Goal: Task Accomplishment & Management: Manage account settings

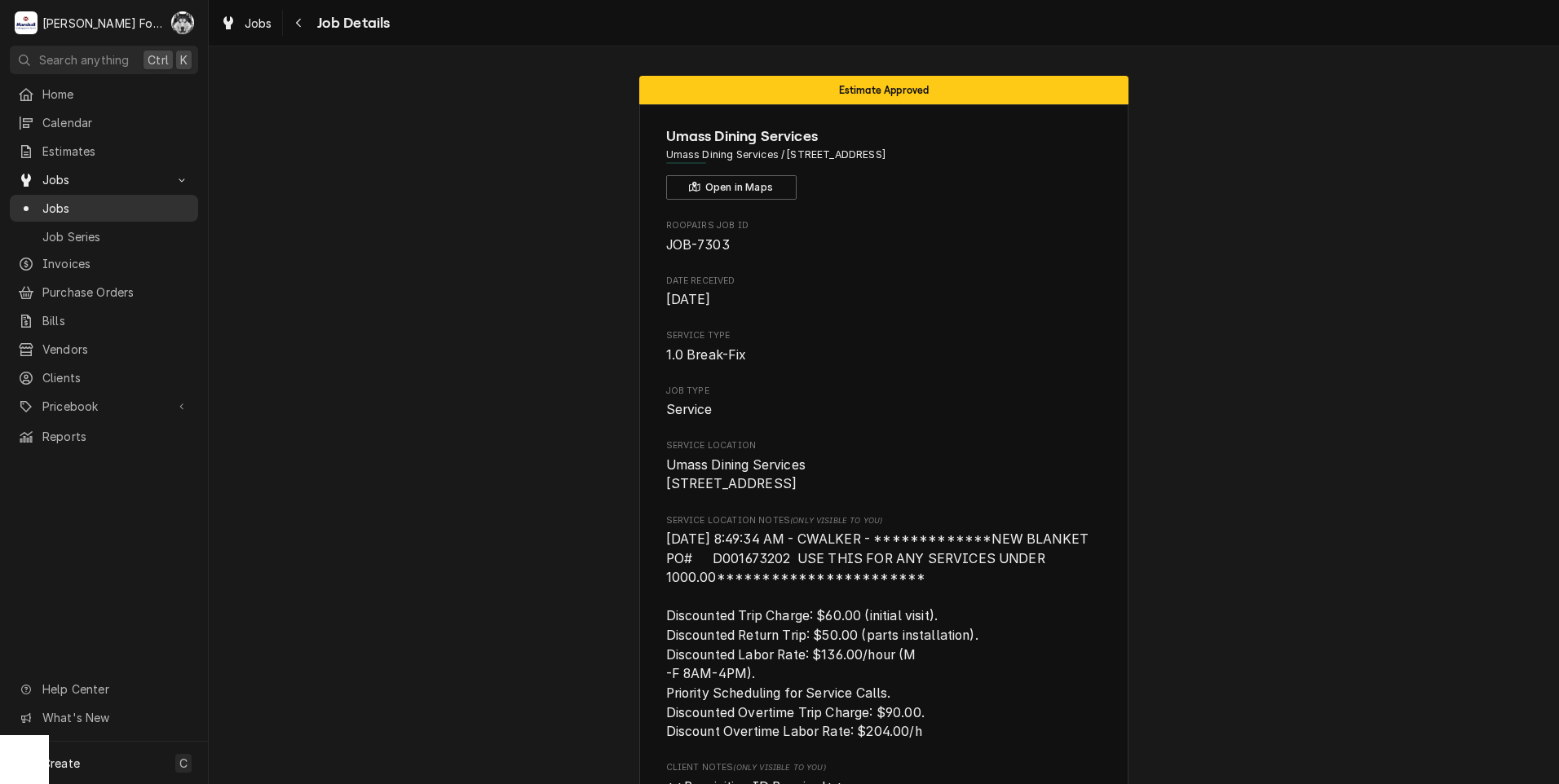
click at [37, 200] on div "Jobs" at bounding box center [104, 208] width 172 height 17
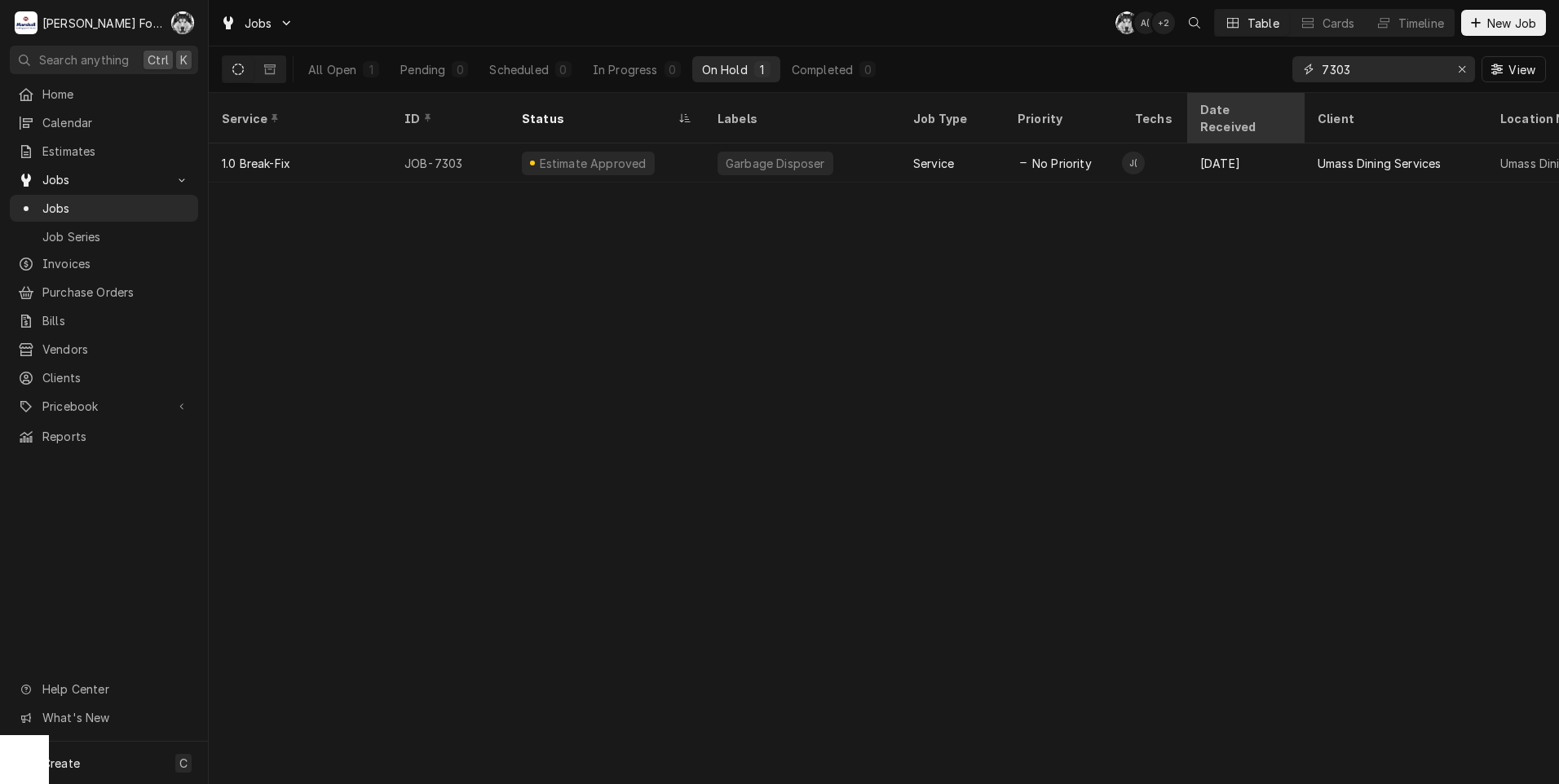
drag, startPoint x: 1291, startPoint y: 82, endPoint x: 1228, endPoint y: 100, distance: 65.5
click at [1233, 96] on div "Jobs C( A( + 2 Table Cards Timeline New Job All Open 1 Pending 0 Scheduled 0 In…" at bounding box center [884, 392] width 1350 height 784
type input "7492"
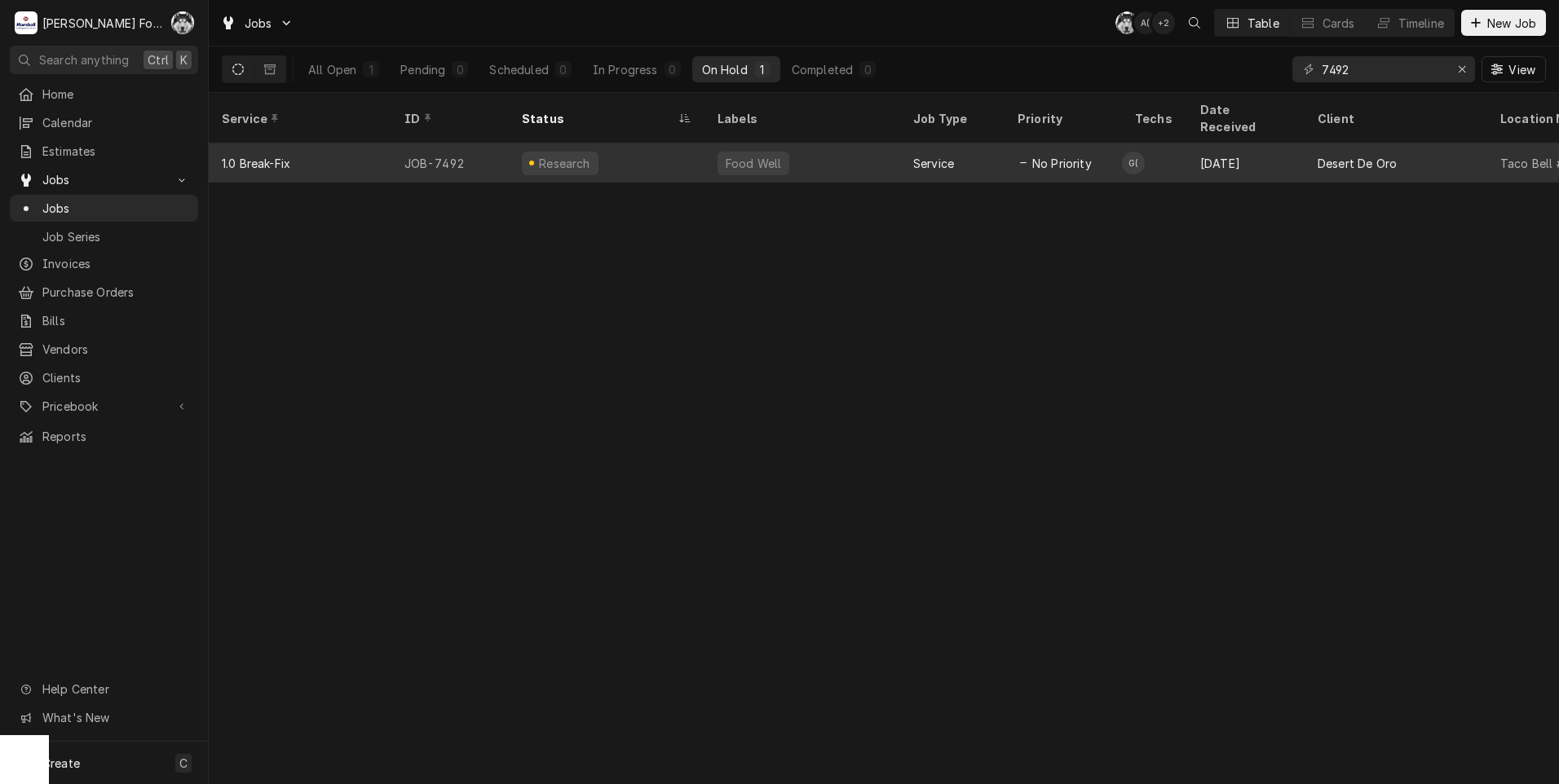
click at [663, 155] on div "Research" at bounding box center [606, 163] width 195 height 39
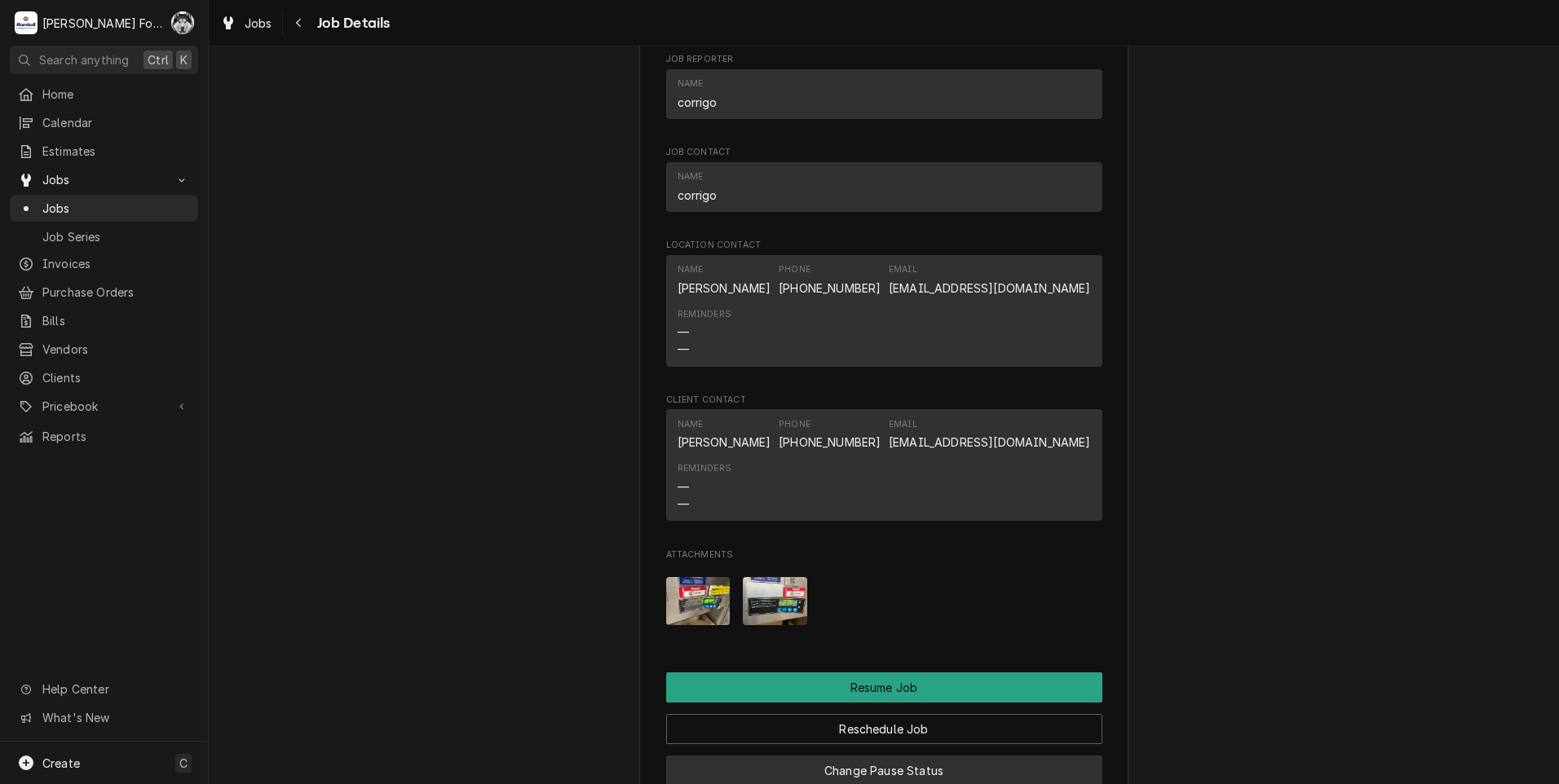
scroll to position [1902, 0]
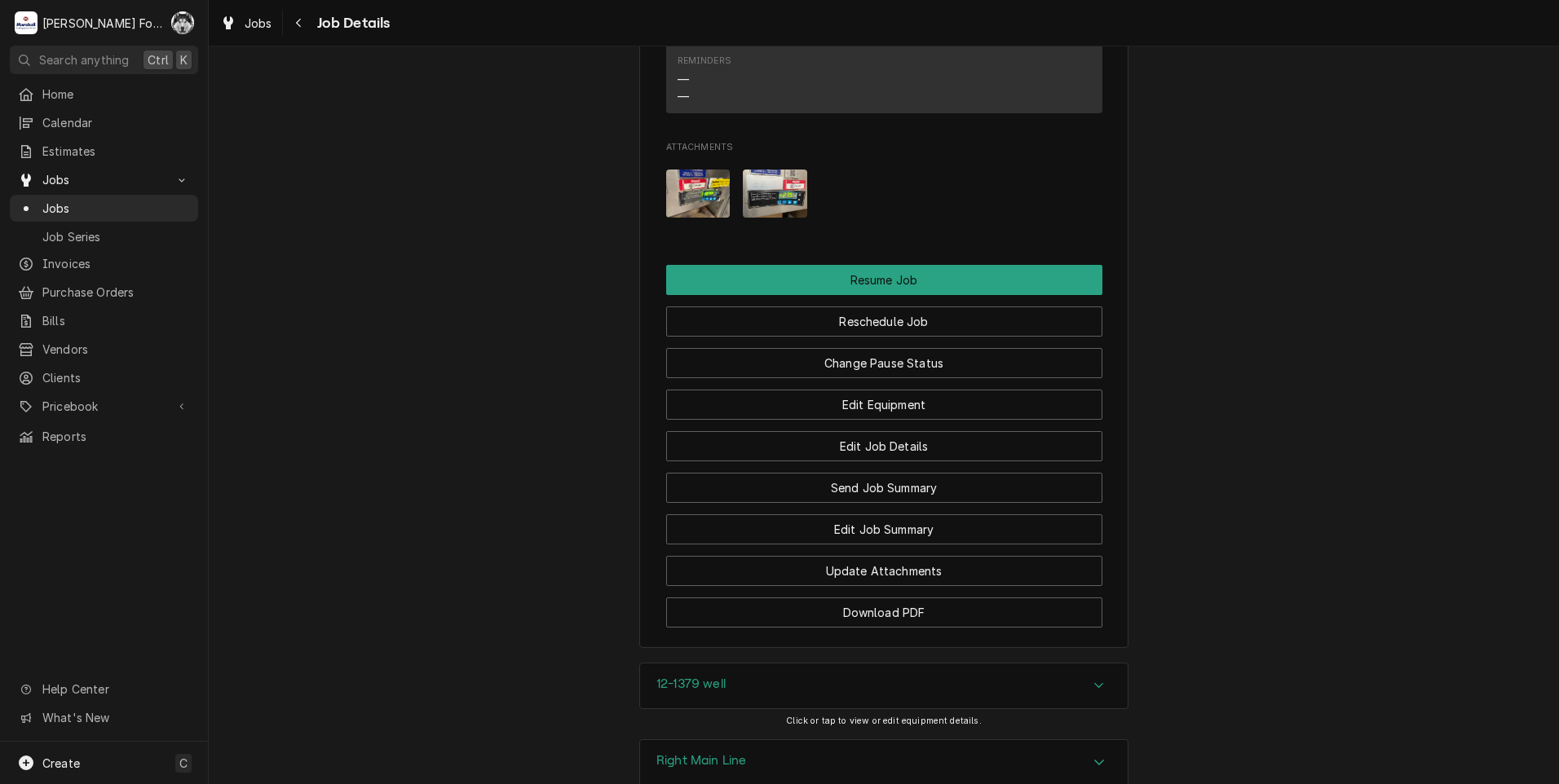
click at [811, 700] on div "12-1379 well" at bounding box center [883, 687] width 487 height 46
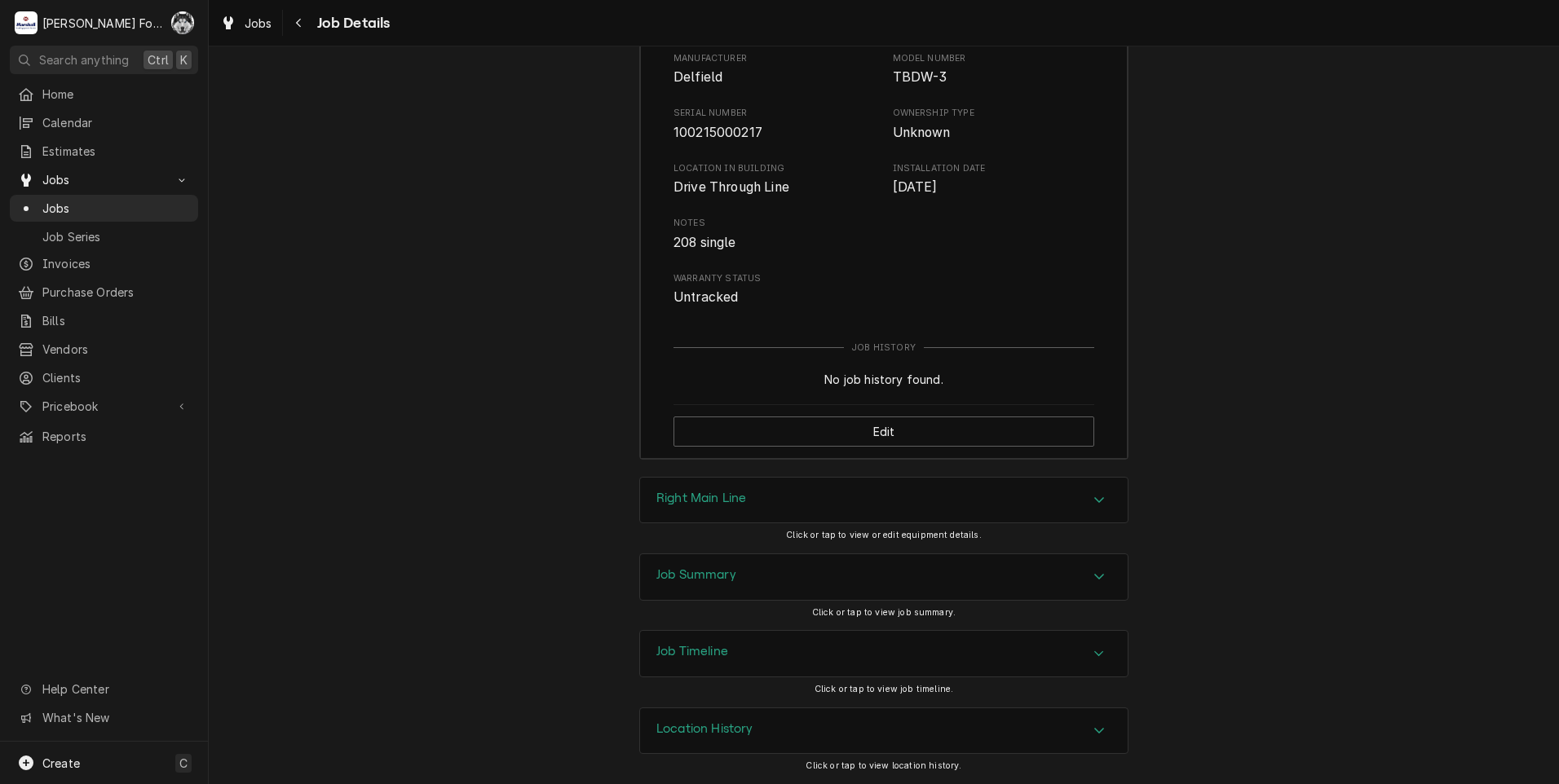
scroll to position [2669, 0]
click at [787, 500] on div "Right Main Line" at bounding box center [883, 501] width 487 height 46
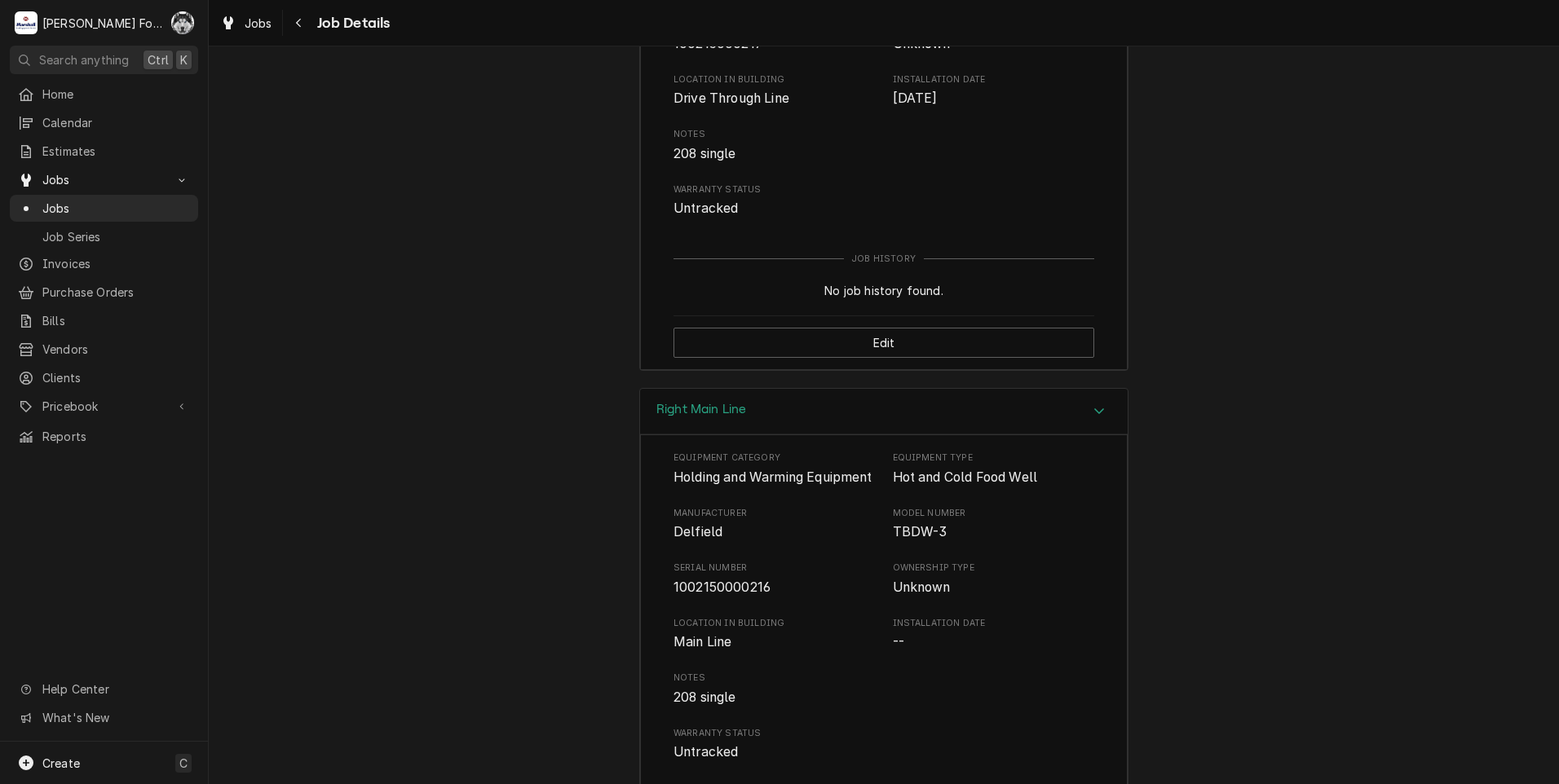
scroll to position [3020, 0]
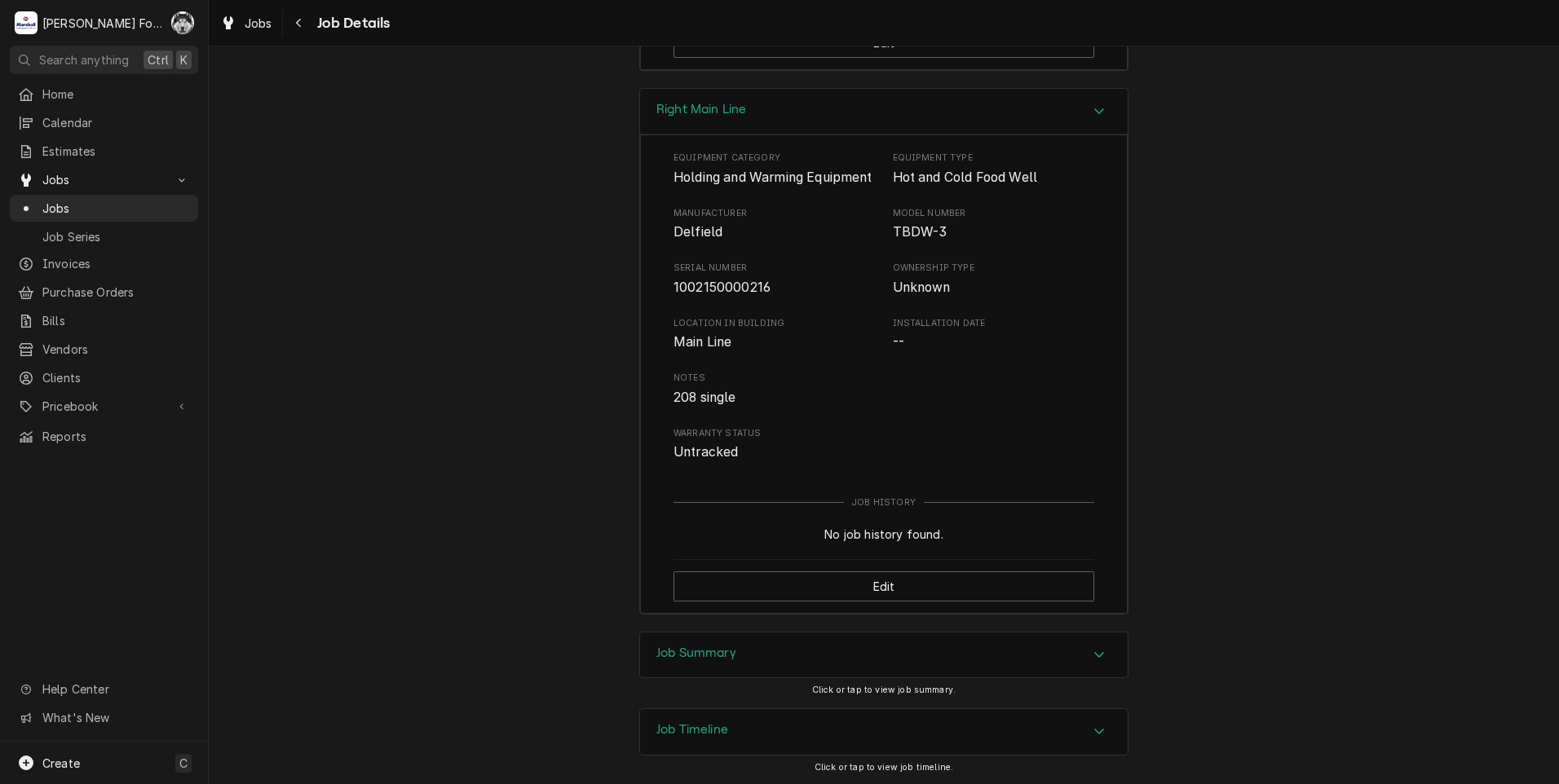
click at [772, 678] on div "Job Summary" at bounding box center [883, 655] width 487 height 46
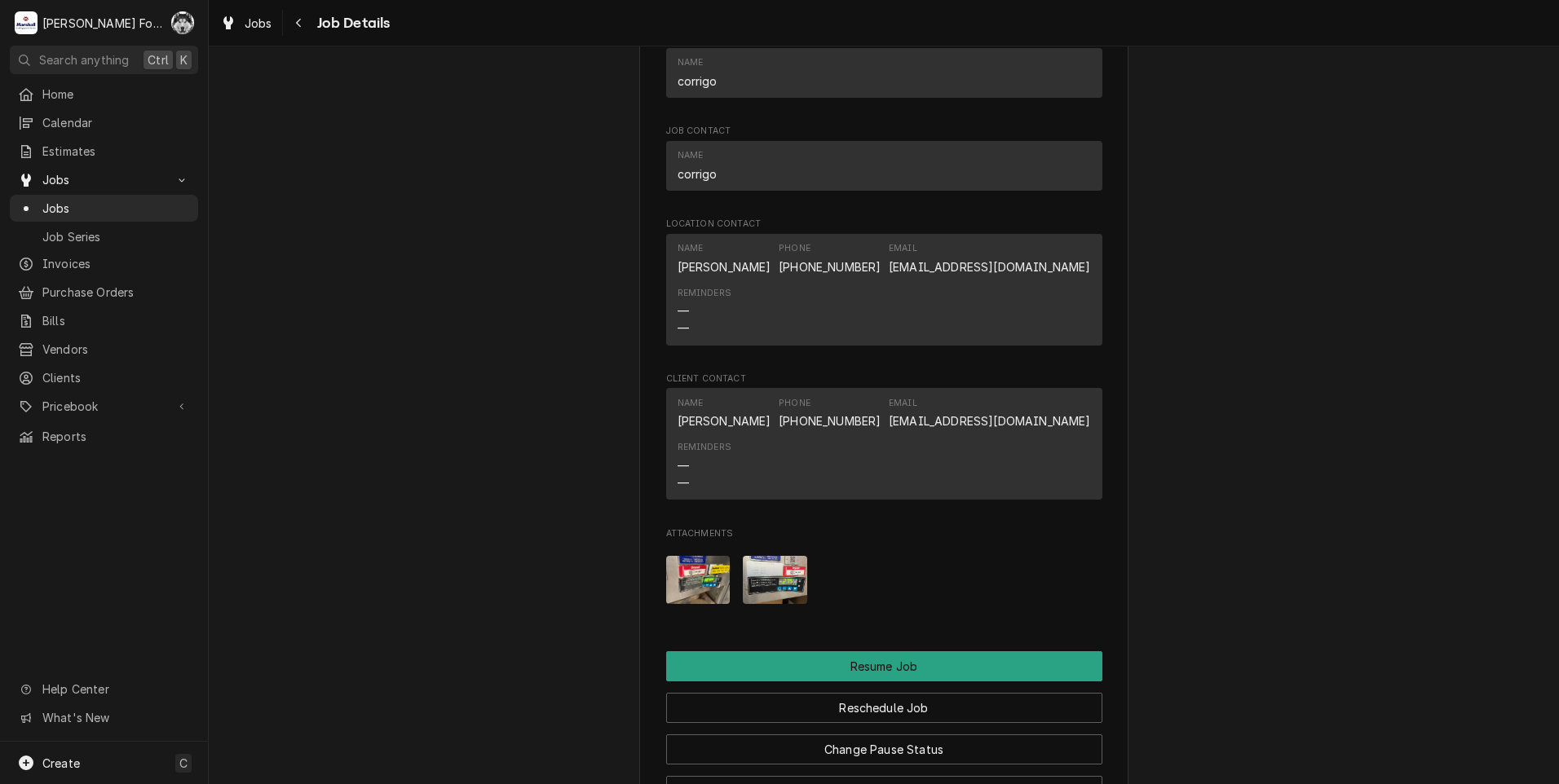
scroll to position [1511, 0]
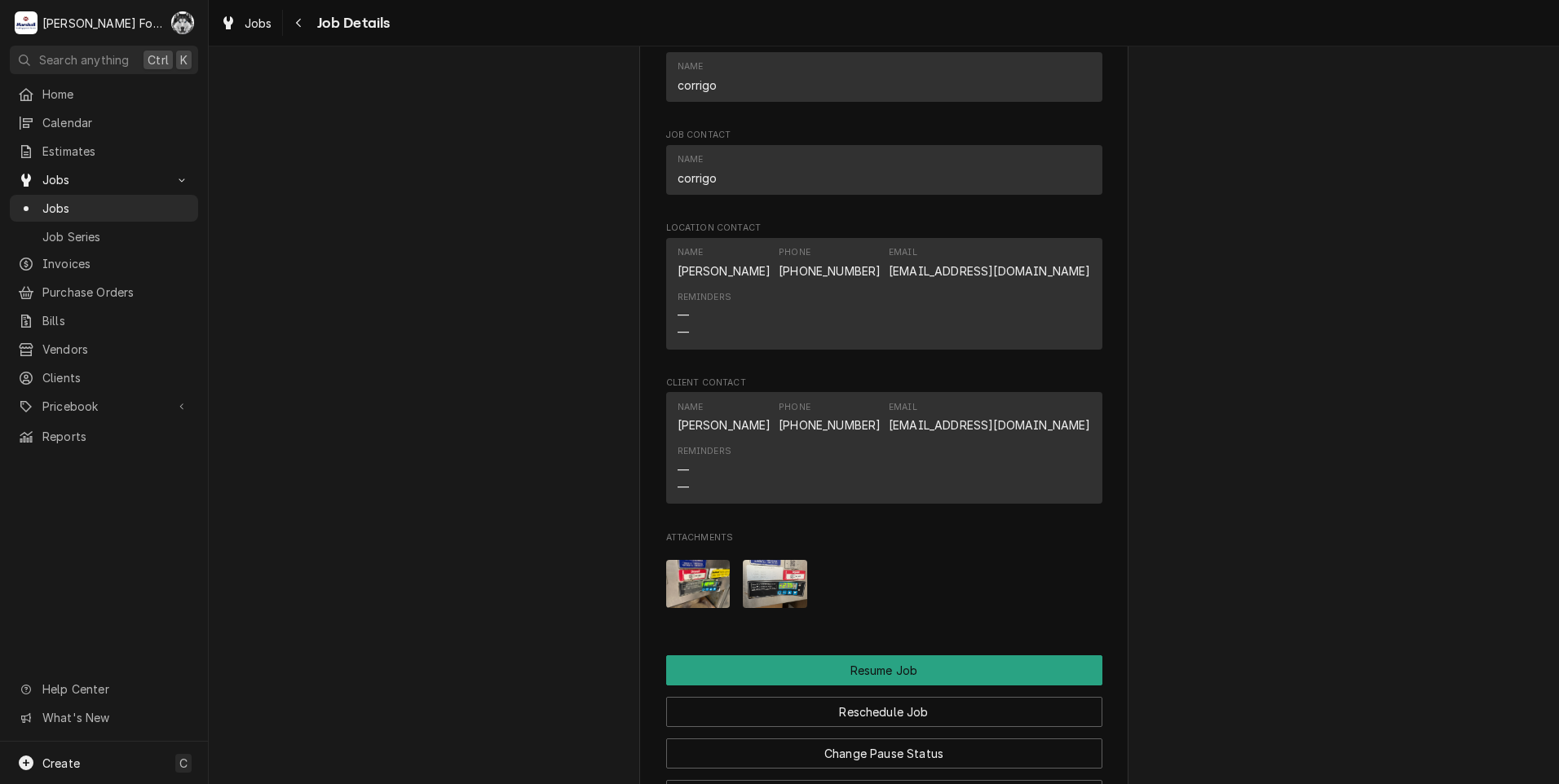
click at [787, 605] on img "Attachments" at bounding box center [774, 584] width 64 height 48
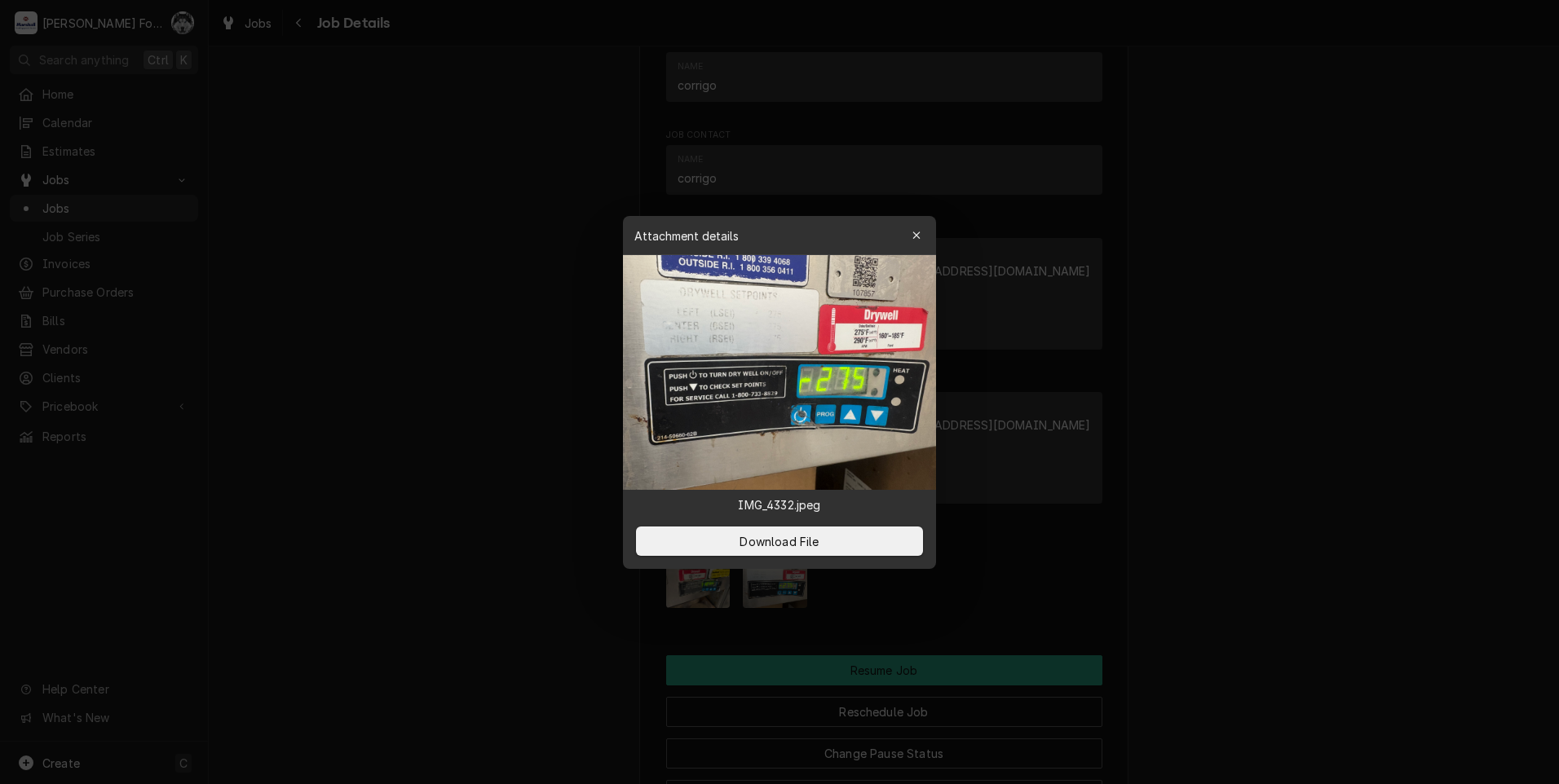
click at [536, 504] on div at bounding box center [779, 392] width 1559 height 784
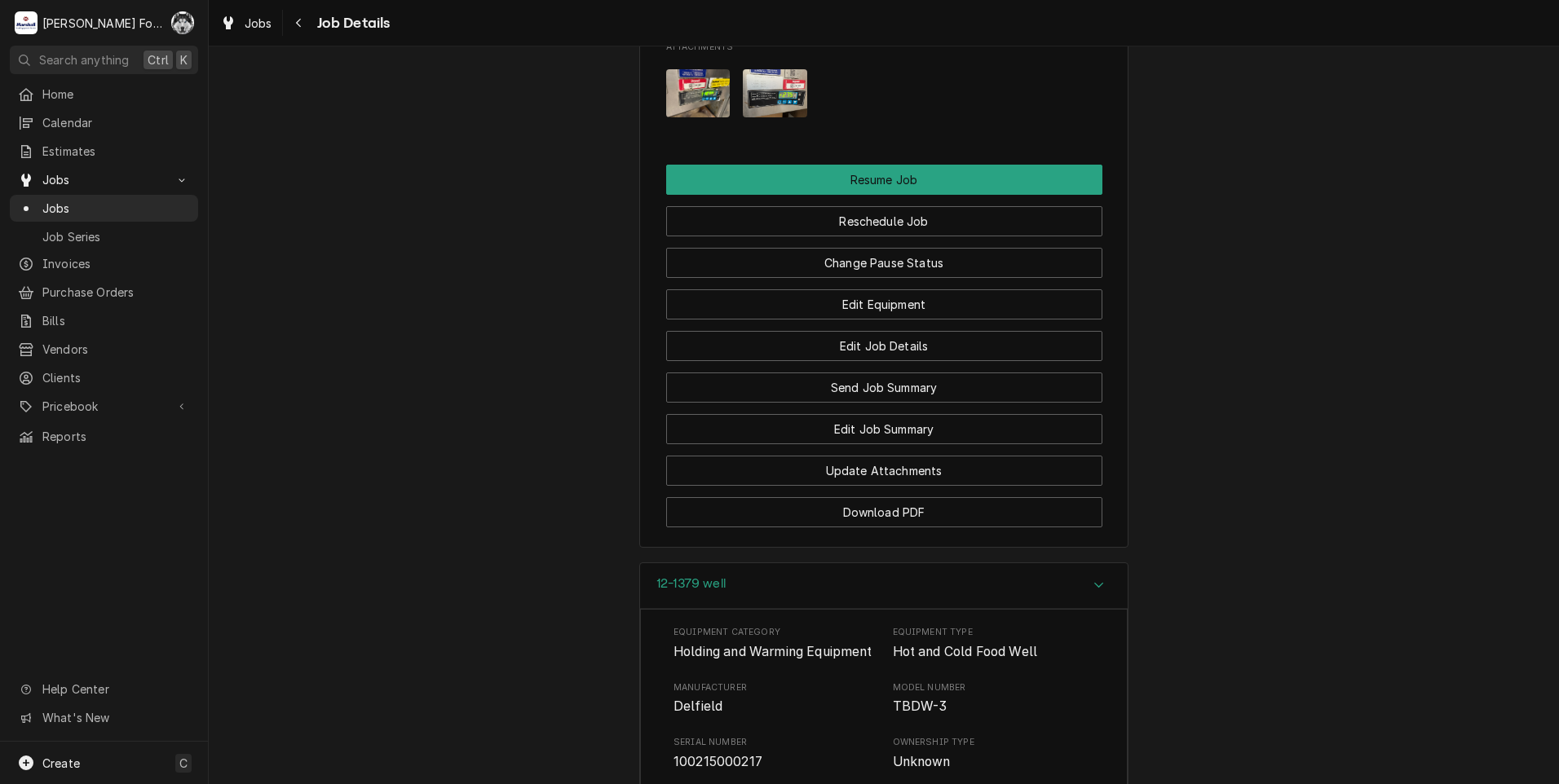
scroll to position [2191, 0]
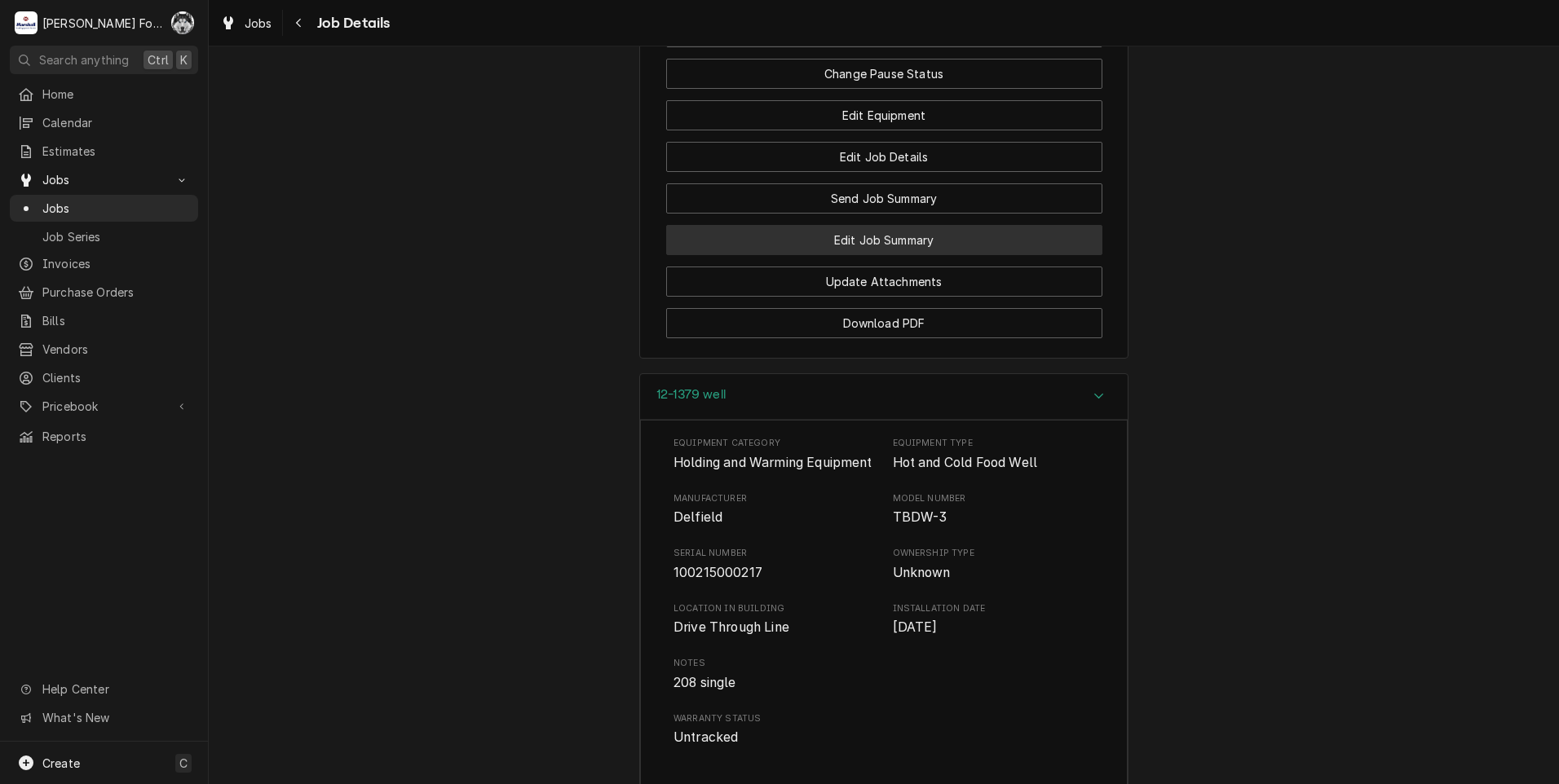
click at [811, 255] on button "Edit Job Summary" at bounding box center [884, 240] width 436 height 30
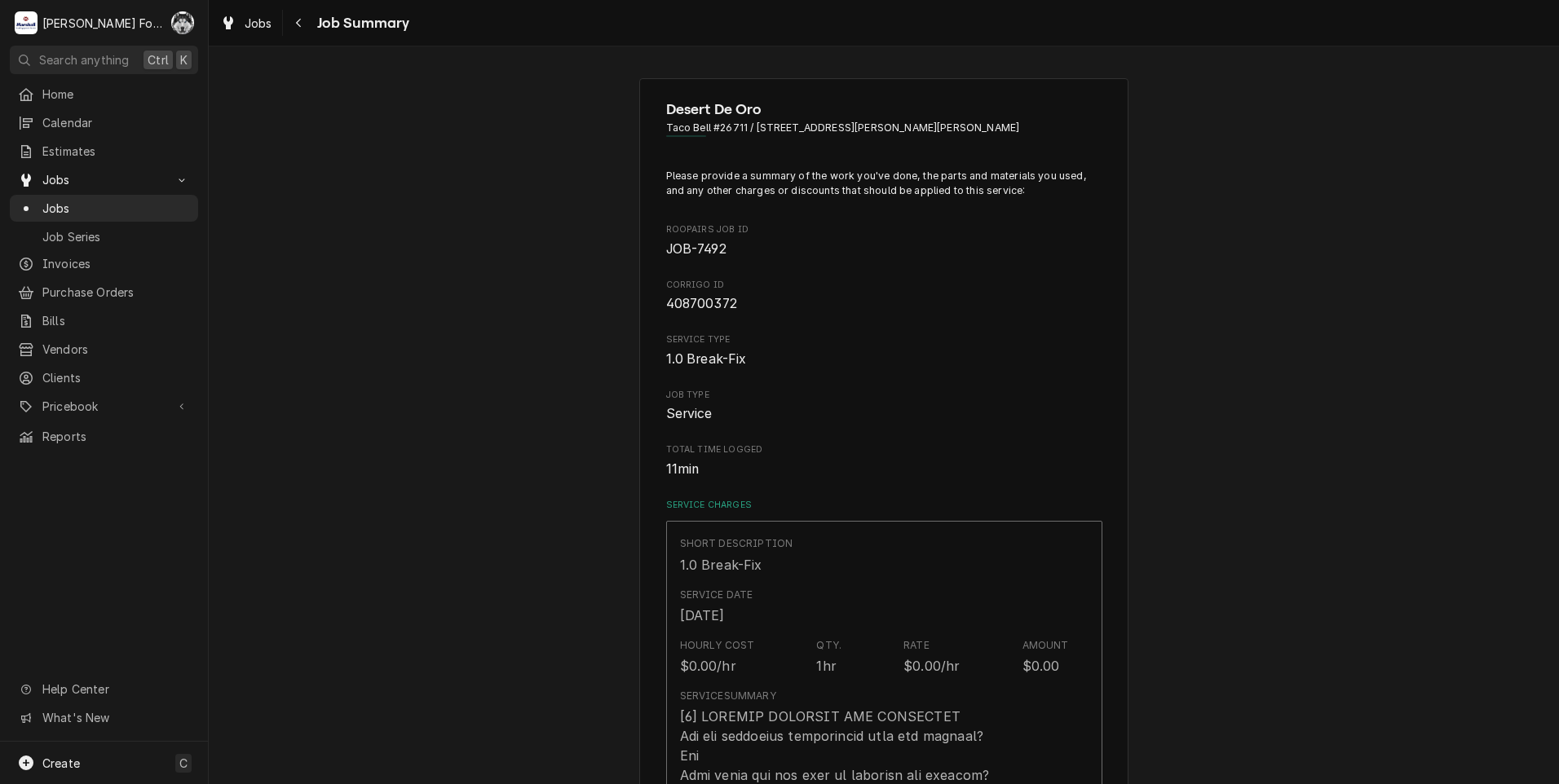
type textarea "x"
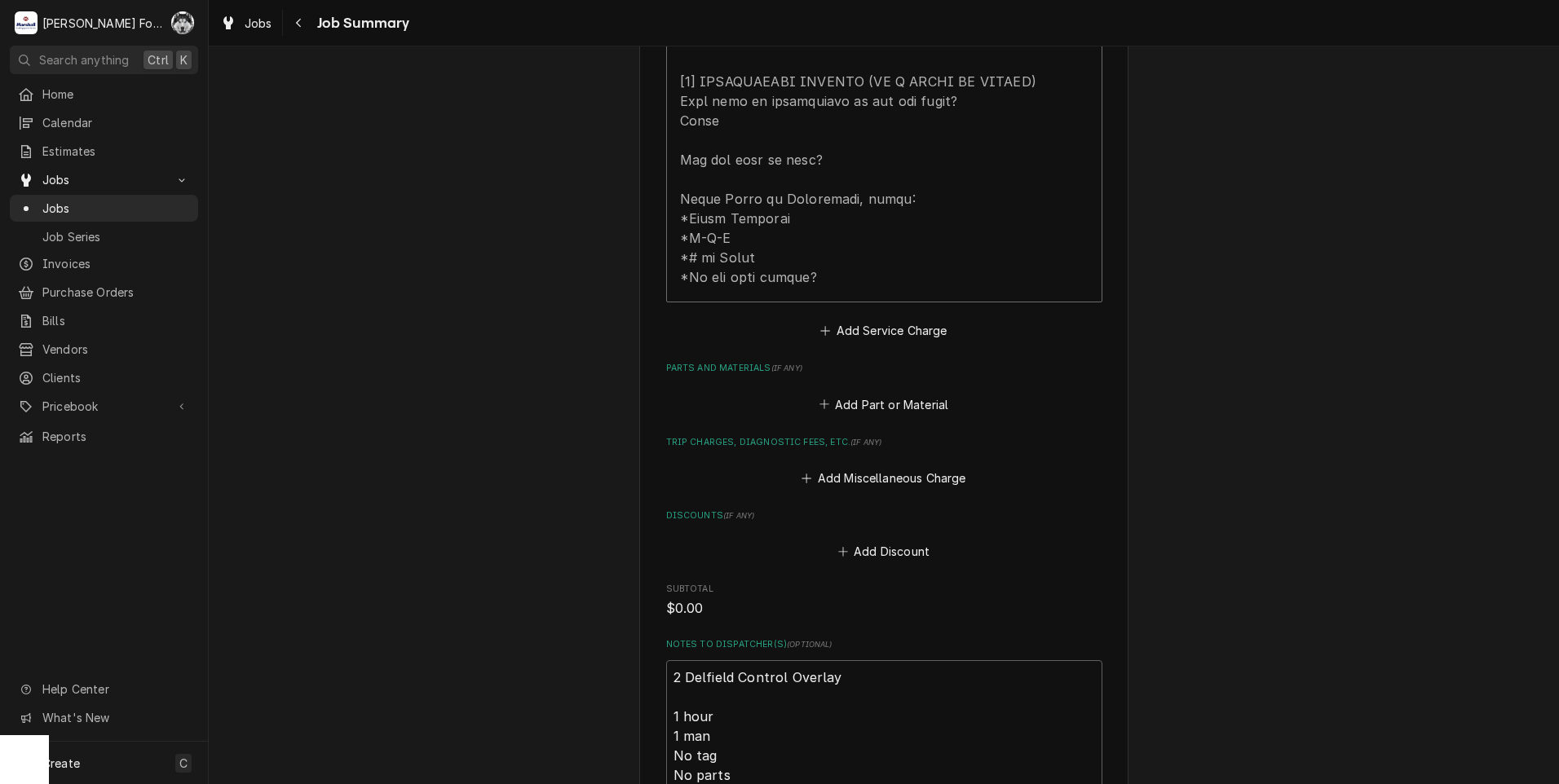
scroll to position [951, 0]
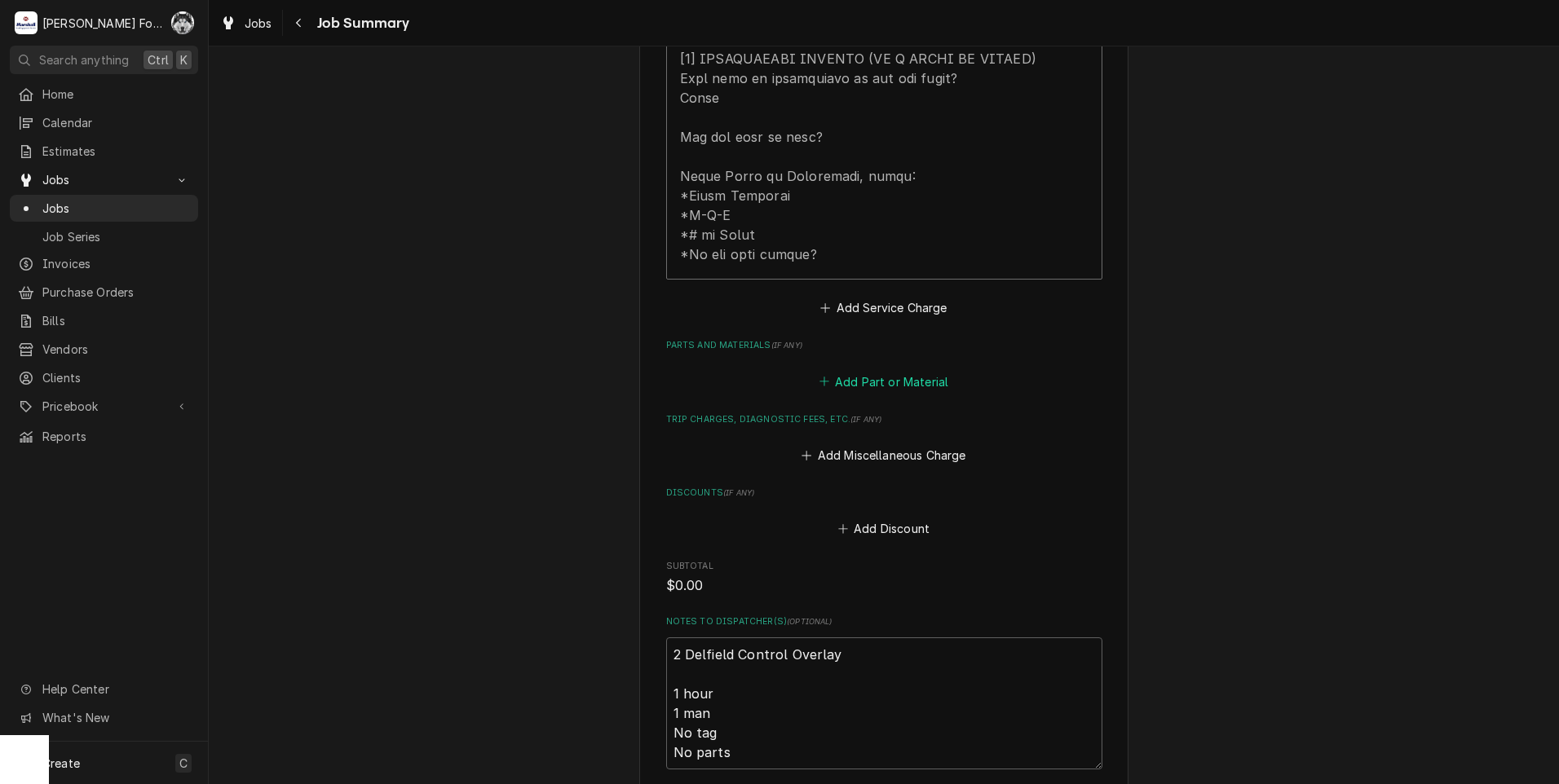
click at [887, 370] on button "Add Part or Material" at bounding box center [883, 381] width 135 height 23
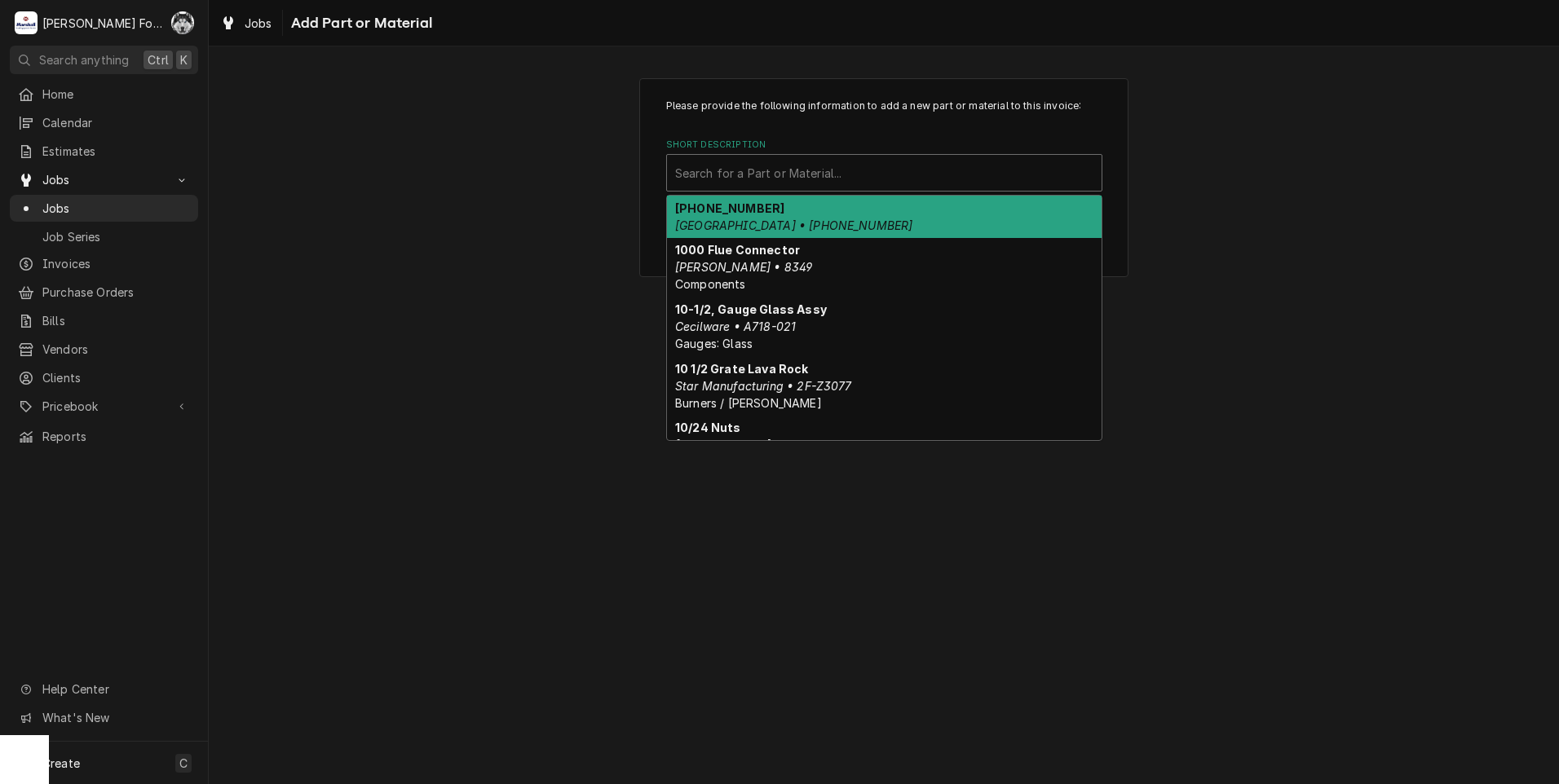
click at [777, 169] on div "Short Description" at bounding box center [884, 172] width 418 height 29
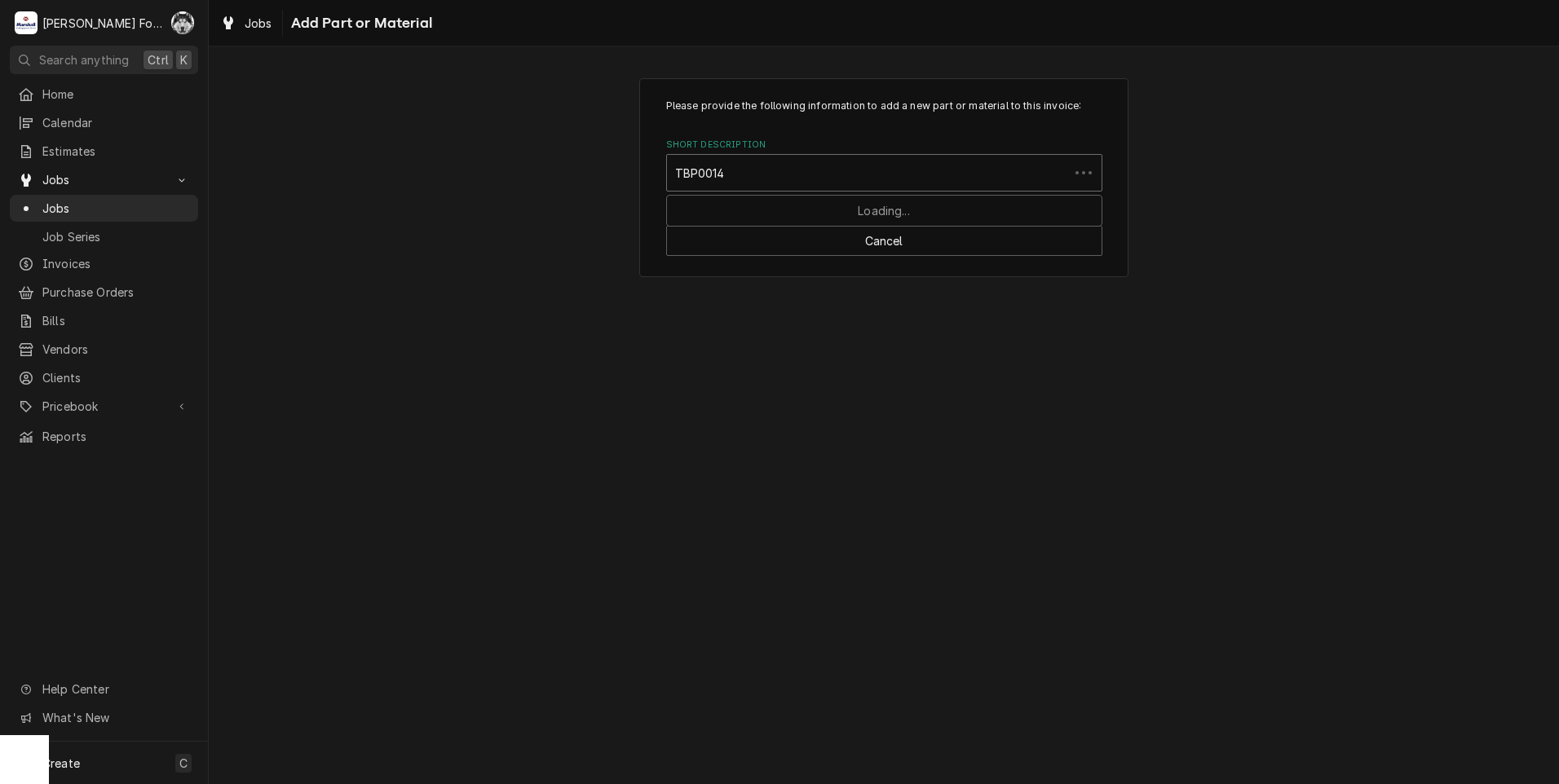
type input "TBP00141"
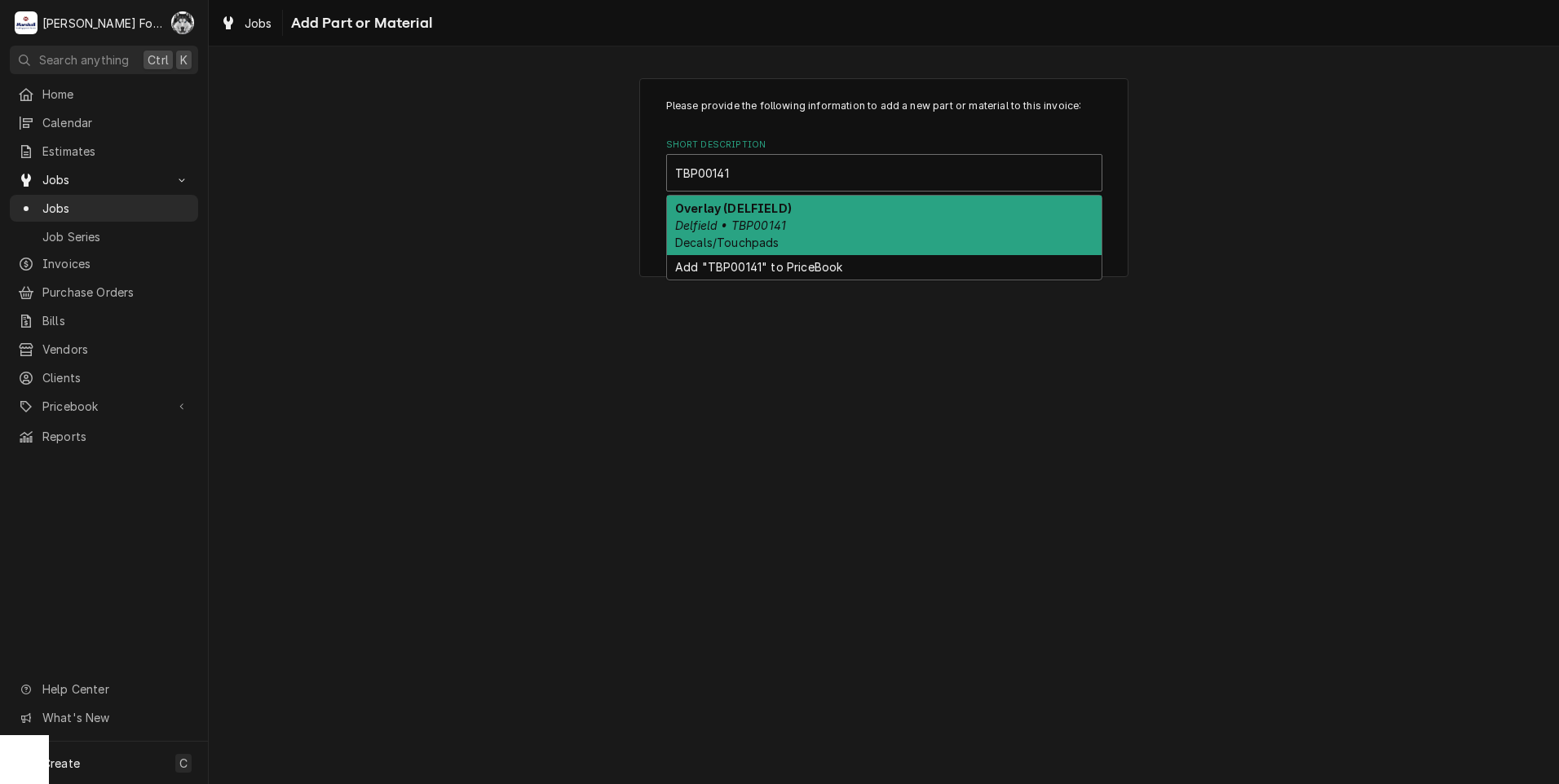
click at [779, 214] on strong "Overlay (DELFIELD)" at bounding box center [733, 208] width 117 height 14
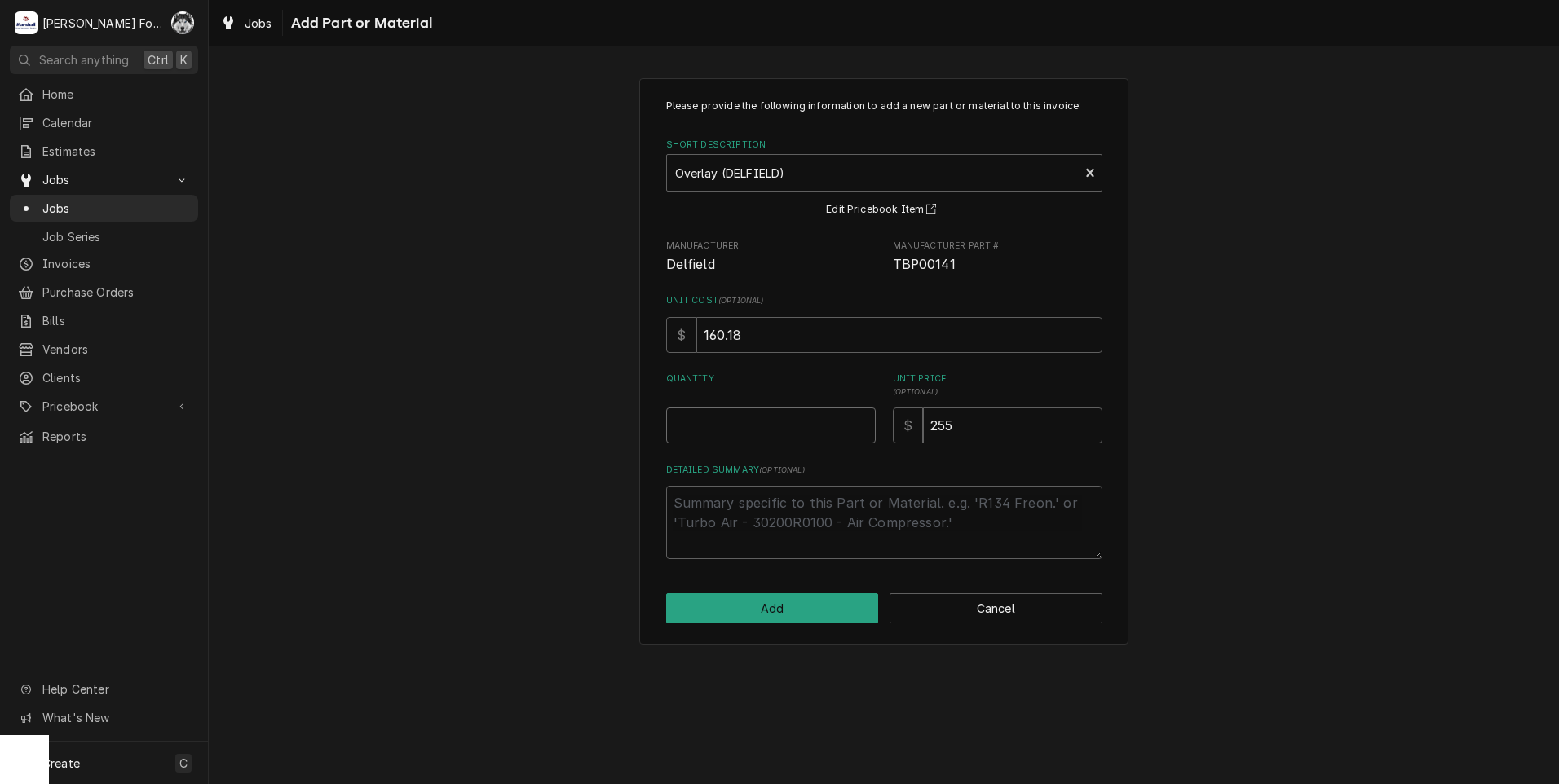
type textarea "x"
type input "0.5"
click at [863, 421] on input "0.5" at bounding box center [771, 426] width 210 height 36
type textarea "x"
type input "1"
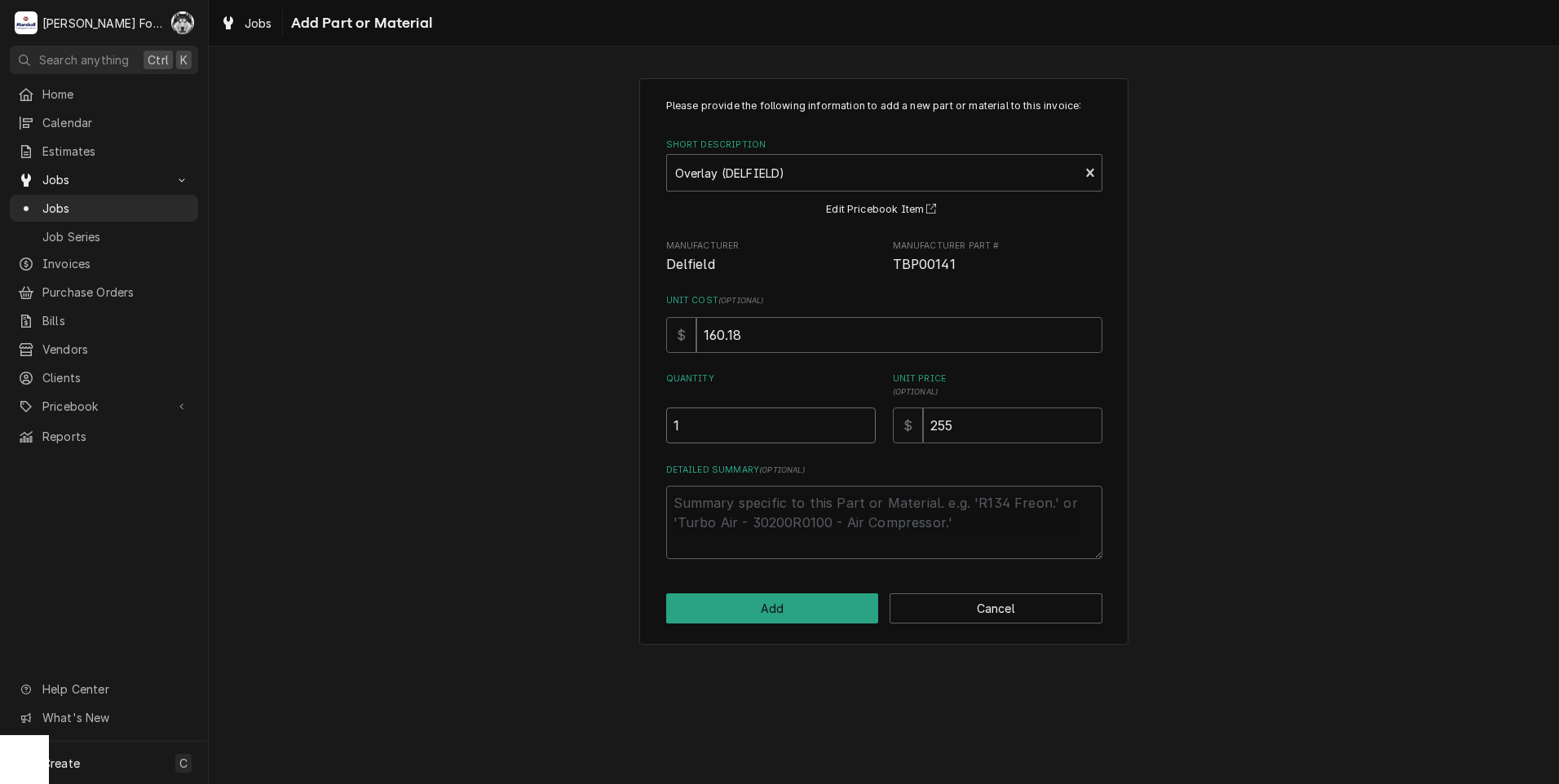
click at [860, 421] on input "1" at bounding box center [771, 426] width 210 height 36
type textarea "x"
type input "1.5"
click at [857, 421] on input "1.5" at bounding box center [771, 426] width 210 height 36
type textarea "x"
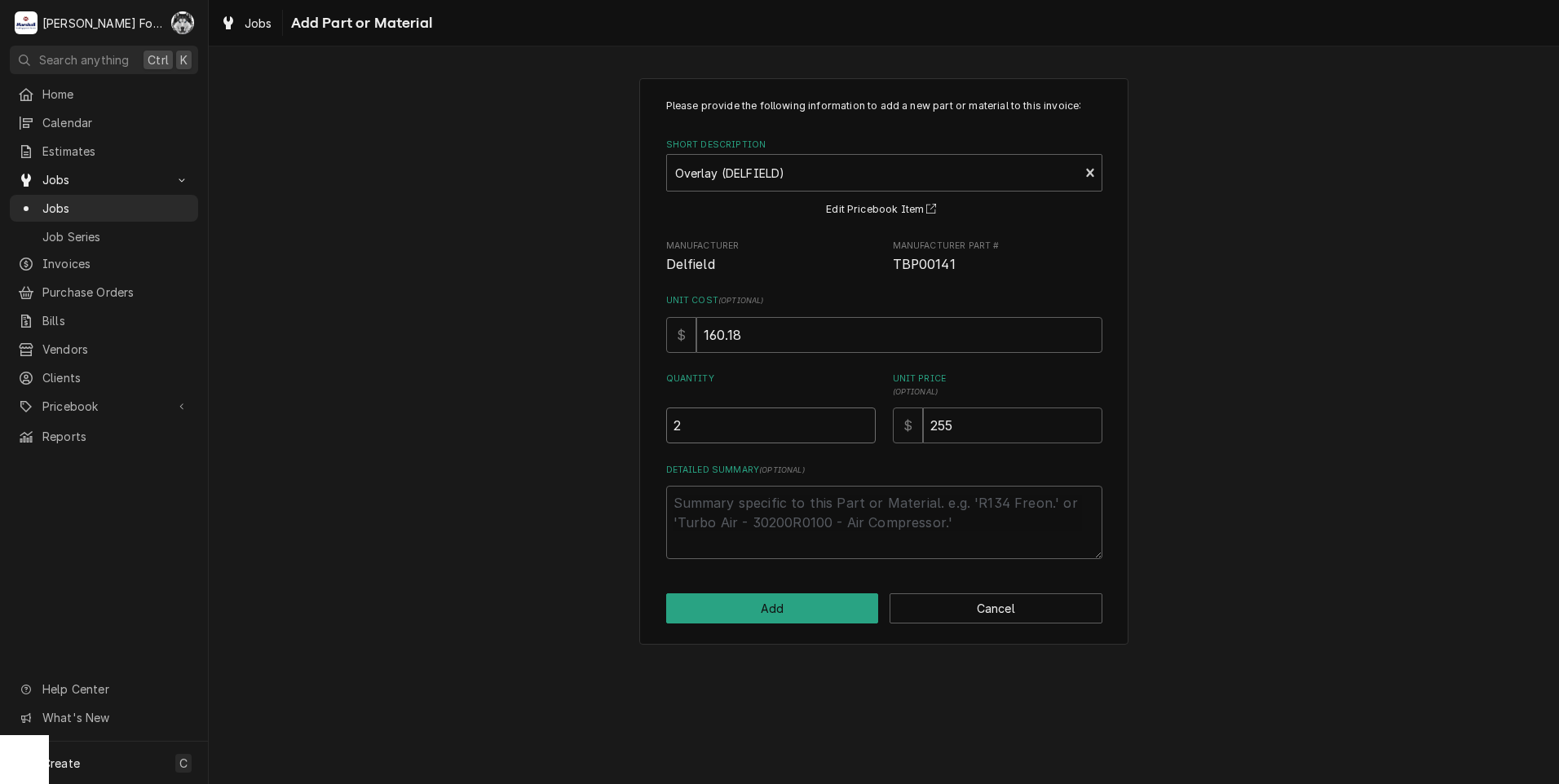
type input "2"
click at [857, 421] on input "2" at bounding box center [771, 426] width 210 height 36
drag, startPoint x: 986, startPoint y: 428, endPoint x: 841, endPoint y: 440, distance: 145.5
click at [859, 435] on div "Quantity 2 Unit Price ( optional ) $ 255" at bounding box center [884, 408] width 436 height 71
type textarea "x"
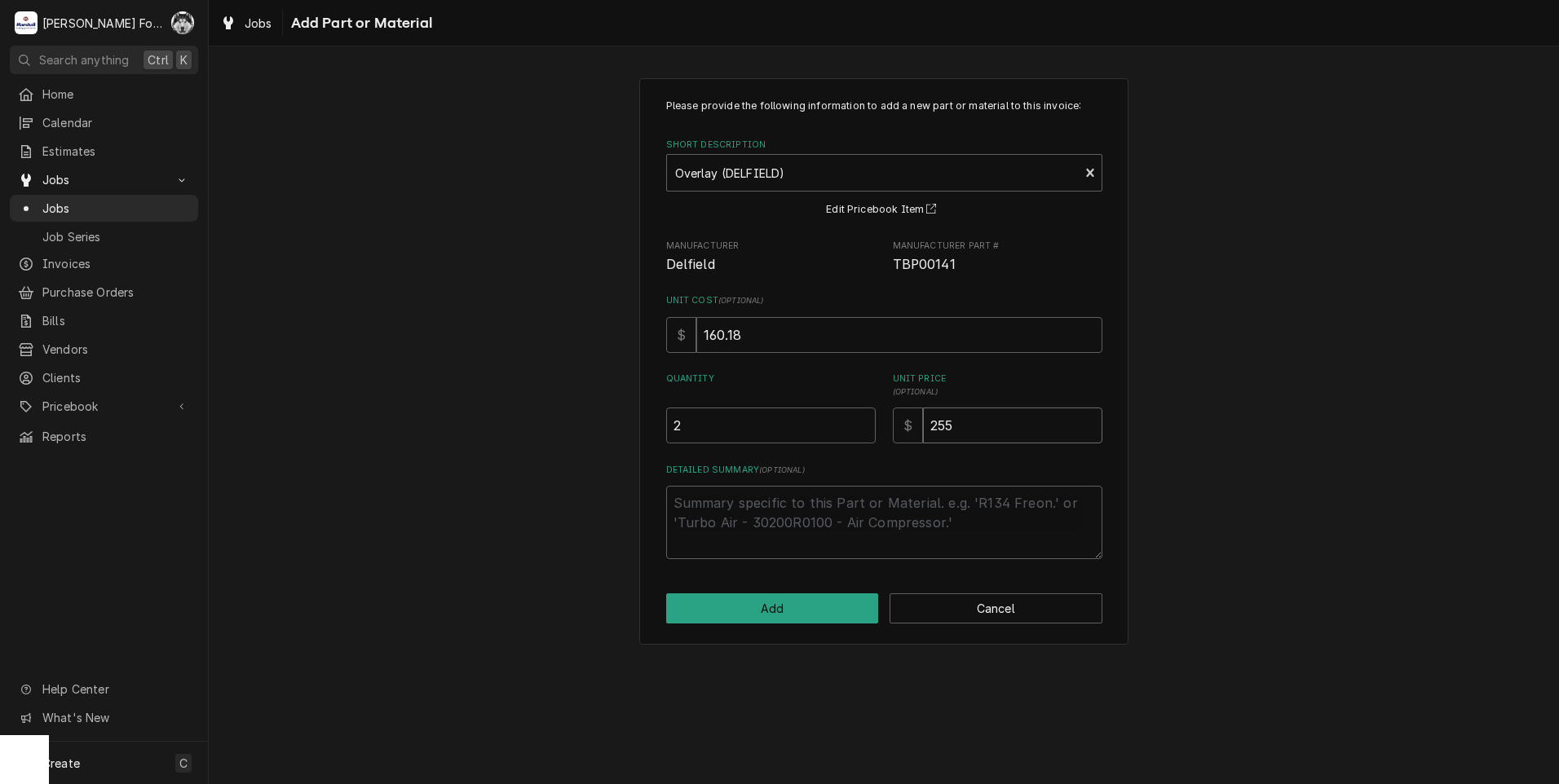
type input "5"
type textarea "x"
type input "50"
click at [767, 611] on button "Add" at bounding box center [772, 608] width 212 height 30
type textarea "x"
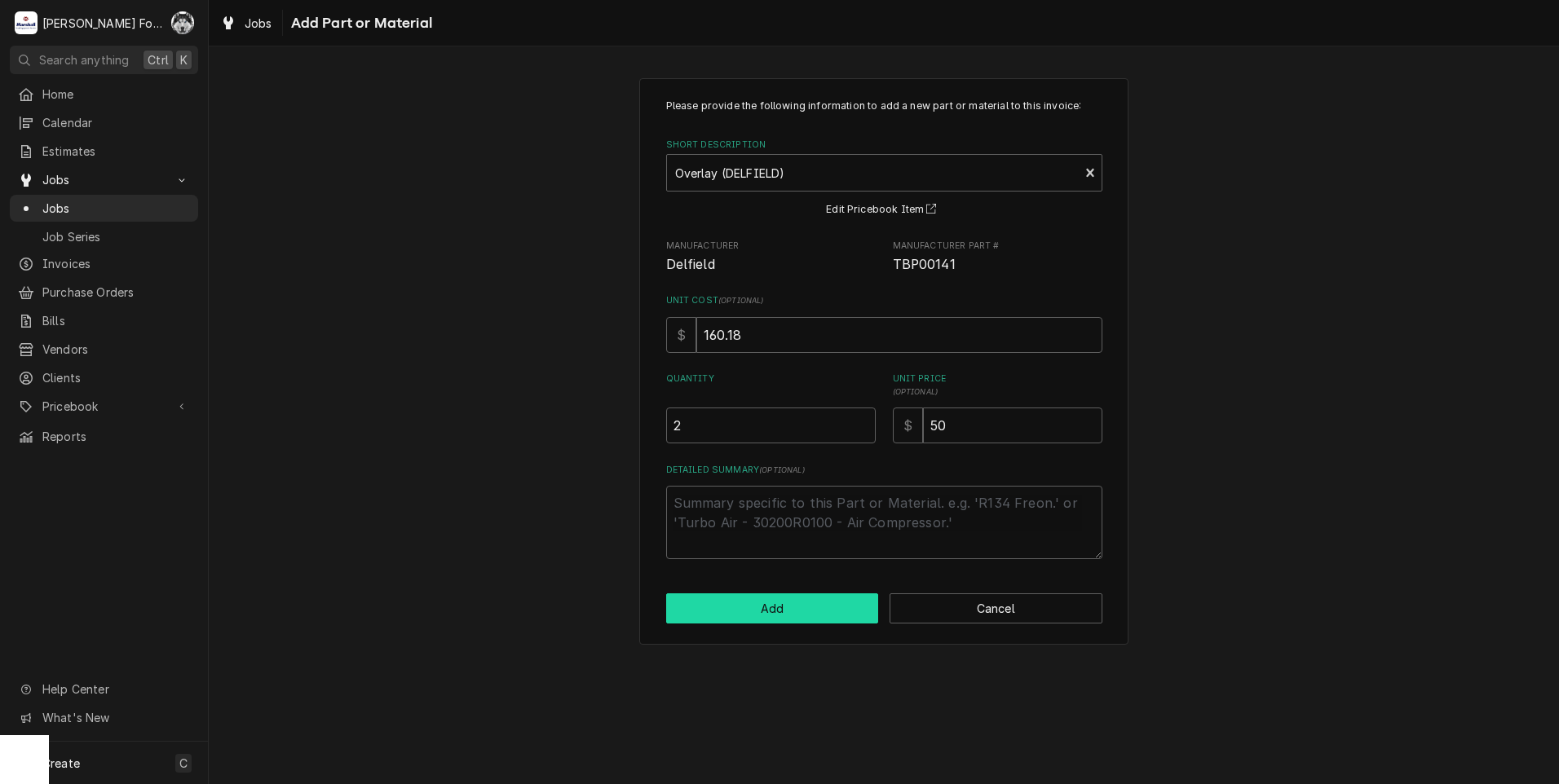
scroll to position [951, 0]
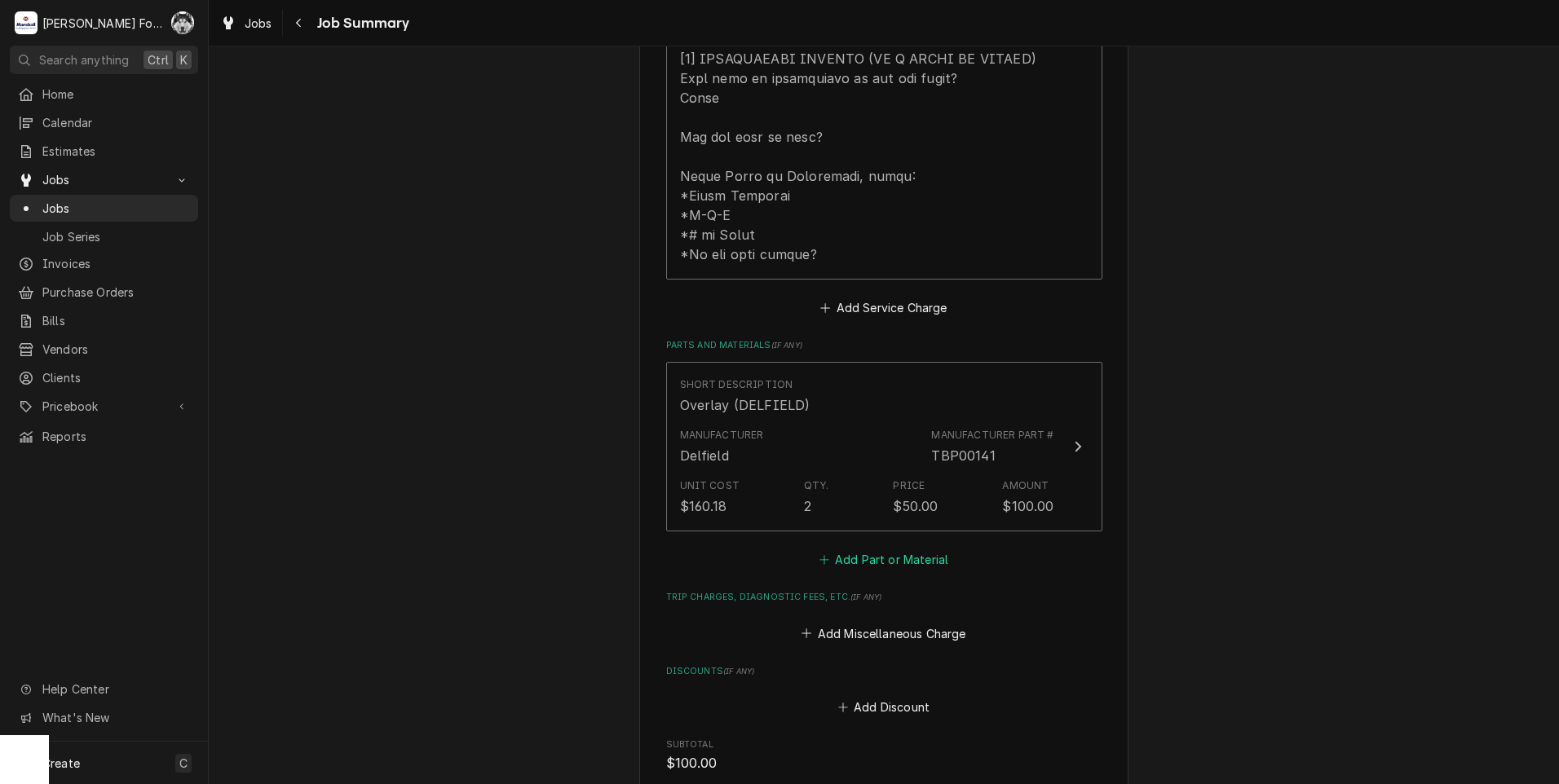
click at [852, 549] on button "Add Part or Material" at bounding box center [883, 560] width 135 height 23
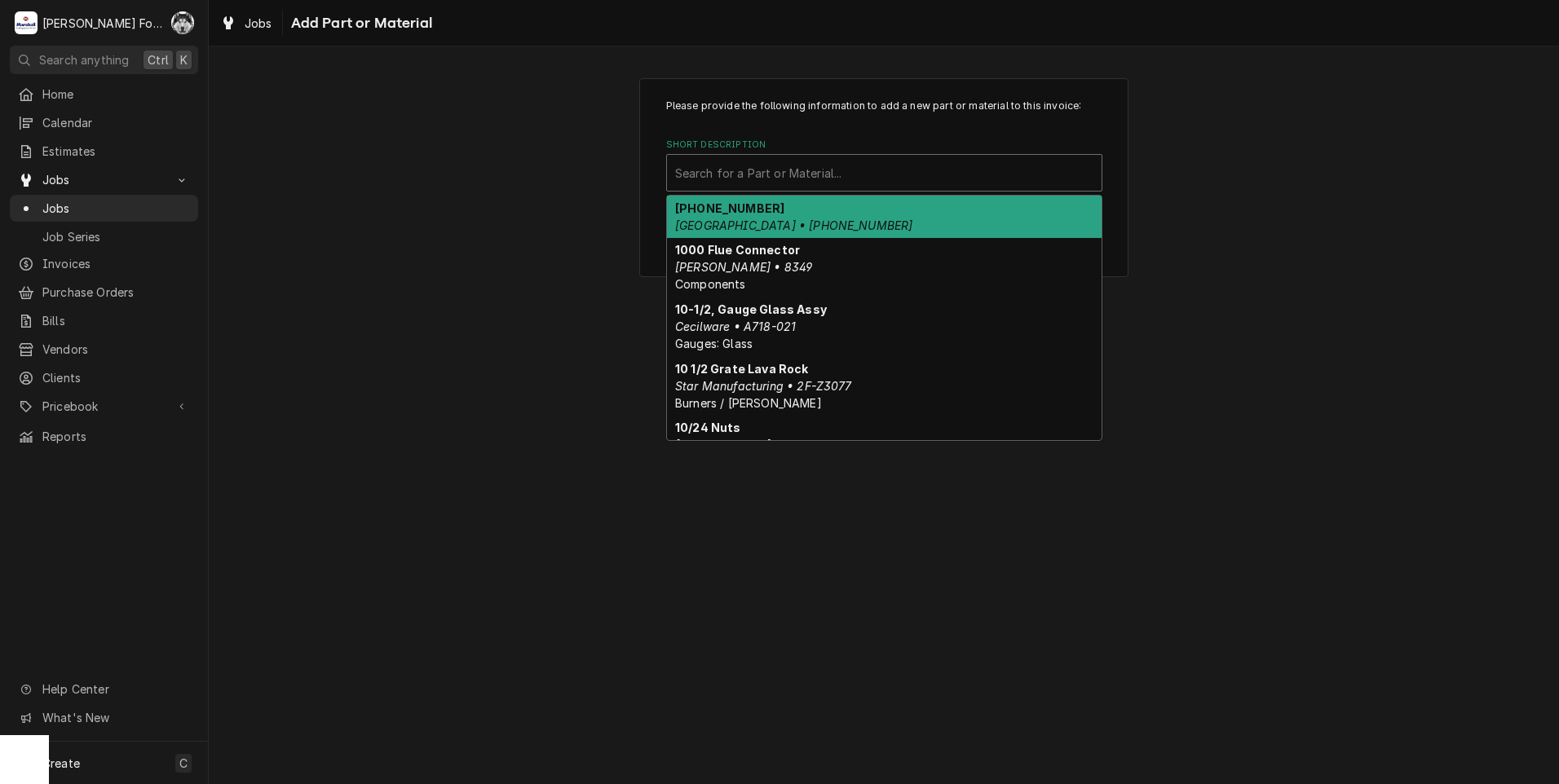
click at [875, 182] on div "Short Description" at bounding box center [884, 172] width 418 height 29
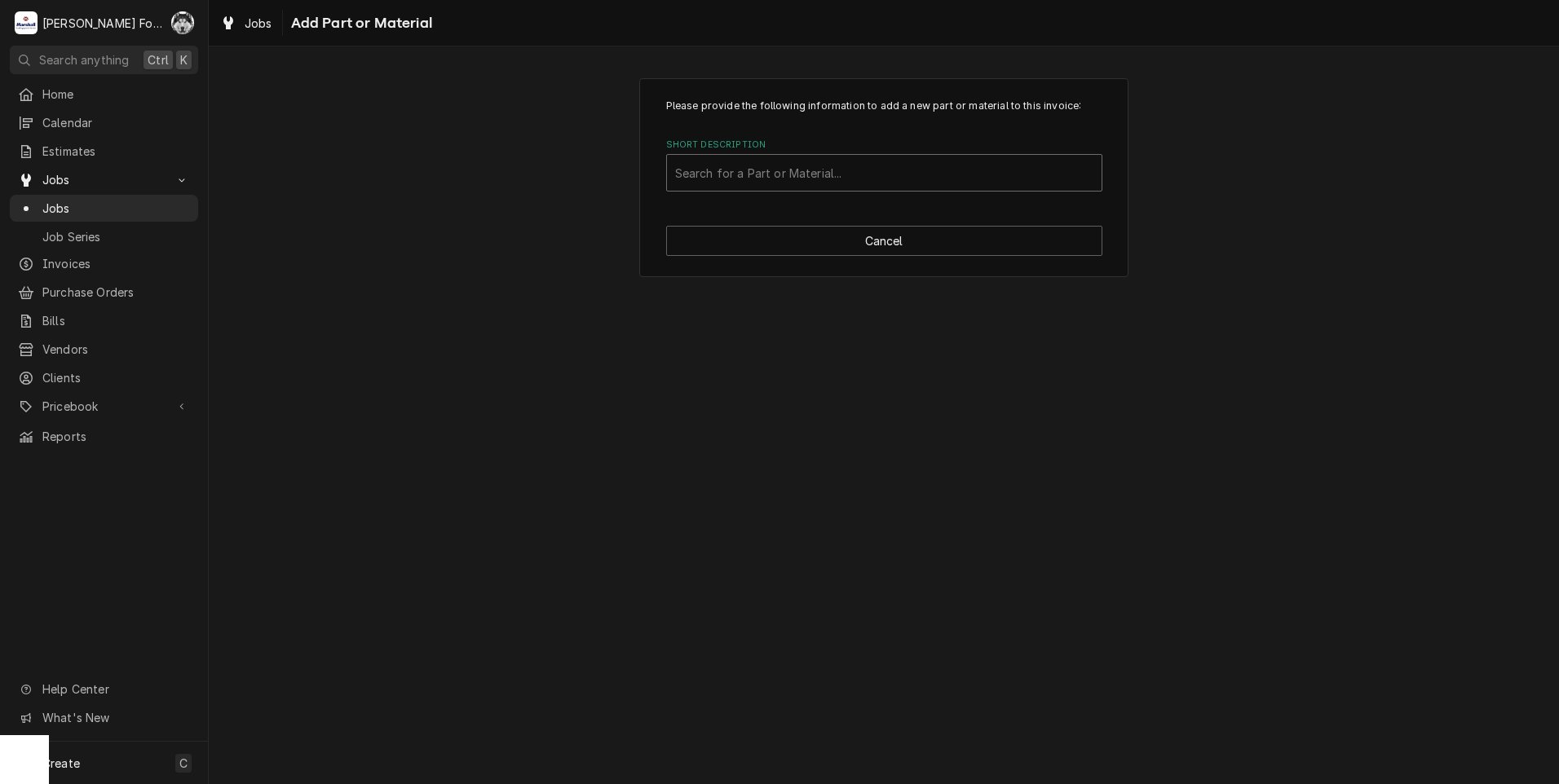
click at [734, 178] on div "Short Description" at bounding box center [884, 172] width 418 height 29
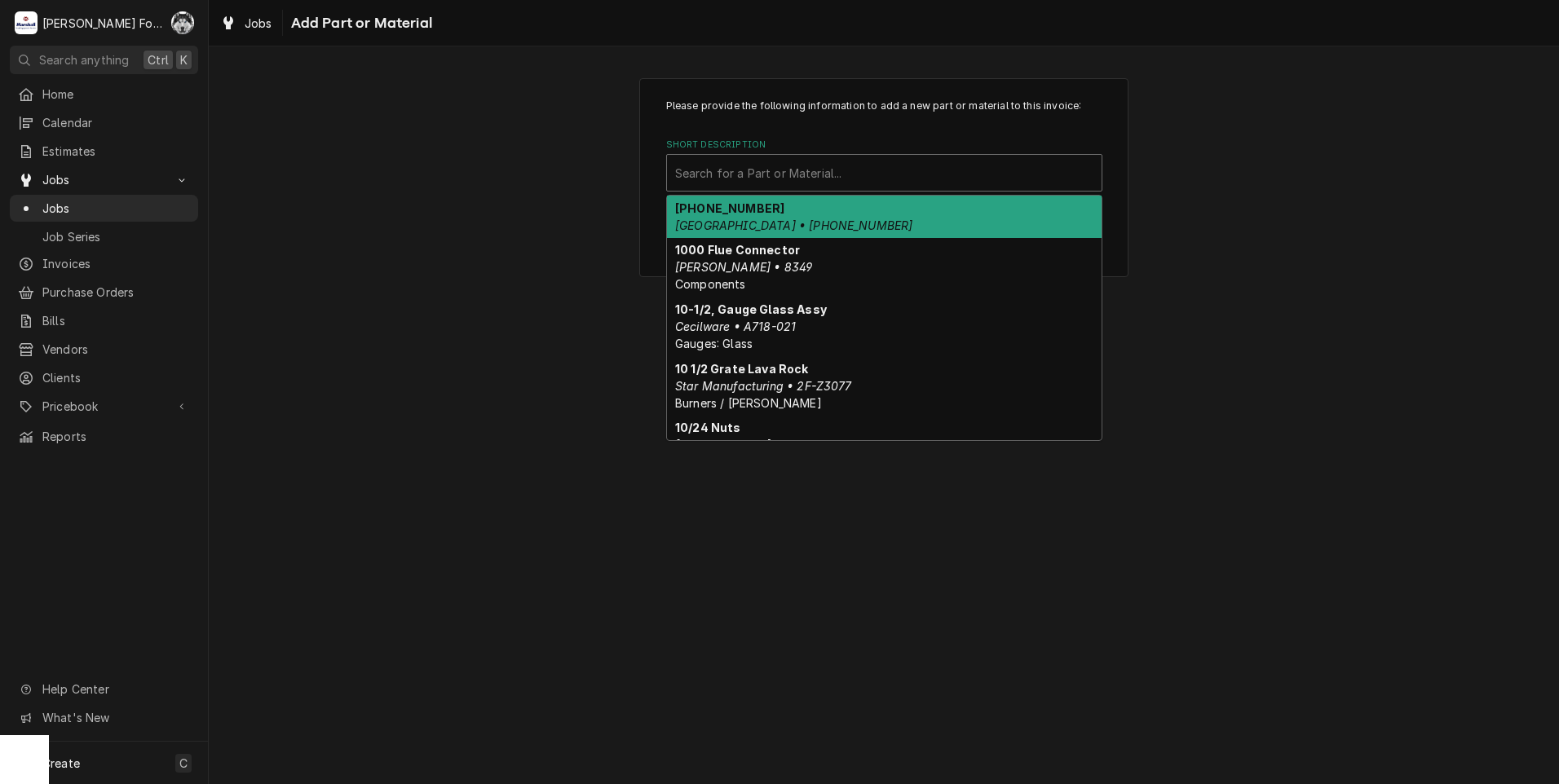
type input "t"
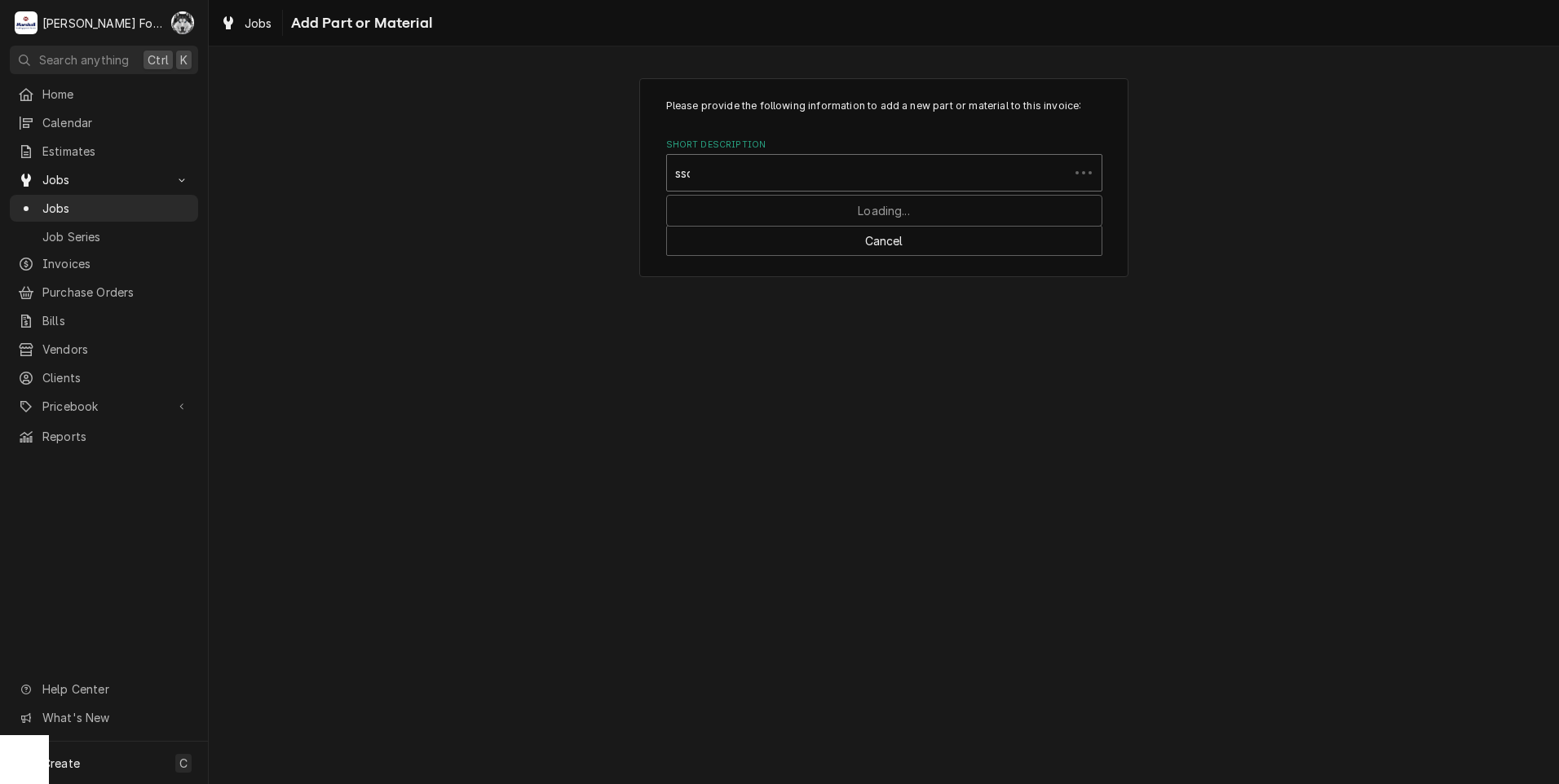
type input "ssdt"
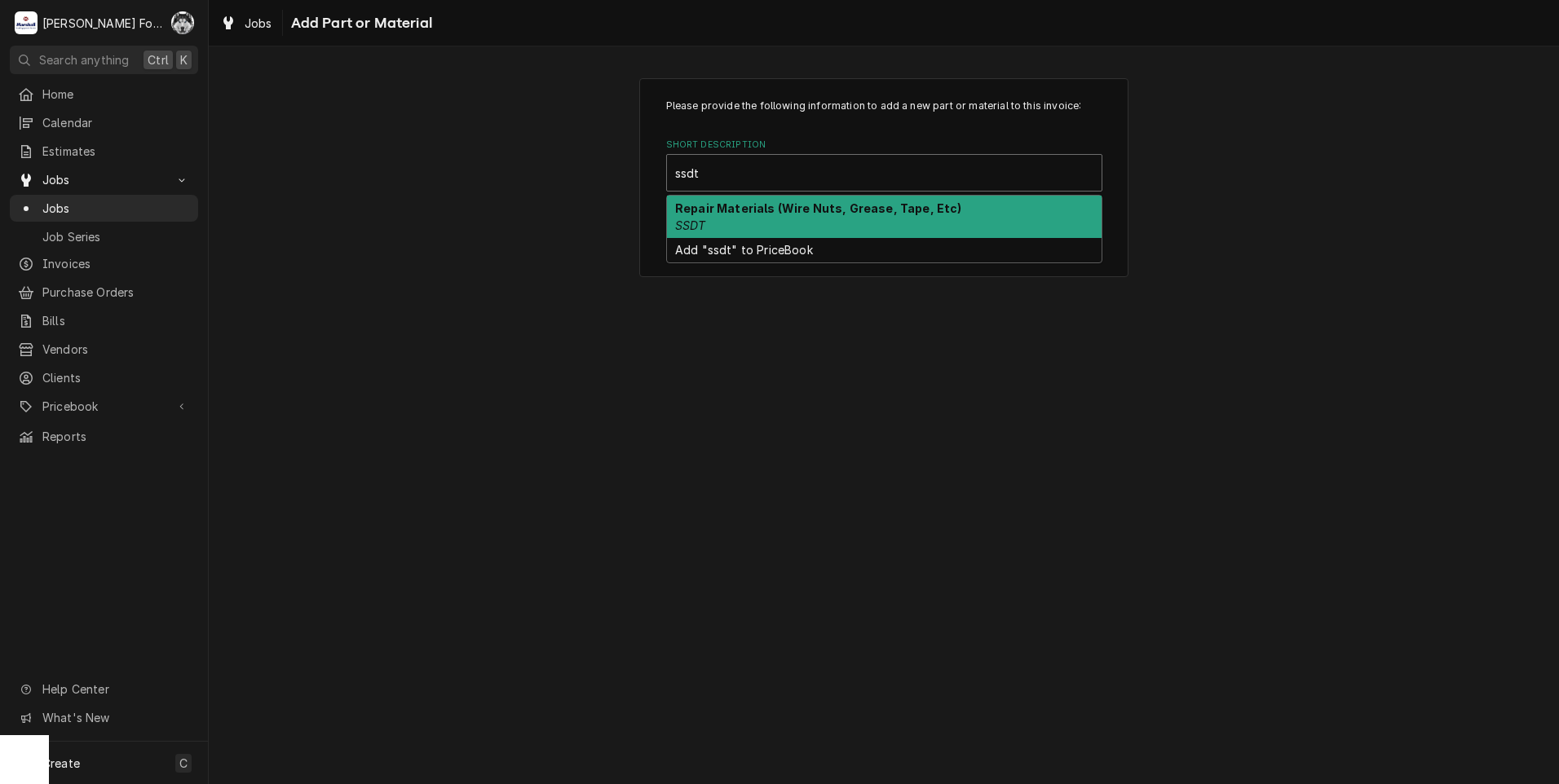
click at [732, 233] on div "Repair Materials (Wire Nuts, Grease, Tape, Etc) SSDT" at bounding box center [884, 217] width 434 height 43
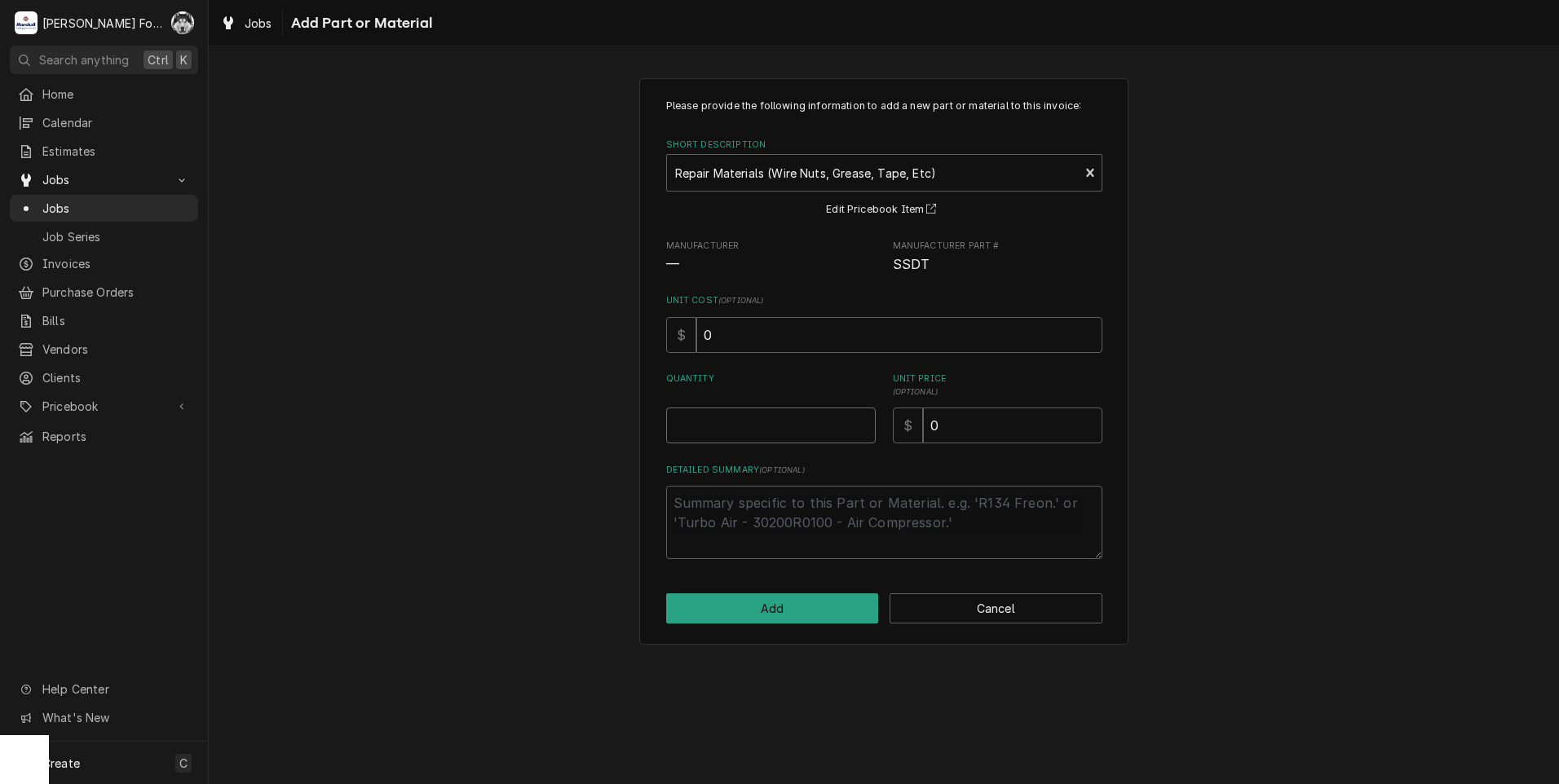
type textarea "x"
type input "0.5"
click at [867, 421] on input "0.5" at bounding box center [771, 426] width 210 height 36
type textarea "x"
type input "1"
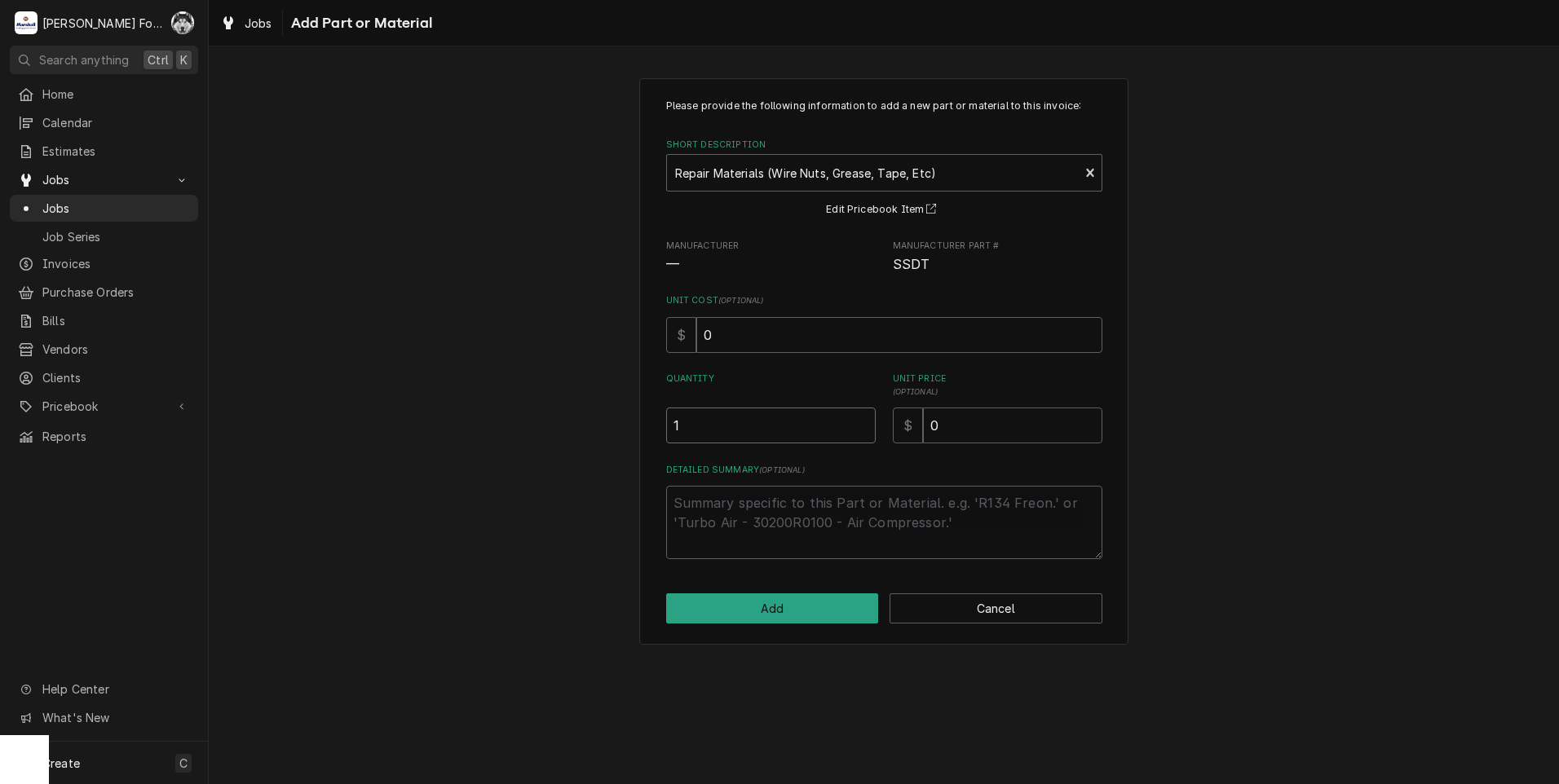
click at [867, 421] on input "1" at bounding box center [771, 426] width 210 height 36
drag, startPoint x: 962, startPoint y: 440, endPoint x: 796, endPoint y: 482, distance: 171.2
click at [797, 482] on div "Please provide the following information to add a new part or material to this …" at bounding box center [884, 329] width 436 height 461
type textarea "x"
type input "4"
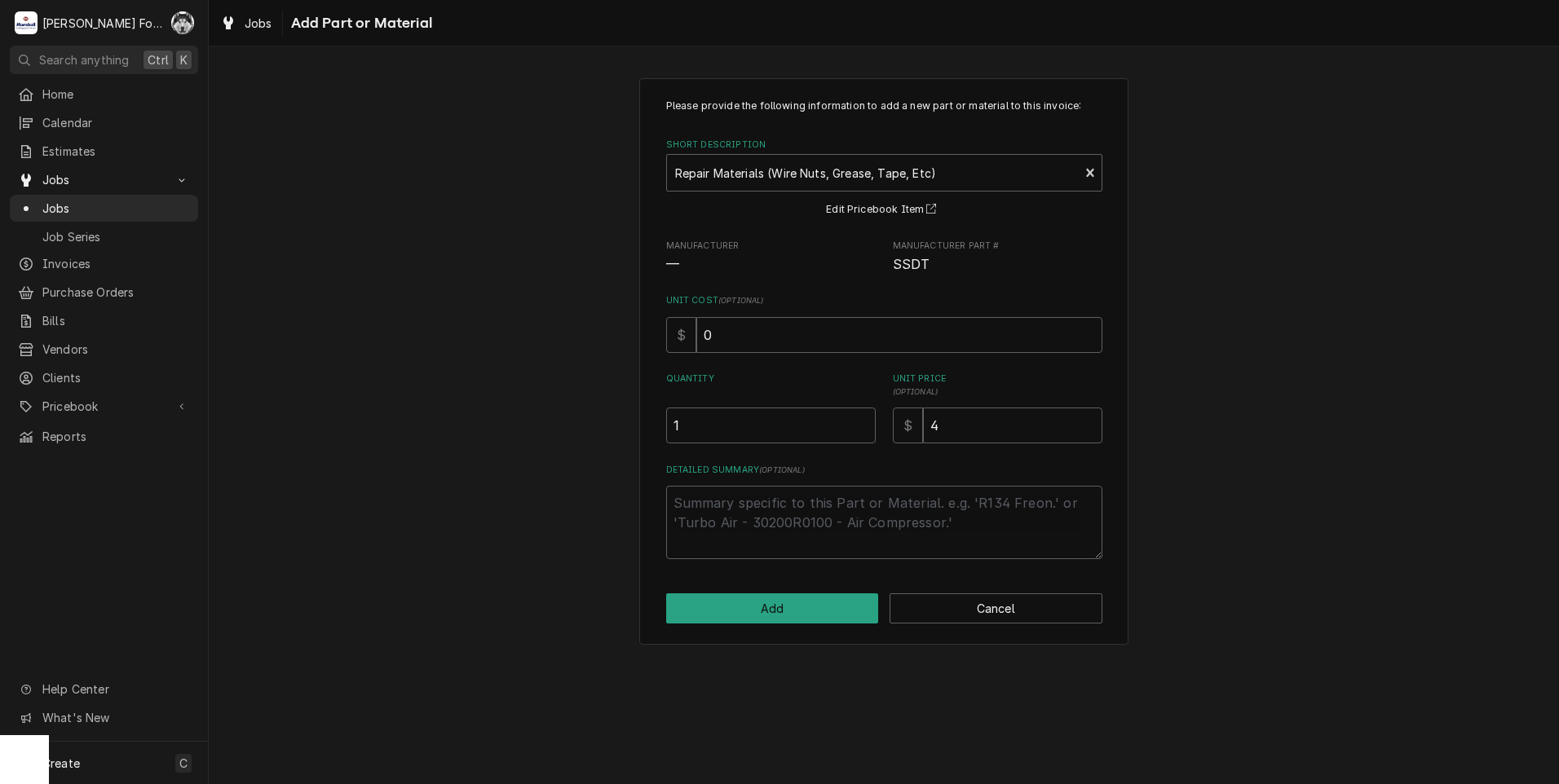
click at [782, 626] on div "Please provide the following information to add a new part or material to this …" at bounding box center [883, 362] width 489 height 566
click at [786, 619] on button "Add" at bounding box center [772, 608] width 212 height 30
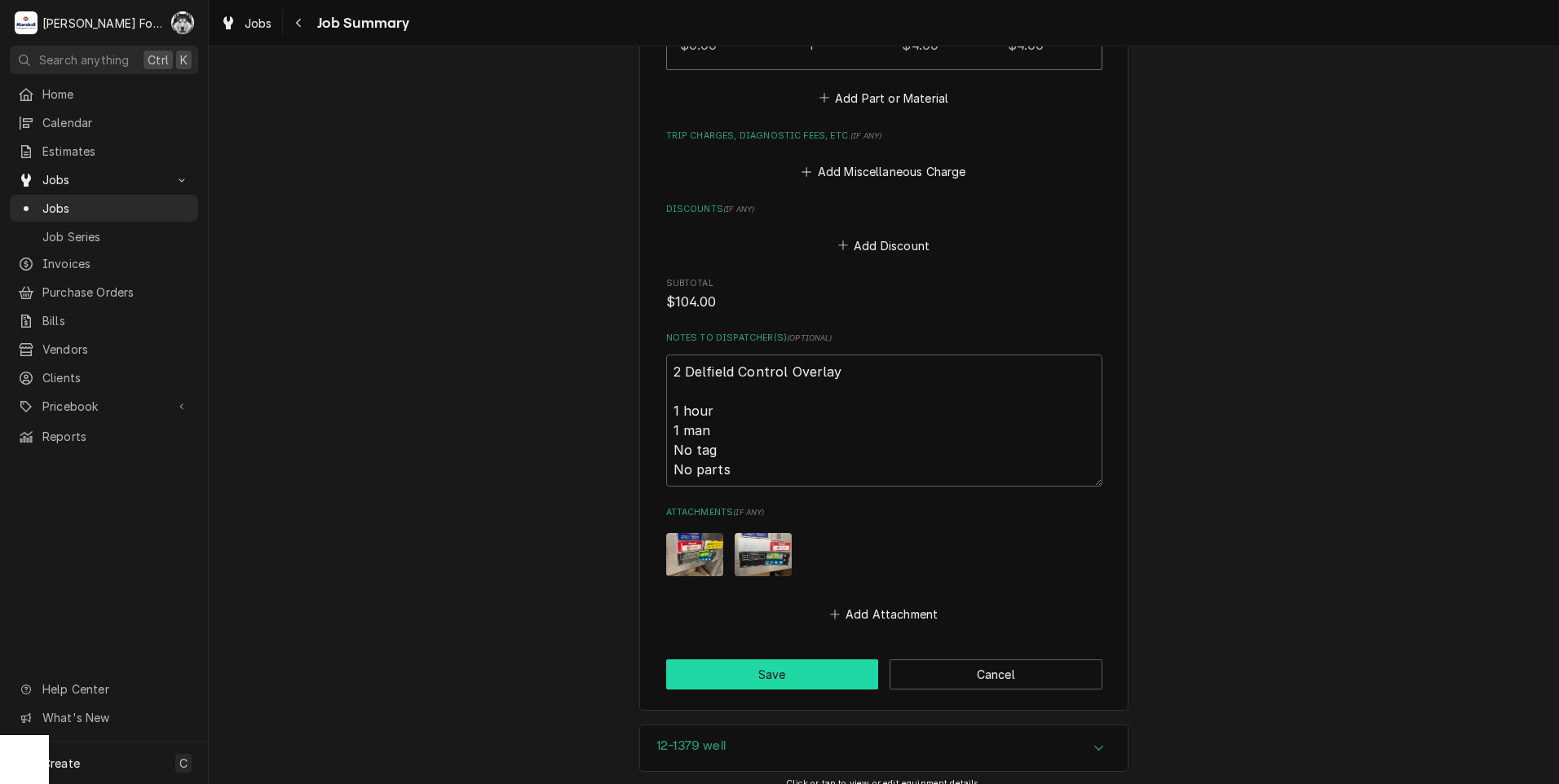
scroll to position [1630, 0]
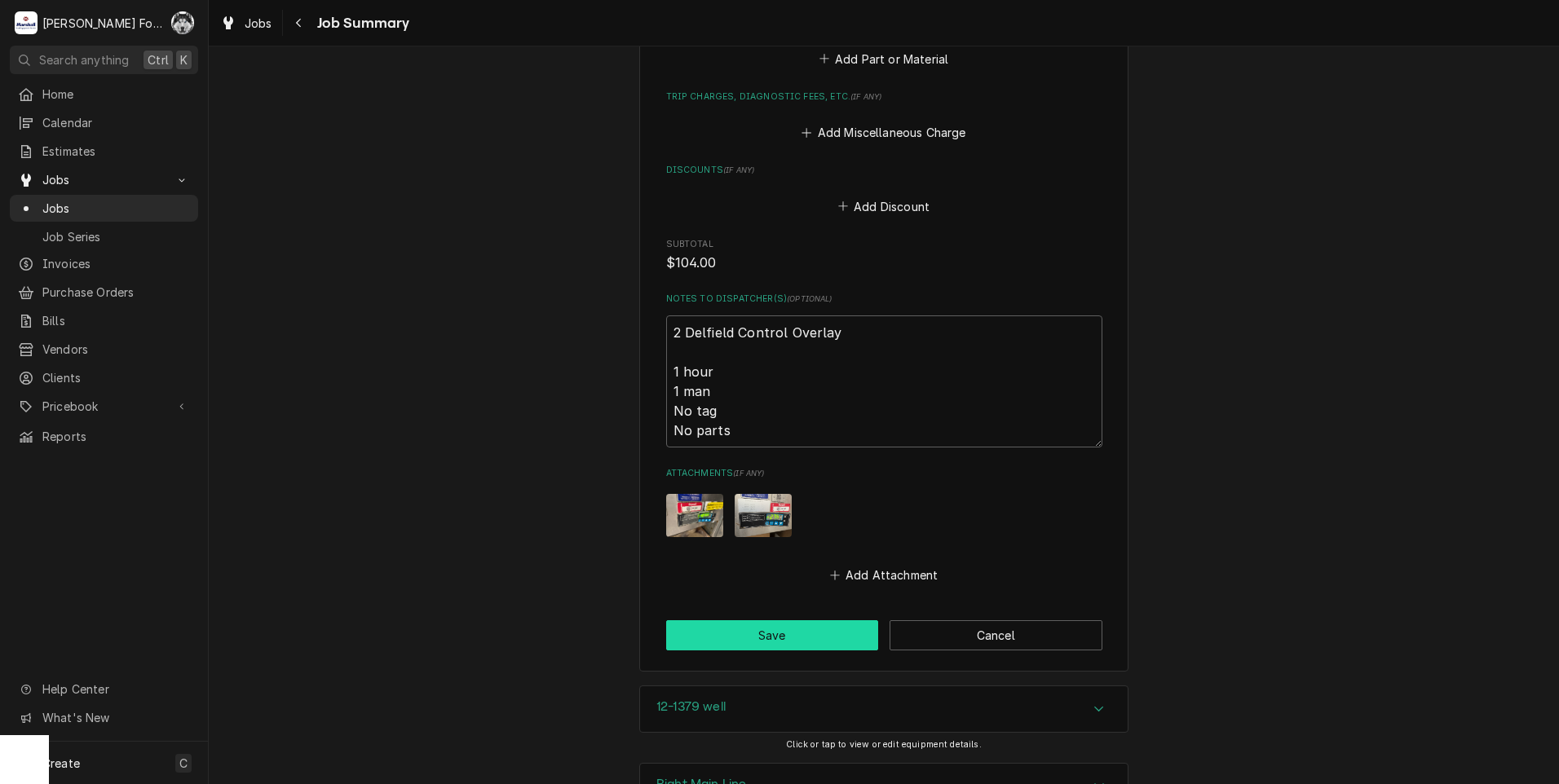
click at [734, 620] on button "Save" at bounding box center [772, 635] width 212 height 30
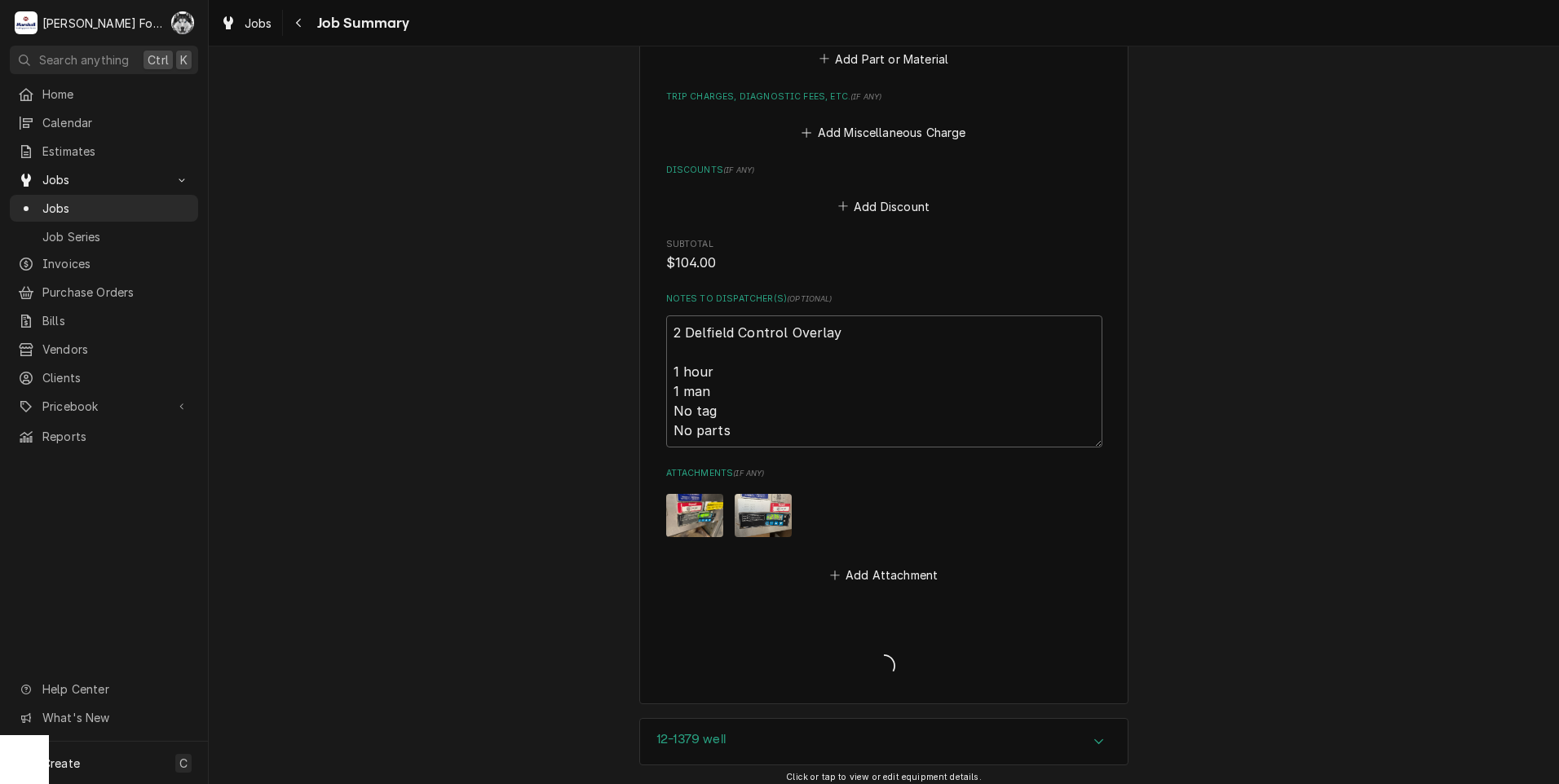
type textarea "x"
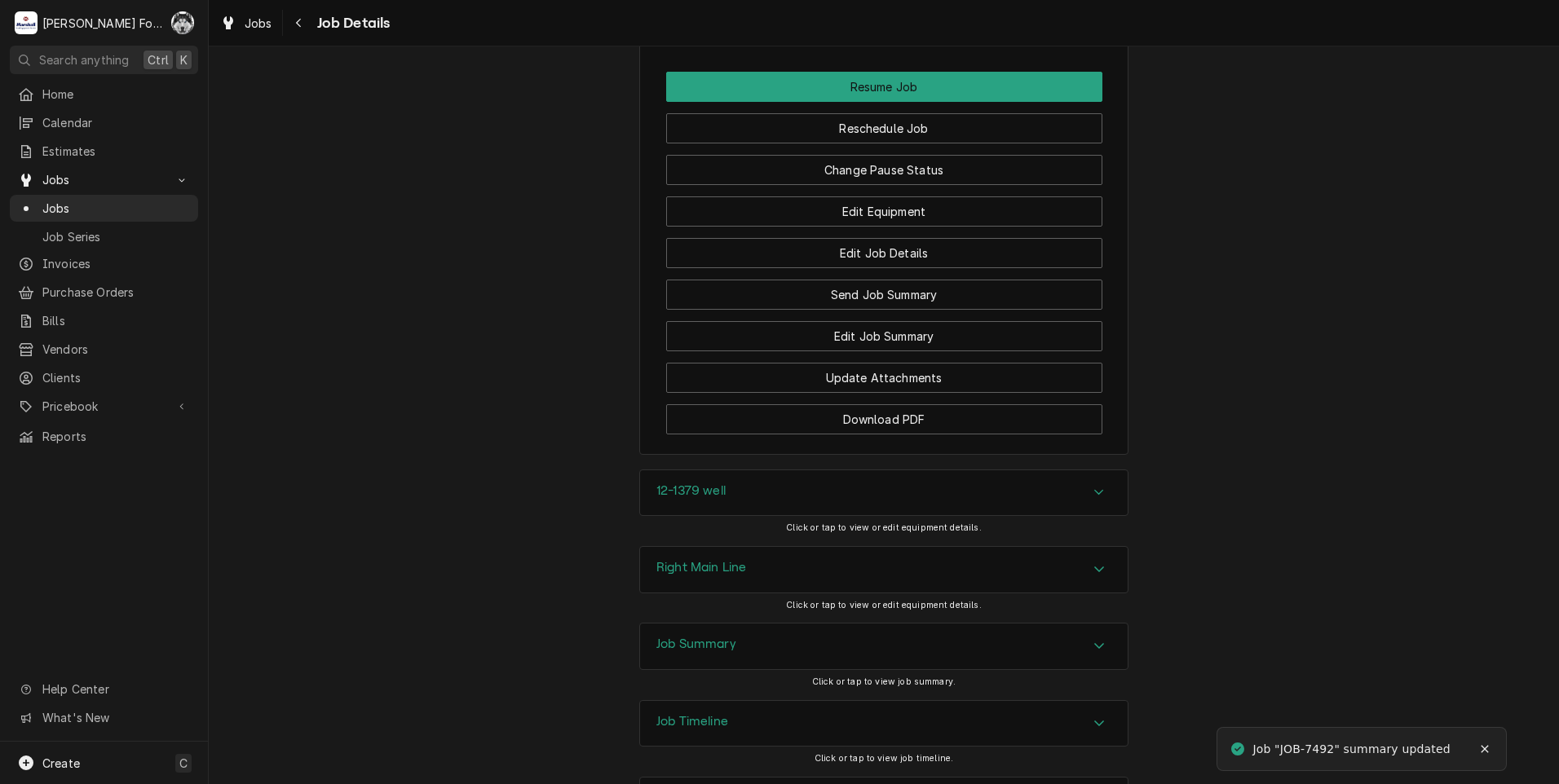
scroll to position [2174, 0]
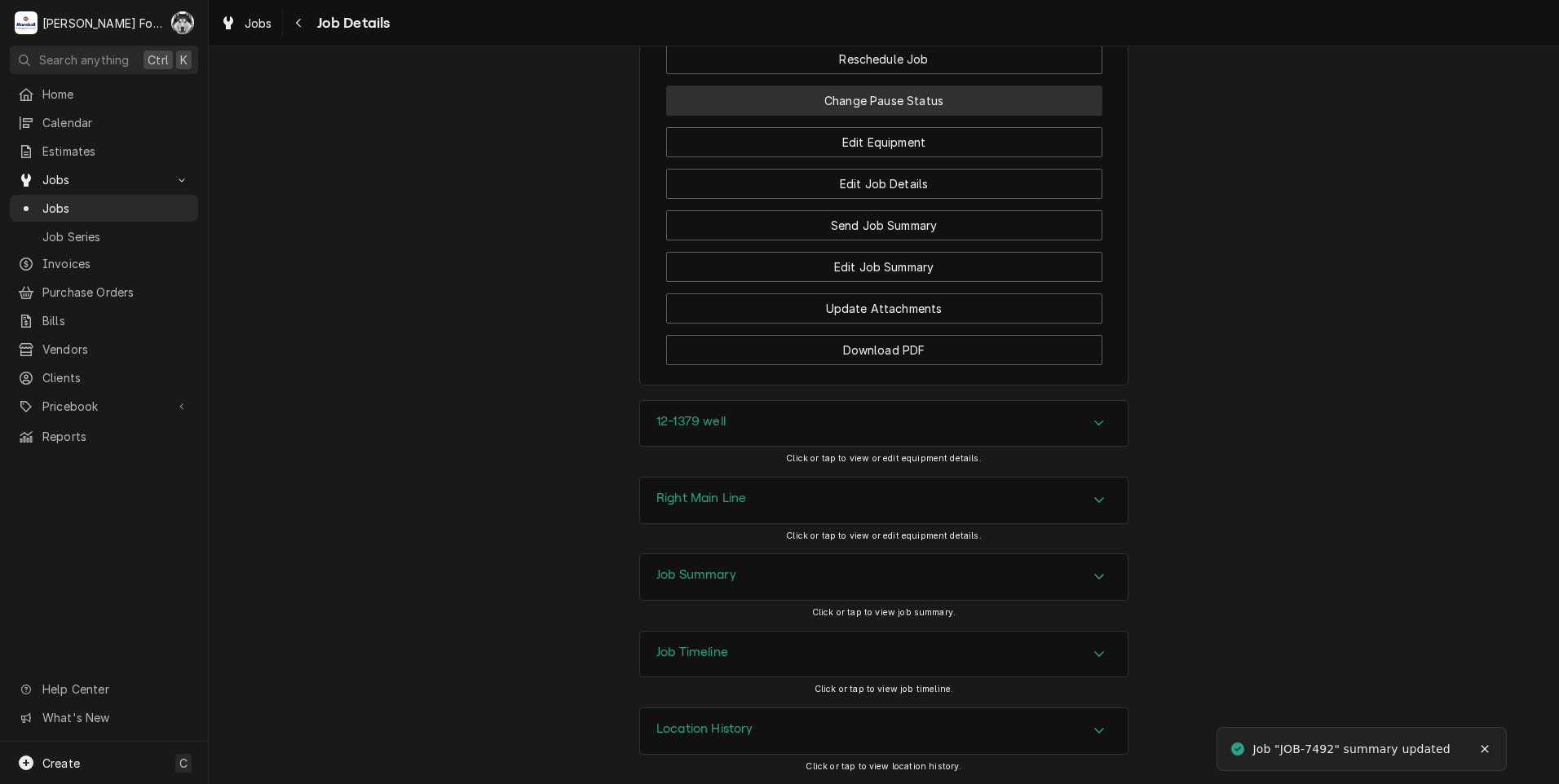
click at [894, 116] on button "Change Pause Status" at bounding box center [884, 100] width 436 height 30
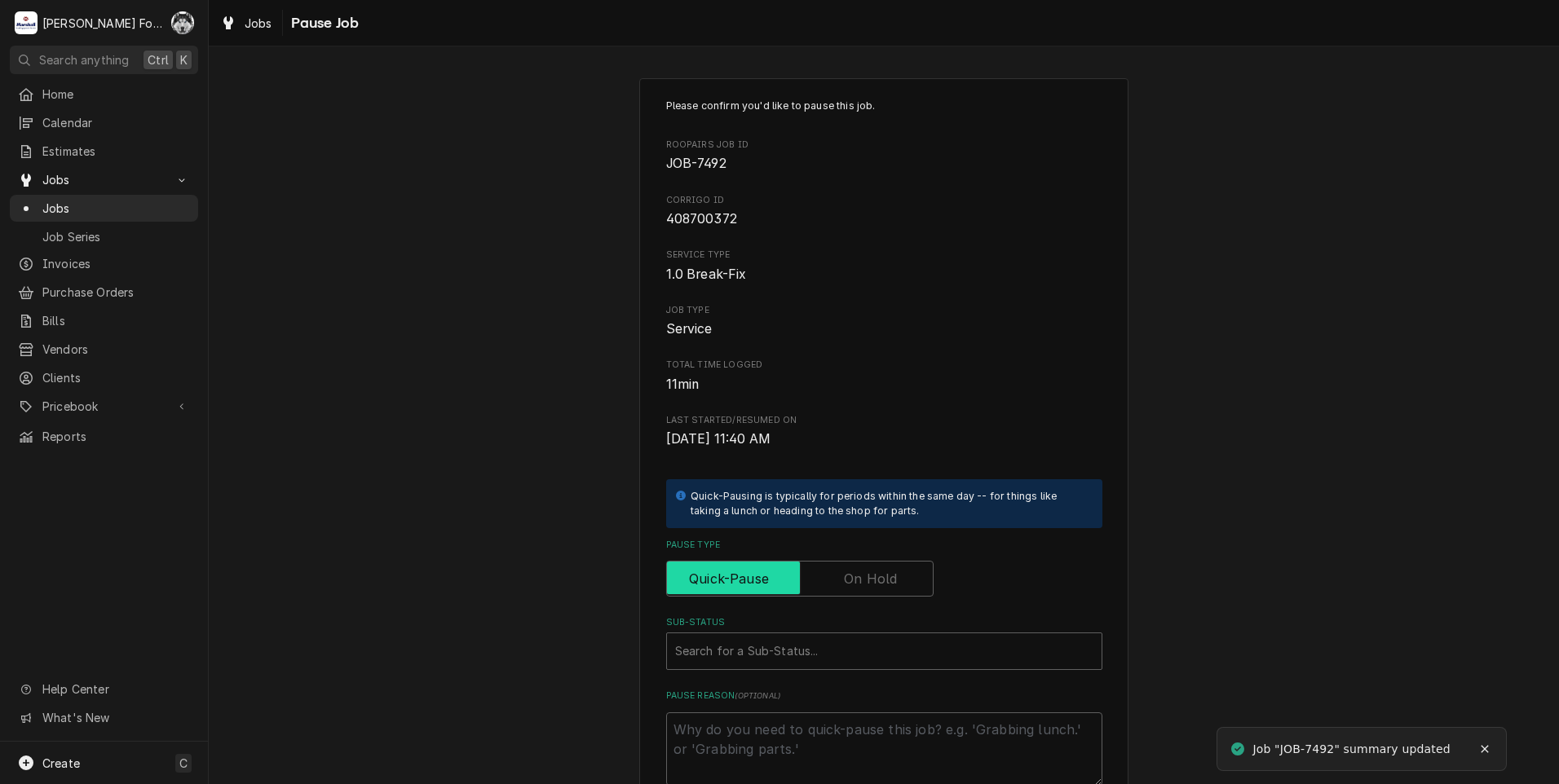
click at [866, 568] on label "Pause Type" at bounding box center [800, 578] width 267 height 36
click at [866, 568] on input "Pause Type" at bounding box center [800, 578] width 253 height 36
checkbox input "true"
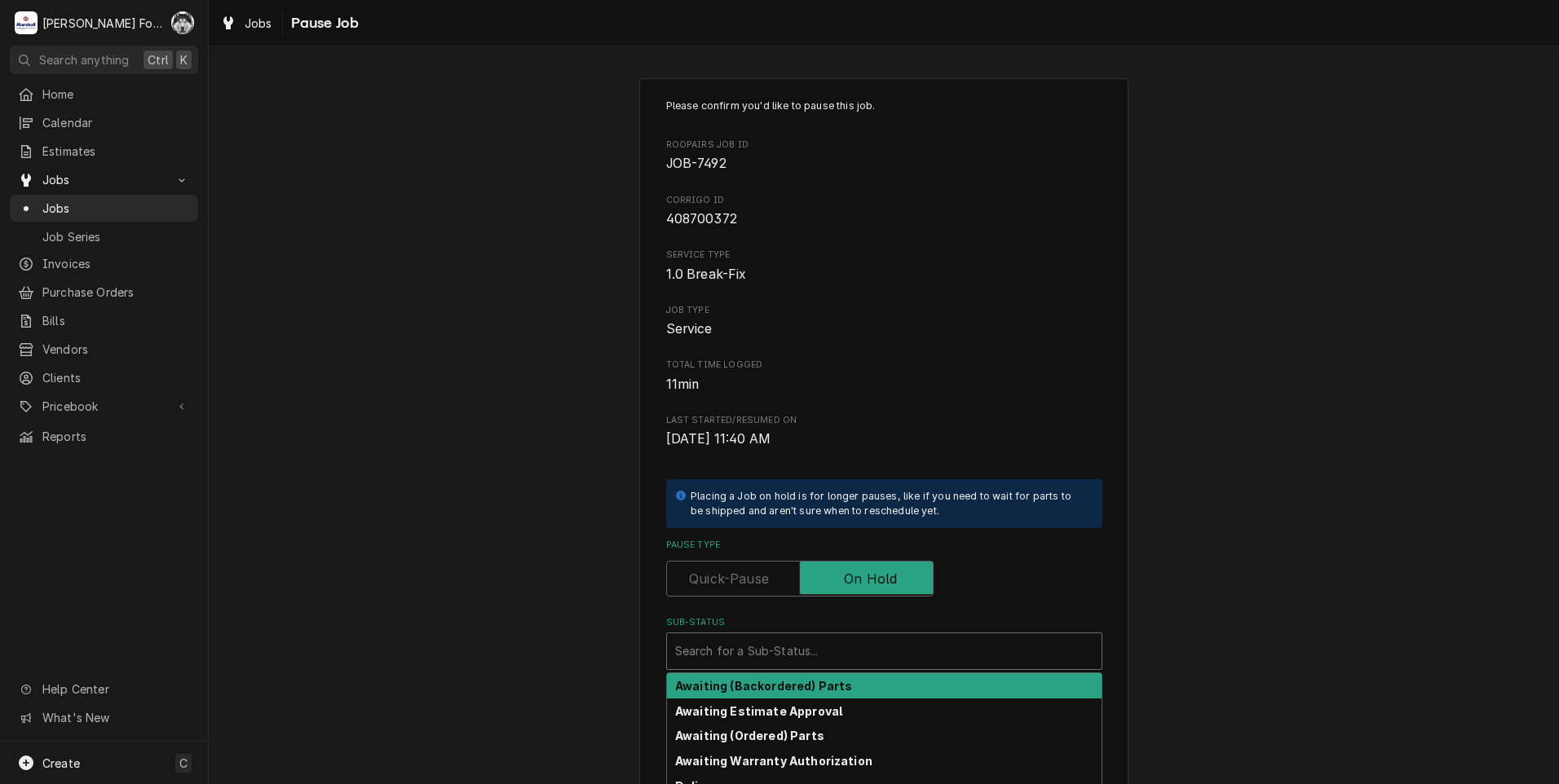
click at [817, 655] on div "Sub-Status" at bounding box center [884, 651] width 418 height 29
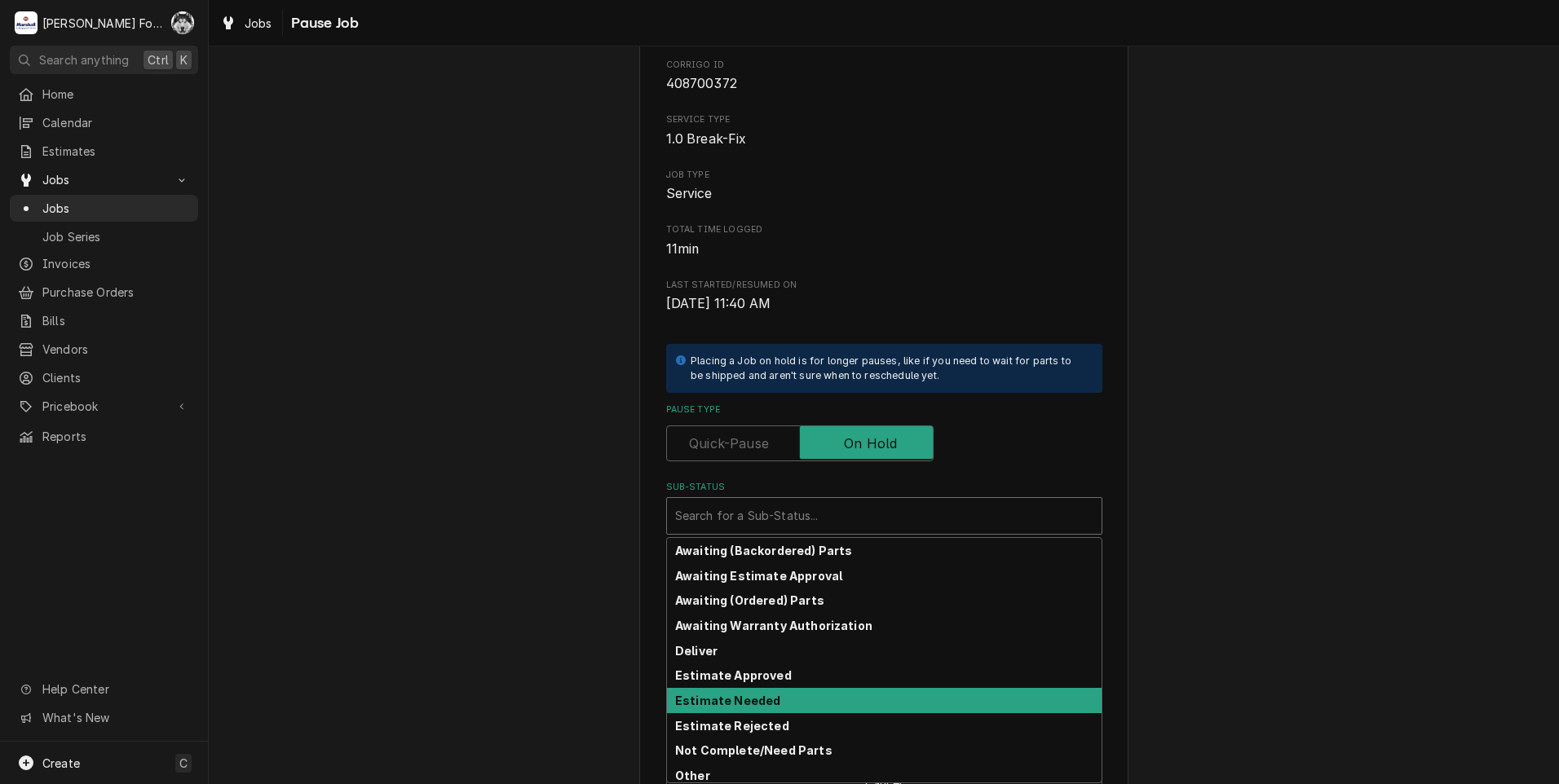
click at [735, 702] on strong "Estimate Needed" at bounding box center [727, 700] width 105 height 14
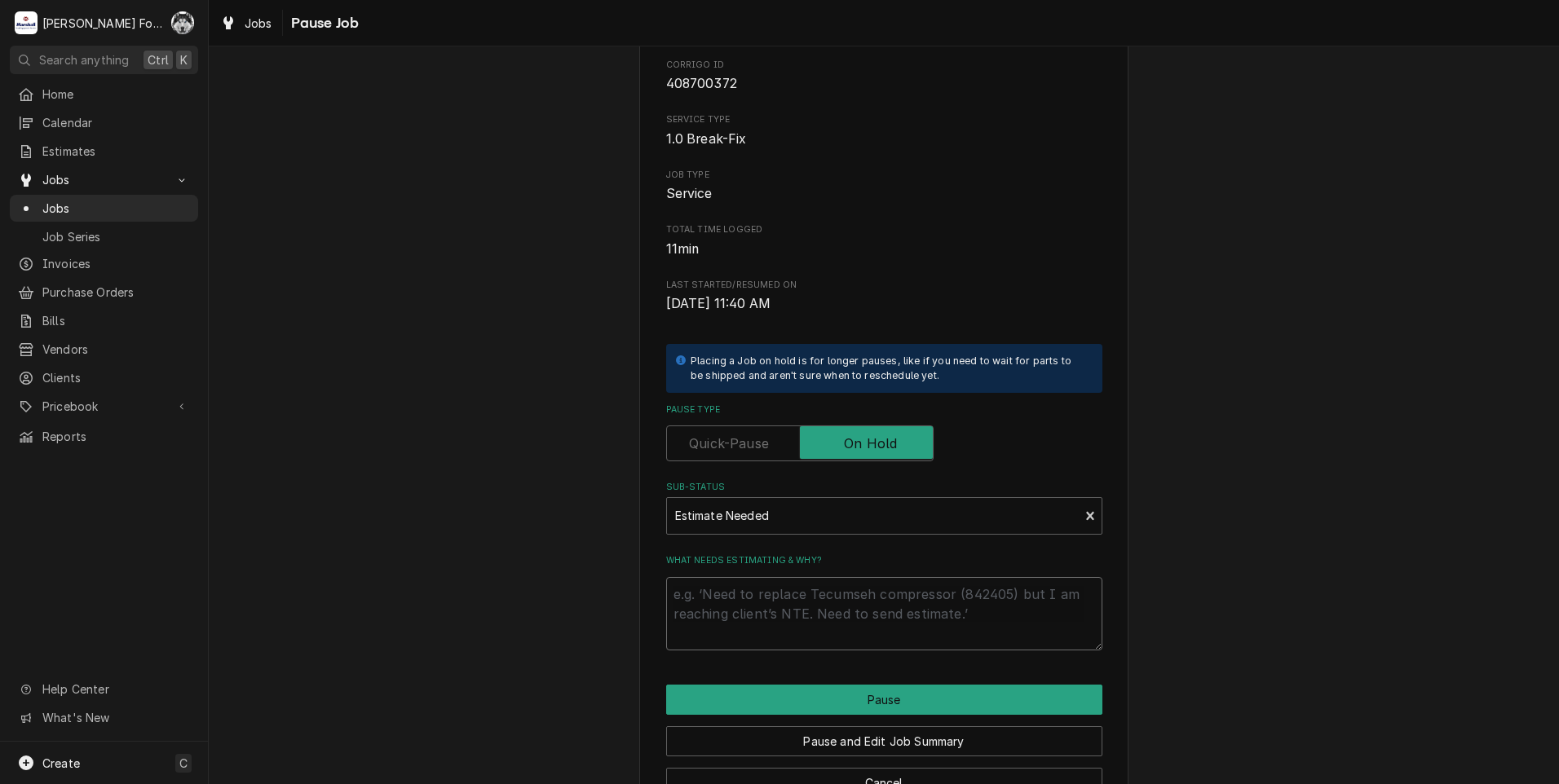
click at [752, 591] on textarea "What needs estimating & why?" at bounding box center [884, 613] width 436 height 73
type textarea "x"
type textarea "p"
type textarea "x"
type textarea "pa"
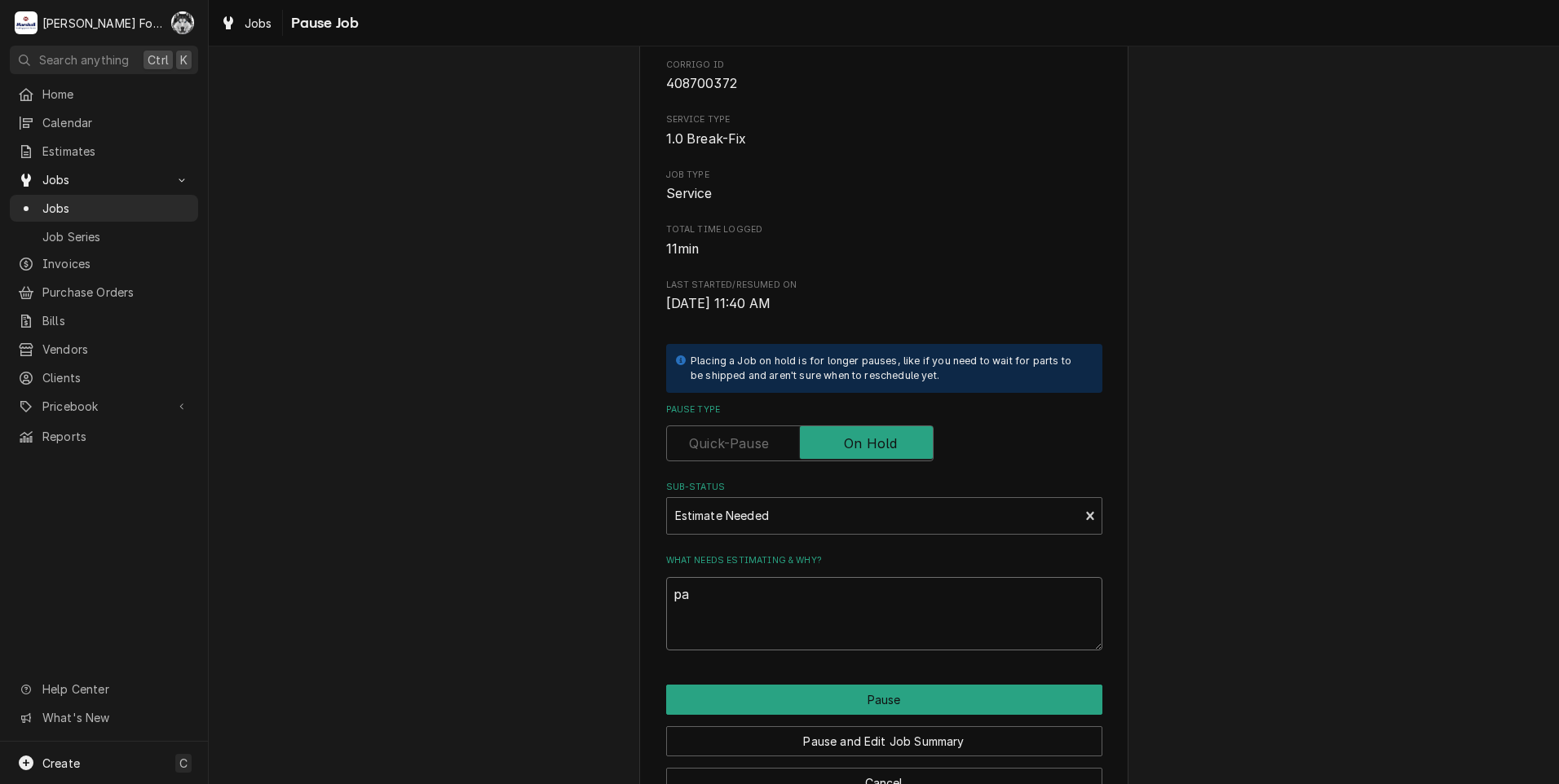
type textarea "x"
type textarea "par"
type textarea "x"
type textarea "part"
type textarea "x"
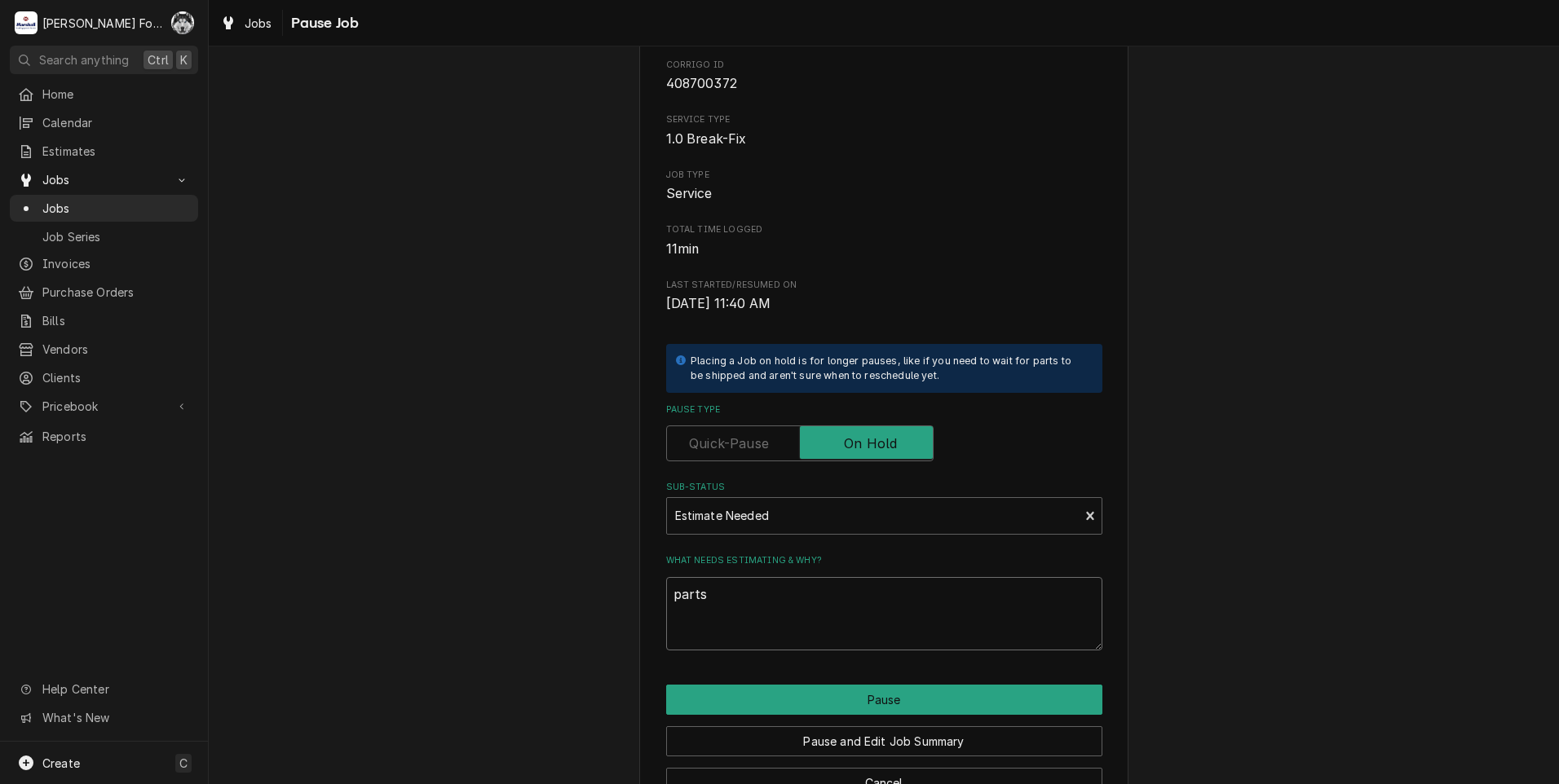
scroll to position [184, 0]
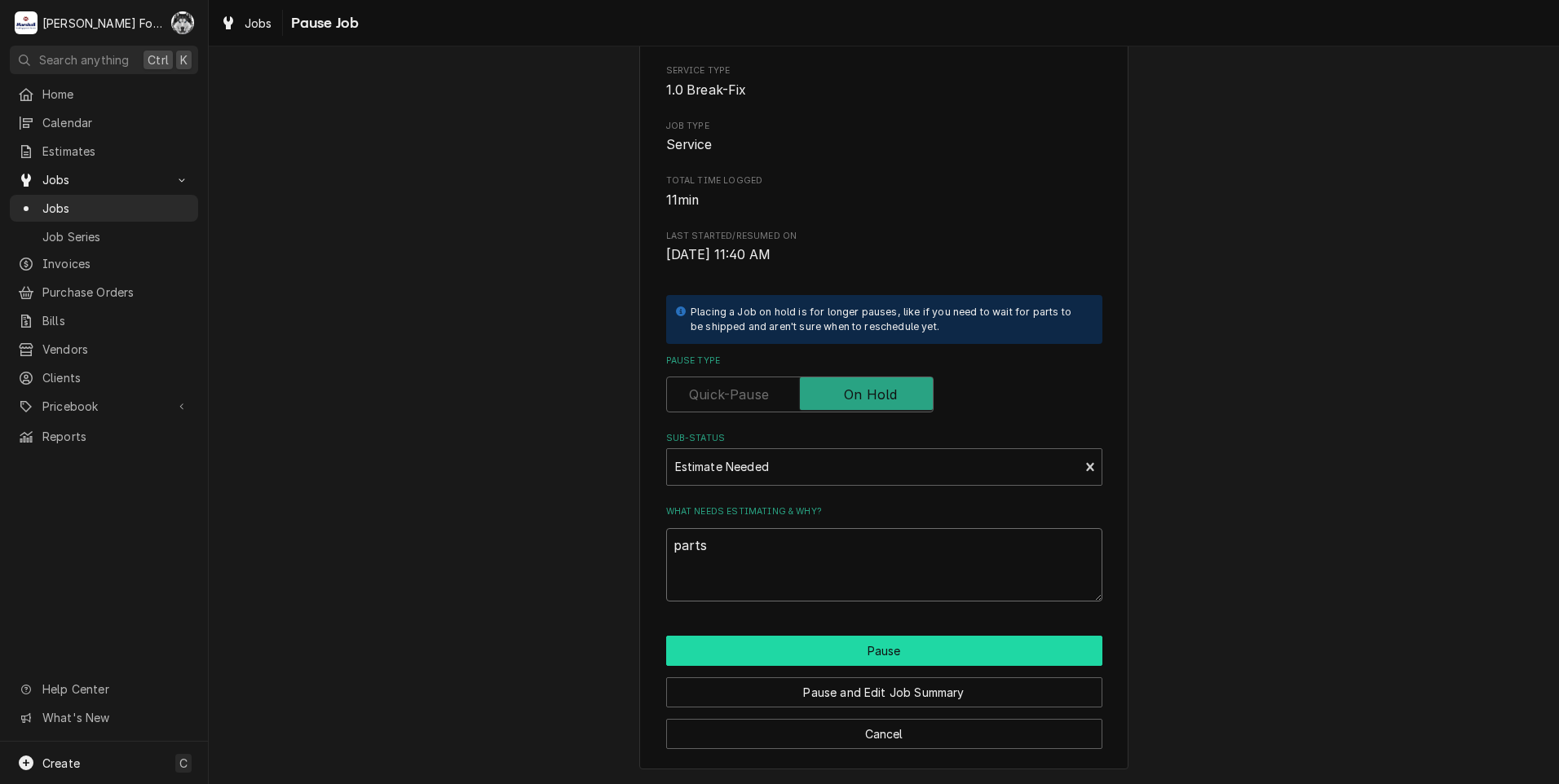
type textarea "parts"
click at [731, 652] on button "Pause" at bounding box center [884, 650] width 436 height 30
type textarea "x"
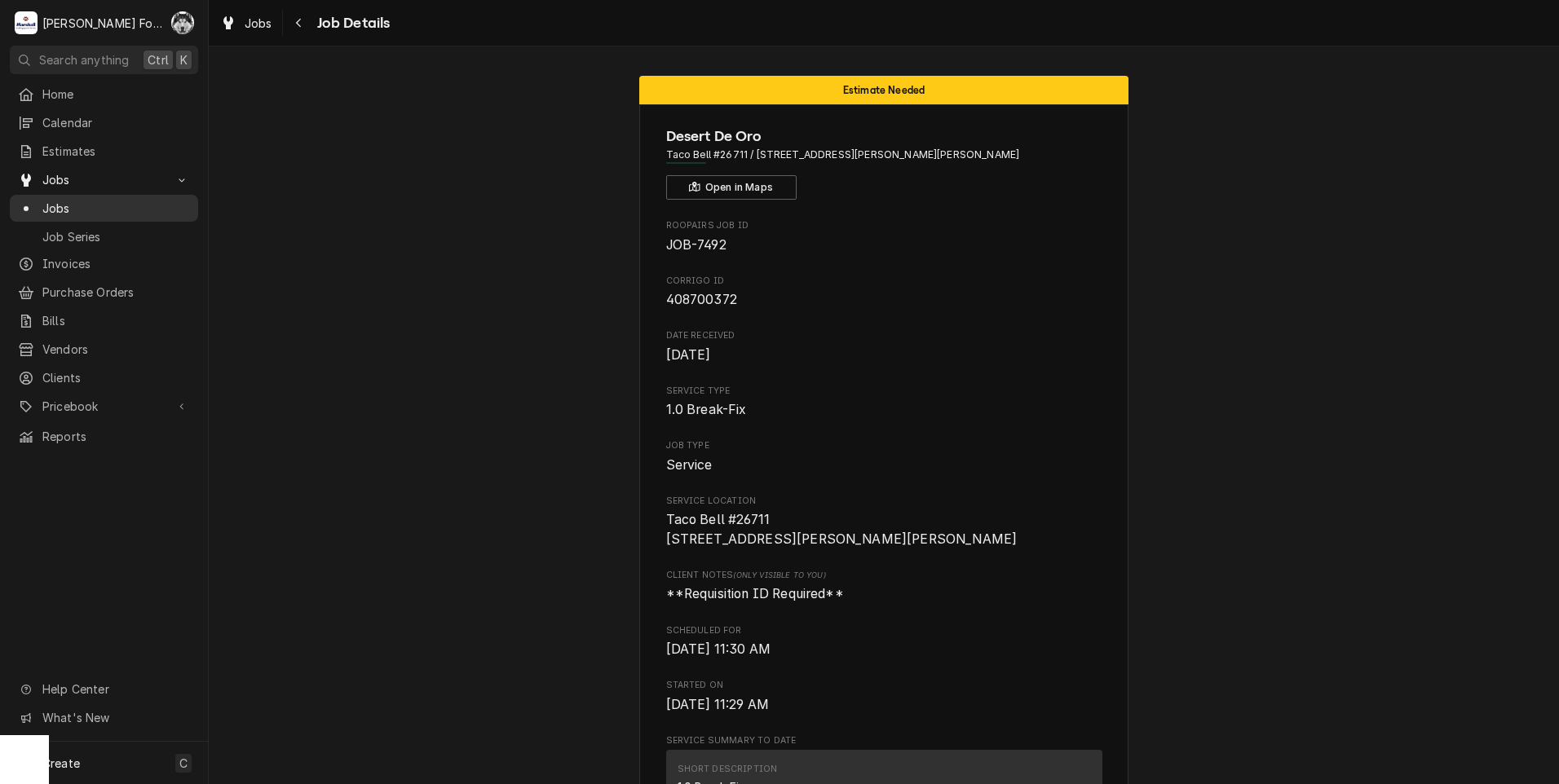
click at [37, 211] on div "Jobs" at bounding box center [103, 208] width 182 height 20
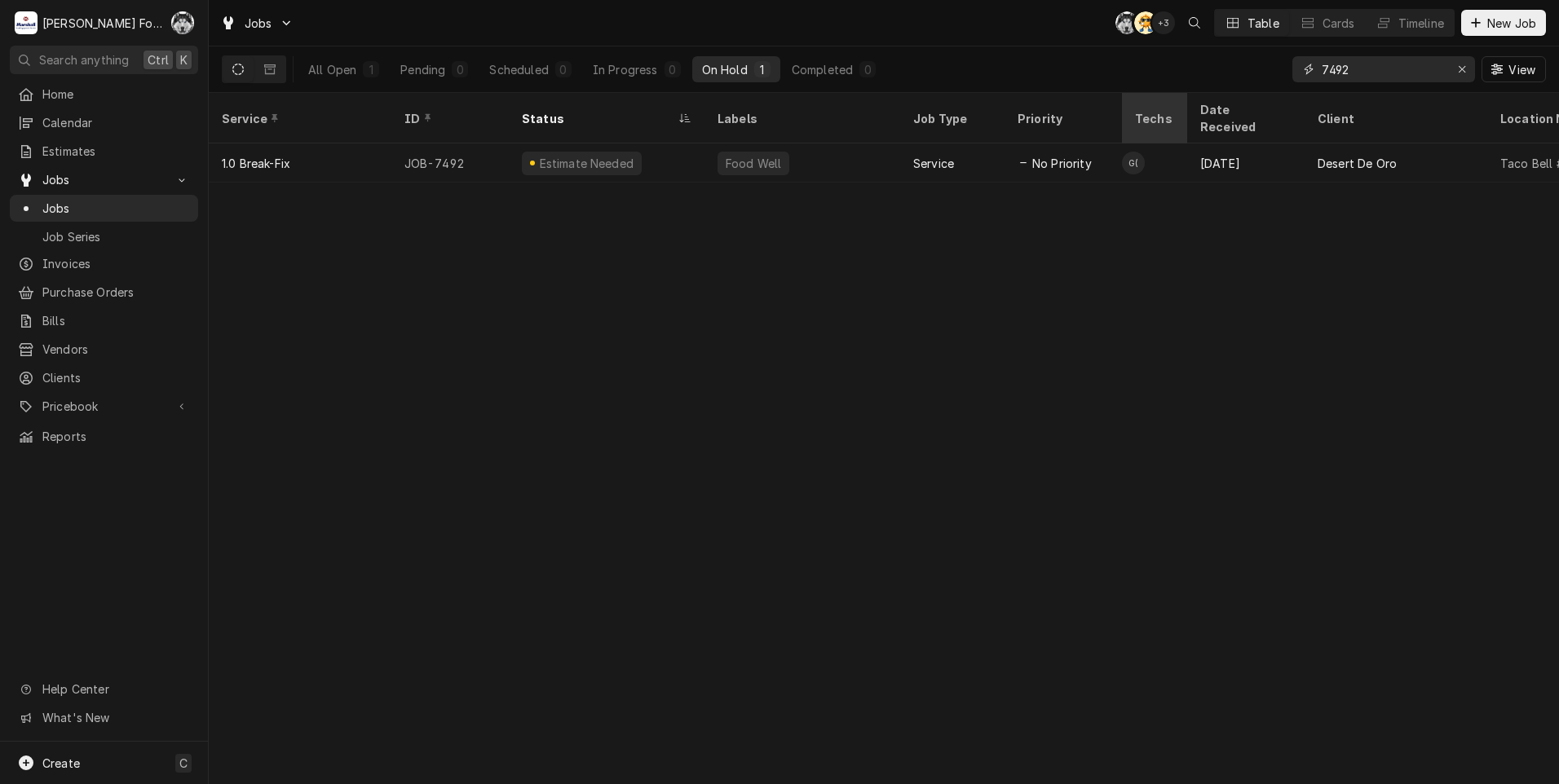
drag, startPoint x: 1360, startPoint y: 73, endPoint x: 1177, endPoint y: 107, distance: 186.1
click at [1177, 106] on div "Jobs C( AT + 3 Table Cards Timeline New Job All Open 1 Pending 0 Scheduled 0 In…" at bounding box center [884, 392] width 1350 height 784
type input "7446"
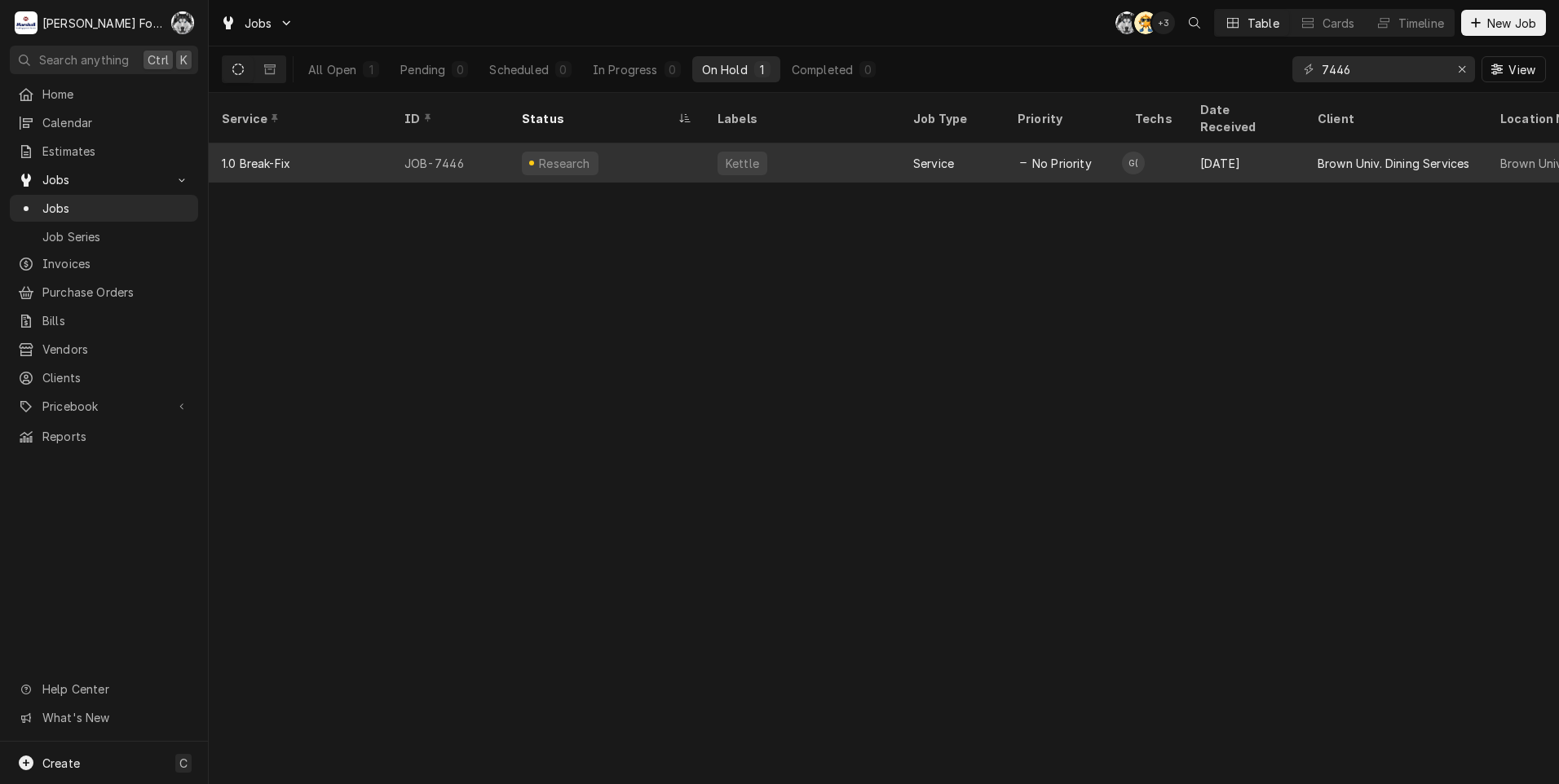
click at [581, 155] on div "Research" at bounding box center [565, 164] width 55 height 17
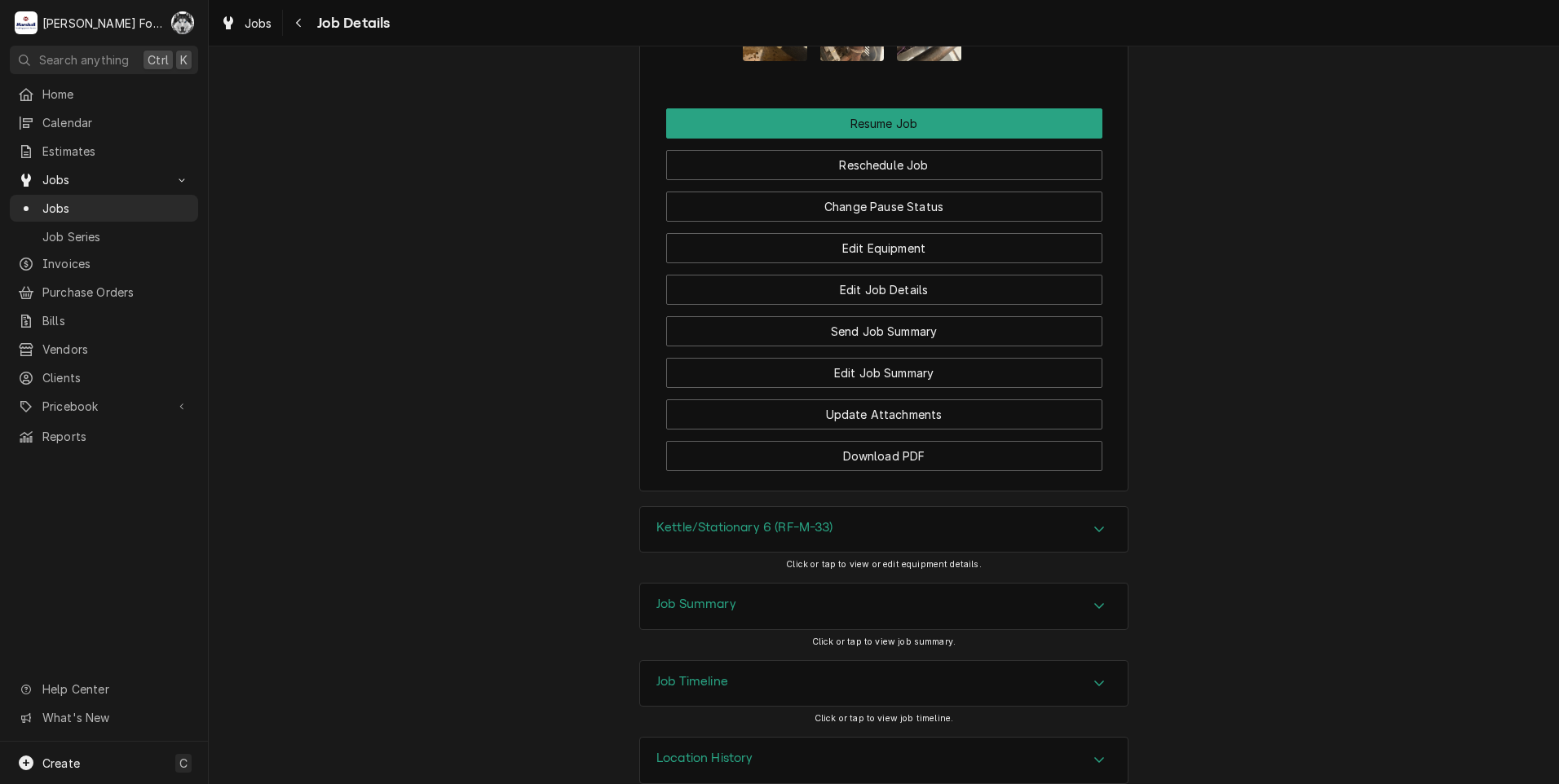
scroll to position [2433, 0]
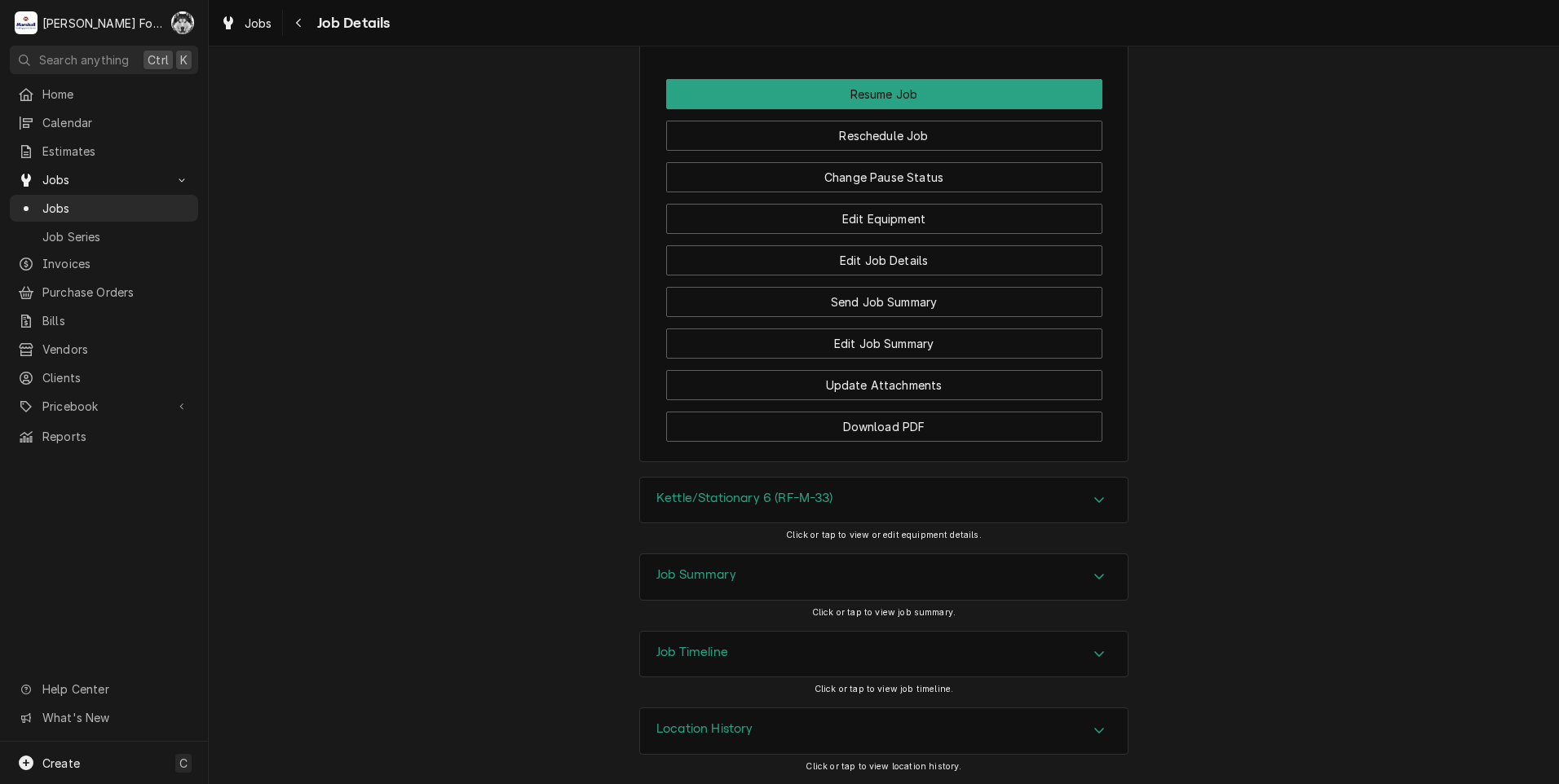
click at [724, 499] on h3 "Kettle/Stationary 6 (RF-M-33)" at bounding box center [744, 498] width 177 height 15
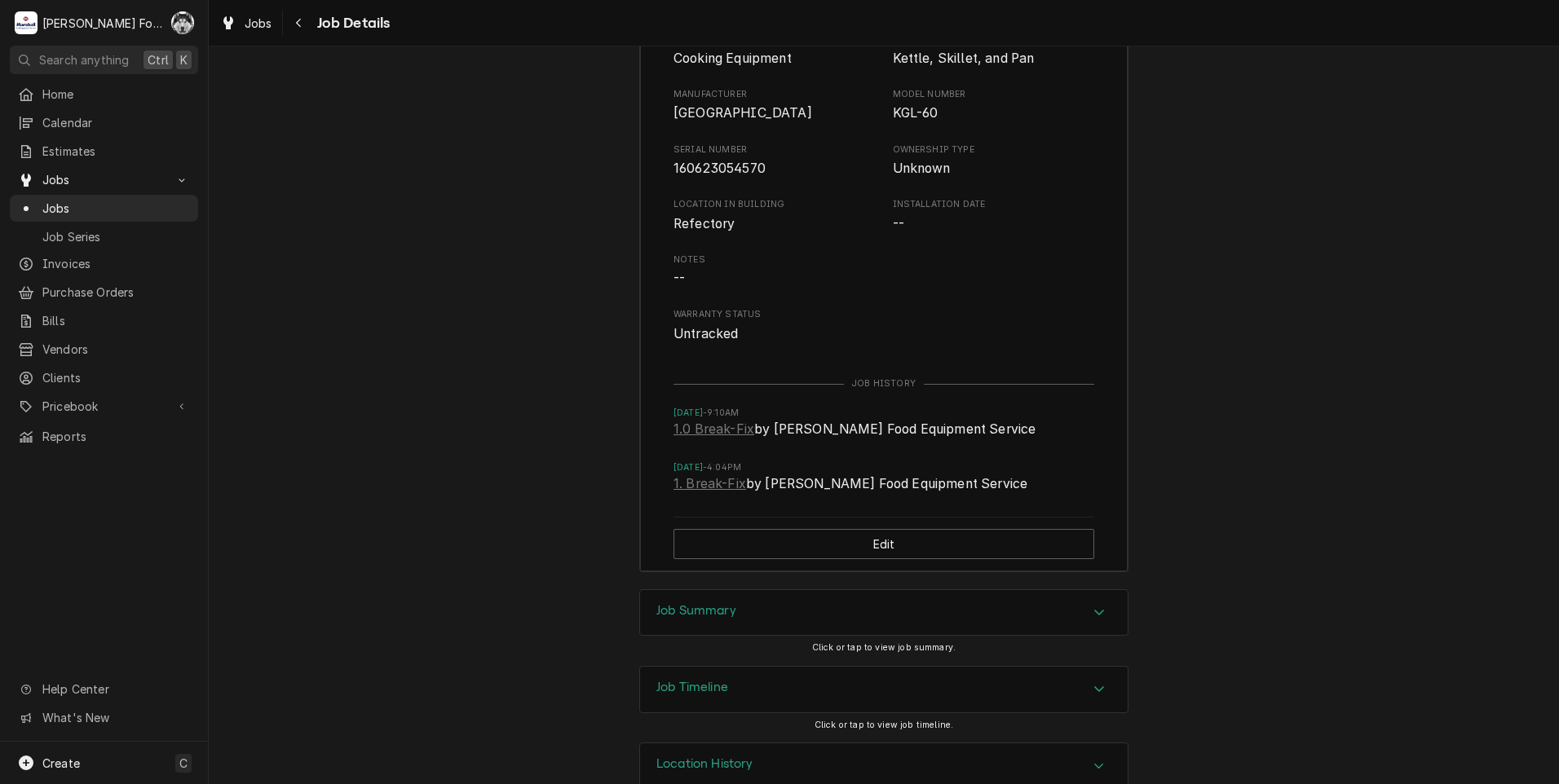
scroll to position [2976, 0]
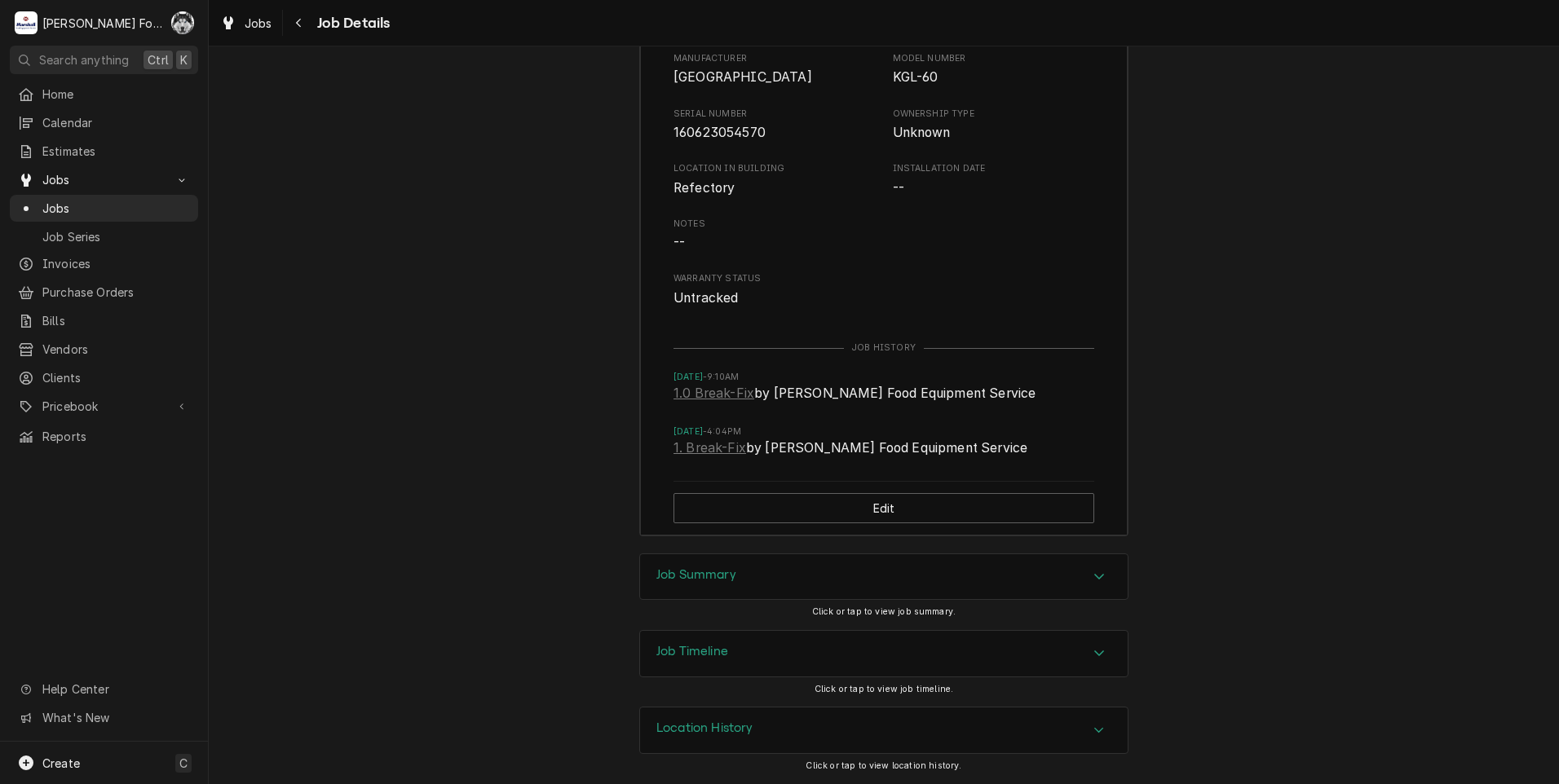
click at [718, 578] on h3 "Job Summary" at bounding box center [696, 575] width 80 height 15
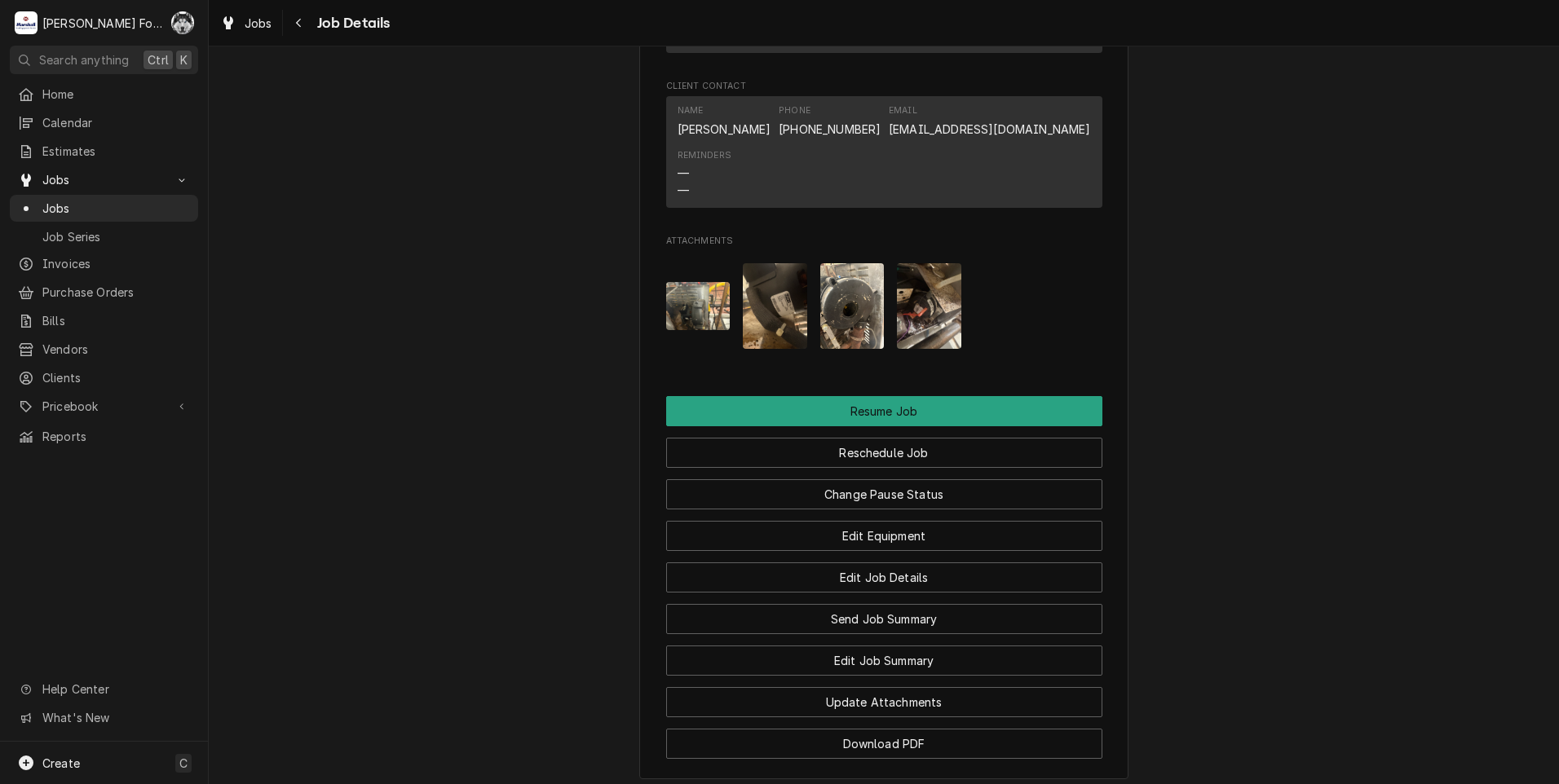
scroll to position [2014, 0]
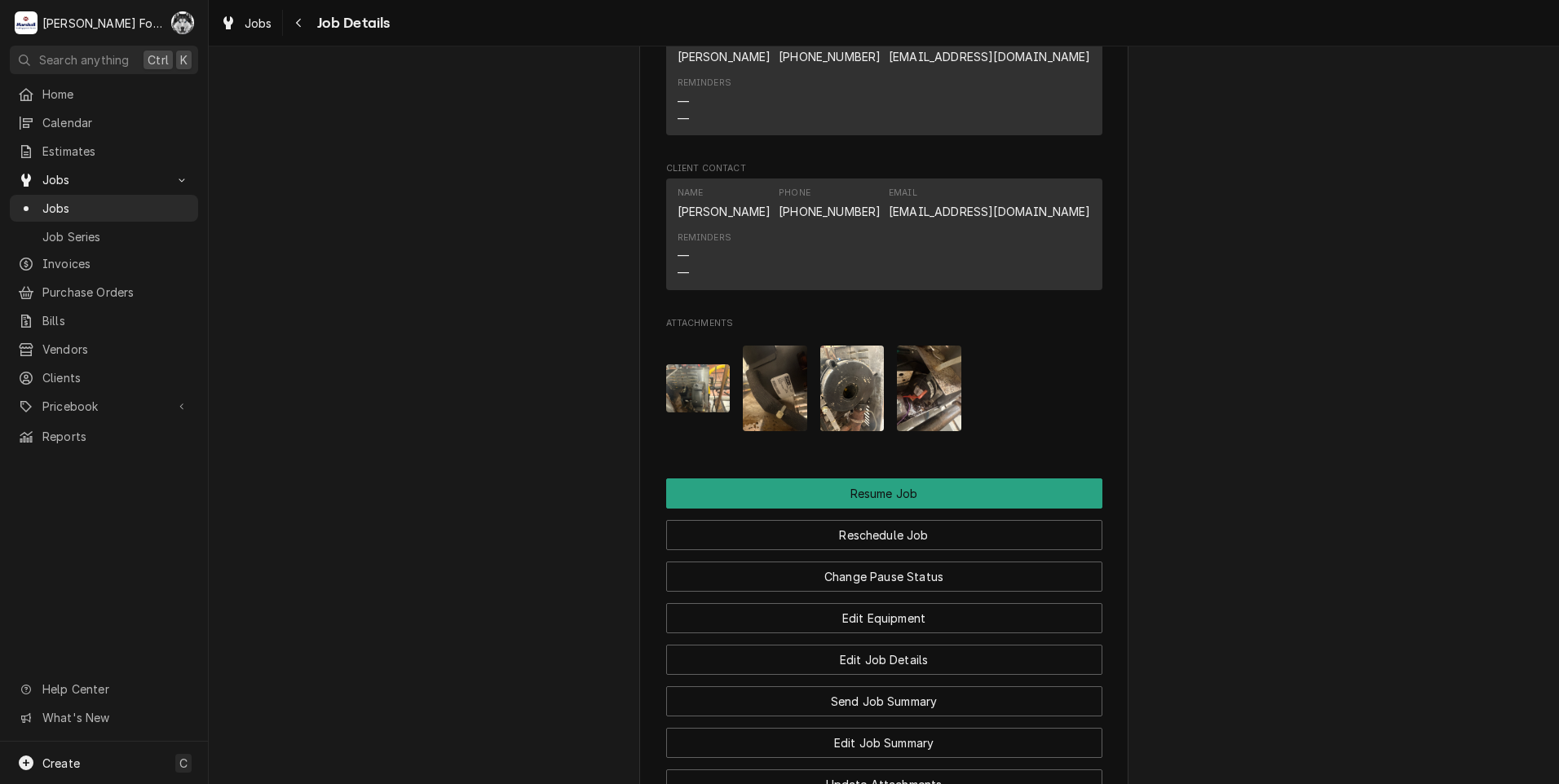
click at [694, 411] on img "Attachments" at bounding box center [698, 388] width 64 height 48
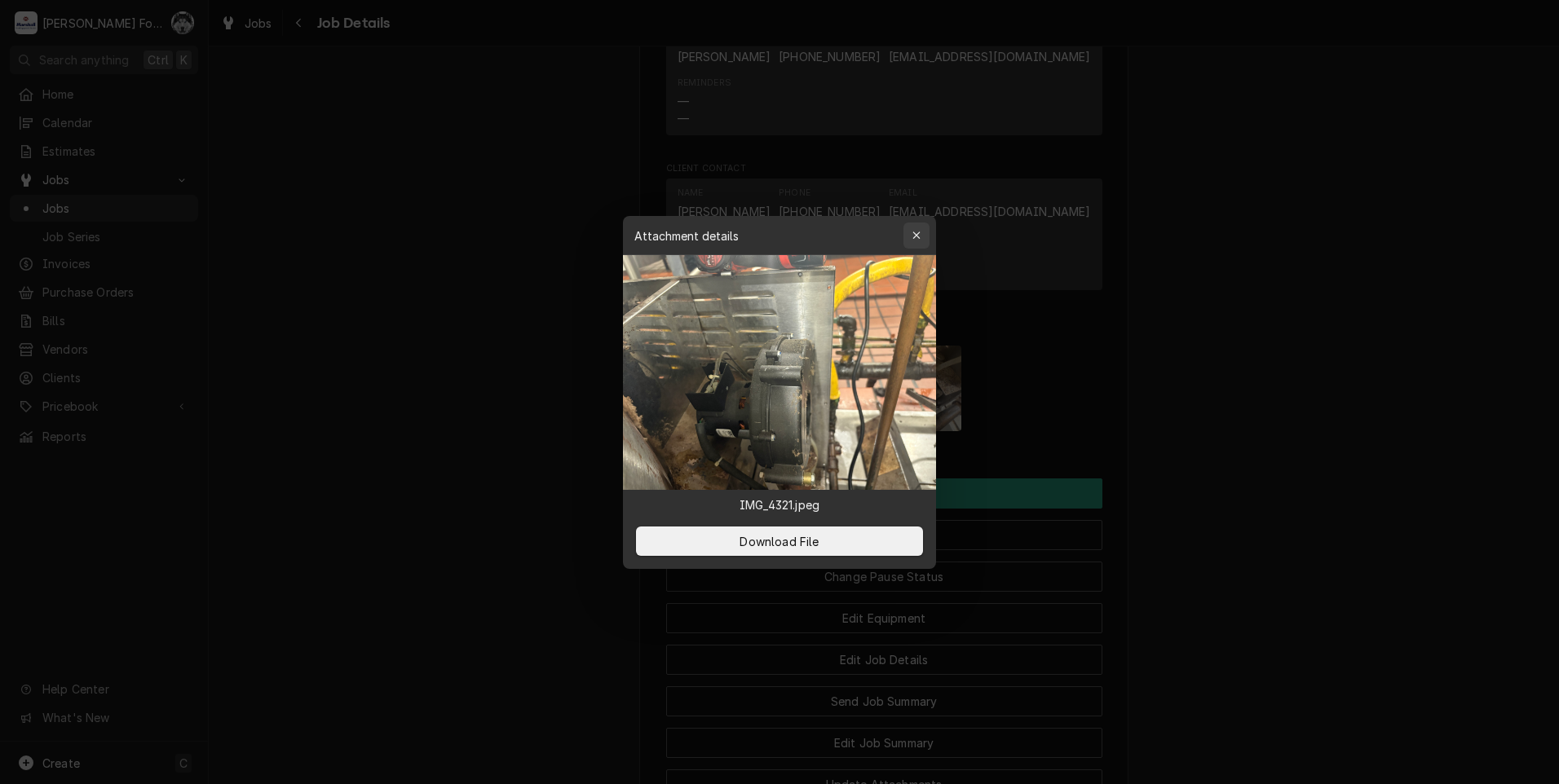
click at [918, 233] on icon "button" at bounding box center [916, 235] width 9 height 11
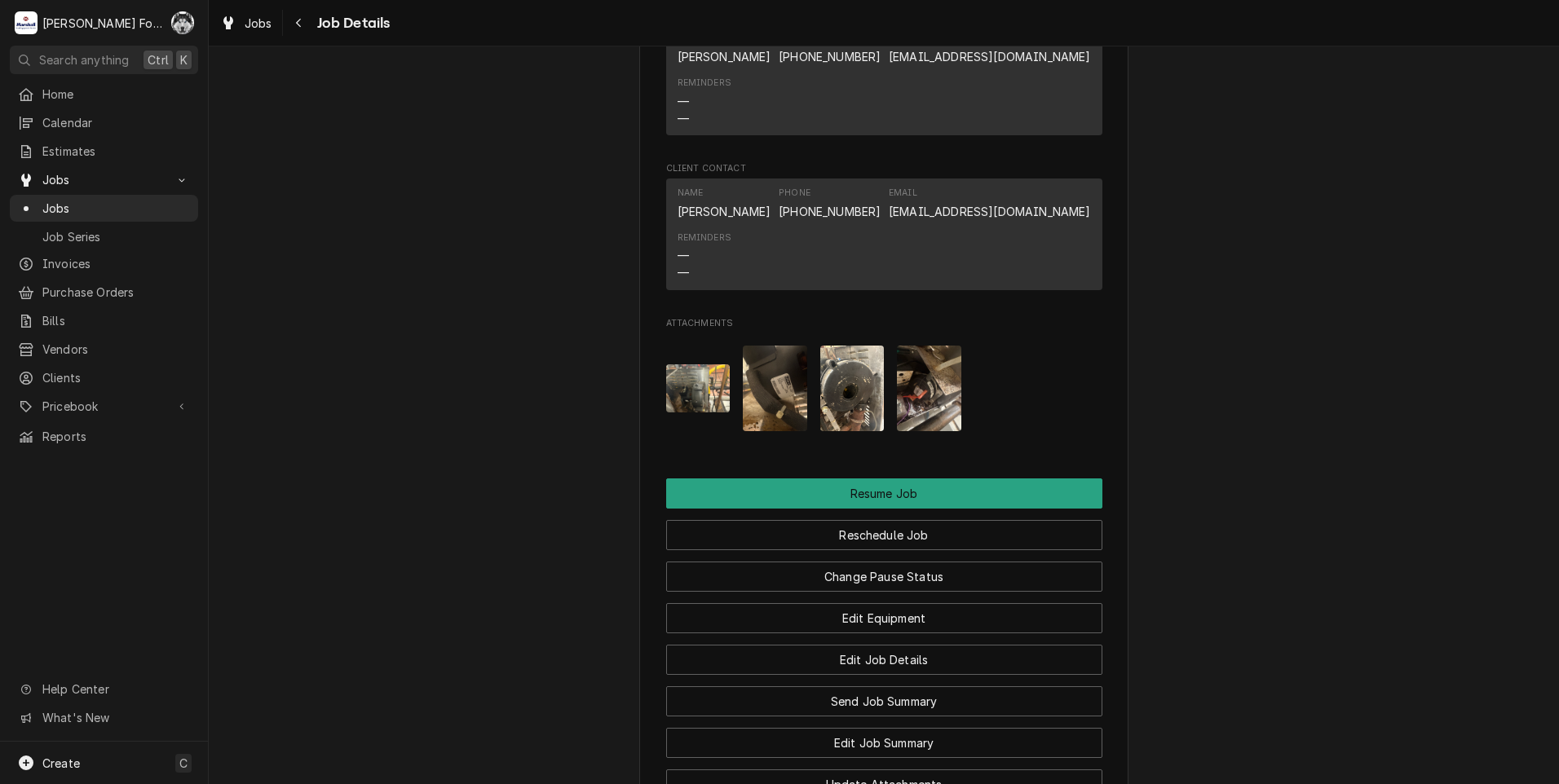
click at [776, 405] on img "Attachments" at bounding box center [774, 388] width 64 height 85
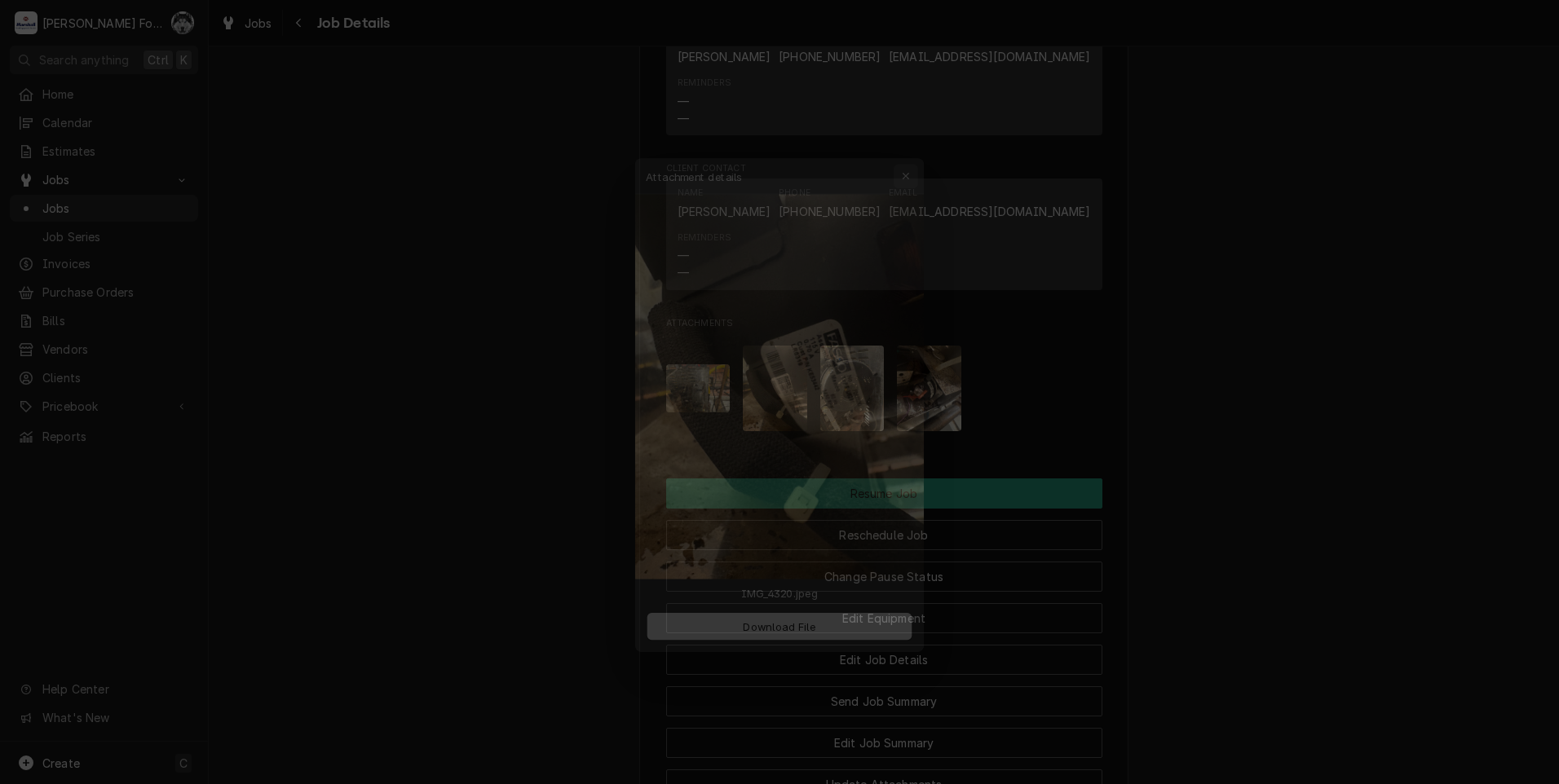
click at [919, 151] on div "button" at bounding box center [916, 144] width 16 height 16
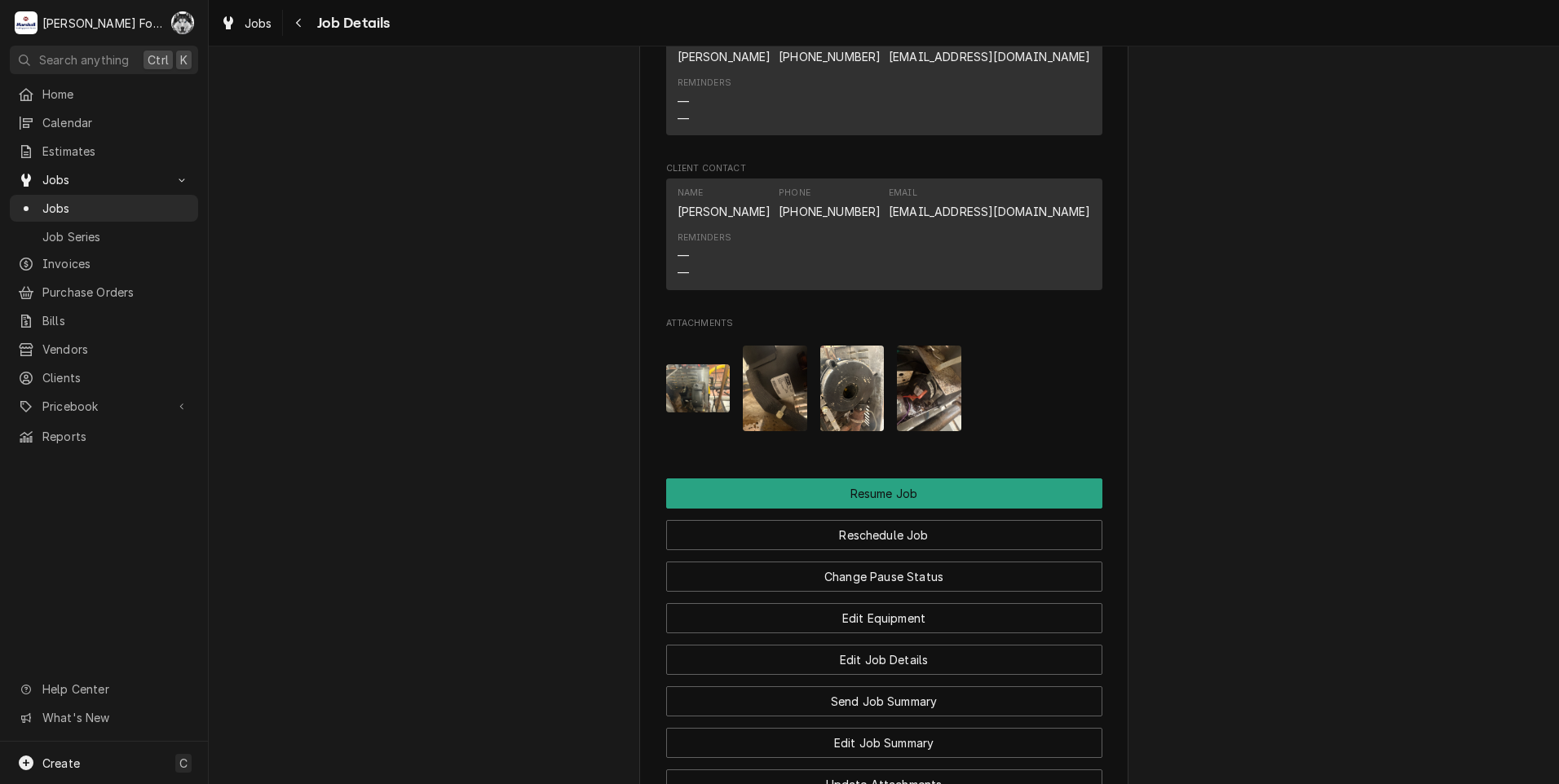
click at [841, 405] on img "Attachments" at bounding box center [852, 388] width 64 height 85
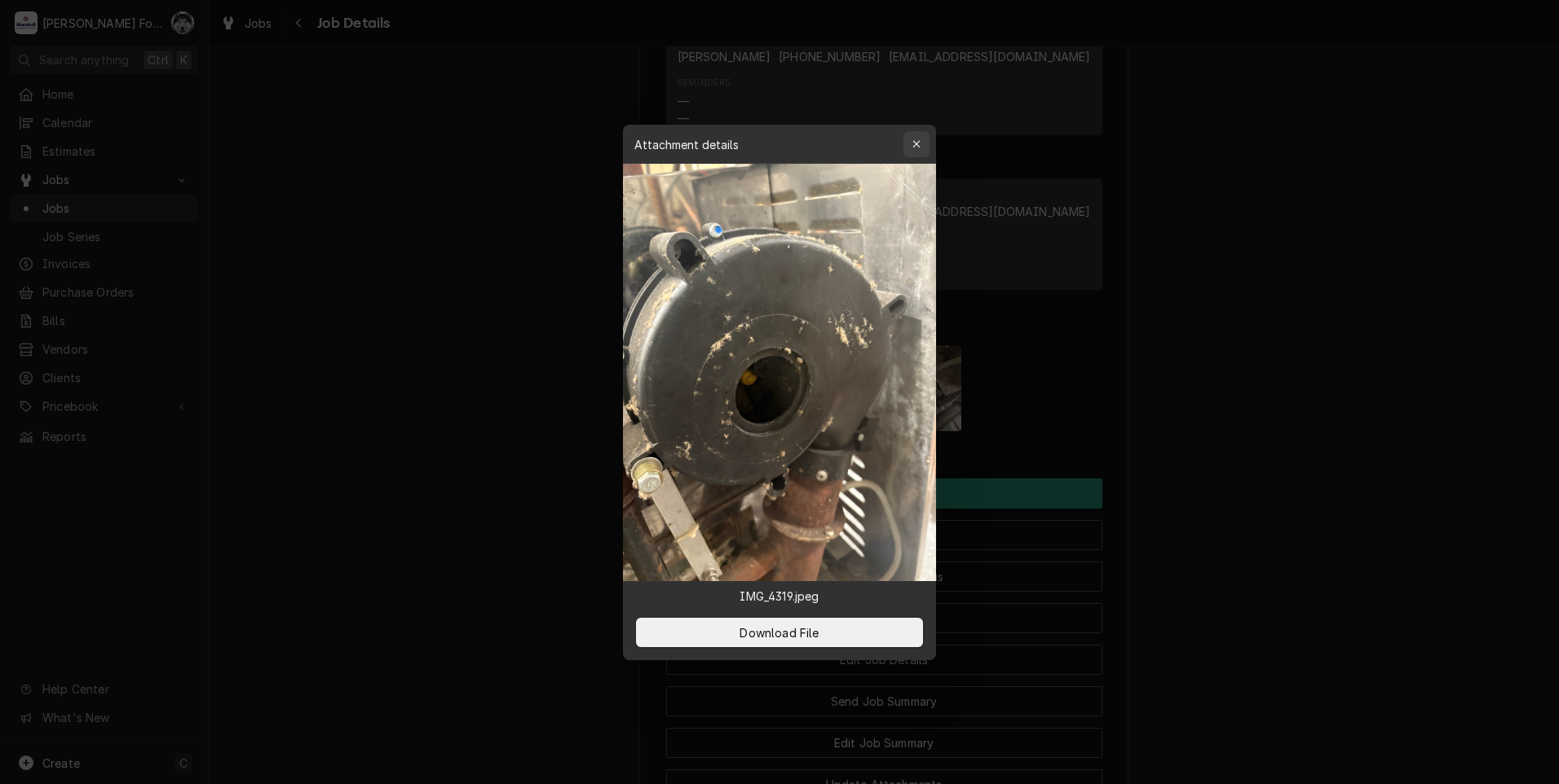
click at [921, 153] on button "button" at bounding box center [916, 144] width 26 height 26
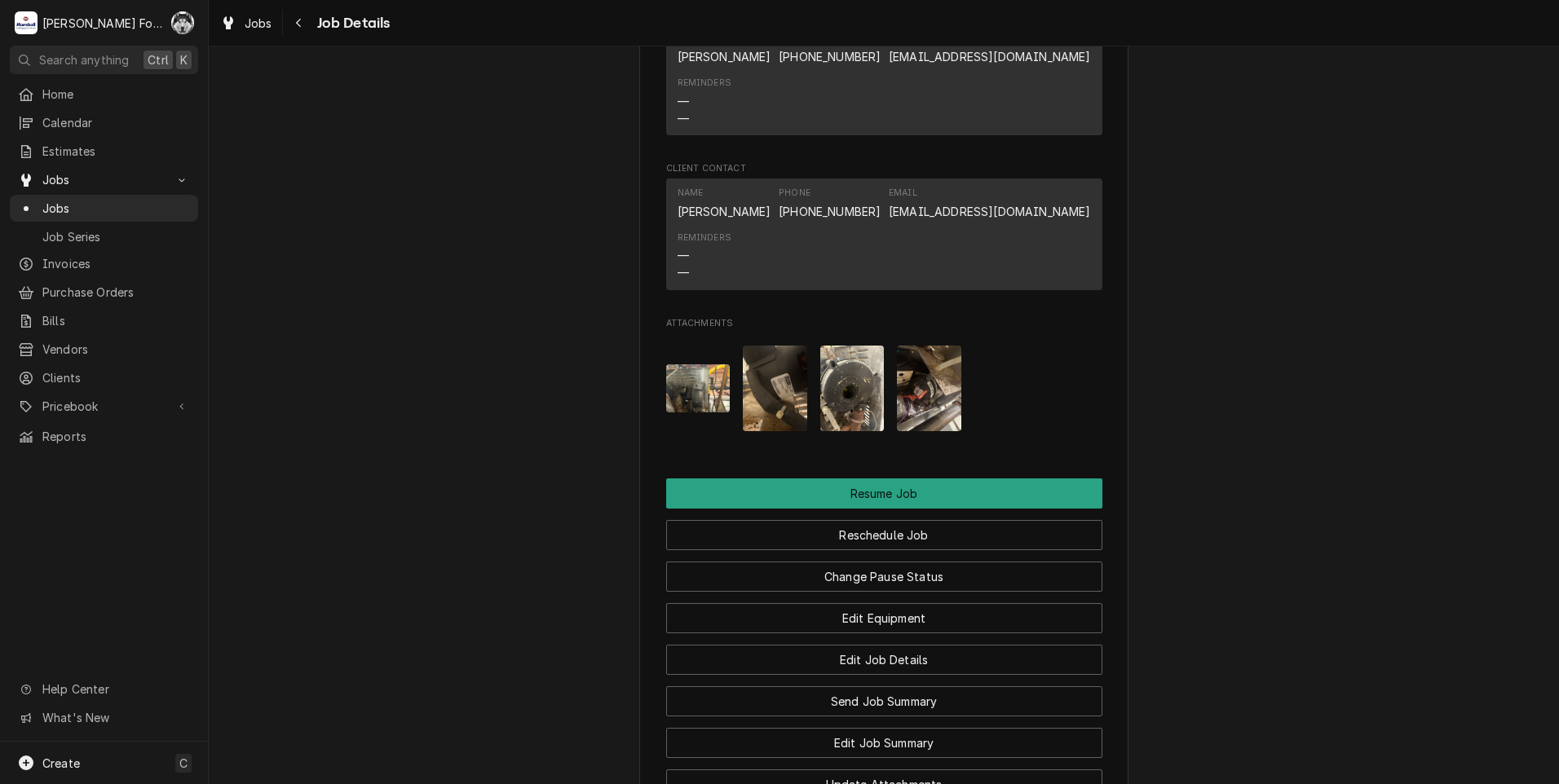
click at [912, 390] on img "Attachments" at bounding box center [928, 388] width 64 height 85
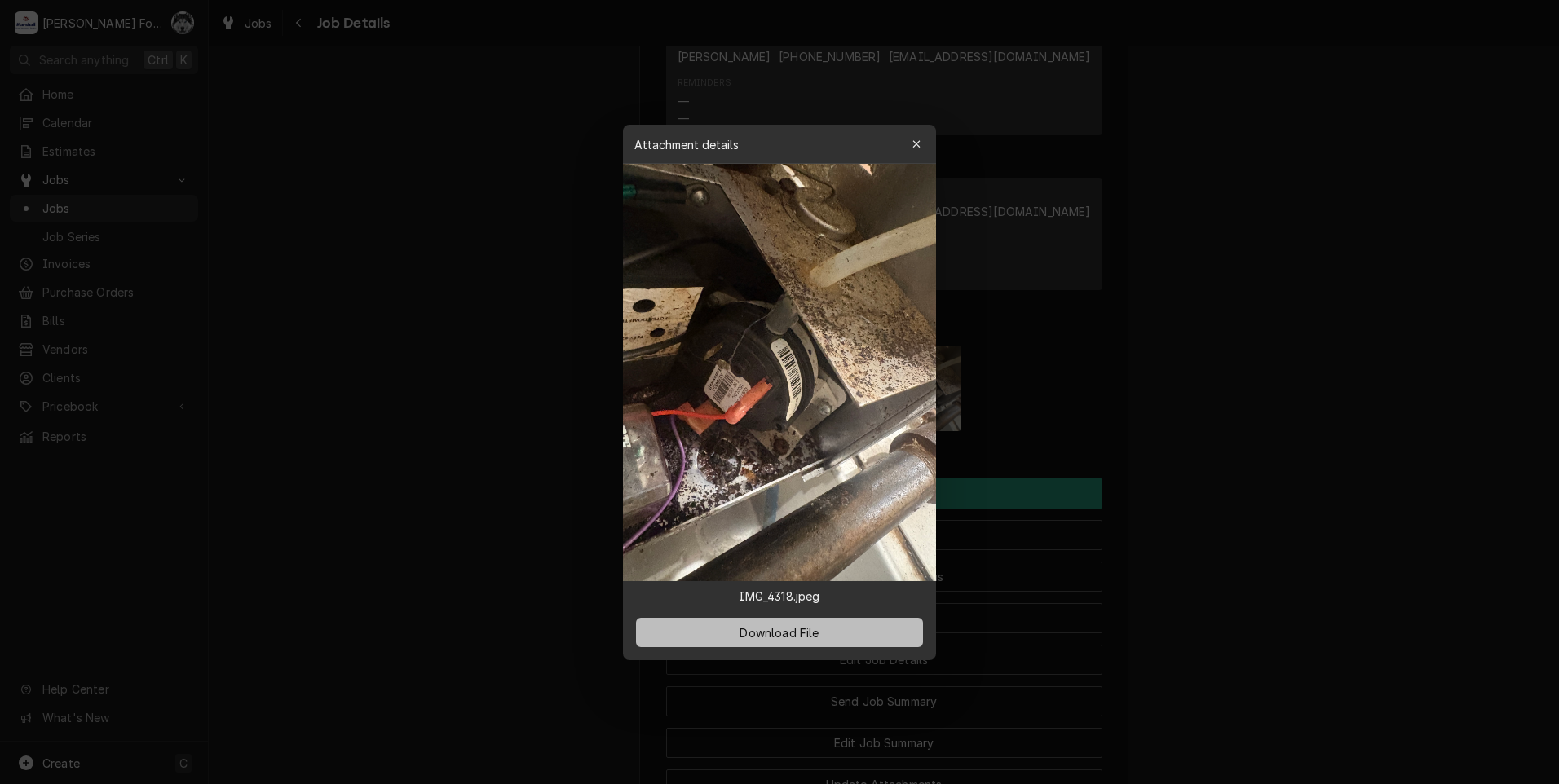
click at [765, 631] on span "Download File" at bounding box center [779, 632] width 85 height 17
click at [240, 485] on div at bounding box center [779, 392] width 1559 height 784
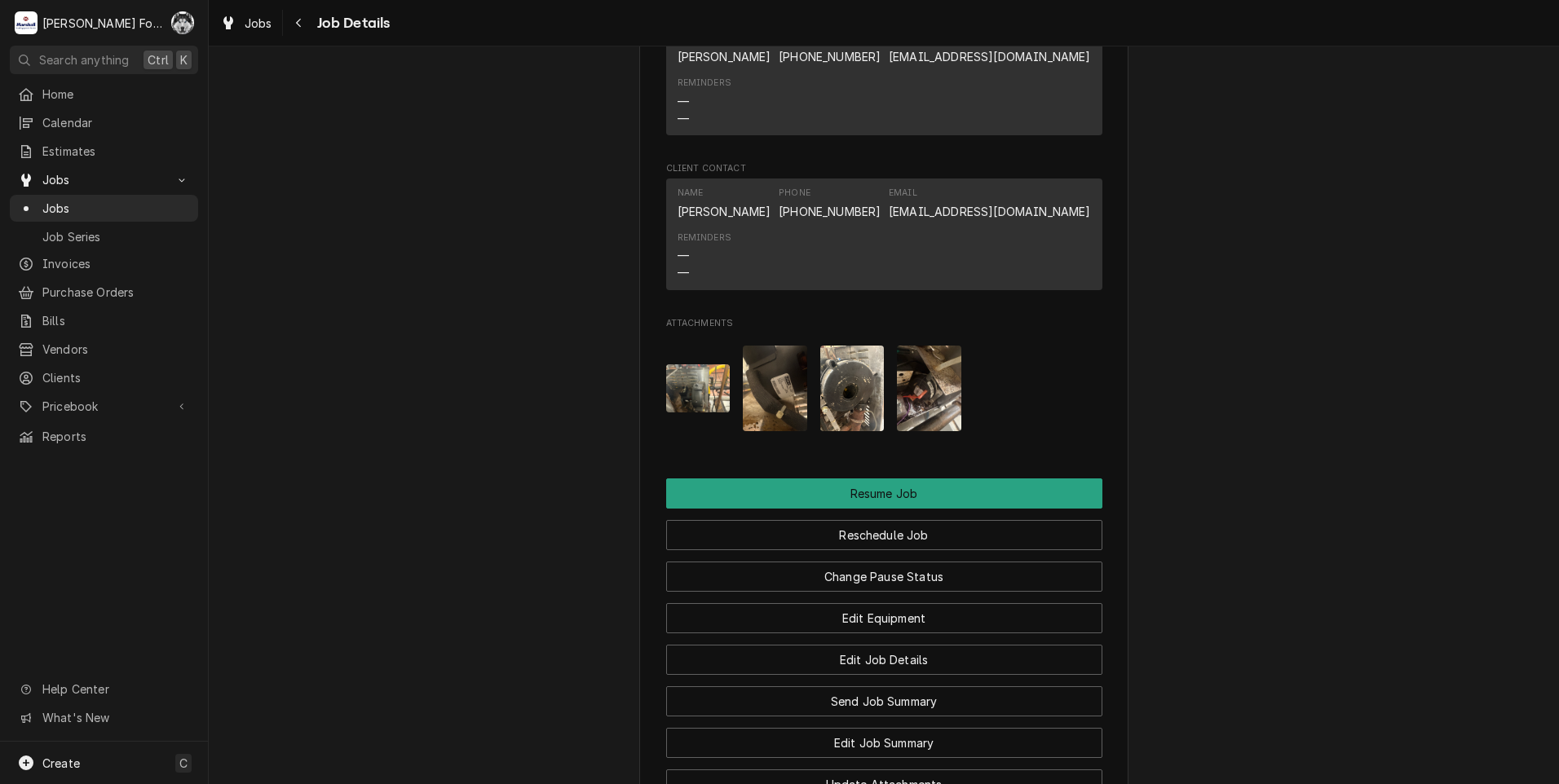
click at [790, 407] on img "Attachments" at bounding box center [774, 388] width 64 height 85
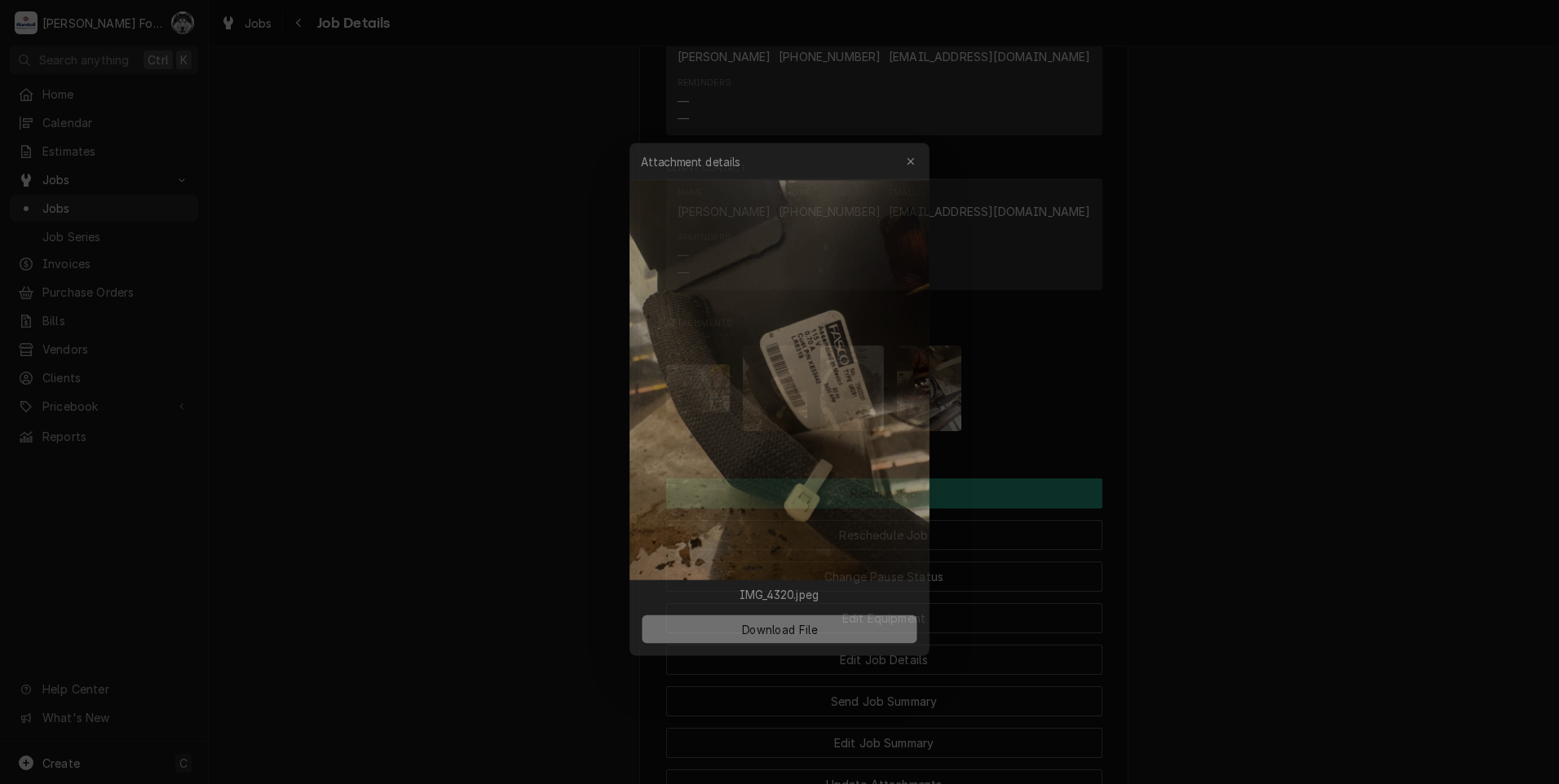
click at [809, 624] on button "Download File" at bounding box center [779, 632] width 287 height 29
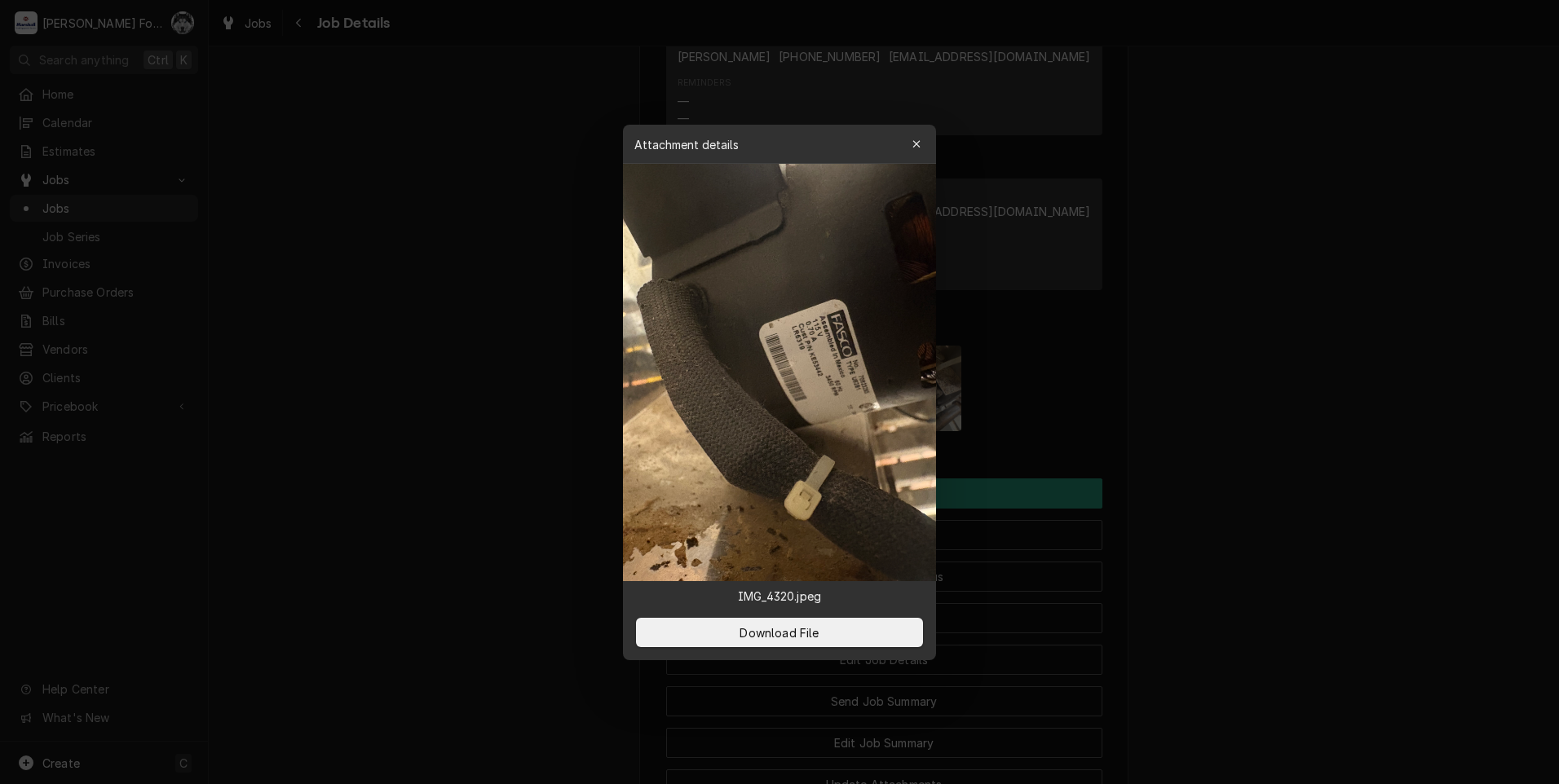
click at [282, 271] on div at bounding box center [779, 392] width 1559 height 784
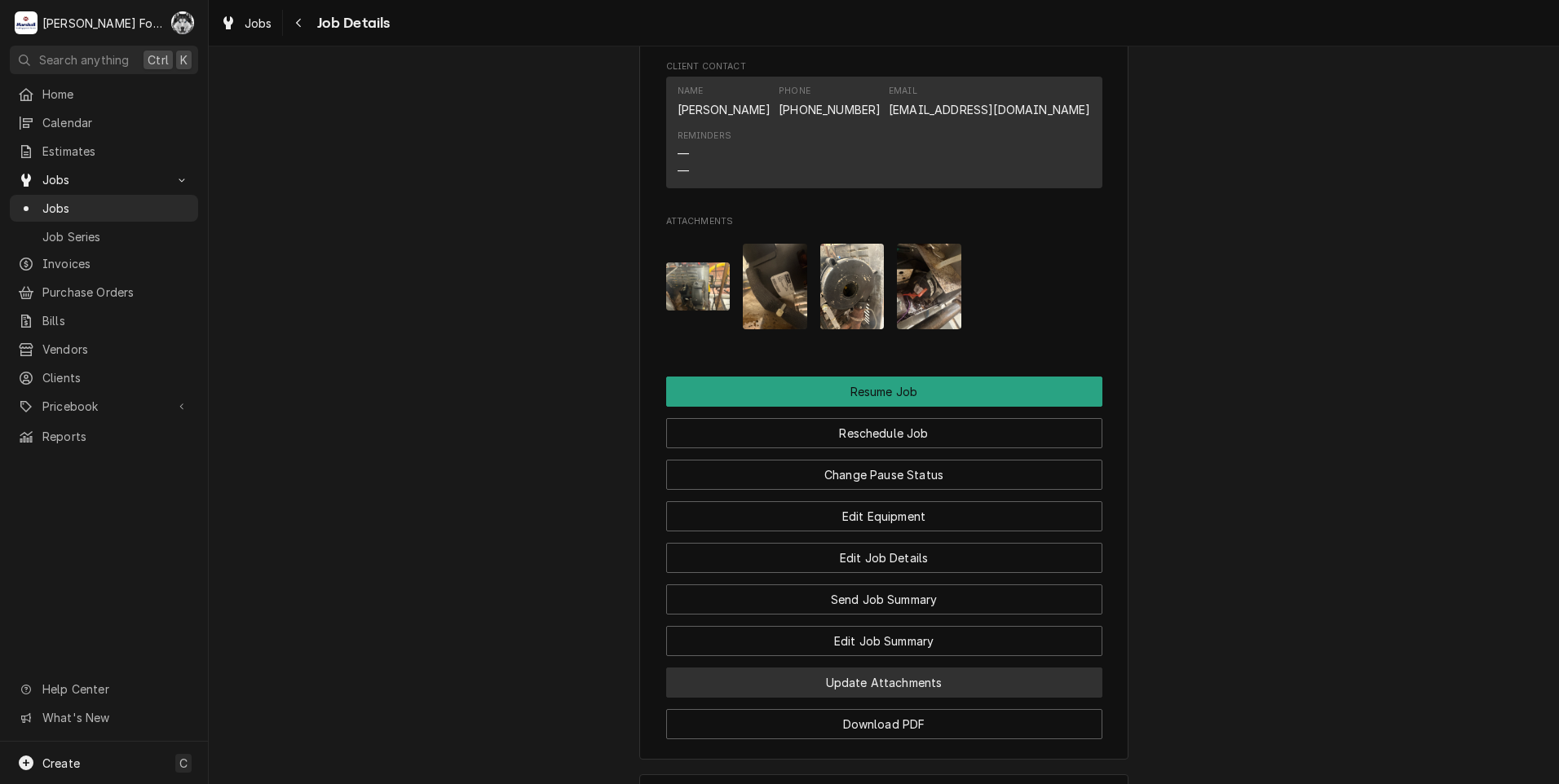
scroll to position [2150, 0]
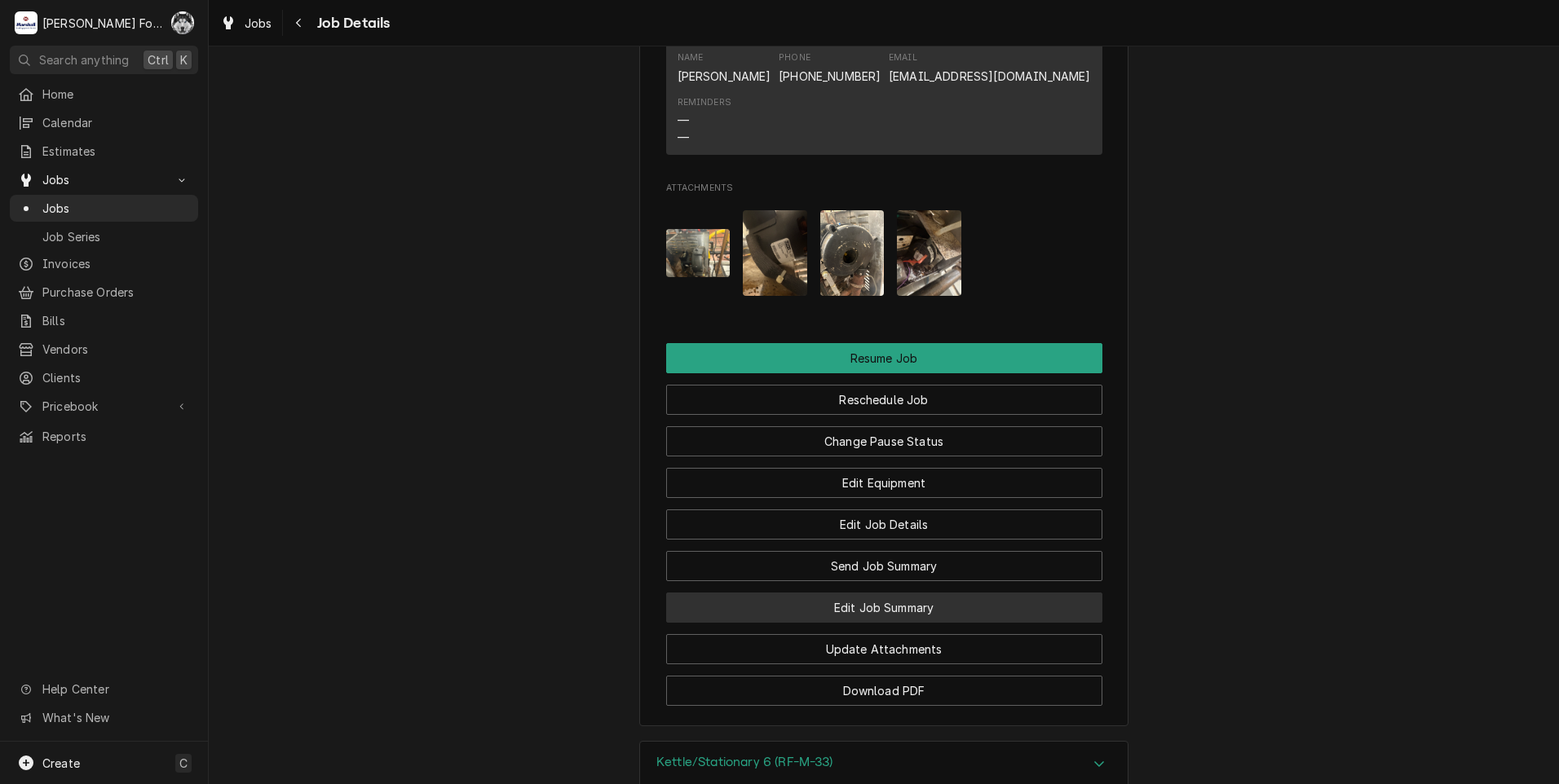
click at [895, 618] on button "Edit Job Summary" at bounding box center [884, 607] width 436 height 30
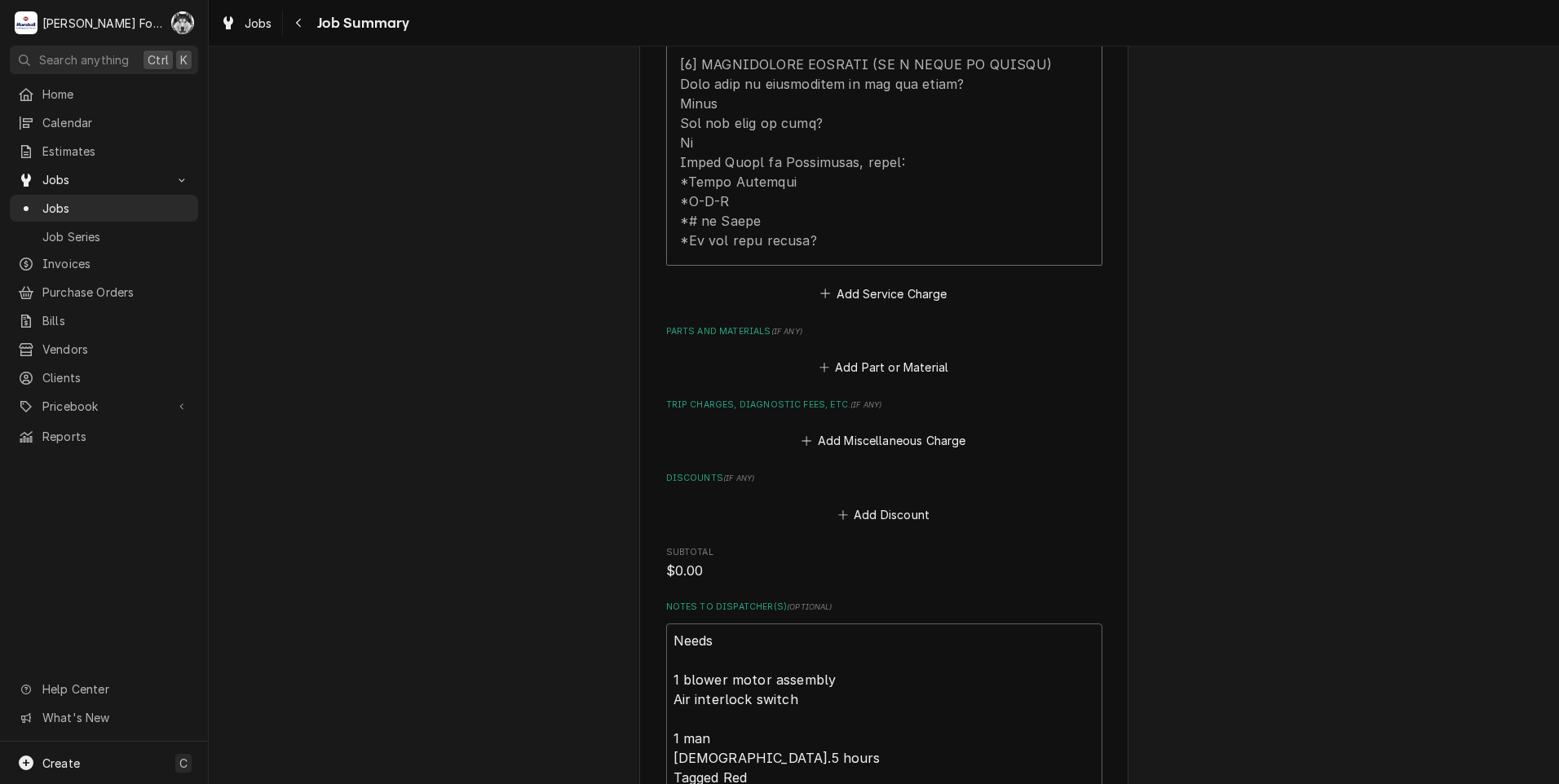
scroll to position [951, 0]
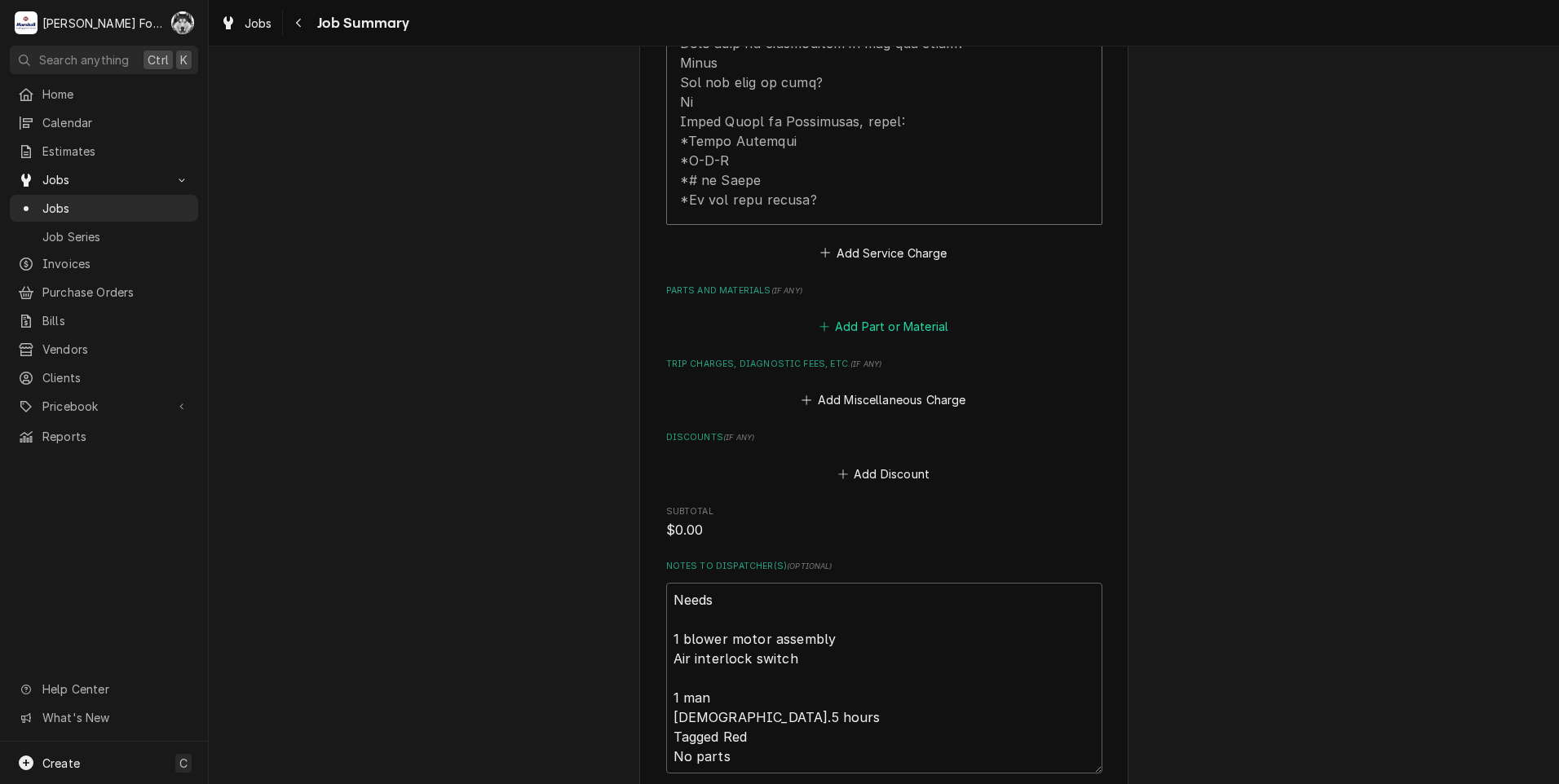
click at [888, 316] on button "Add Part or Material" at bounding box center [883, 327] width 135 height 23
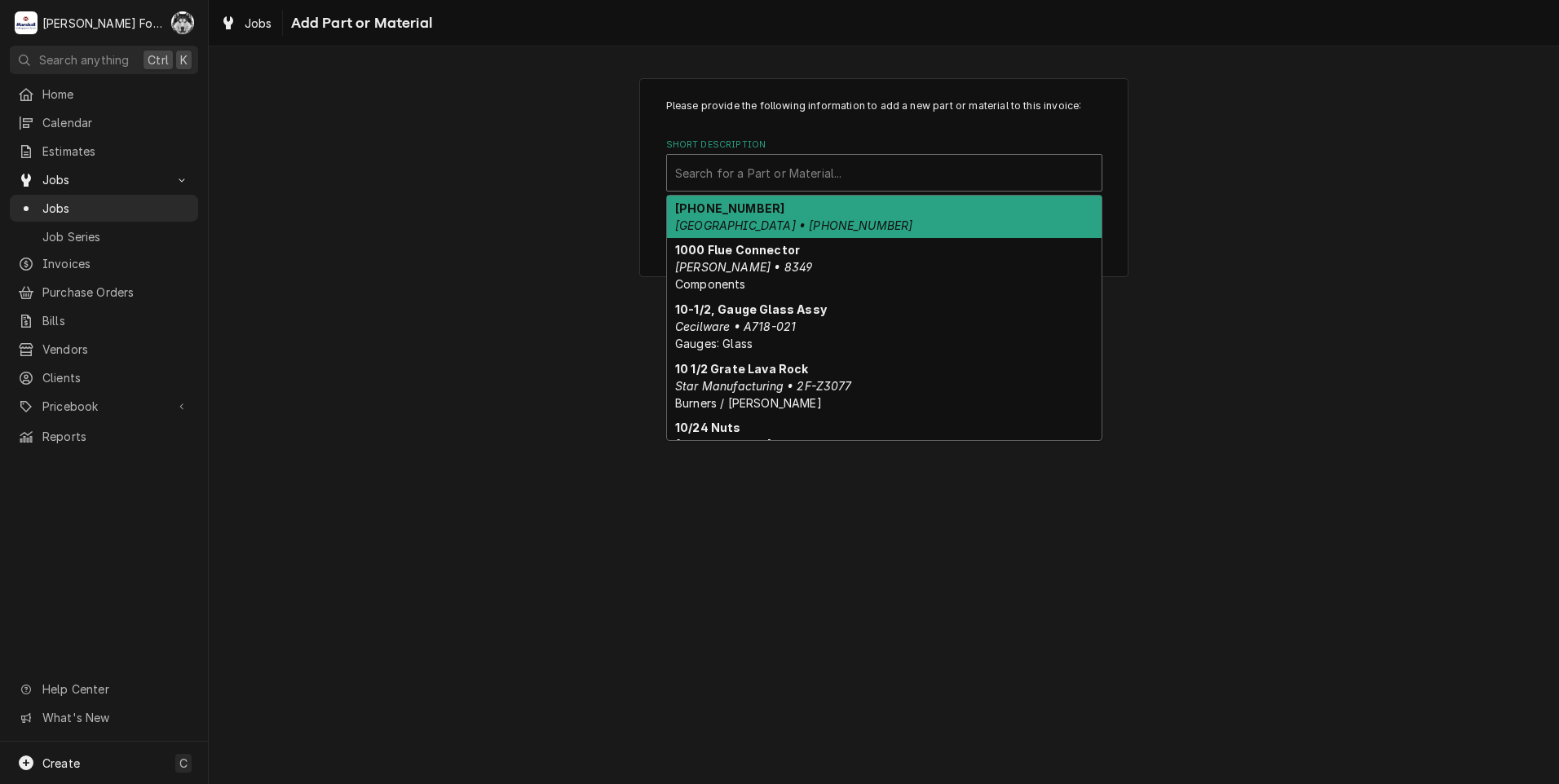
click at [828, 168] on div "Short Description" at bounding box center [884, 172] width 418 height 29
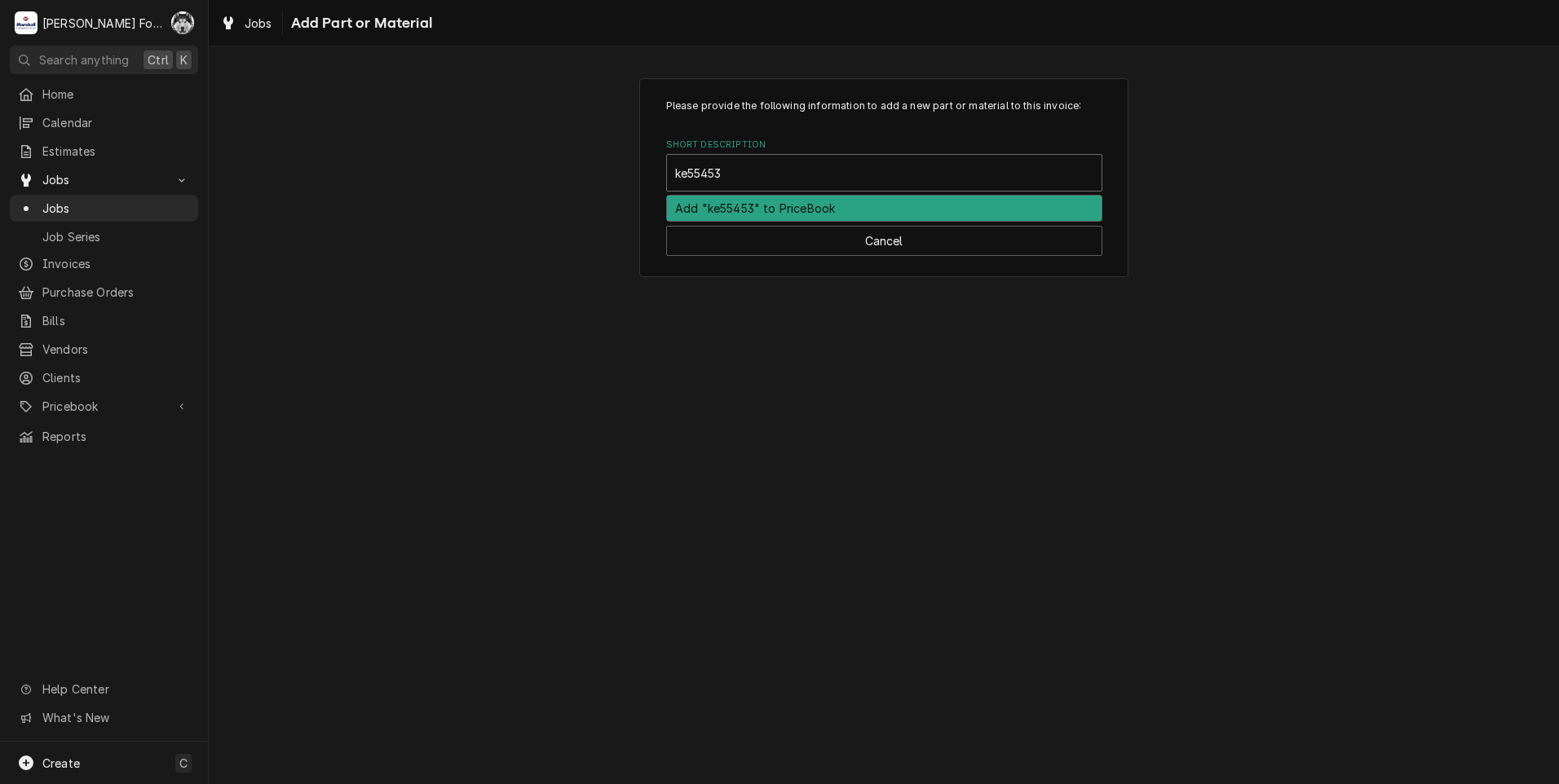
type input "ke55453"
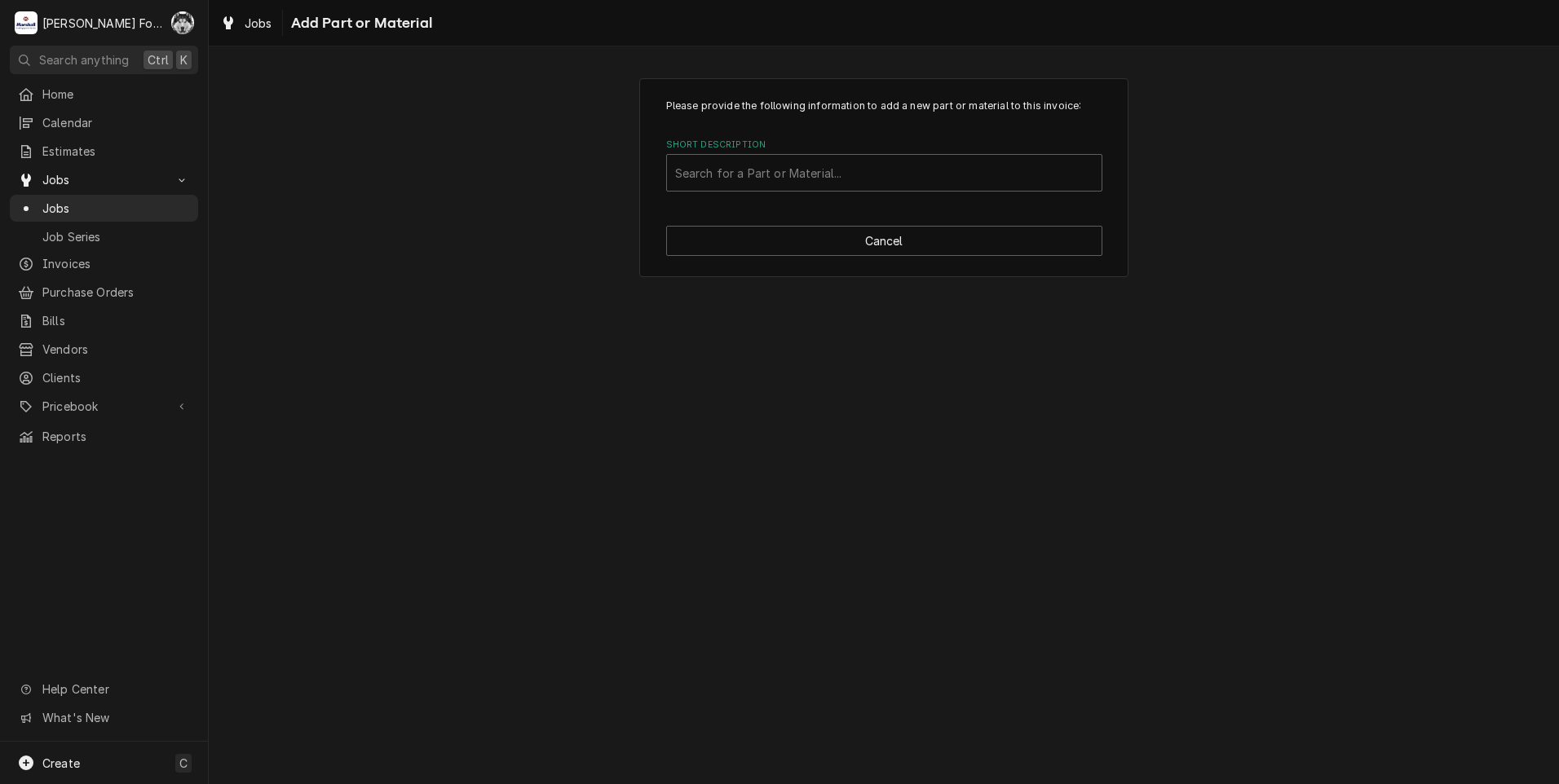
click at [456, 219] on div "Please provide the following information to add a new part or material to this …" at bounding box center [884, 177] width 1350 height 228
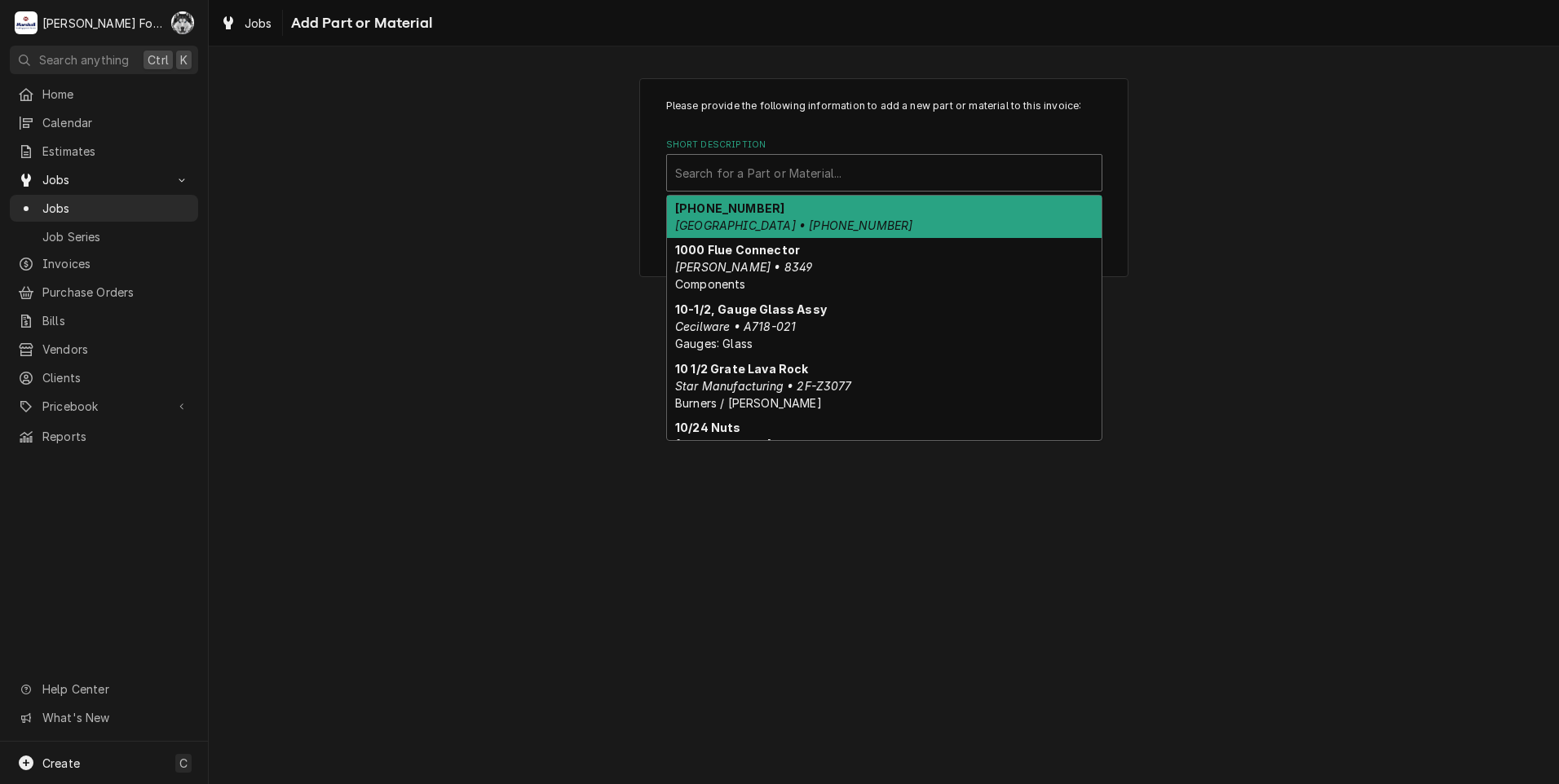
click at [748, 158] on div "Short Description" at bounding box center [884, 172] width 418 height 29
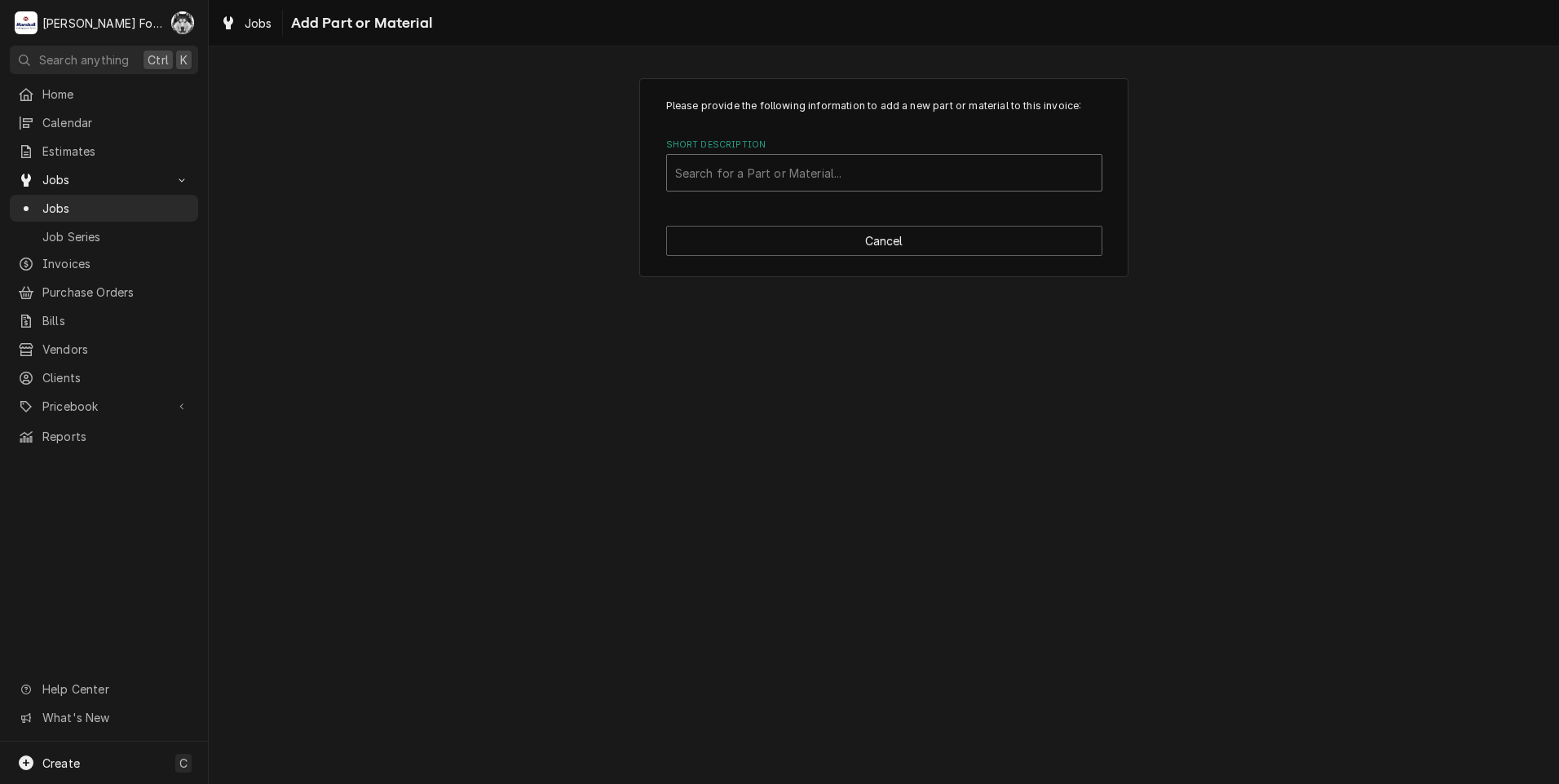
click at [714, 169] on div "Short Description" at bounding box center [884, 172] width 418 height 29
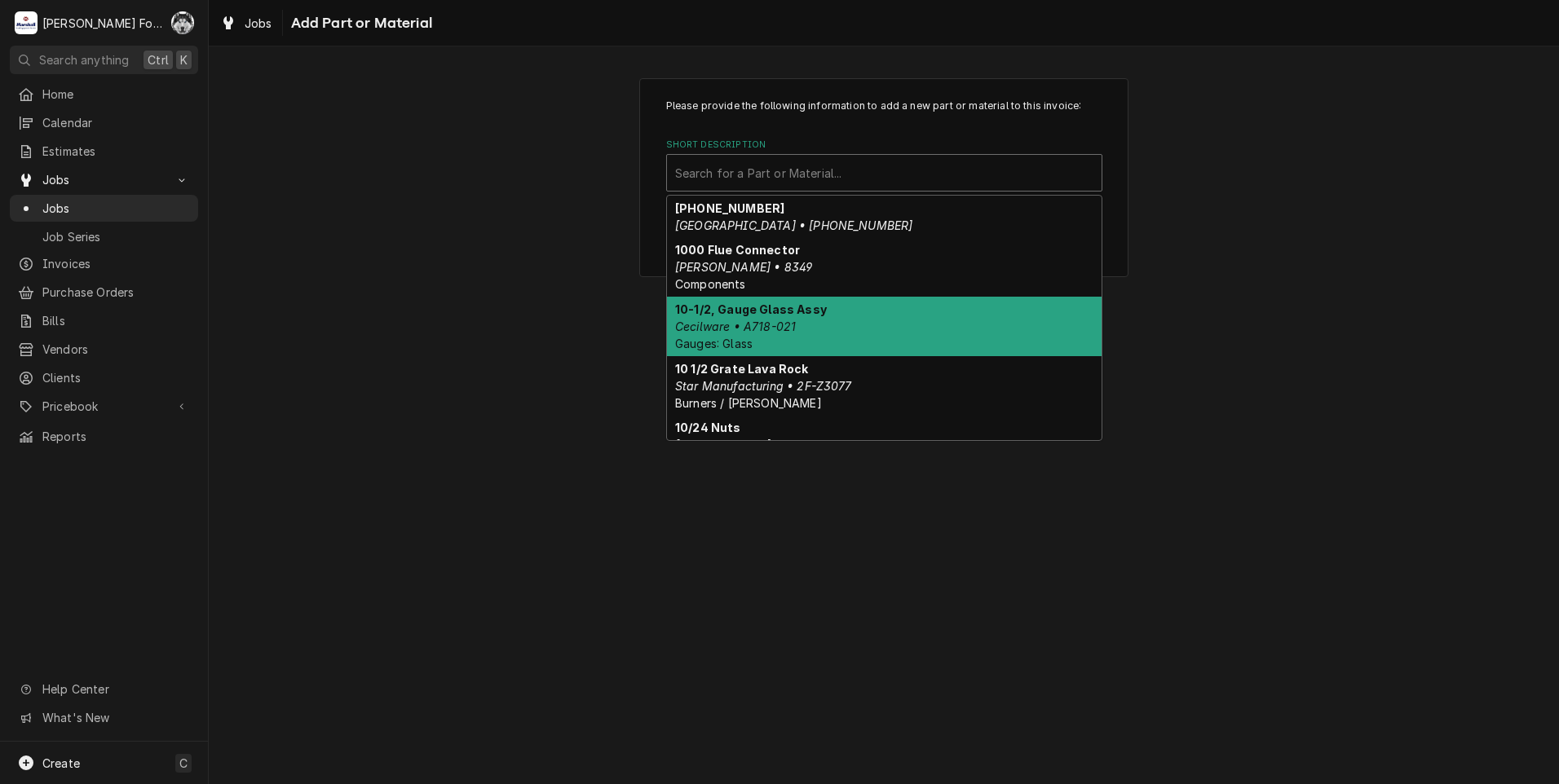
drag, startPoint x: 376, startPoint y: 340, endPoint x: 455, endPoint y: 334, distance: 79.2
click at [379, 340] on div "Please provide the following information to add a new part or material to this …" at bounding box center [884, 415] width 1350 height 738
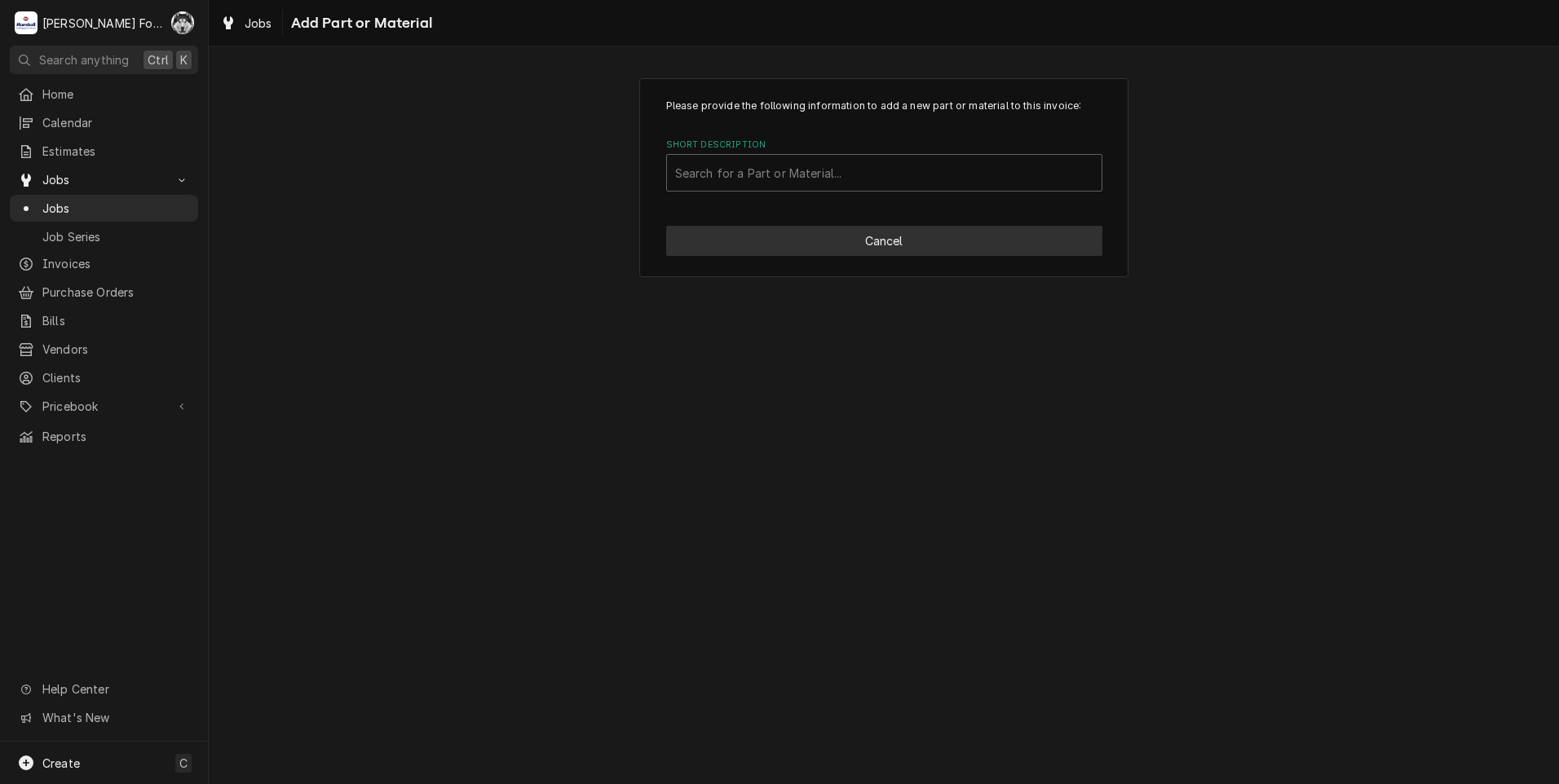
click at [783, 239] on button "Cancel" at bounding box center [884, 241] width 436 height 30
type textarea "x"
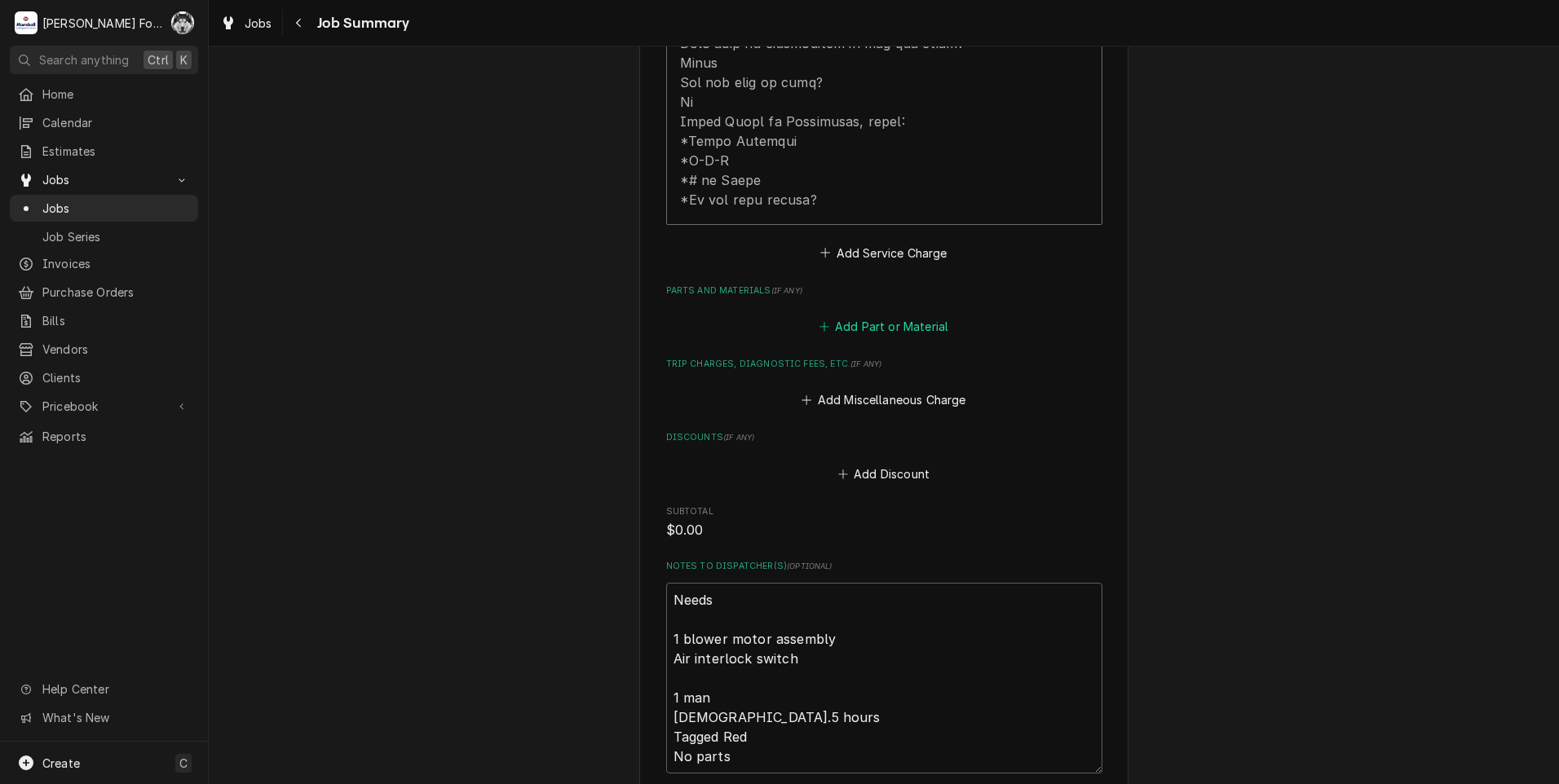
drag, startPoint x: 884, startPoint y: 292, endPoint x: 885, endPoint y: 302, distance: 10.0
click at [884, 306] on div "Add Part or Material" at bounding box center [884, 322] width 436 height 32
click at [885, 316] on button "Add Part or Material" at bounding box center [883, 327] width 135 height 23
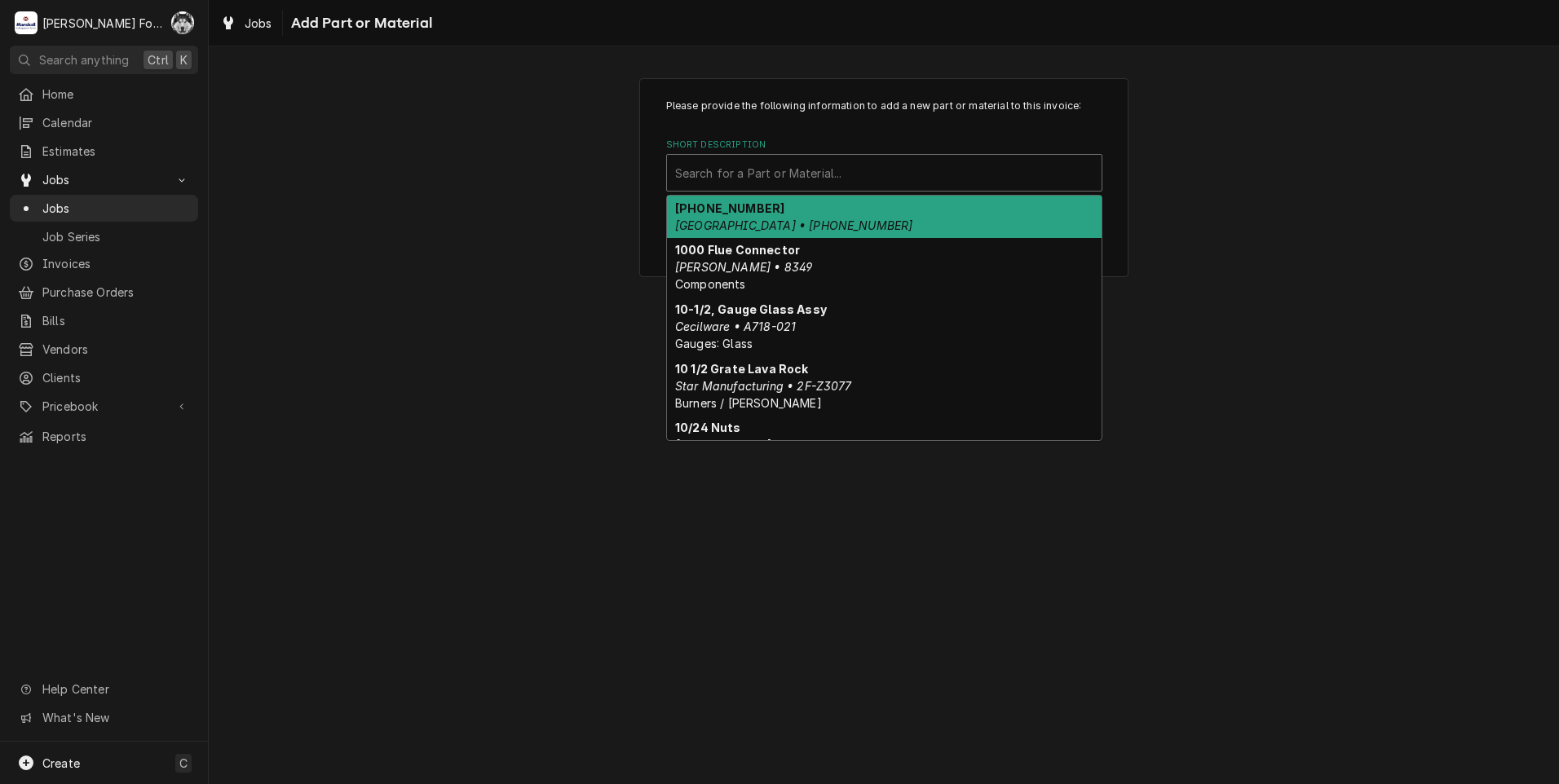
click at [818, 173] on div "Short Description" at bounding box center [884, 172] width 418 height 29
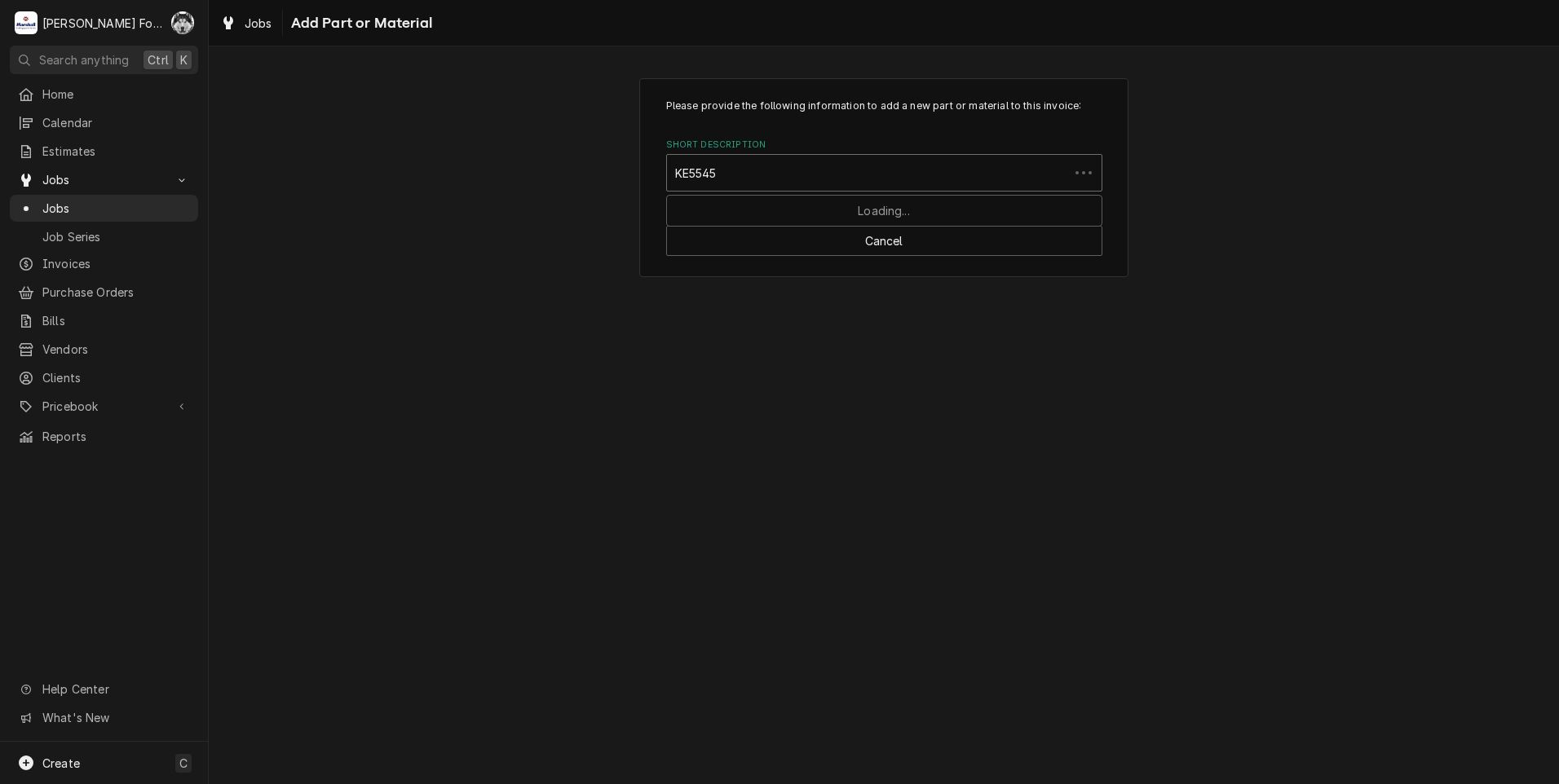
type input "KE55453"
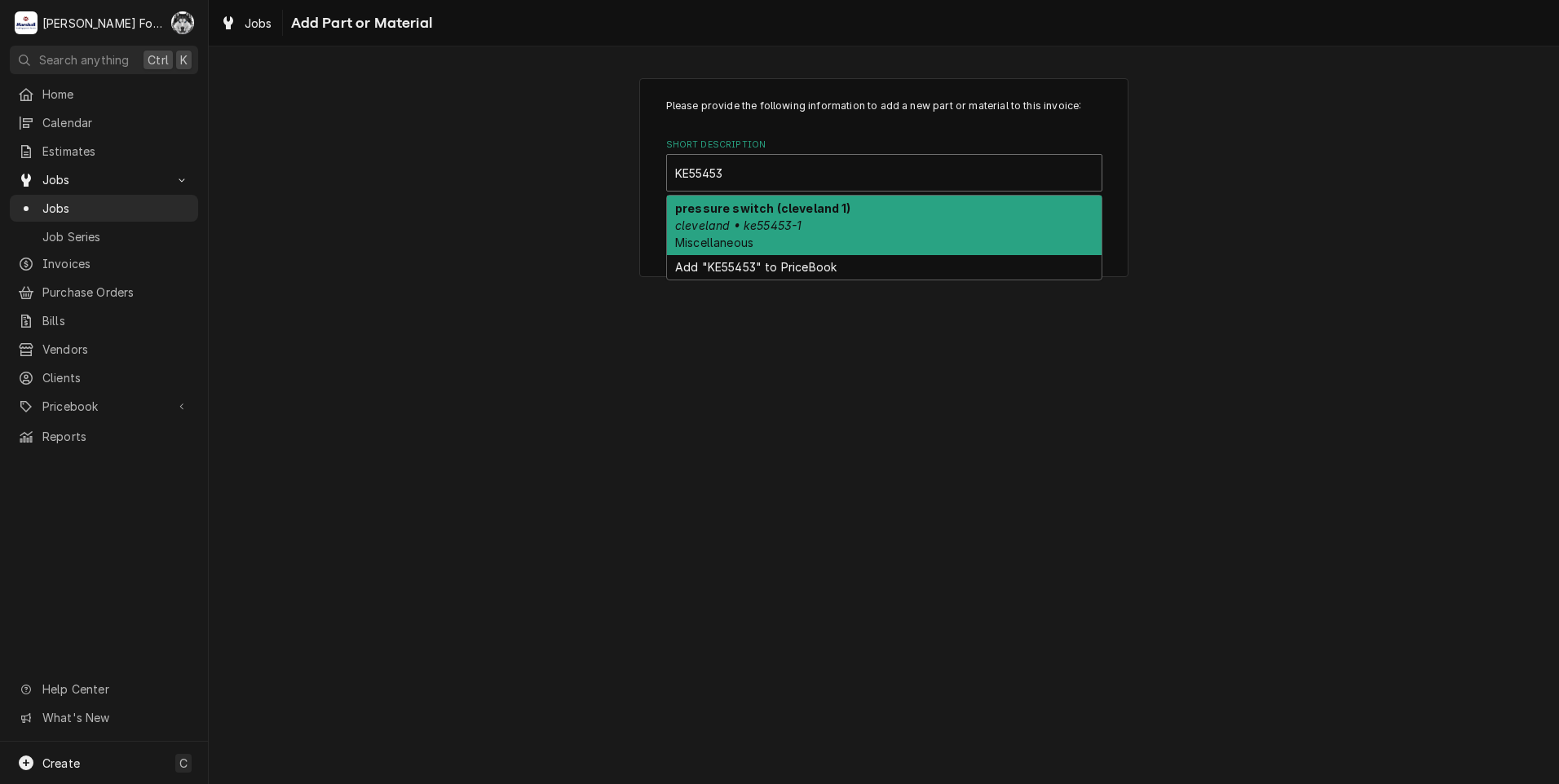
click at [773, 228] on em "cleveland • ke55453-1" at bounding box center [738, 225] width 126 height 14
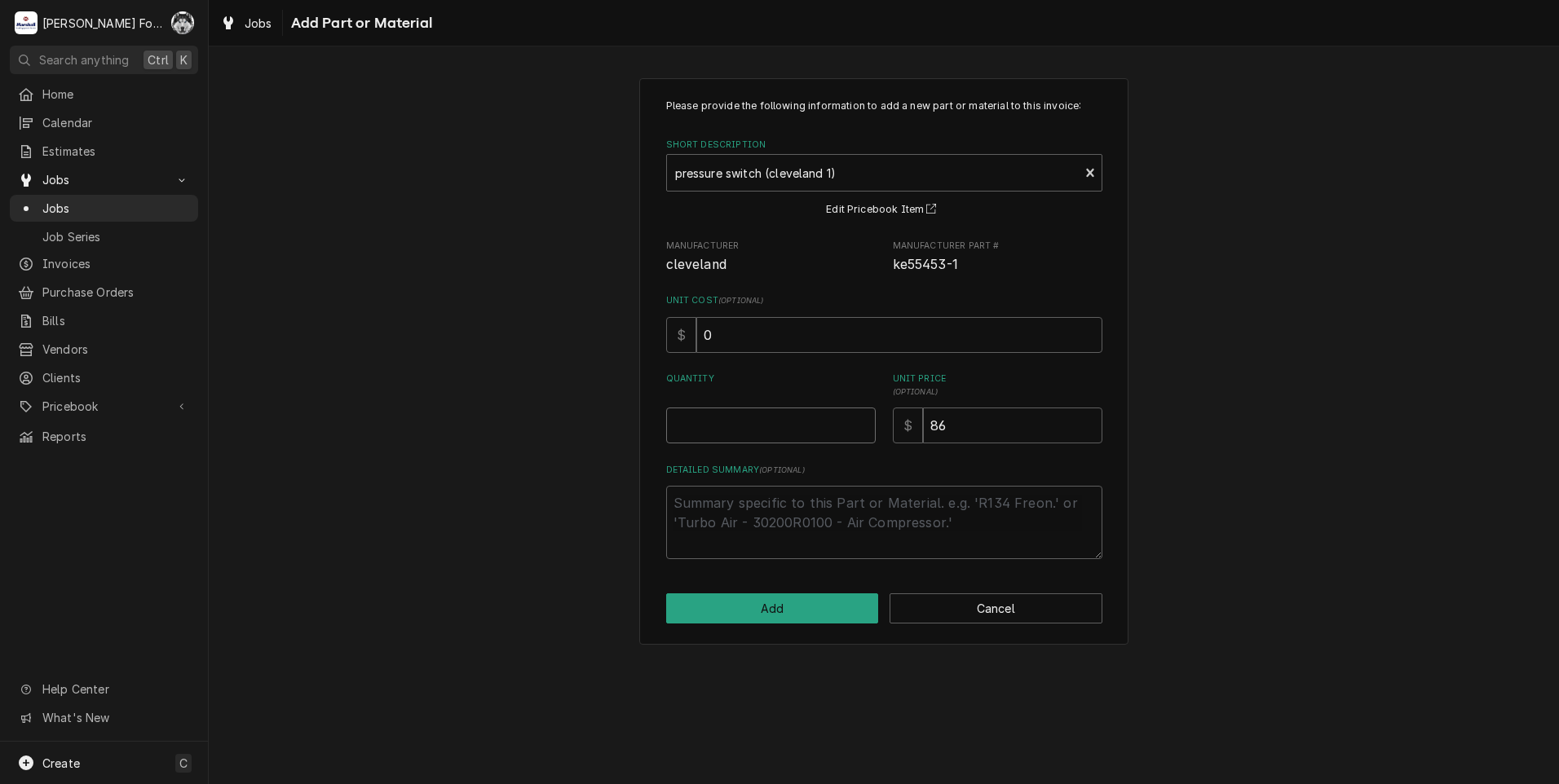
type textarea "x"
type input "0.5"
click at [859, 422] on input "0.5" at bounding box center [771, 426] width 210 height 36
type textarea "x"
type input "1"
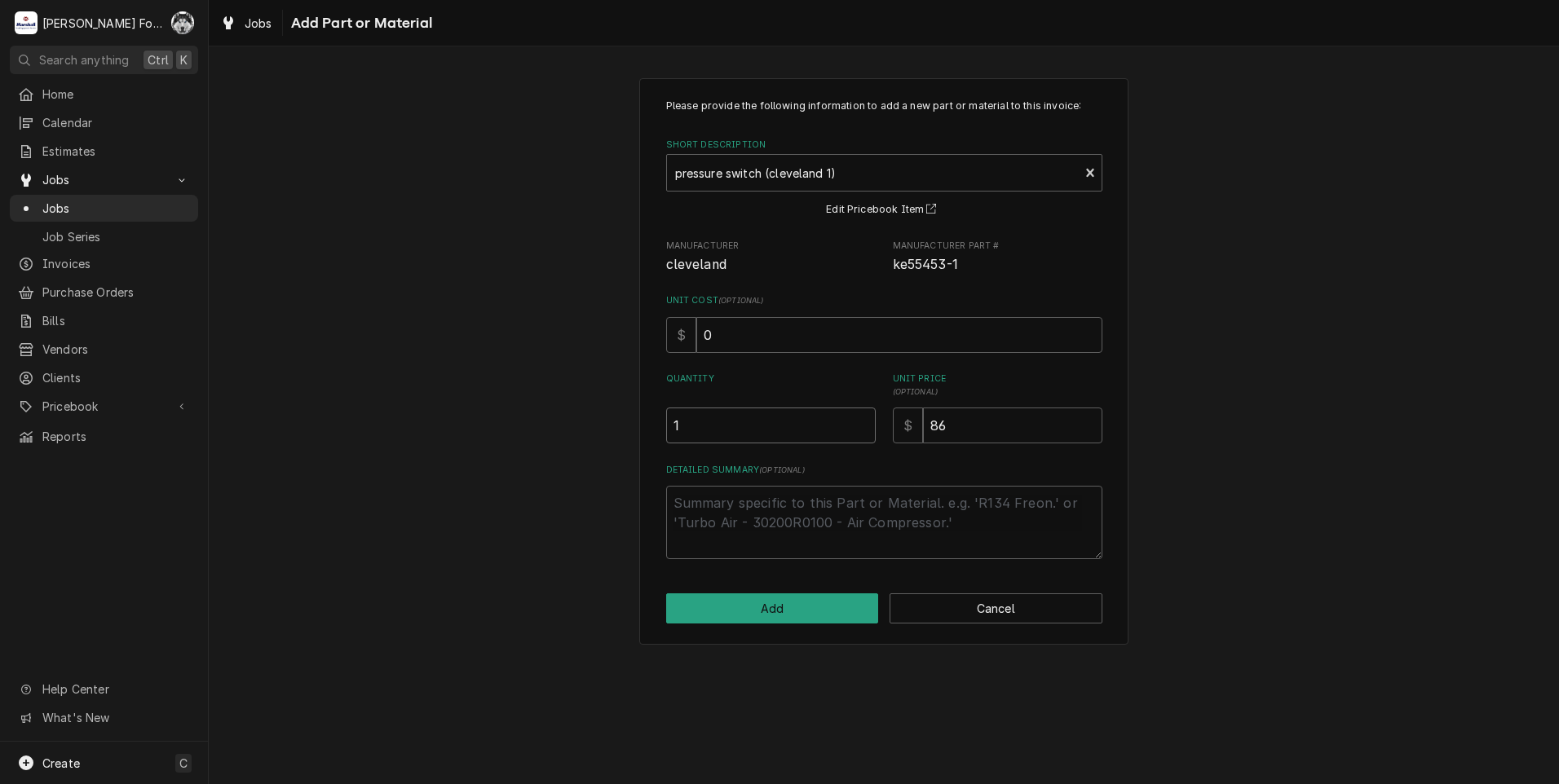
click at [859, 422] on input "1" at bounding box center [771, 426] width 210 height 36
click at [759, 604] on button "Add" at bounding box center [772, 608] width 212 height 30
type textarea "x"
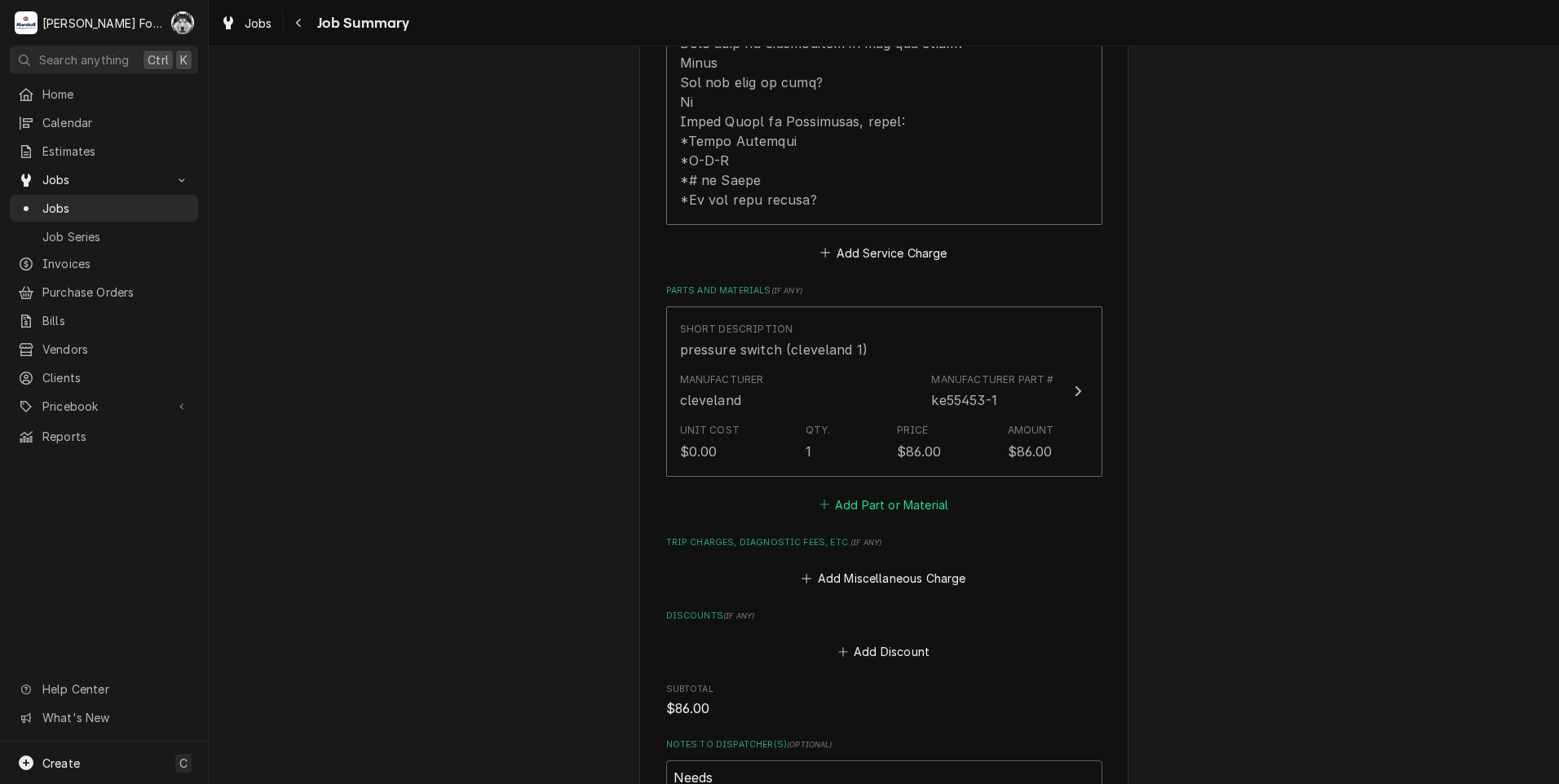
click at [864, 493] on button "Add Part or Material" at bounding box center [883, 504] width 135 height 23
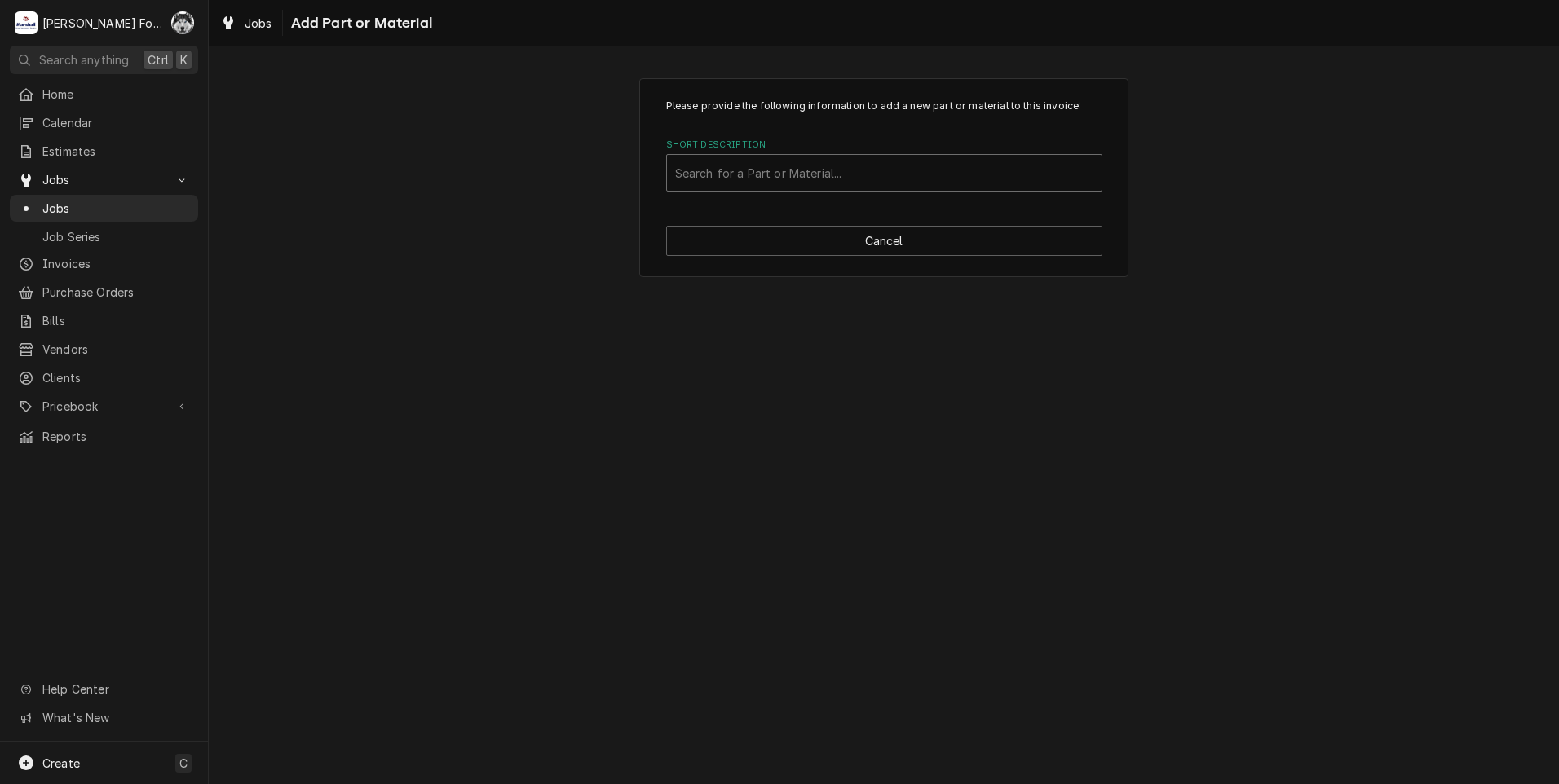
click at [814, 176] on div "Short Description" at bounding box center [884, 172] width 418 height 29
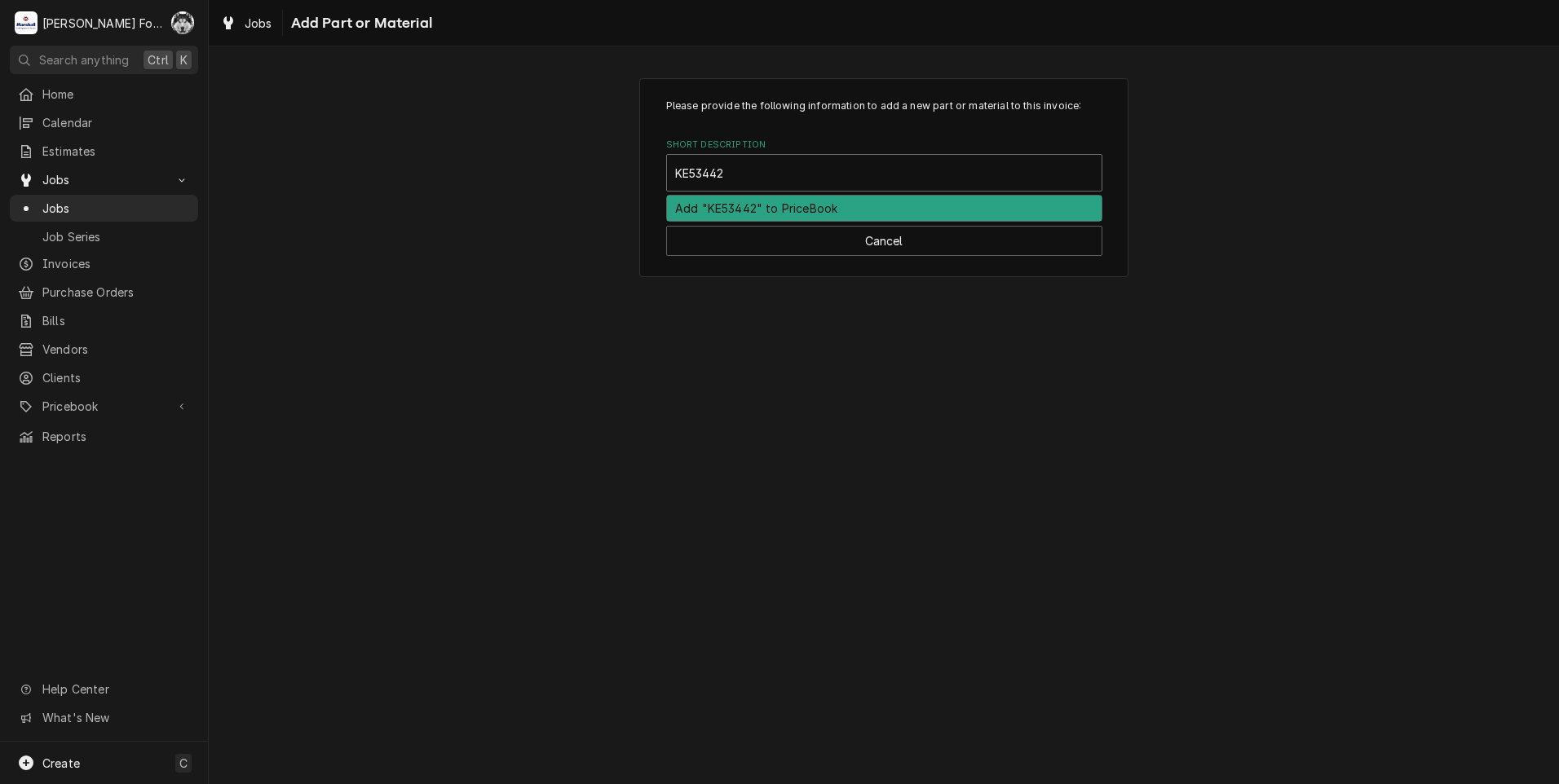
type input "KE53442"
click at [743, 257] on div "Please provide the following information to add a new part or material to this …" at bounding box center [883, 177] width 489 height 199
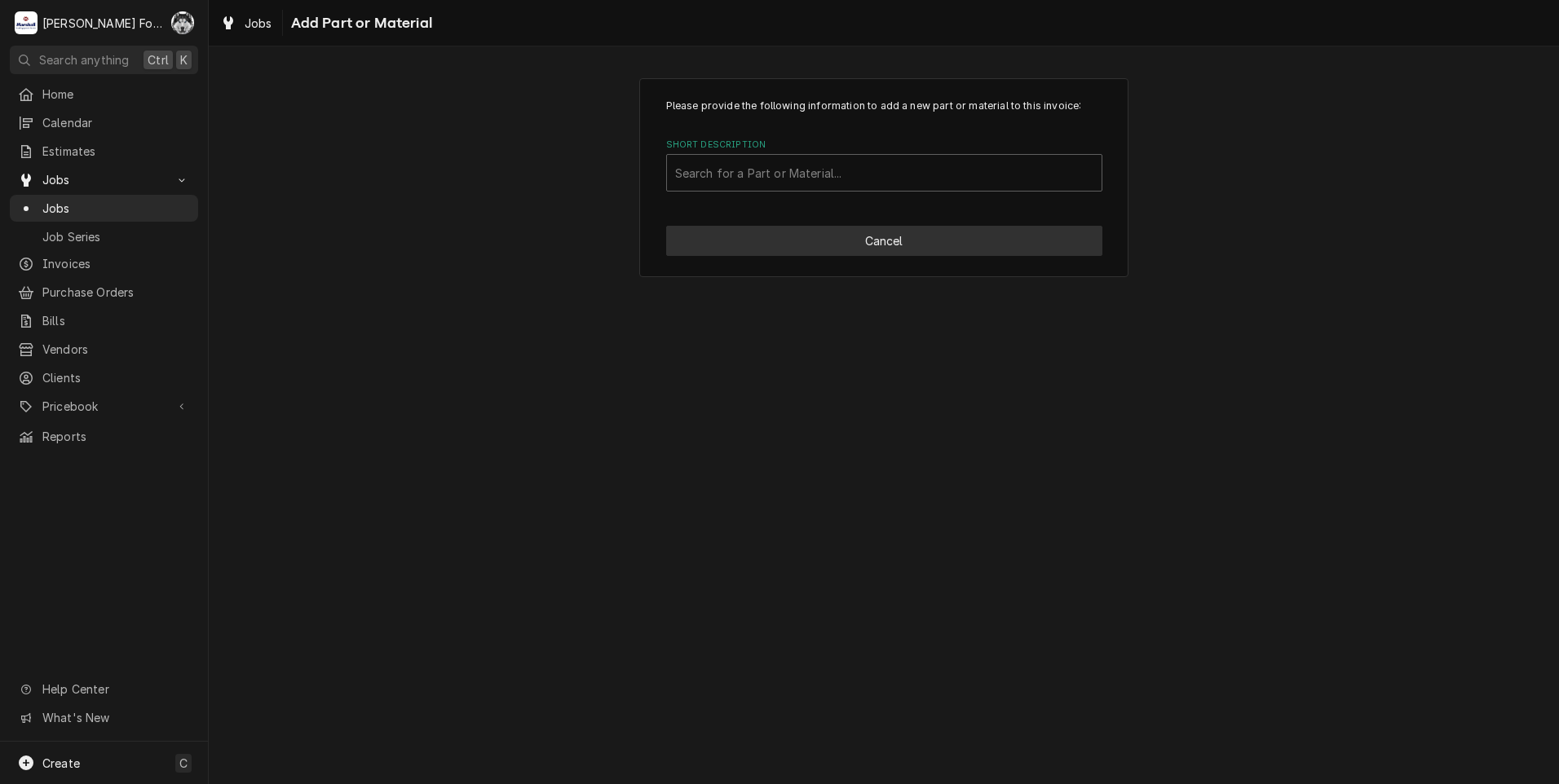
click at [839, 234] on button "Cancel" at bounding box center [884, 241] width 436 height 30
type textarea "x"
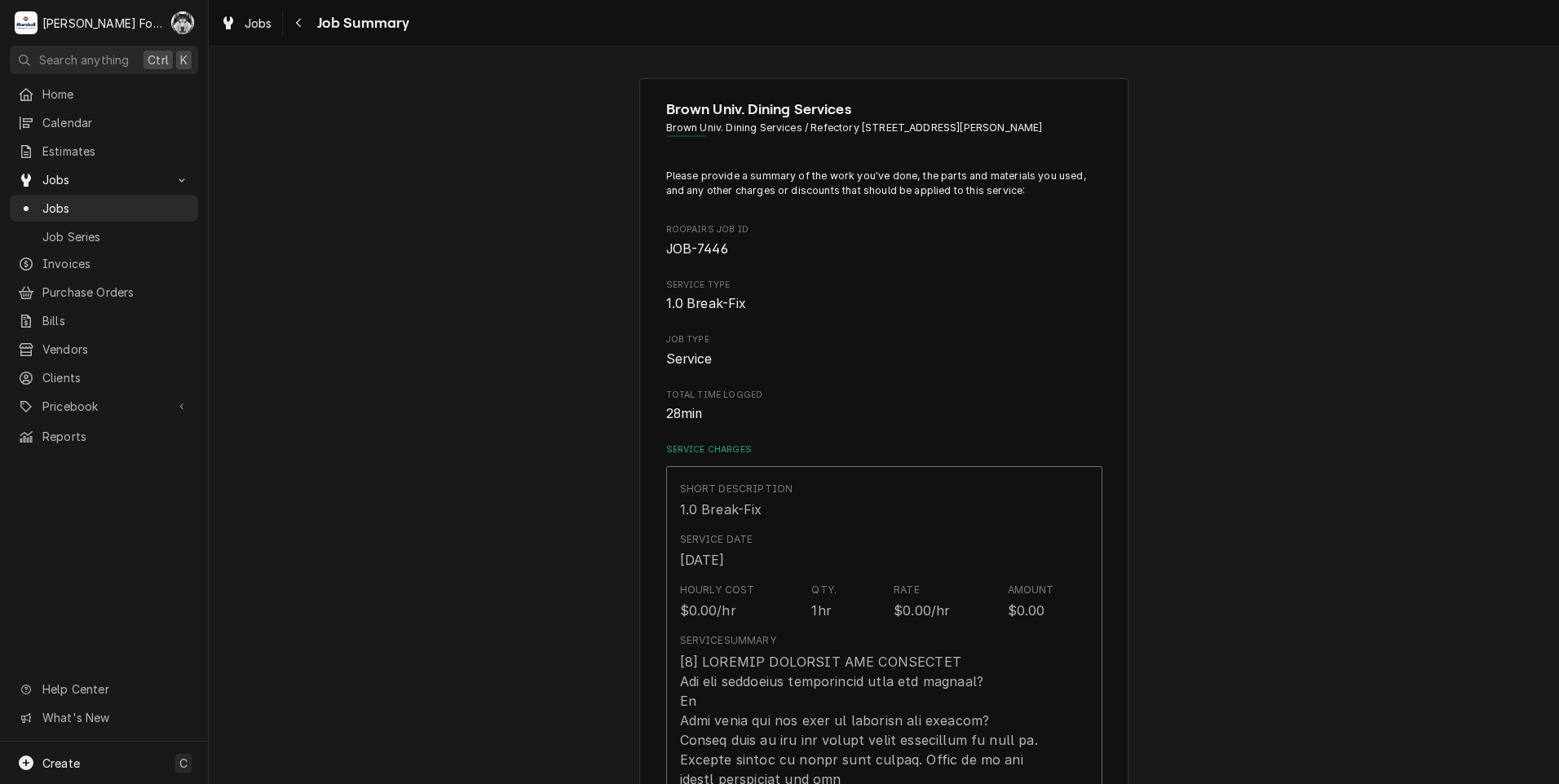
scroll to position [951, 0]
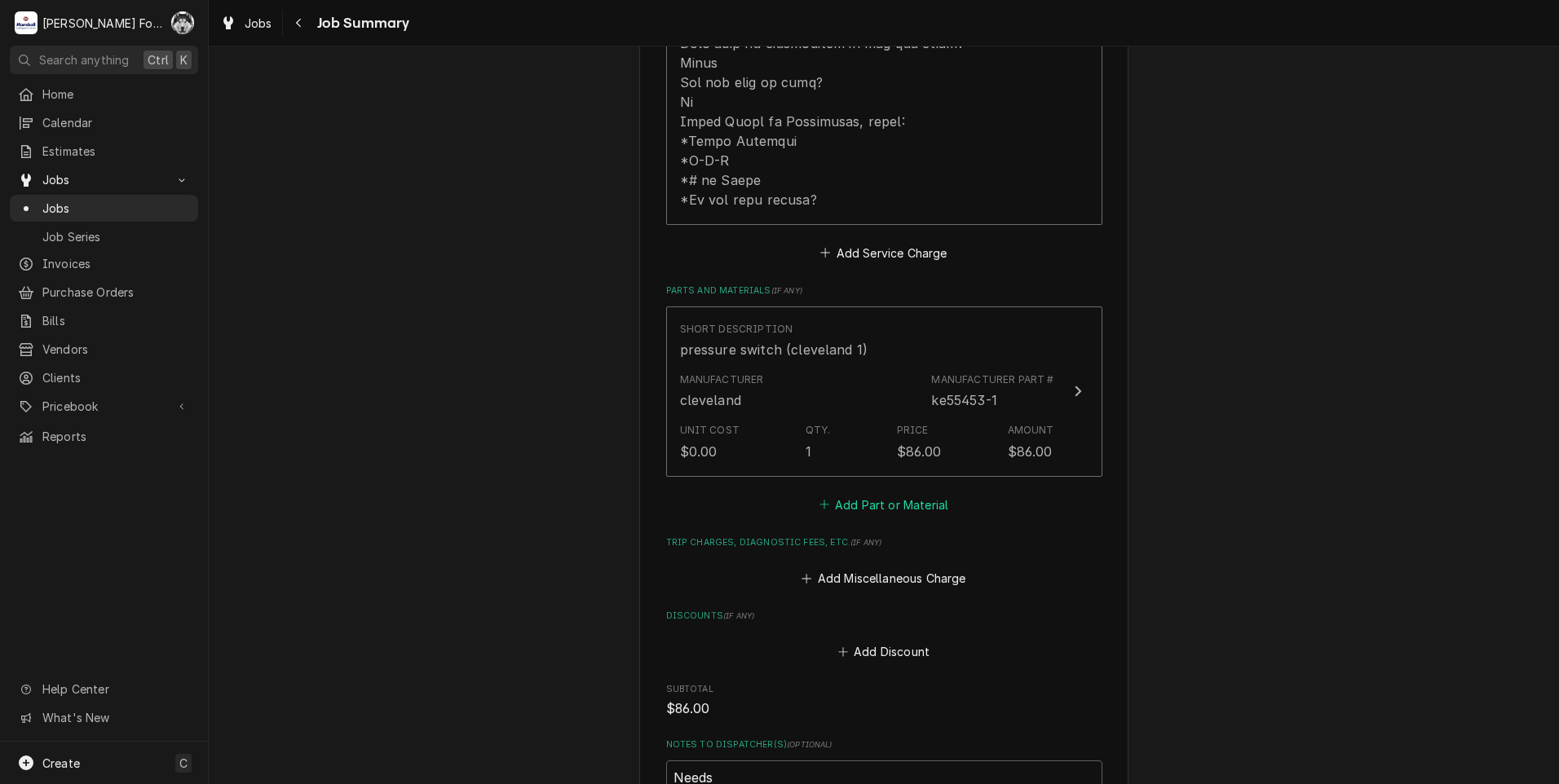
click at [846, 493] on button "Add Part or Material" at bounding box center [883, 504] width 135 height 23
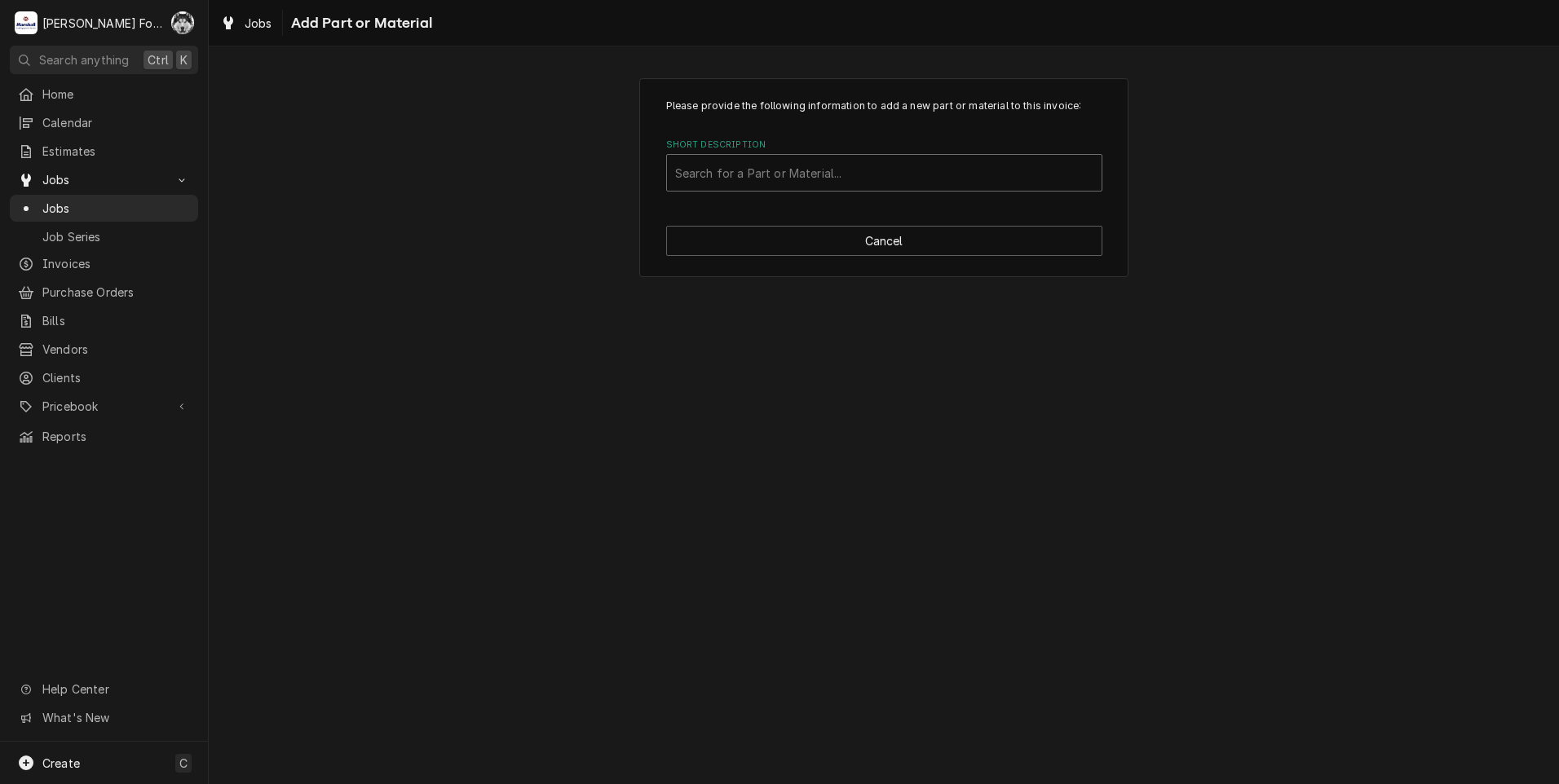
click at [815, 171] on div "Short Description" at bounding box center [884, 172] width 418 height 29
type input "KE53442"
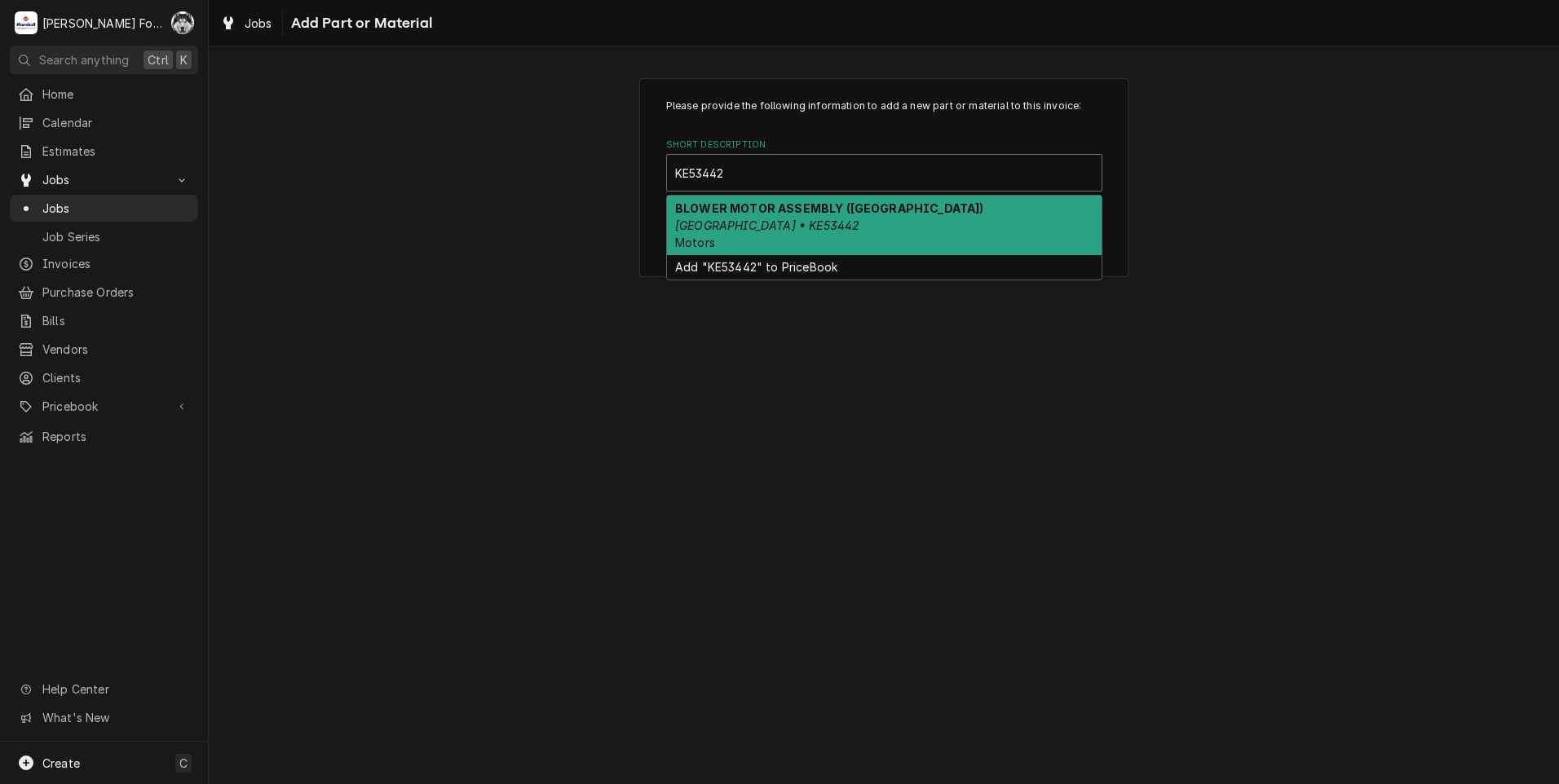
click at [752, 211] on strong "BLOWER MOTOR ASSEMBLY (CLEVELAND)" at bounding box center [829, 208] width 309 height 14
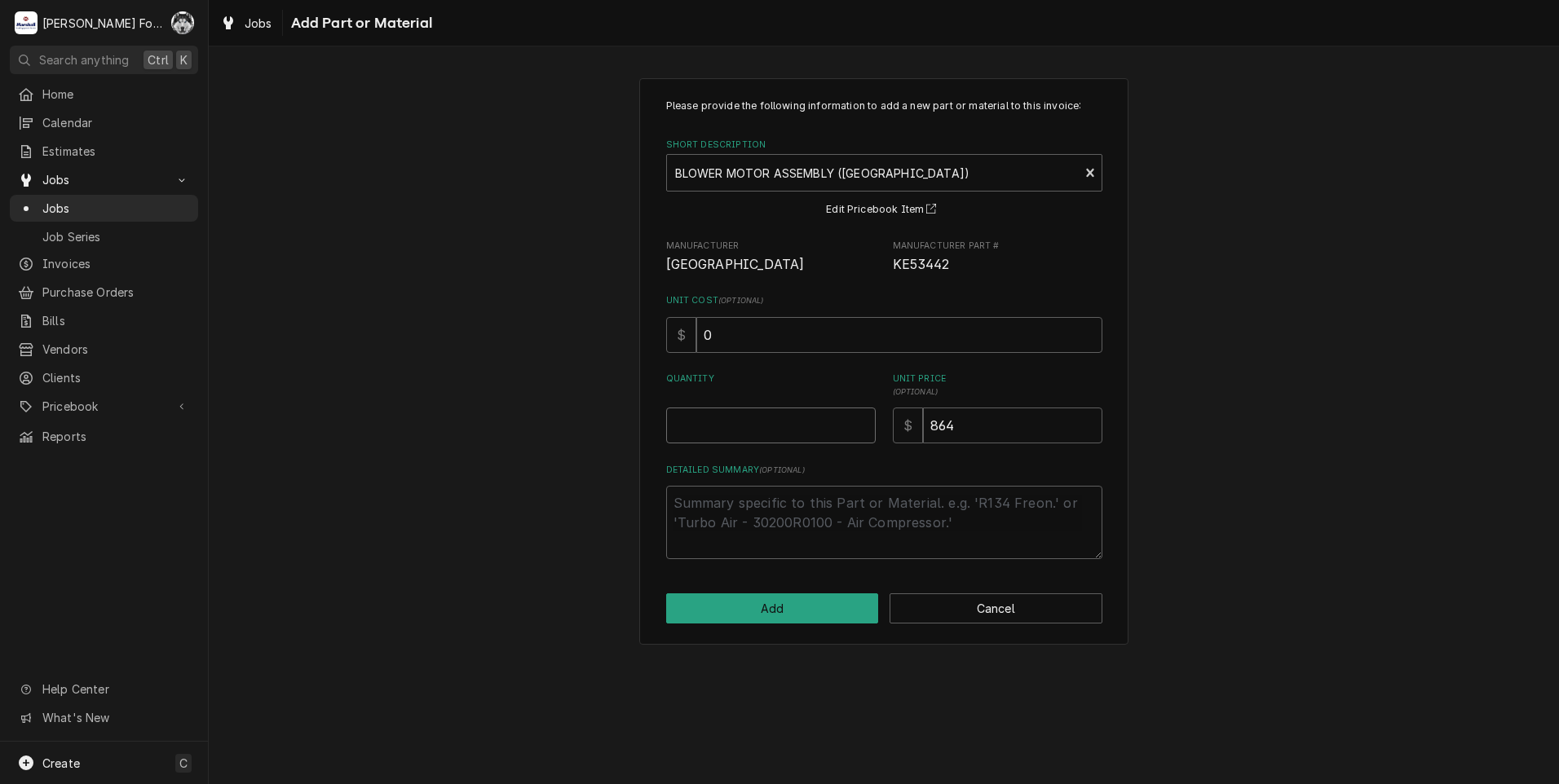
type textarea "x"
type input "0.5"
click at [860, 424] on input "0.5" at bounding box center [771, 426] width 210 height 36
type textarea "x"
type input "1"
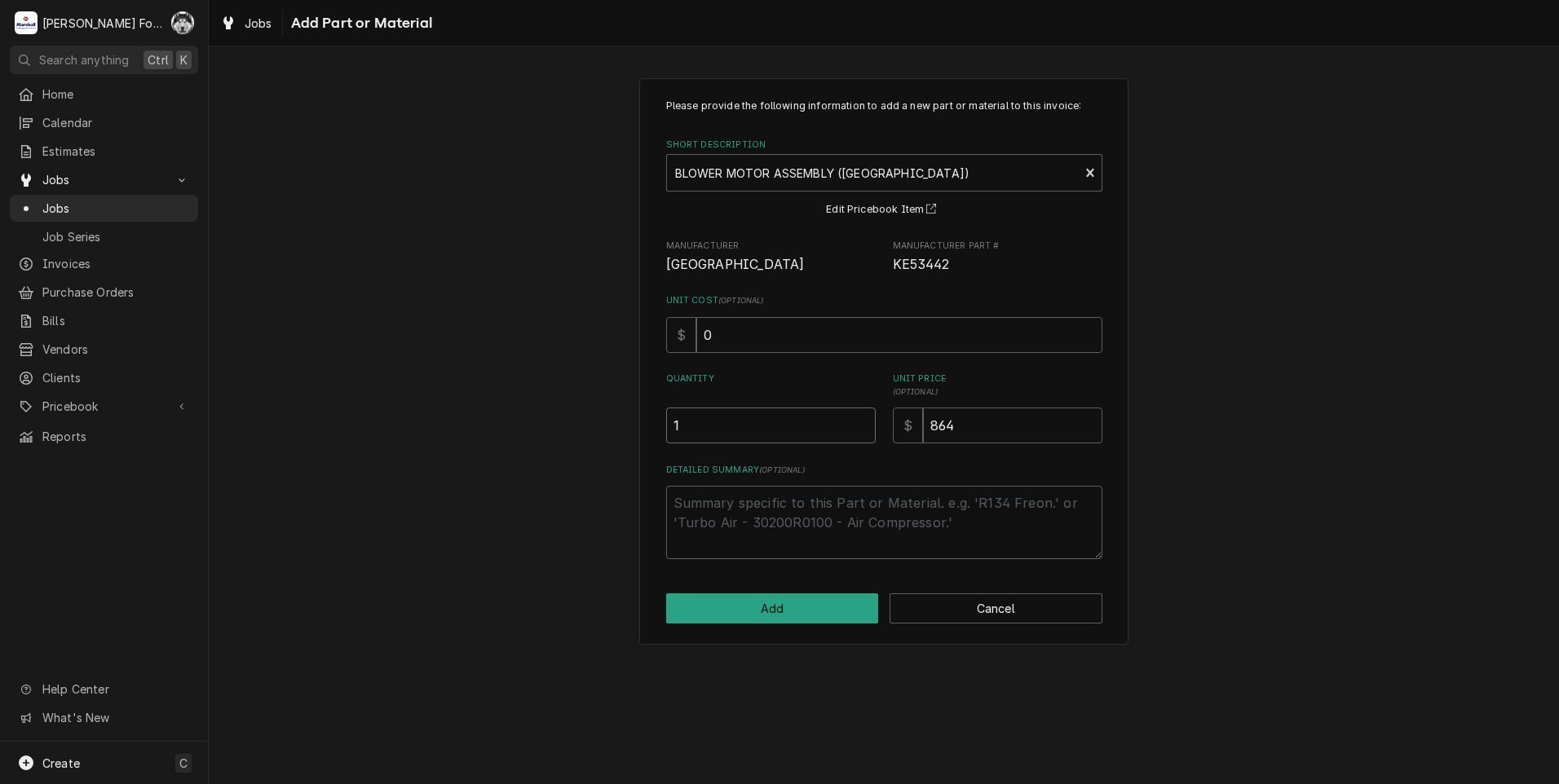
click at [860, 424] on input "1" at bounding box center [771, 426] width 210 height 36
click at [814, 606] on button "Add" at bounding box center [772, 608] width 212 height 30
type textarea "x"
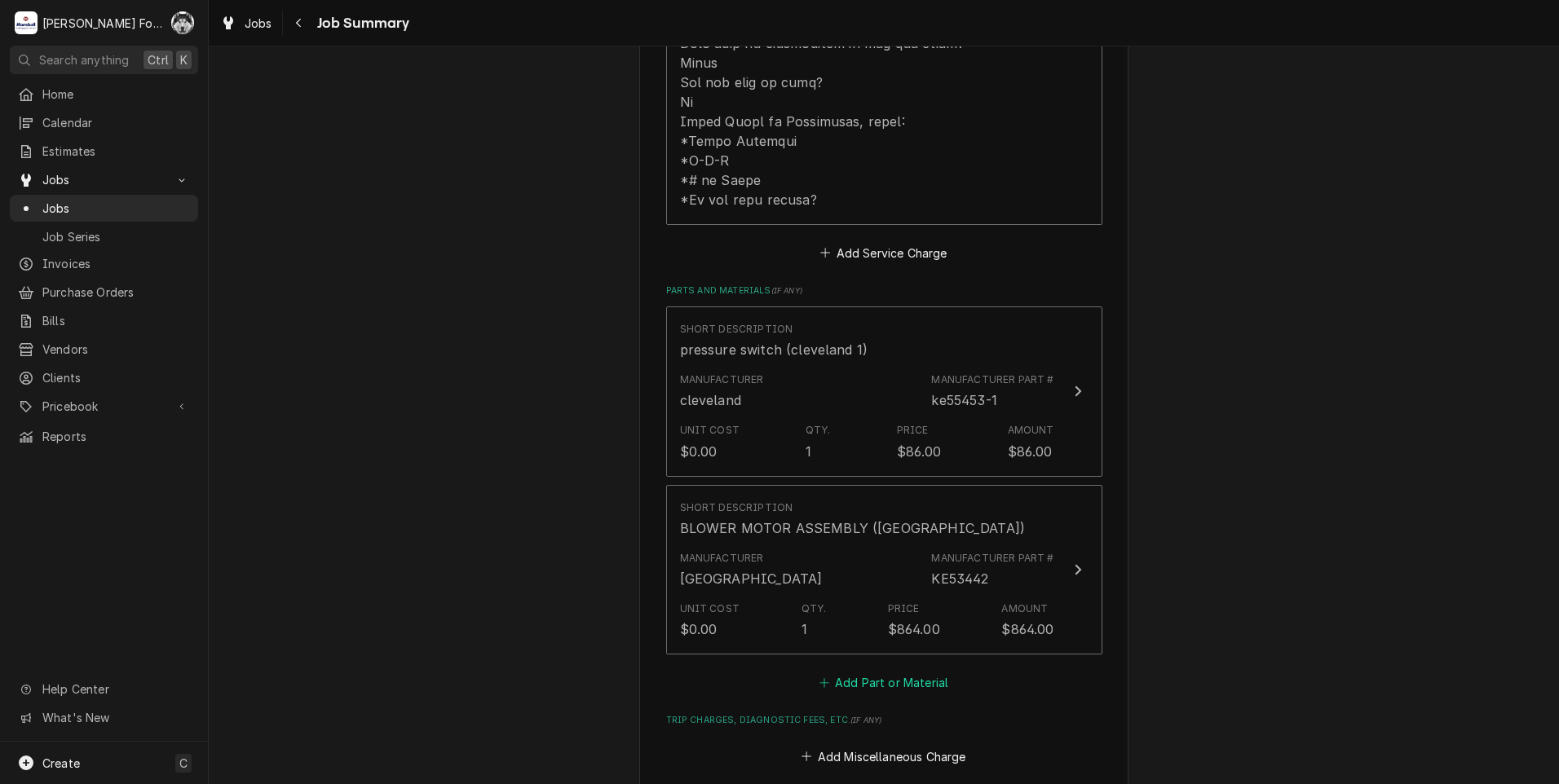
click at [901, 671] on button "Add Part or Material" at bounding box center [883, 682] width 135 height 23
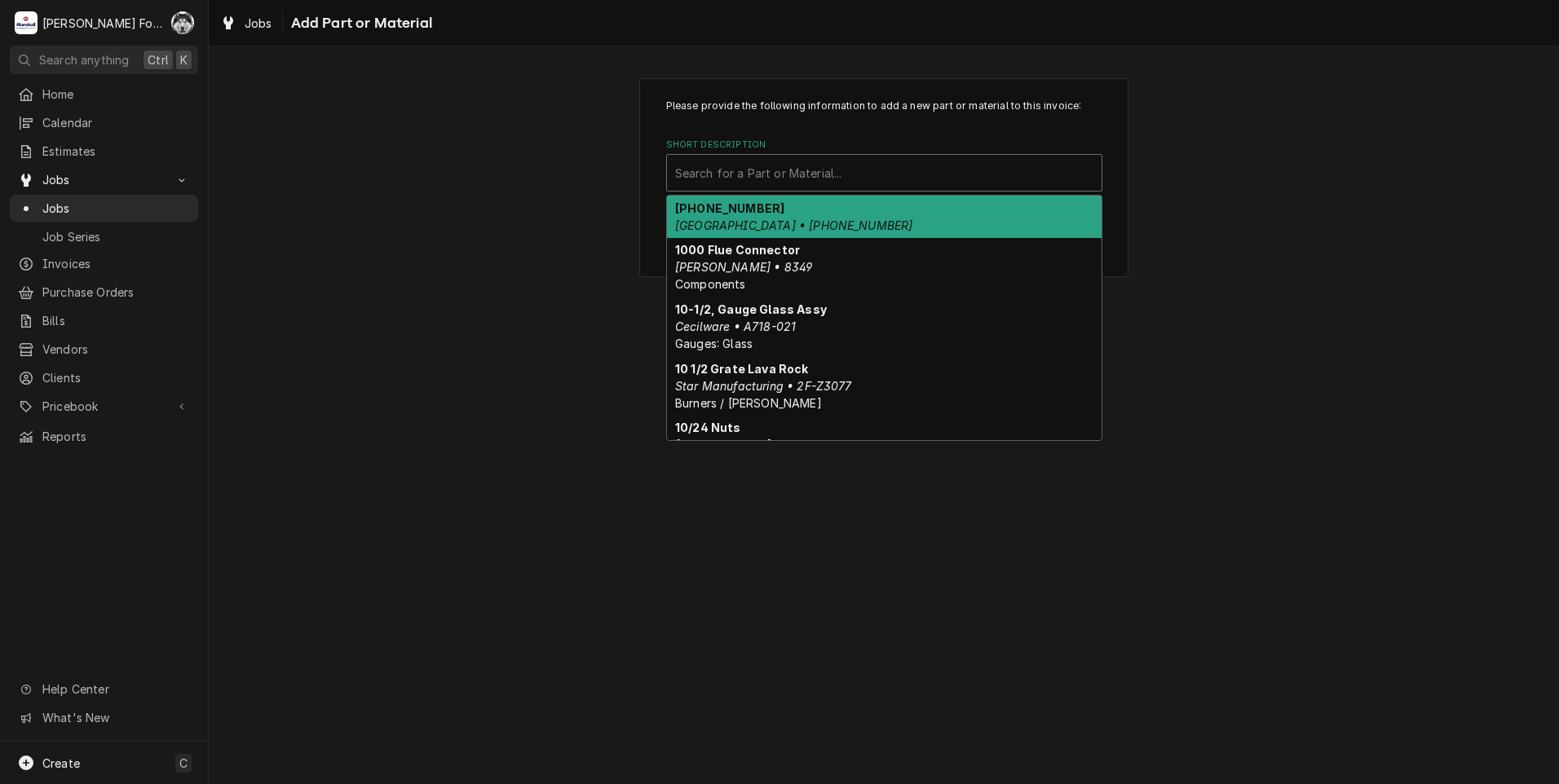
click at [852, 186] on div "Short Description" at bounding box center [884, 172] width 418 height 29
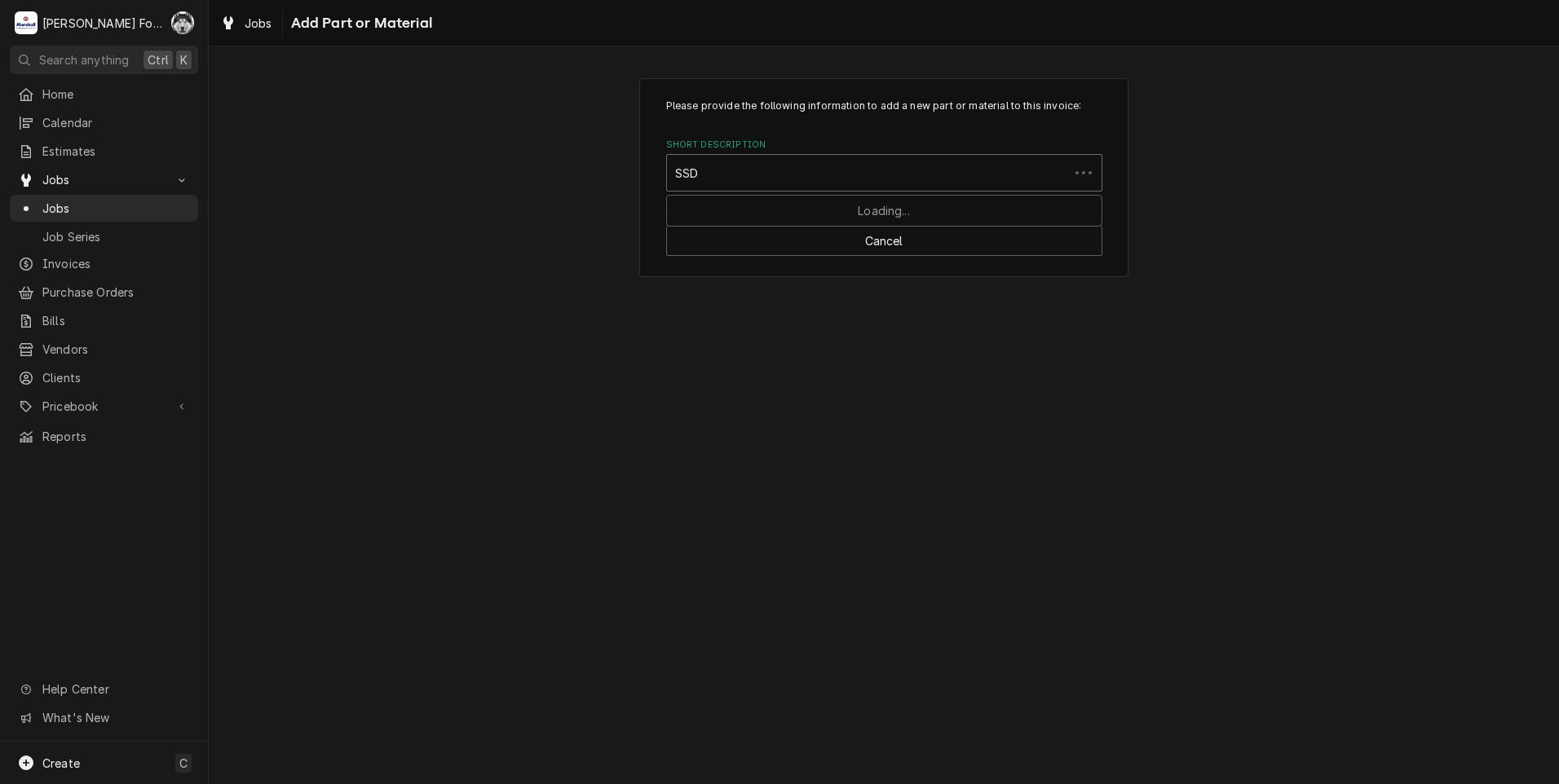
type input "SSDT"
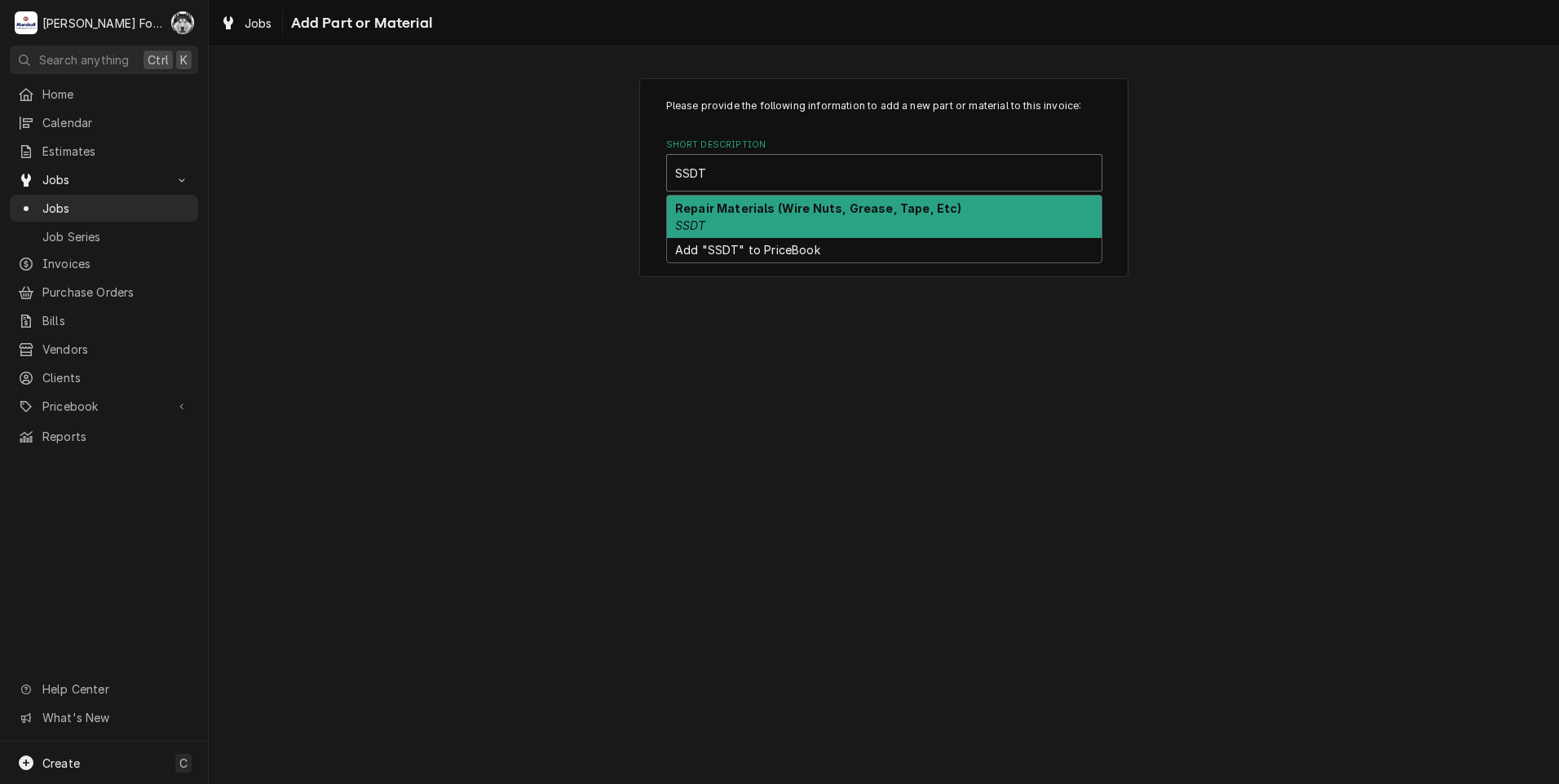
click at [773, 211] on strong "Repair Materials (Wire Nuts, Grease, Tape, Etc)" at bounding box center [818, 208] width 287 height 14
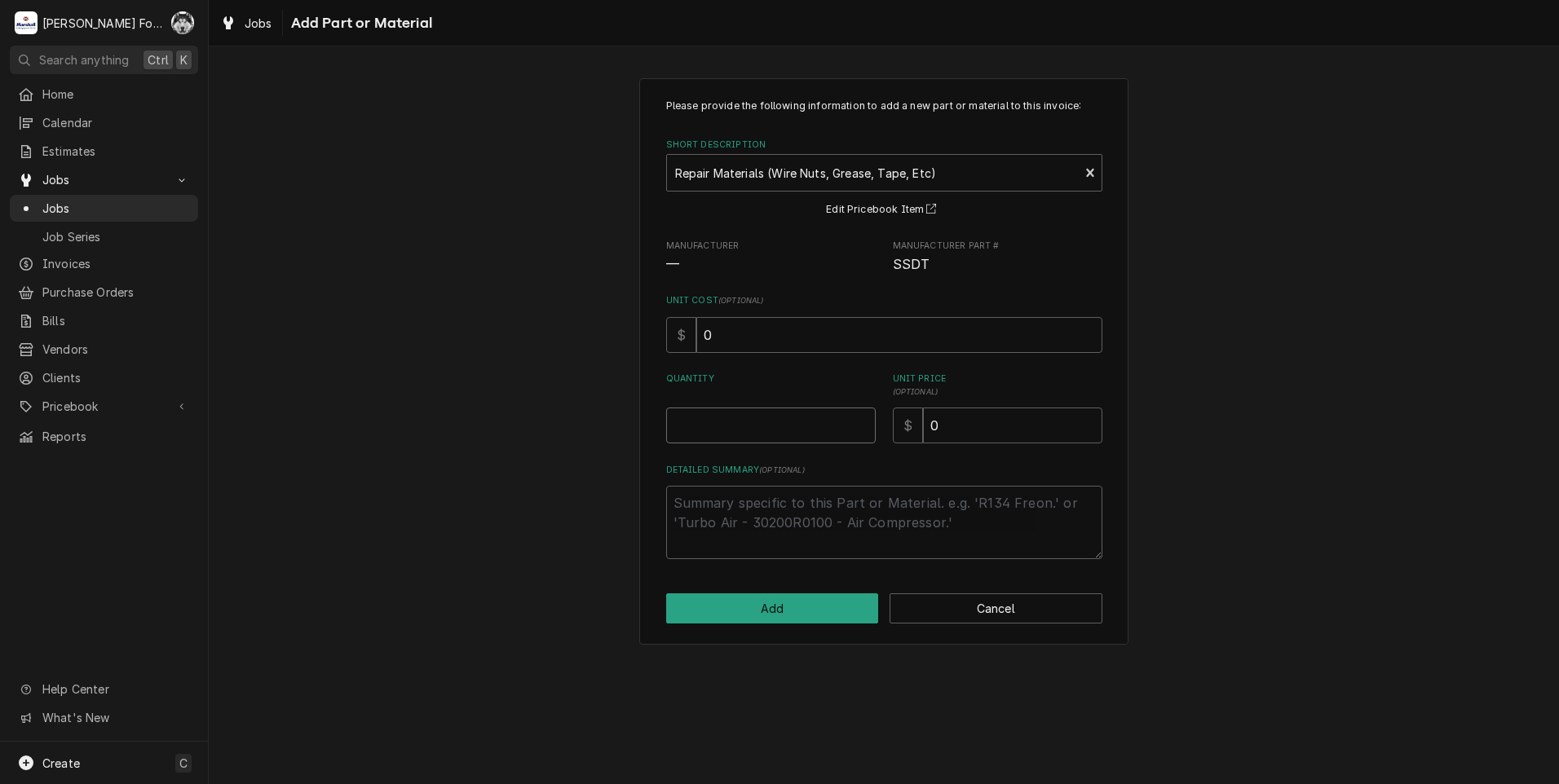
type textarea "x"
type input "0.5"
click at [866, 422] on input "0.5" at bounding box center [771, 426] width 210 height 36
type textarea "x"
type input "1"
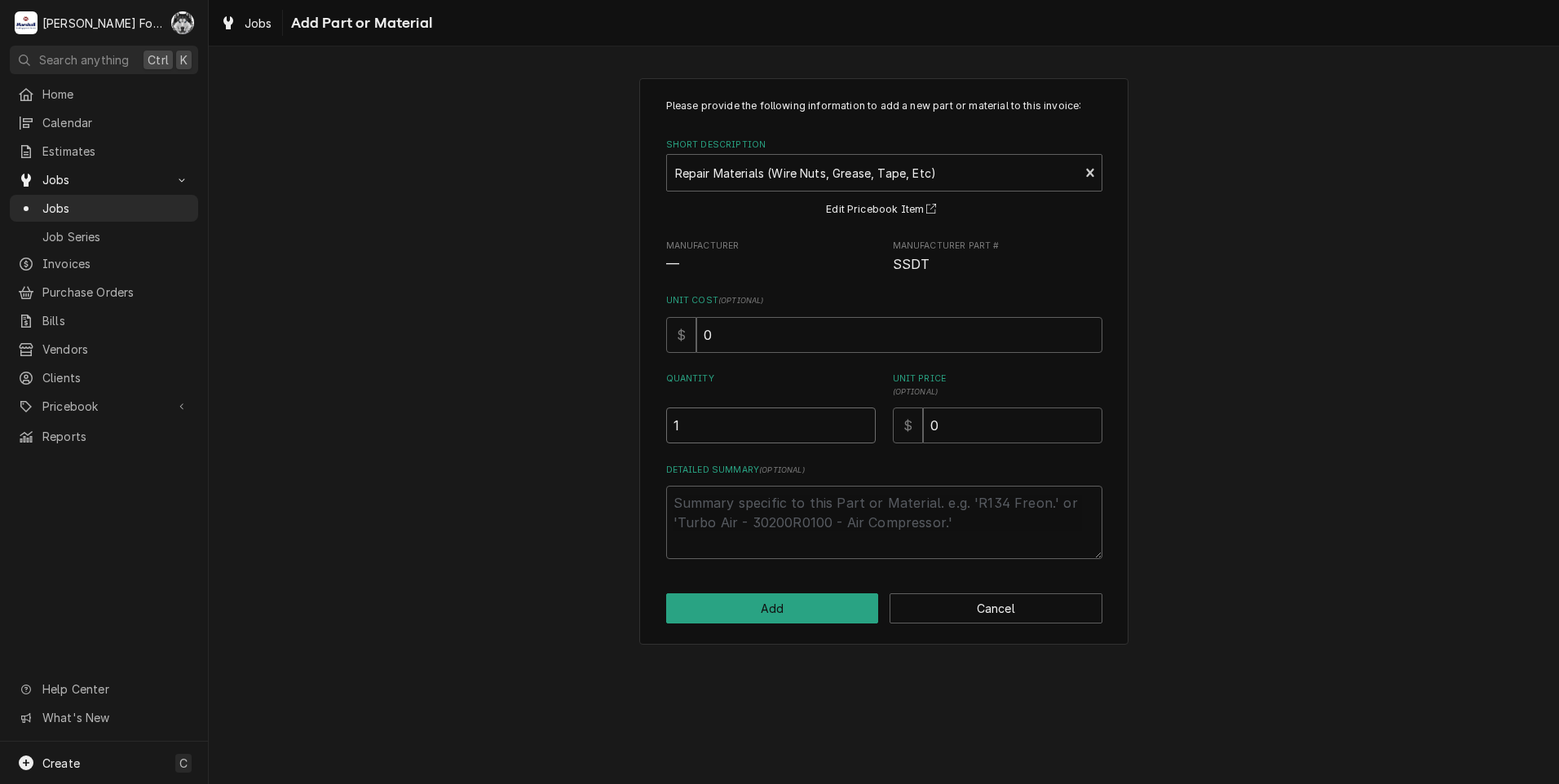
click at [866, 422] on input "1" at bounding box center [771, 426] width 210 height 36
drag, startPoint x: 951, startPoint y: 429, endPoint x: 861, endPoint y: 438, distance: 90.4
click at [880, 445] on div "Please provide the following information to add a new part or material to this …" at bounding box center [884, 329] width 436 height 461
type textarea "x"
type input "2"
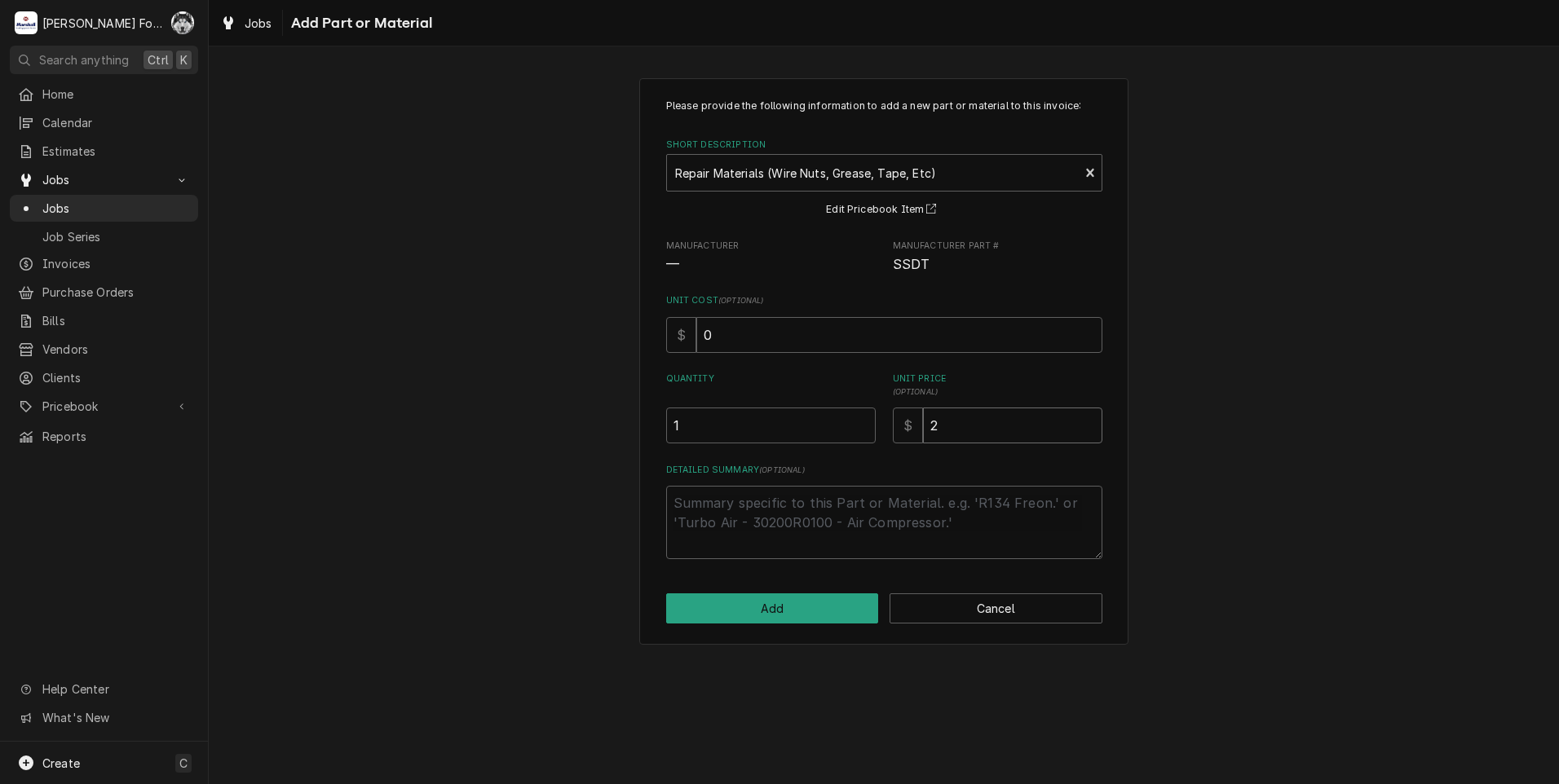
type textarea "x"
type input "20"
click at [759, 601] on button "Add" at bounding box center [772, 608] width 212 height 30
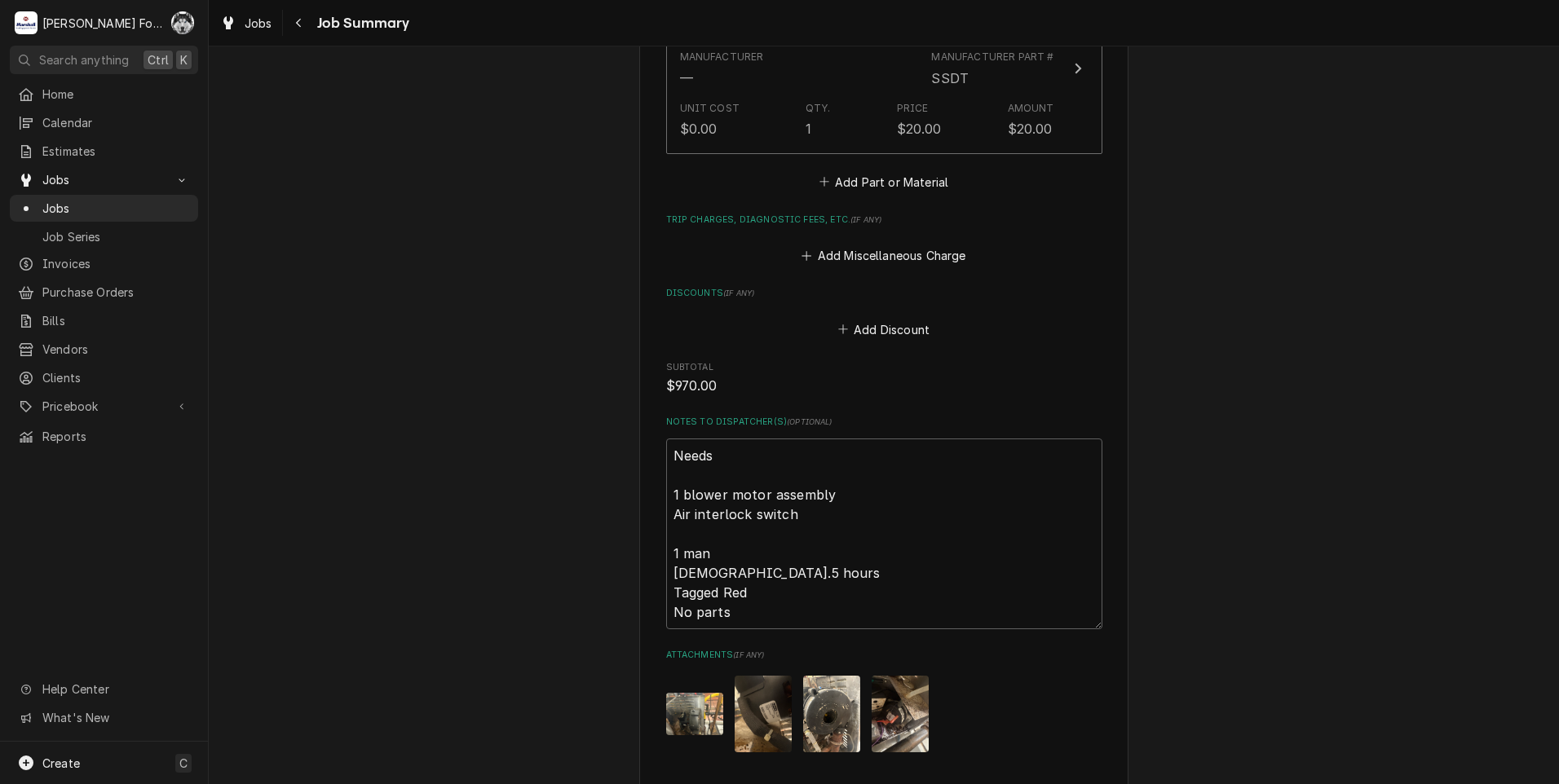
scroll to position [1881, 0]
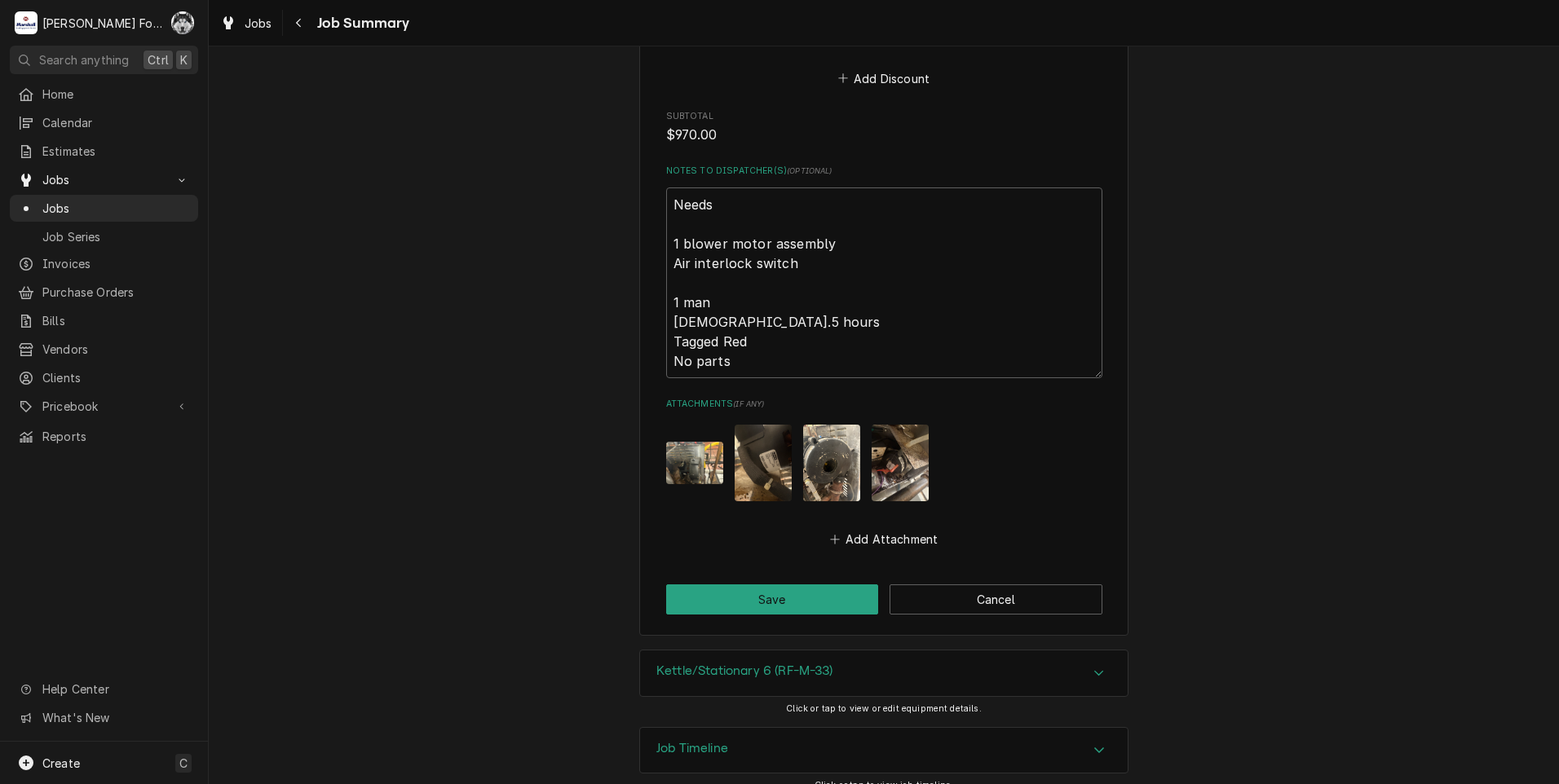
click at [753, 589] on button "Save" at bounding box center [772, 599] width 212 height 30
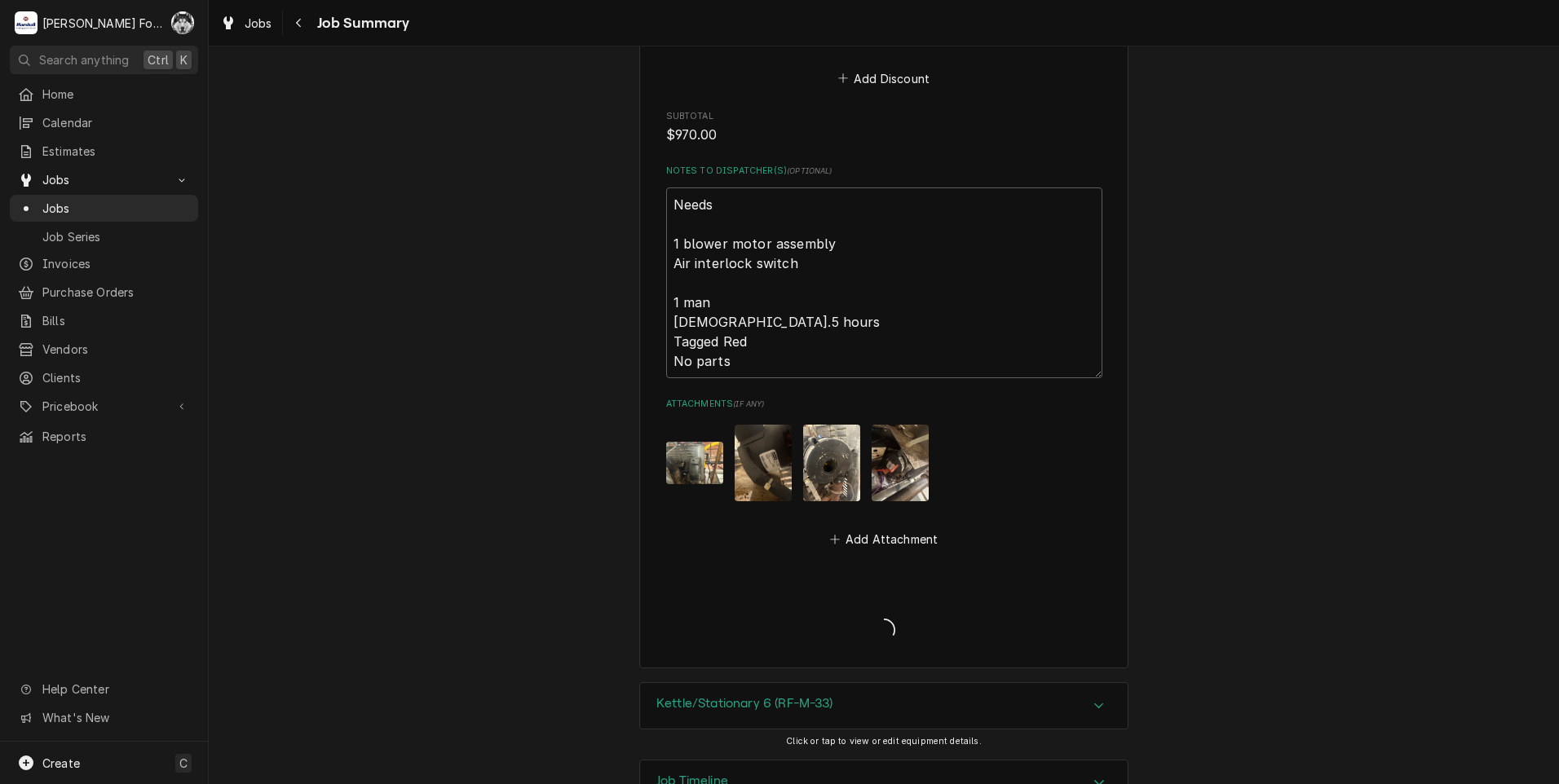
type textarea "x"
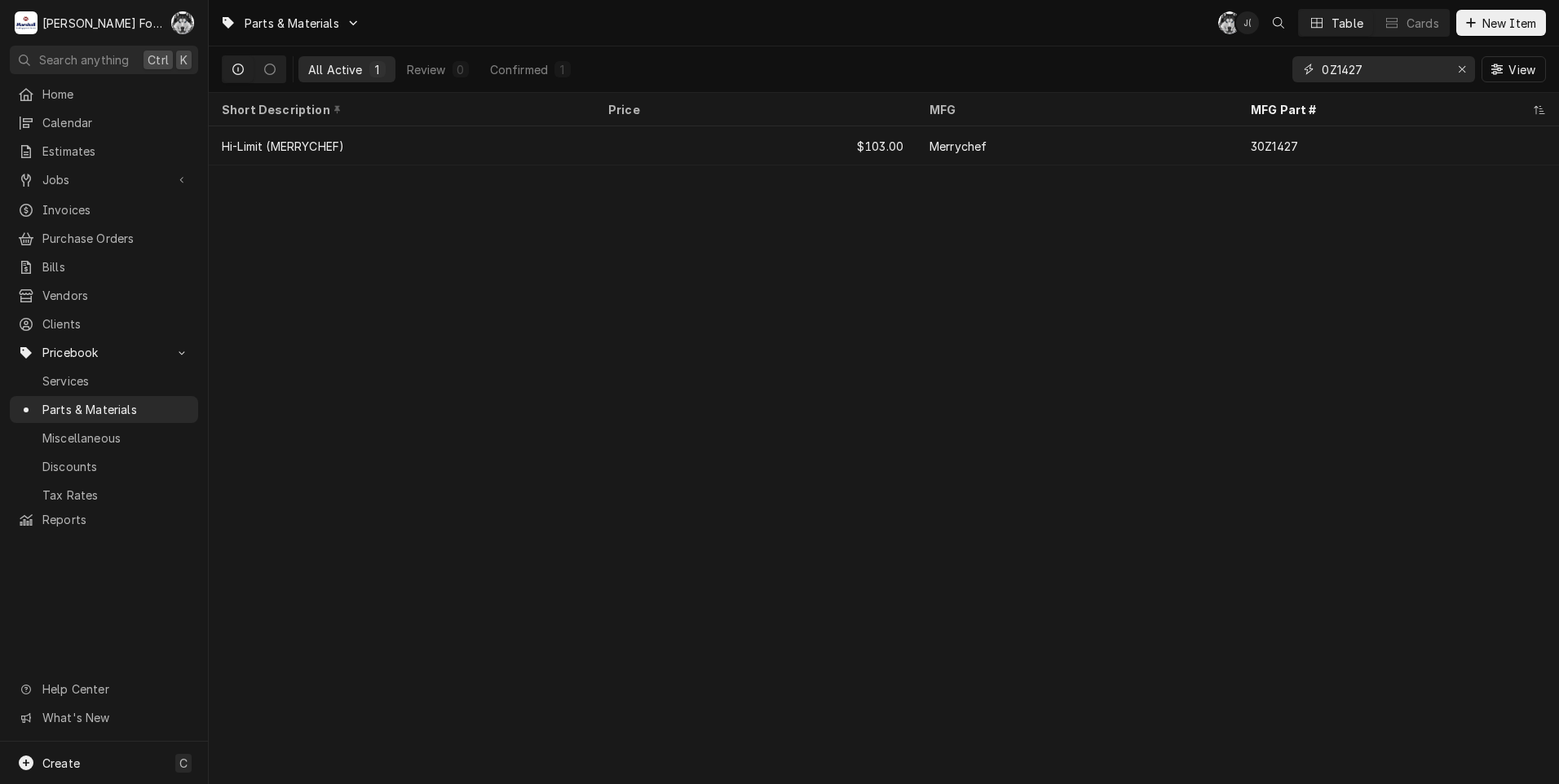
drag, startPoint x: 1382, startPoint y: 74, endPoint x: 1044, endPoint y: 174, distance: 352.5
click at [1044, 174] on div "Parts & Materials C( J( Table Cards New Item All Active 1 Review 0 Confirmed 1 …" at bounding box center [884, 392] width 1350 height 784
type input "k"
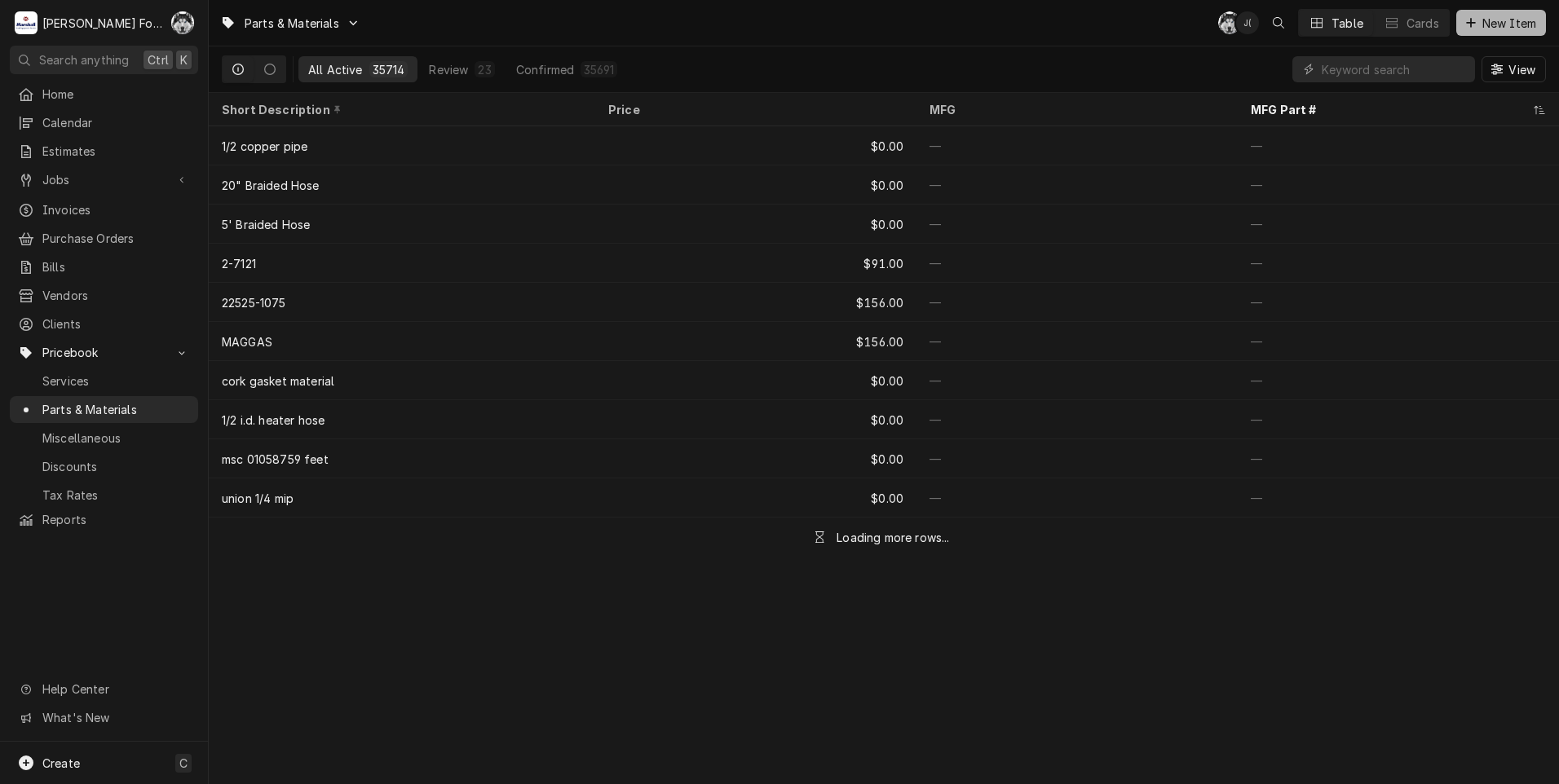
click at [1491, 33] on button "New Item" at bounding box center [1500, 22] width 90 height 26
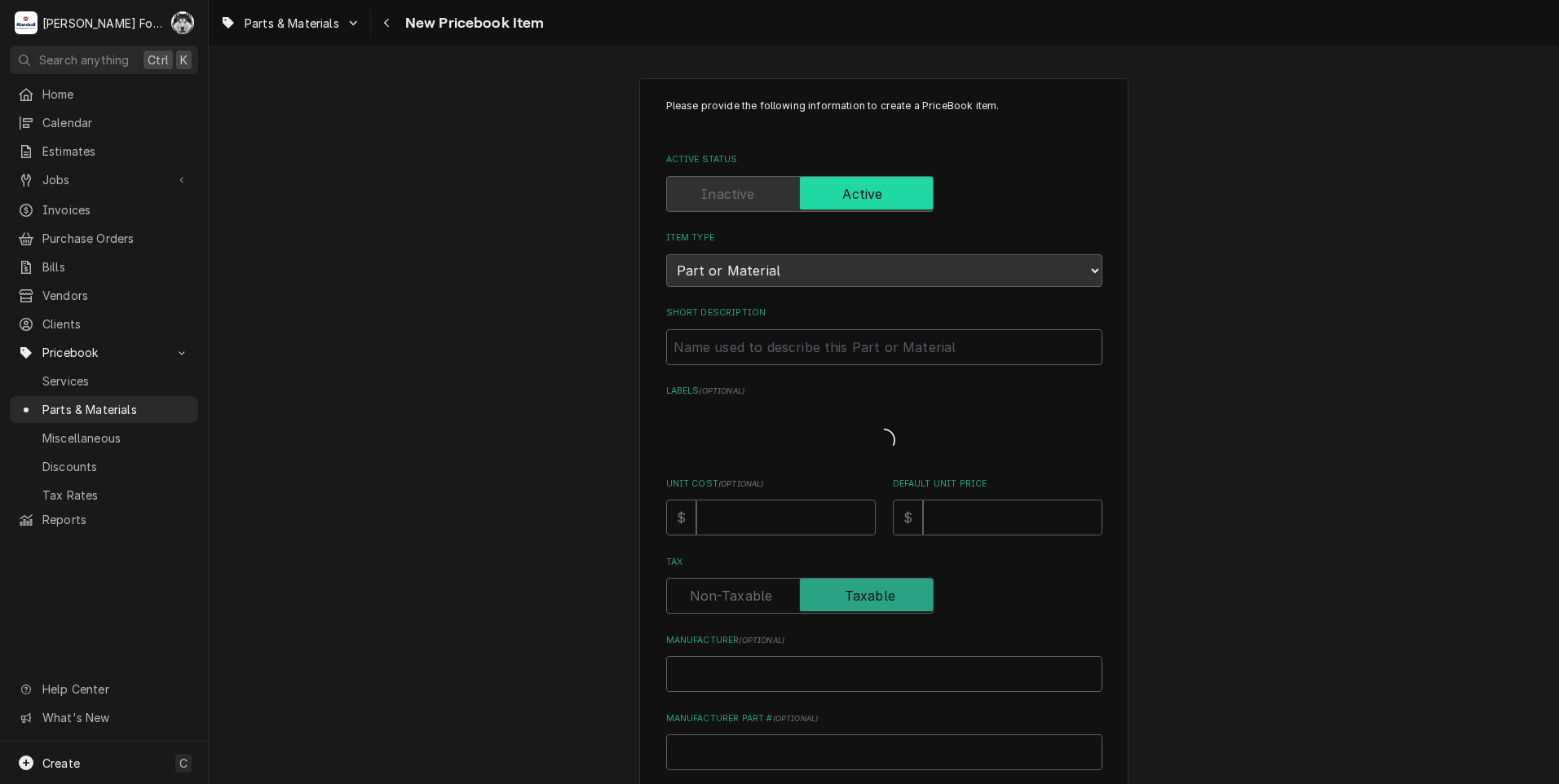
type textarea "x"
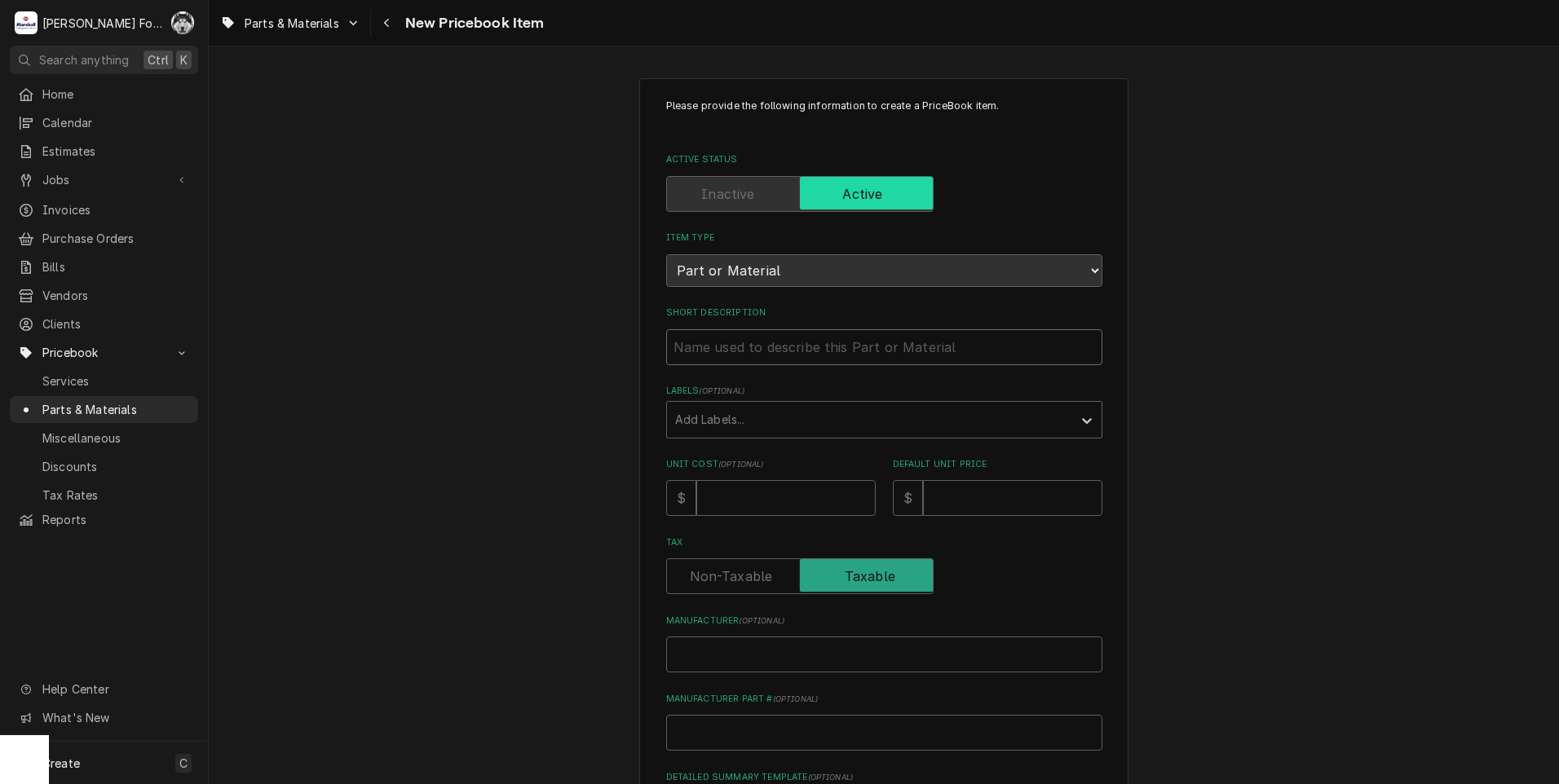
click at [759, 358] on input "Short Description" at bounding box center [884, 347] width 436 height 36
type input "p"
type textarea "x"
type input "pr"
type textarea "x"
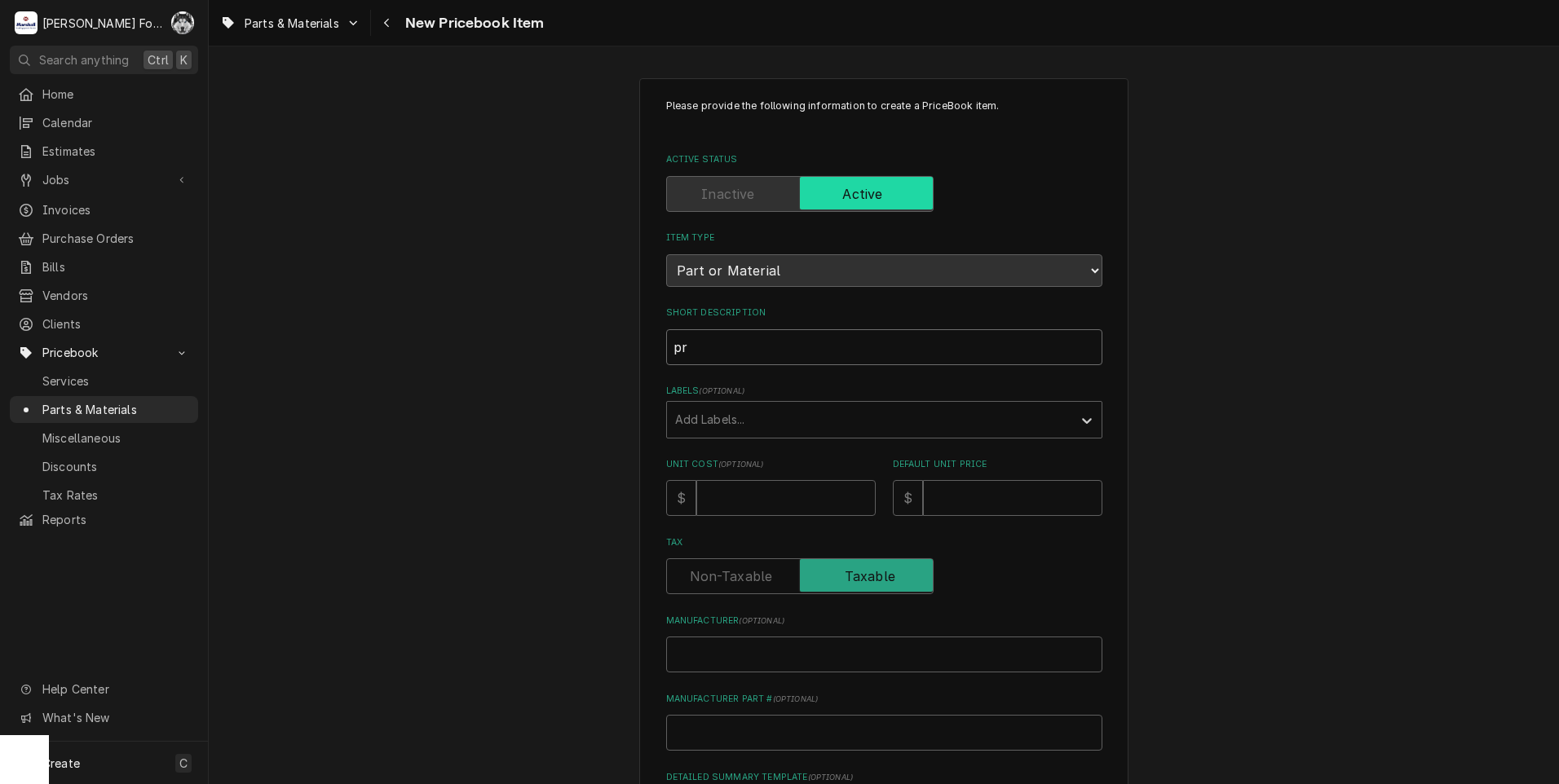
type input "pre"
type textarea "x"
type input "pres"
type textarea "x"
type input "press"
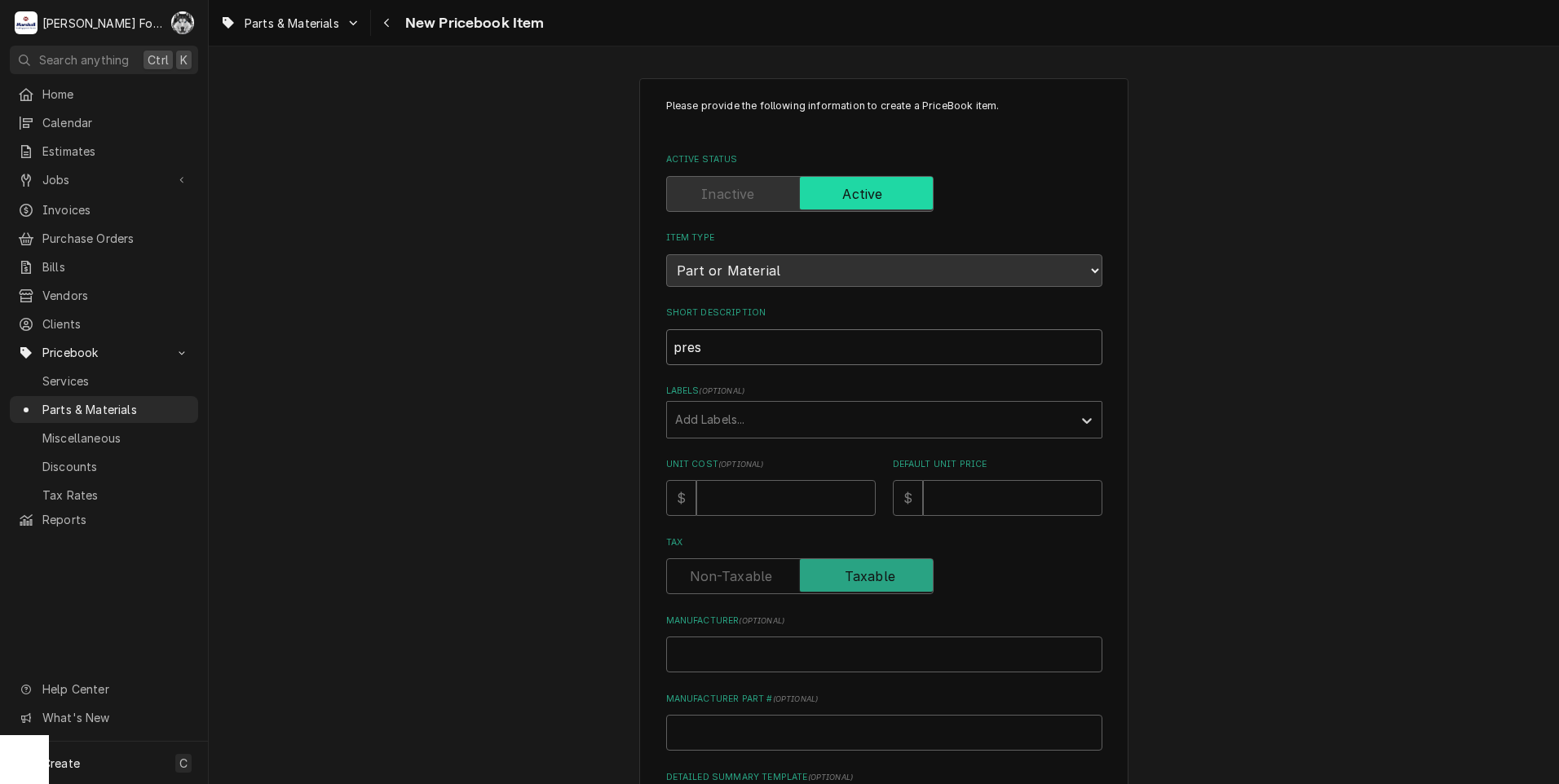
type textarea "x"
type input "pressu"
type textarea "x"
type input "pressur"
type textarea "x"
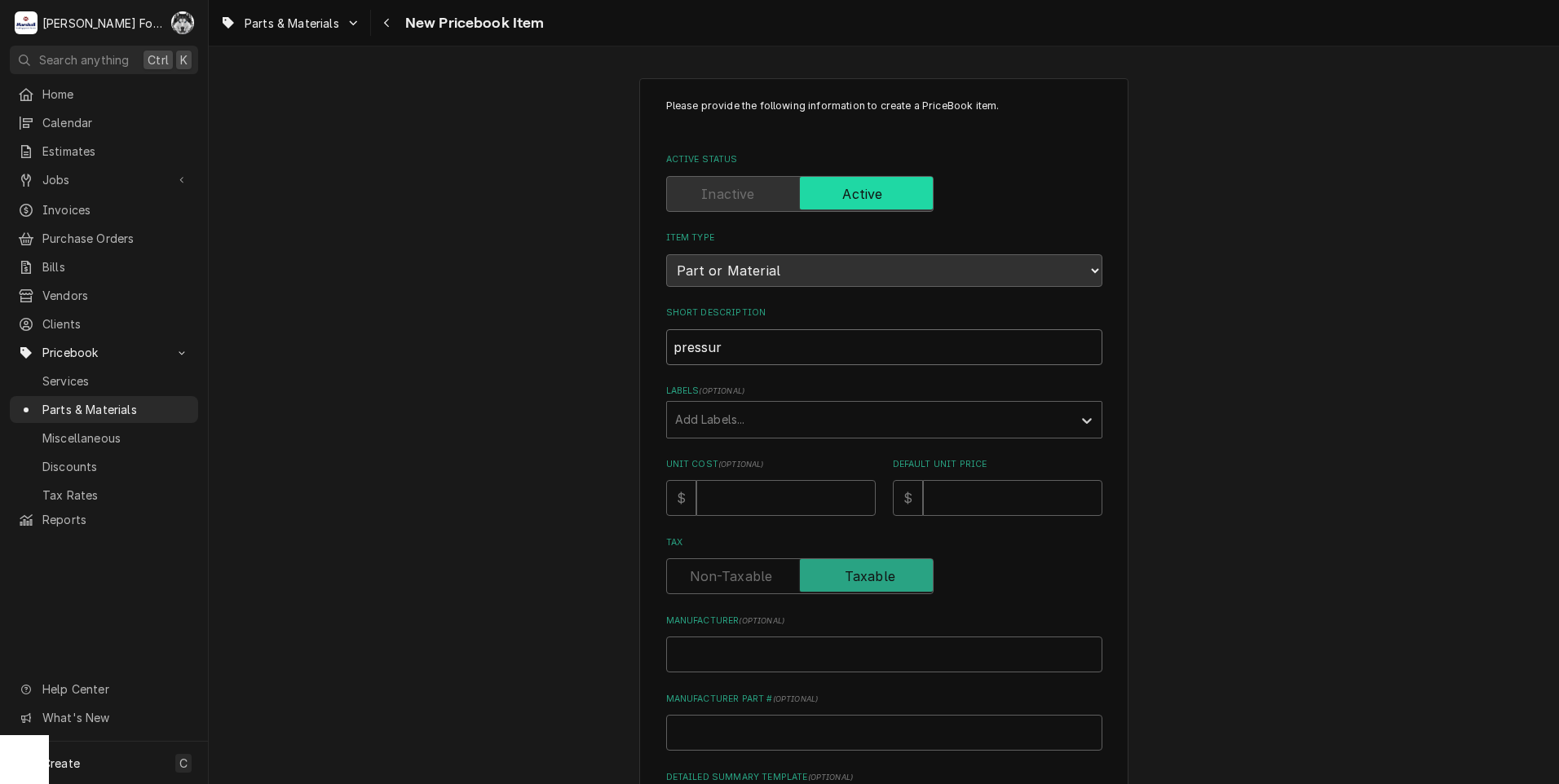
type input "pressure"
type textarea "x"
type input "pressure"
type textarea "x"
type input "pressure s"
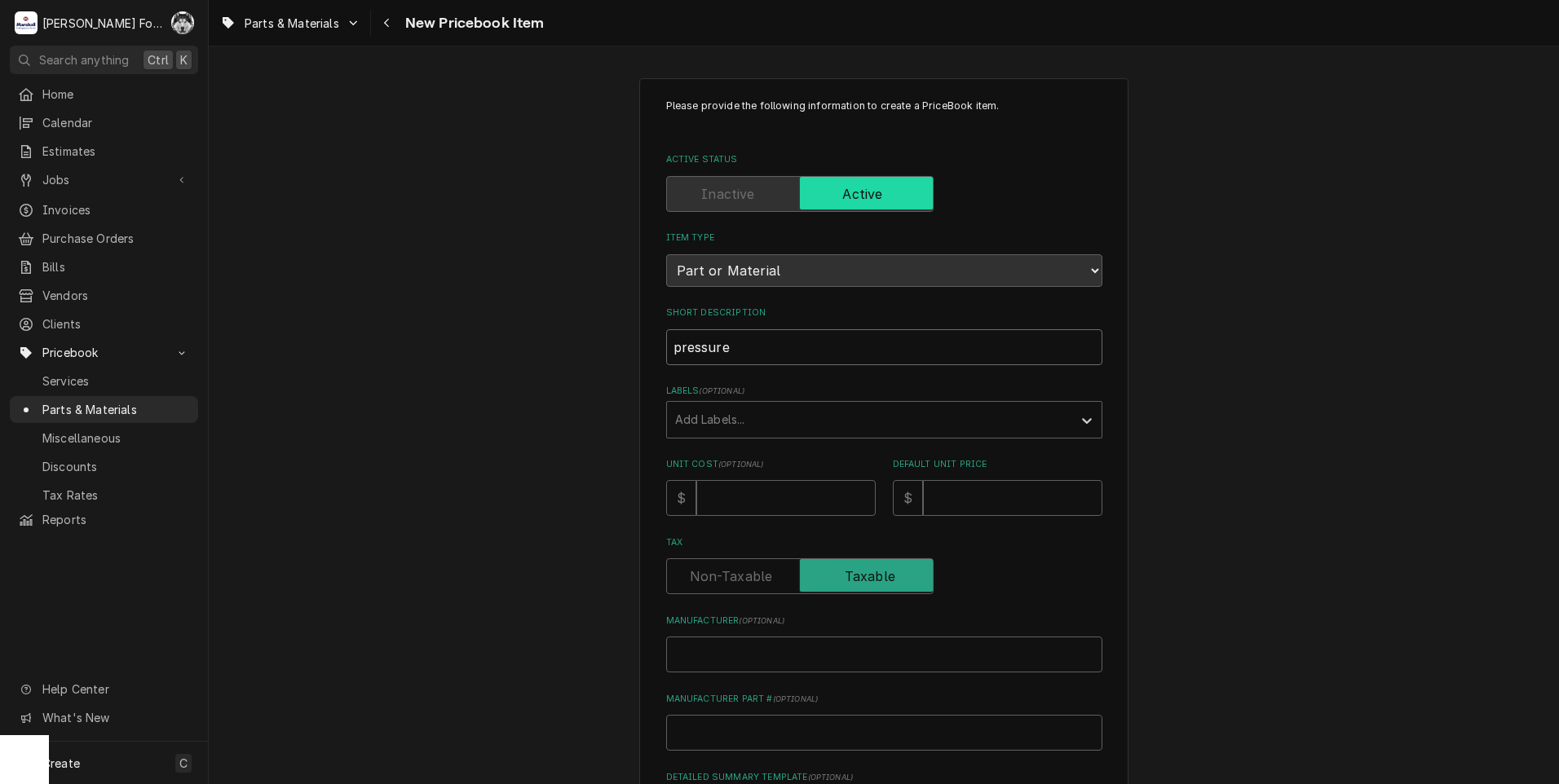
type textarea "x"
type input "pressure sw"
type textarea "x"
type input "pressure swi"
type textarea "x"
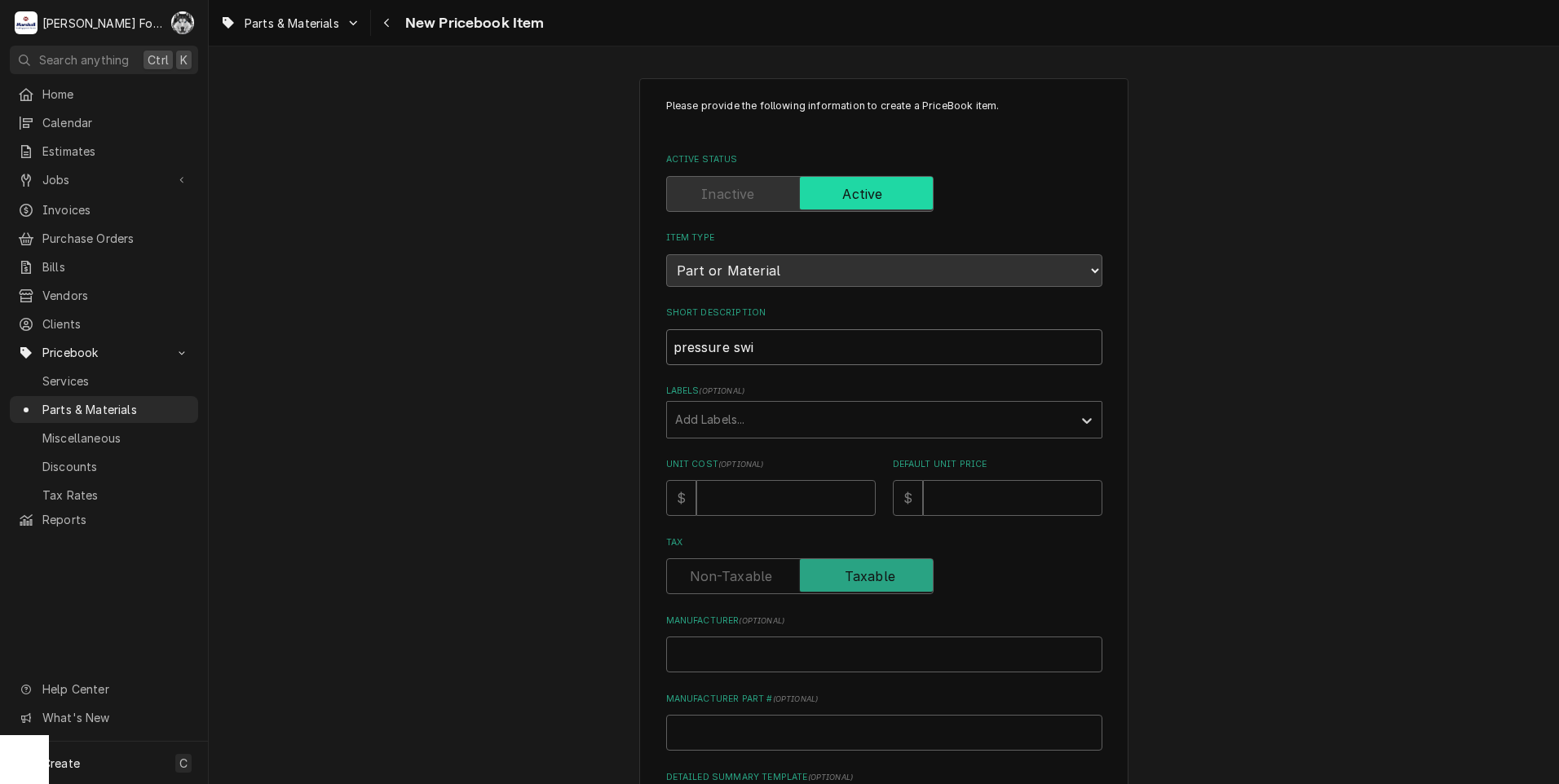
type input "pressure swit"
type textarea "x"
type input "pressure switc"
type textarea "x"
type input "pressure switch"
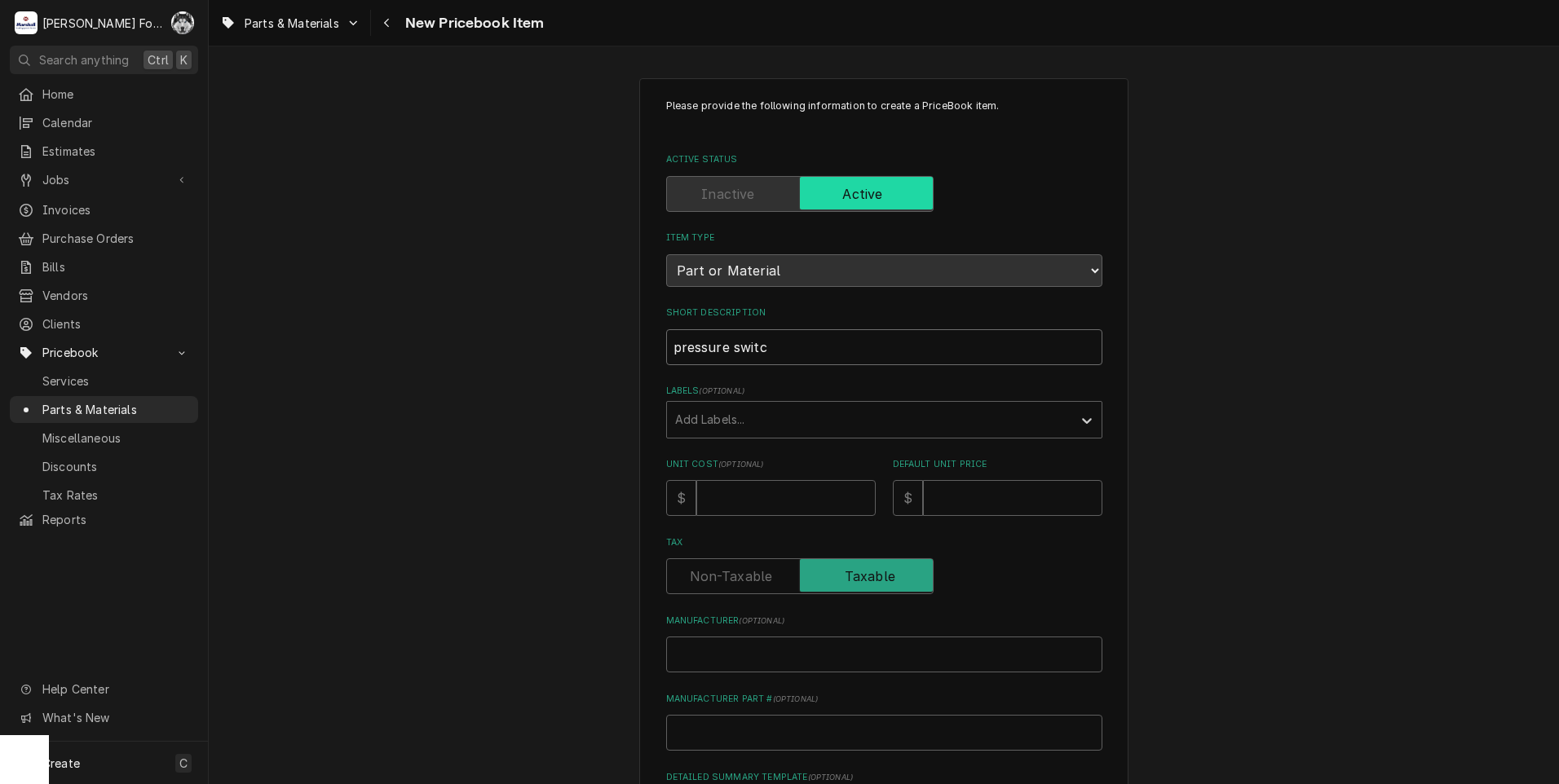
type textarea "x"
type input "pressure switch"
type textarea "x"
type input "pressure switch ("
type textarea "x"
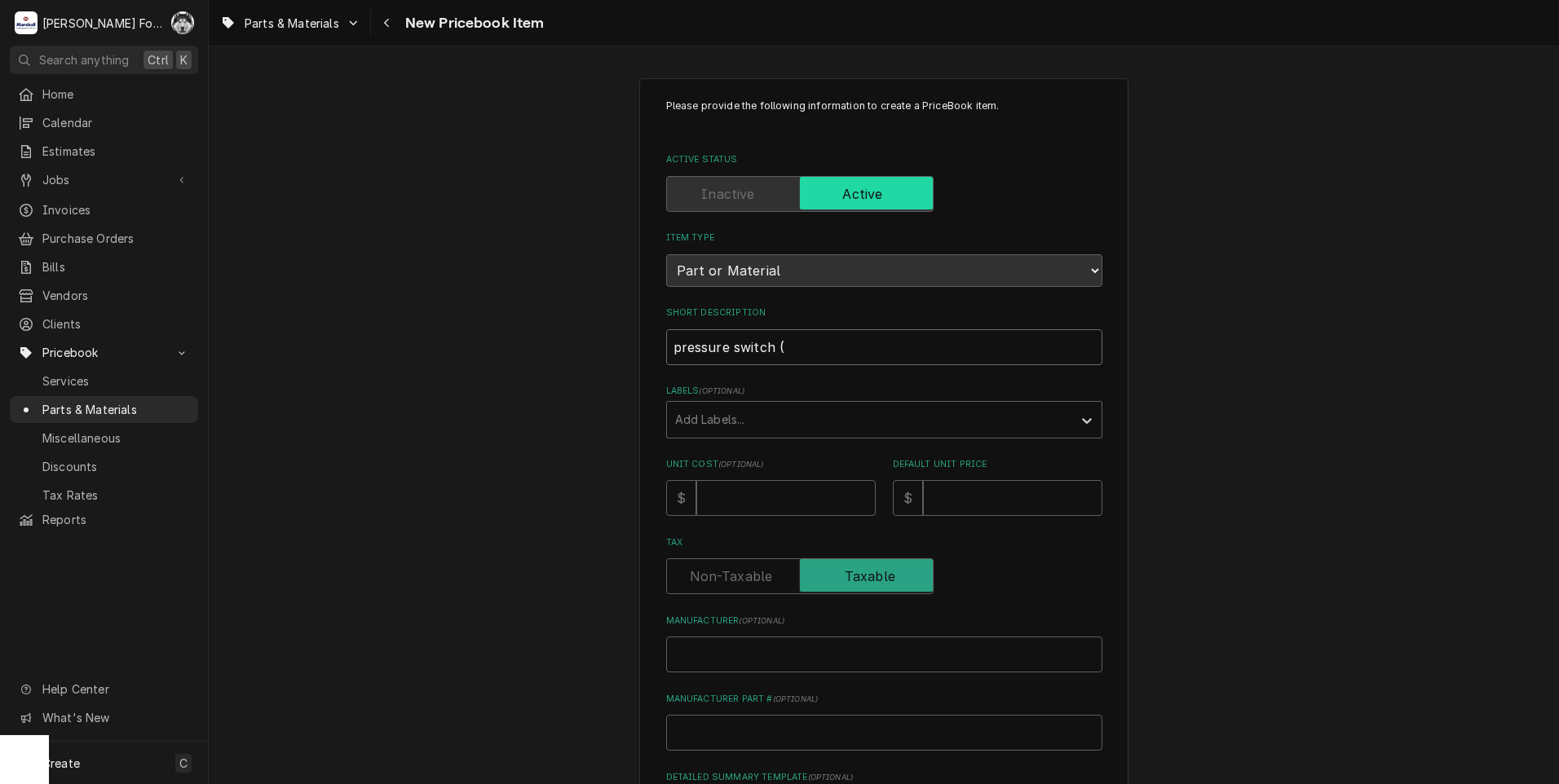
type input "pressure switch (c"
type textarea "x"
type input "pressure switch (cl"
type textarea "x"
type input "pressure switch (cle"
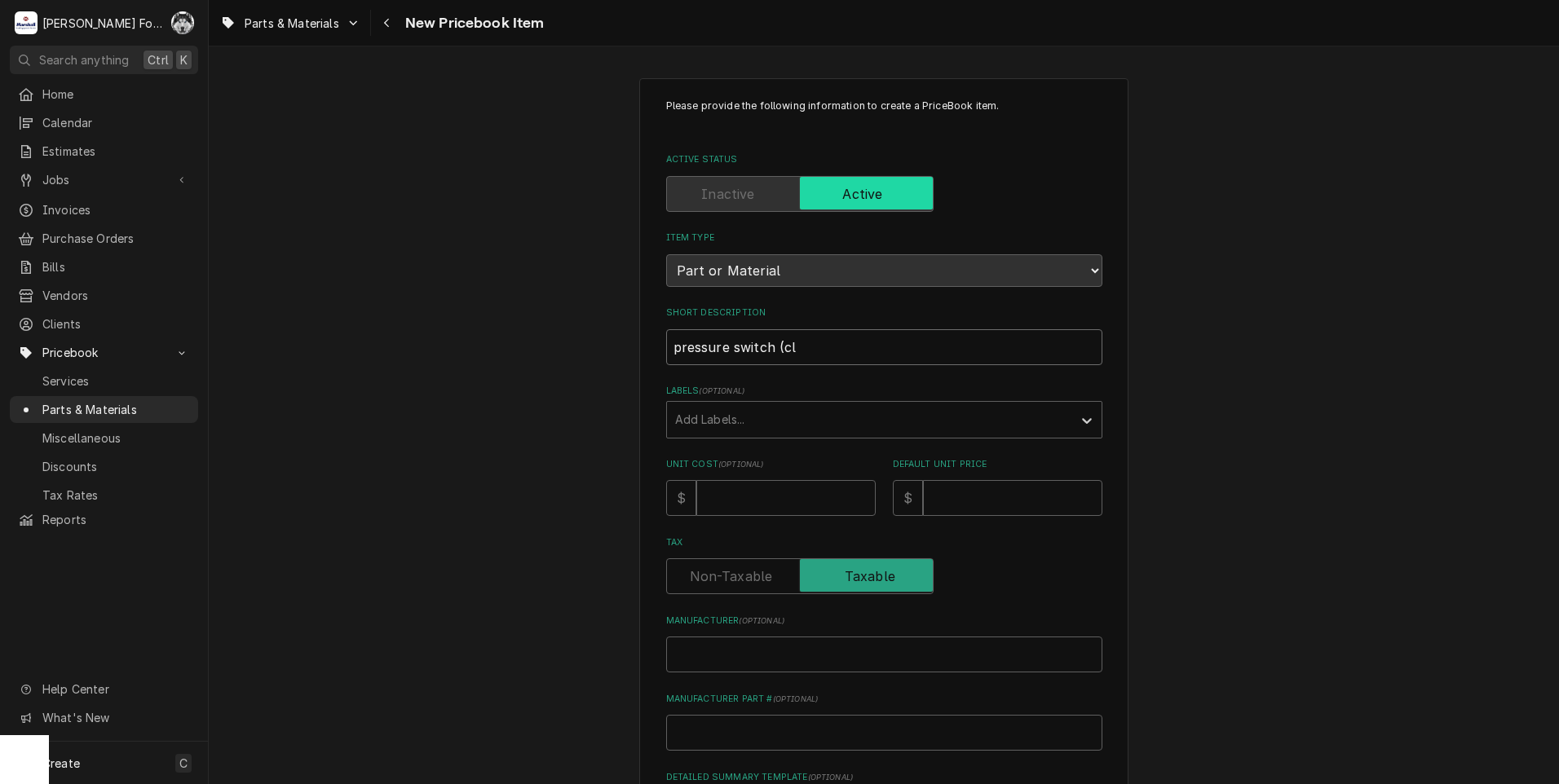
type textarea "x"
type input "pressure switch (clev"
type textarea "x"
type input "pressure switch (cleve"
type textarea "x"
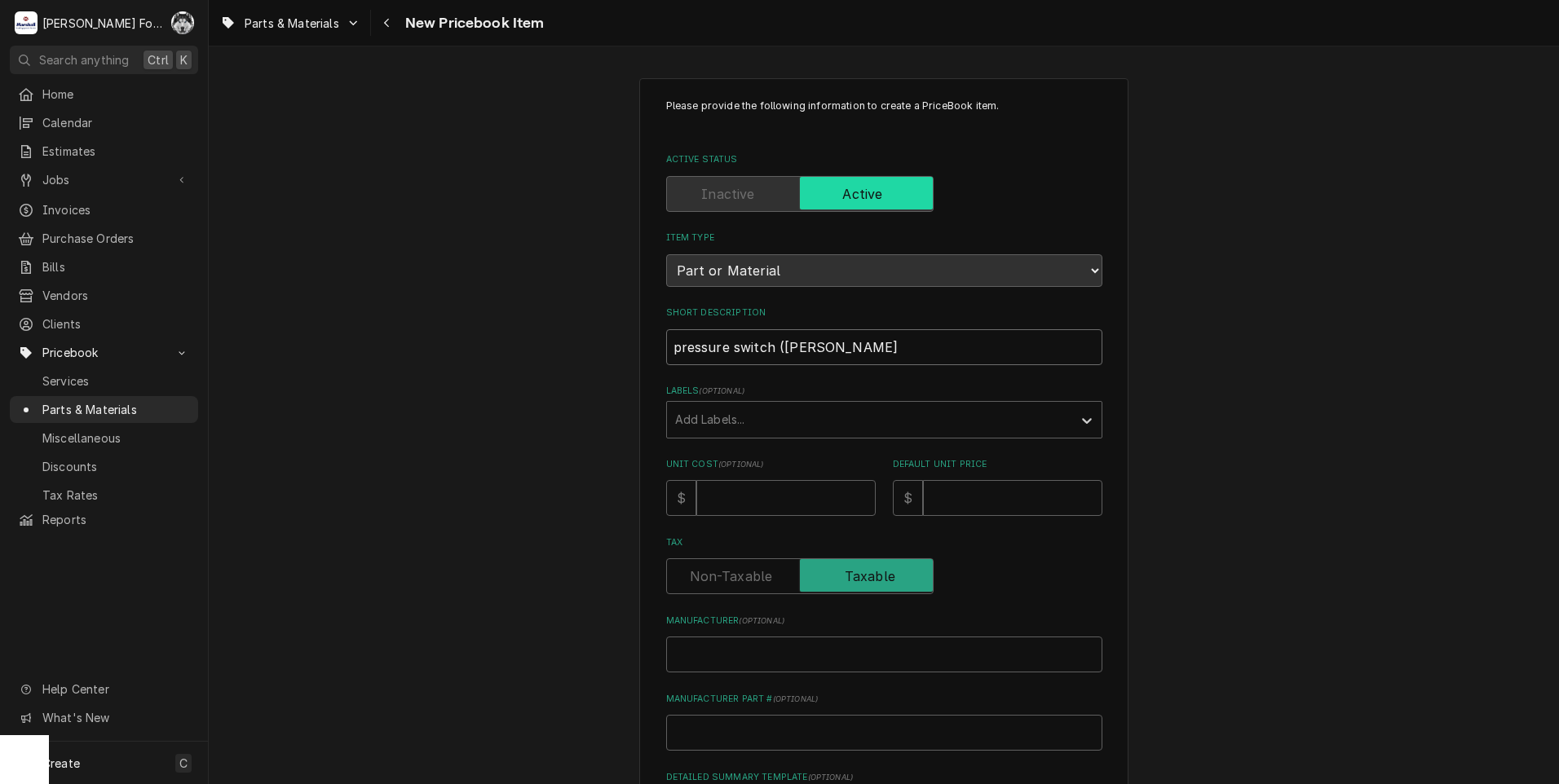
type input "pressure switch (clevel"
type textarea "x"
type input "pressure switch (clevela"
type textarea "x"
type input "pressure switch (clevelan"
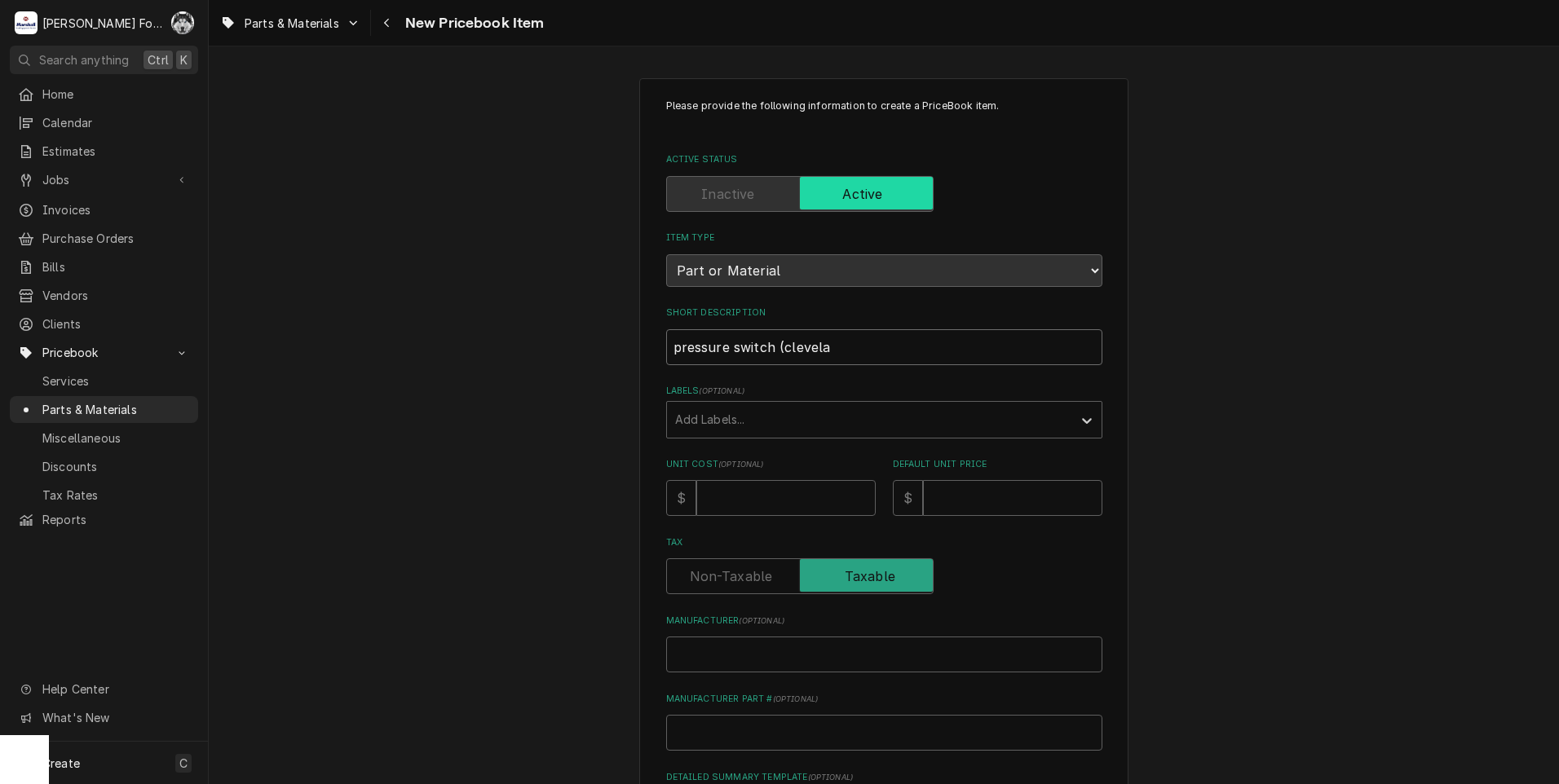
type textarea "x"
type input "pressure switch (cleveland"
type textarea "x"
type input "pressure switch (cleveland"
type textarea "x"
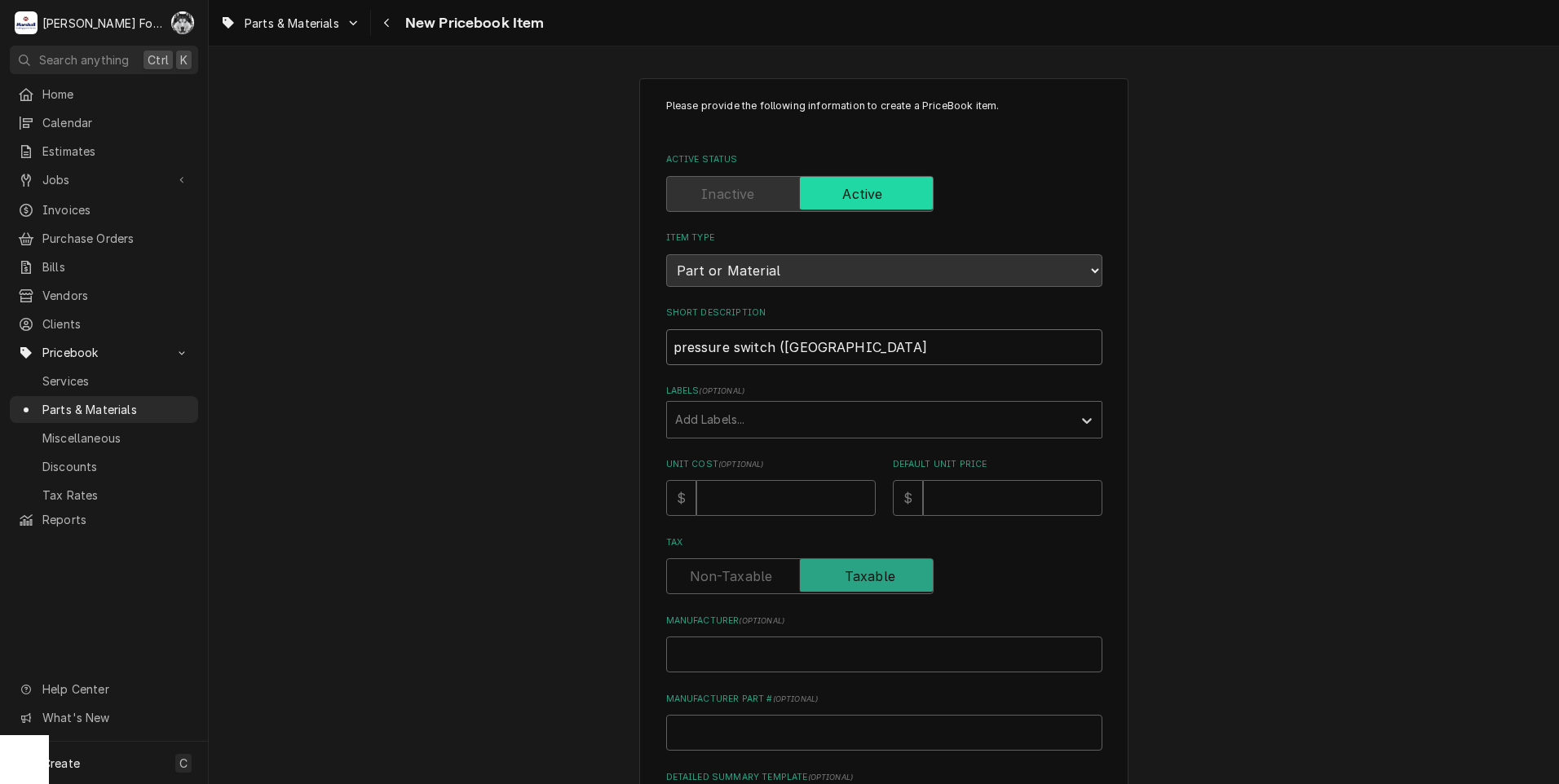
type input "pressure switch (cleveland 1"
type textarea "x"
type input "pressure switch (cleveland 1)"
type textarea "x"
type input "pressure switch (cleveland 1)"
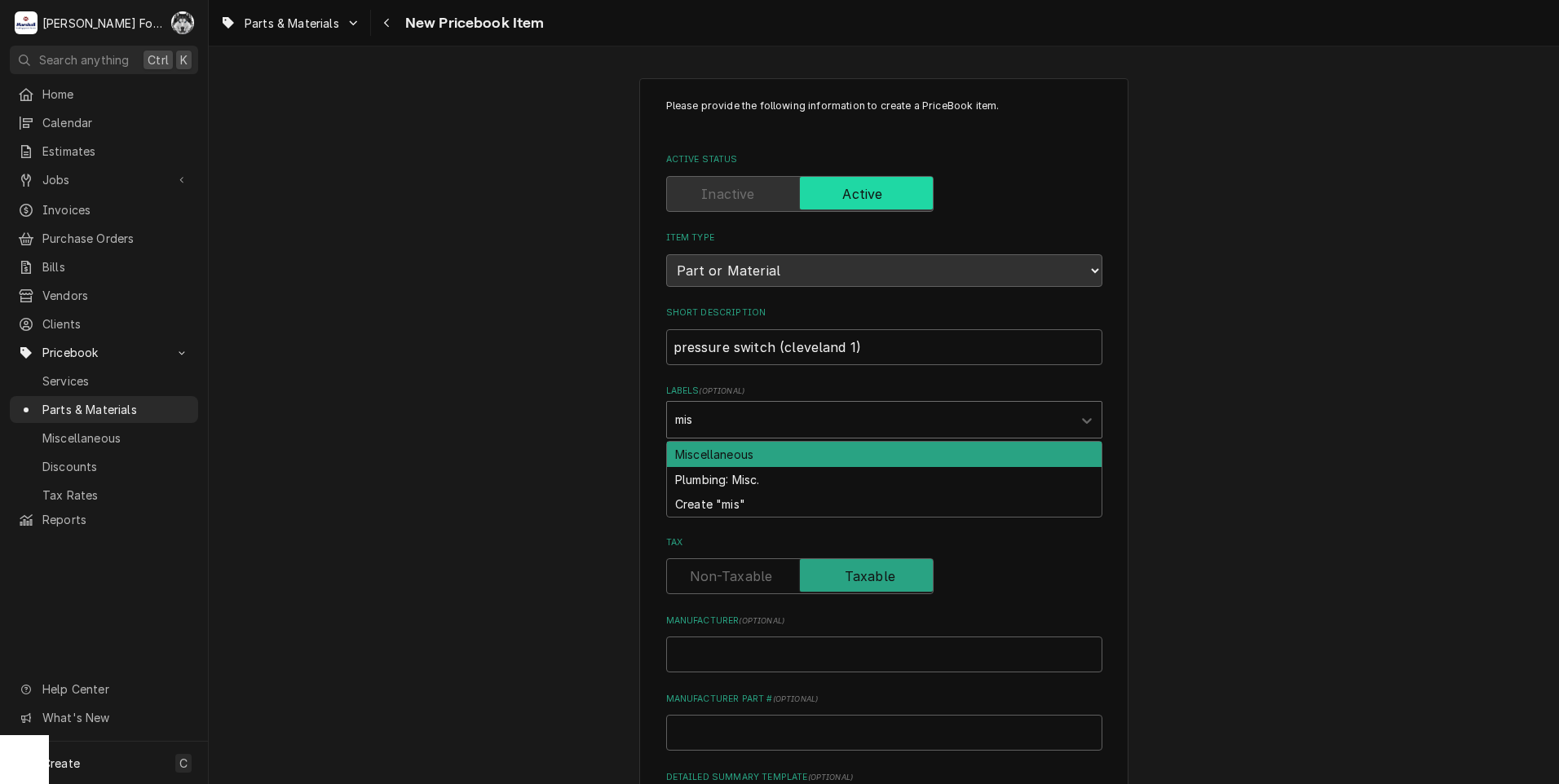
type input "misc"
type textarea "x"
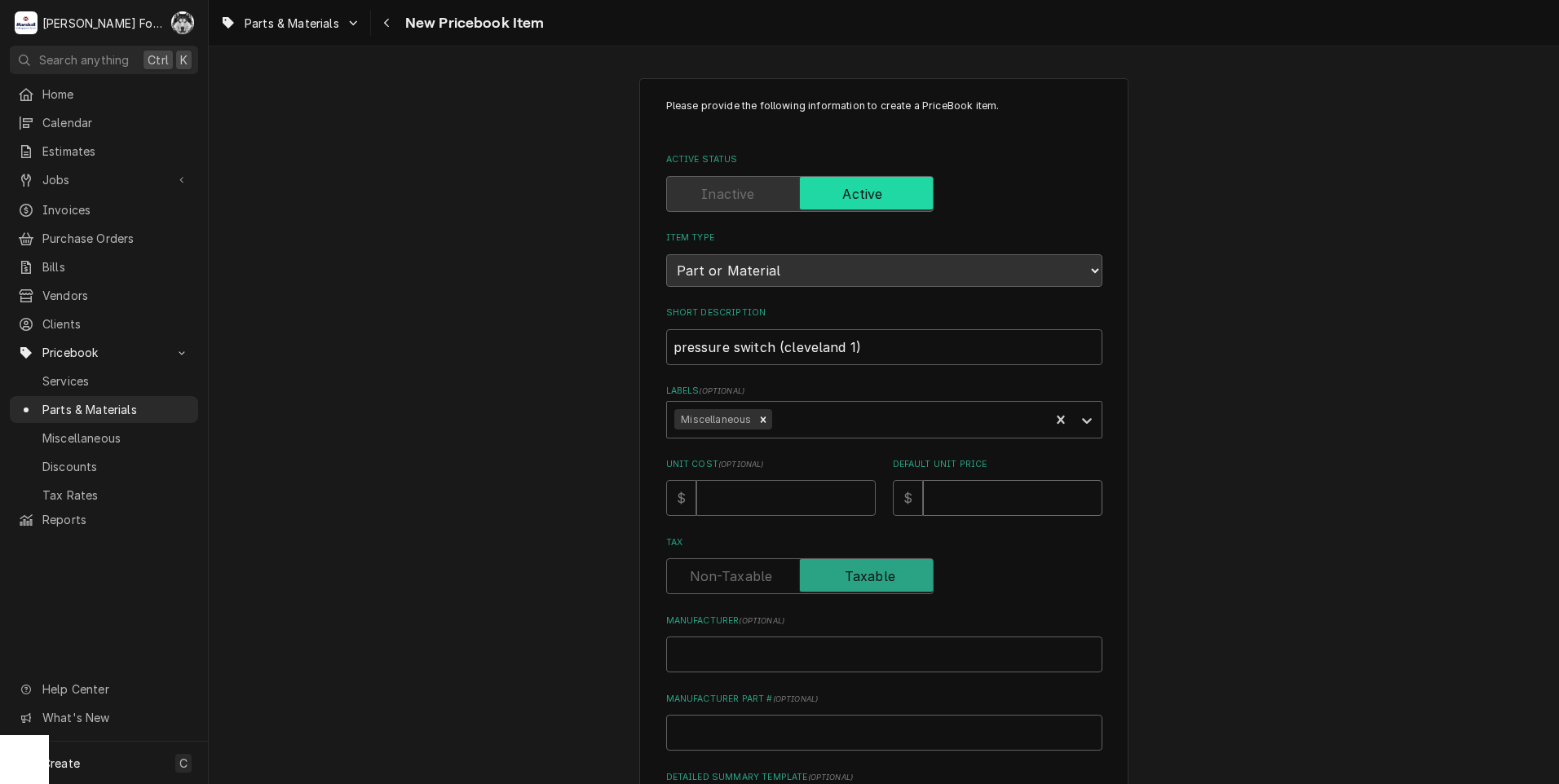
type input "8"
type textarea "x"
type input "86"
type textarea "x"
type input "86"
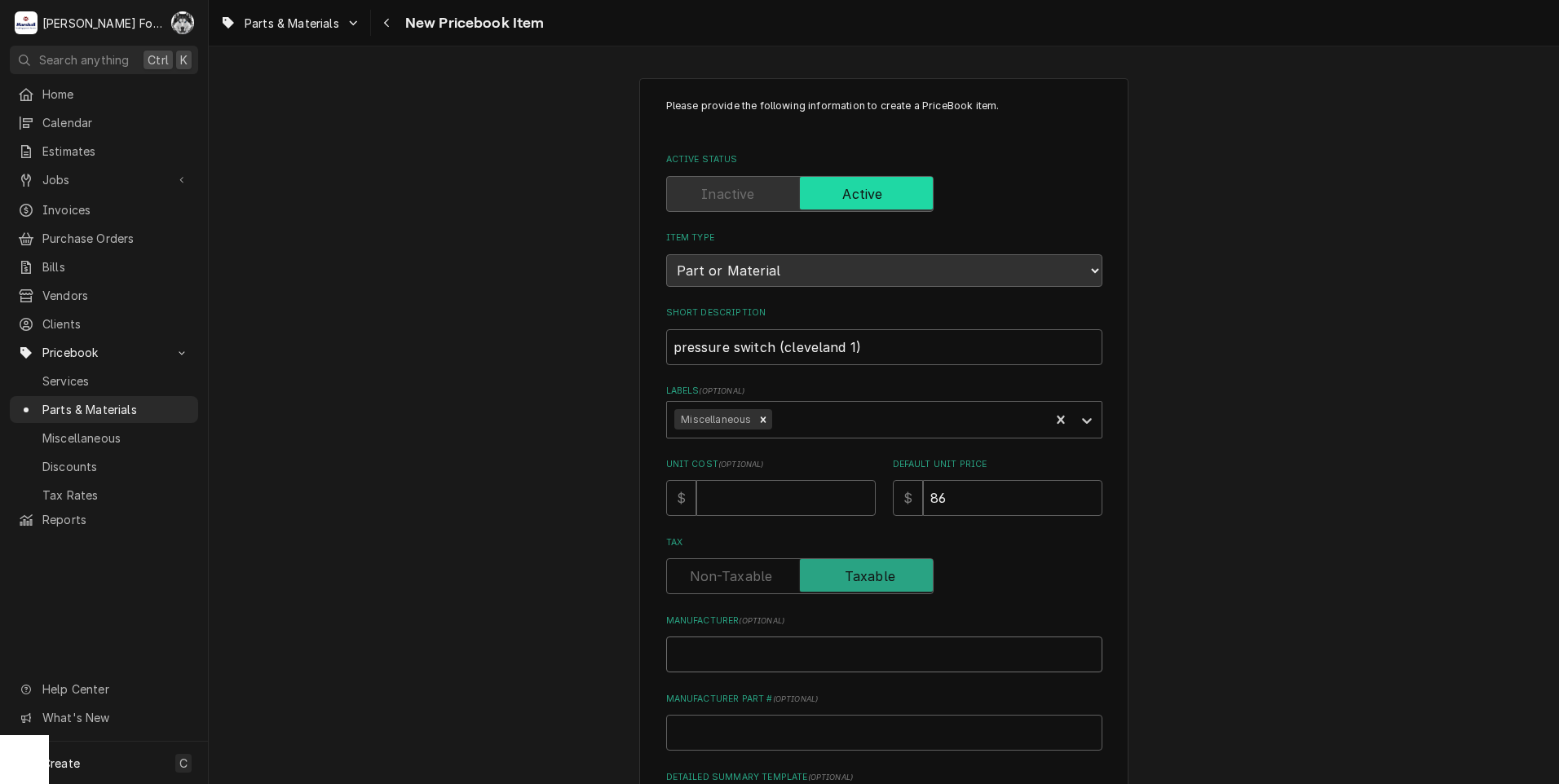
type input "c"
type textarea "x"
type input "cl"
type textarea "x"
type input "cle"
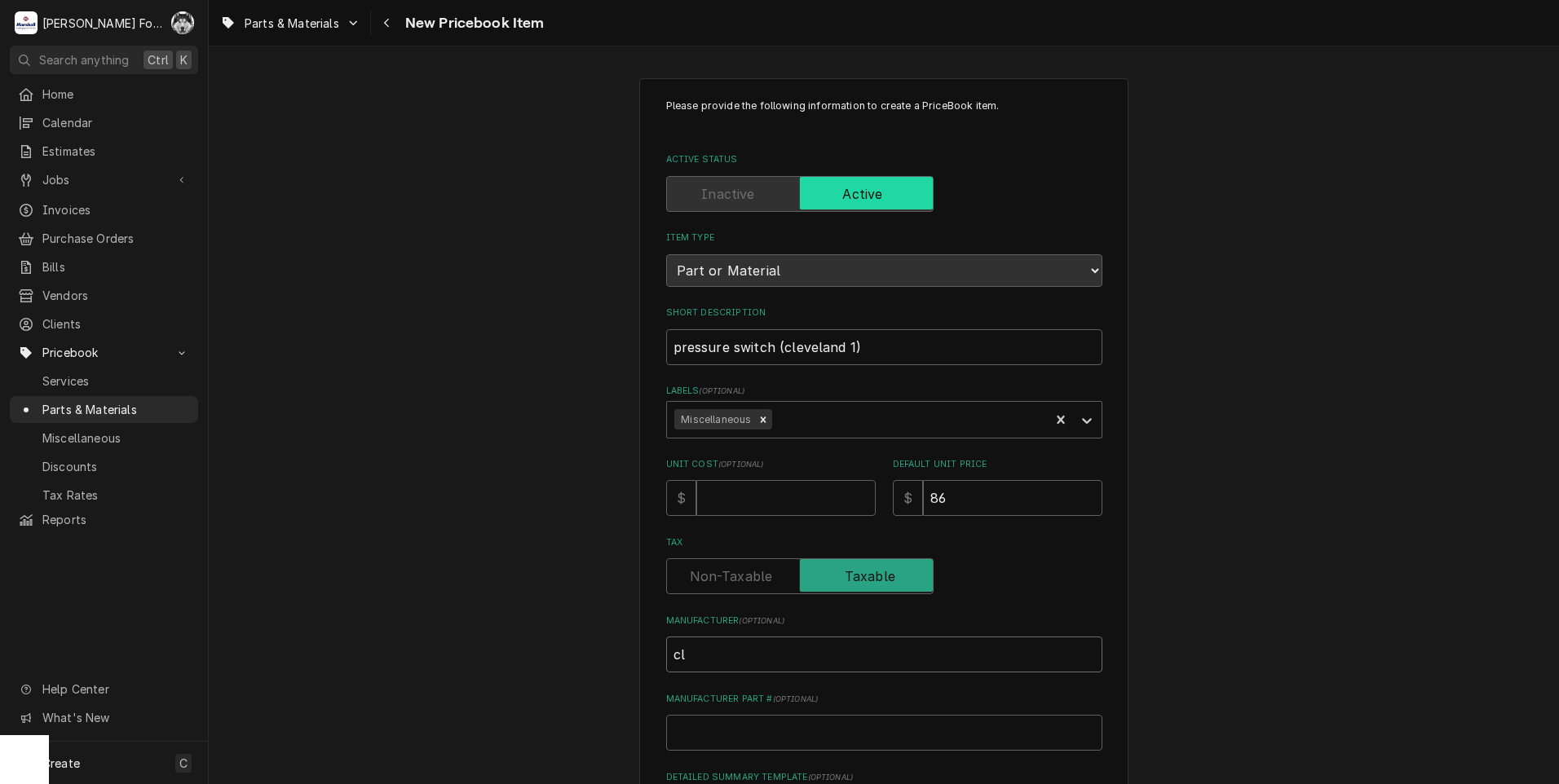
type textarea "x"
type input "clev"
type textarea "x"
type input "cleve"
type textarea "x"
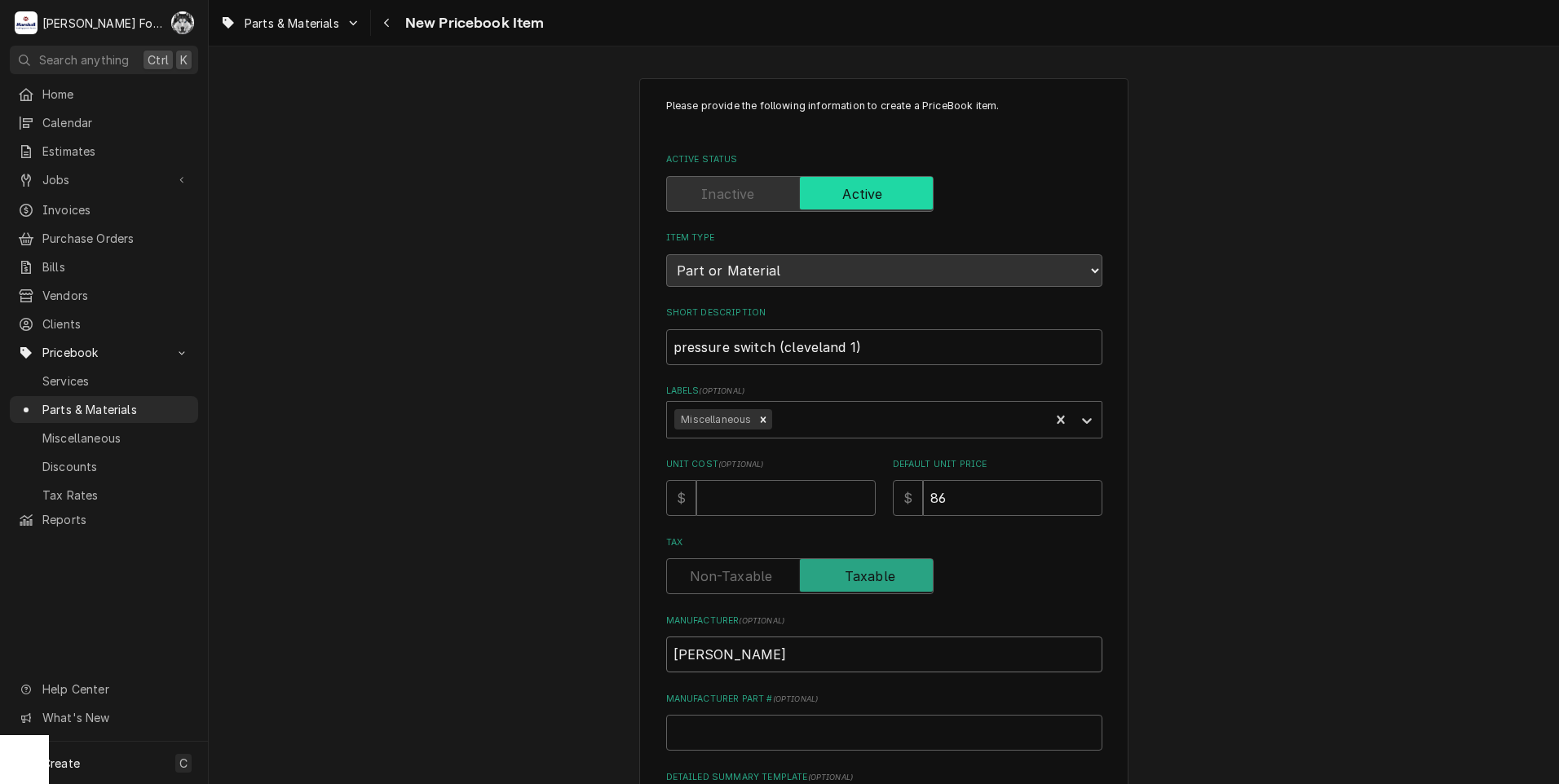
type input "clevel"
type textarea "x"
type input "clevela"
type textarea "x"
type input "clevelan"
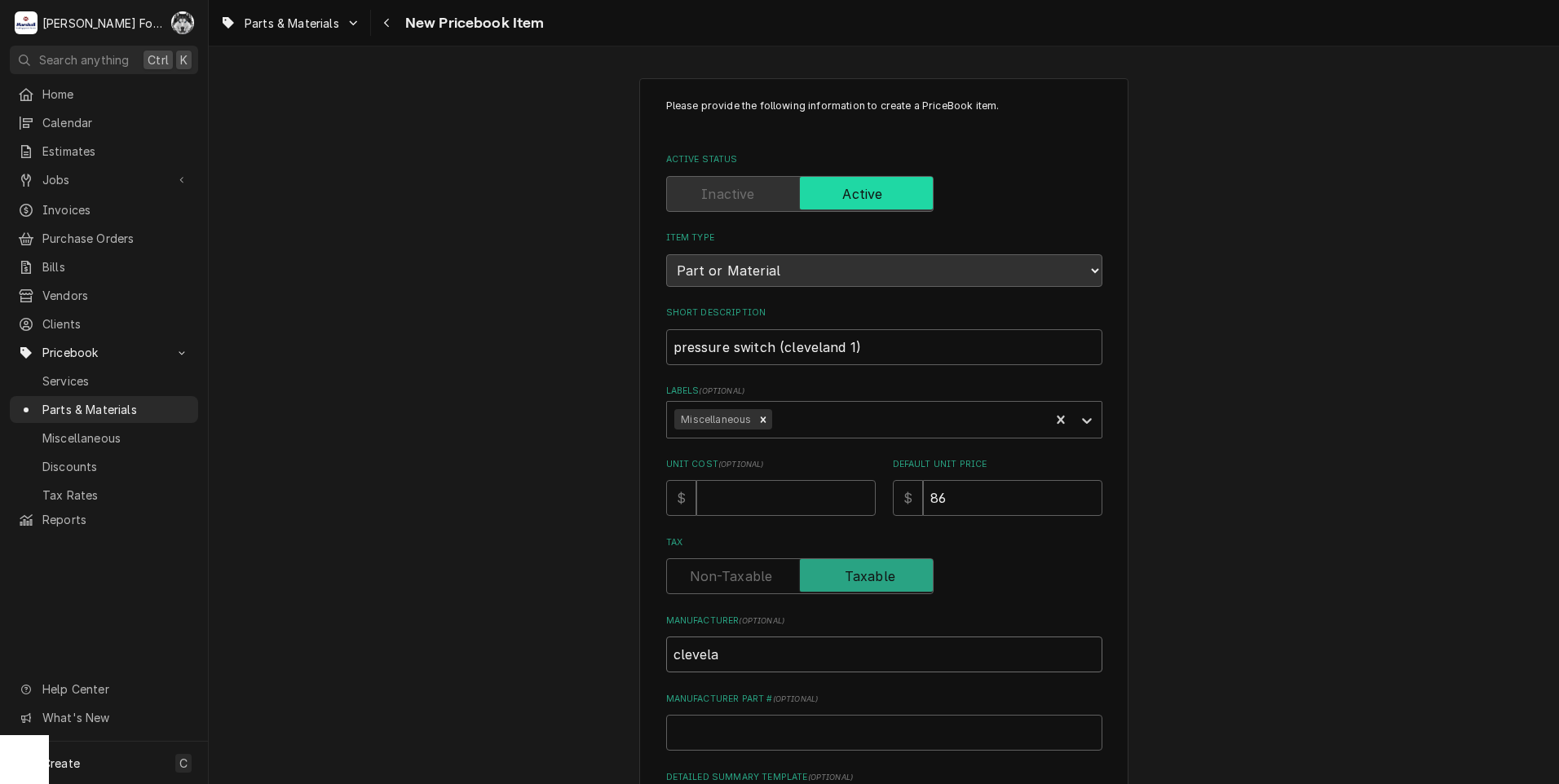
type textarea "x"
type input "cleveland"
type textarea "x"
type input "cleveland"
type input "k"
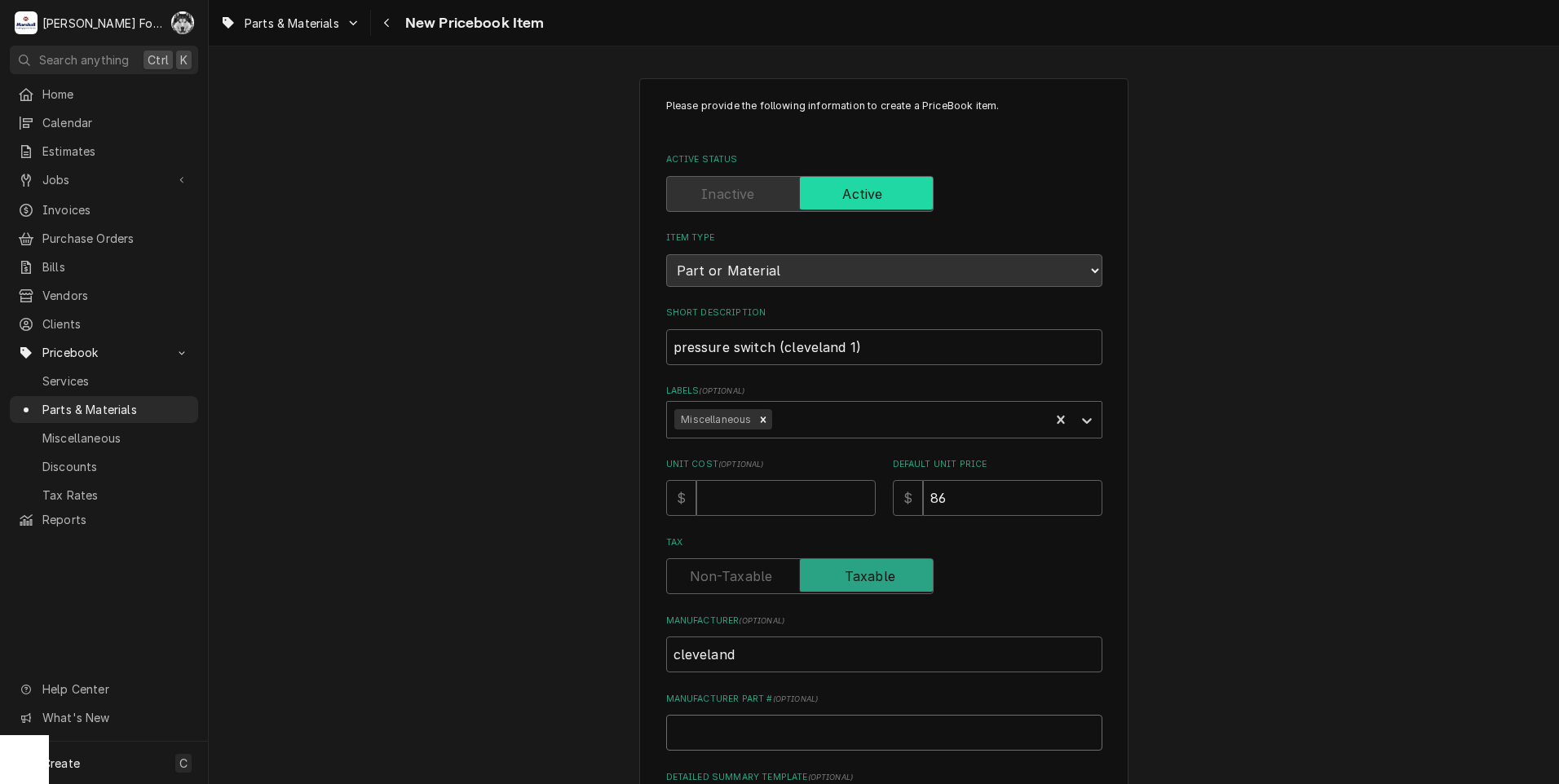
type textarea "x"
type input "ke"
type textarea "x"
type input "ke5"
type textarea "x"
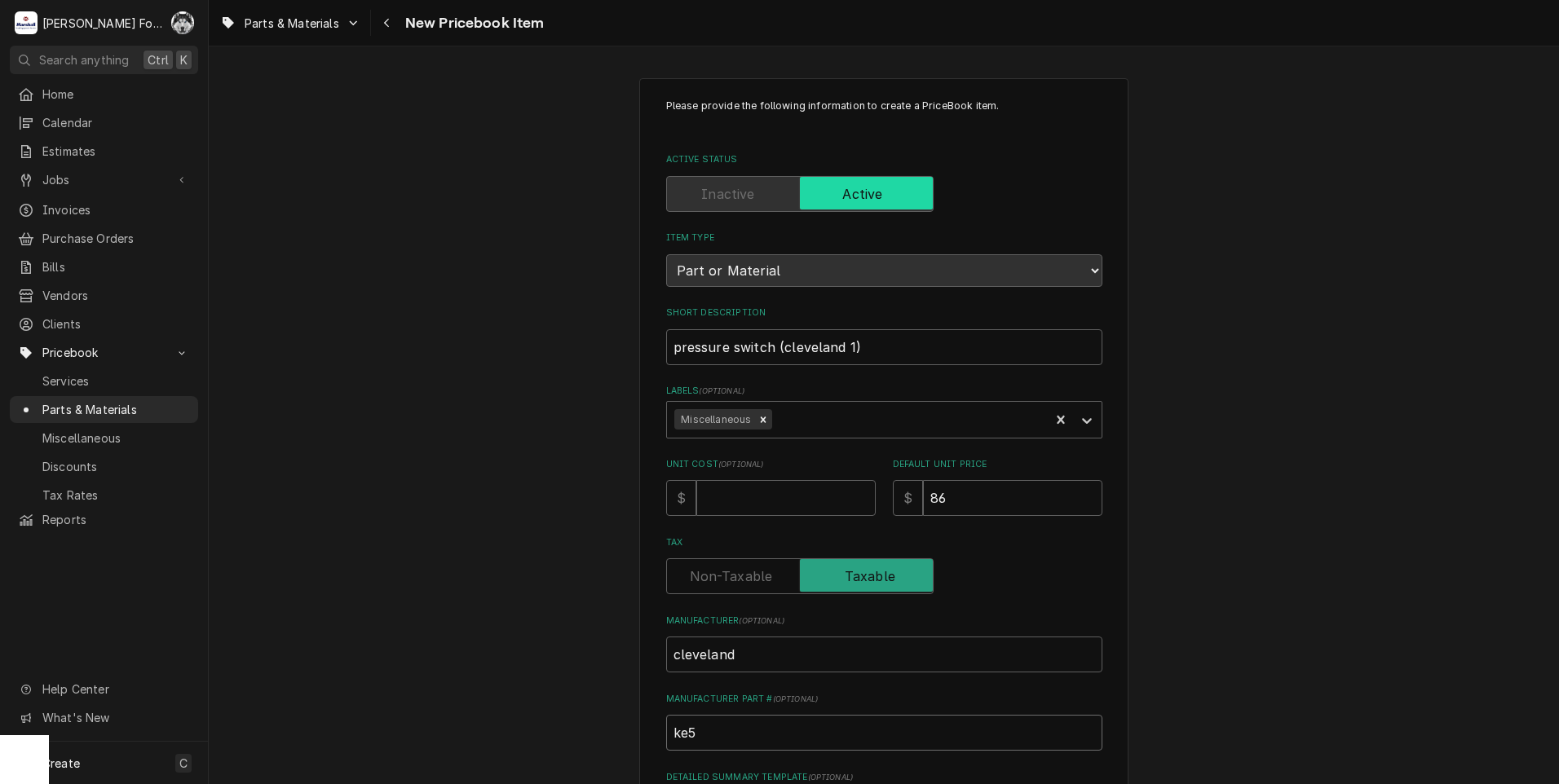
type input "ke55"
type textarea "x"
type input "ke554"
type textarea "x"
type input "ke5545"
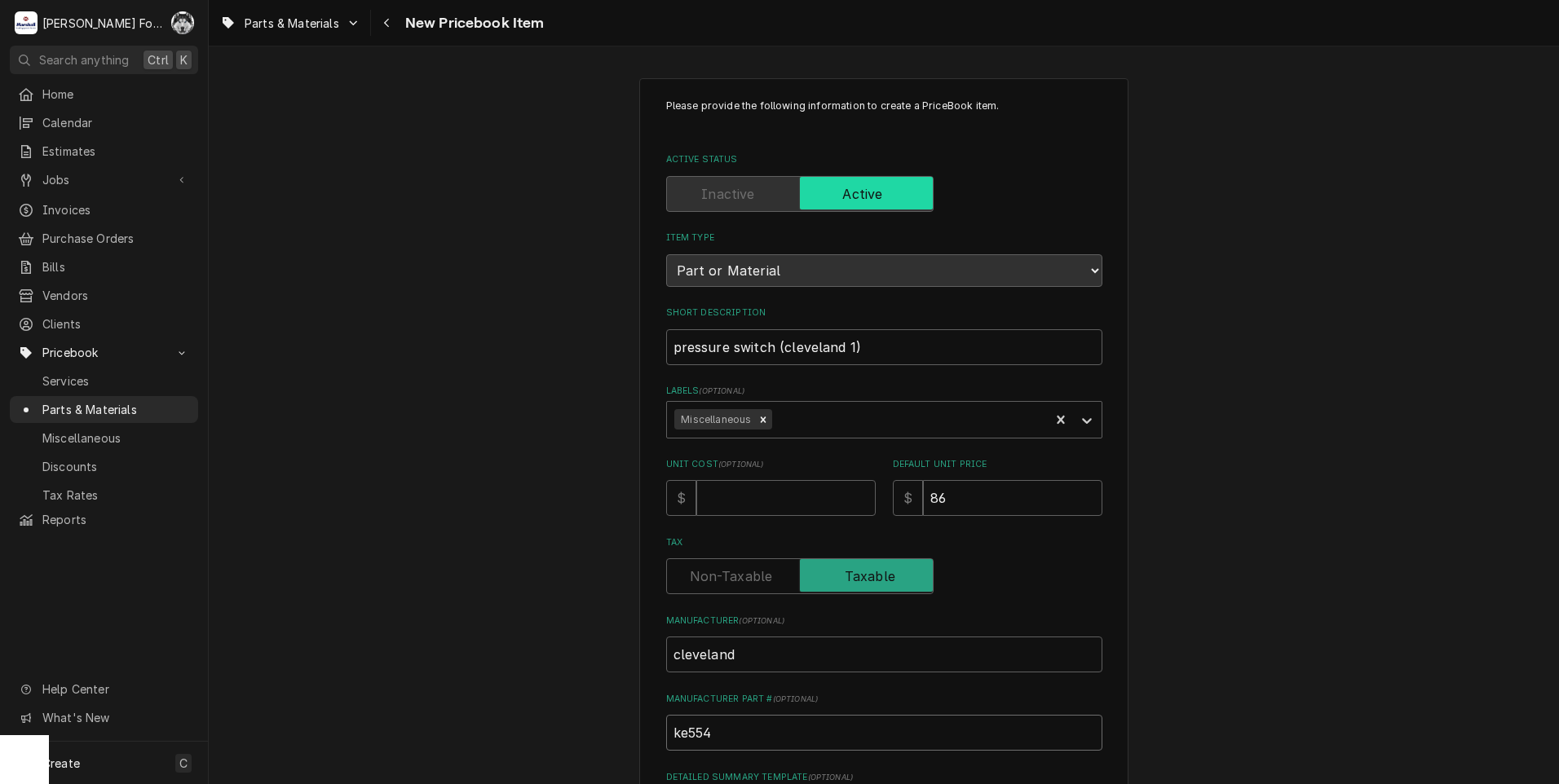
type textarea "x"
type input "ke55453"
type textarea "x"
type input "ke55453-"
type textarea "x"
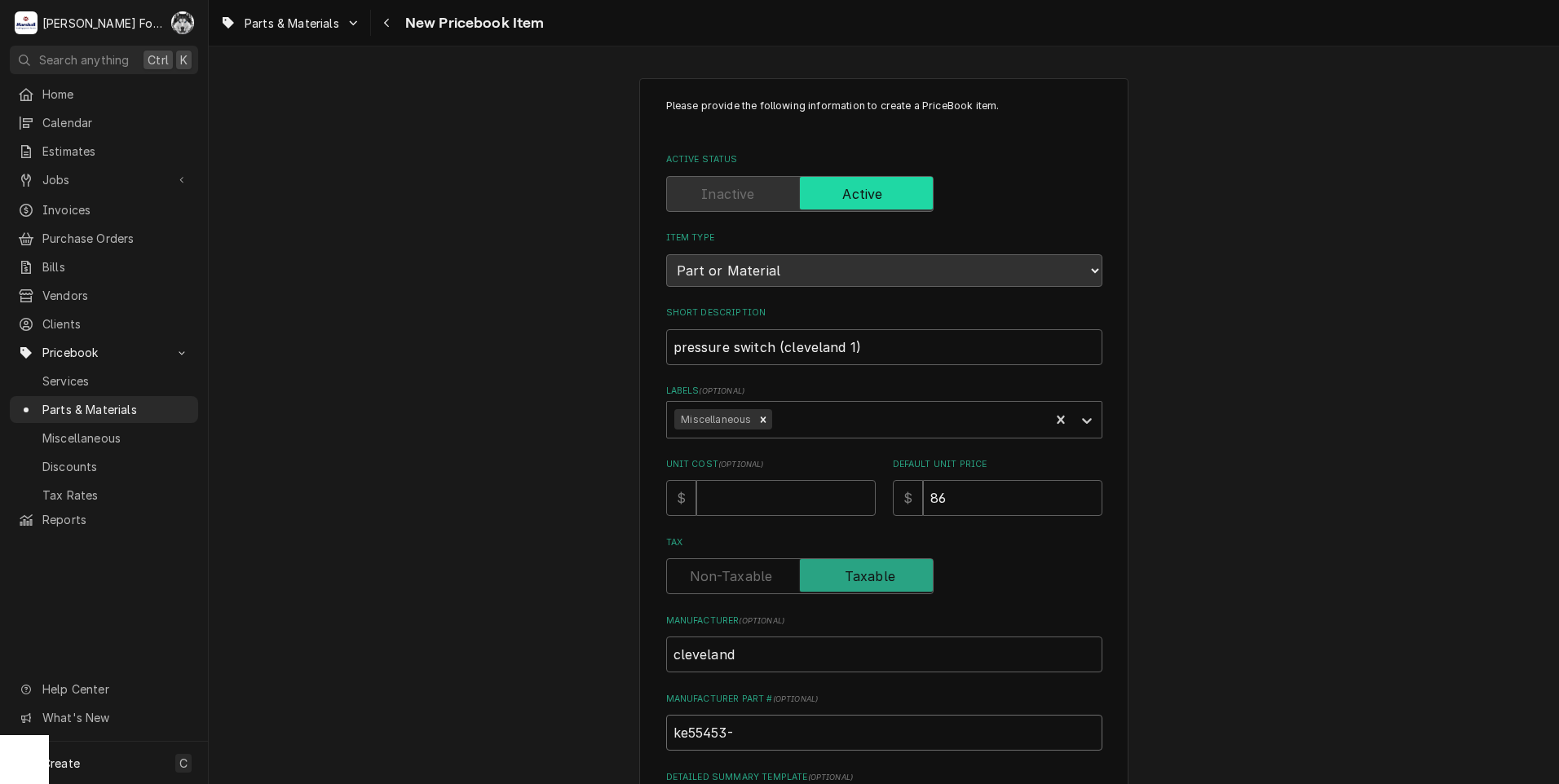
type input "ke55453-1"
type textarea "x"
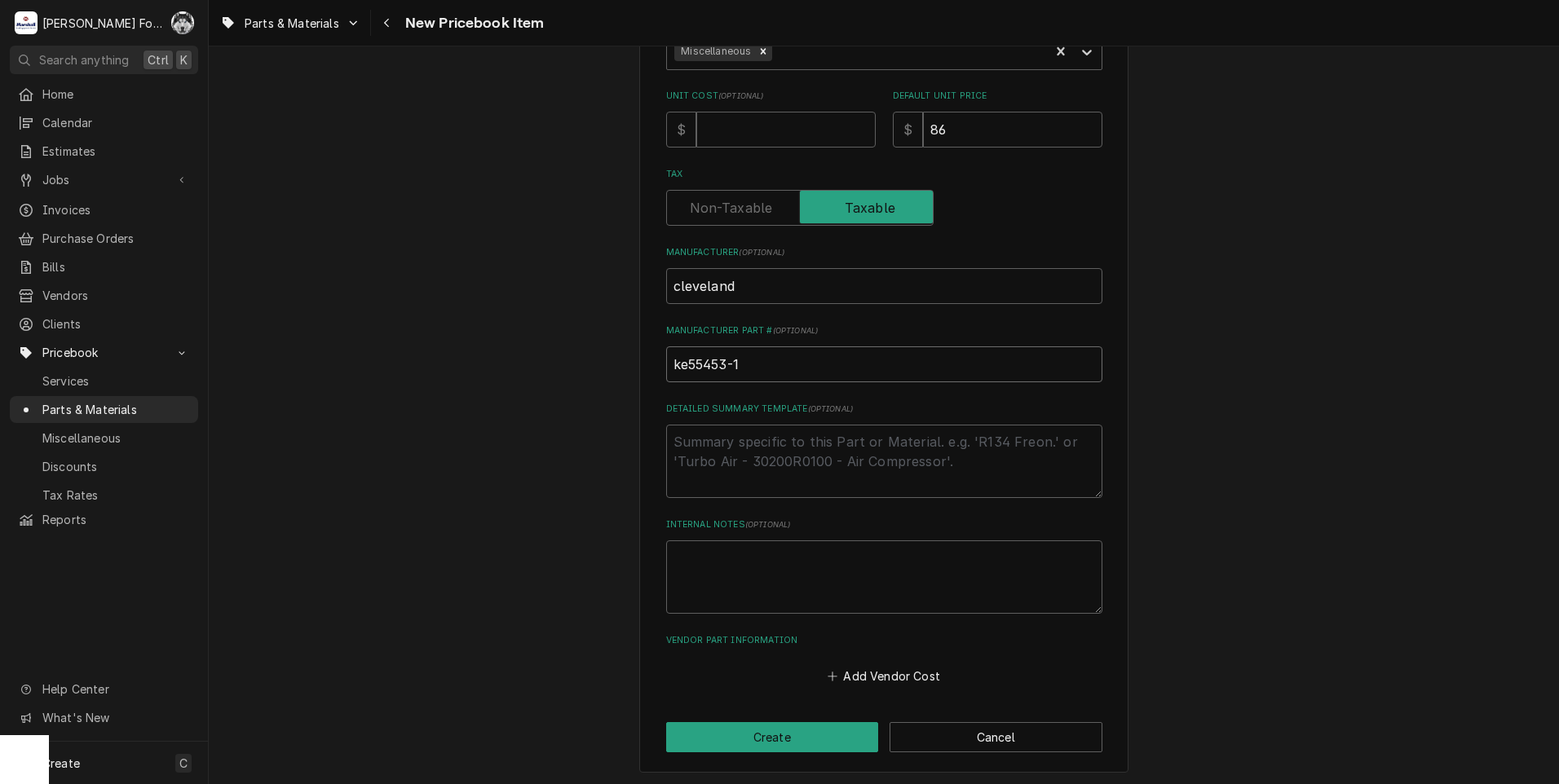
scroll to position [372, 0]
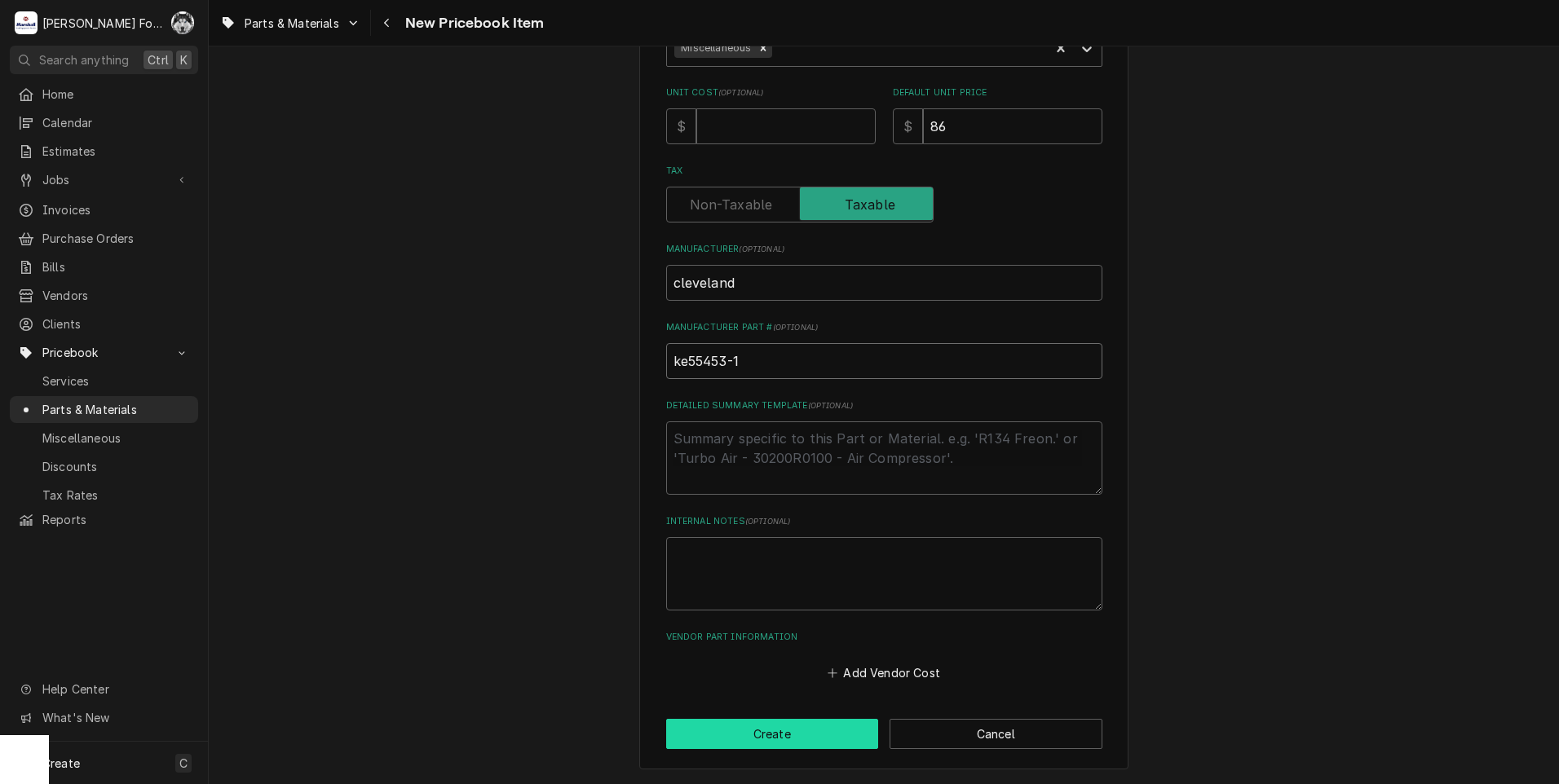
type input "ke55453-1"
click at [759, 727] on button "Create" at bounding box center [772, 734] width 212 height 30
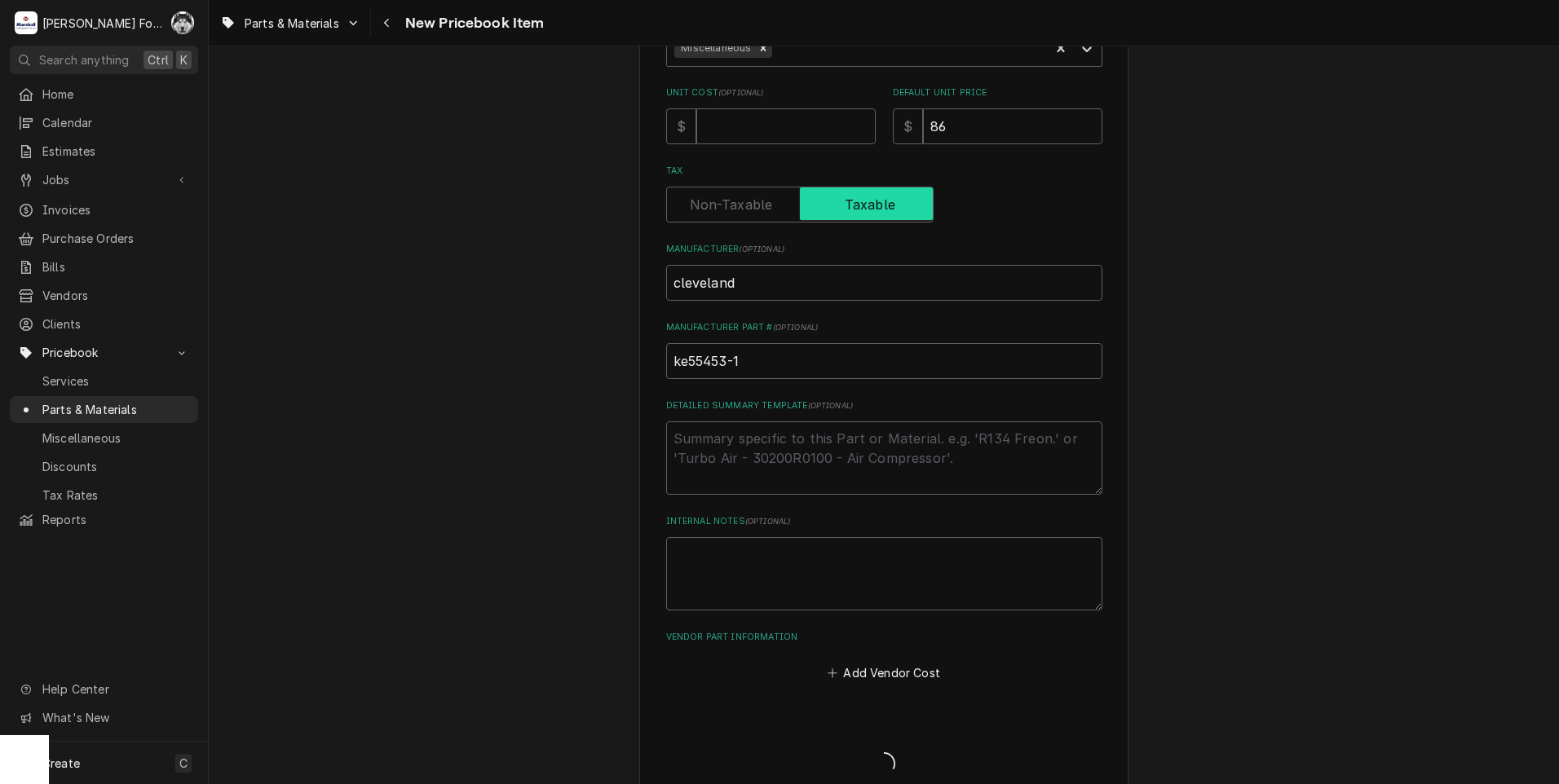
type textarea "x"
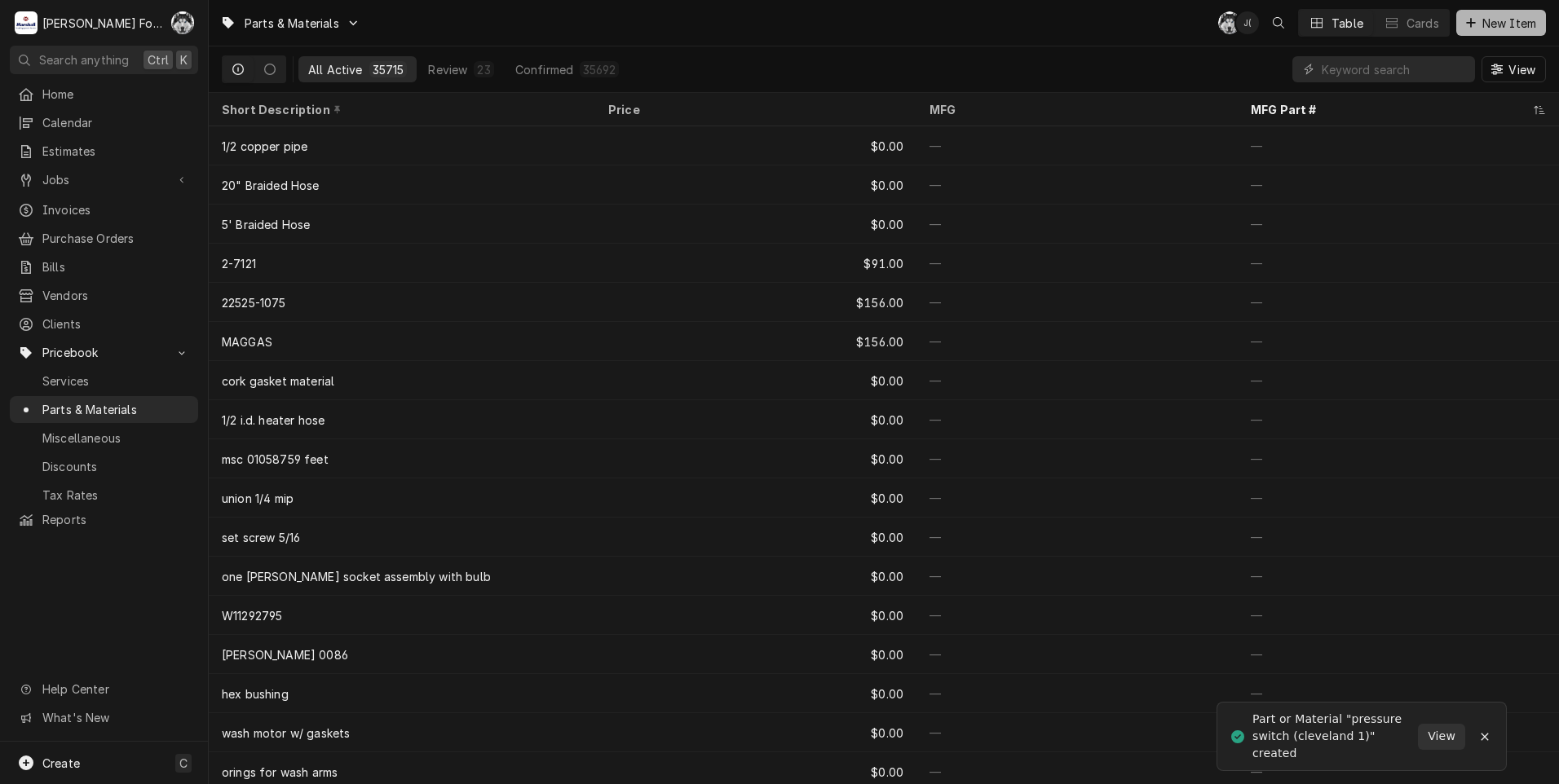
click at [1498, 20] on span "New Item" at bounding box center [1509, 23] width 61 height 17
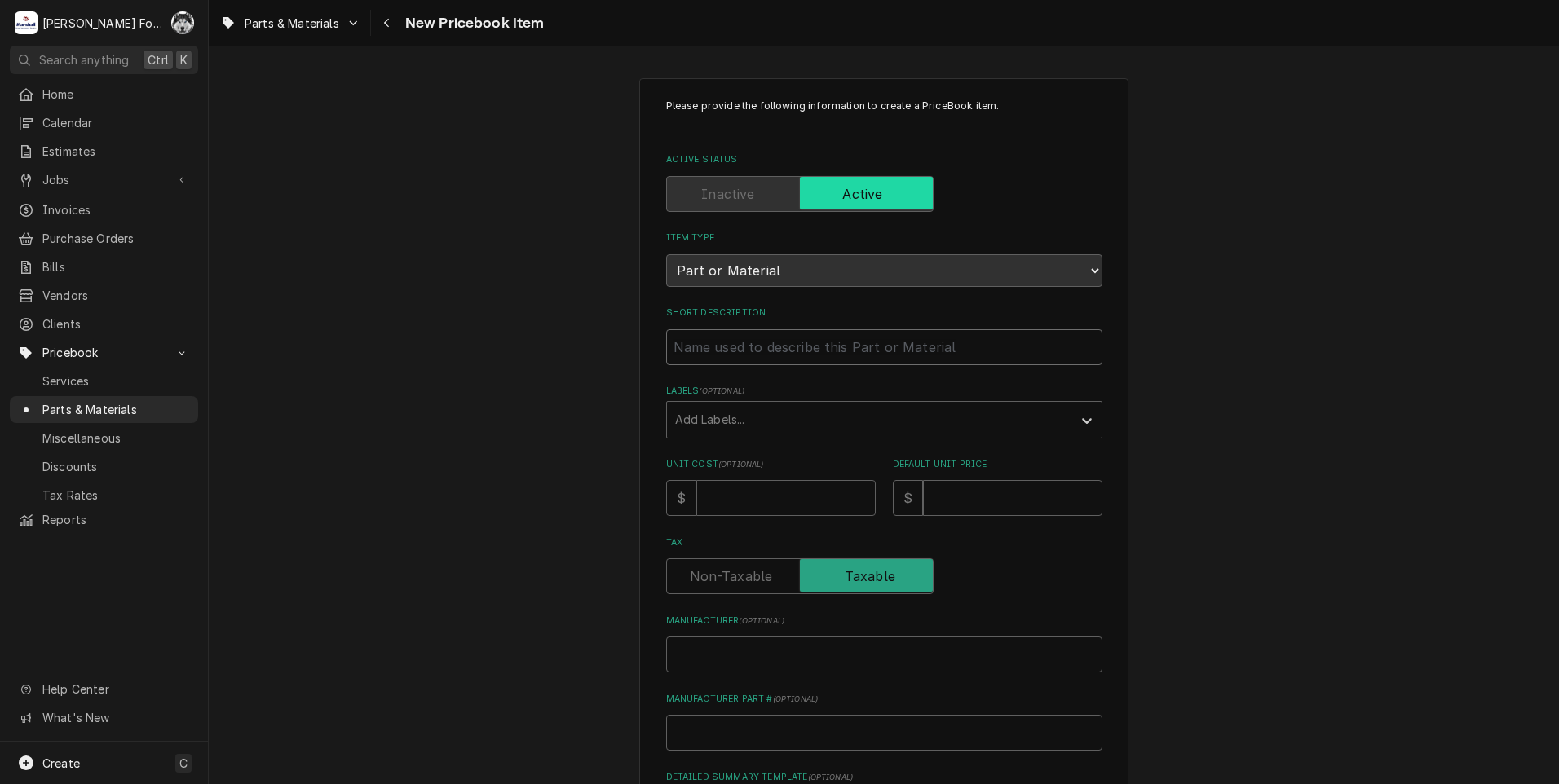
click at [767, 341] on input "Short Description" at bounding box center [884, 347] width 436 height 36
type textarea "x"
type input "B"
type textarea "x"
type input "BL"
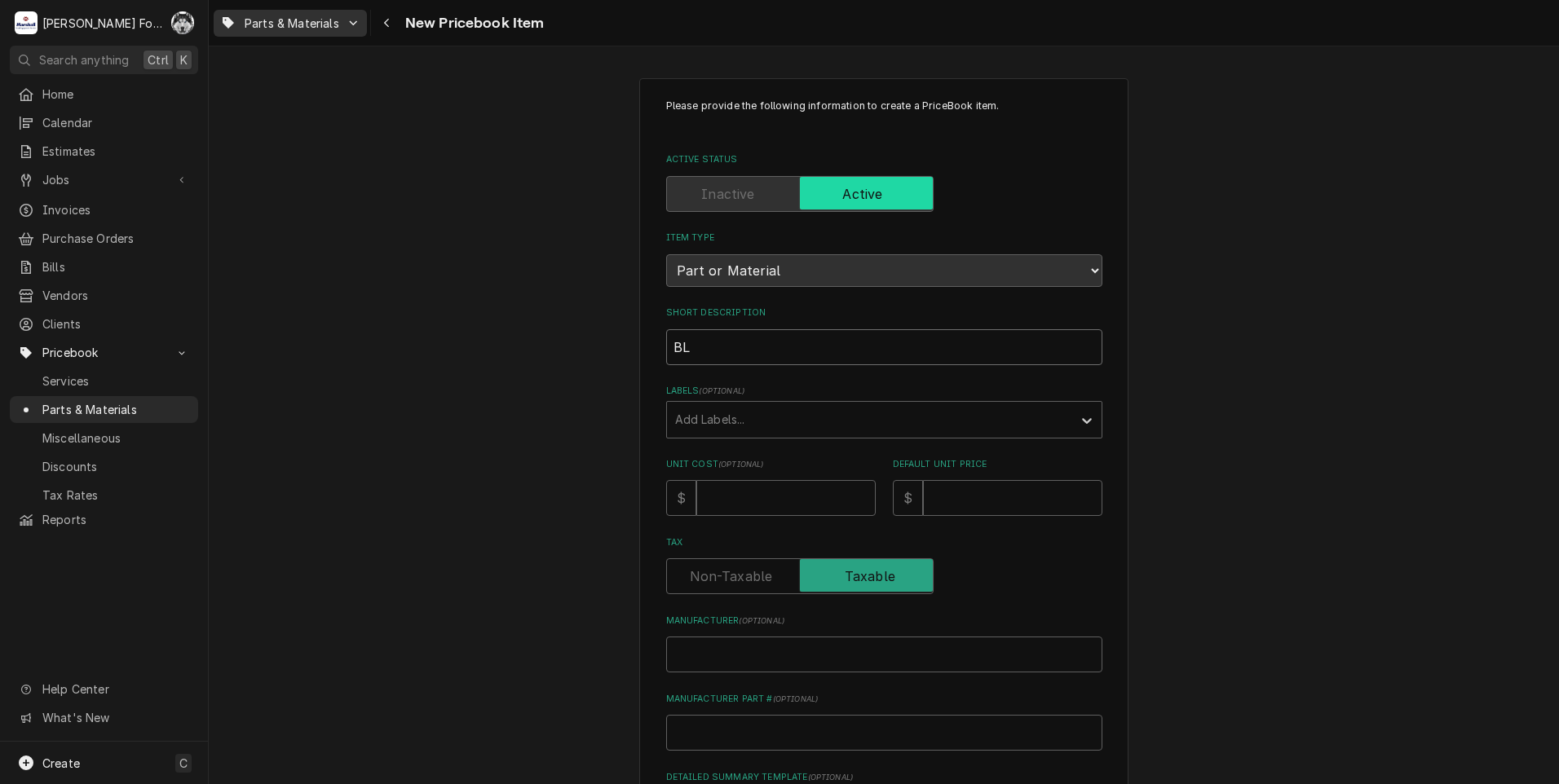
type textarea "x"
type input "BLO"
type textarea "x"
type input "BLOW"
type textarea "x"
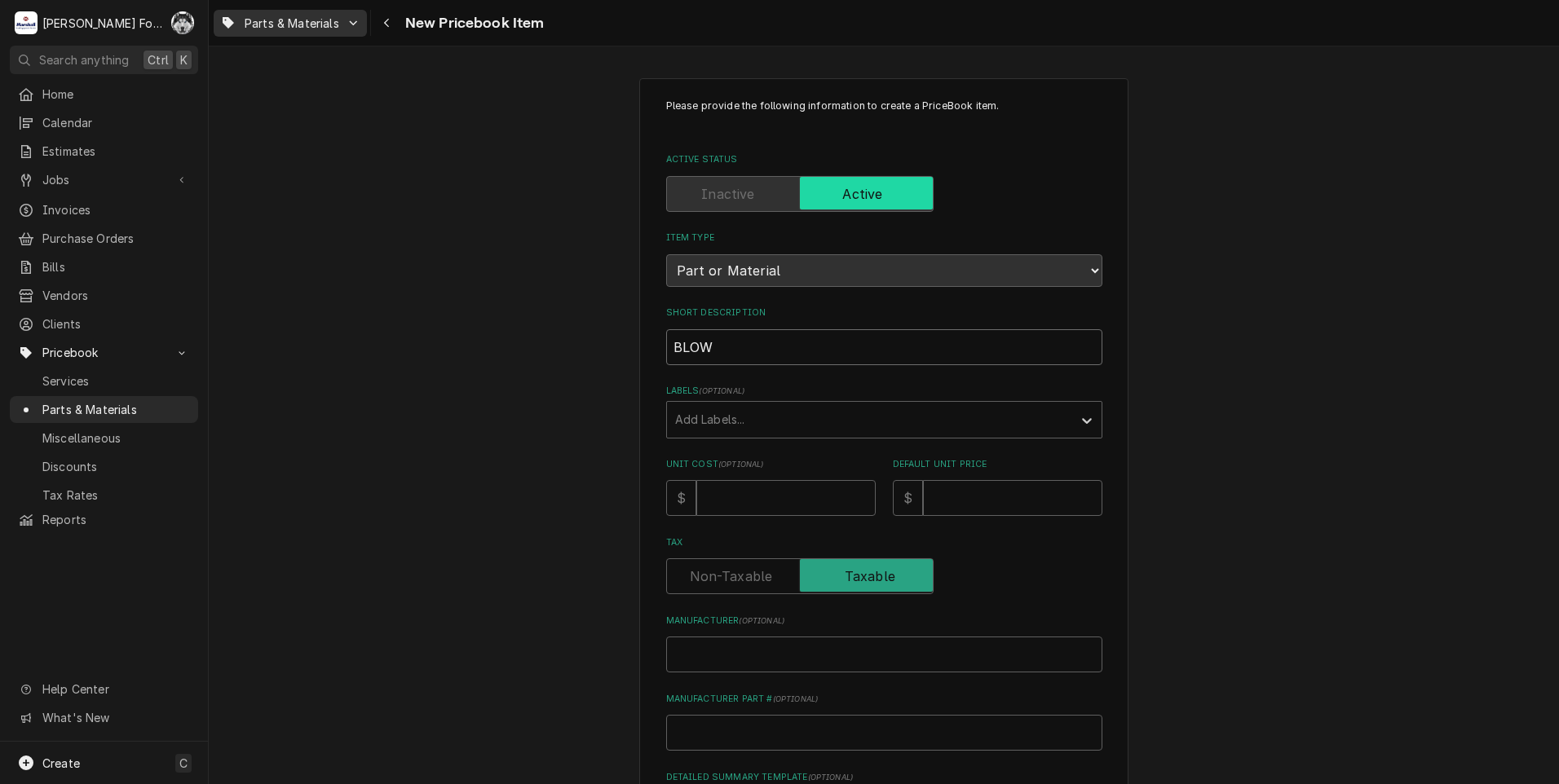
type input "[PERSON_NAME]"
type textarea "x"
type input "BLOWER"
type textarea "x"
type input "BLOWER"
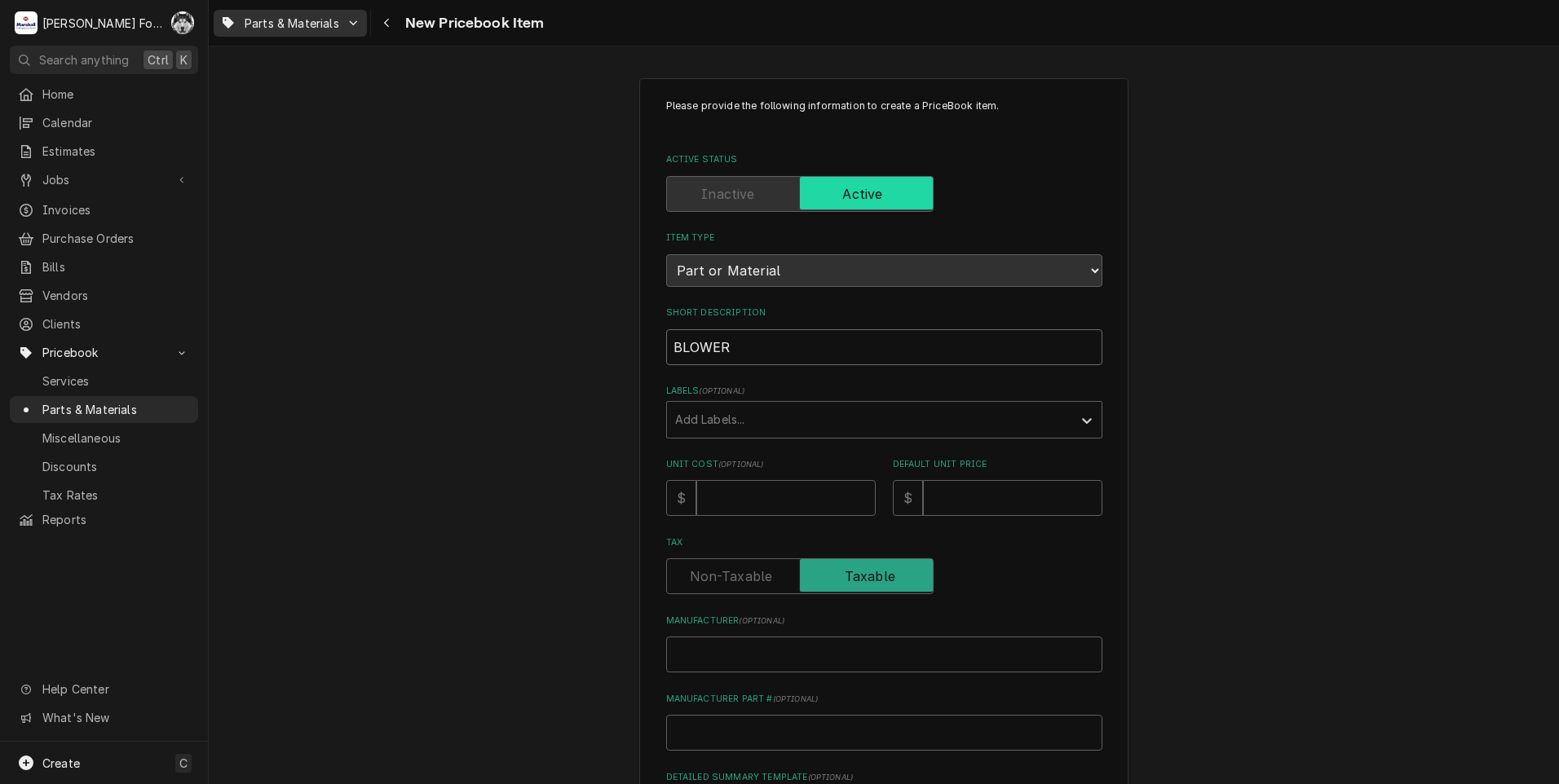
type textarea "x"
type input "BLOWER M"
type textarea "x"
type input "BLOWER MO"
type textarea "x"
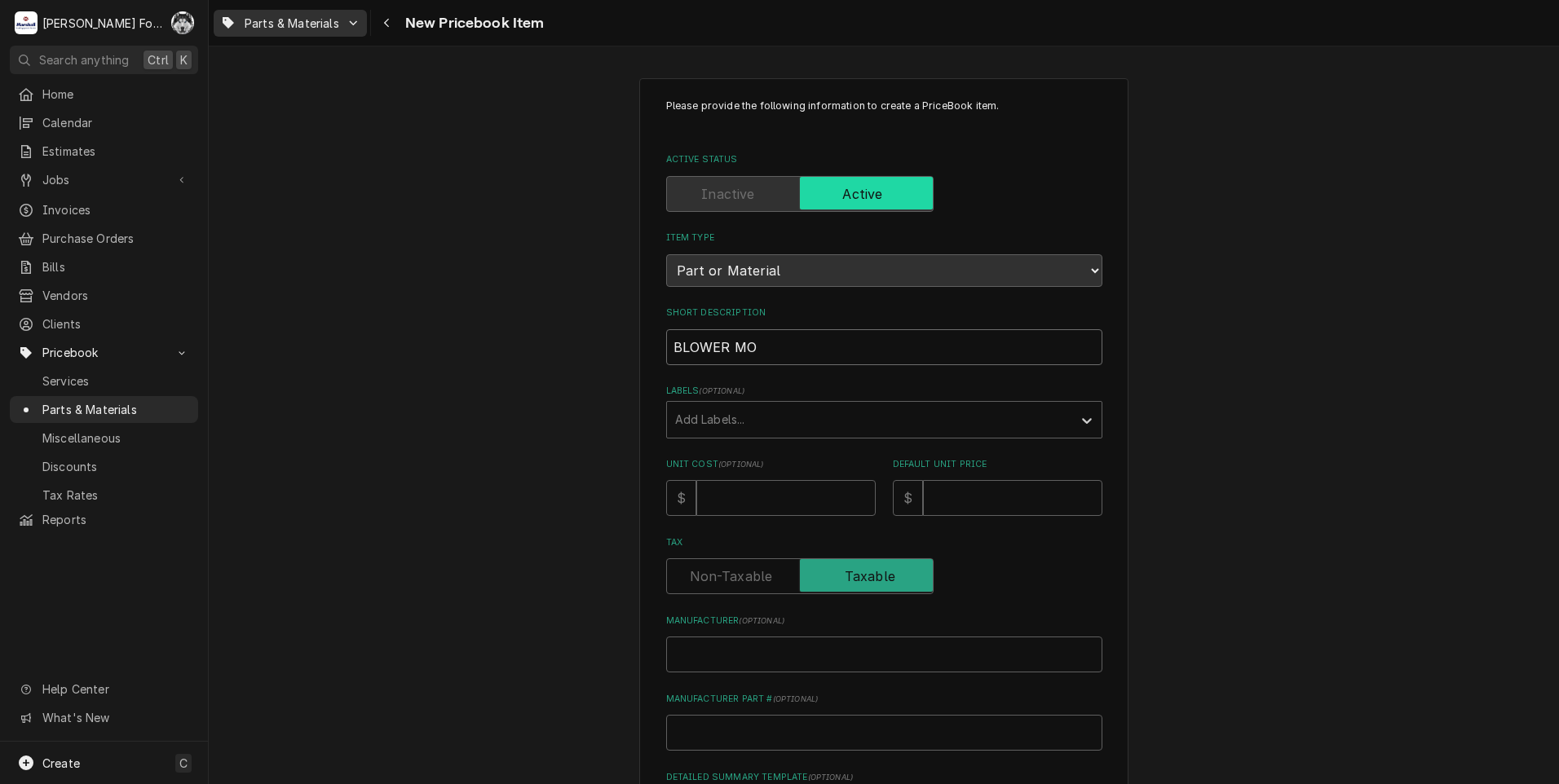
type input "BLOWER MOT"
type textarea "x"
type input "BLOWER MOTO"
type textarea "x"
type input "BLOWER MOTOR"
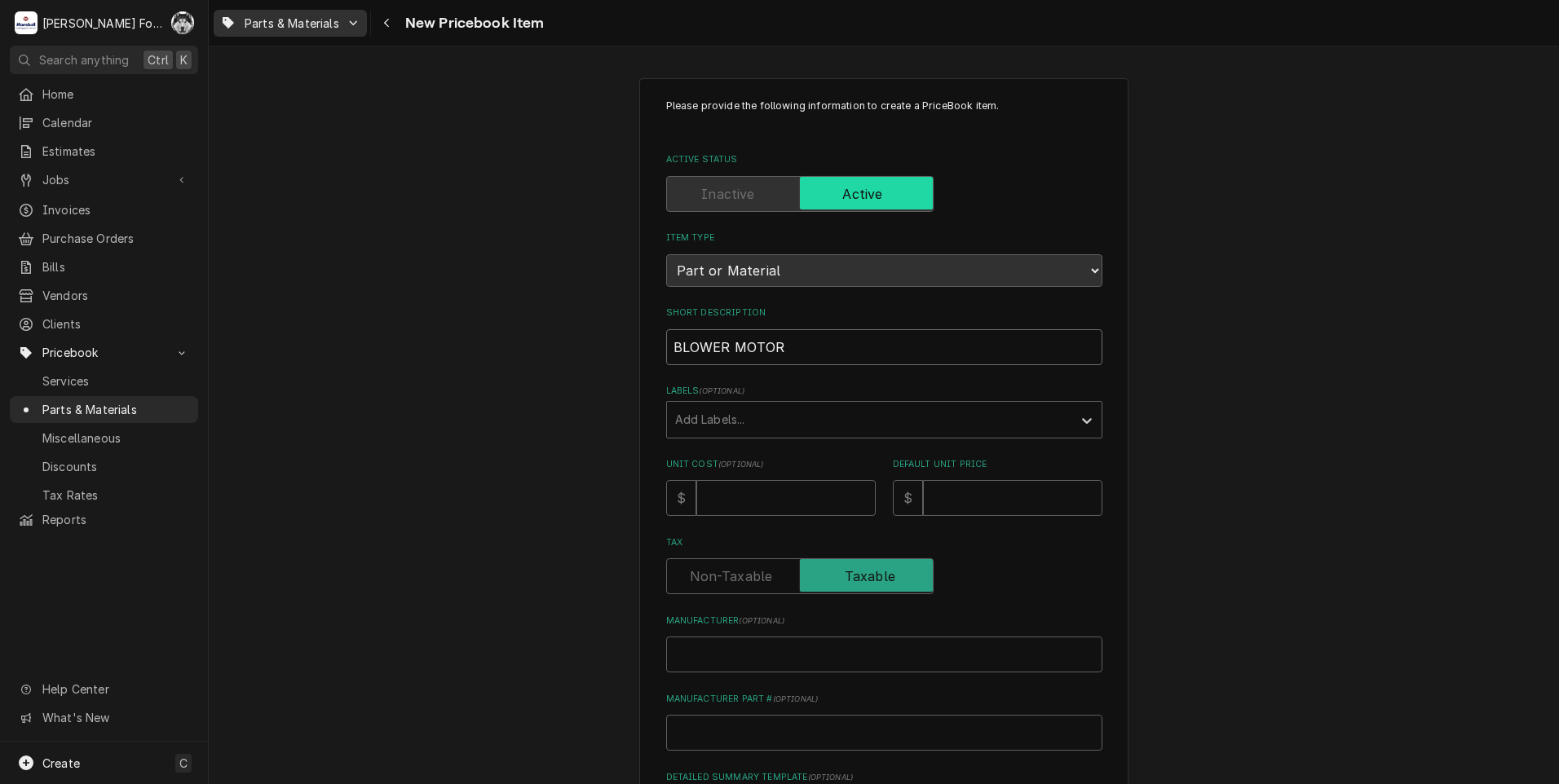
type textarea "x"
type input "BLOWER MOTOR"
type textarea "x"
type input "BLOWER MOTOR A"
type textarea "x"
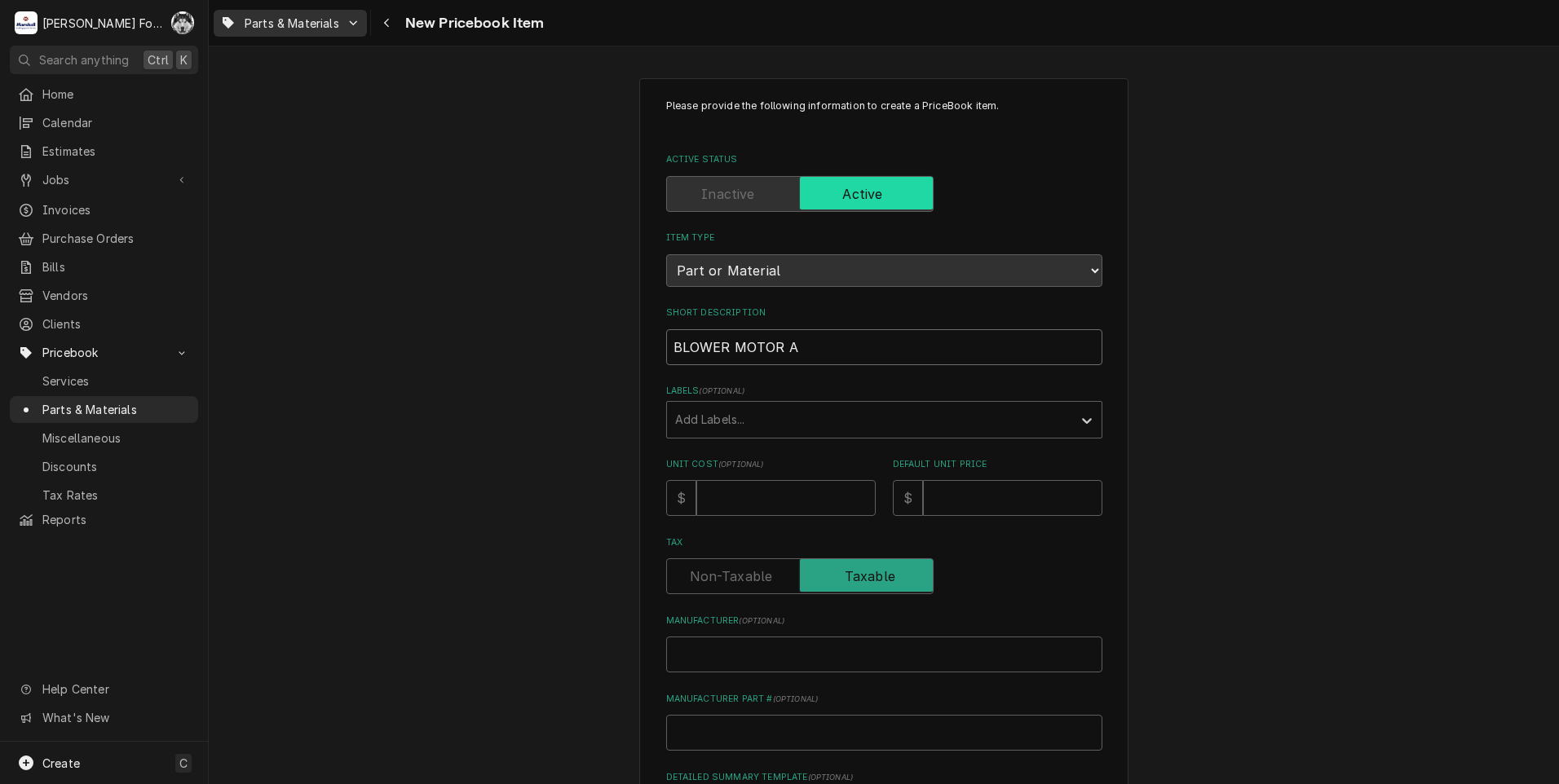
type input "BLOWER MOTOR AS"
type textarea "x"
type input "BLOWER MOTOR ASS"
type textarea "x"
type input "BLOWER MOTOR ASSE"
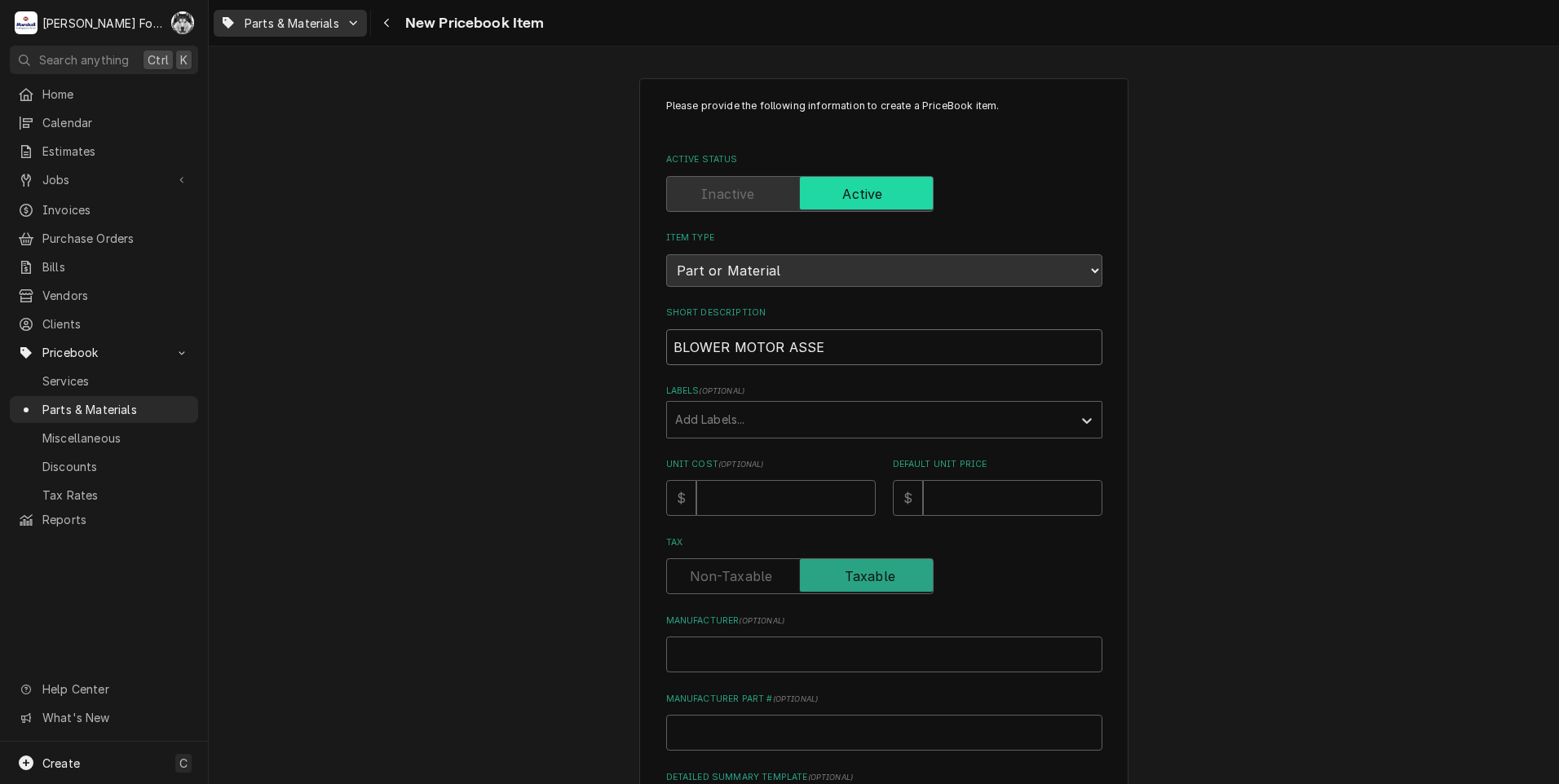
type textarea "x"
type input "BLOWER MOTOR ASSEM"
type textarea "x"
type input "BLOWER MOTOR ASSEMB"
type textarea "x"
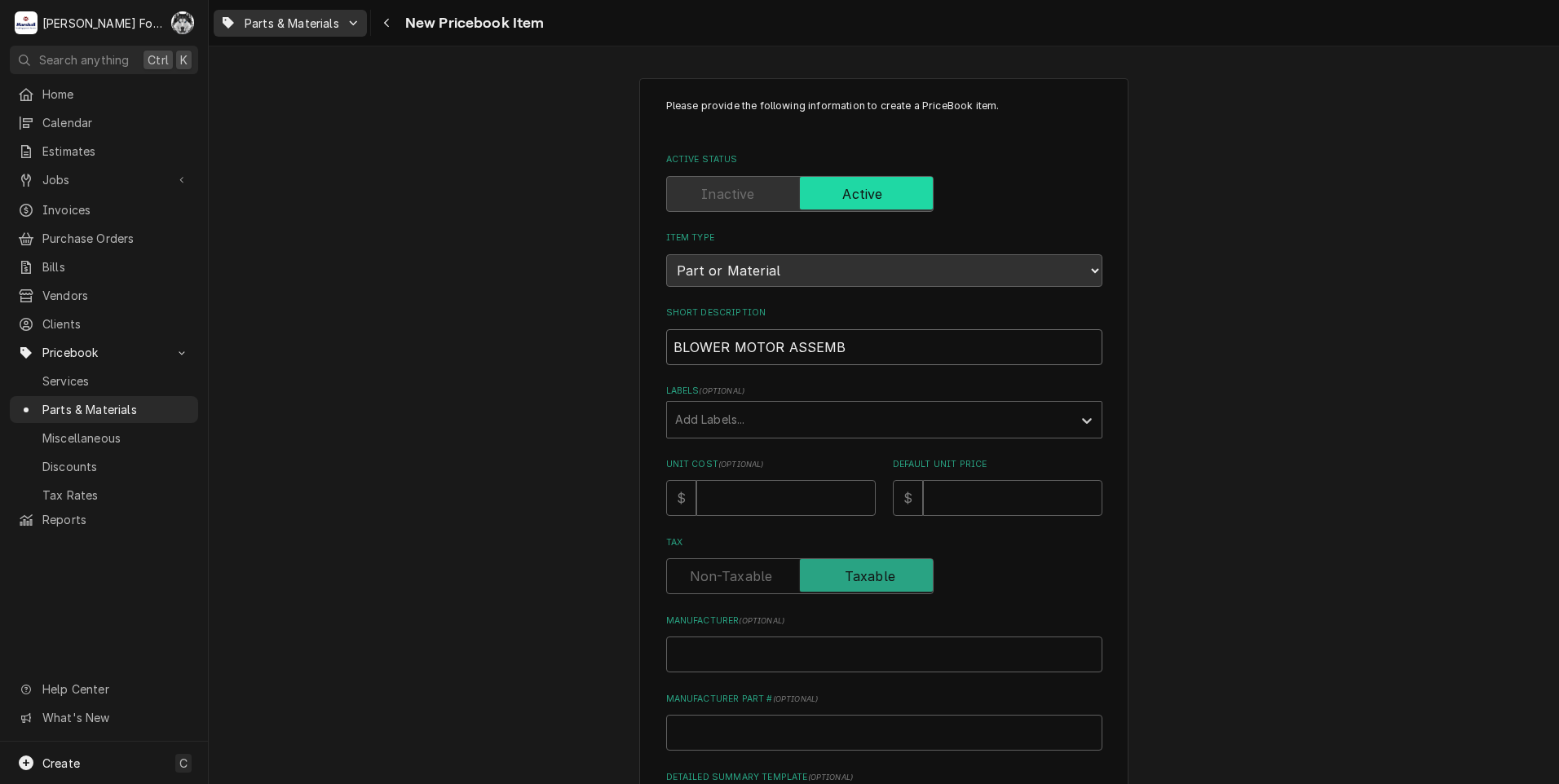
type input "BLOWER MOTOR ASSEMBL"
type textarea "x"
type input "BLOWER MOTOR ASSEMBLY"
type textarea "x"
type input "BLOWER MOTOR ASSEMBLY"
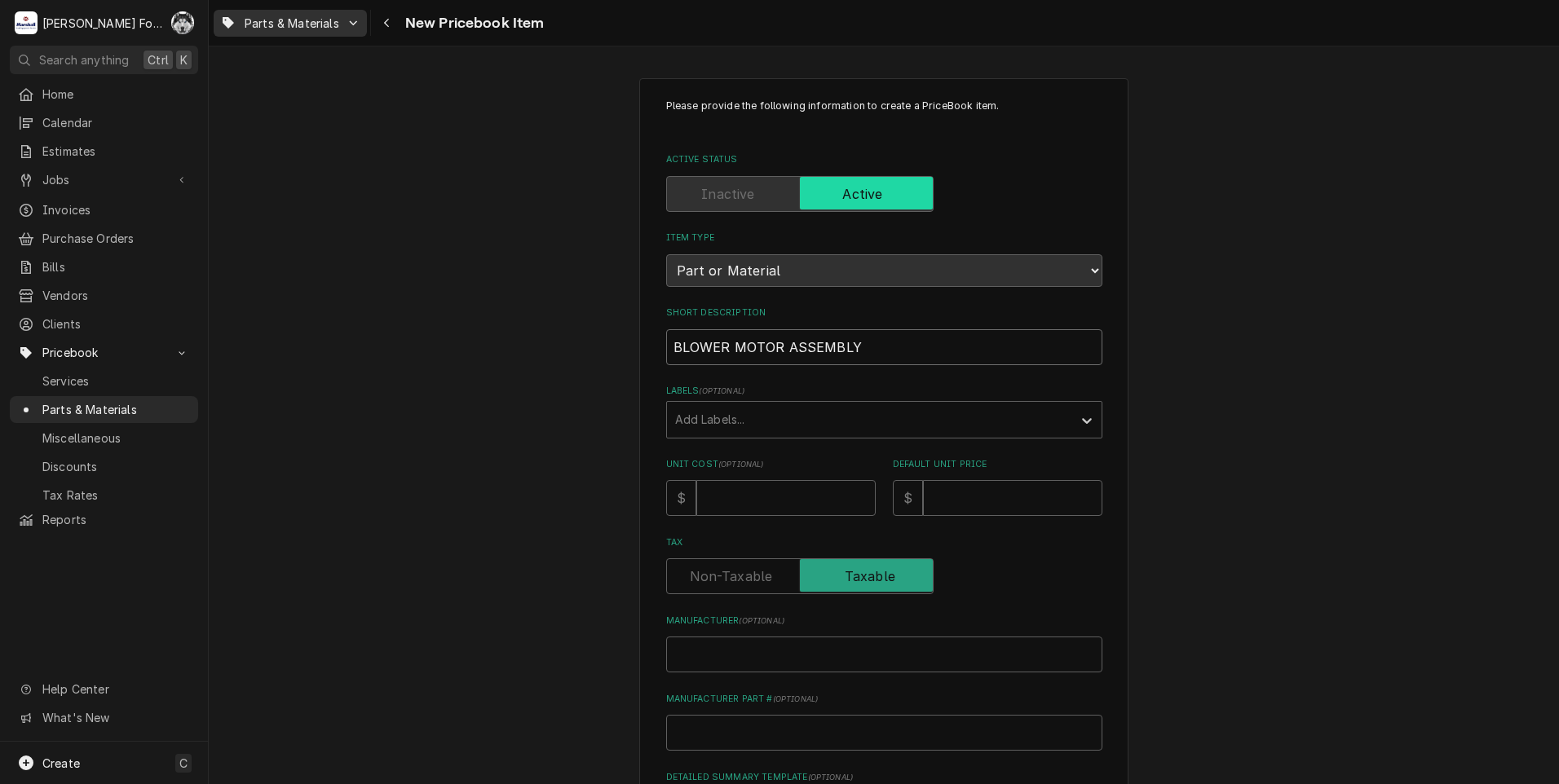
type textarea "x"
type input "BLOWER MOTOR ASSEMBLY ("
type textarea "x"
type input "BLOWER MOTOR ASSEMBLY (C"
type textarea "x"
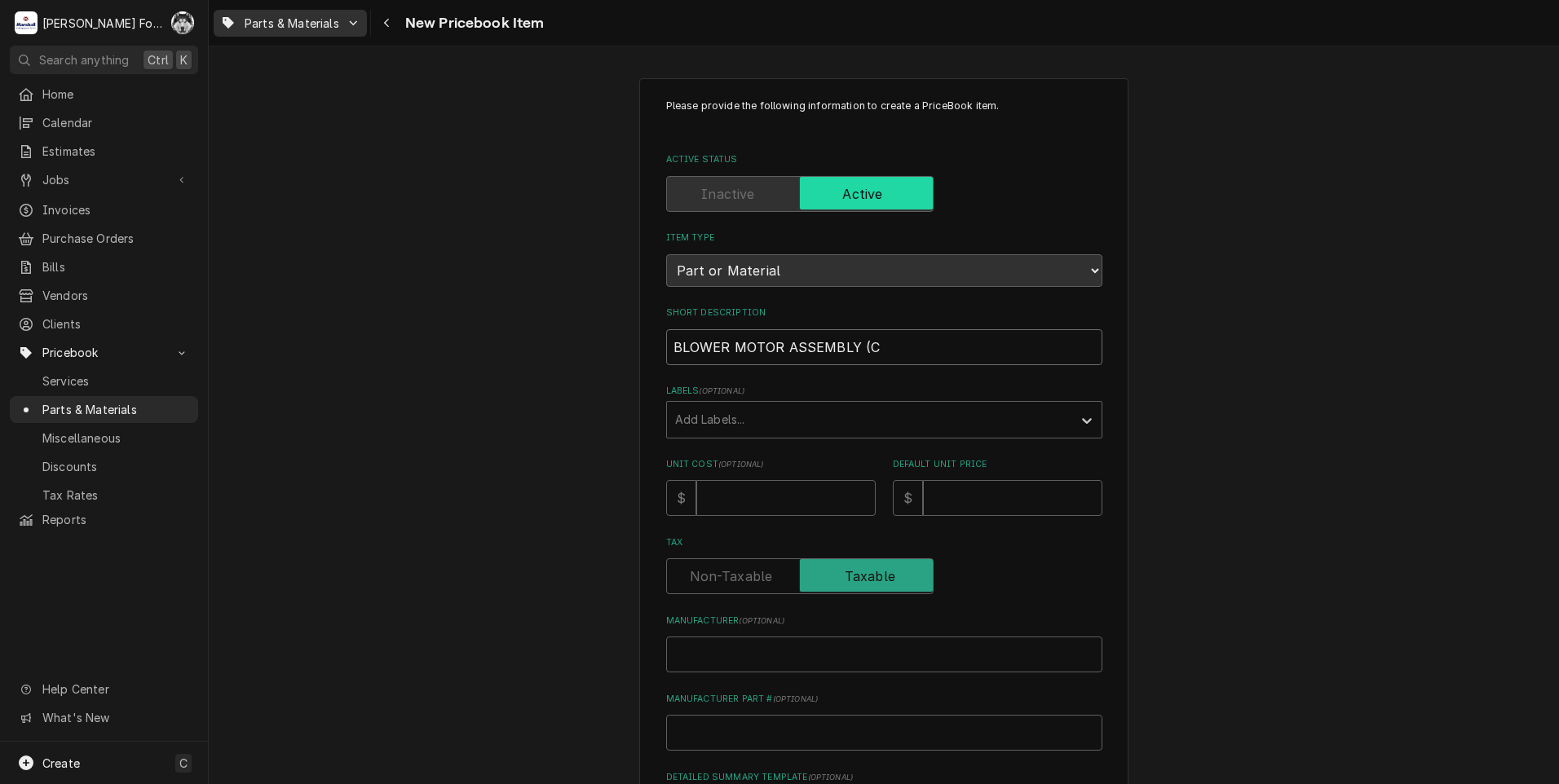
type input "BLOWER MOTOR ASSEMBLY (CL"
type textarea "x"
type input "BLOWER MOTOR ASSEMBLY (CLE"
type textarea "x"
type input "BLOWER MOTOR ASSEMBLY (CLEV"
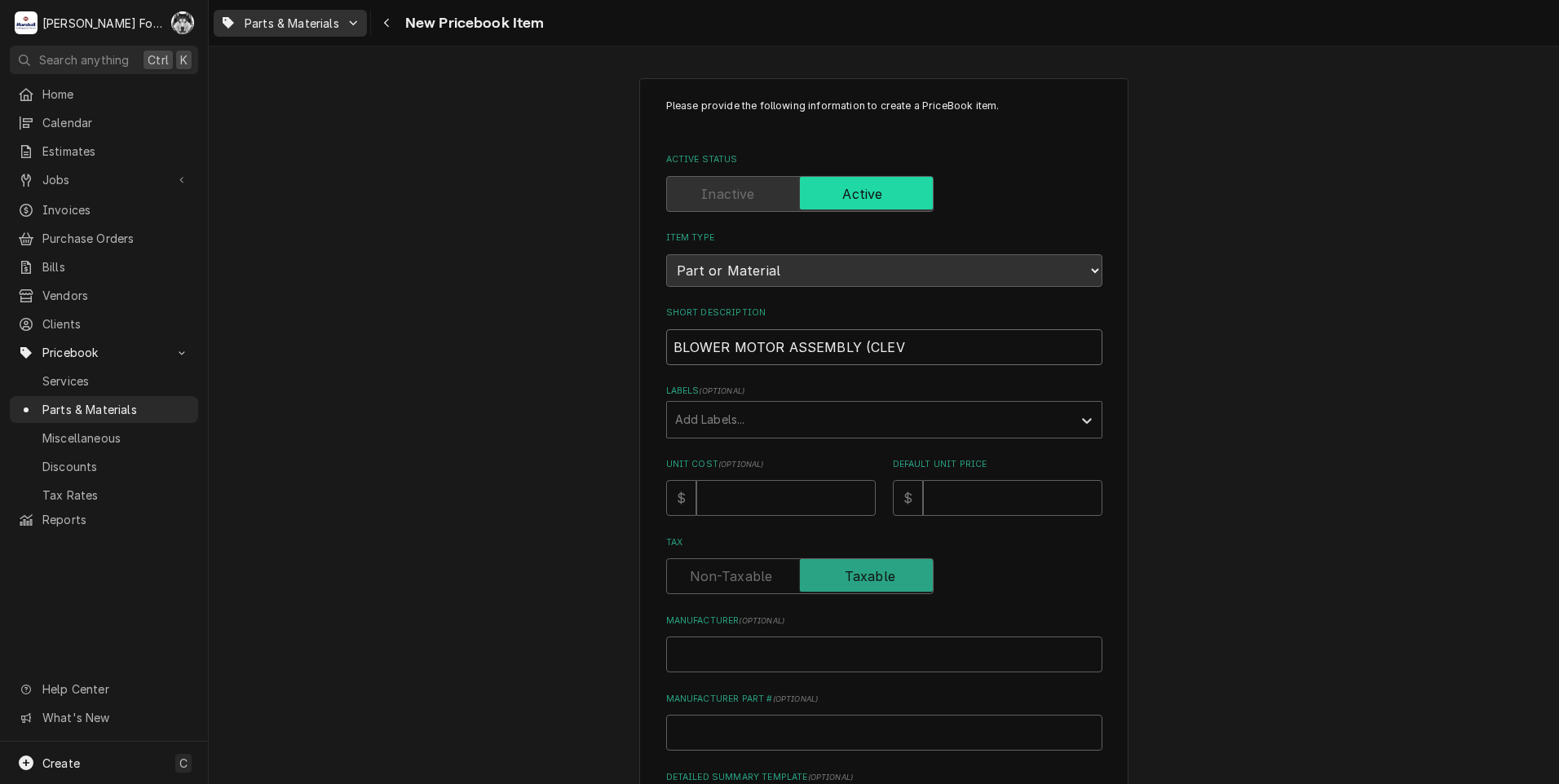
type textarea "x"
type input "BLOWER MOTOR ASSEMBLY (CLEVE"
type textarea "x"
type input "BLOWER MOTOR ASSEMBLY (CLEVEL"
type textarea "x"
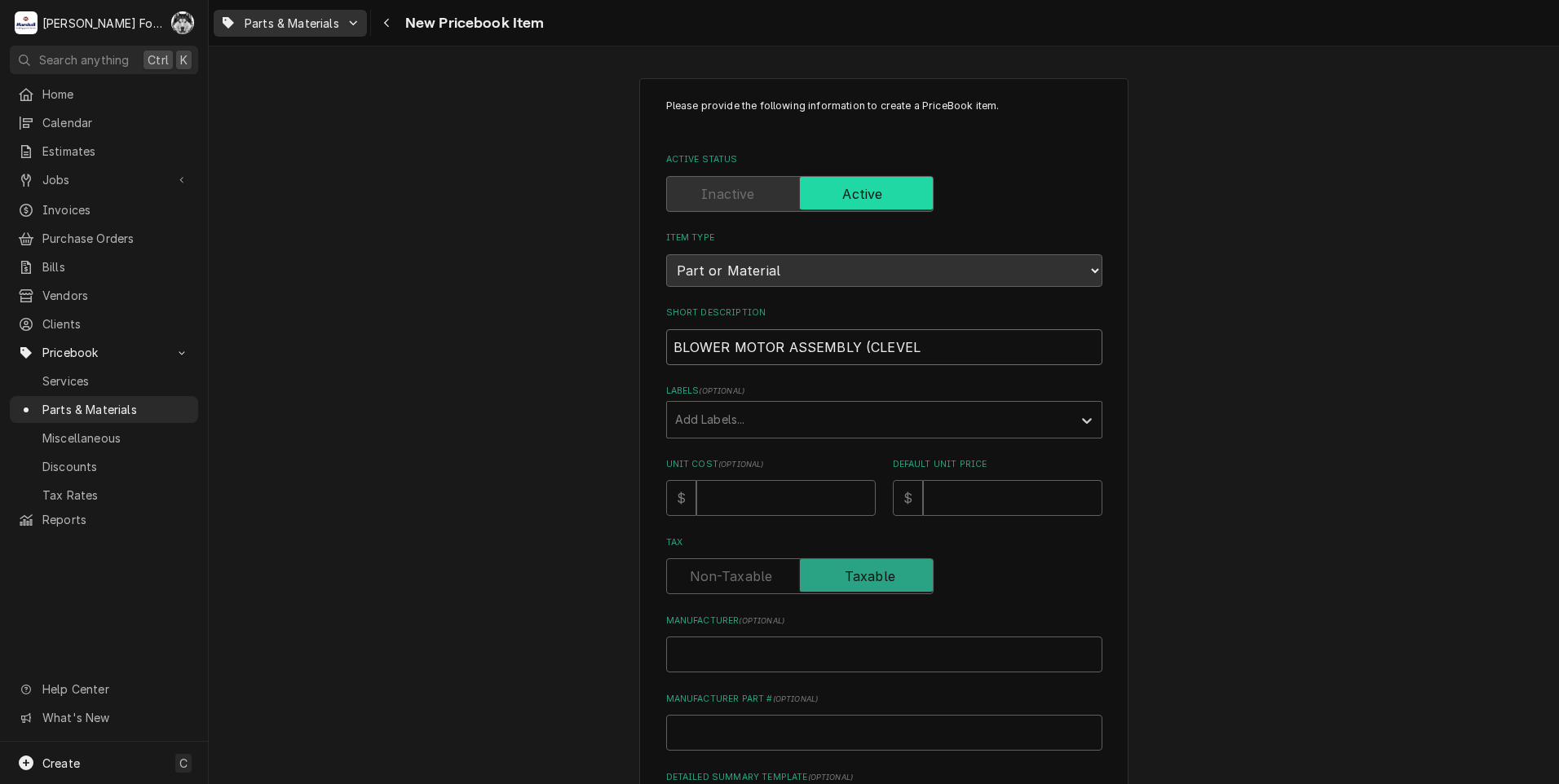
type input "BLOWER MOTOR ASSEMBLY (CLEVELA"
type textarea "x"
type input "BLOWER MOTOR ASSEMBLY (CLEVELAN"
type textarea "x"
type input "BLOWER MOTOR ASSEMBLY (CLEVELAND"
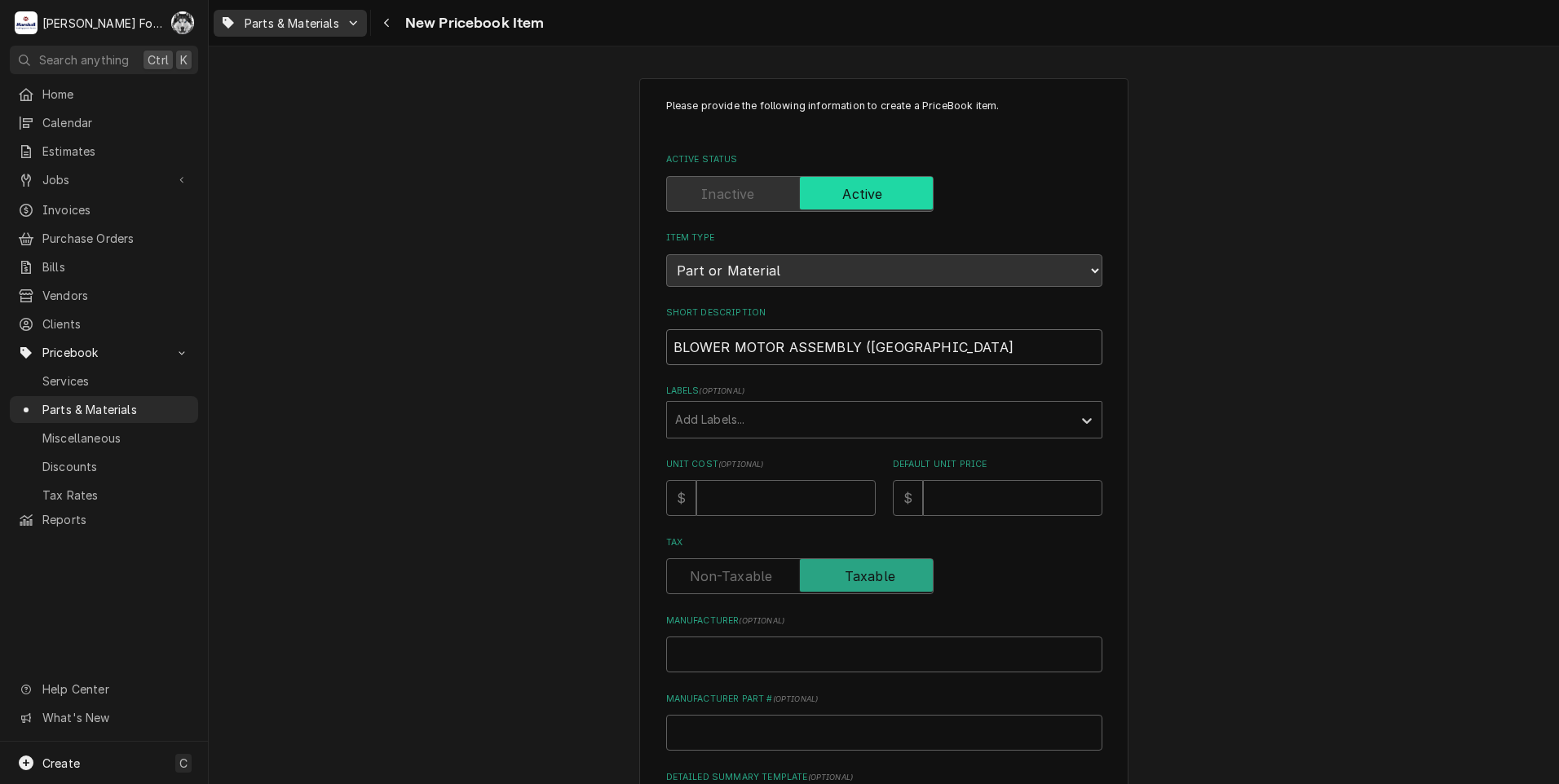
type textarea "x"
type input "BLOWER MOTOR ASSEMBLY (CLEVELAND)"
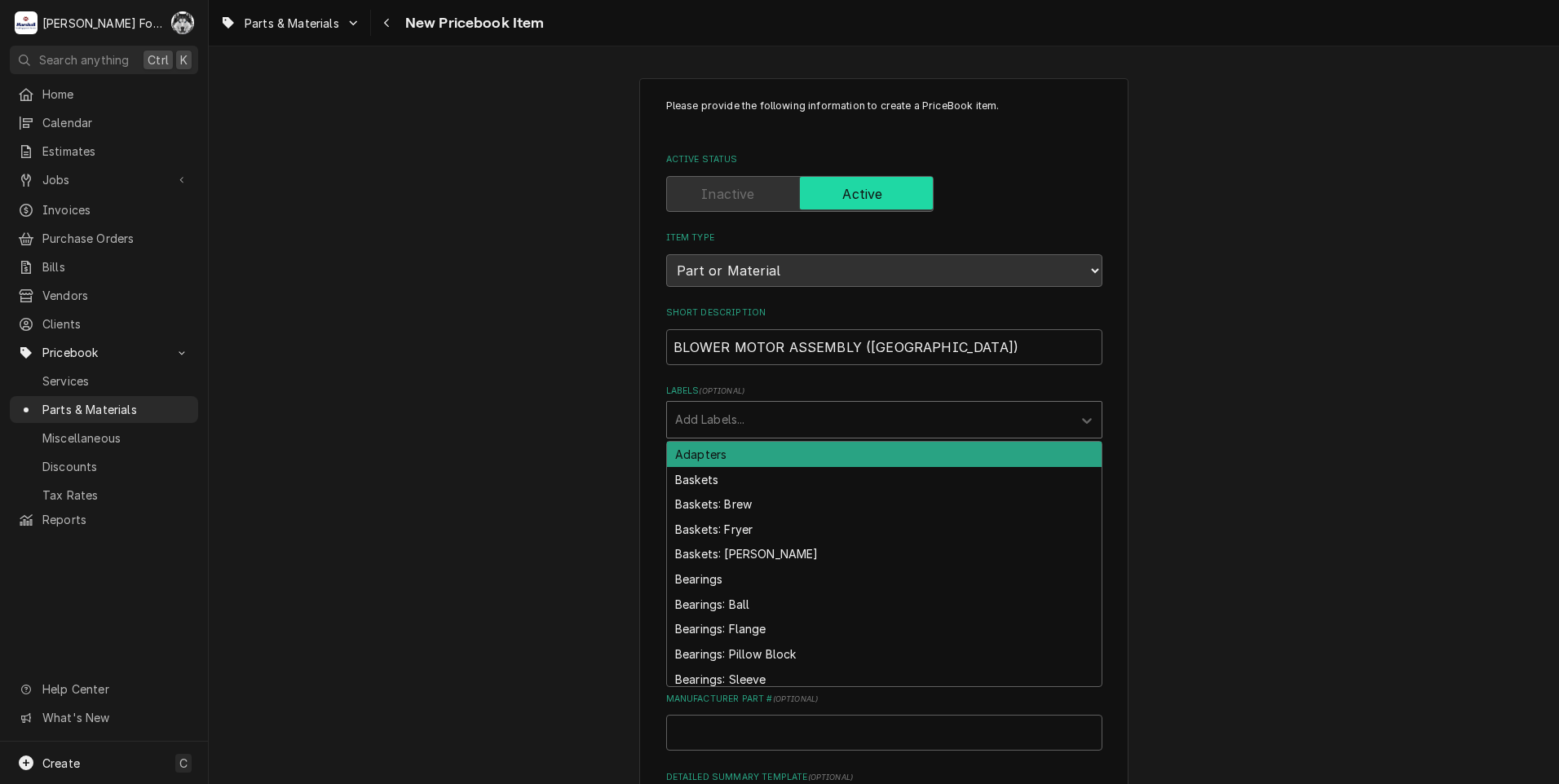
click at [712, 411] on div "Labels" at bounding box center [870, 420] width 389 height 29
type input "MOTOR"
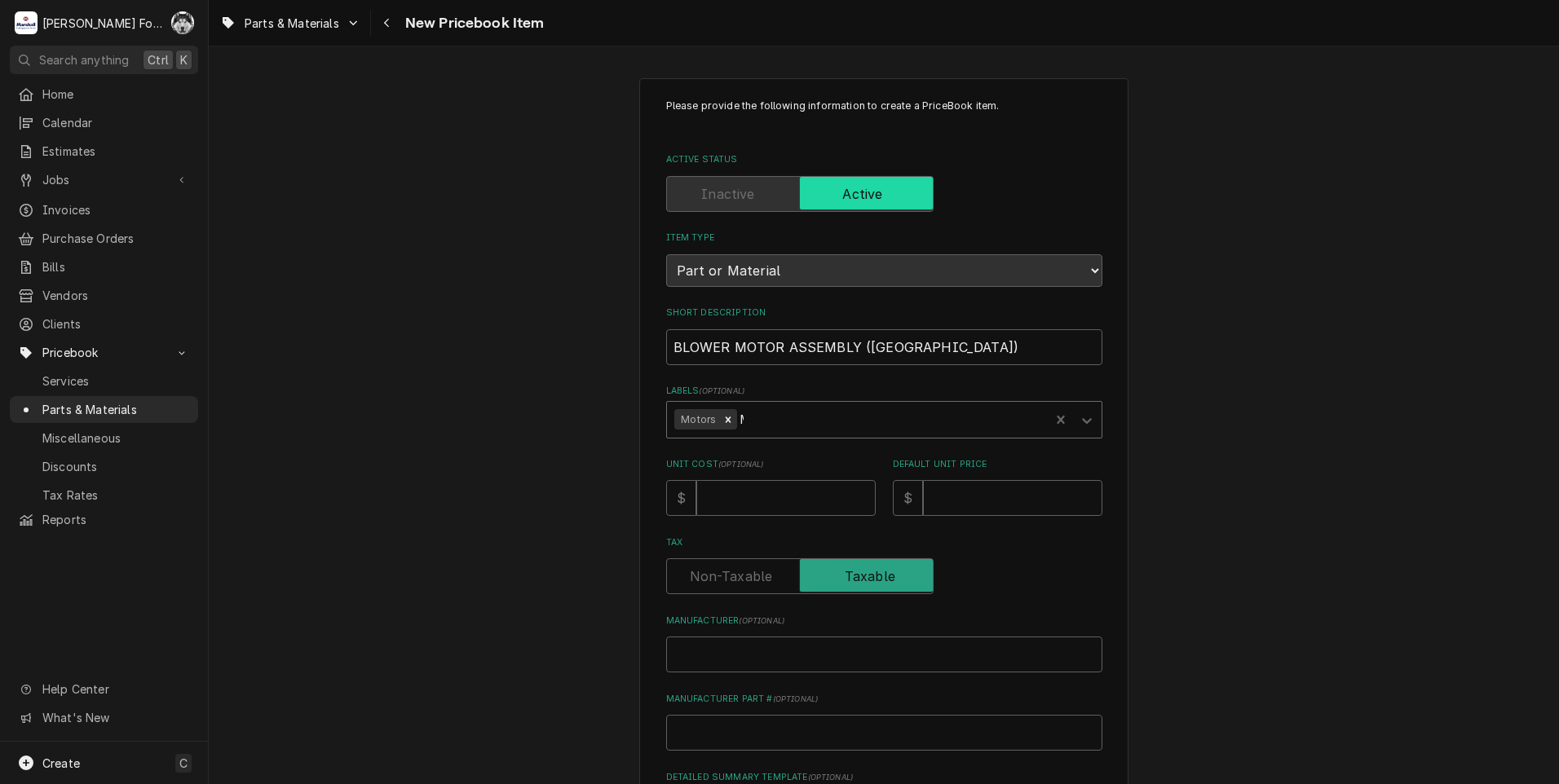
type textarea "x"
type input "8"
type textarea "x"
type input "86"
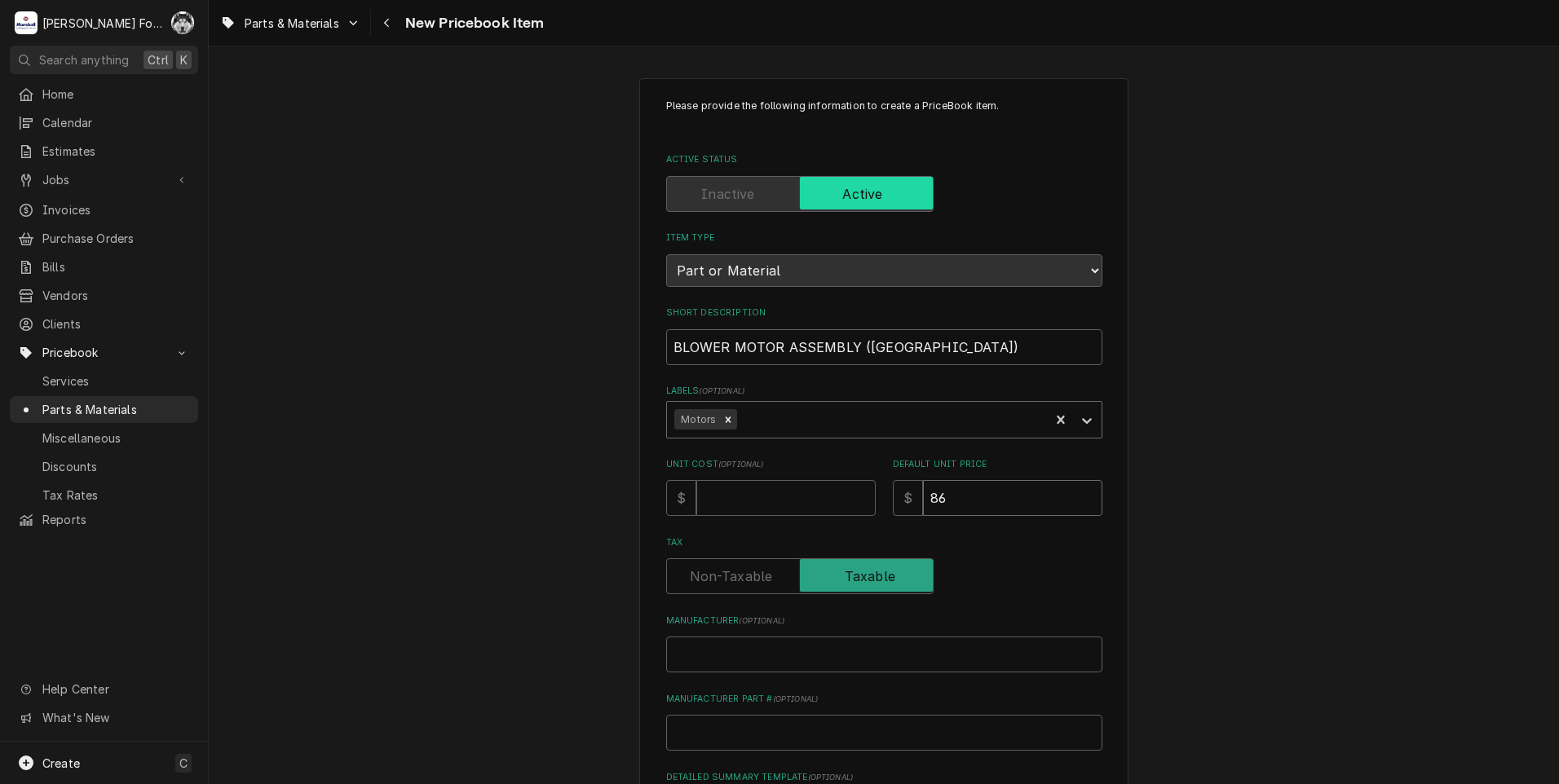
type textarea "x"
type input "864"
type textarea "x"
type input "C"
type textarea "x"
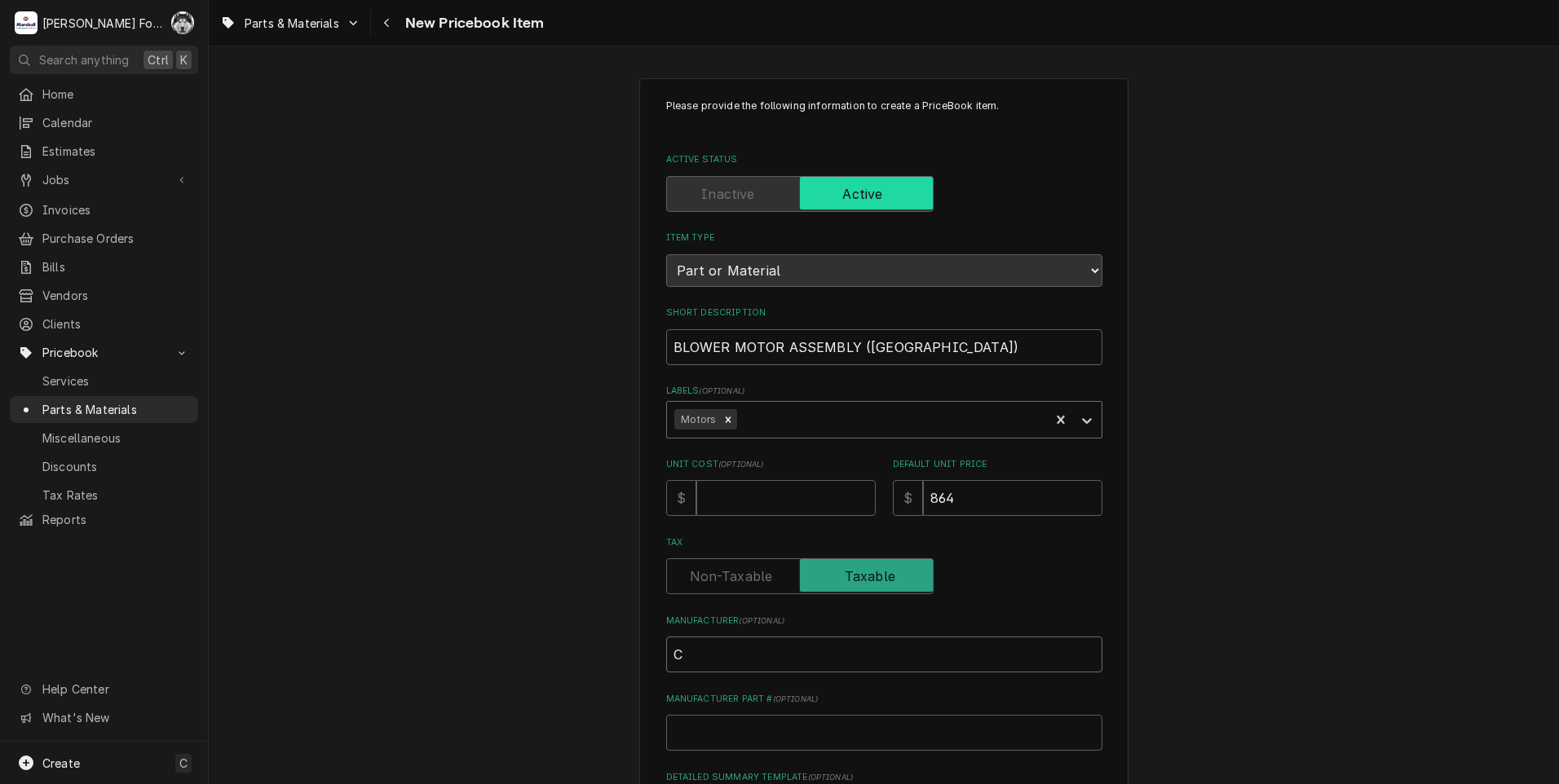
type input "CL"
type textarea "x"
type input "CLE"
type textarea "x"
type input "CLEV"
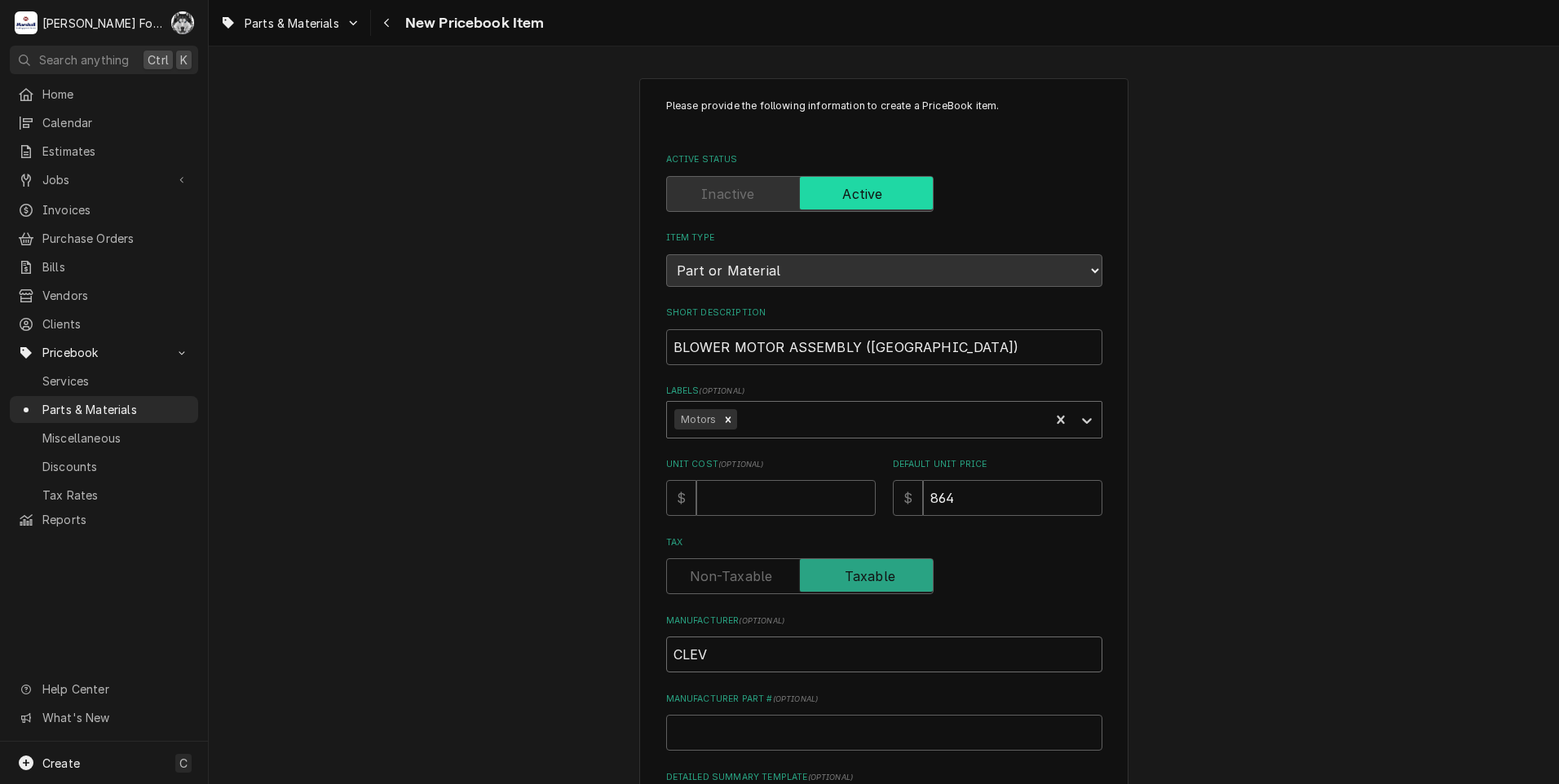
type textarea "x"
type input "CLEVE"
type textarea "x"
type input "CLEVEL"
type textarea "x"
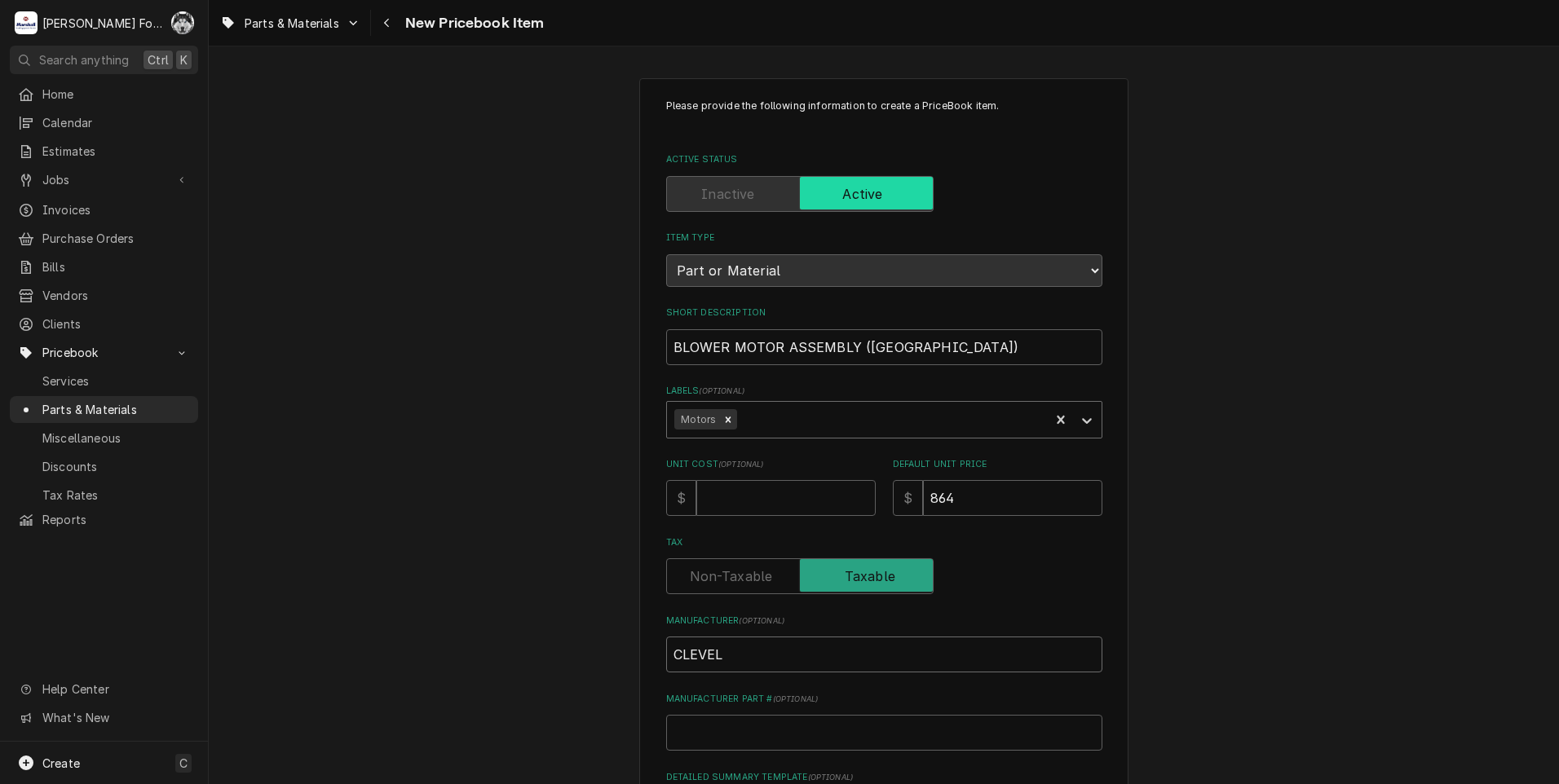
type input "CLEVELA"
type textarea "x"
type input "CLEVELAN"
type textarea "x"
type input "CLEVELAND"
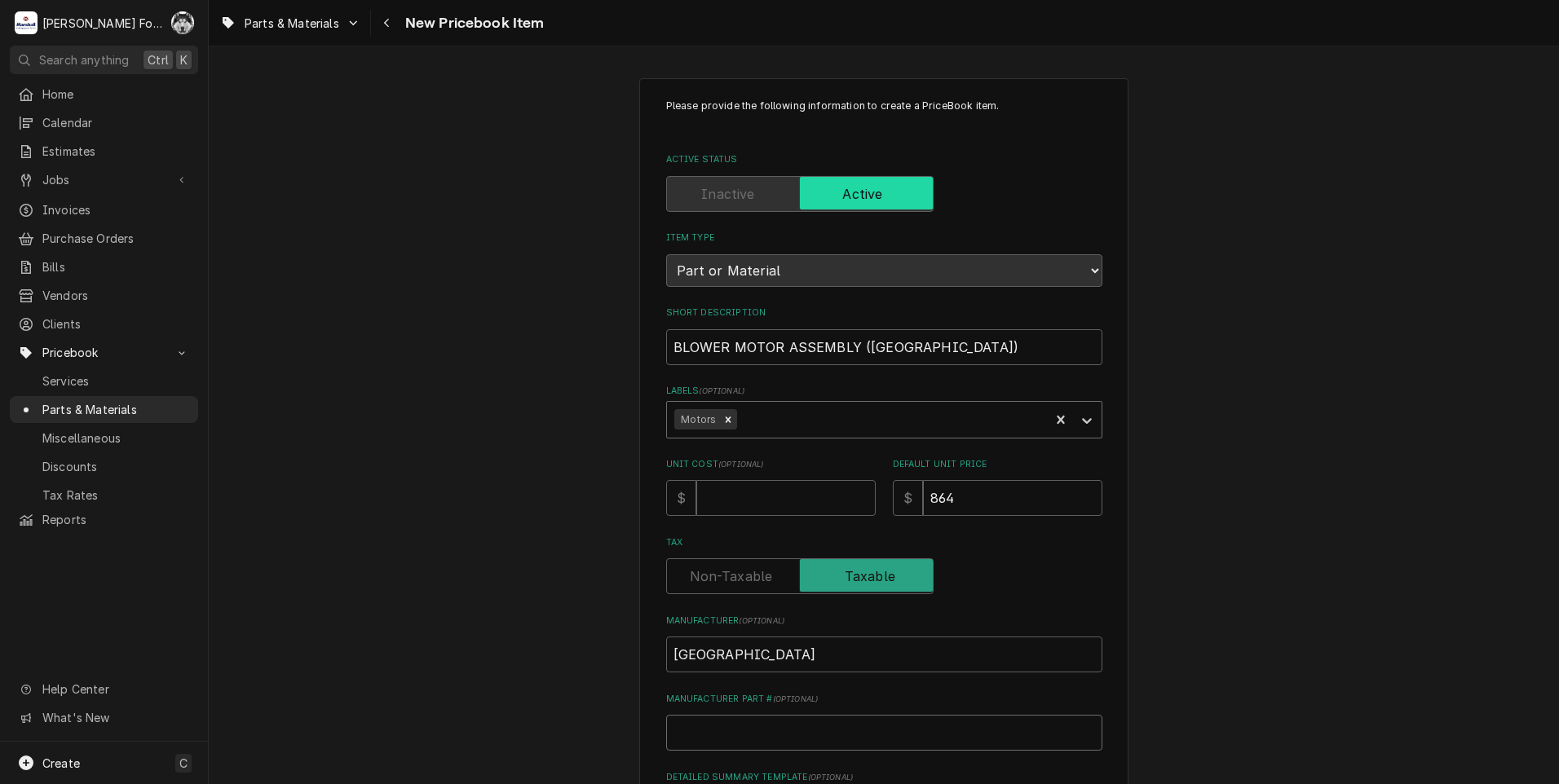
type textarea "x"
type input "K"
type textarea "x"
type input "KE"
type textarea "x"
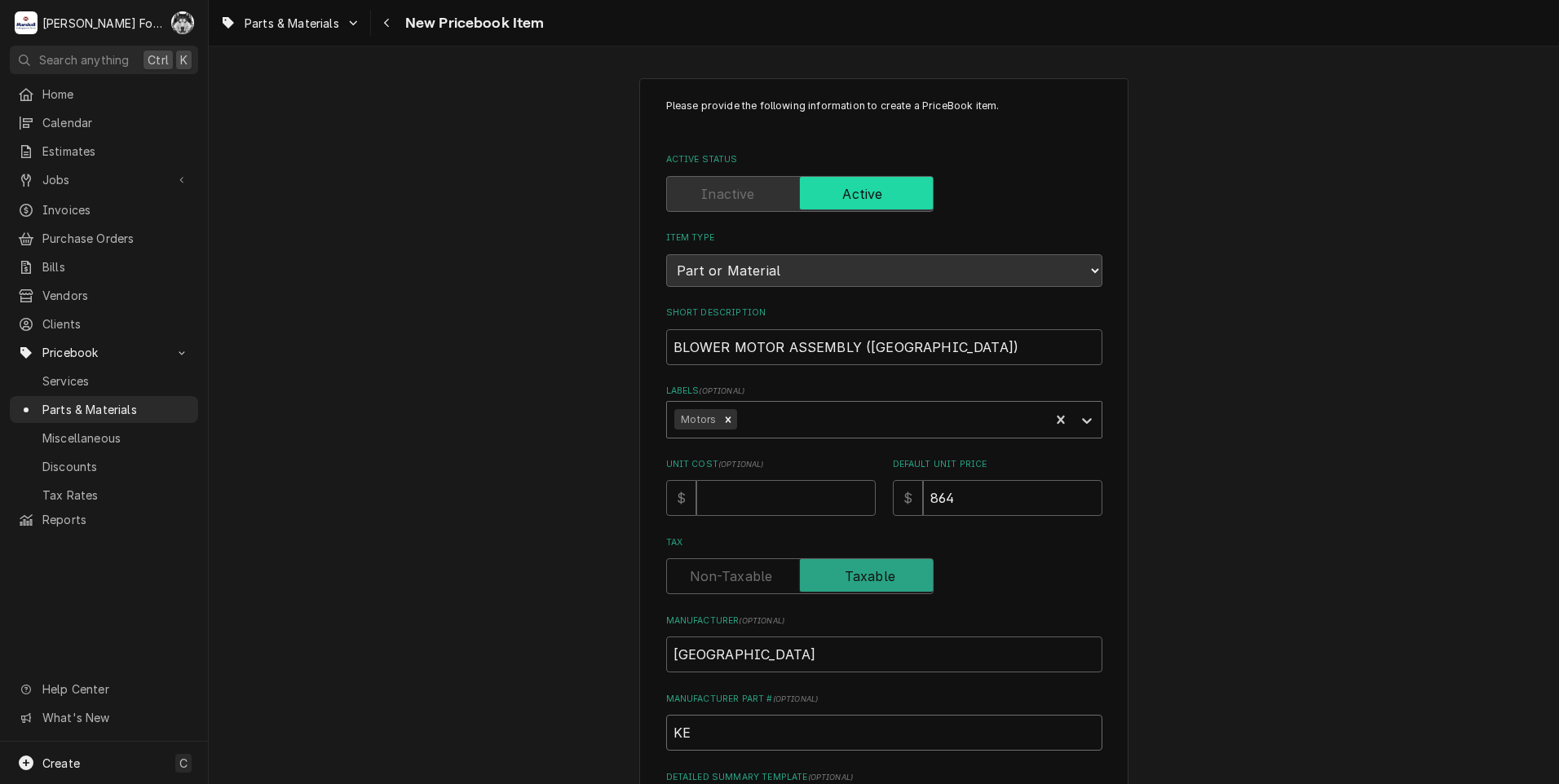
type input "KE5"
type textarea "x"
type input "KE53"
type textarea "x"
type input "KE534"
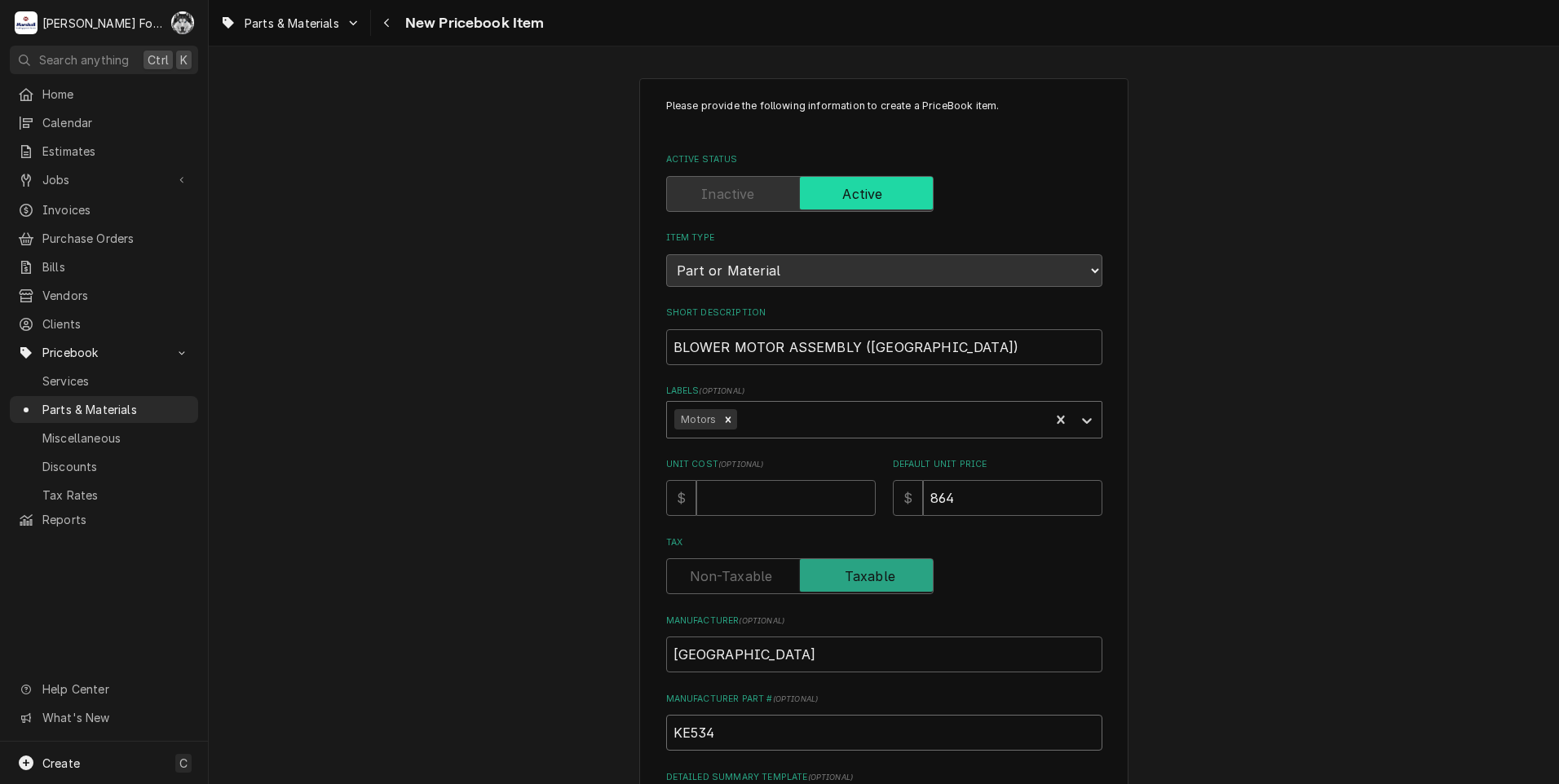
type textarea "x"
type input "KE5344"
type textarea "x"
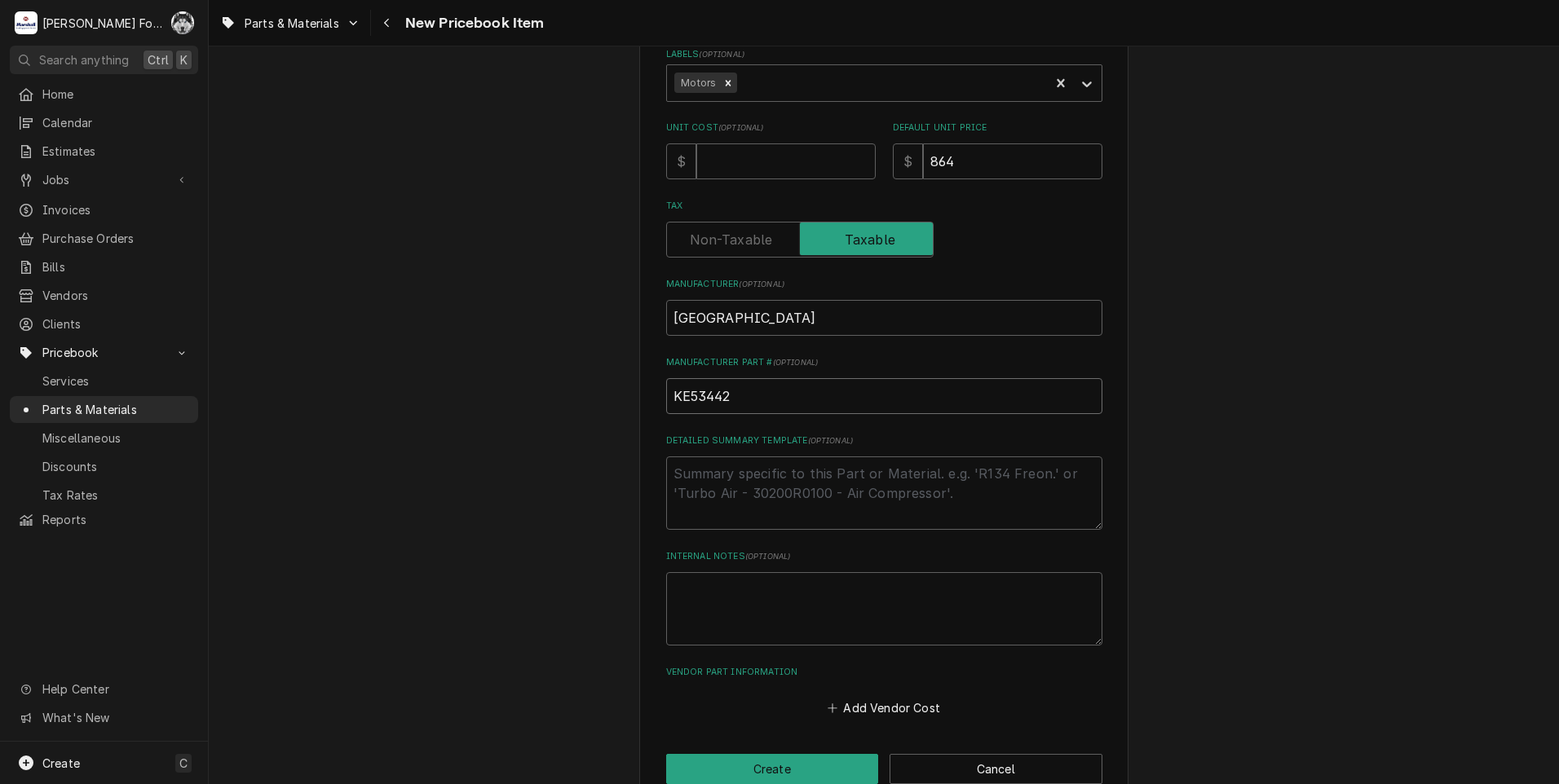
scroll to position [372, 0]
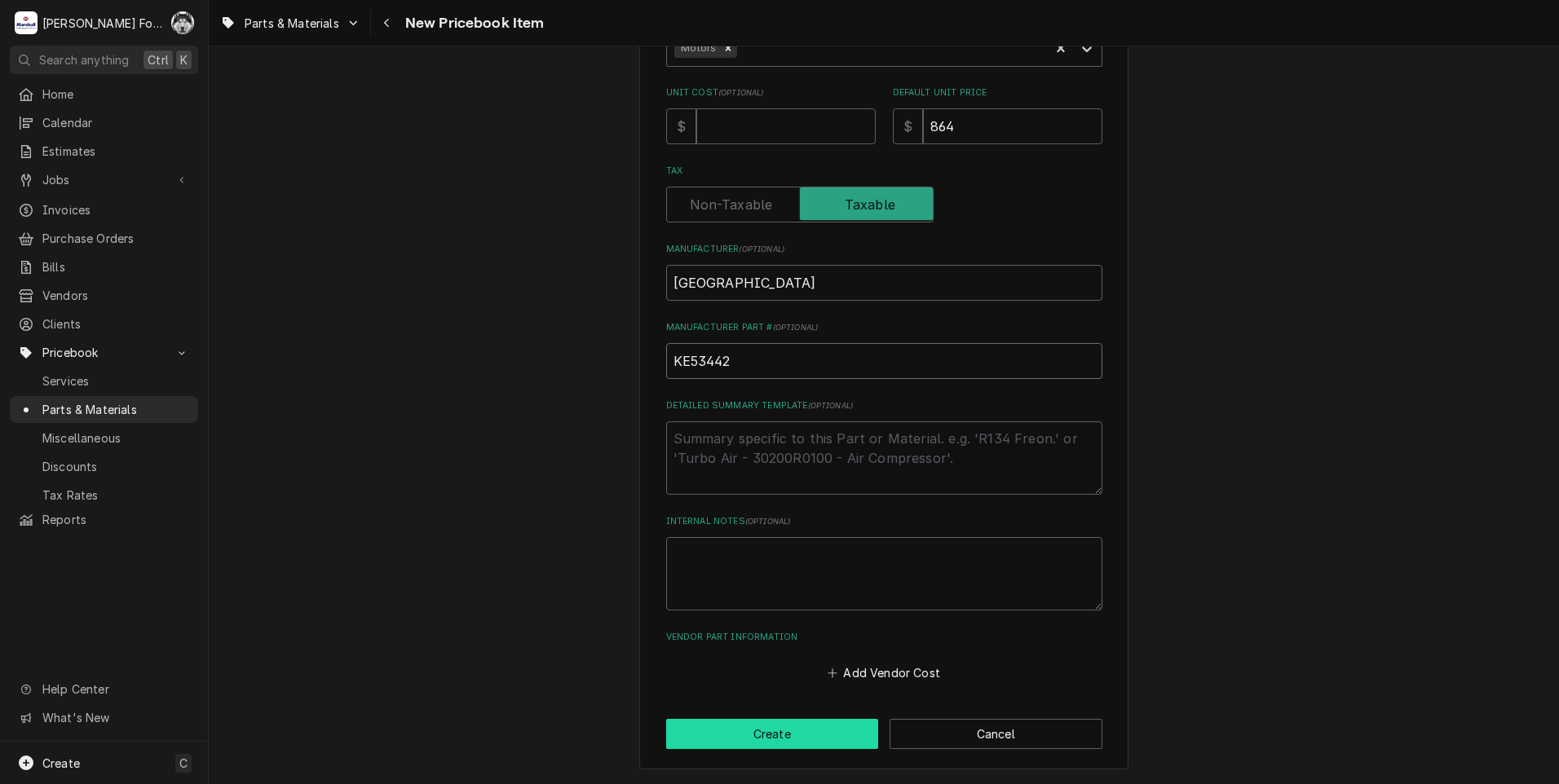
type input "KE53442"
click at [786, 746] on button "Create" at bounding box center [772, 734] width 212 height 30
type textarea "x"
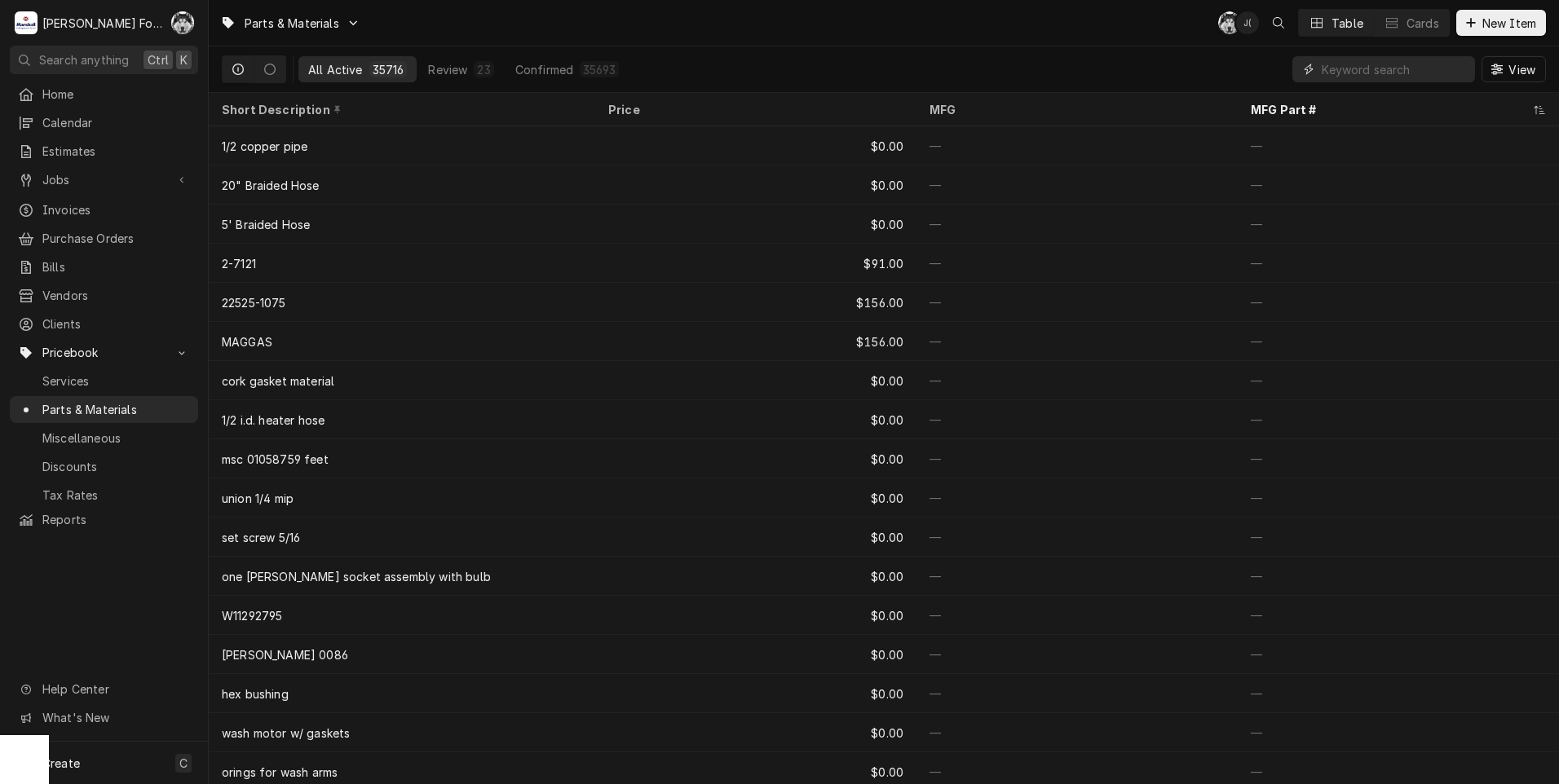
click at [1373, 73] on input "Dynamic Content Wrapper" at bounding box center [1394, 69] width 145 height 26
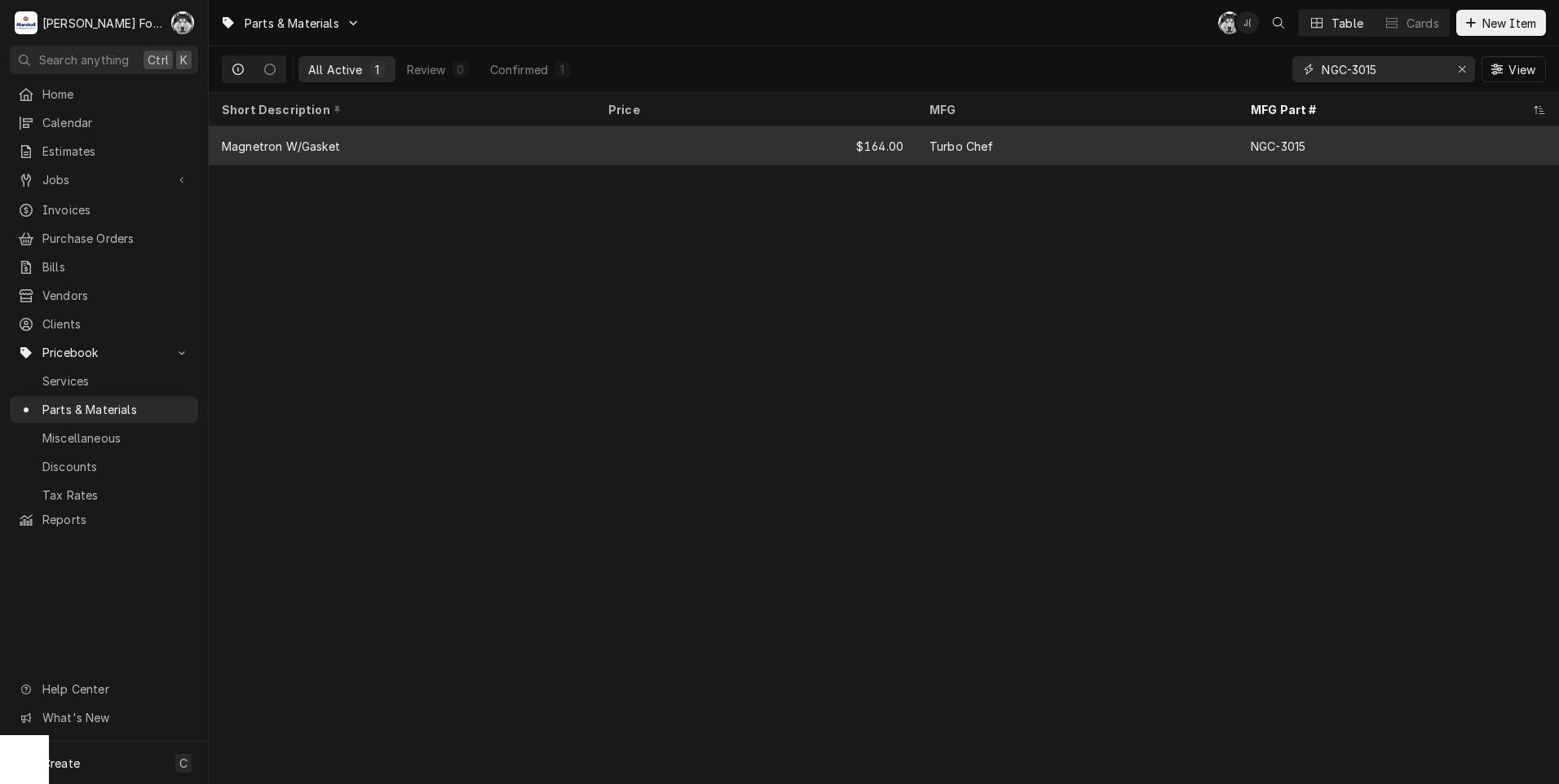
type input "NGC-3015"
click at [662, 150] on div "$164.00" at bounding box center [756, 146] width 321 height 39
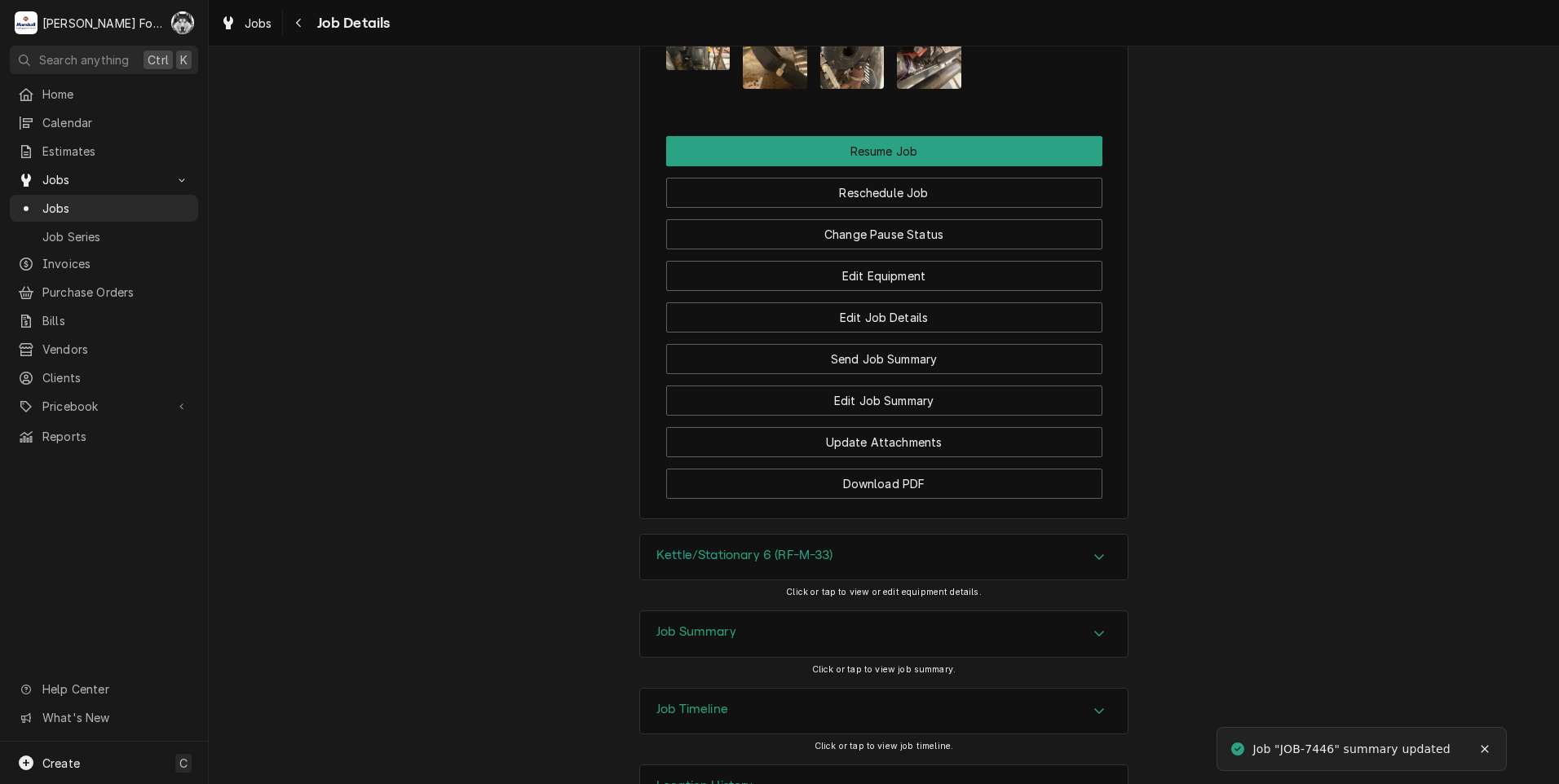
scroll to position [2433, 0]
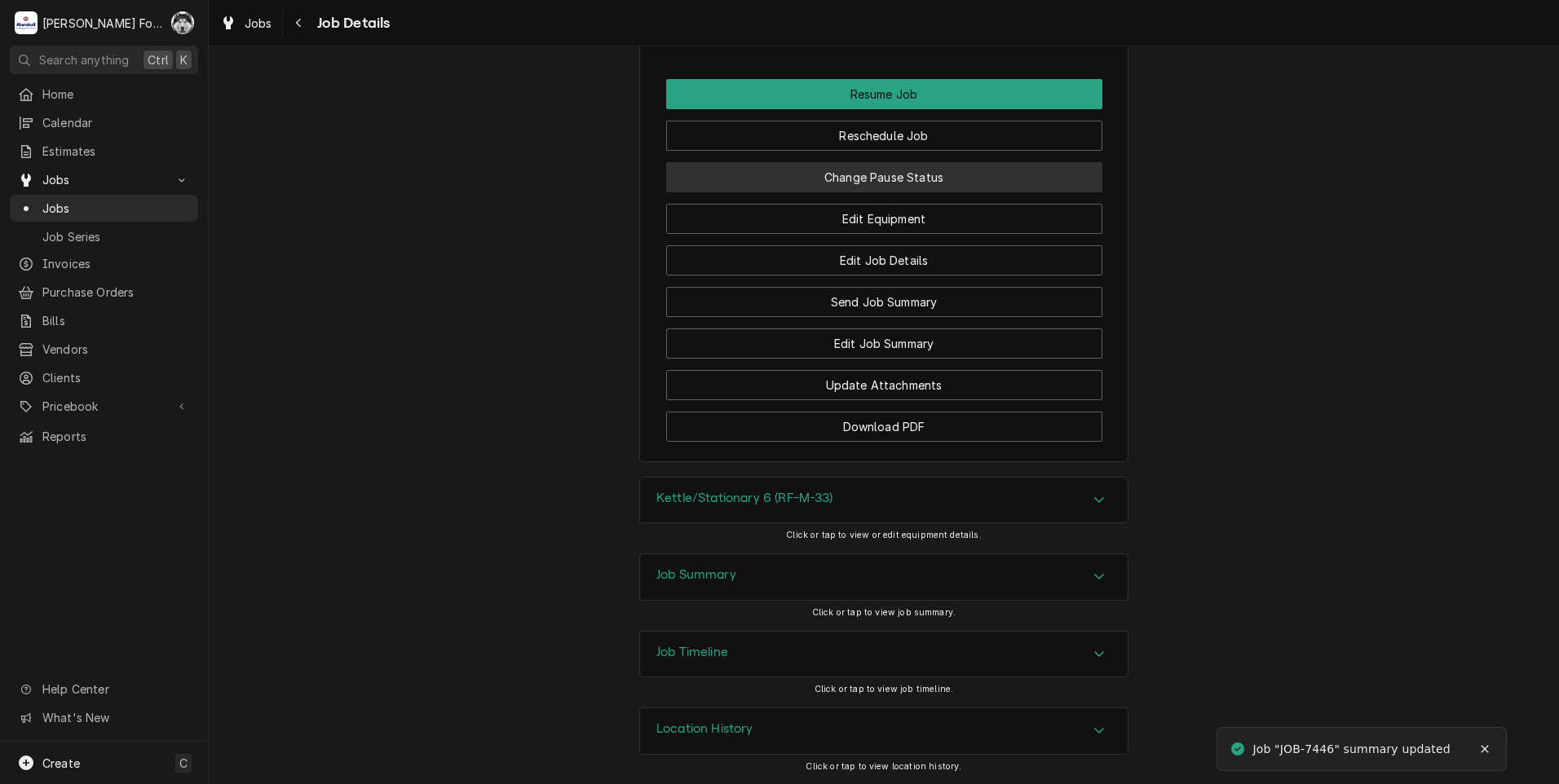
click at [797, 174] on button "Change Pause Status" at bounding box center [884, 177] width 436 height 30
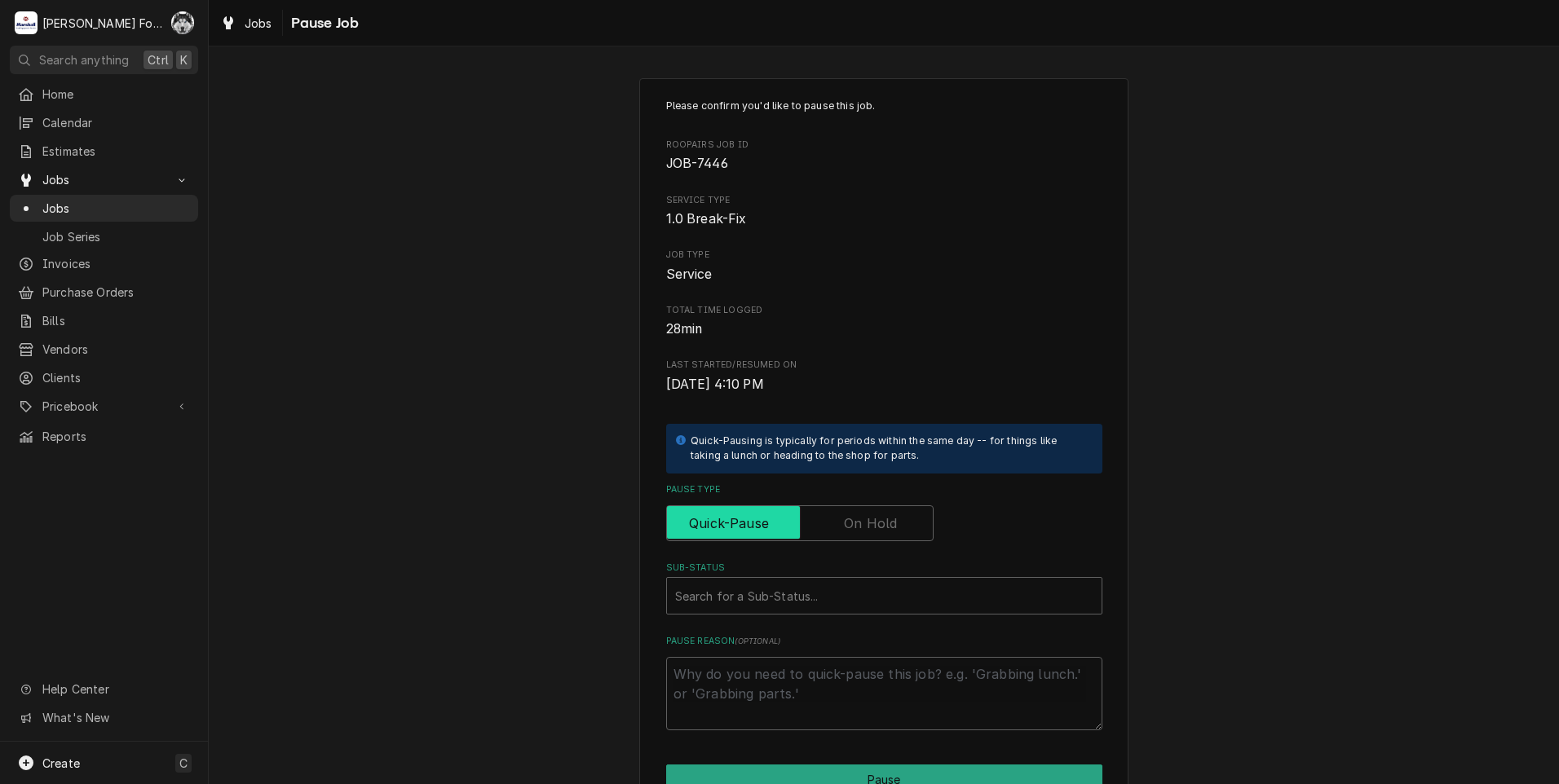
click at [838, 528] on input "Pause Type" at bounding box center [800, 523] width 253 height 36
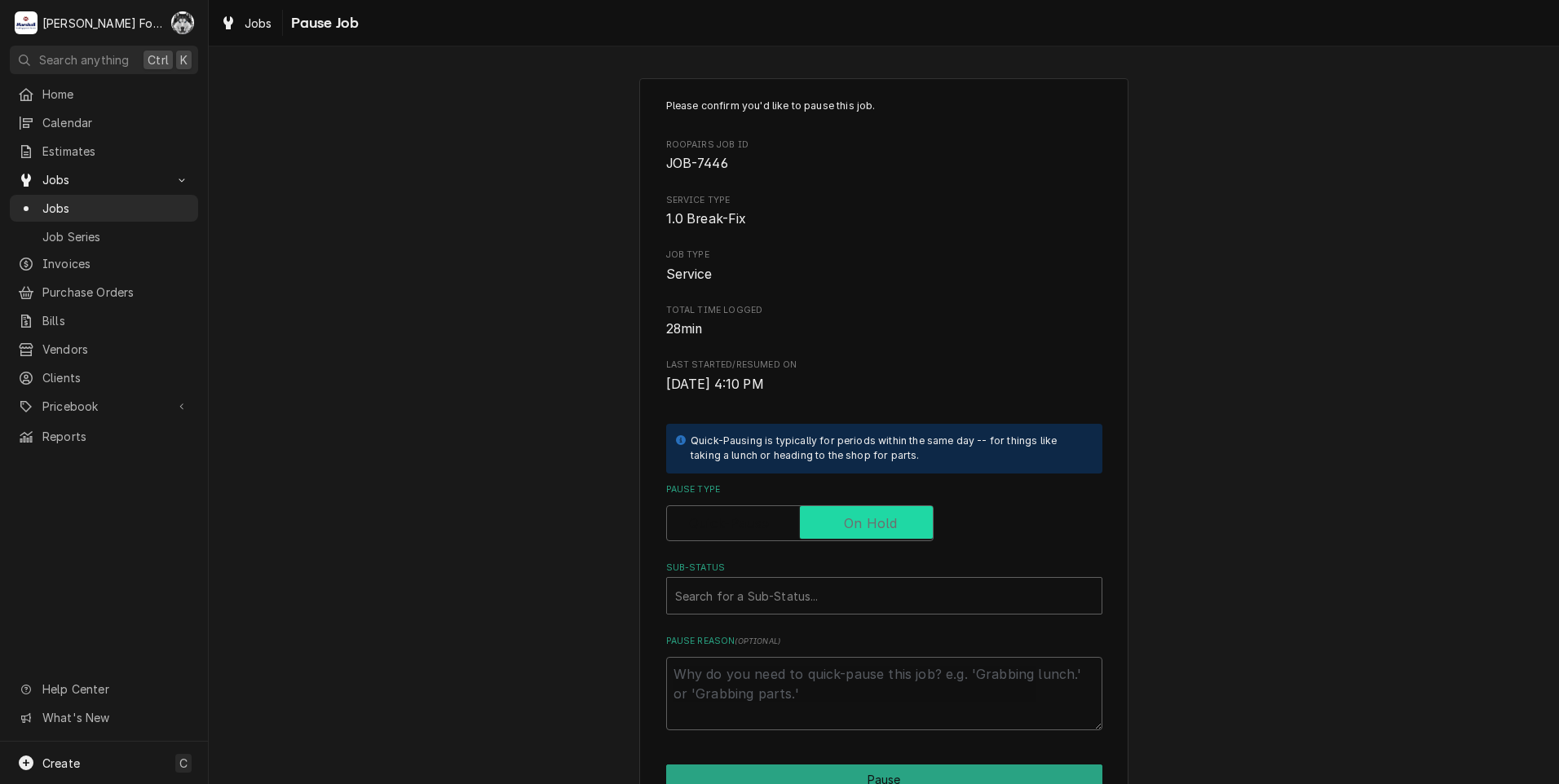
checkbox input "true"
click at [760, 615] on div "Please confirm you'd like to pause this job. Roopairs Job ID JOB-7446 Service T…" at bounding box center [884, 415] width 436 height 632
click at [757, 607] on div "Sub-Status" at bounding box center [884, 595] width 418 height 29
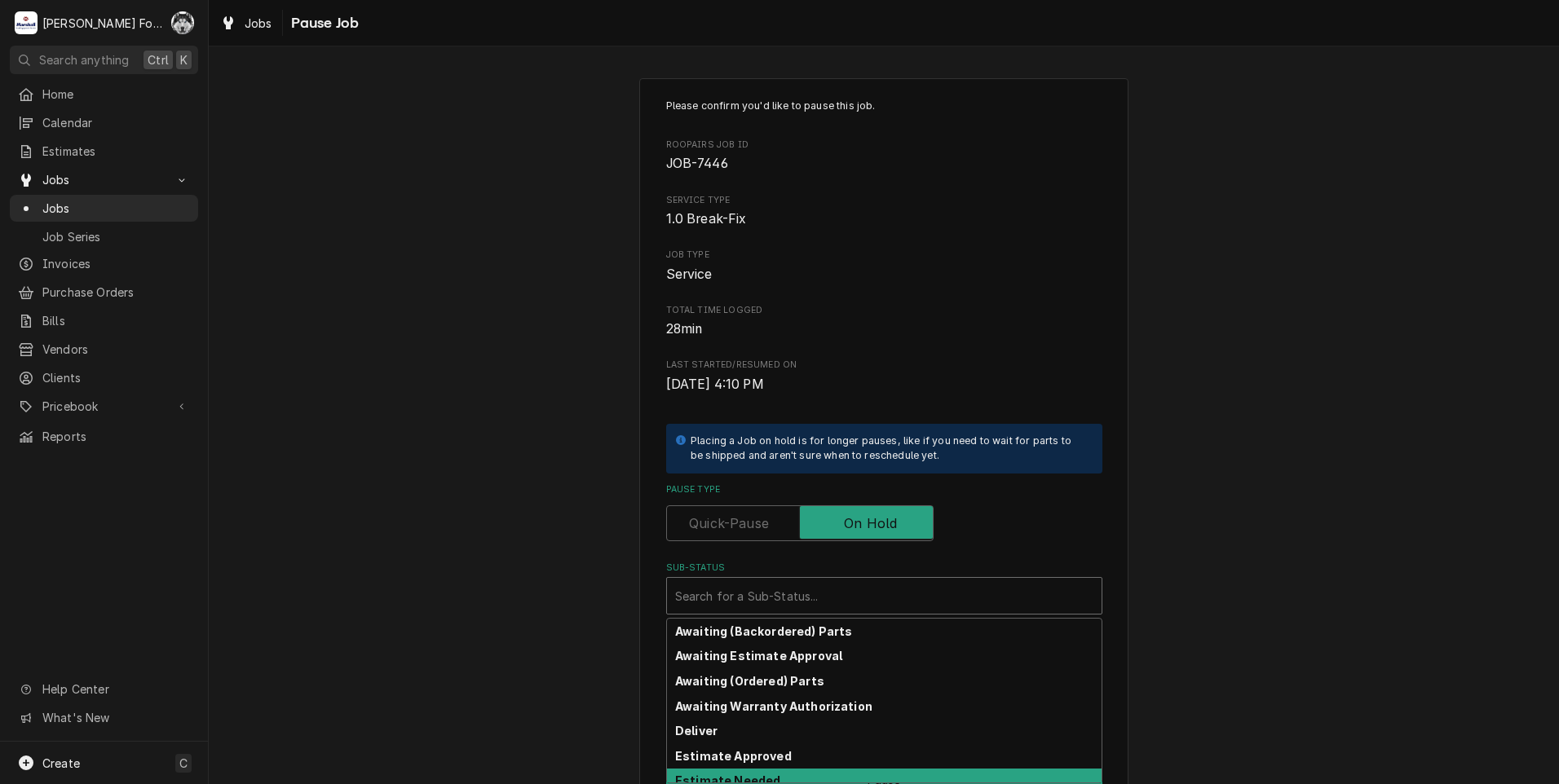
click at [738, 781] on strong "Estimate Needed" at bounding box center [727, 781] width 105 height 14
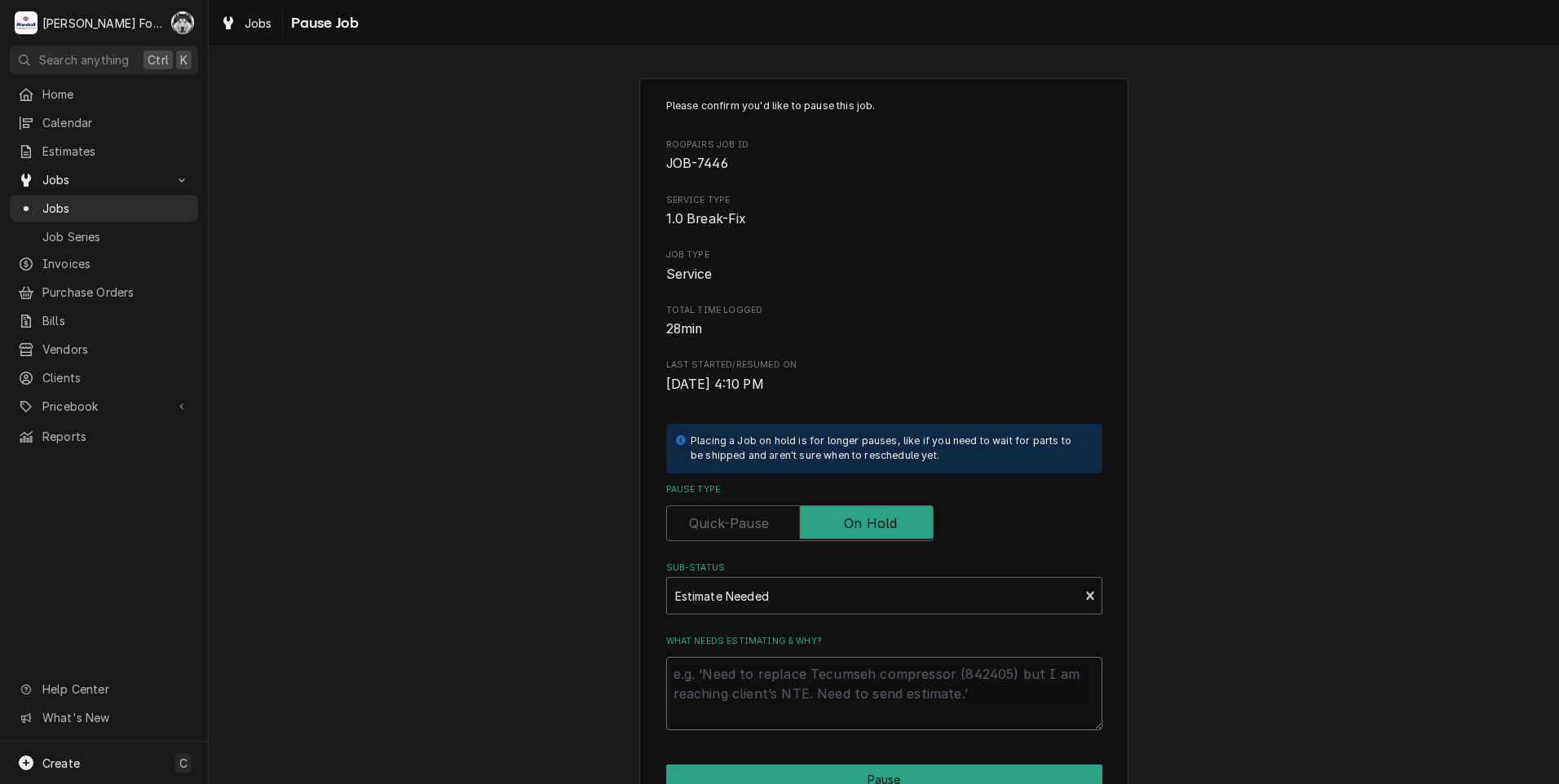
click at [724, 699] on textarea "What needs estimating & why?" at bounding box center [884, 694] width 436 height 73
type textarea "x"
type textarea "P"
type textarea "x"
type textarea "PA"
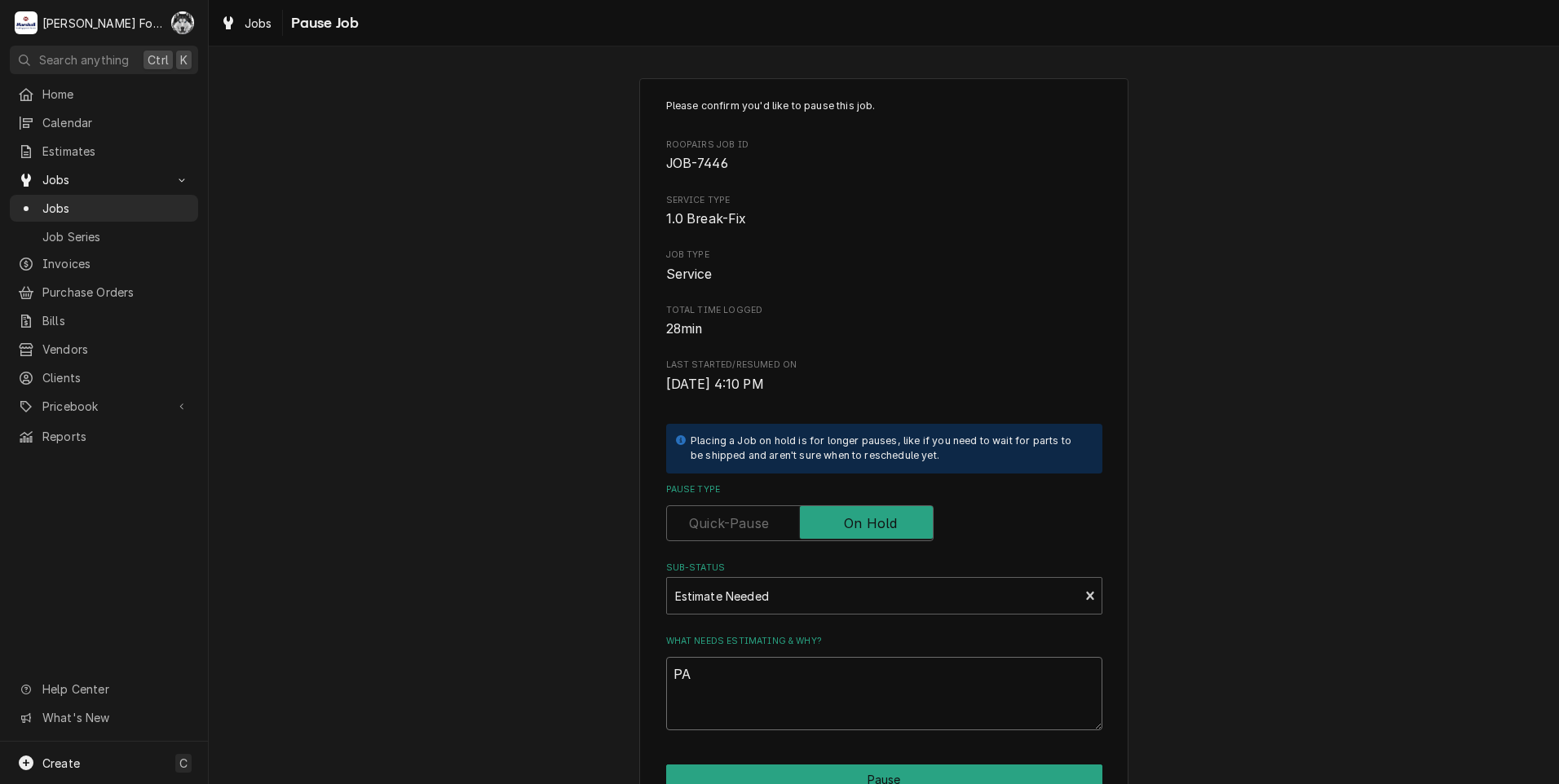
type textarea "x"
type textarea "PAR"
type textarea "x"
type textarea "PART"
type textarea "x"
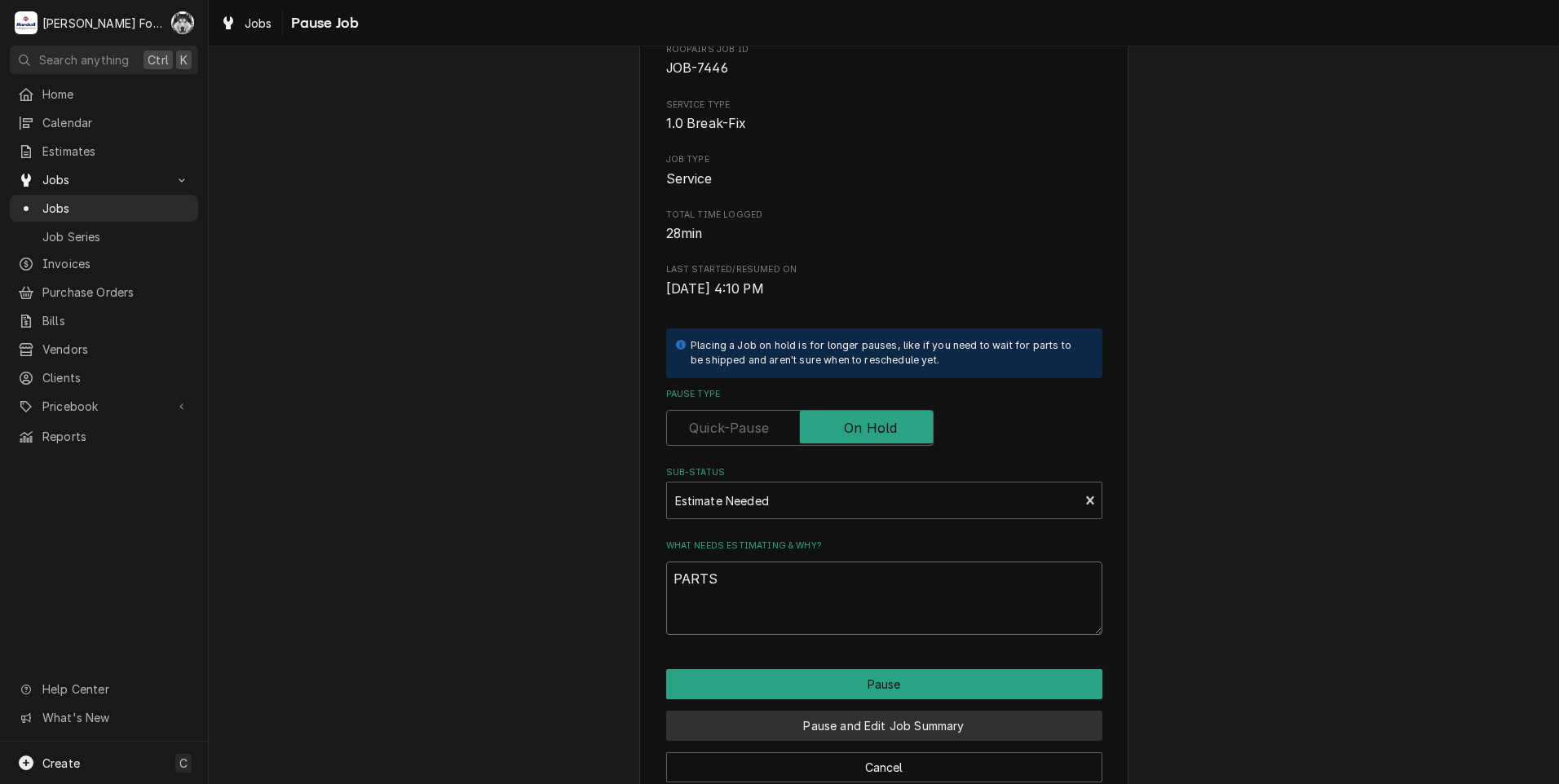
scroll to position [129, 0]
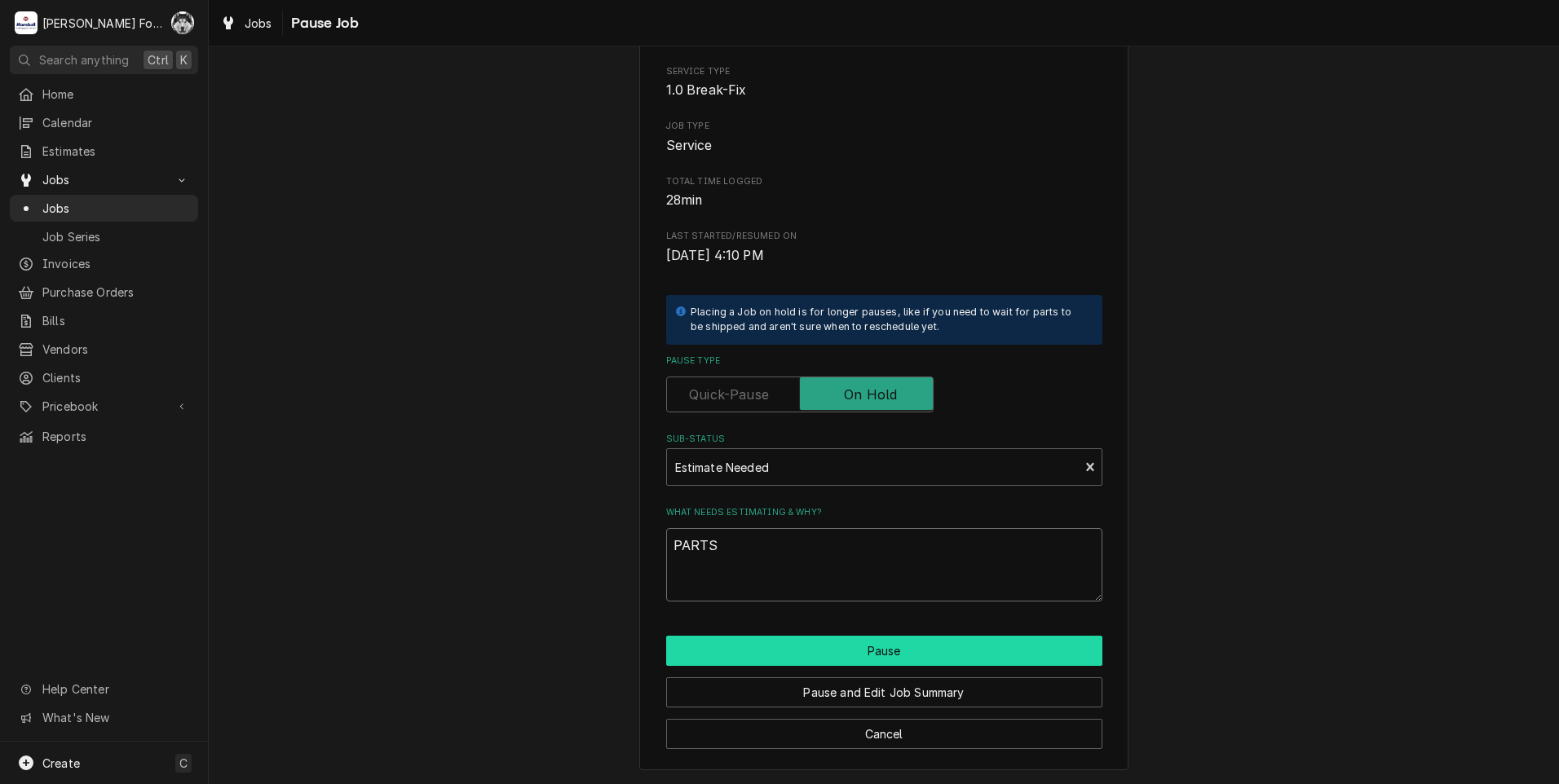
type textarea "PARTS"
click at [724, 659] on button "Pause" at bounding box center [884, 650] width 436 height 30
type textarea "x"
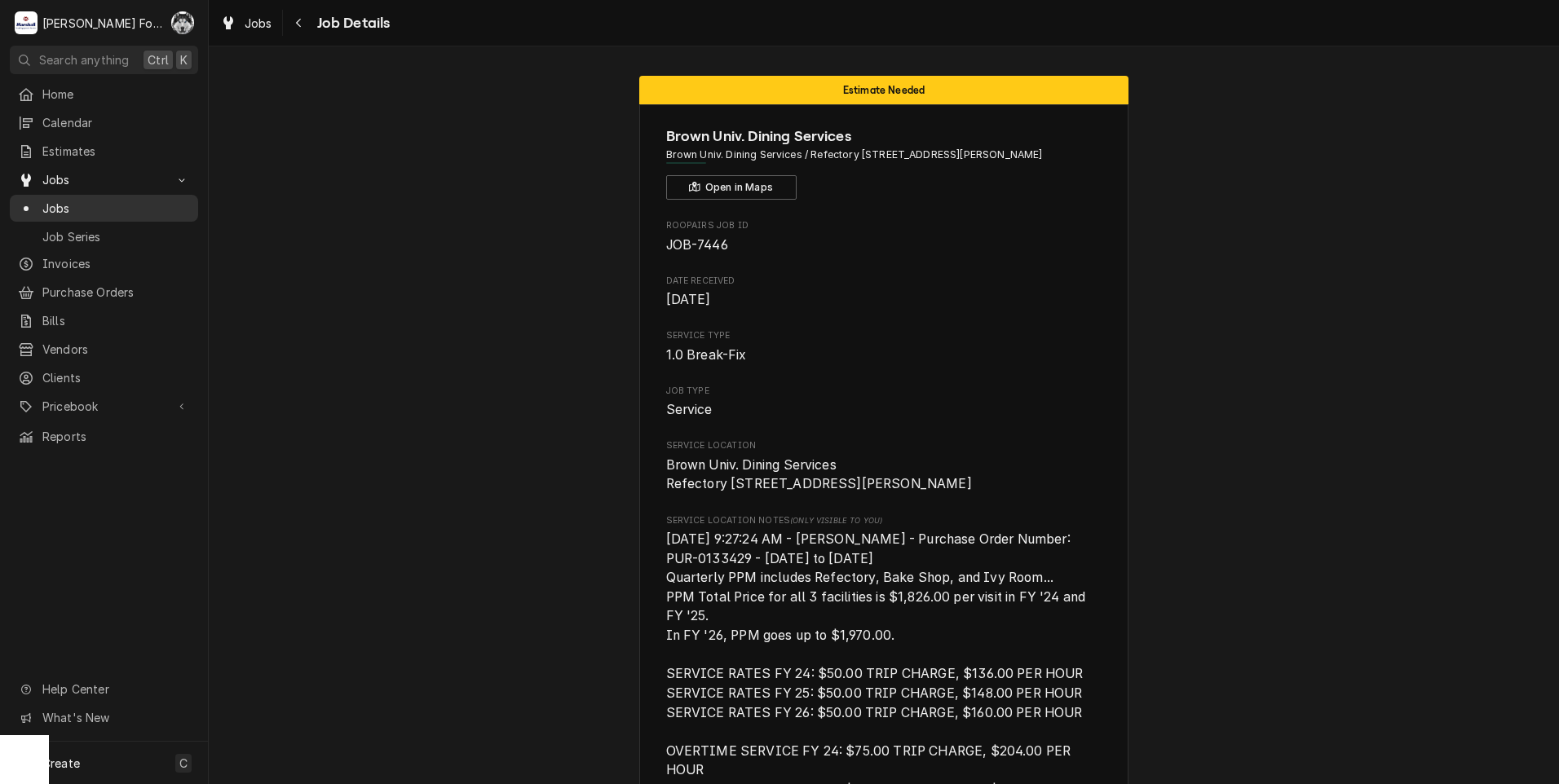
drag, startPoint x: 55, startPoint y: 203, endPoint x: 46, endPoint y: 199, distance: 9.8
click at [55, 203] on span "Jobs" at bounding box center [116, 208] width 148 height 17
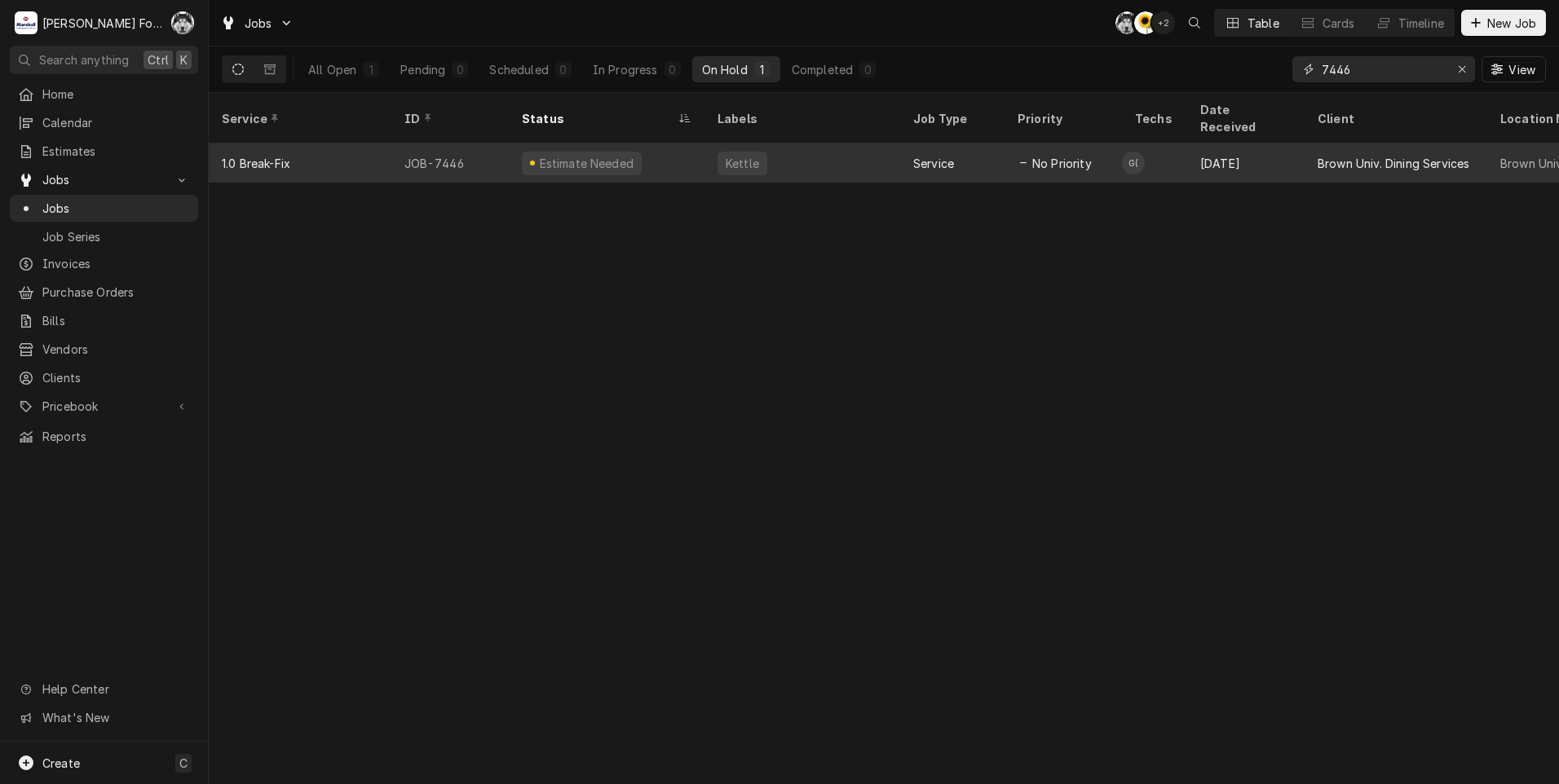
drag, startPoint x: 1289, startPoint y: 89, endPoint x: 1105, endPoint y: 130, distance: 188.5
click at [1108, 129] on div "Jobs C( C( + 2 Table Cards Timeline New Job All Open 1 Pending 0 Scheduled 0 In…" at bounding box center [884, 392] width 1350 height 784
type input "7437"
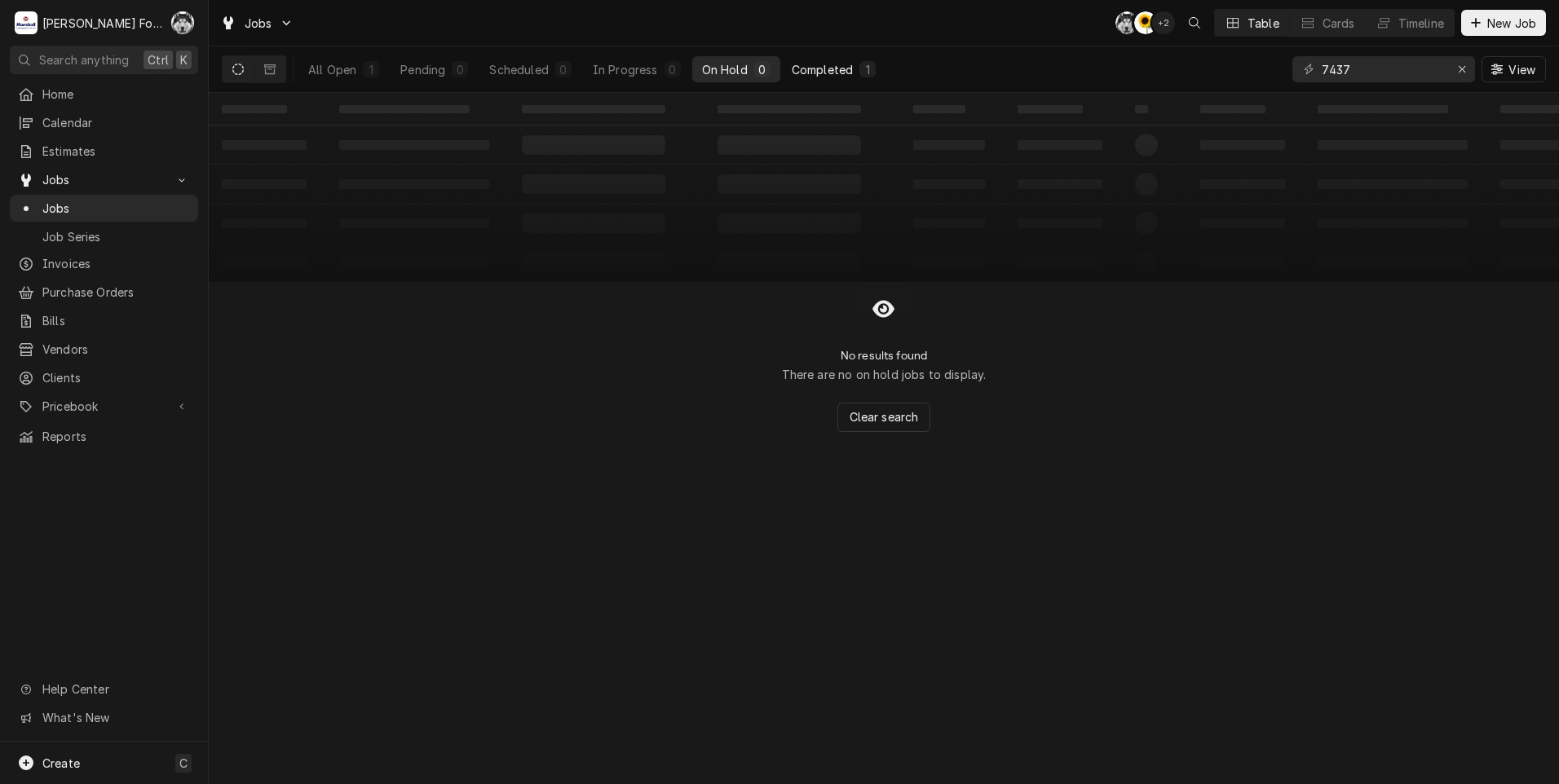
click at [840, 65] on div "Completed" at bounding box center [823, 70] width 61 height 17
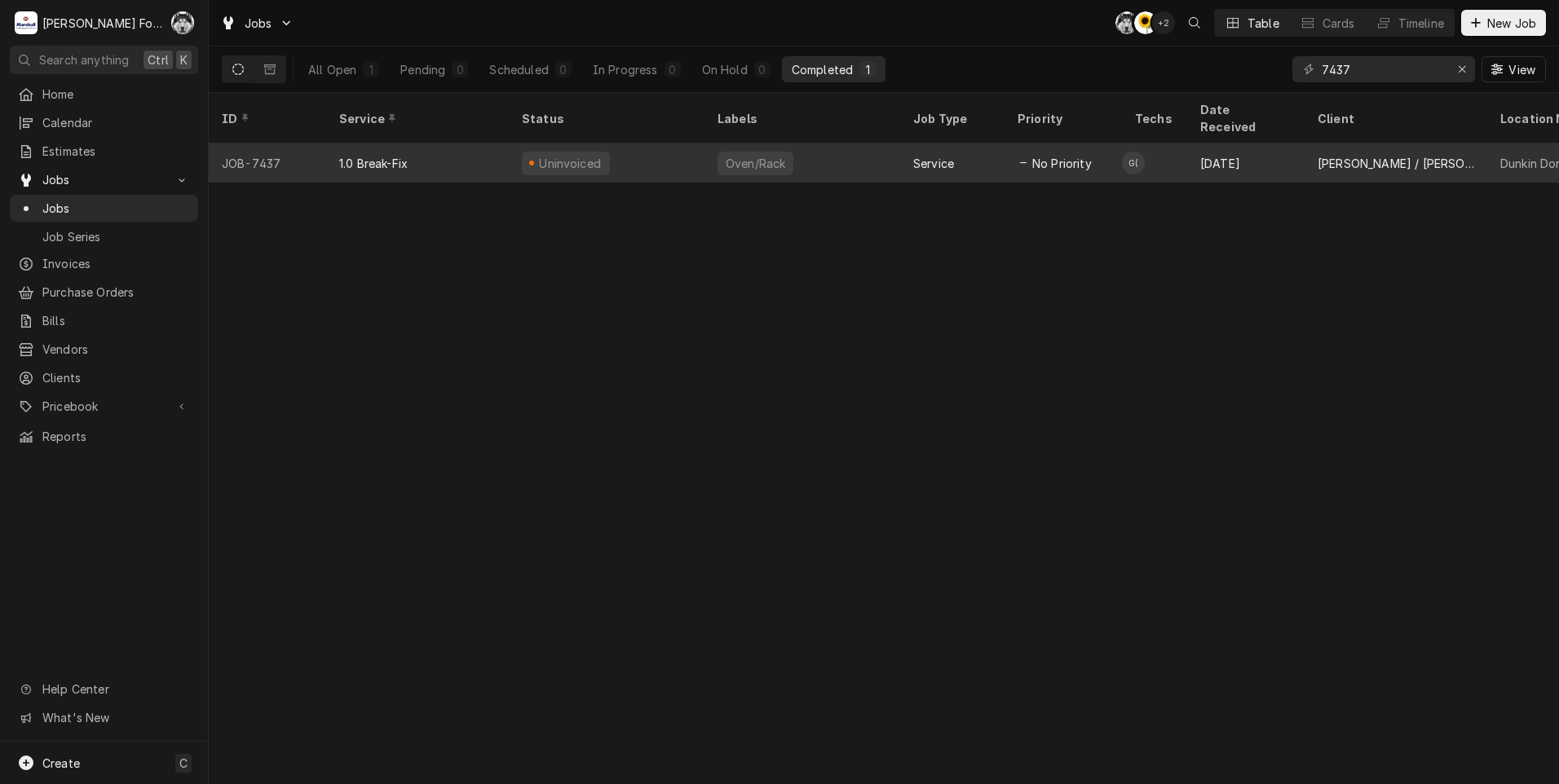
click at [839, 143] on div "Oven/Rack" at bounding box center [802, 163] width 195 height 39
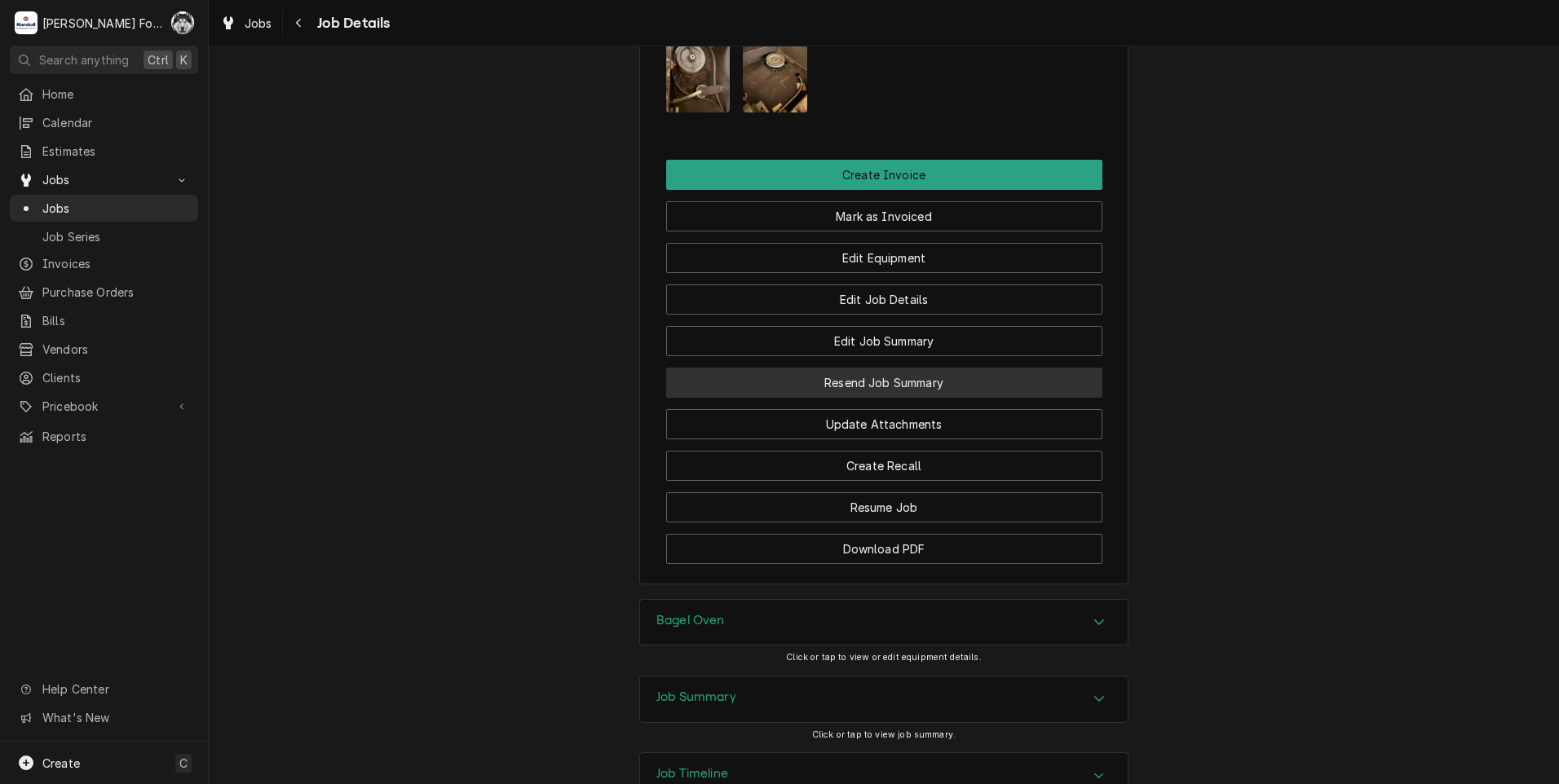
scroll to position [1629, 0]
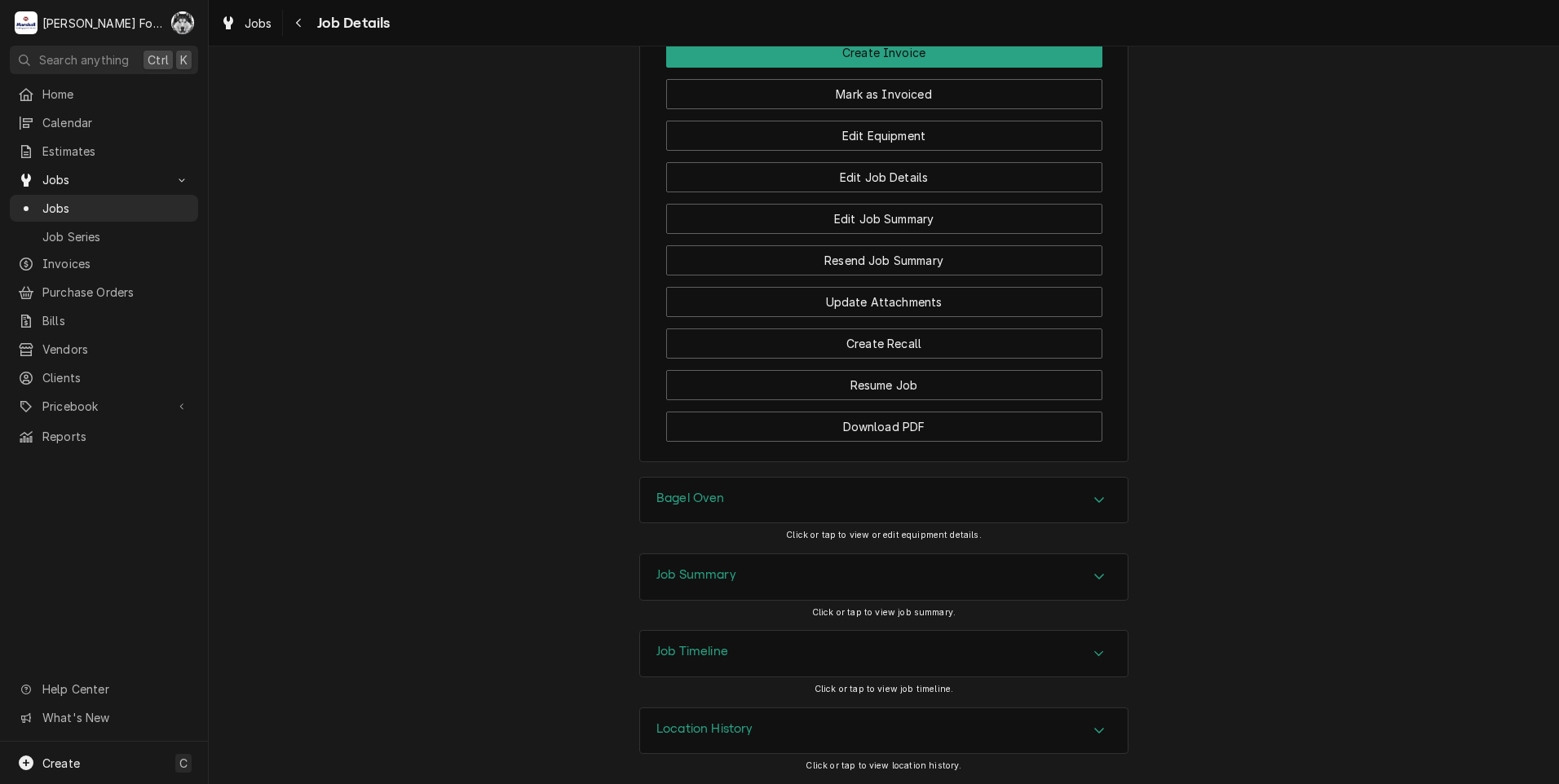
click at [763, 495] on div "Bagel Oven" at bounding box center [883, 501] width 487 height 46
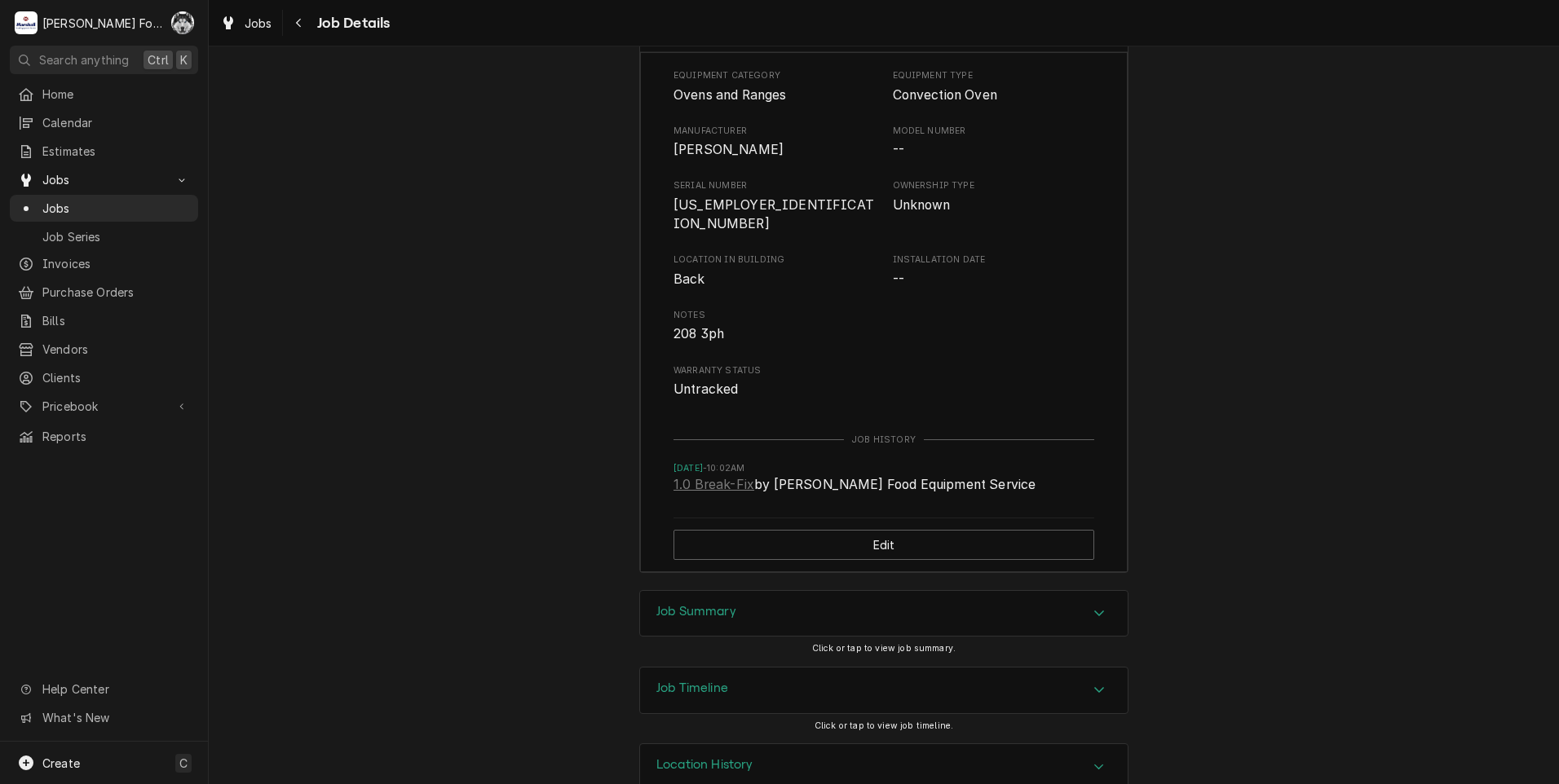
scroll to position [2117, 0]
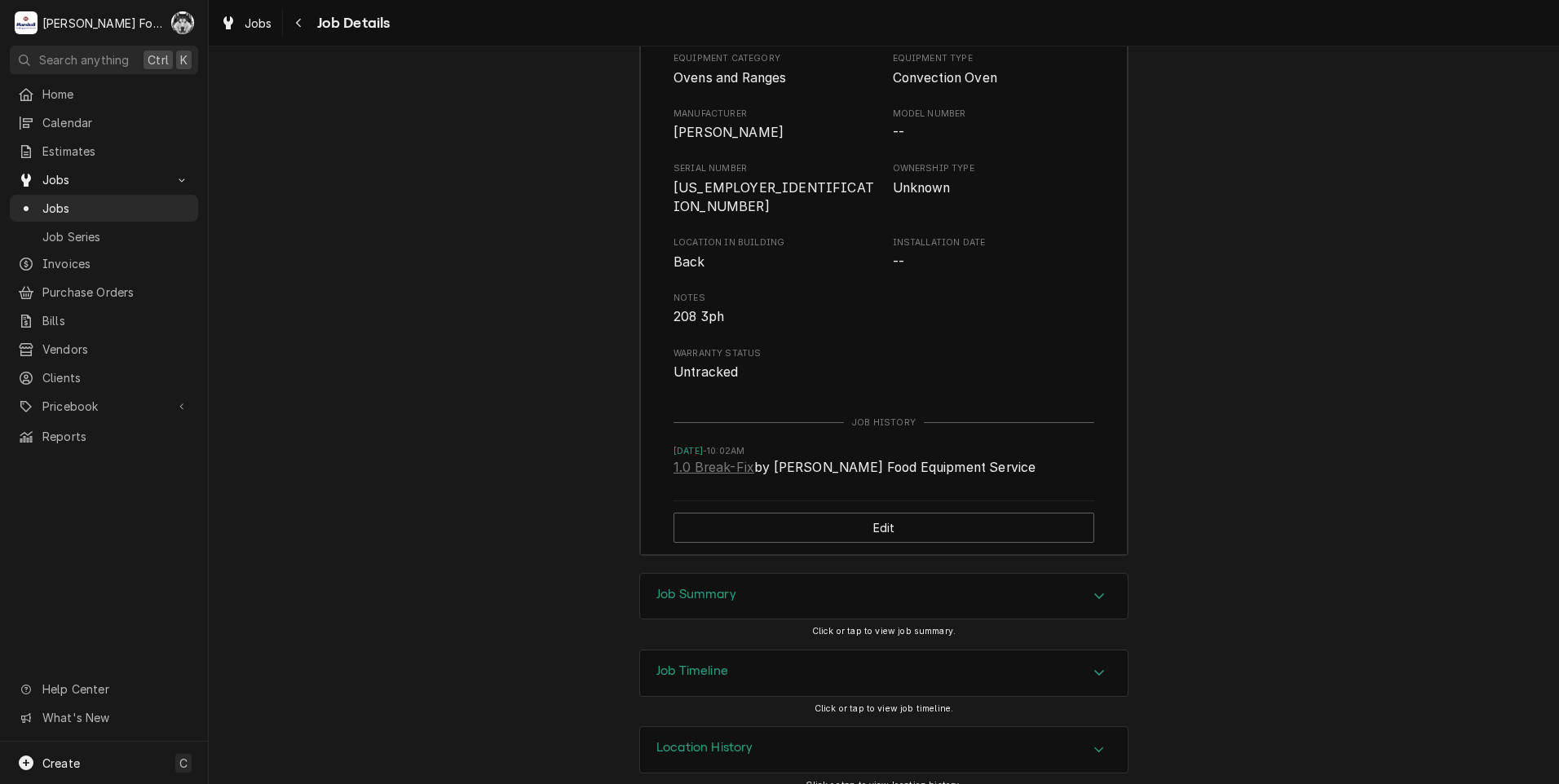
click at [742, 587] on div "Job Summary" at bounding box center [883, 597] width 487 height 46
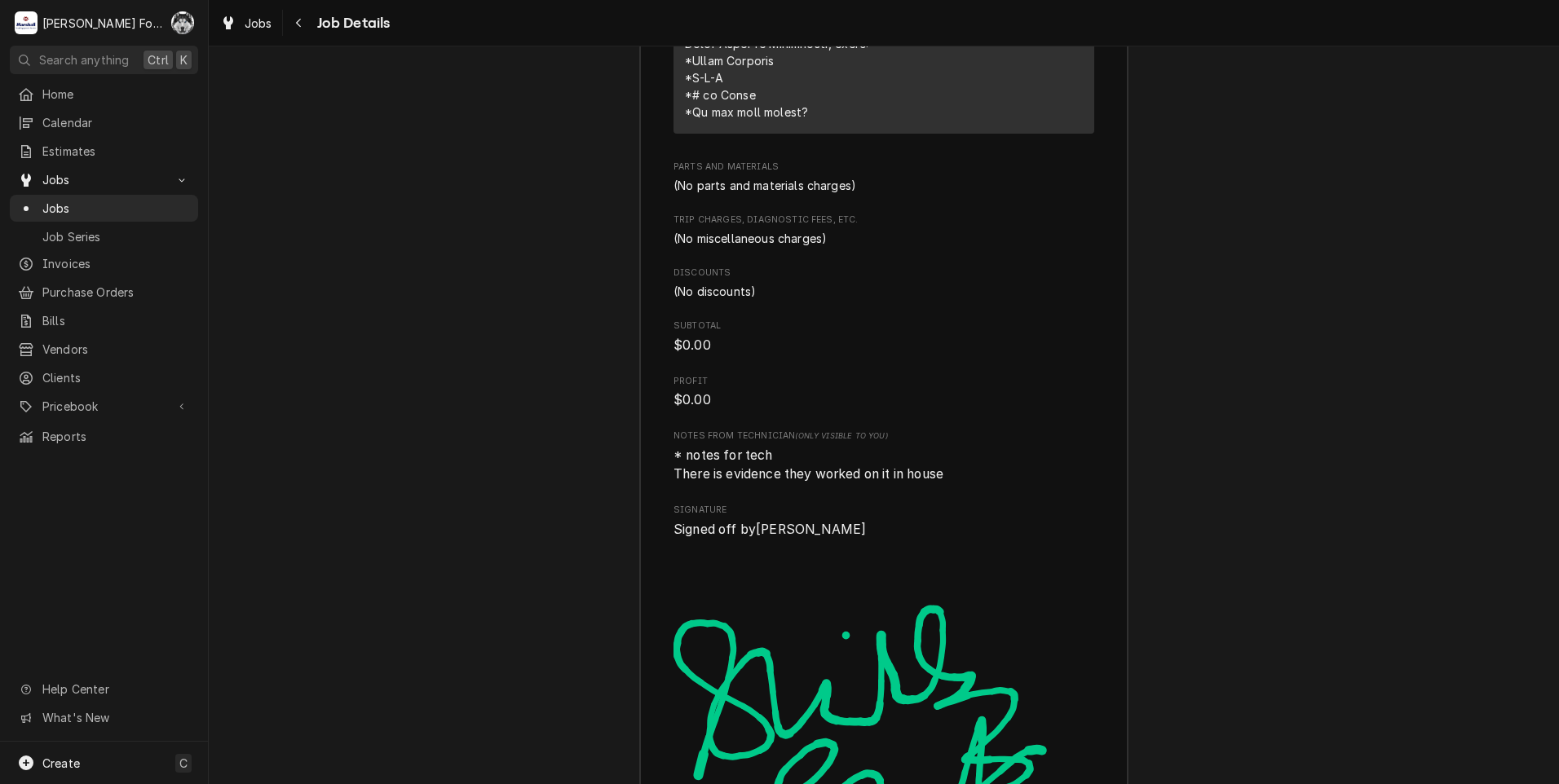
scroll to position [3710, 0]
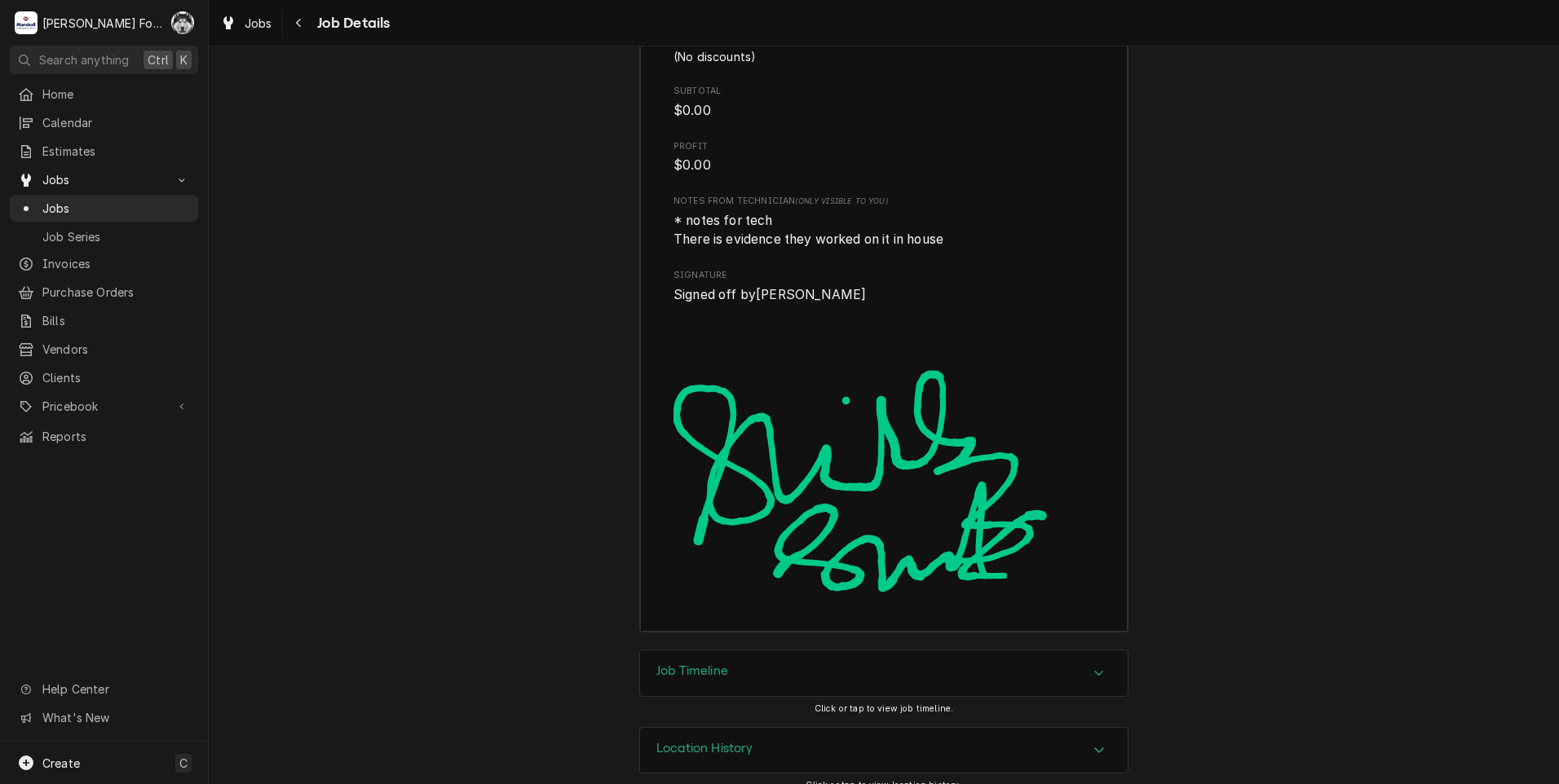
click at [705, 664] on h3 "Job Timeline" at bounding box center [692, 671] width 72 height 15
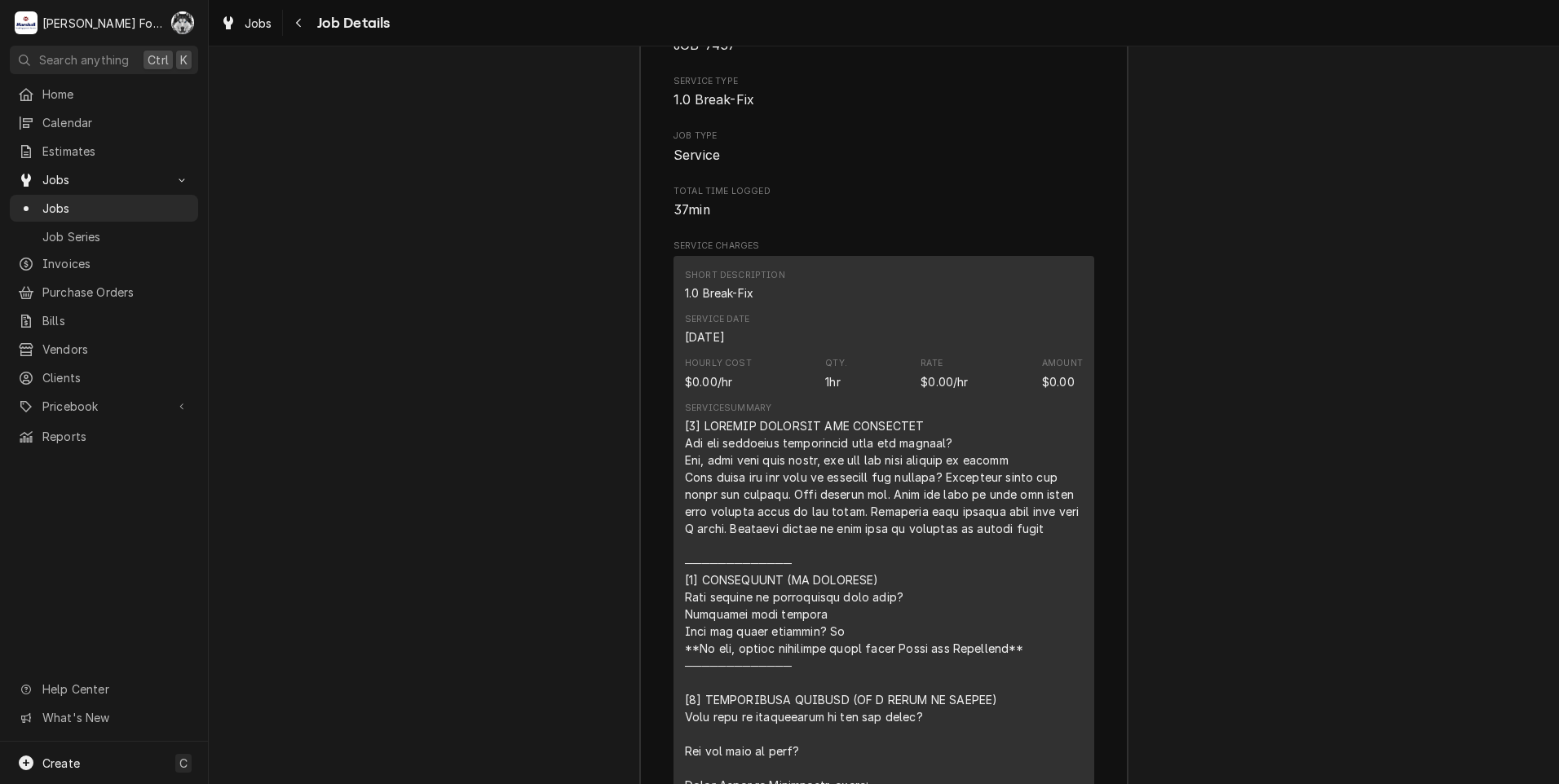
scroll to position [2740, 0]
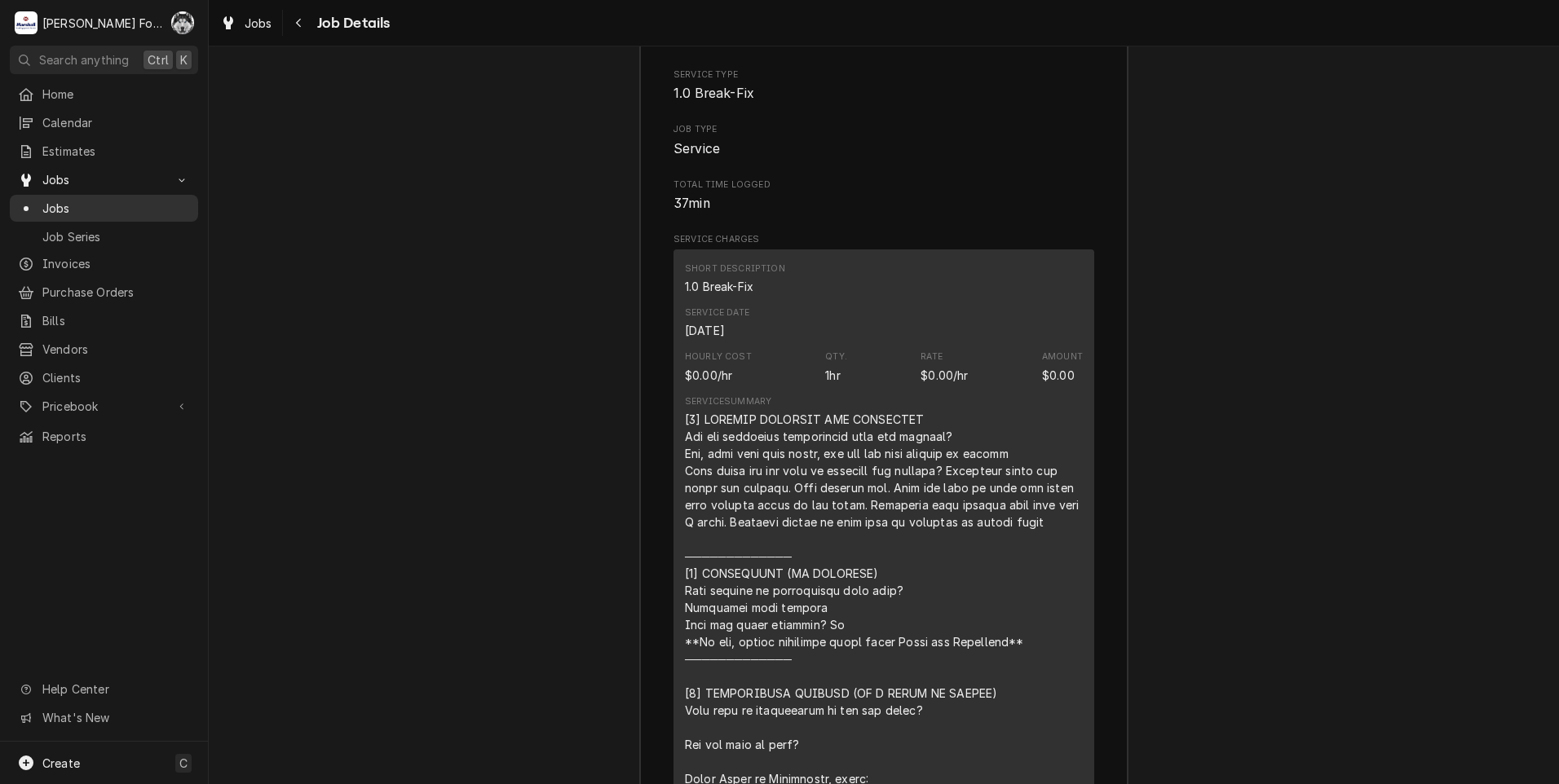
click at [60, 202] on span "Jobs" at bounding box center [116, 208] width 148 height 17
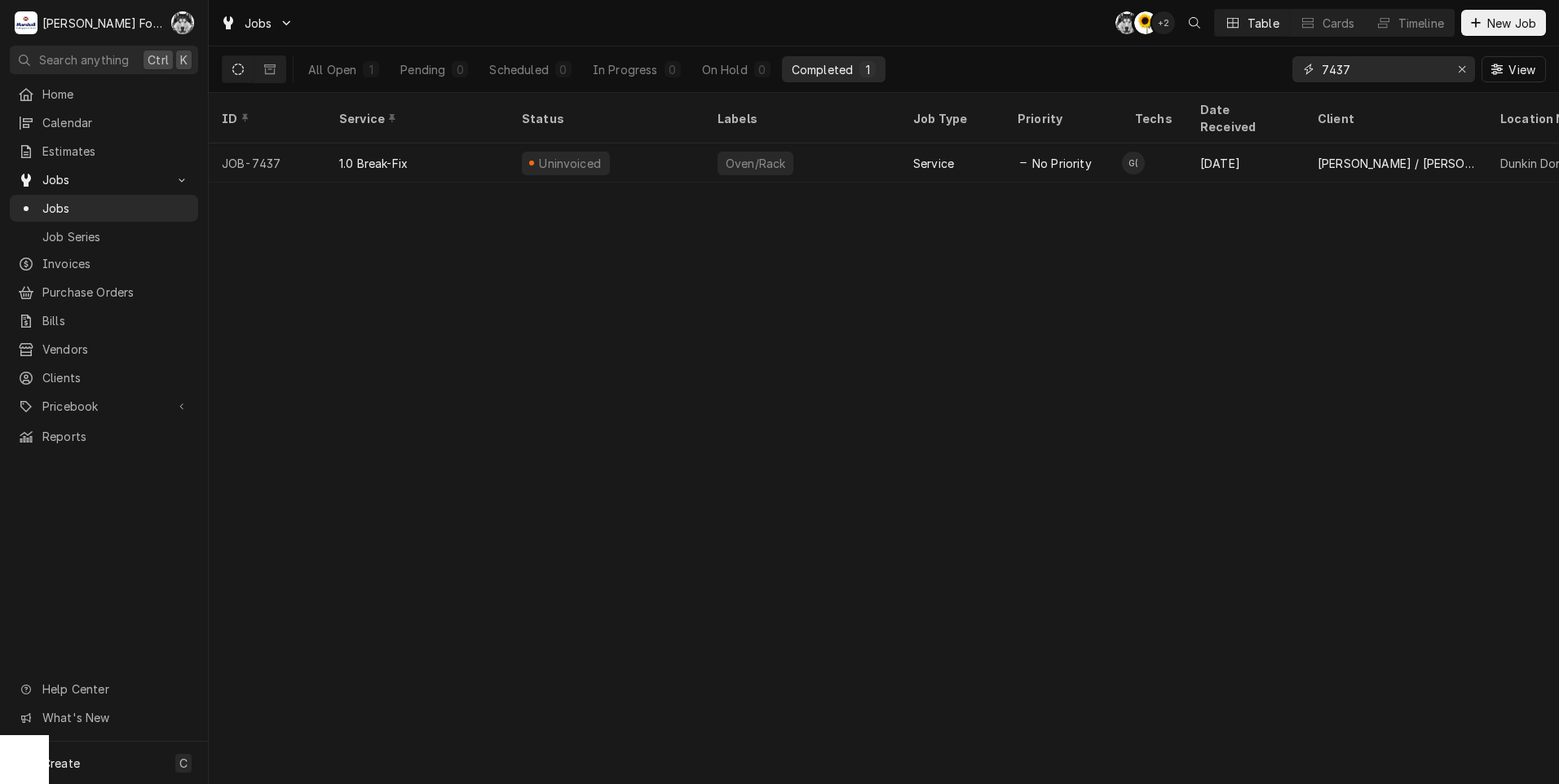
click at [1364, 77] on input "7437" at bounding box center [1382, 69] width 122 height 26
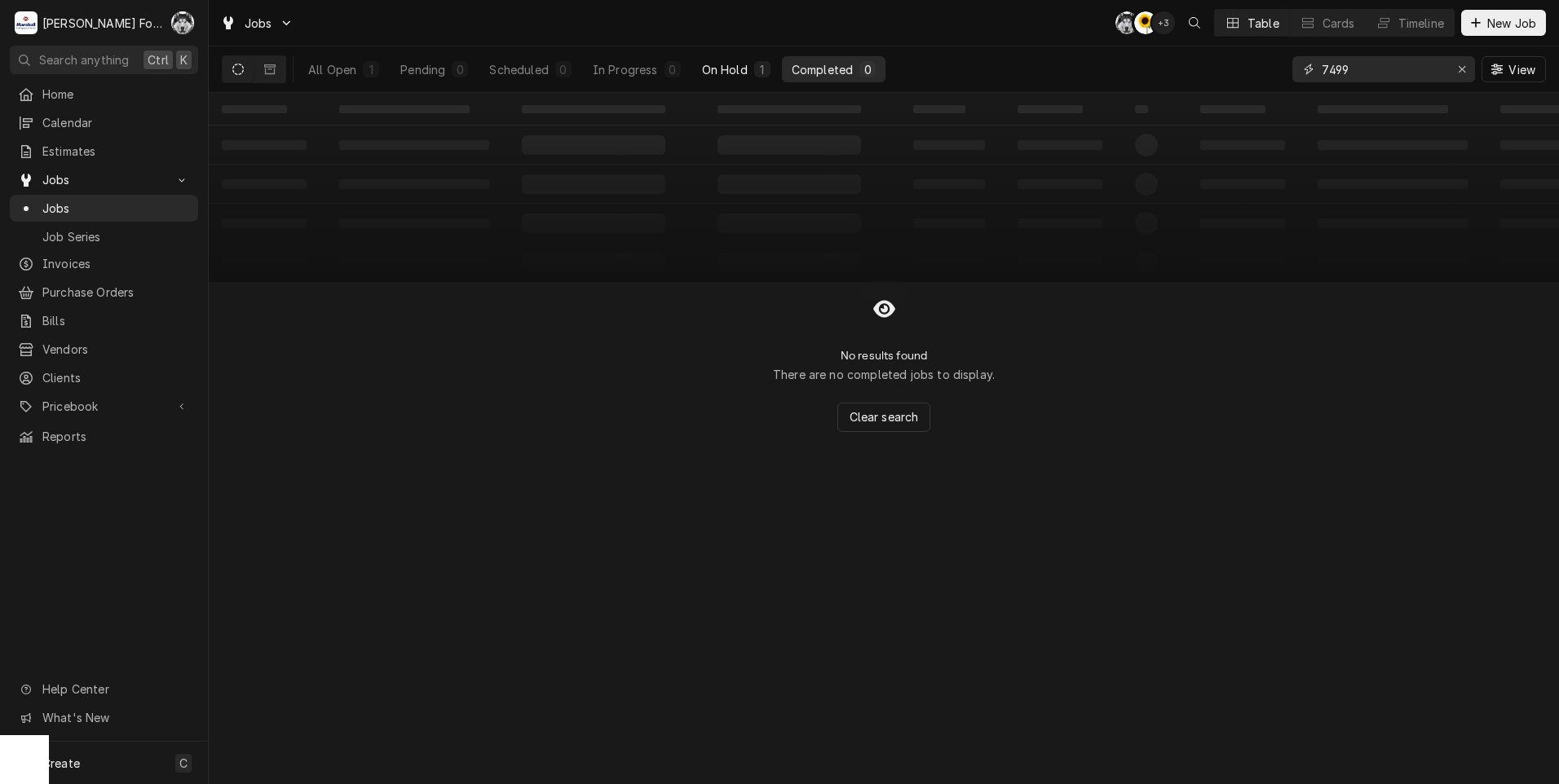
type input "7499"
click at [753, 64] on button "On Hold 1" at bounding box center [736, 69] width 88 height 26
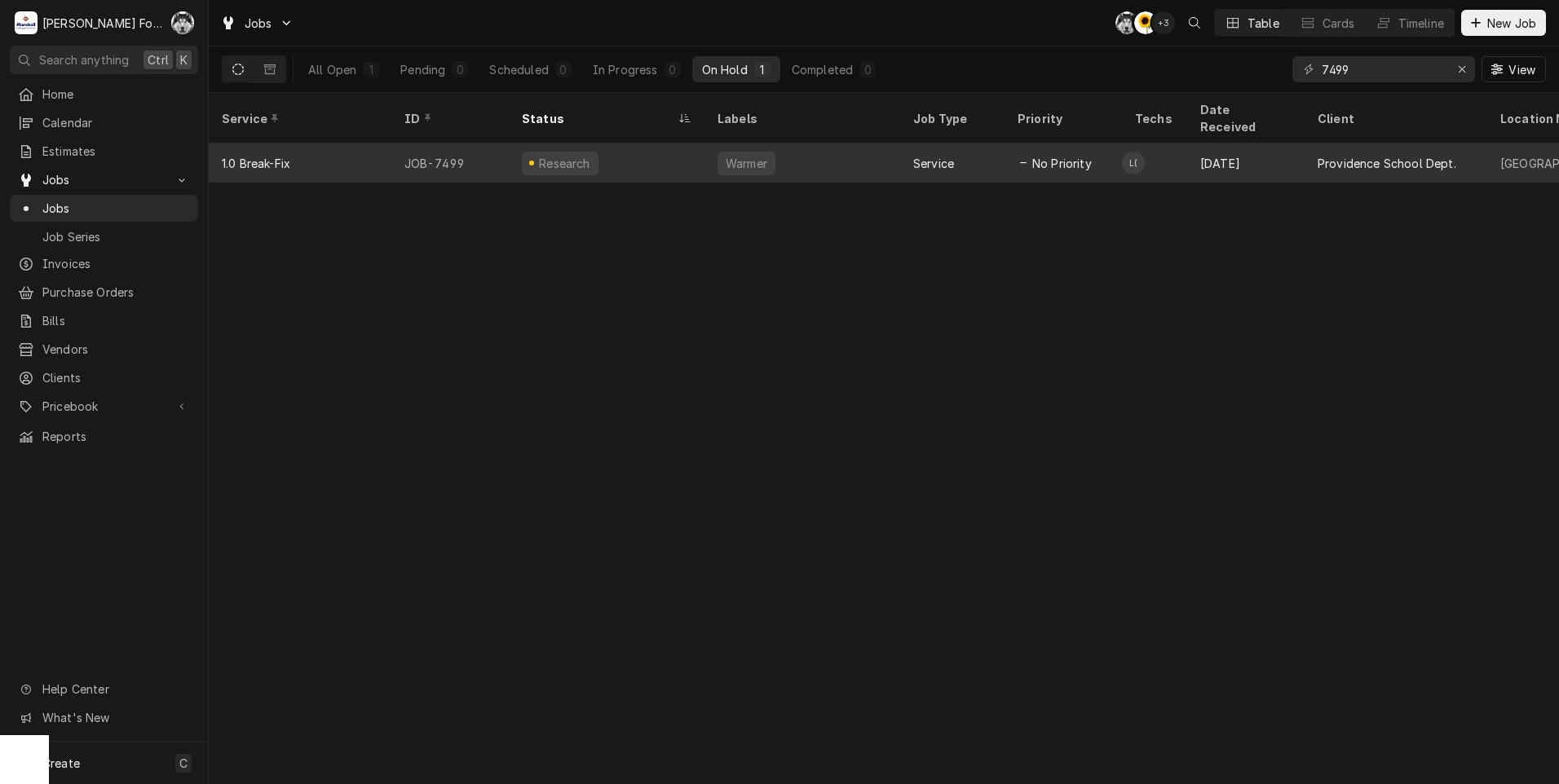
click at [741, 155] on div "Warmer" at bounding box center [746, 164] width 45 height 17
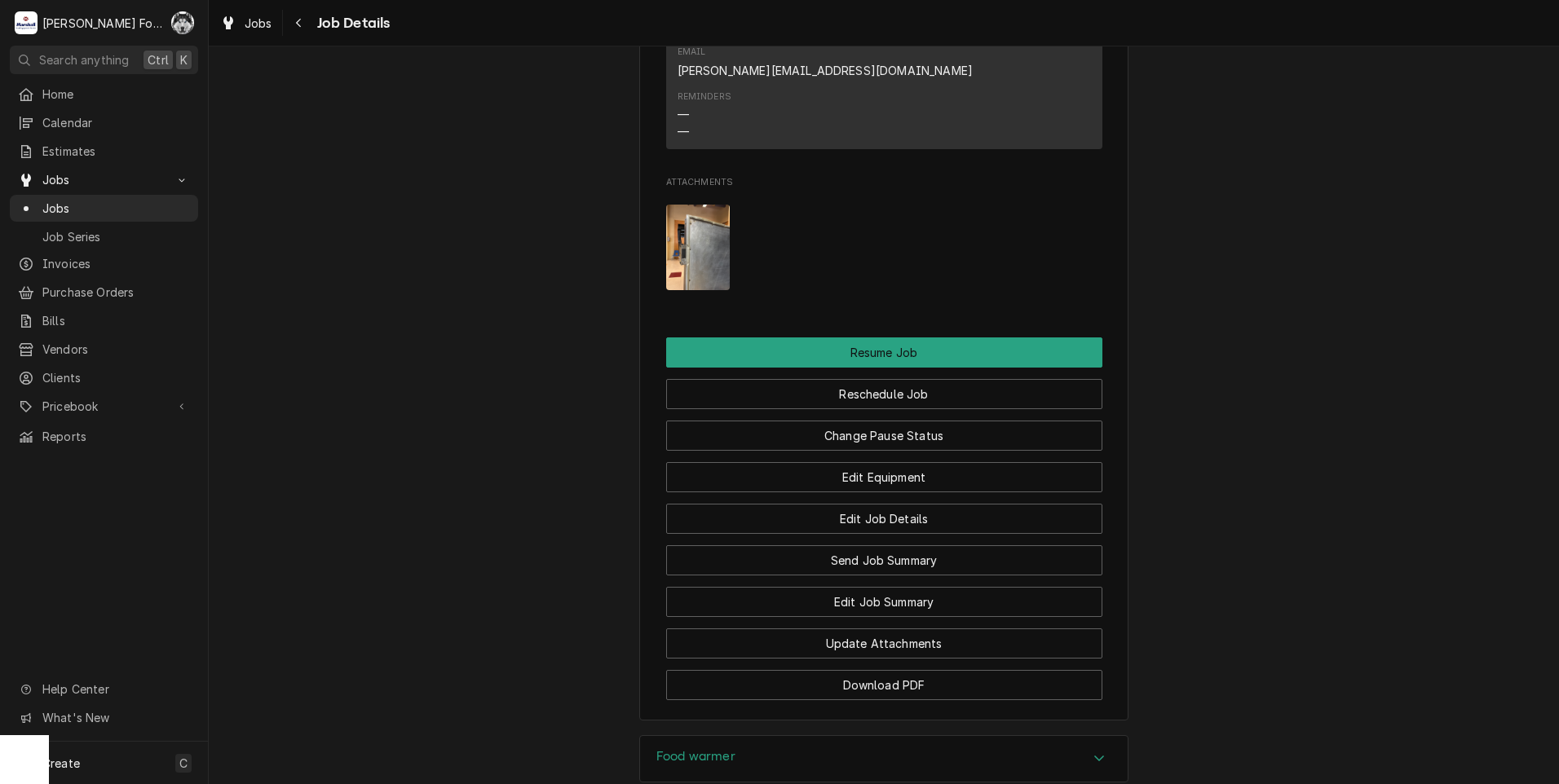
scroll to position [1728, 0]
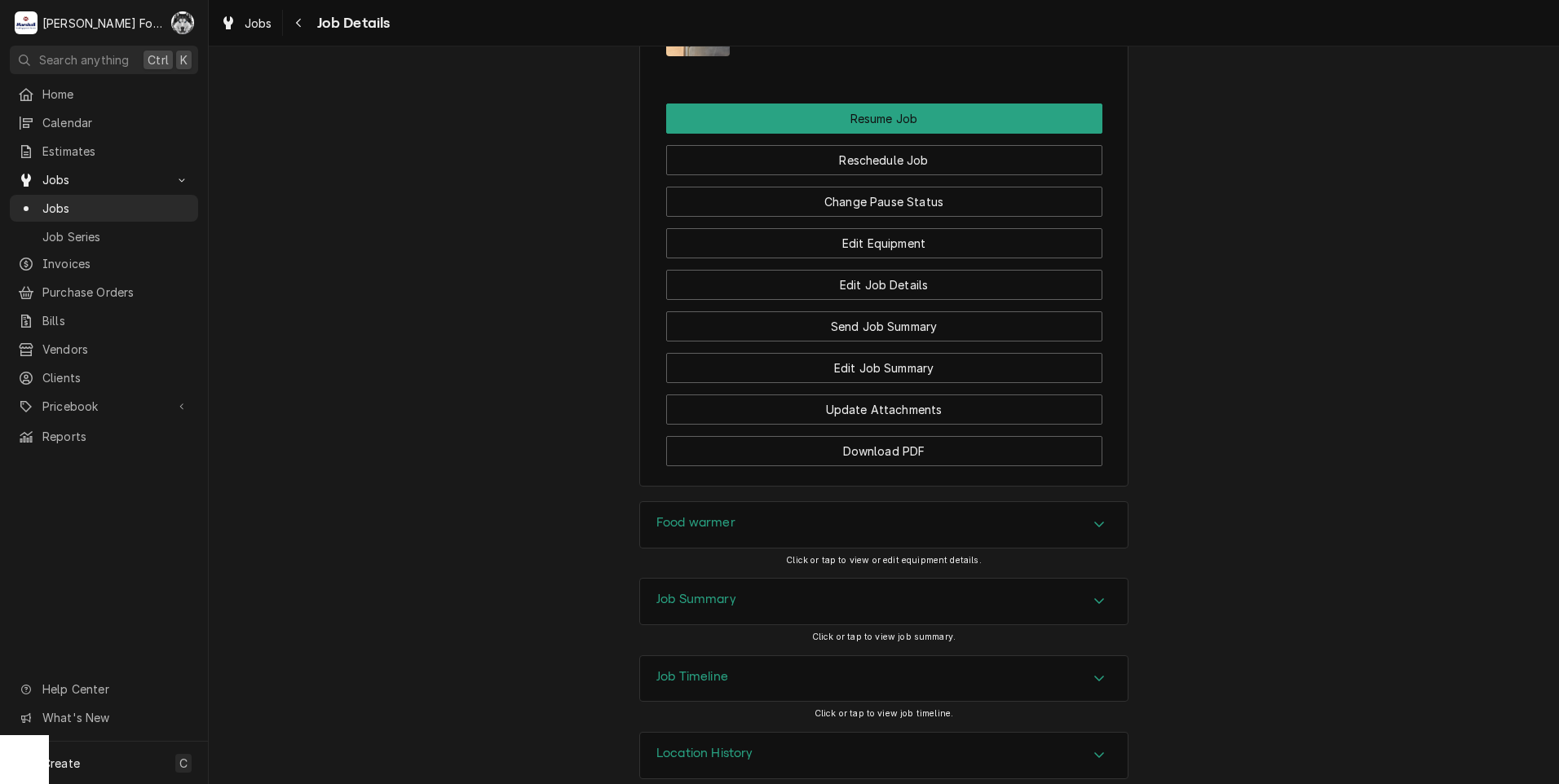
click at [726, 515] on h3 "Food warmer" at bounding box center [695, 523] width 79 height 15
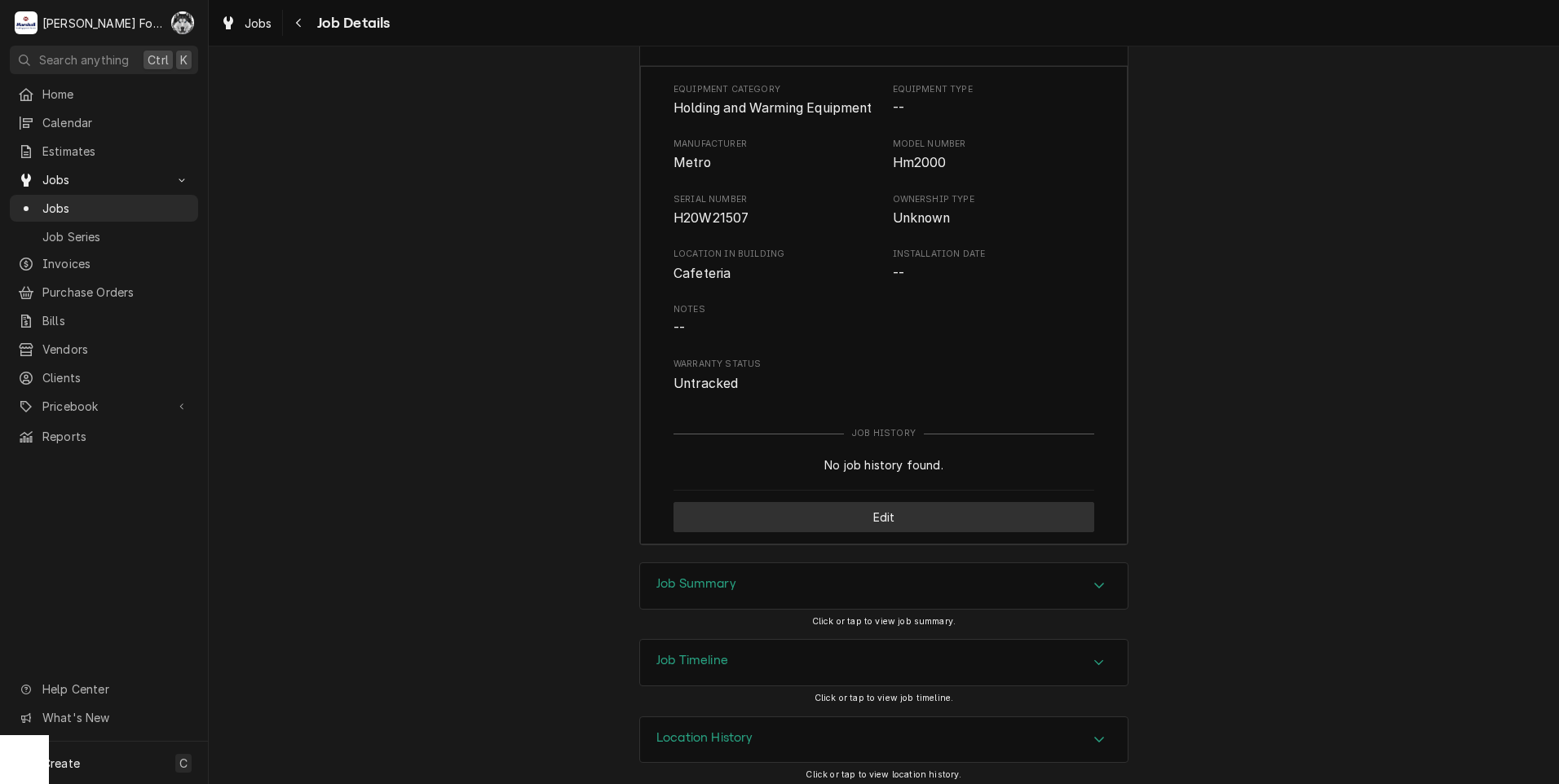
scroll to position [2214, 0]
click at [709, 602] on div "Job Summary Click or tap to view job summary." at bounding box center [883, 597] width 489 height 77
click at [715, 578] on h3 "Job Summary" at bounding box center [696, 581] width 80 height 15
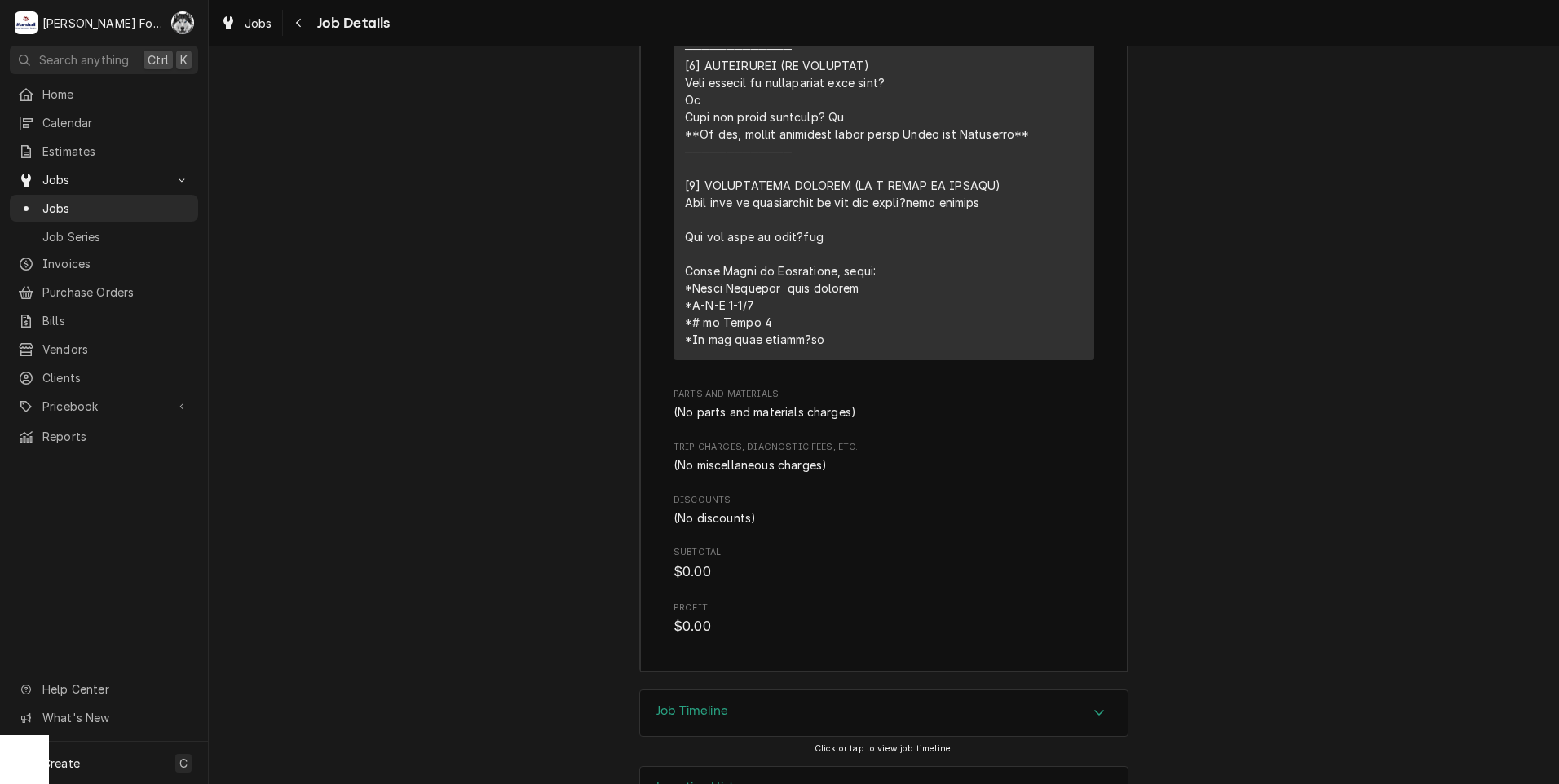
scroll to position [3335, 0]
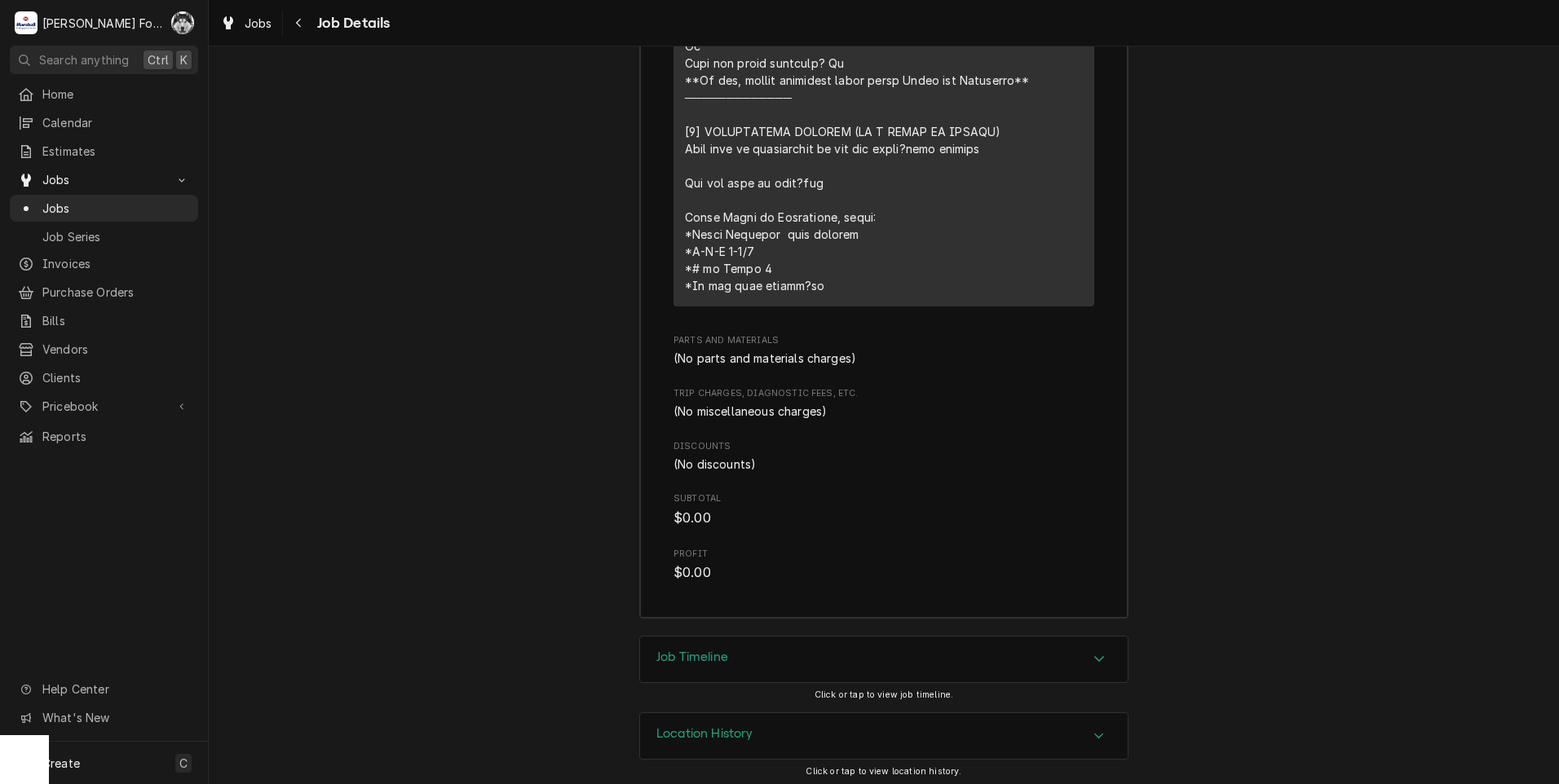
click at [727, 656] on div "Job Timeline" at bounding box center [883, 659] width 487 height 46
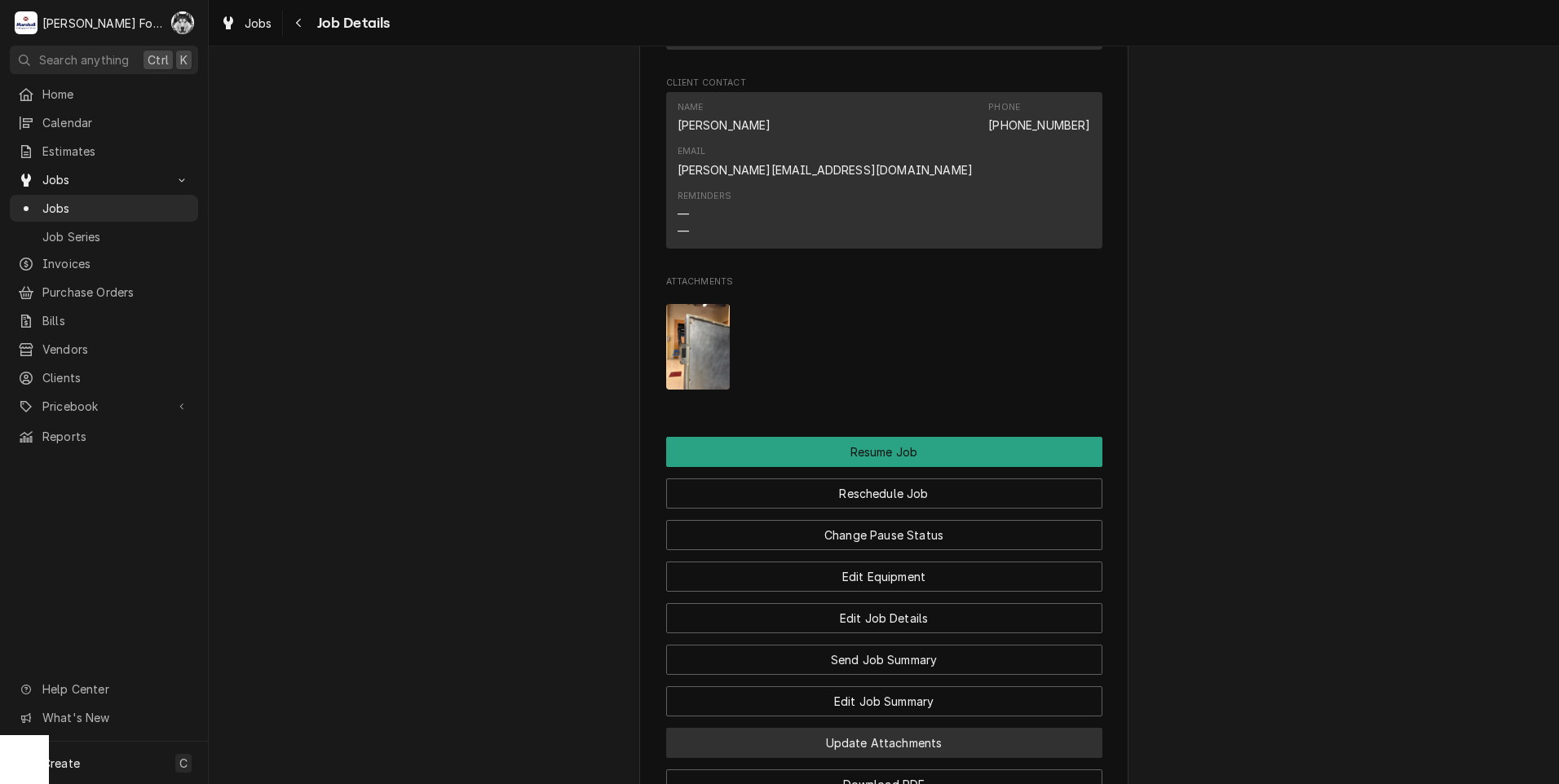
scroll to position [1434, 0]
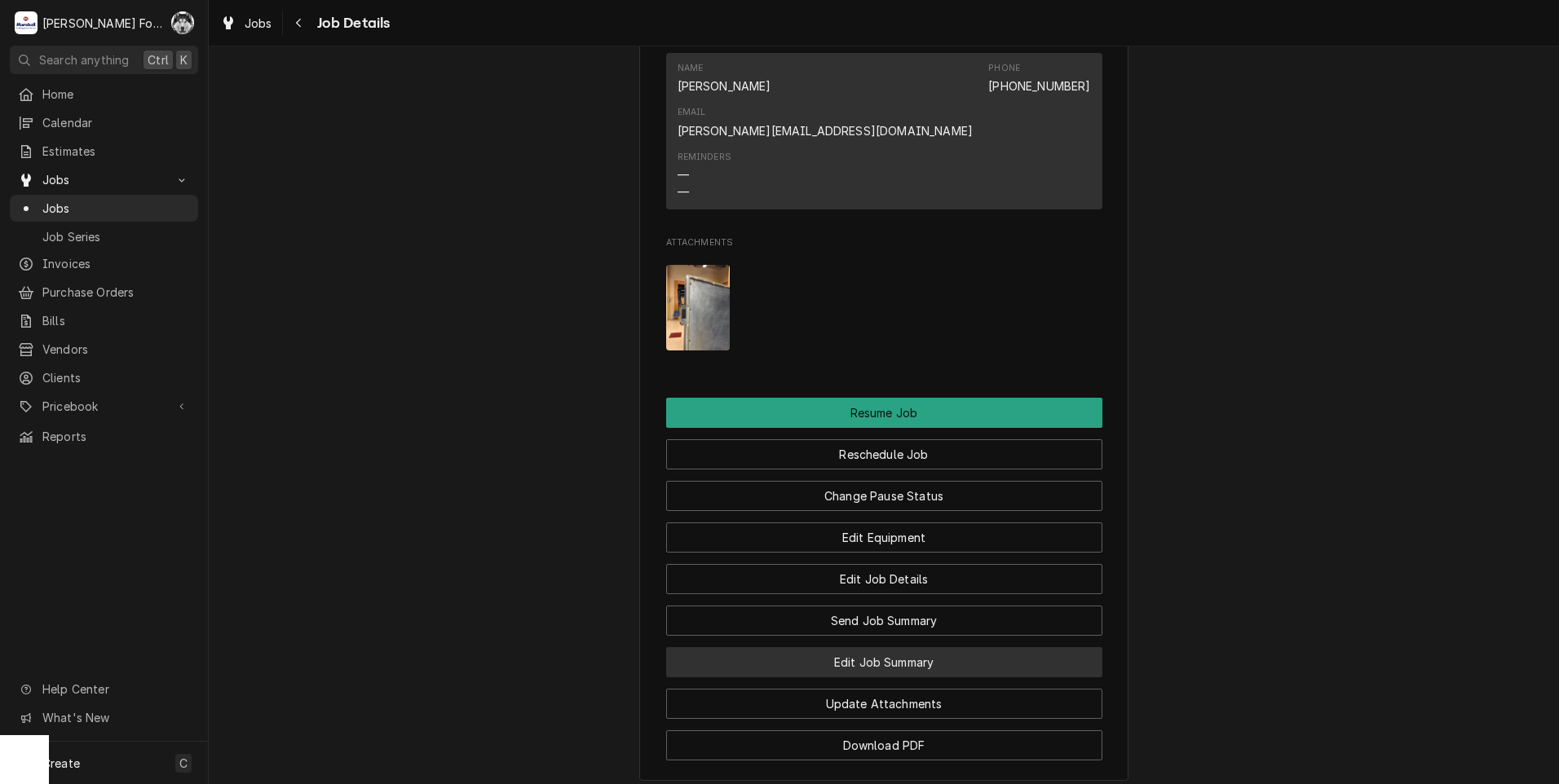
click at [886, 648] on button "Edit Job Summary" at bounding box center [884, 662] width 436 height 30
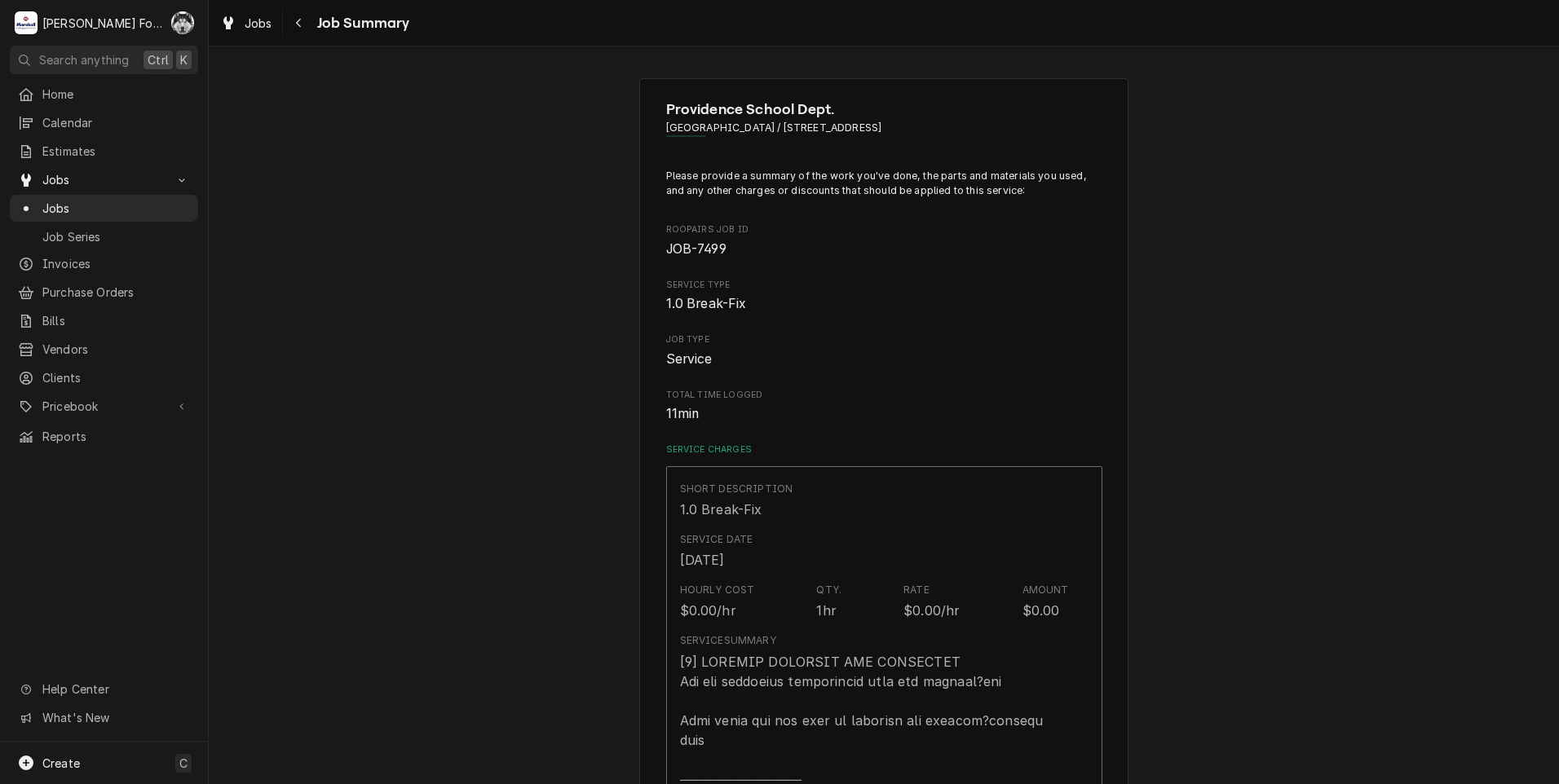
type textarea "x"
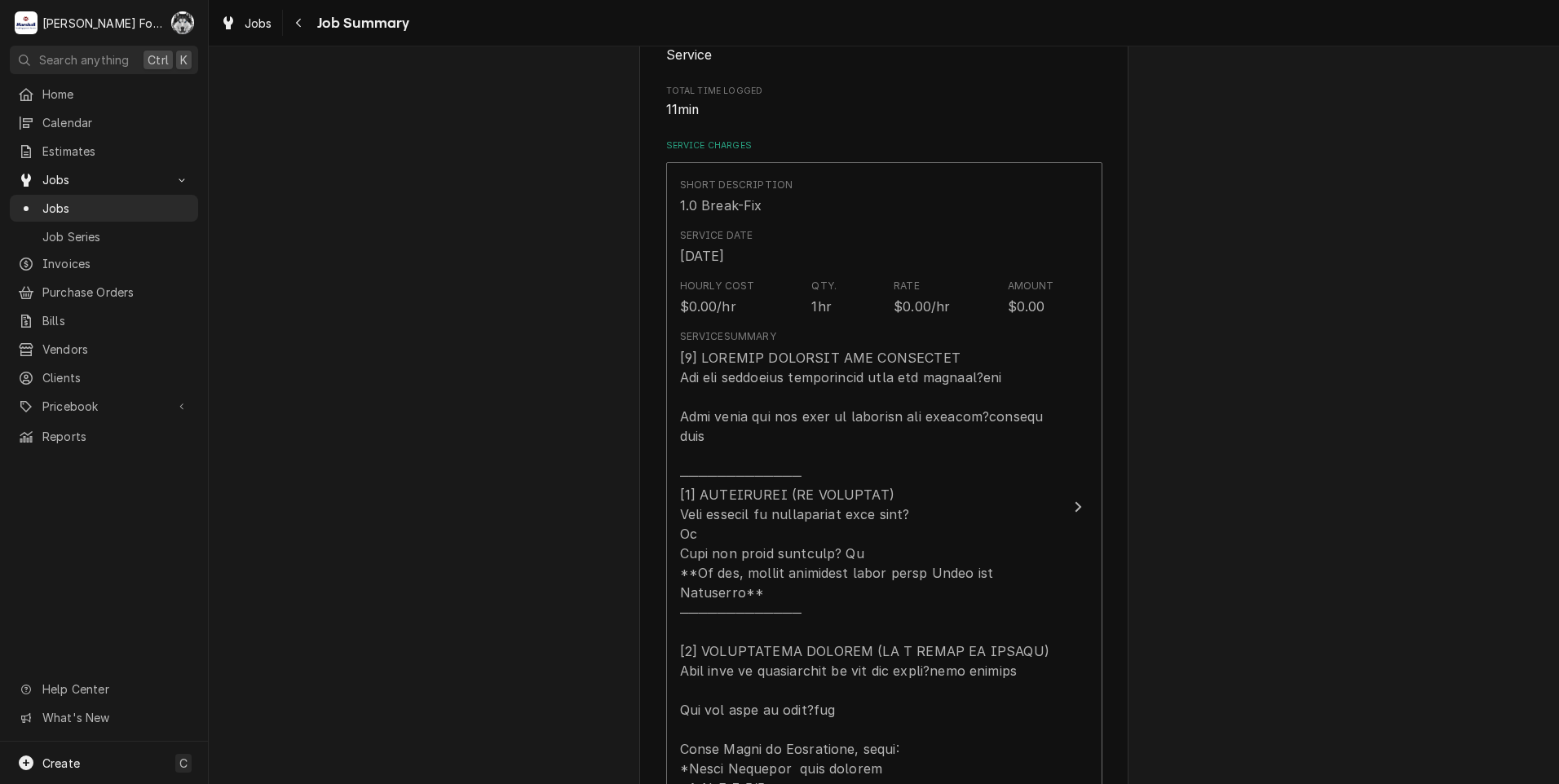
scroll to position [679, 0]
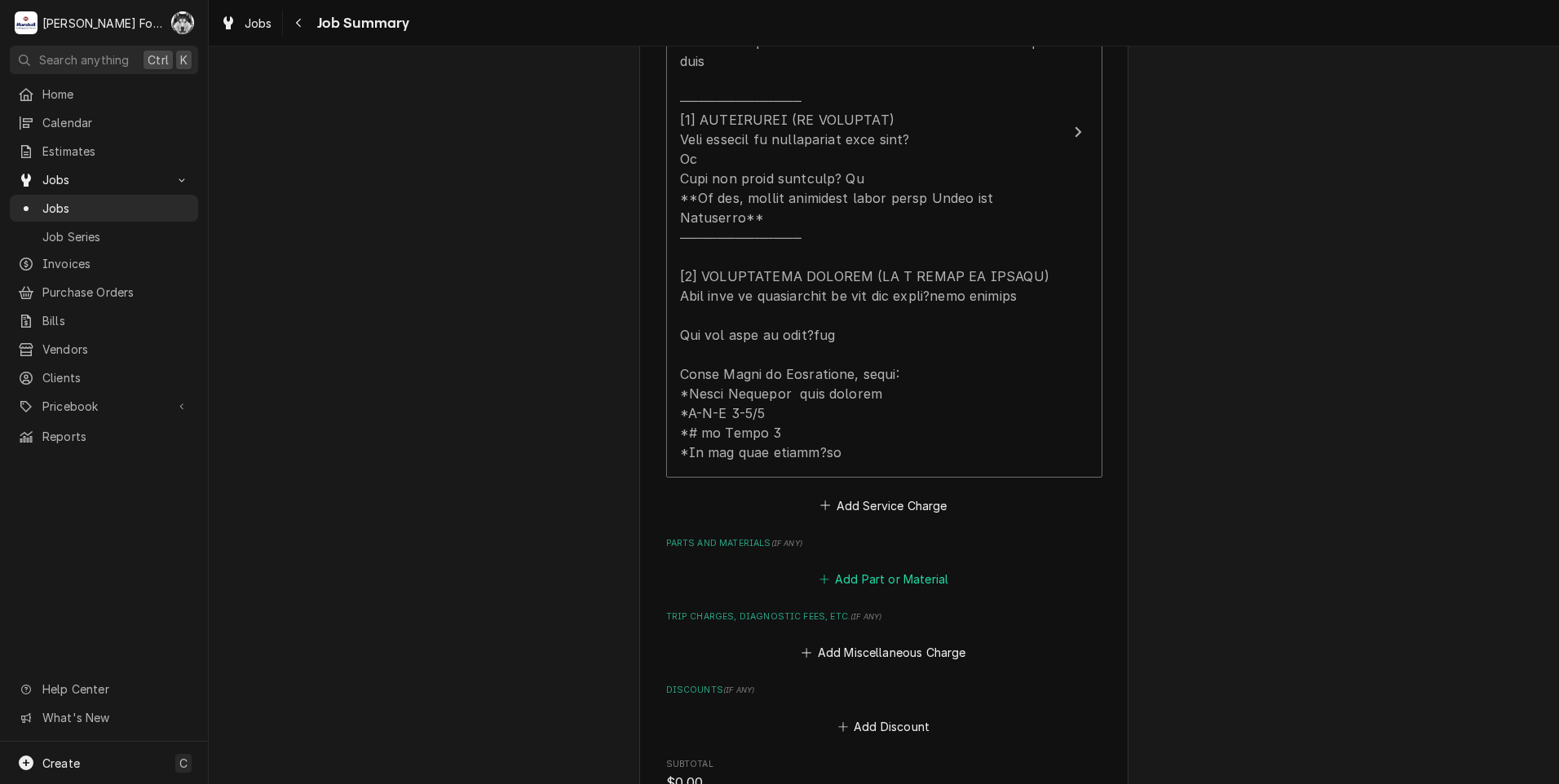
click at [881, 568] on button "Add Part or Material" at bounding box center [883, 579] width 135 height 23
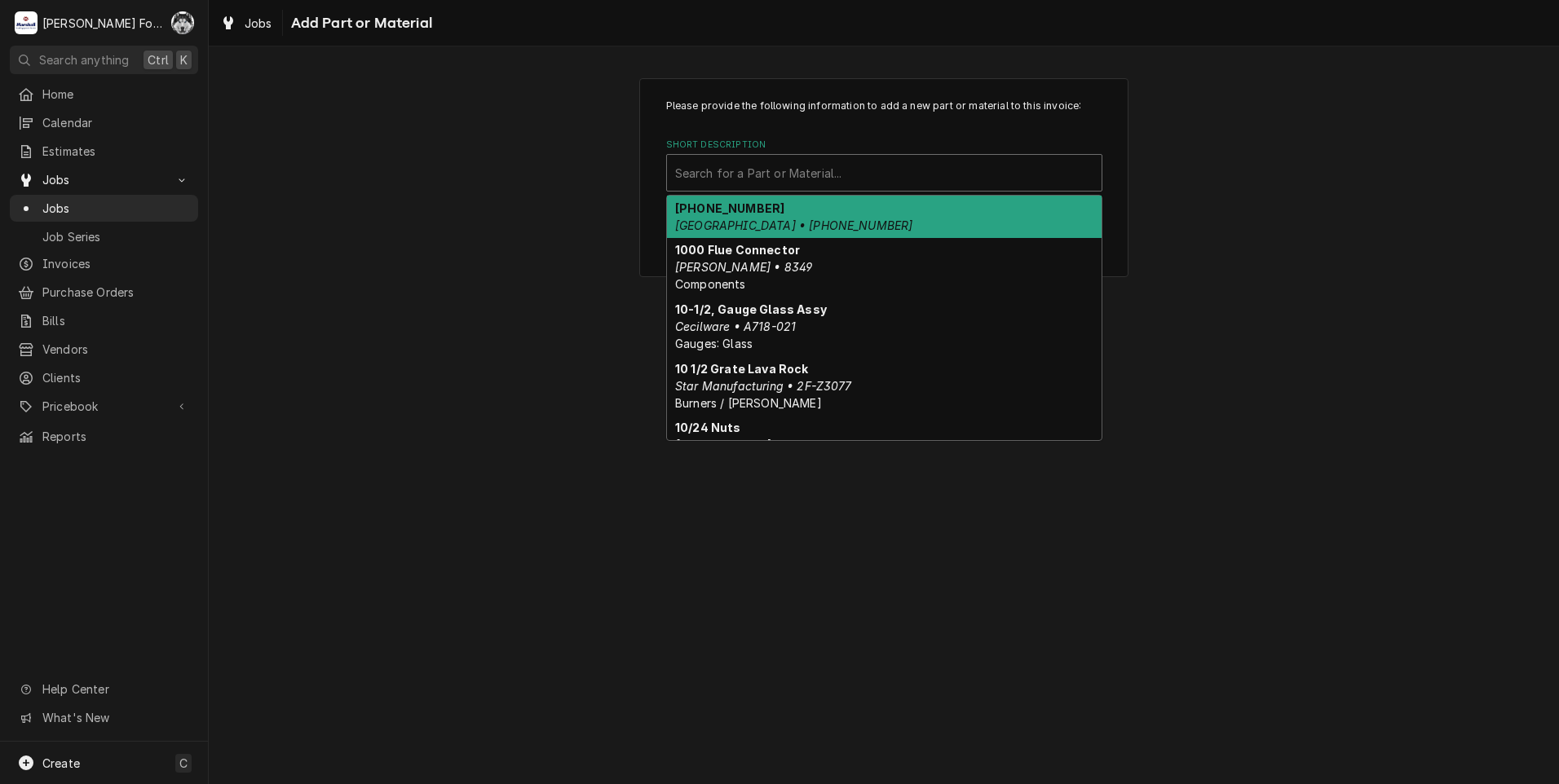
click at [829, 169] on div "Short Description" at bounding box center [884, 172] width 418 height 29
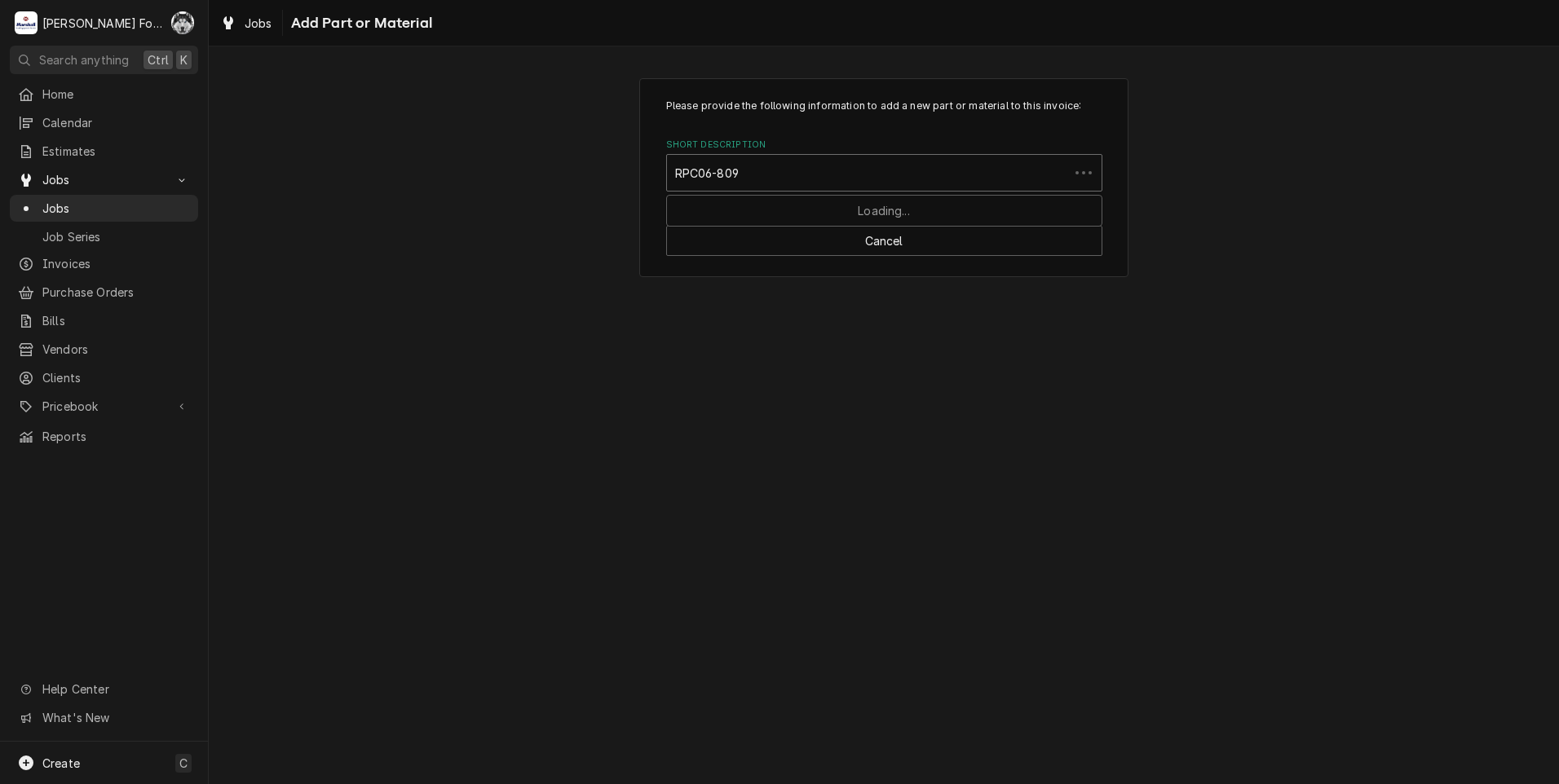
type input "RPC06-809"
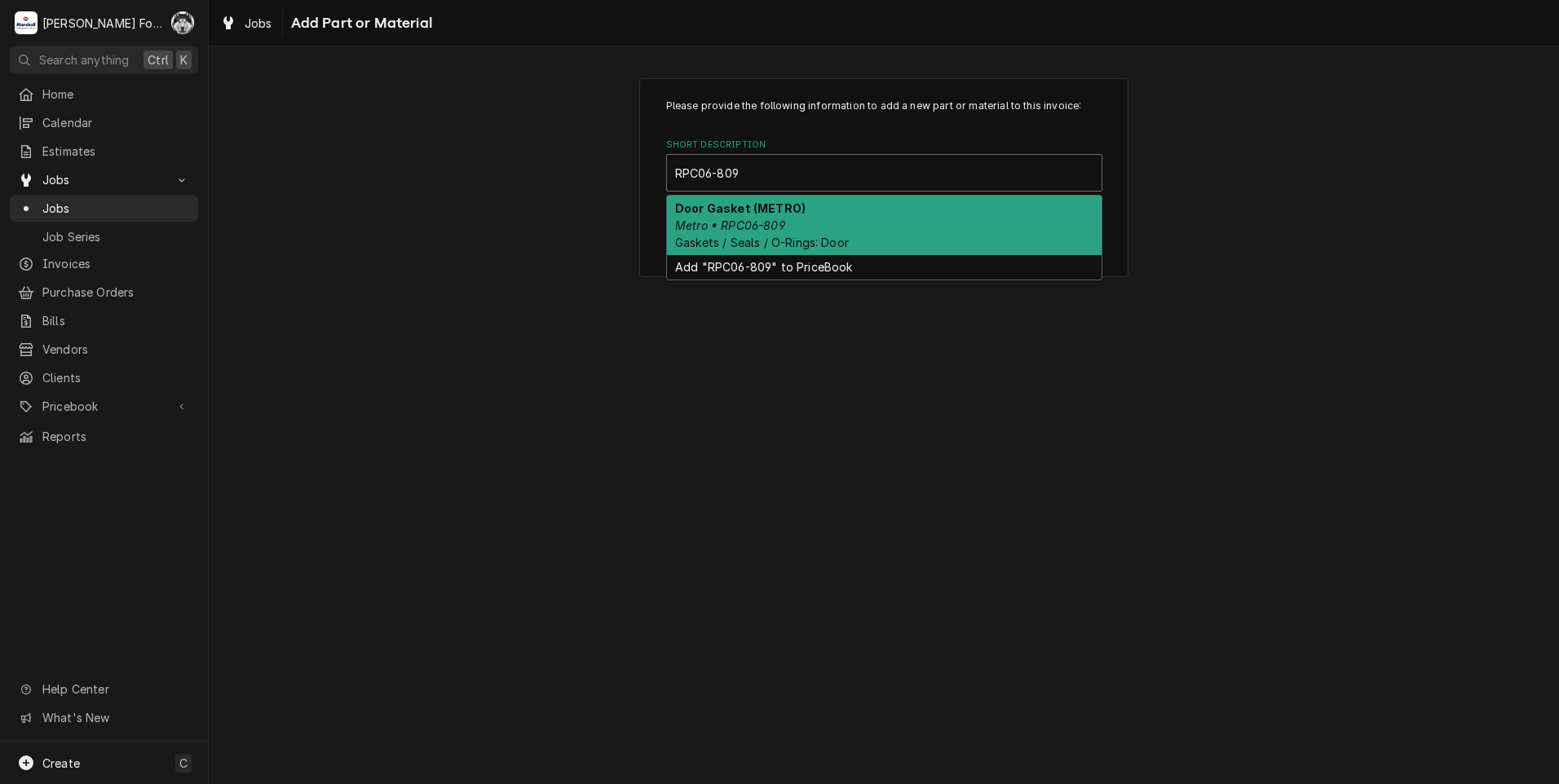
click at [757, 224] on em "Metro • RPC06-809" at bounding box center [730, 225] width 110 height 14
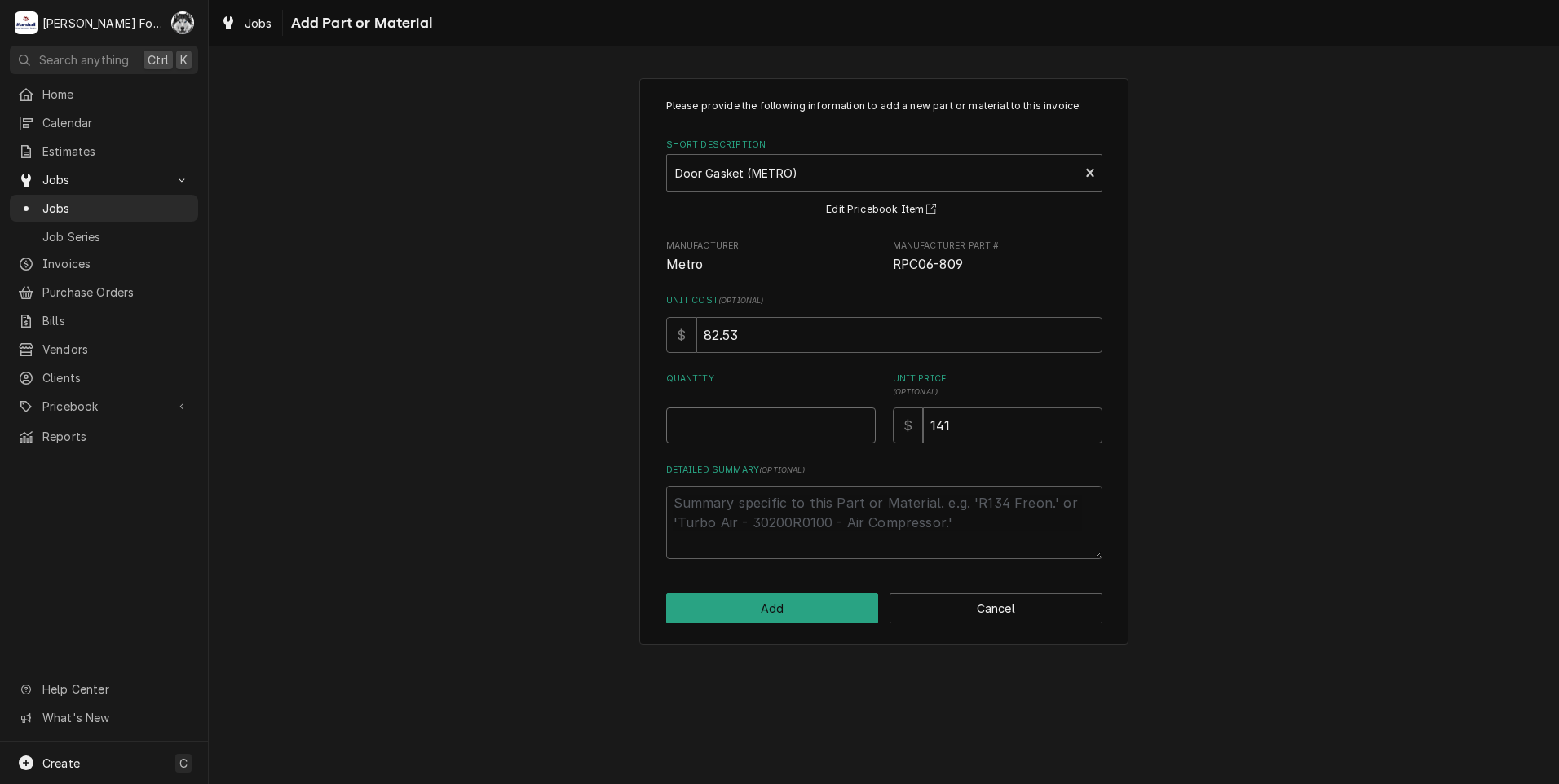
click at [869, 420] on input "Quantity" at bounding box center [771, 426] width 210 height 36
type textarea "x"
type input "0.5"
click at [864, 420] on input "0.5" at bounding box center [771, 426] width 210 height 36
type textarea "x"
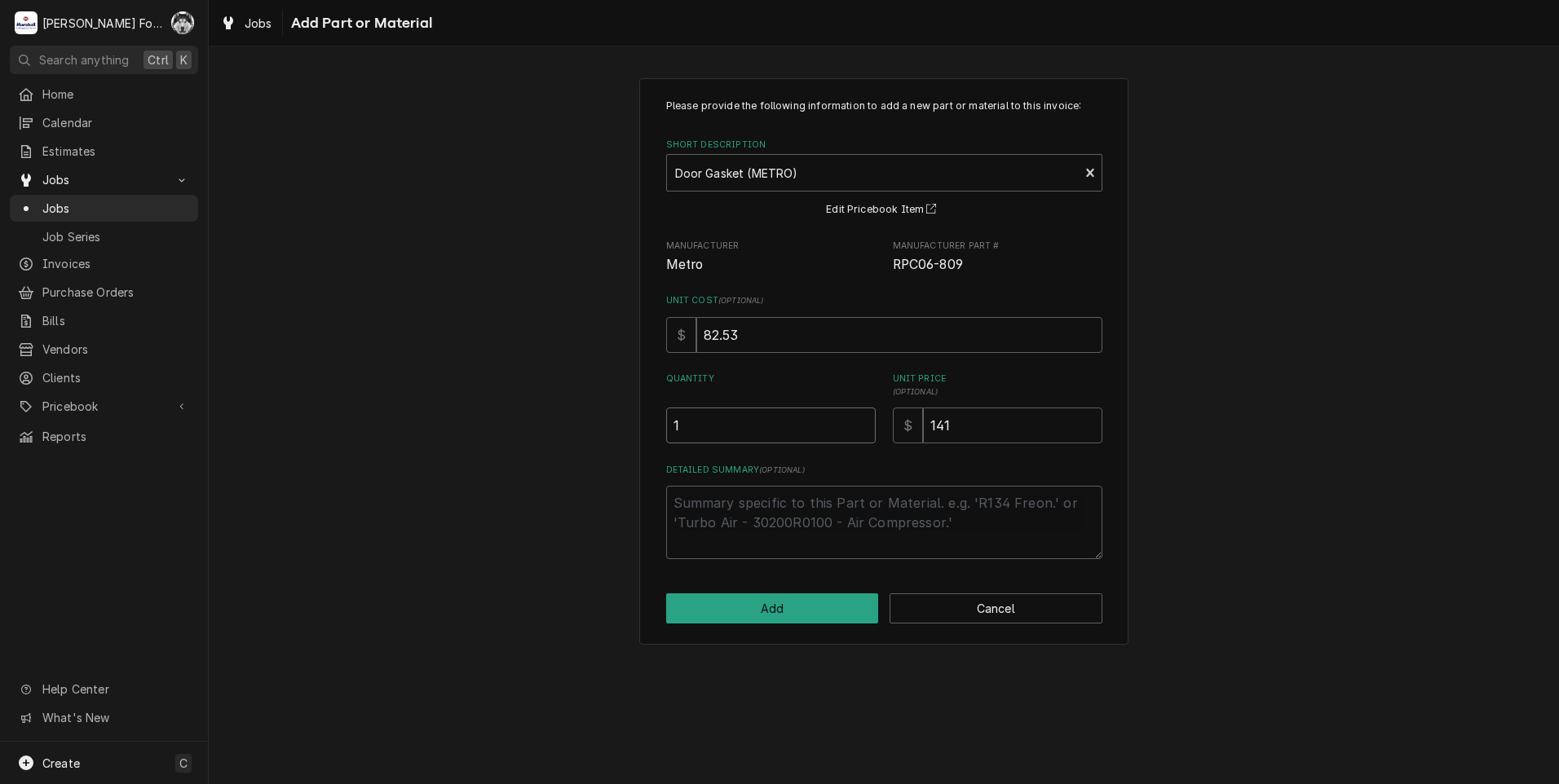
type input "1"
click at [864, 419] on input "1" at bounding box center [771, 426] width 210 height 36
type textarea "x"
type input "1.5"
click at [864, 419] on input "1.5" at bounding box center [771, 426] width 210 height 36
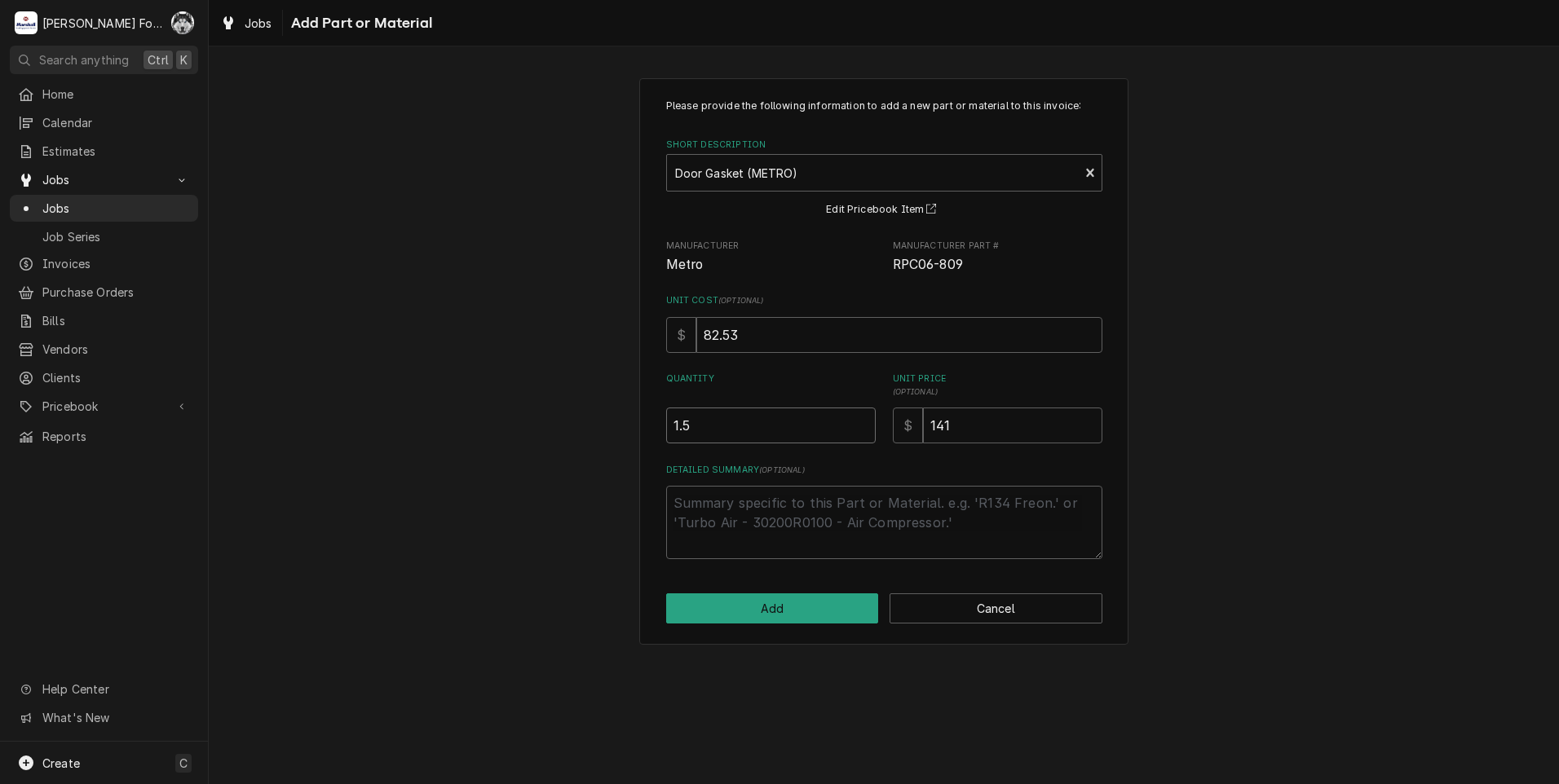
type textarea "x"
type input "2"
click at [864, 419] on input "2" at bounding box center [771, 426] width 210 height 36
click at [774, 607] on button "Add" at bounding box center [772, 608] width 212 height 30
type textarea "x"
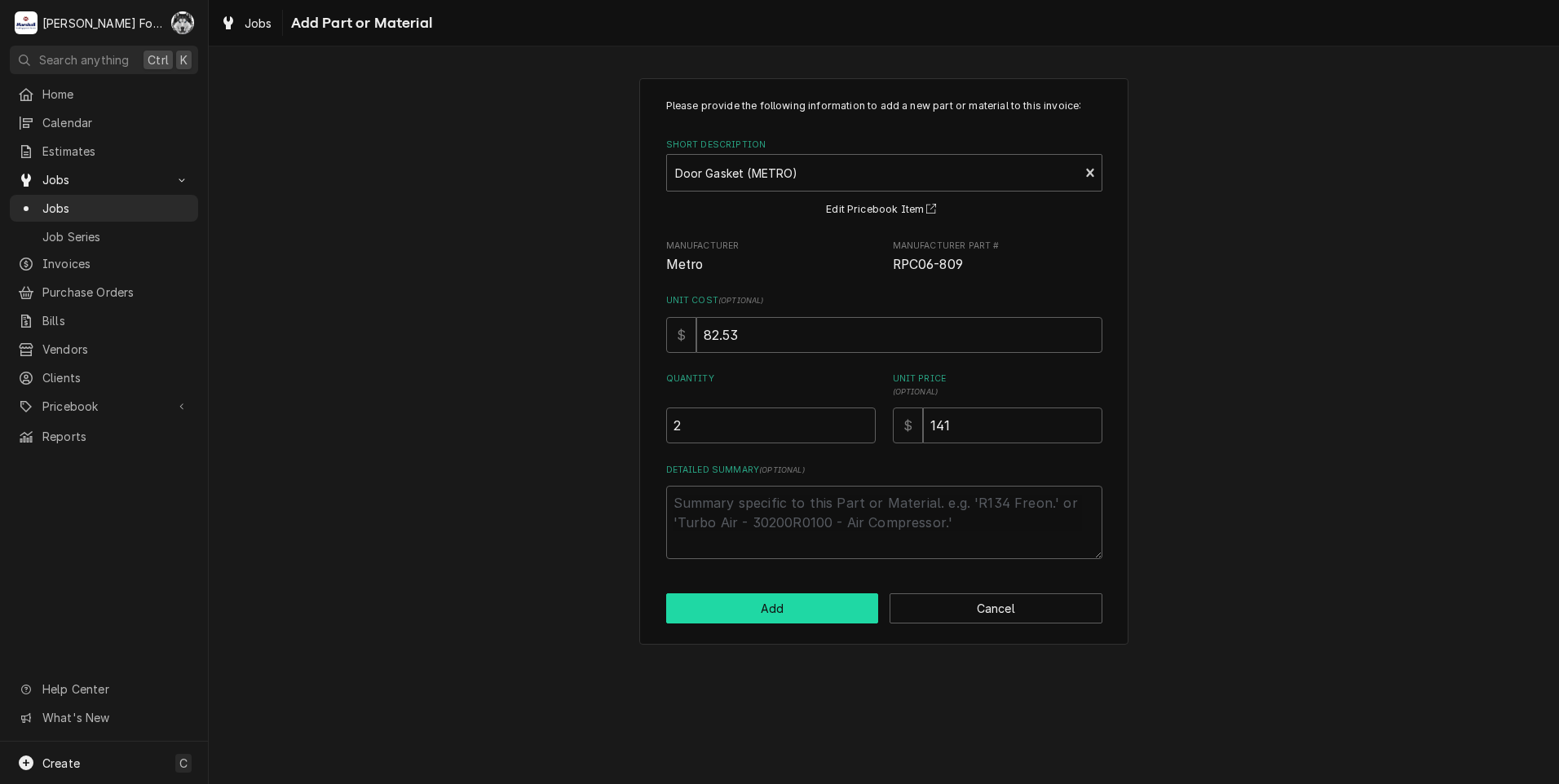
scroll to position [679, 0]
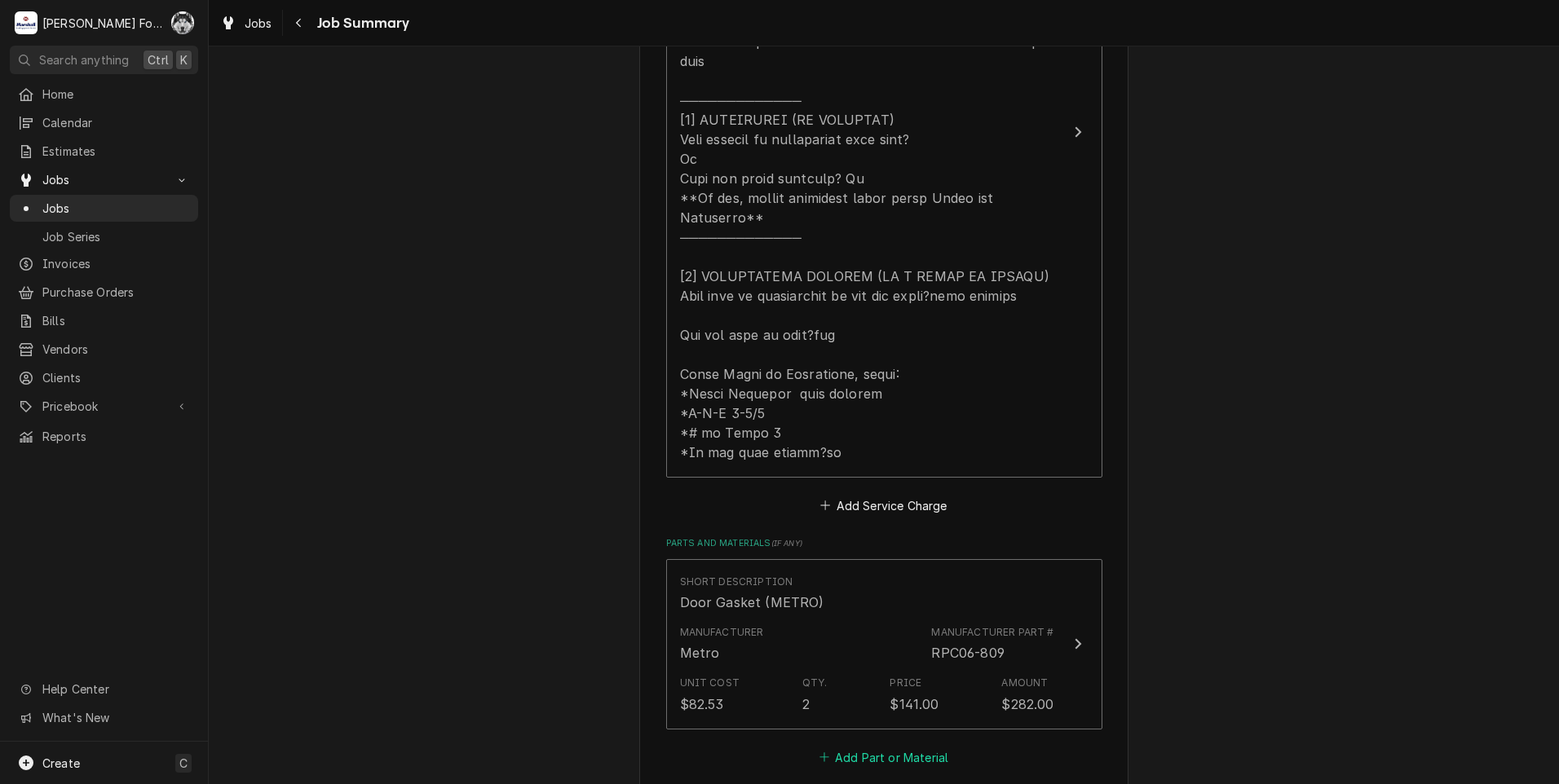
click at [888, 746] on button "Add Part or Material" at bounding box center [883, 757] width 135 height 23
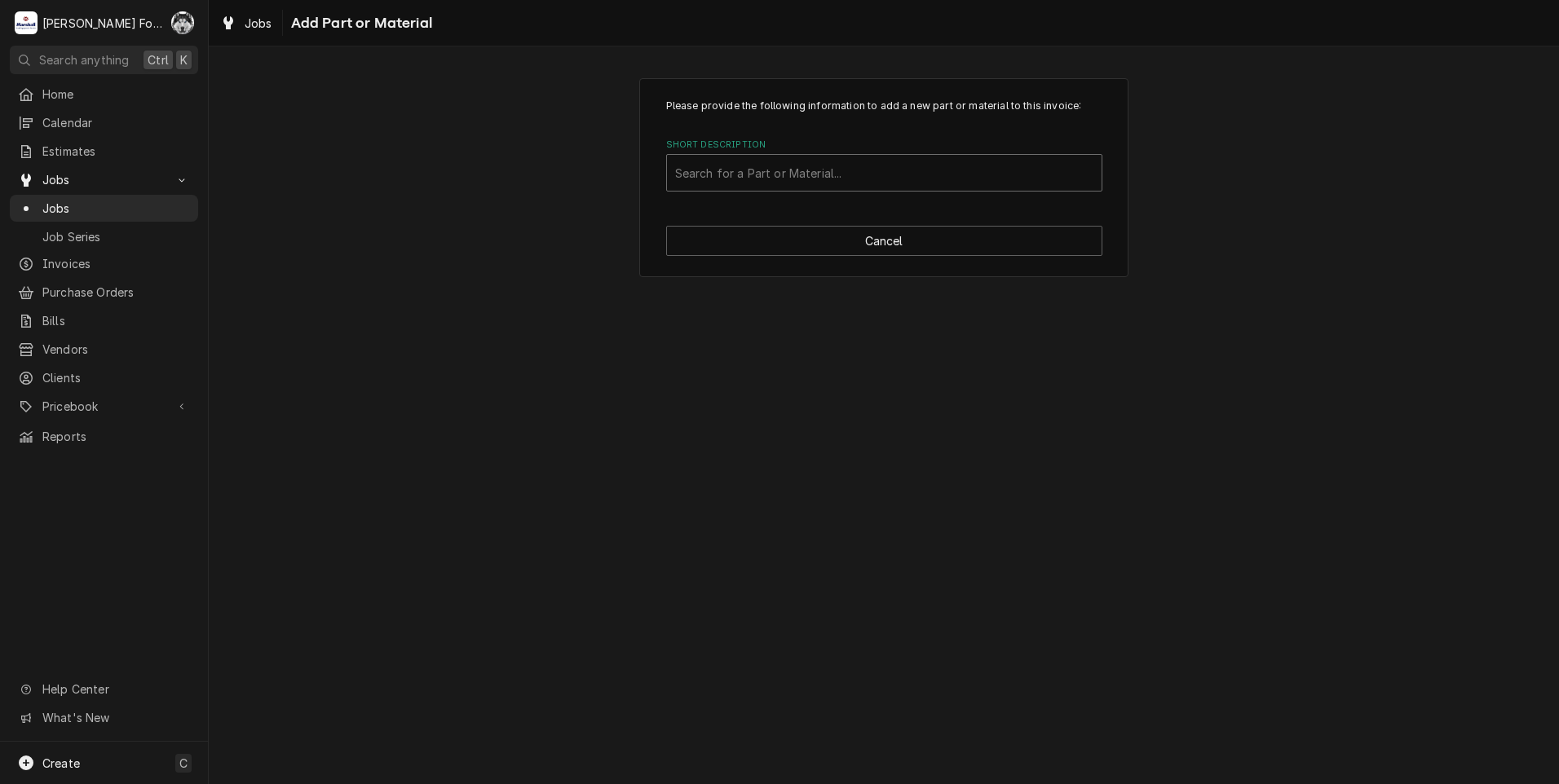
click at [848, 155] on div "Search for a Part or Material..." at bounding box center [884, 173] width 434 height 36
type input "SSDT"
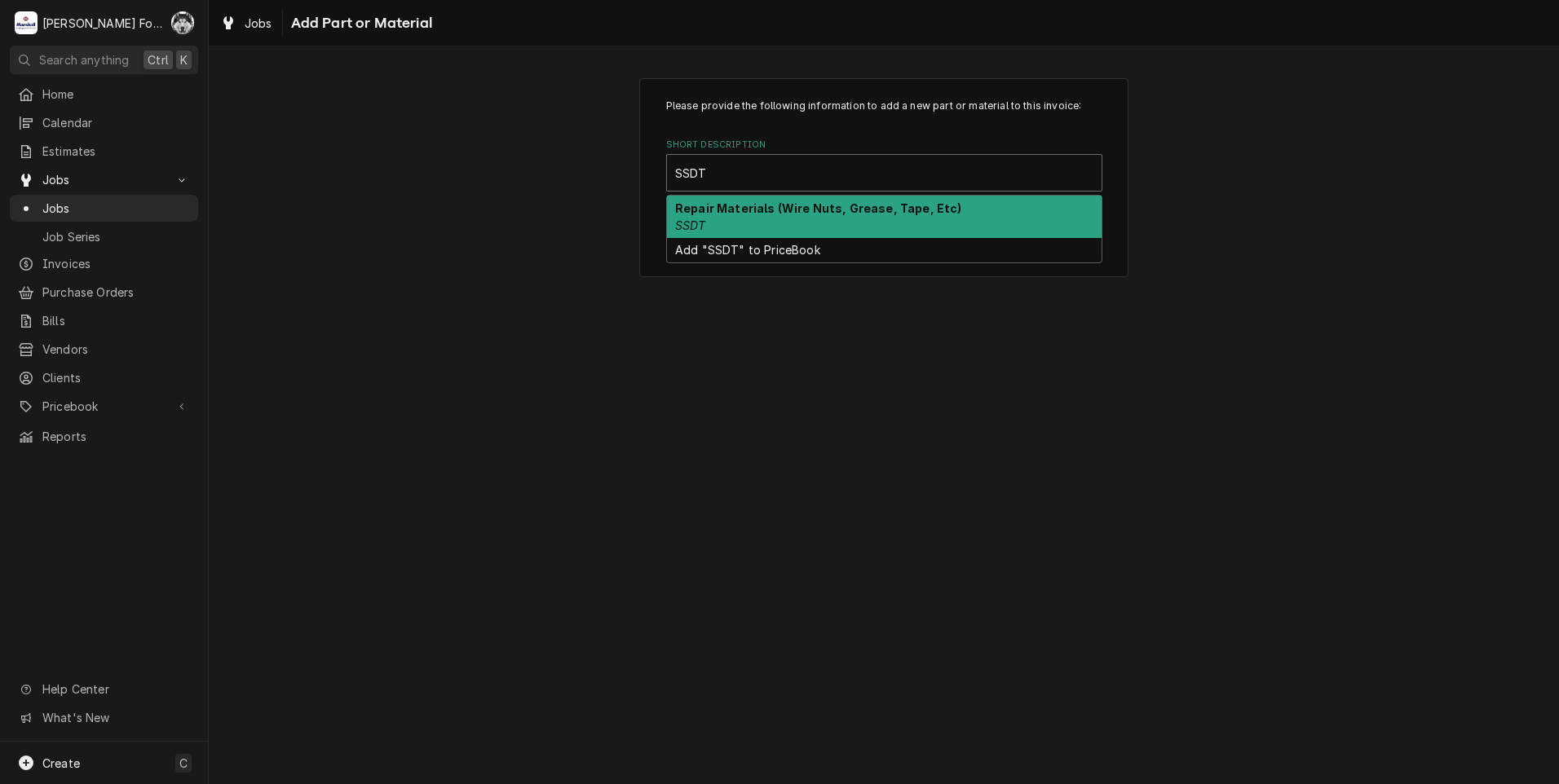
click at [780, 209] on strong "Repair Materials (Wire Nuts, Grease, Tape, Etc)" at bounding box center [818, 208] width 287 height 14
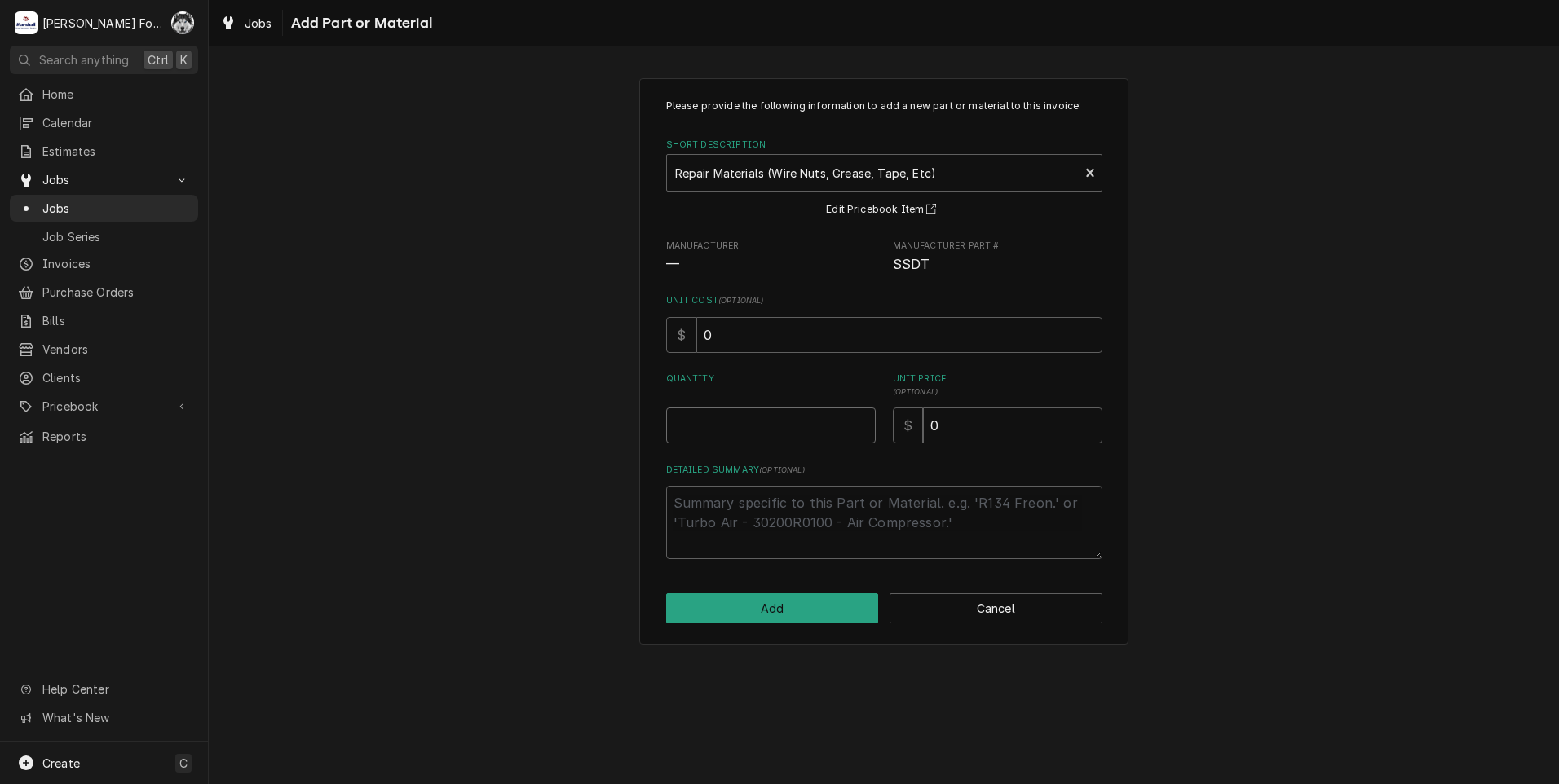
type textarea "x"
type input "0"
click at [861, 426] on input "0" at bounding box center [771, 426] width 210 height 36
type textarea "x"
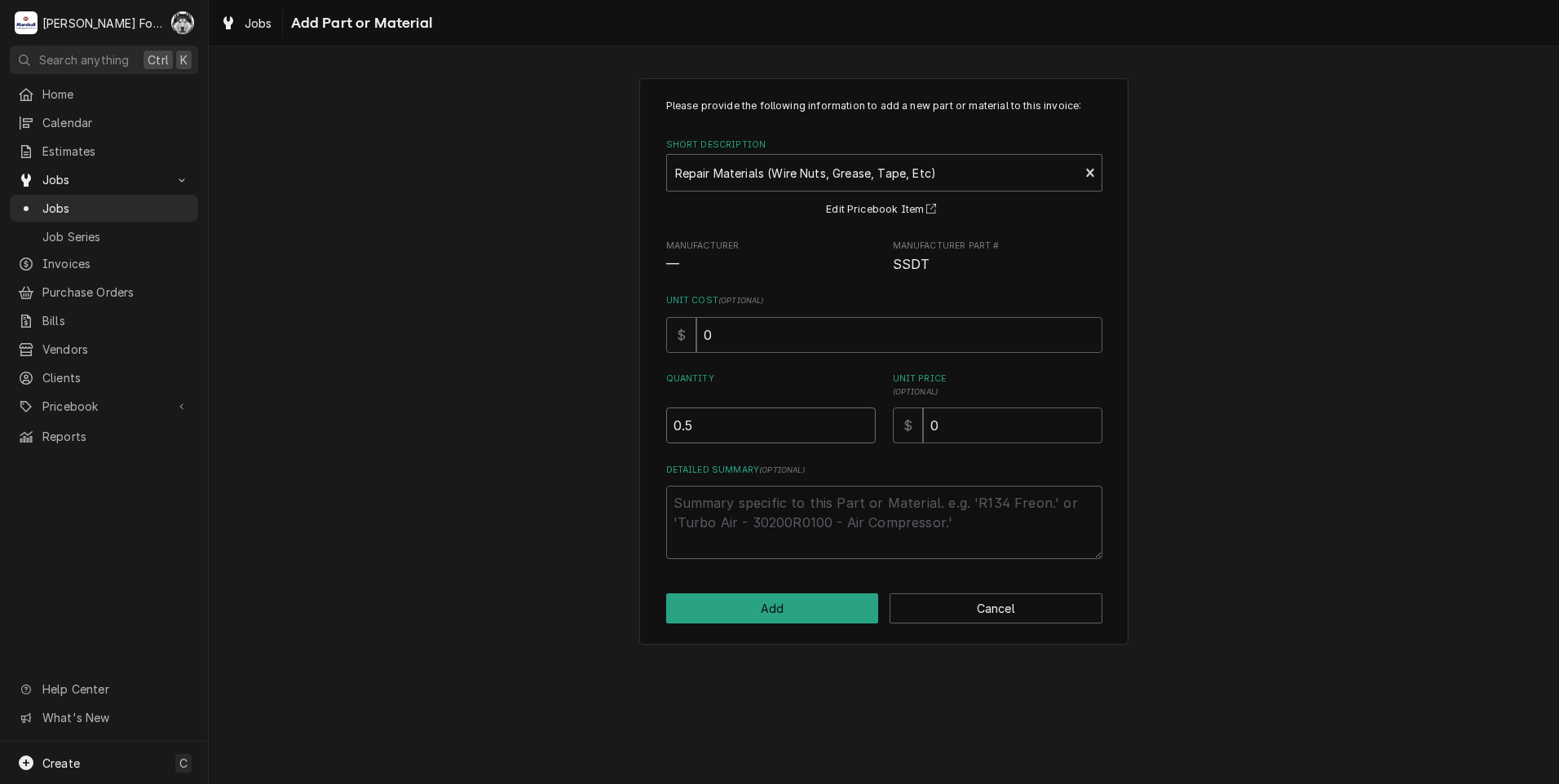
type input "0.5"
click at [865, 422] on input "0.5" at bounding box center [771, 426] width 210 height 36
type textarea "x"
type input "1"
click at [864, 422] on input "1" at bounding box center [771, 426] width 210 height 36
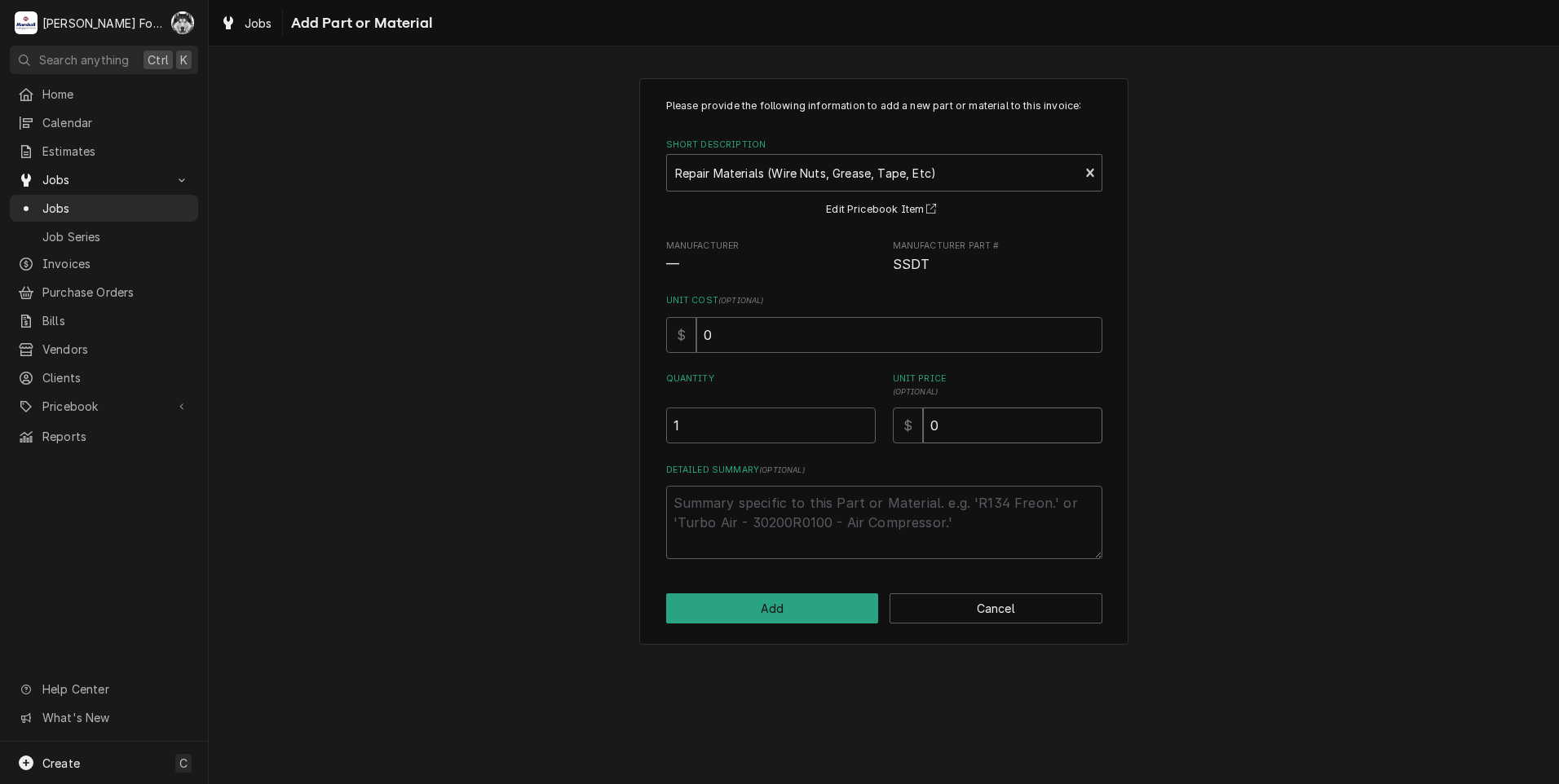
drag, startPoint x: 993, startPoint y: 419, endPoint x: 834, endPoint y: 449, distance: 161.8
click at [841, 449] on div "Please provide the following information to add a new part or material to this …" at bounding box center [884, 329] width 436 height 461
type textarea "x"
type input "6"
click at [783, 596] on button "Add" at bounding box center [772, 608] width 212 height 30
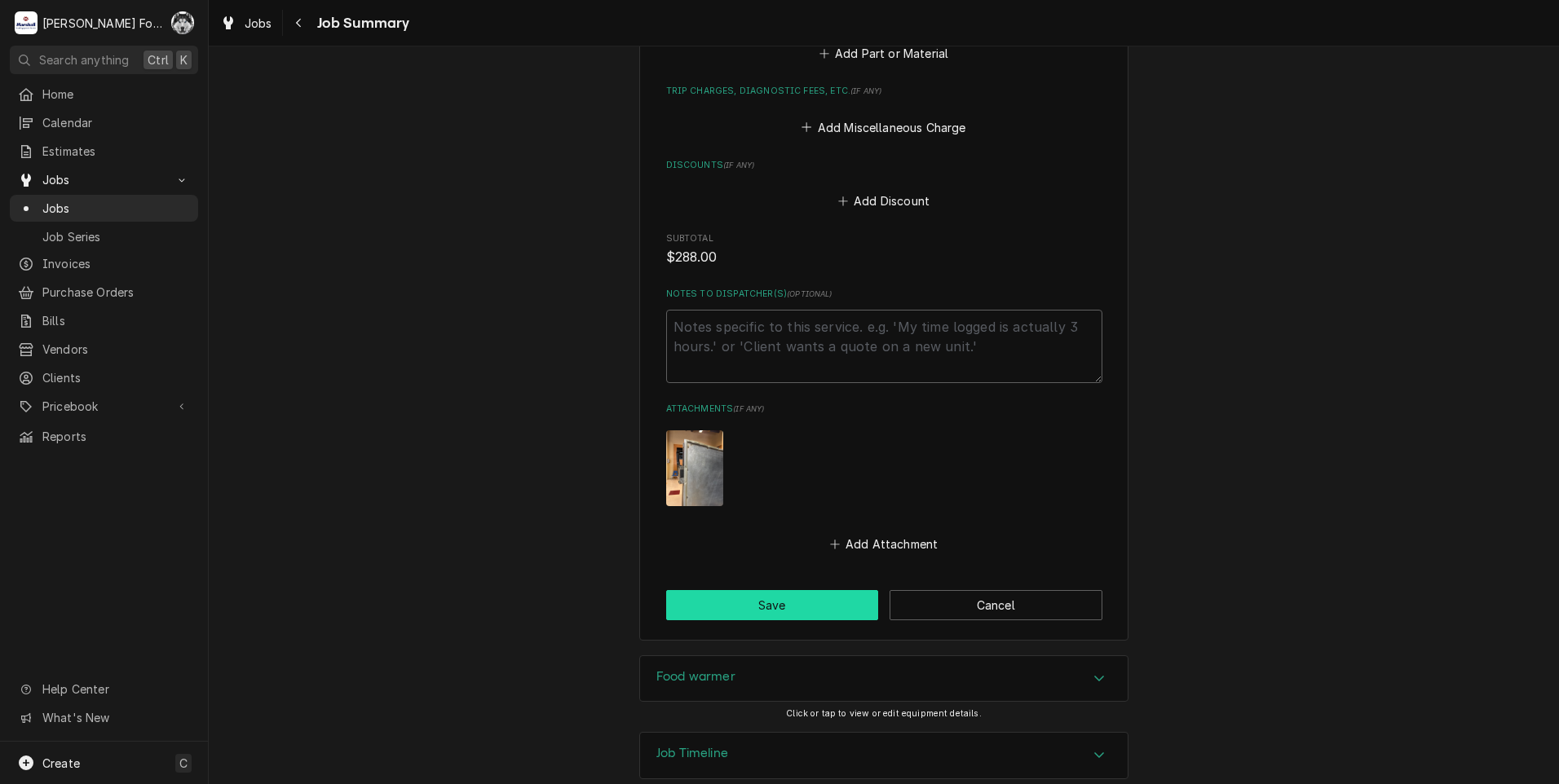
scroll to position [1565, 0]
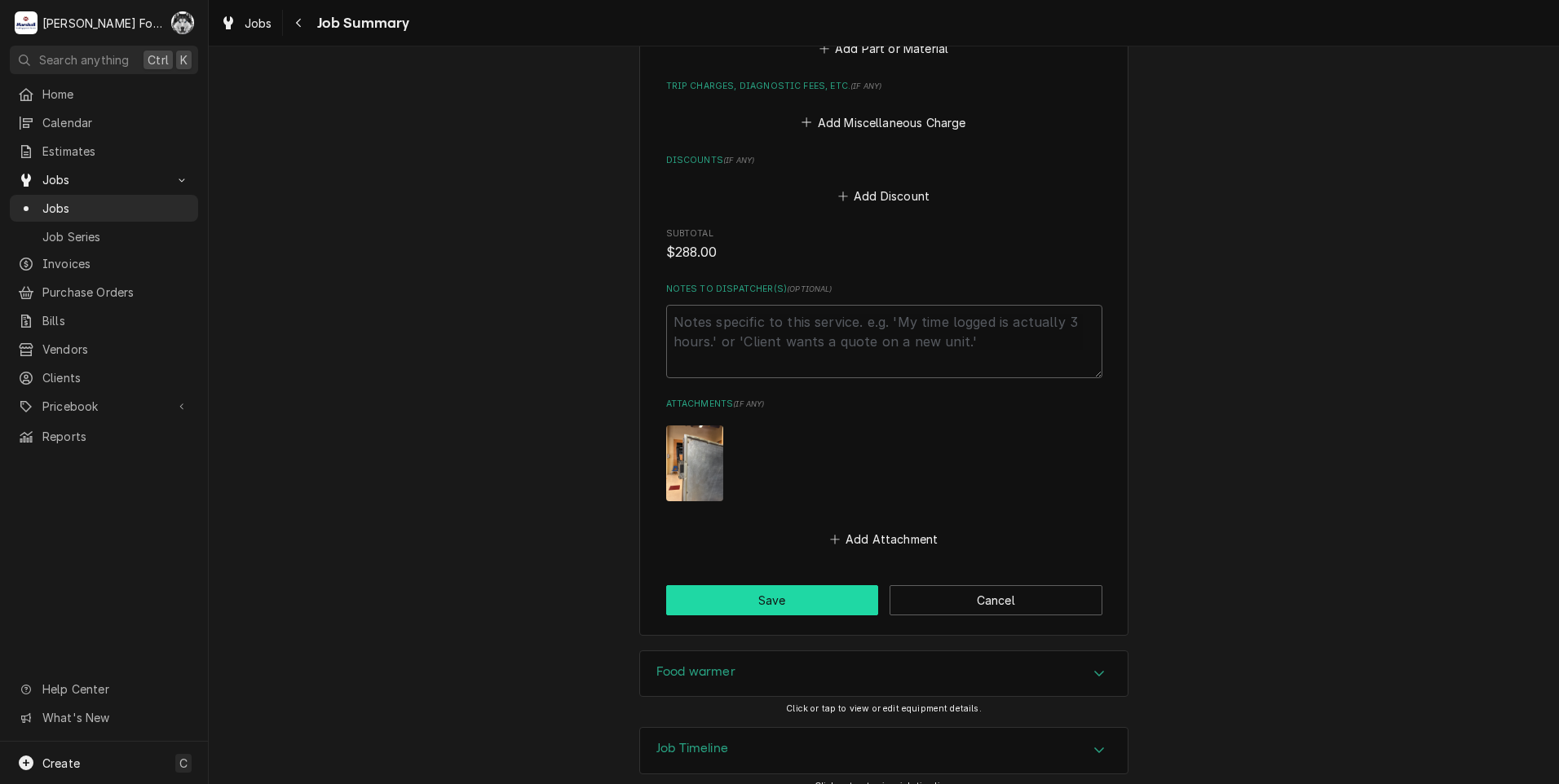
click at [731, 585] on button "Save" at bounding box center [772, 600] width 212 height 30
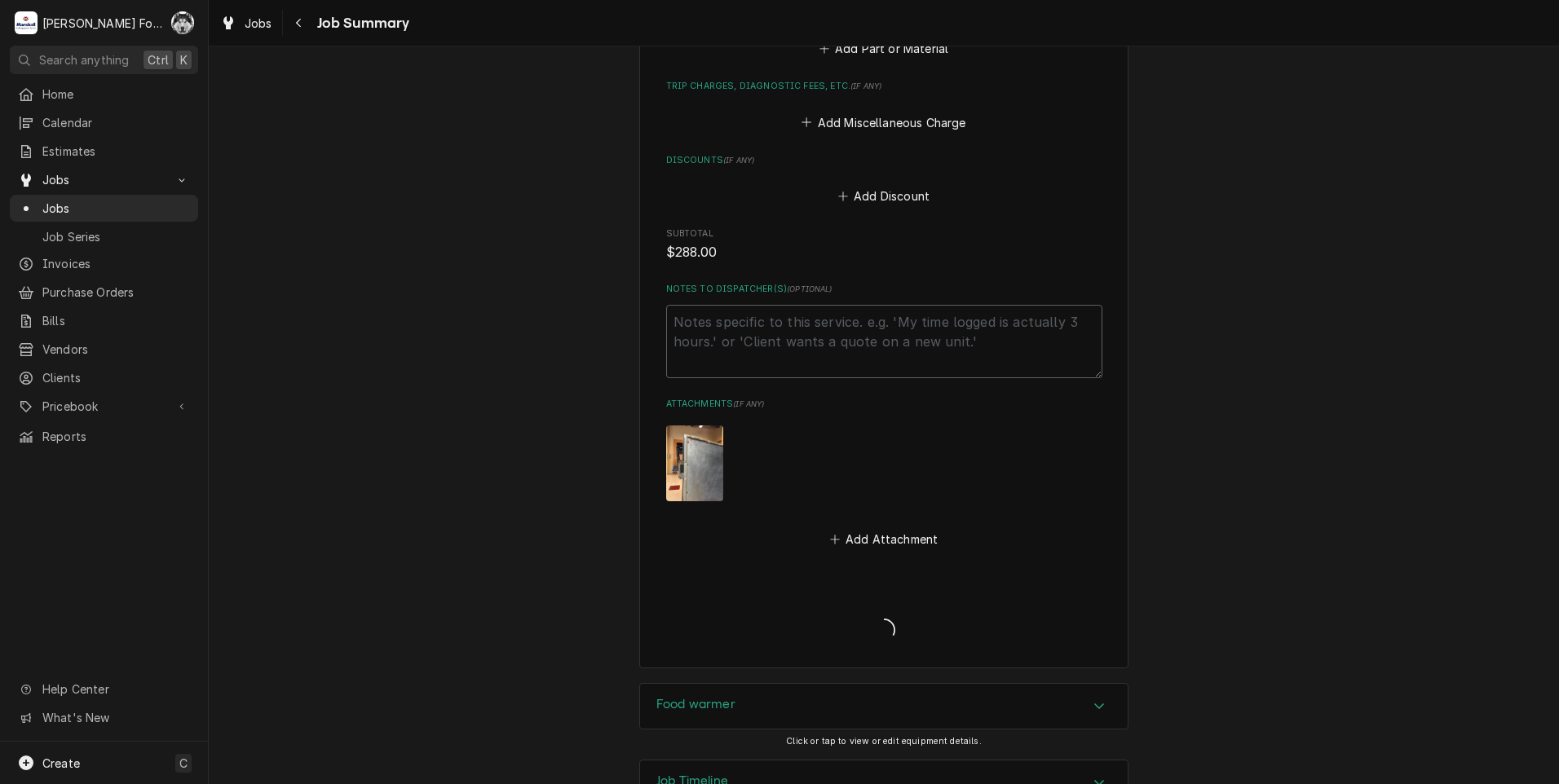
type textarea "x"
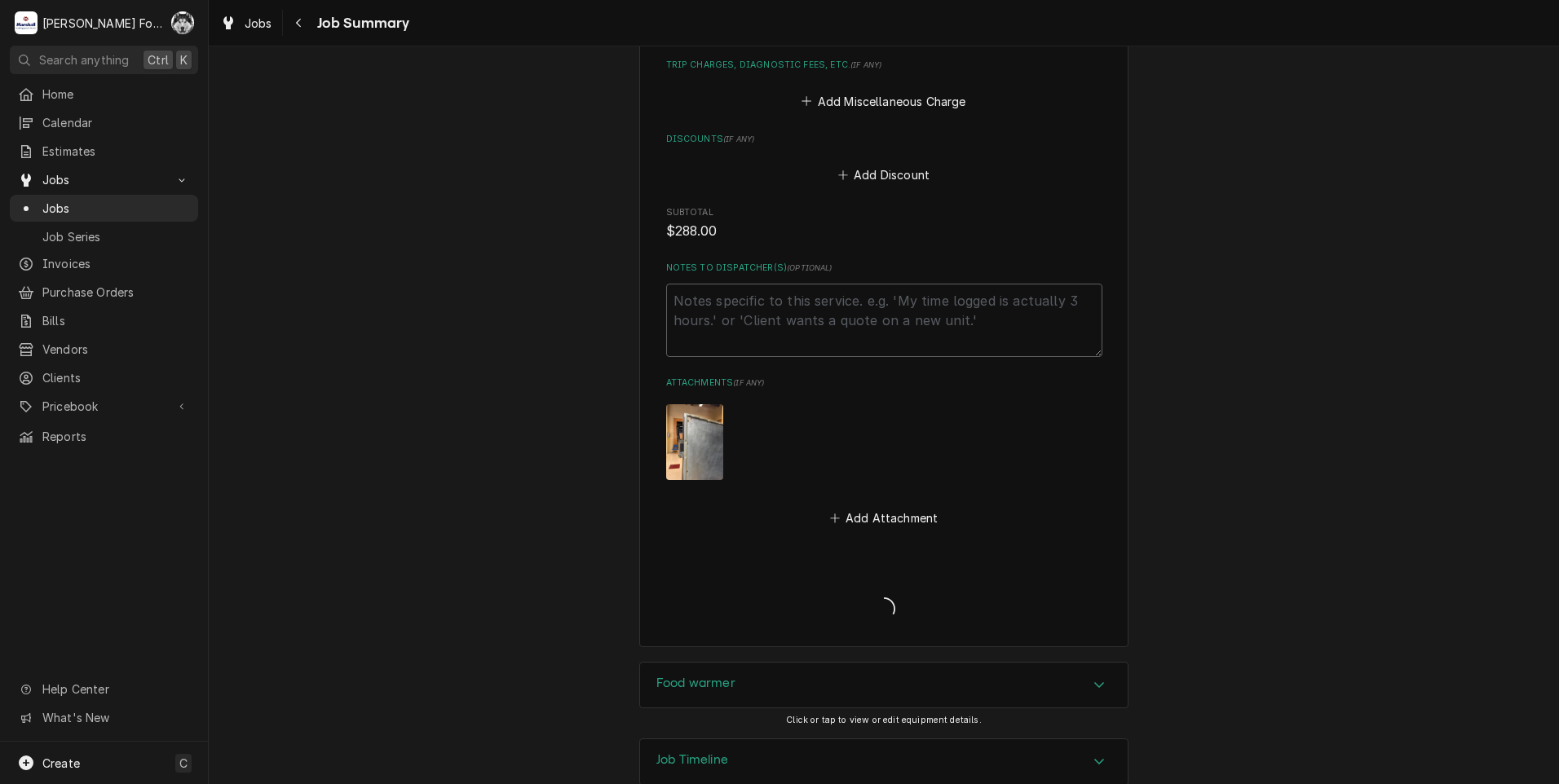
scroll to position [1599, 0]
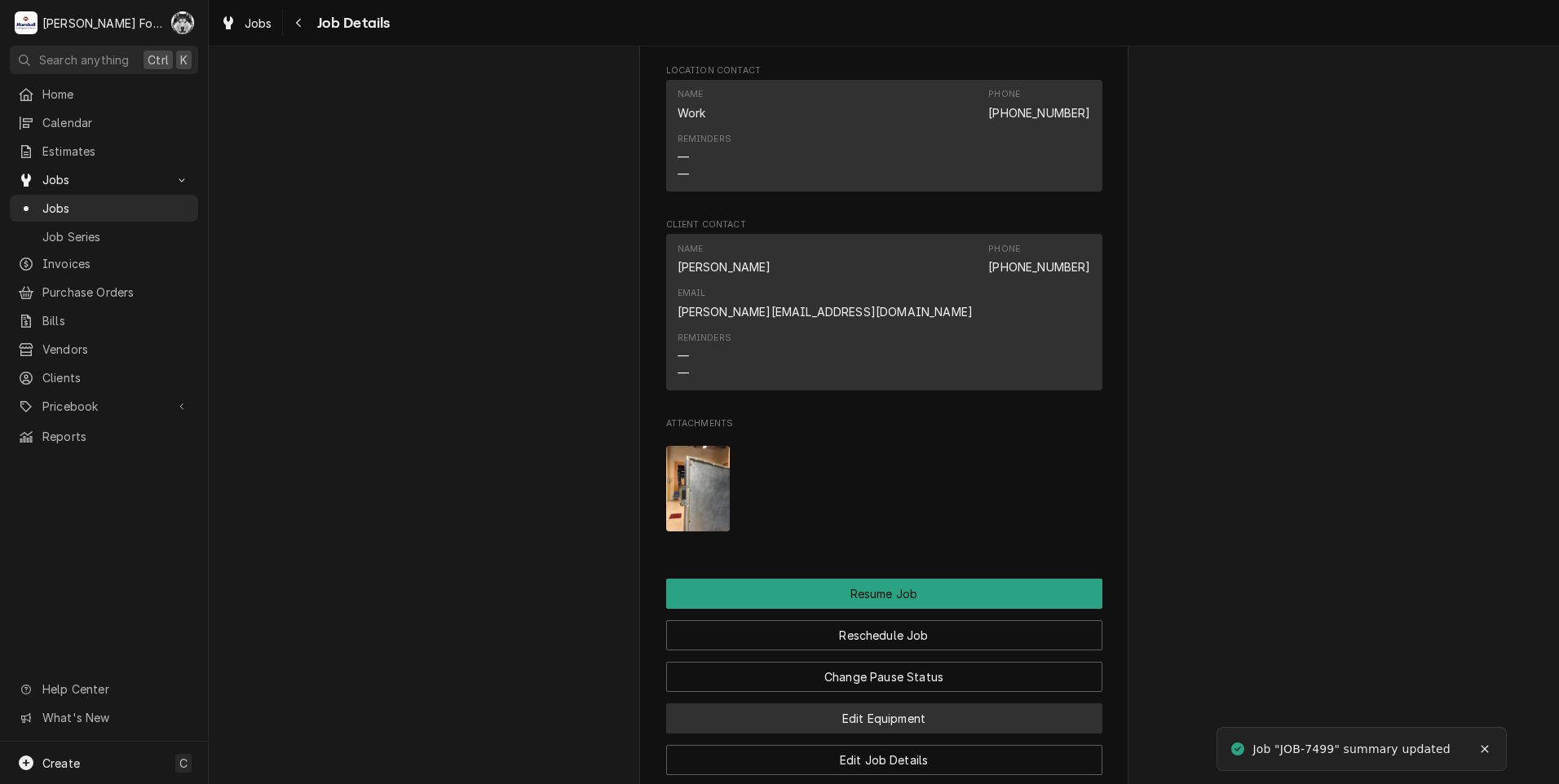
scroll to position [1359, 0]
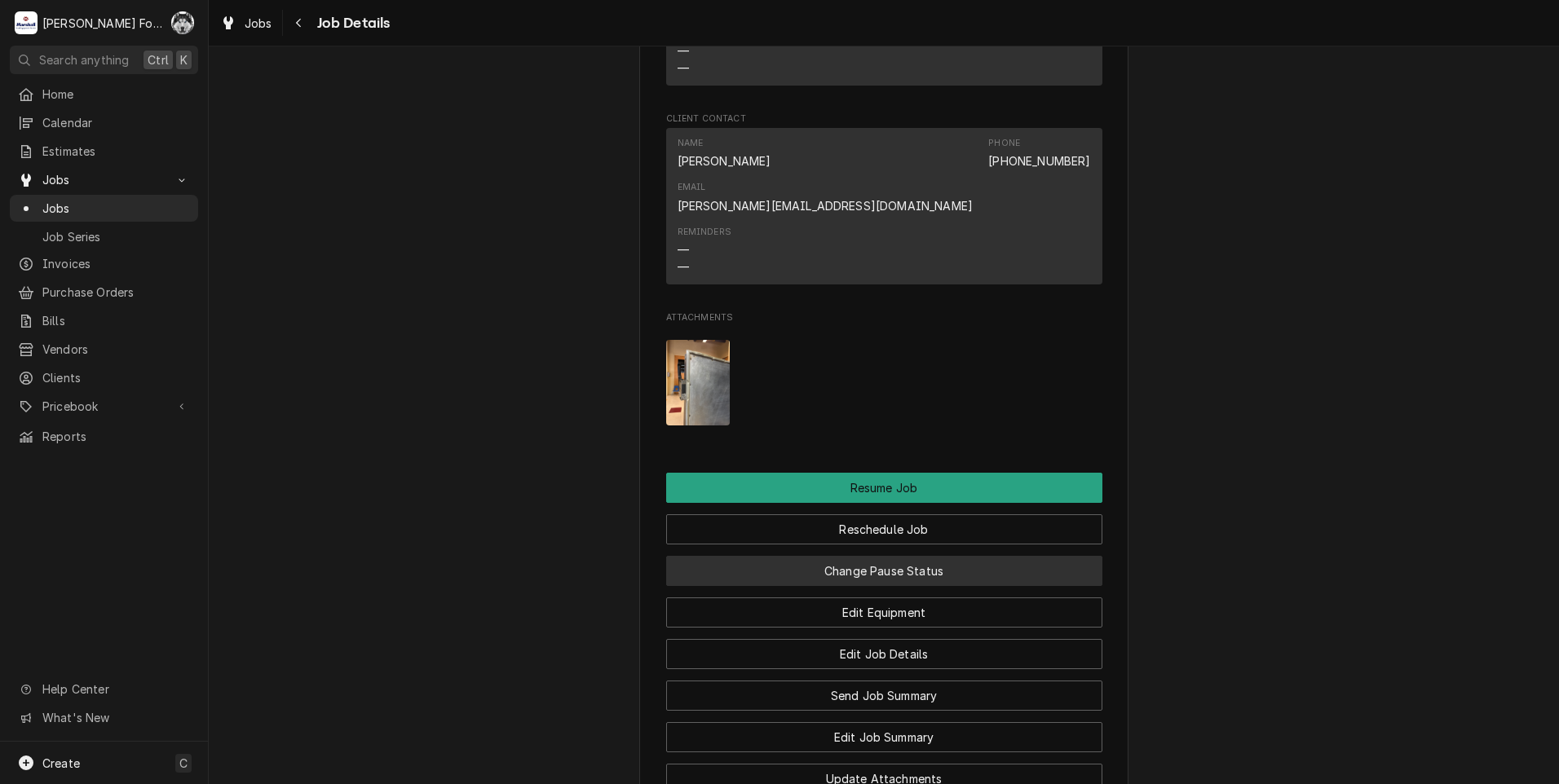
click at [872, 556] on button "Change Pause Status" at bounding box center [884, 571] width 436 height 30
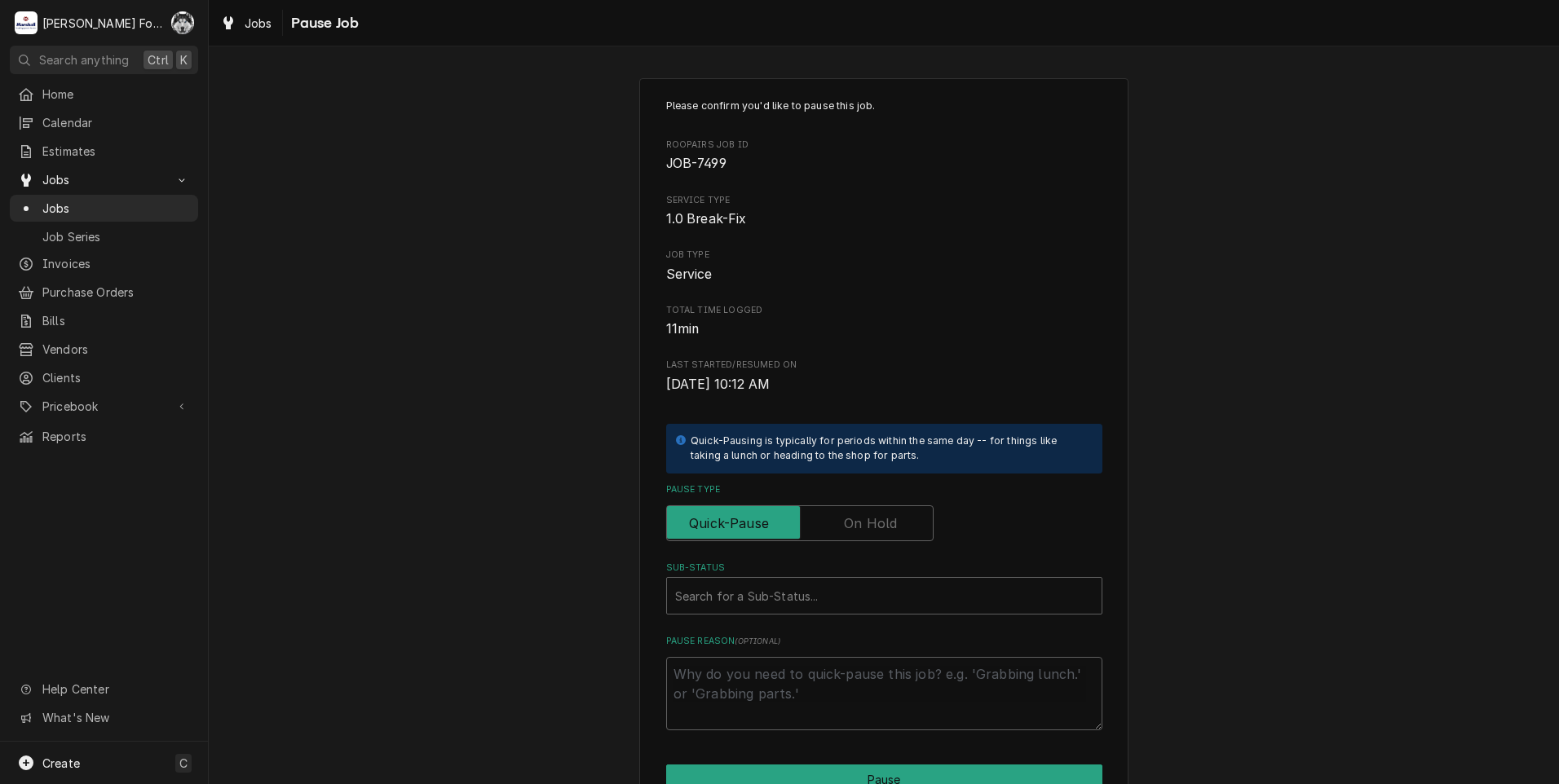
click at [871, 514] on label "Pause Type" at bounding box center [800, 523] width 267 height 36
click at [871, 514] on input "Pause Type" at bounding box center [800, 523] width 253 height 36
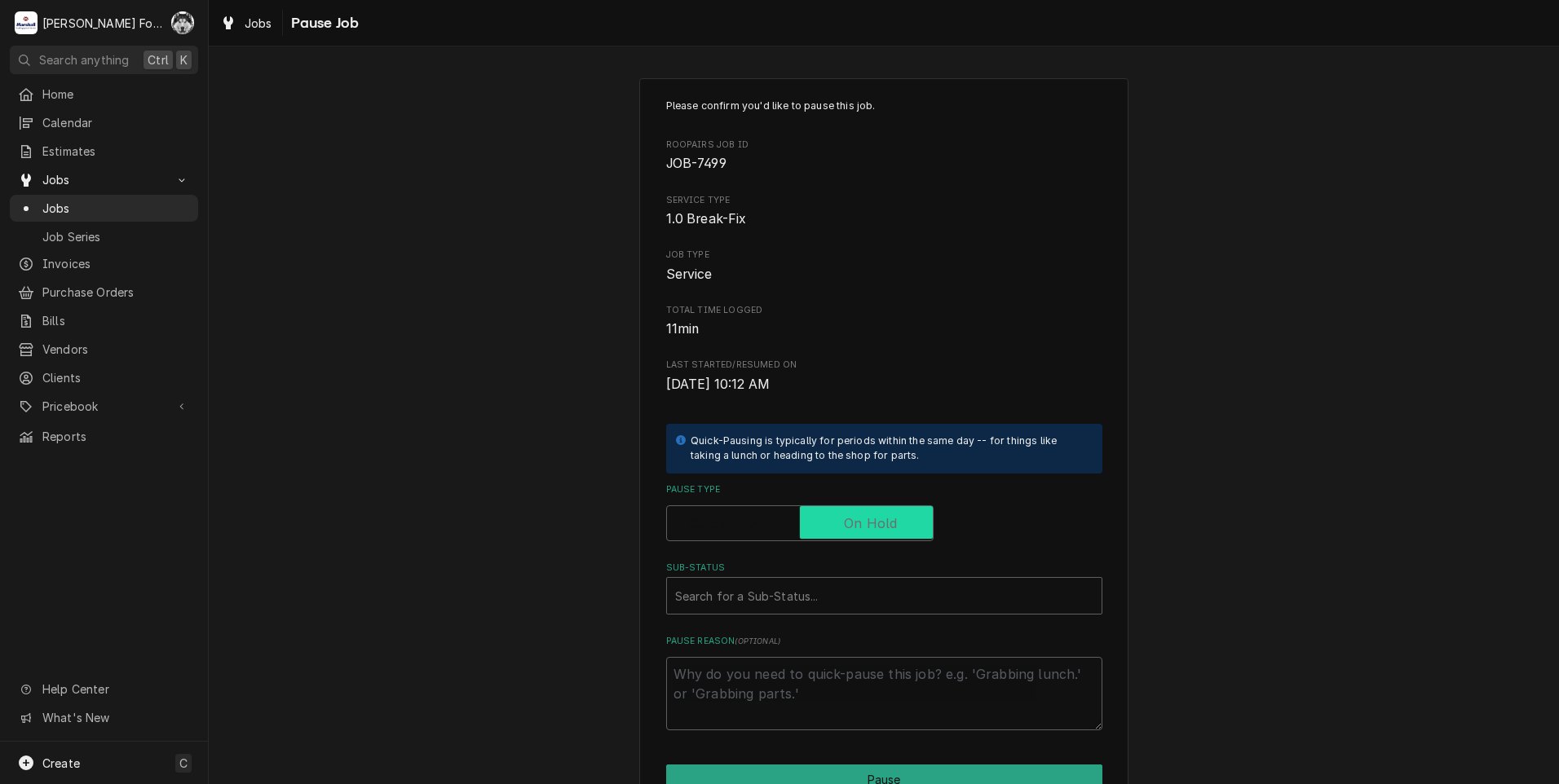
checkbox input "true"
click at [781, 599] on div "Sub-Status" at bounding box center [884, 595] width 418 height 29
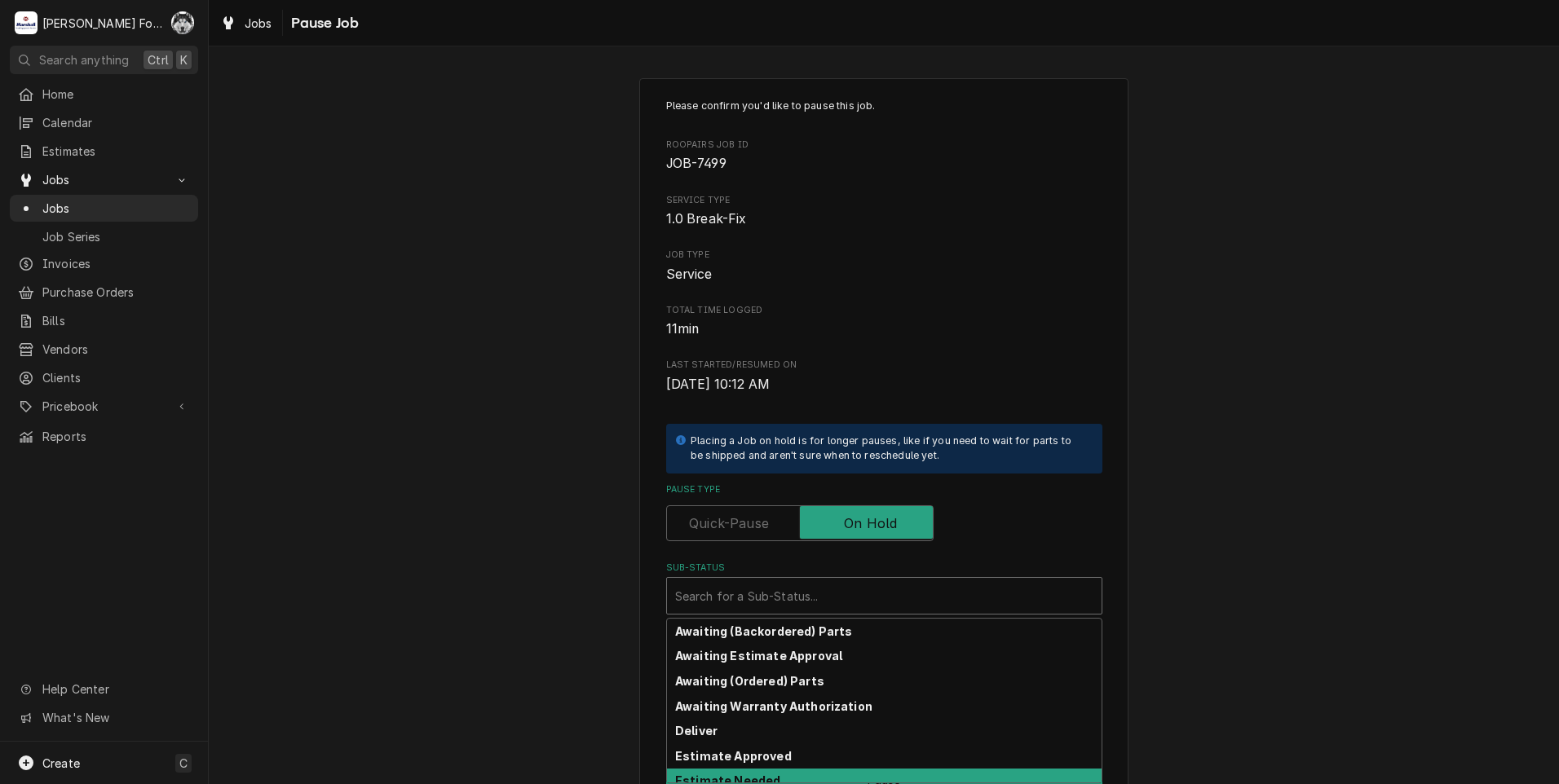
click at [743, 780] on strong "Estimate Needed" at bounding box center [727, 781] width 105 height 14
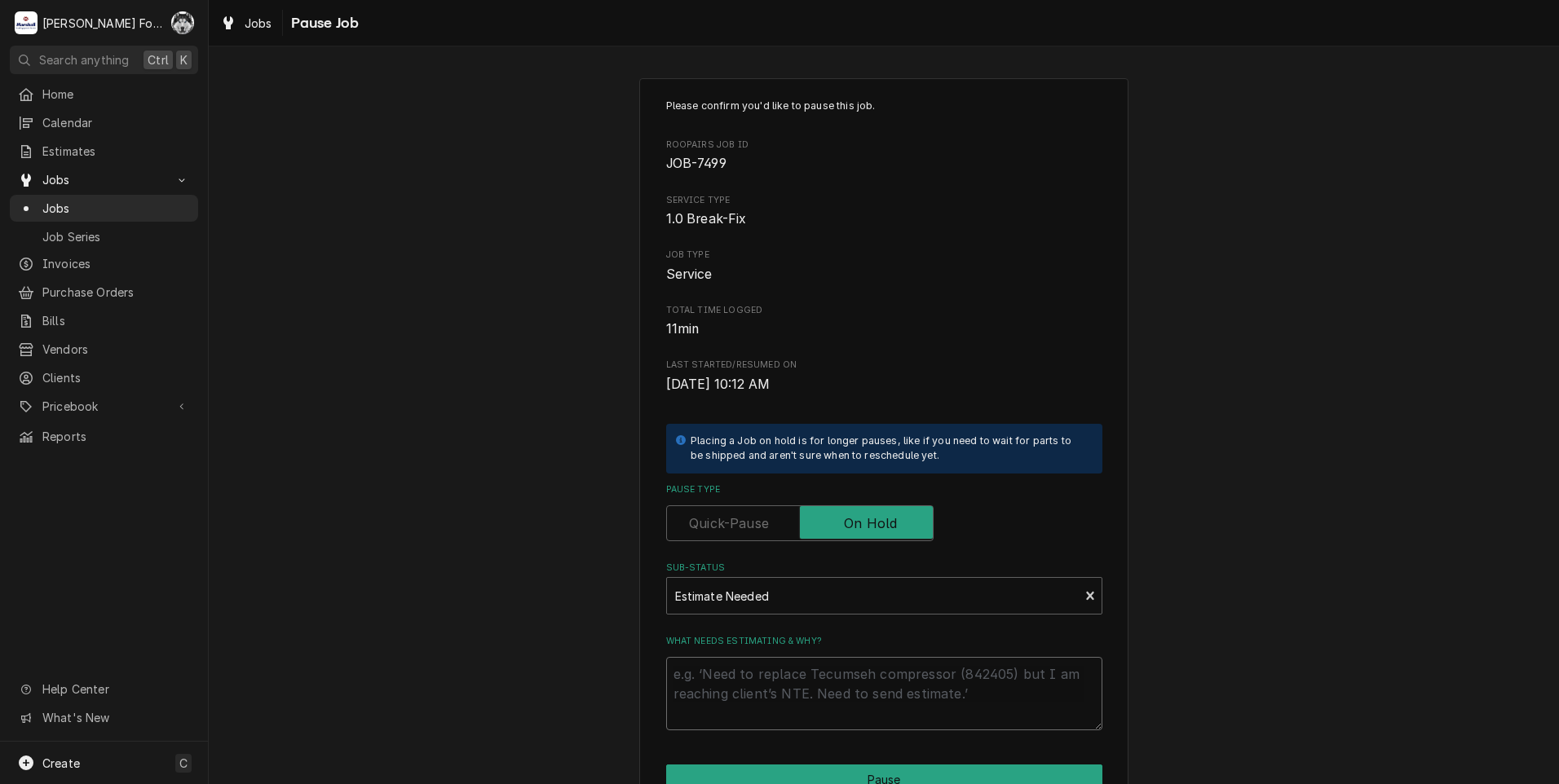
click at [720, 684] on textarea "What needs estimating & why?" at bounding box center [884, 694] width 436 height 73
type textarea "x"
type textarea "P"
type textarea "x"
type textarea "PA"
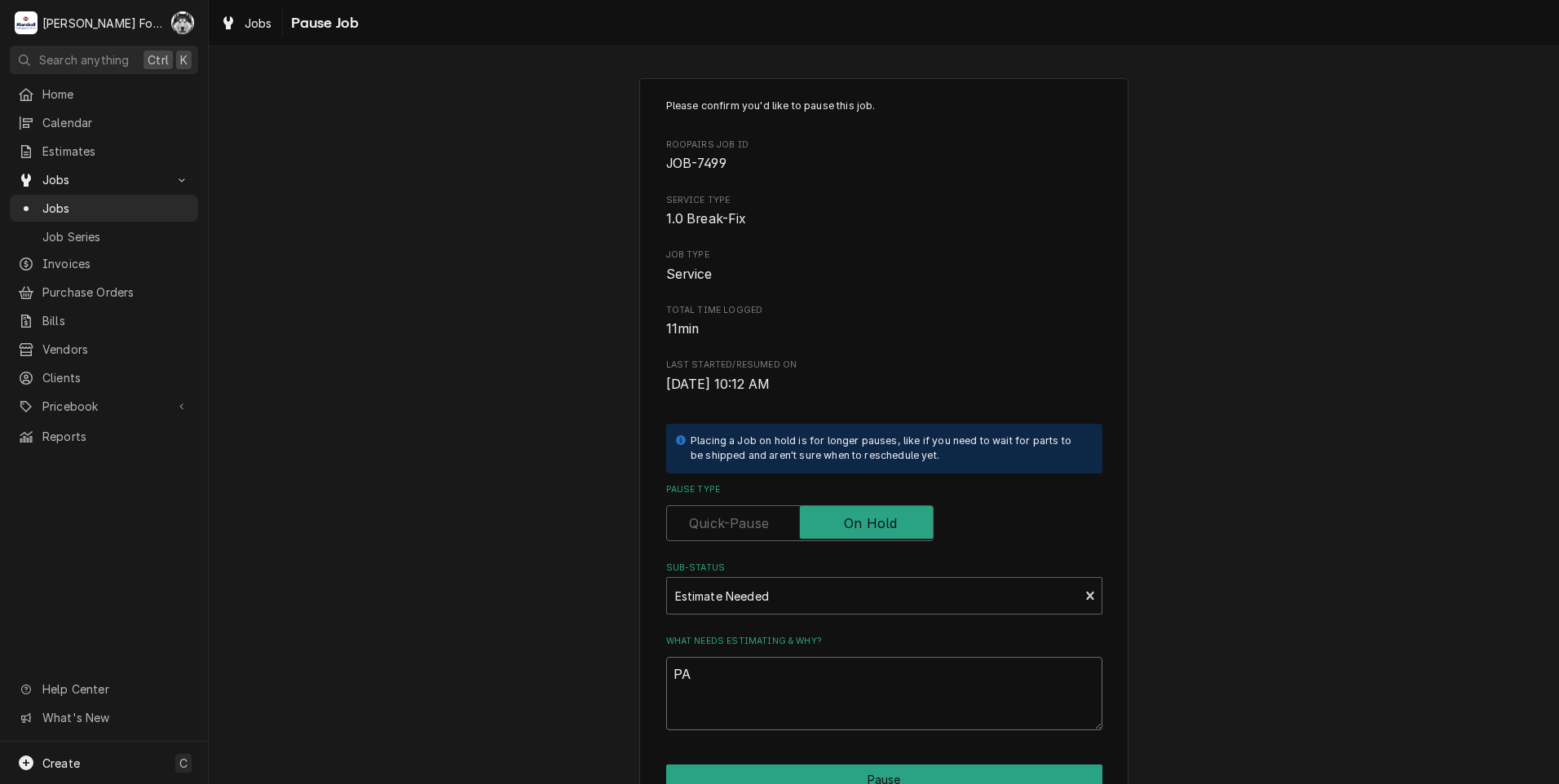
type textarea "x"
type textarea "PAR"
type textarea "x"
type textarea "PART"
type textarea "x"
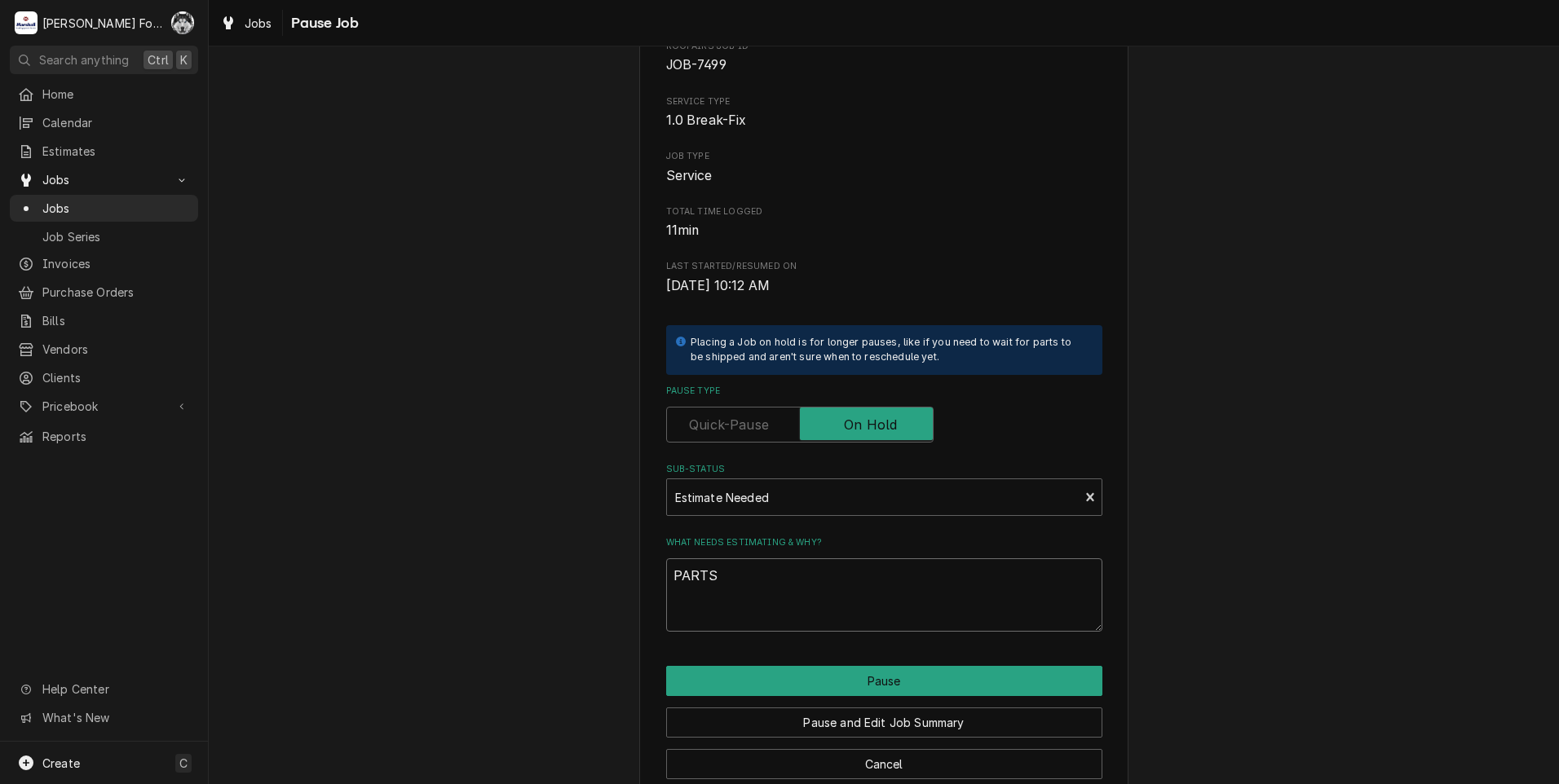
scroll to position [129, 0]
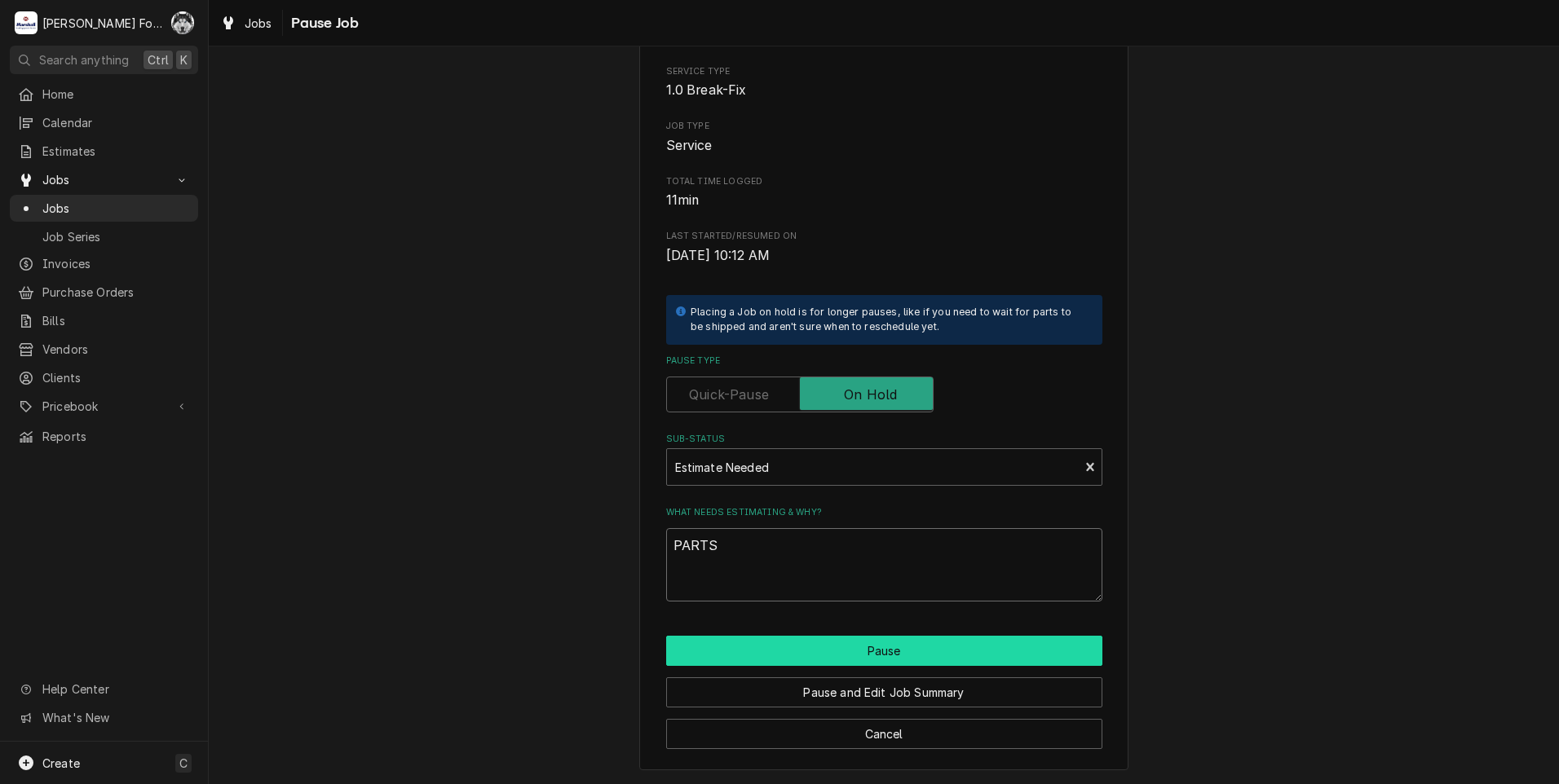
type textarea "PARTS"
click at [806, 646] on button "Pause" at bounding box center [884, 650] width 436 height 30
type textarea "x"
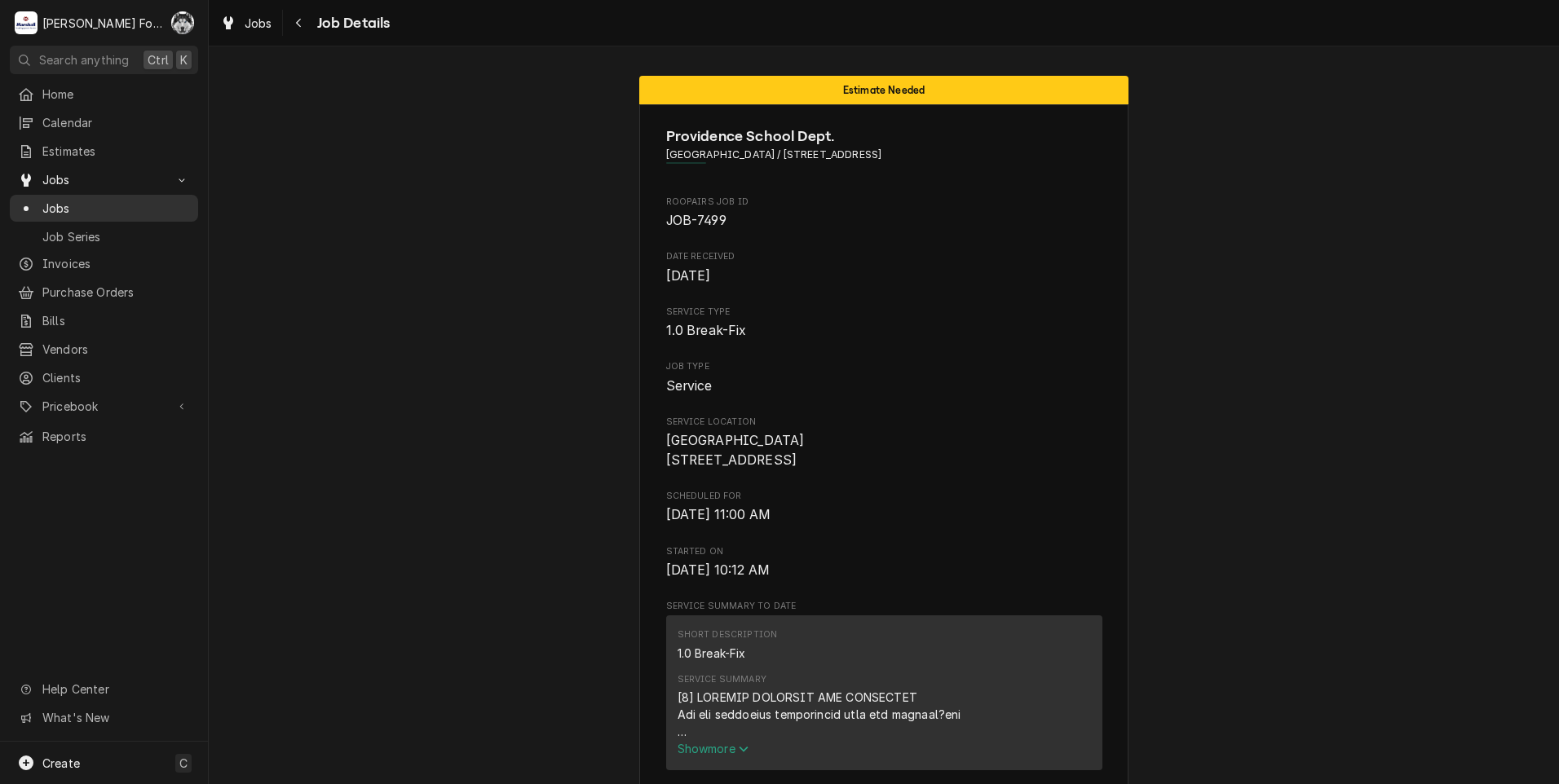
click at [47, 200] on span "Jobs" at bounding box center [116, 208] width 148 height 17
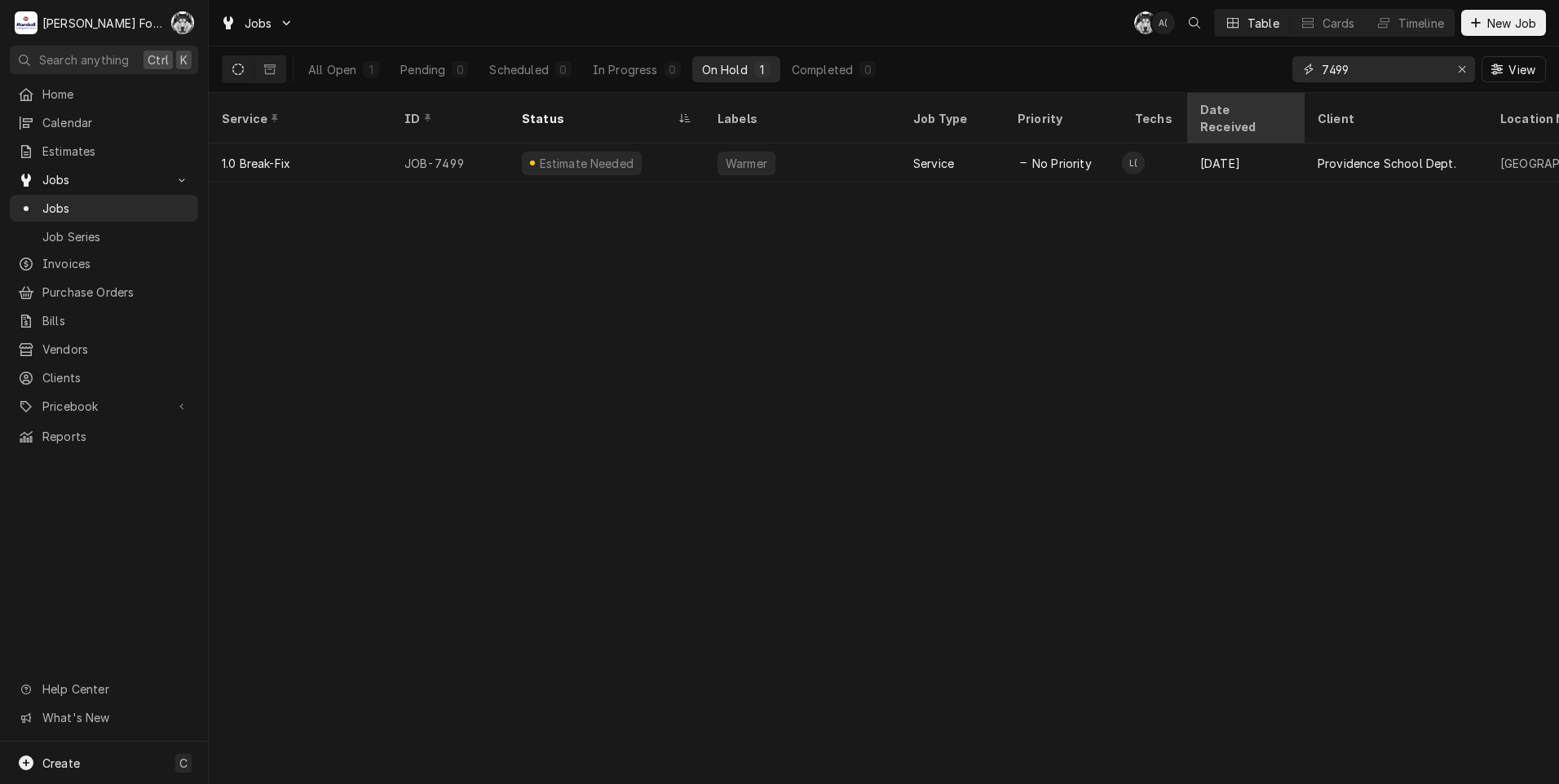
drag, startPoint x: 1350, startPoint y: 71, endPoint x: 1201, endPoint y: 113, distance: 154.8
click at [1201, 113] on div "Jobs C( A( Table Cards Timeline New Job All Open 1 Pending 0 Scheduled 0 In Pro…" at bounding box center [884, 392] width 1350 height 784
type input "7489"
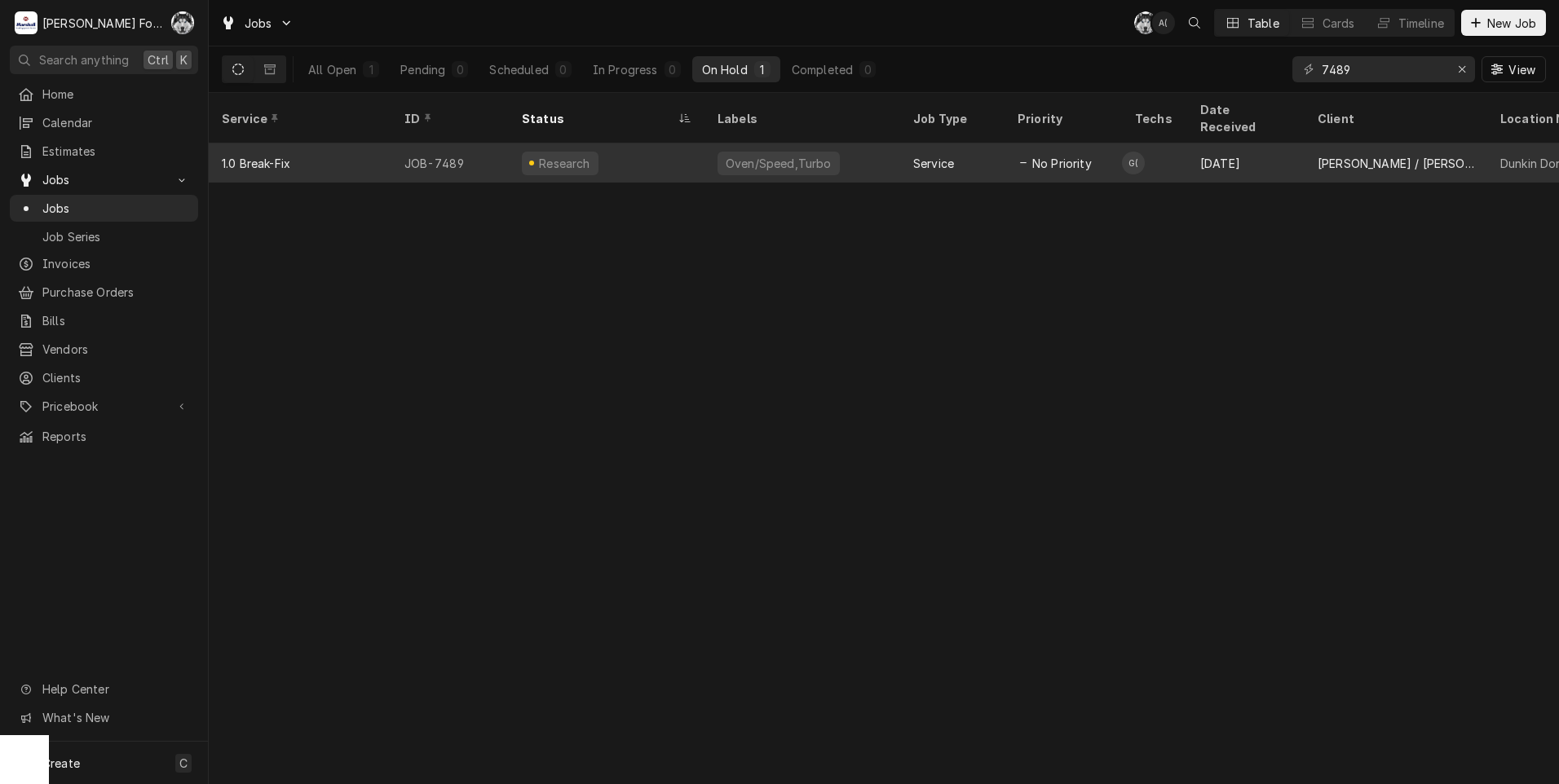
click at [672, 149] on div "Research" at bounding box center [606, 163] width 195 height 39
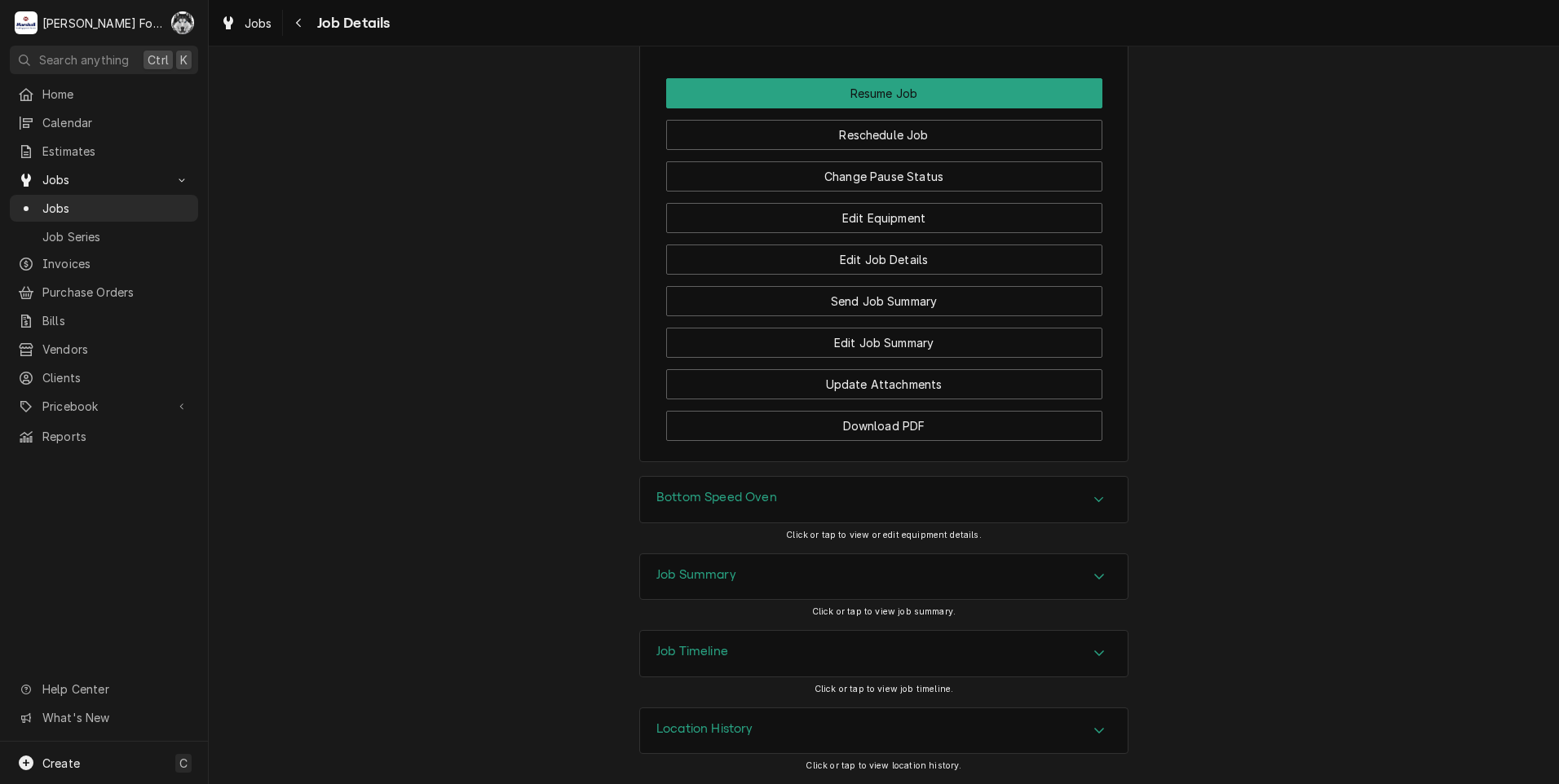
scroll to position [1728, 0]
click at [714, 499] on h3 "Bottom Speed Oven" at bounding box center [716, 497] width 120 height 15
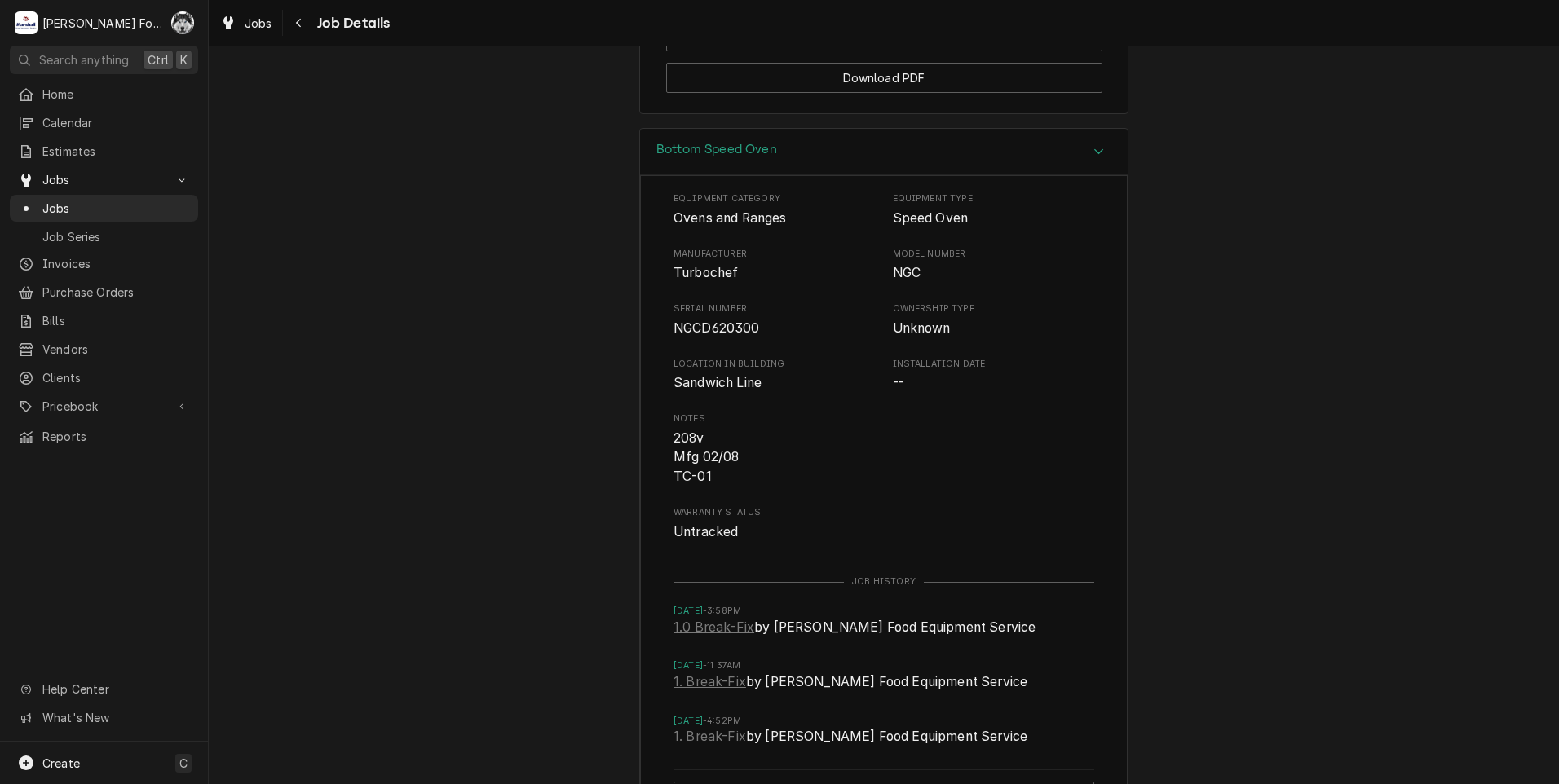
scroll to position [2272, 0]
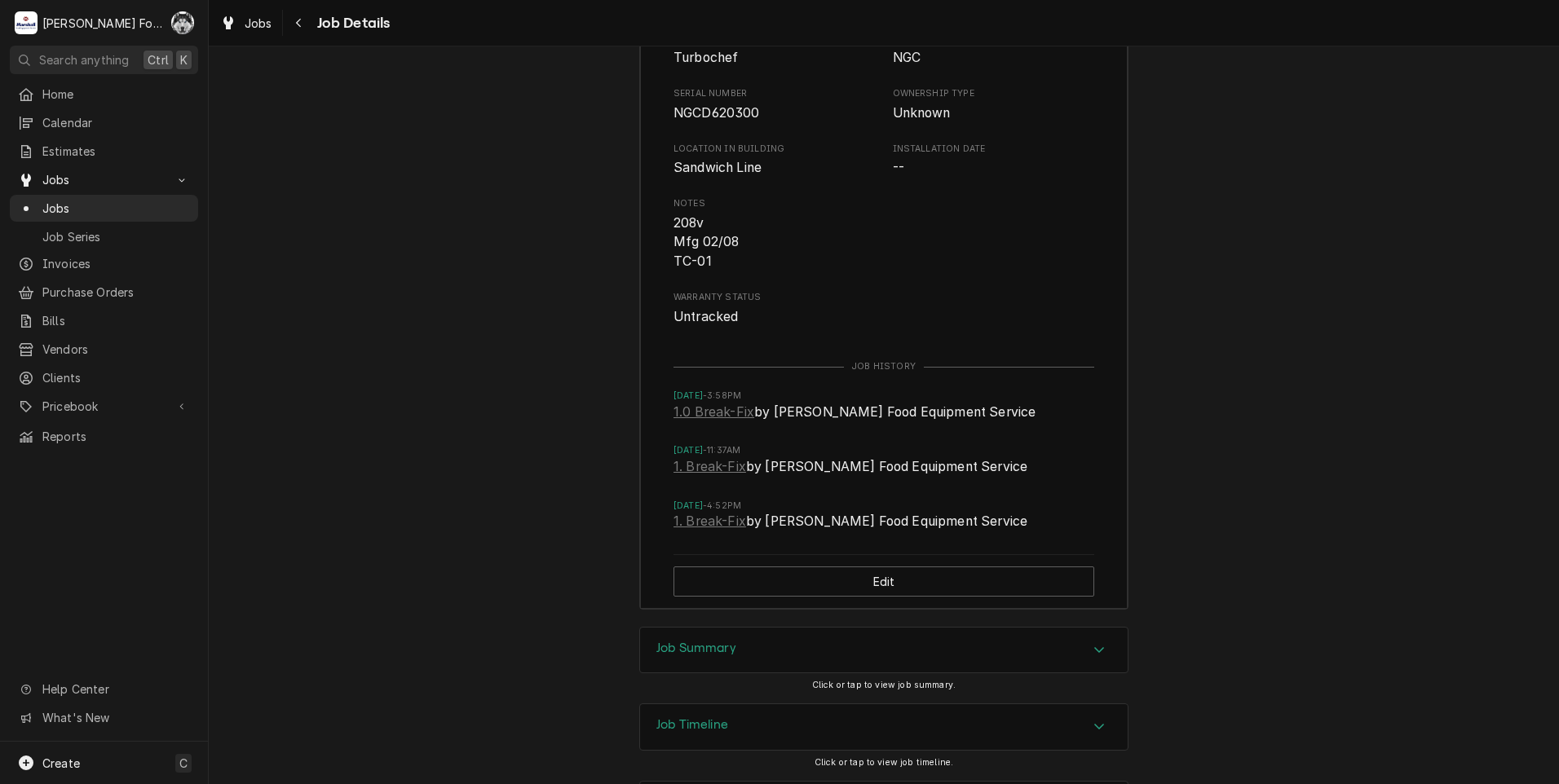
click at [786, 673] on div "Job Summary" at bounding box center [883, 651] width 487 height 46
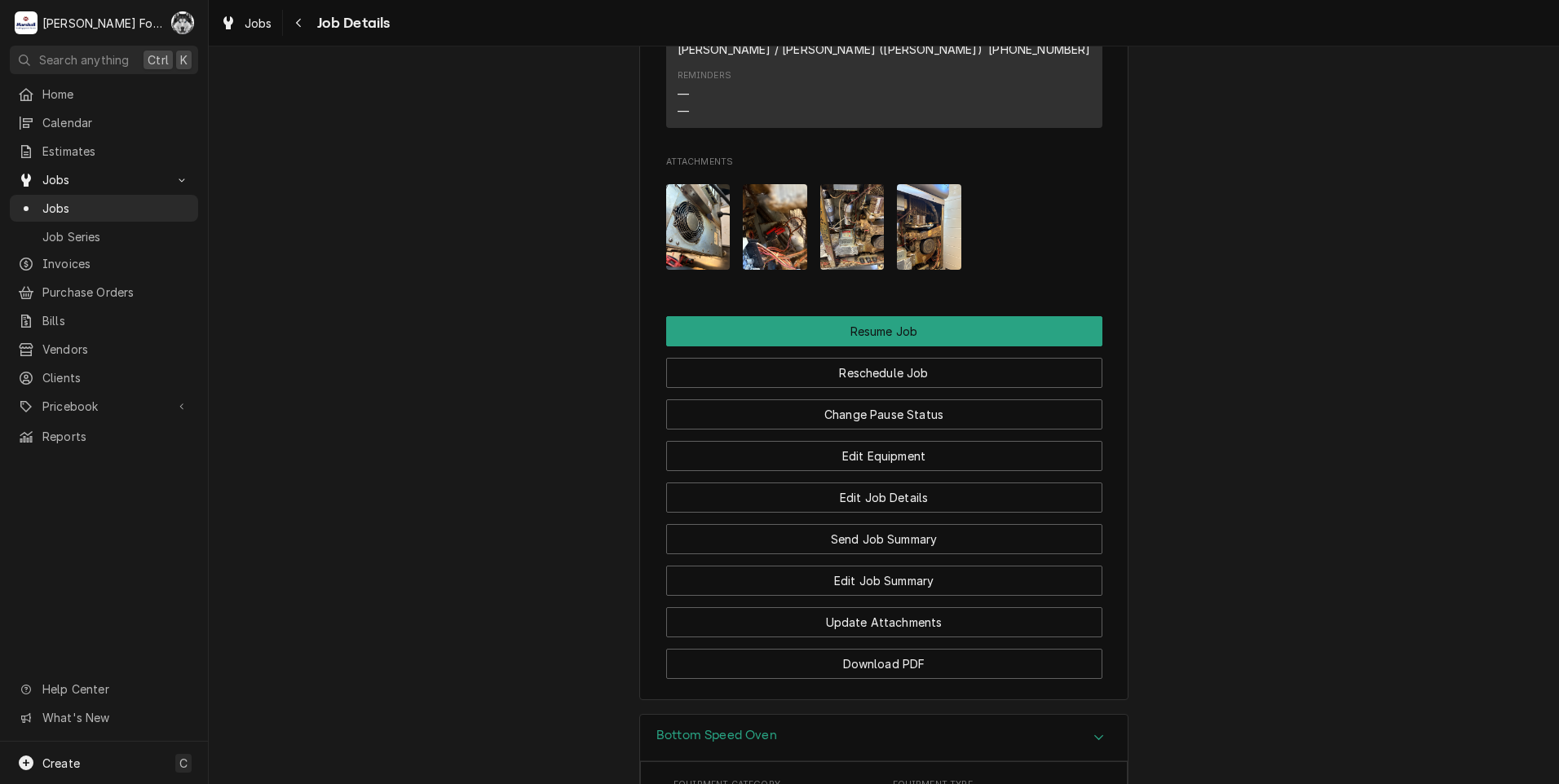
scroll to position [1456, 0]
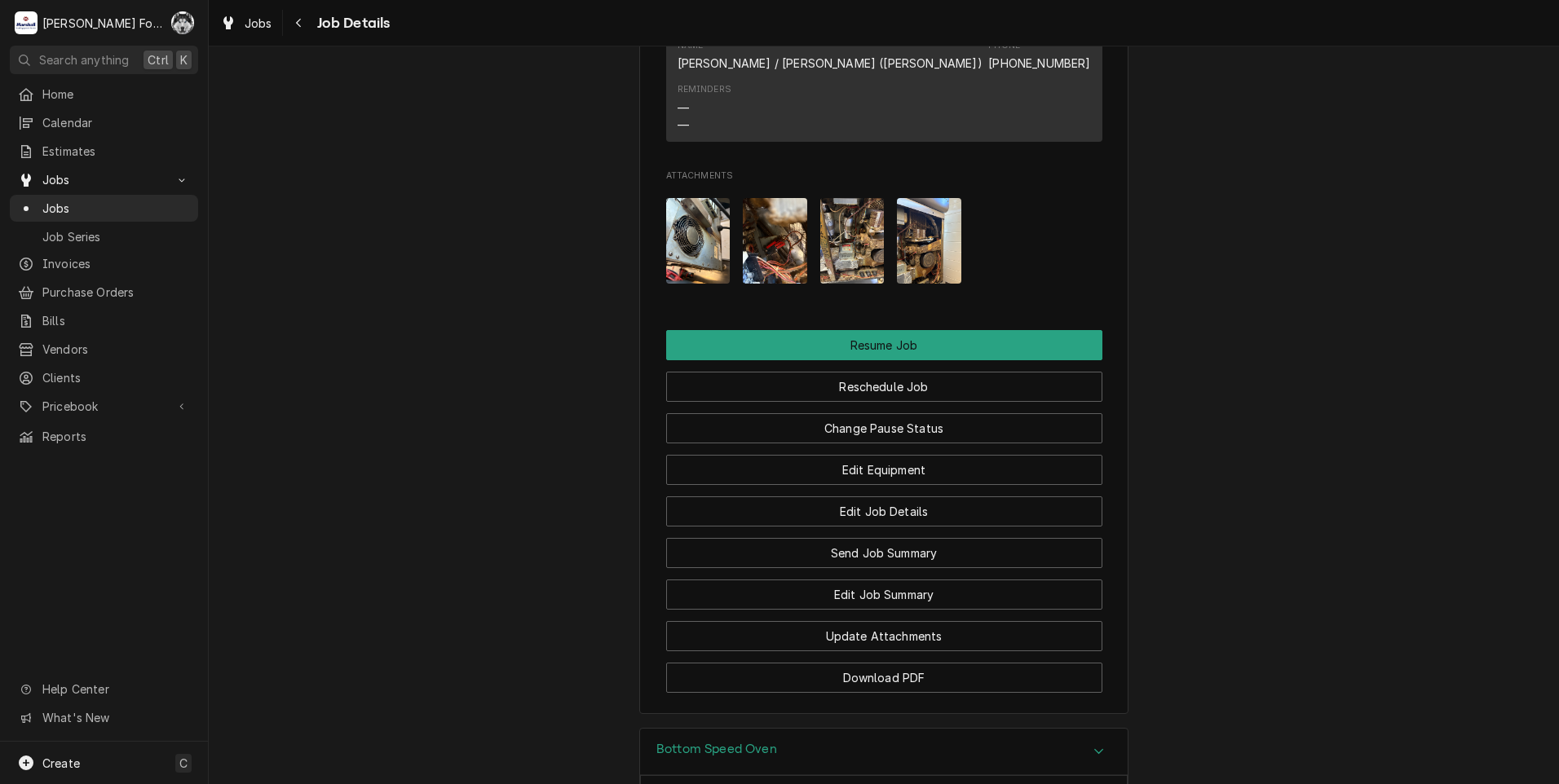
click at [699, 270] on img "Attachments" at bounding box center [698, 241] width 64 height 85
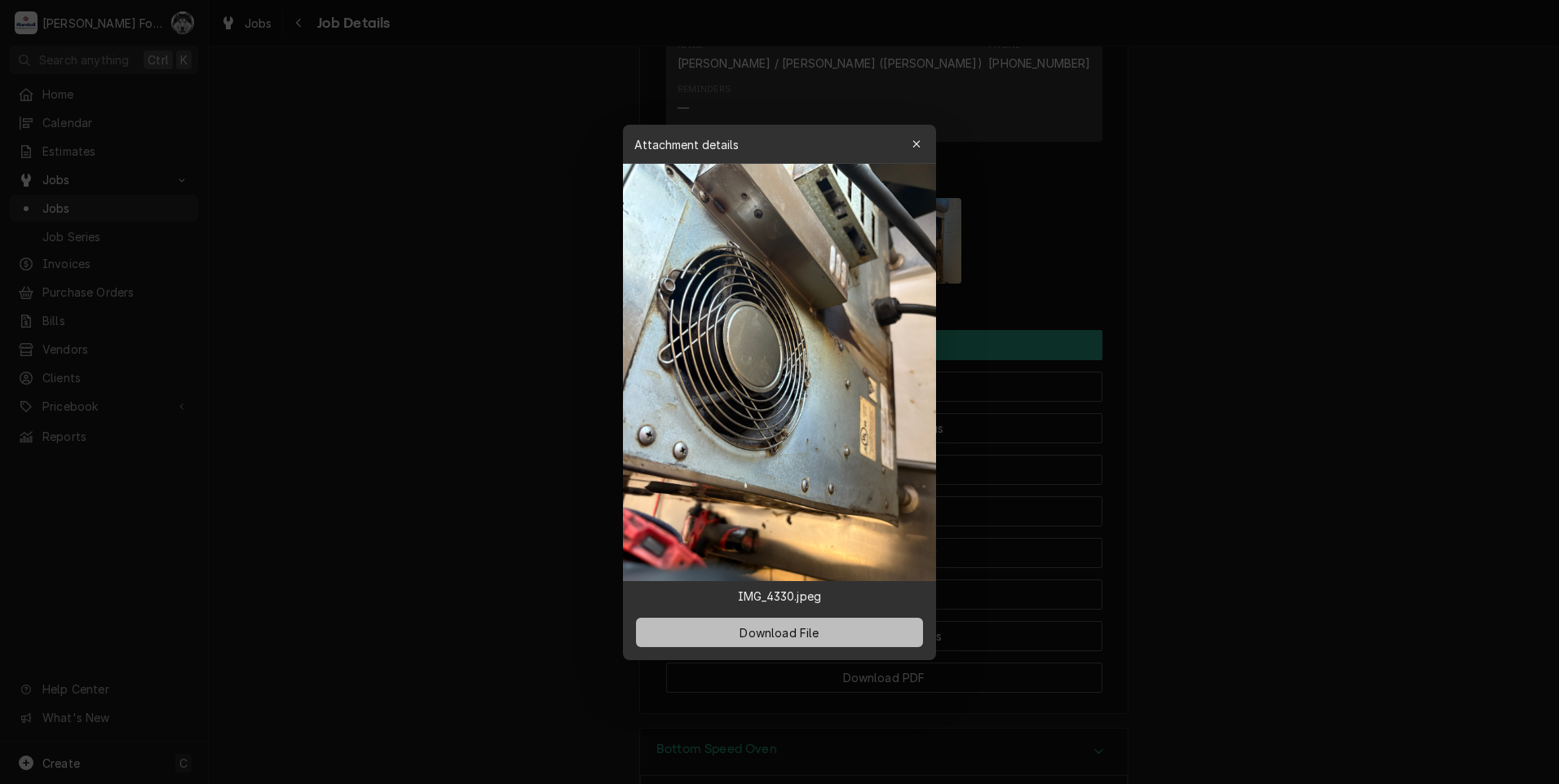
click at [806, 642] on button "Download File" at bounding box center [779, 632] width 287 height 29
click at [555, 426] on div at bounding box center [779, 392] width 1559 height 784
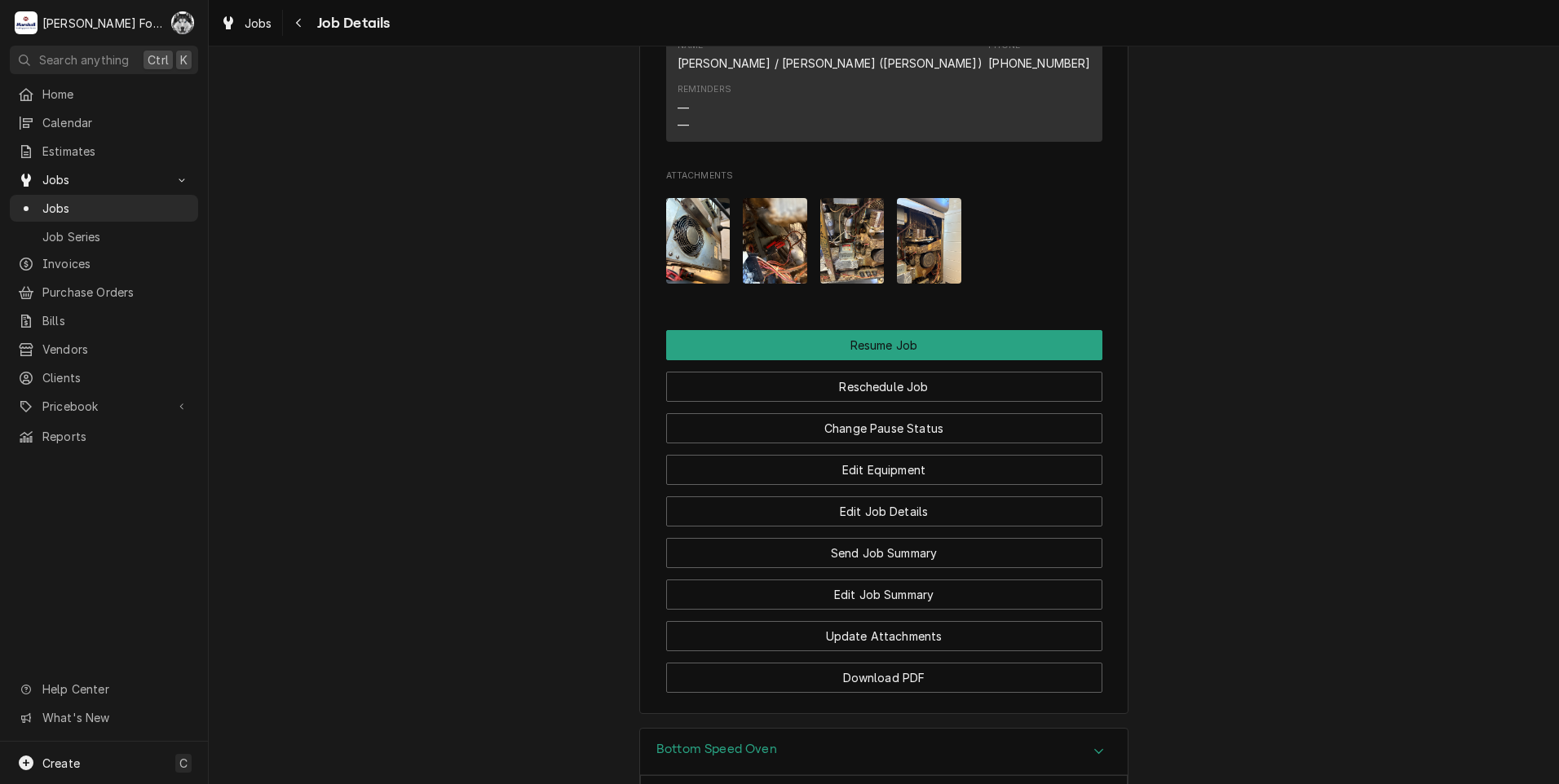
click at [774, 271] on img "Attachments" at bounding box center [774, 241] width 64 height 85
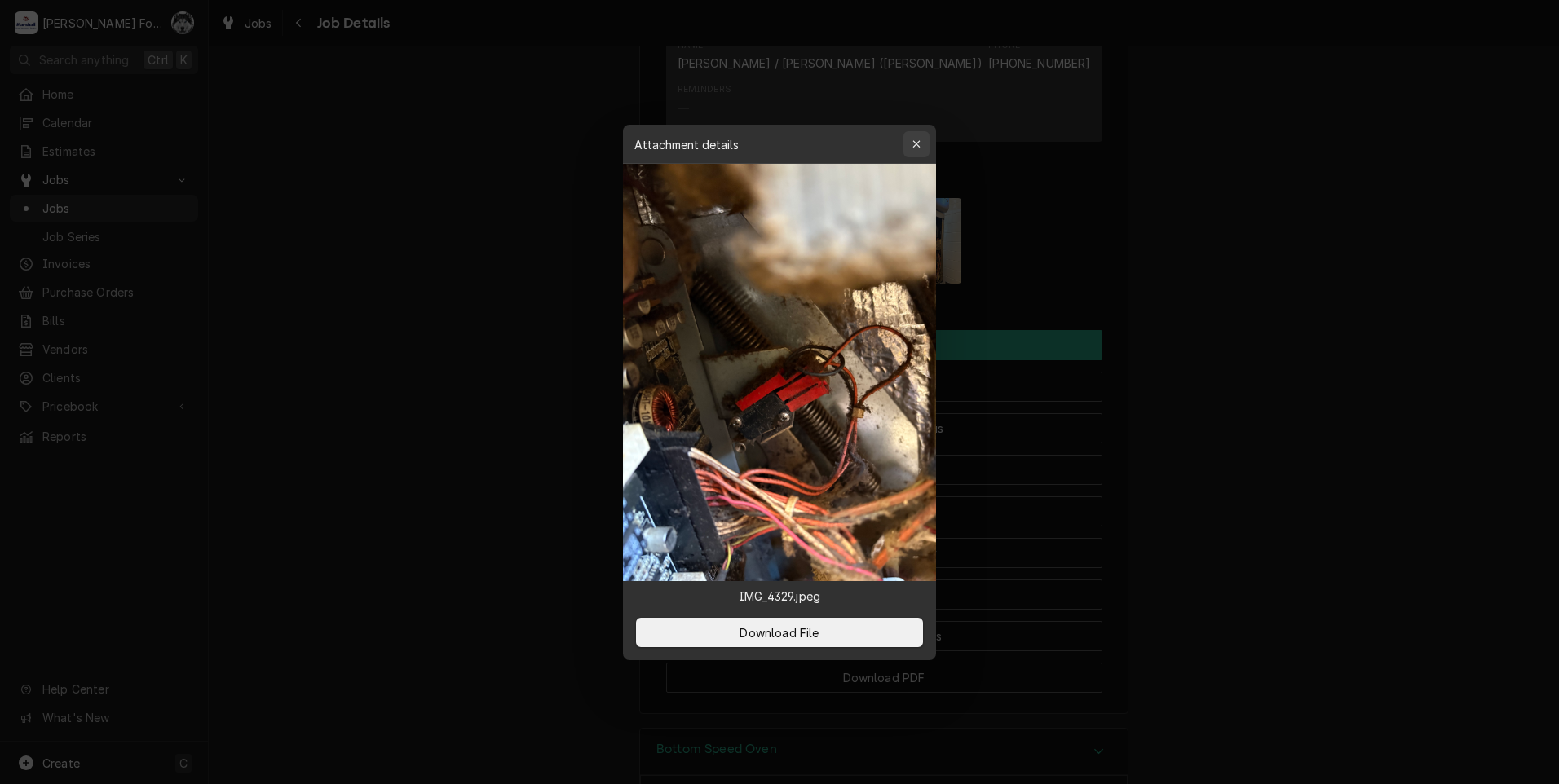
click at [915, 147] on icon "button" at bounding box center [916, 143] width 9 height 11
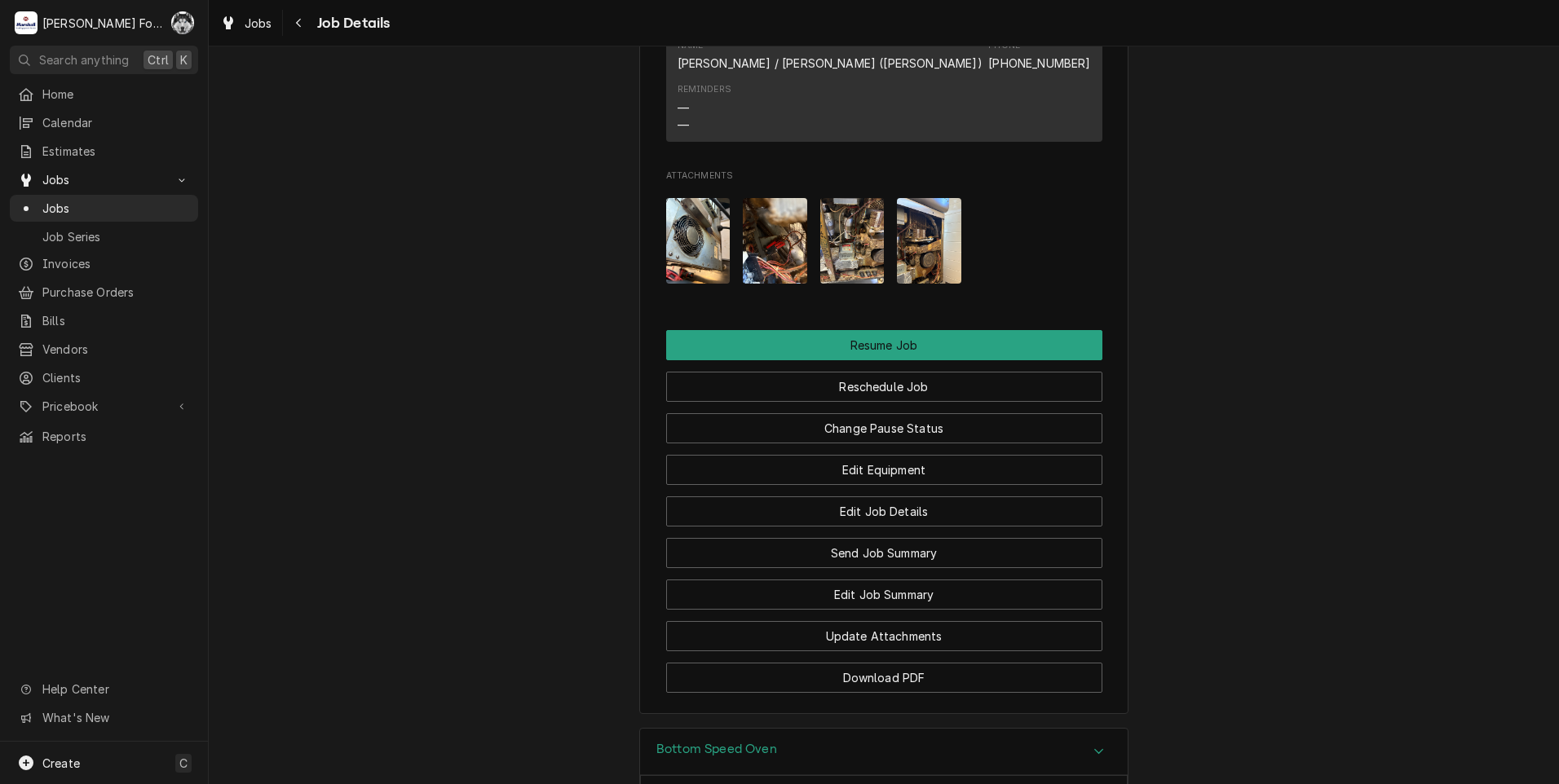
click at [861, 252] on img "Attachments" at bounding box center [852, 241] width 64 height 85
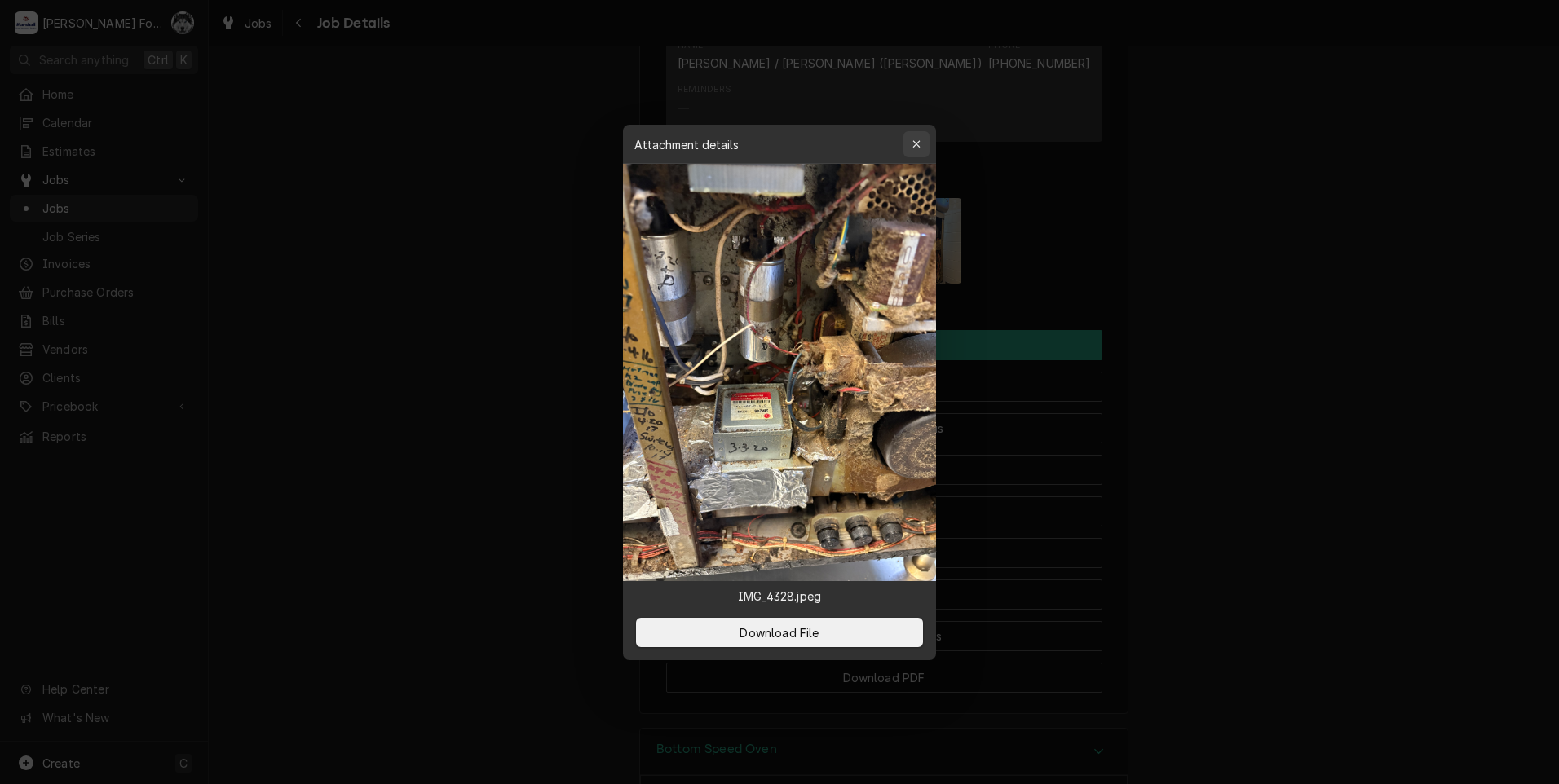
click at [910, 151] on div "button" at bounding box center [916, 144] width 16 height 16
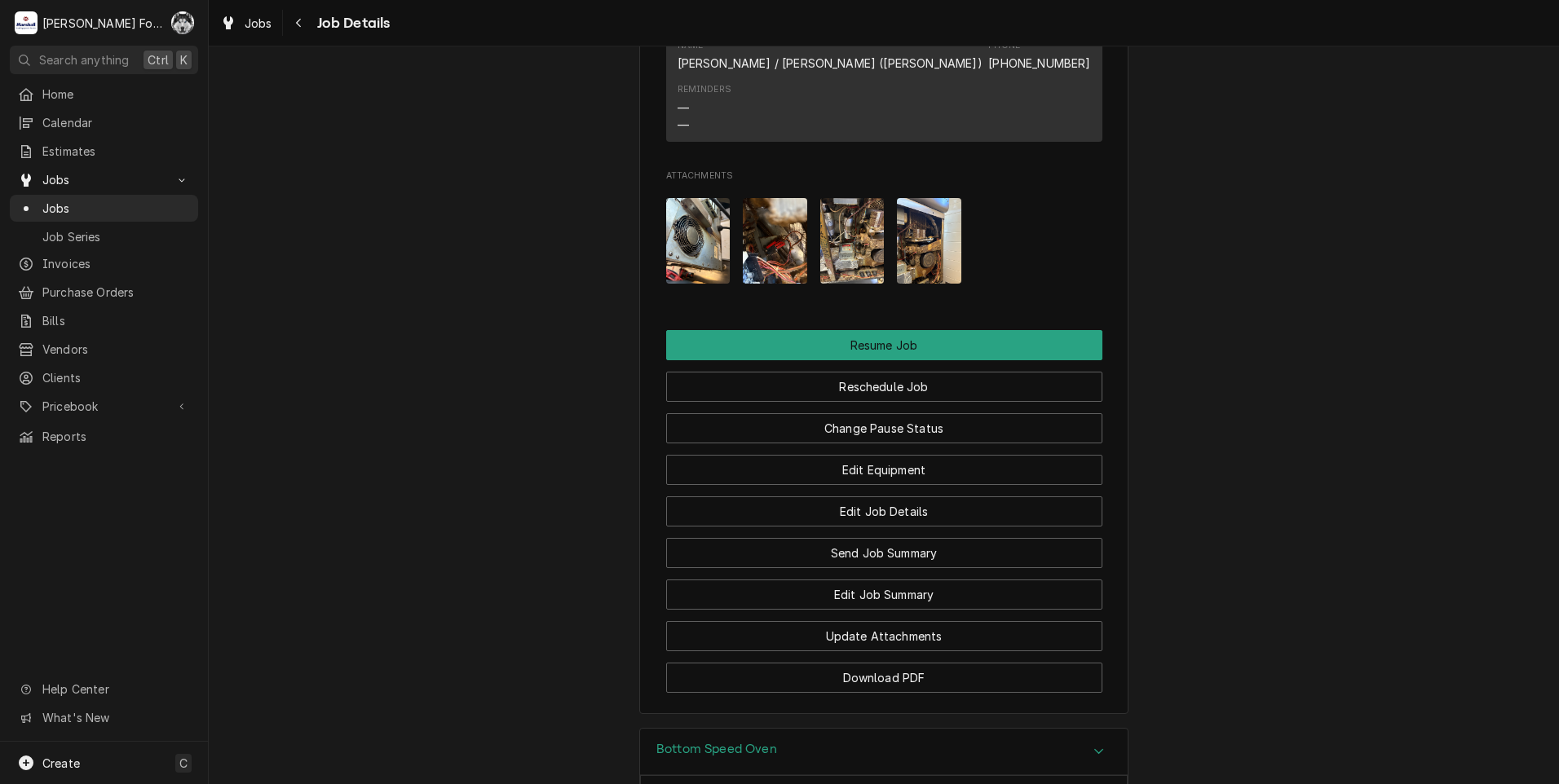
click at [922, 247] on img "Attachments" at bounding box center [928, 241] width 64 height 85
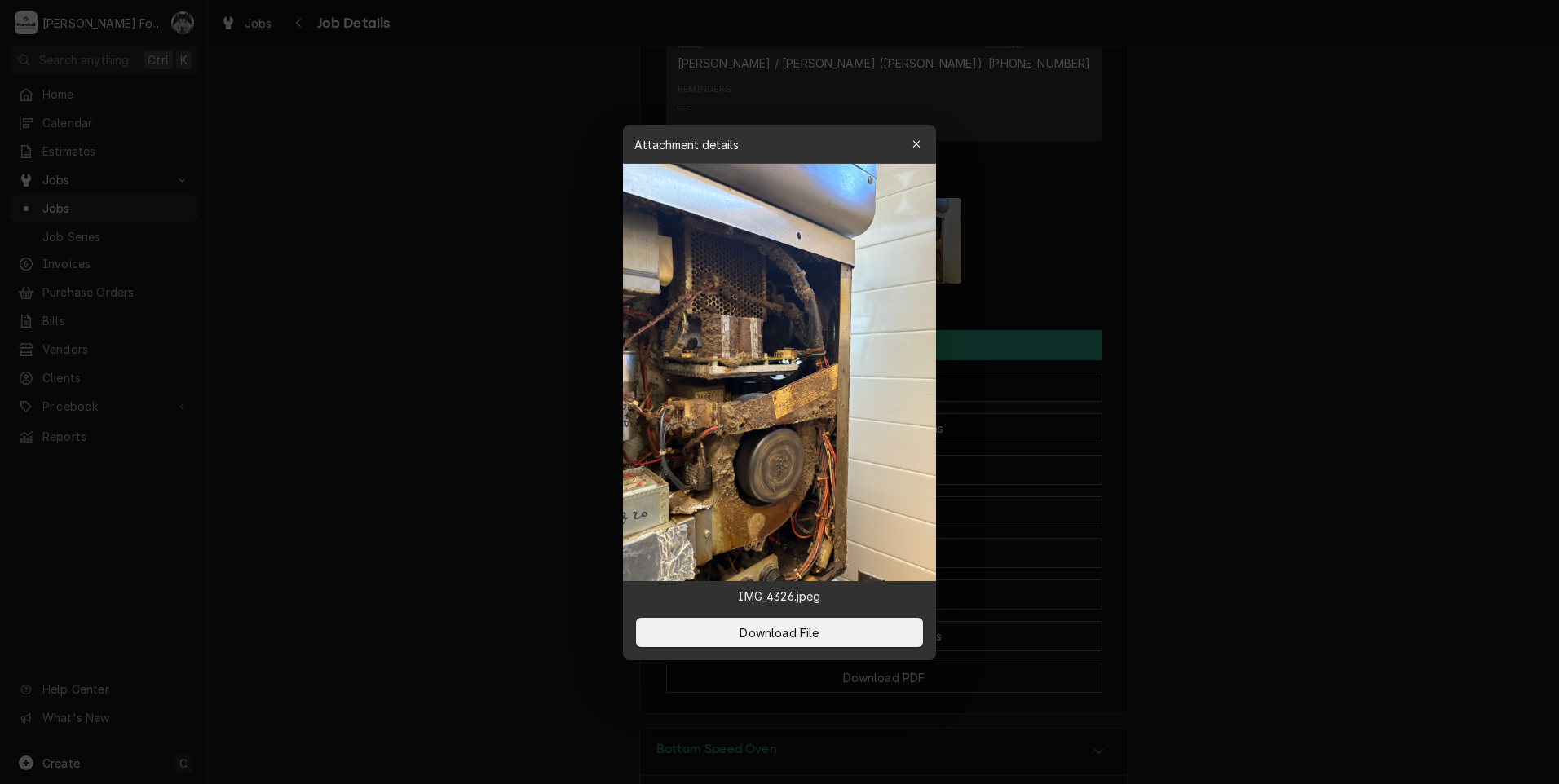
click at [921, 153] on button "button" at bounding box center [916, 144] width 26 height 26
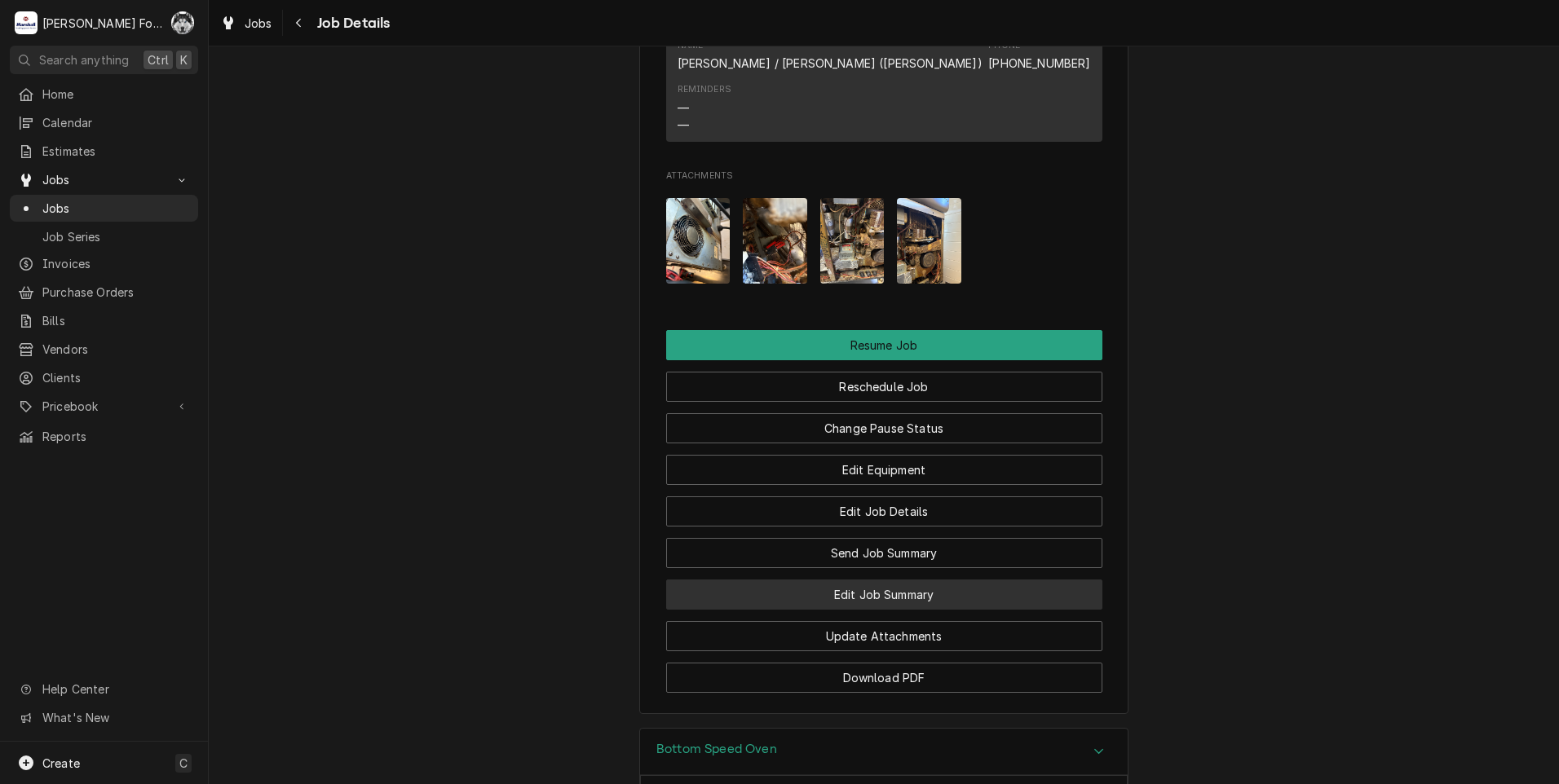
click at [880, 610] on button "Edit Job Summary" at bounding box center [884, 594] width 436 height 30
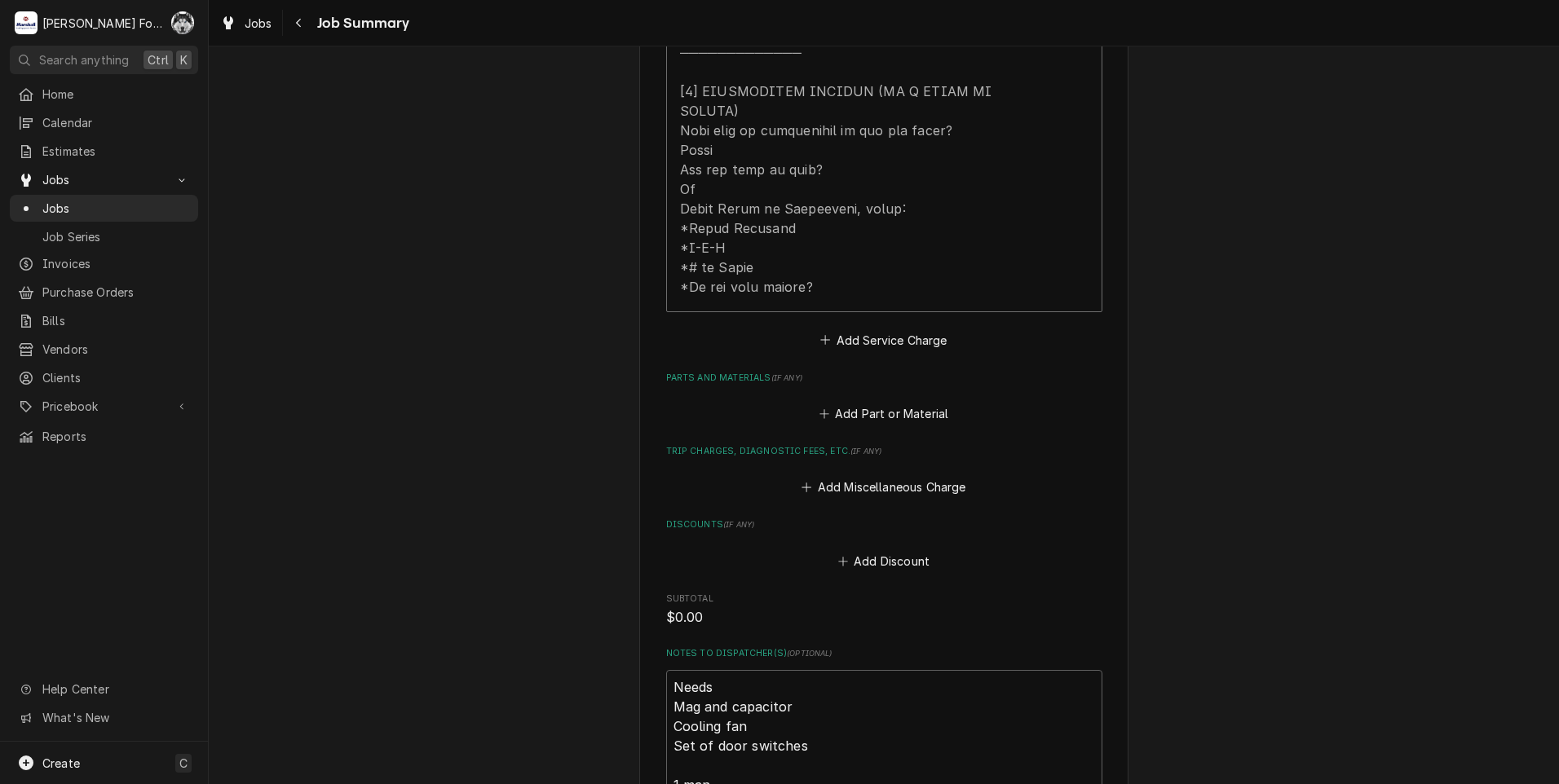
scroll to position [951, 0]
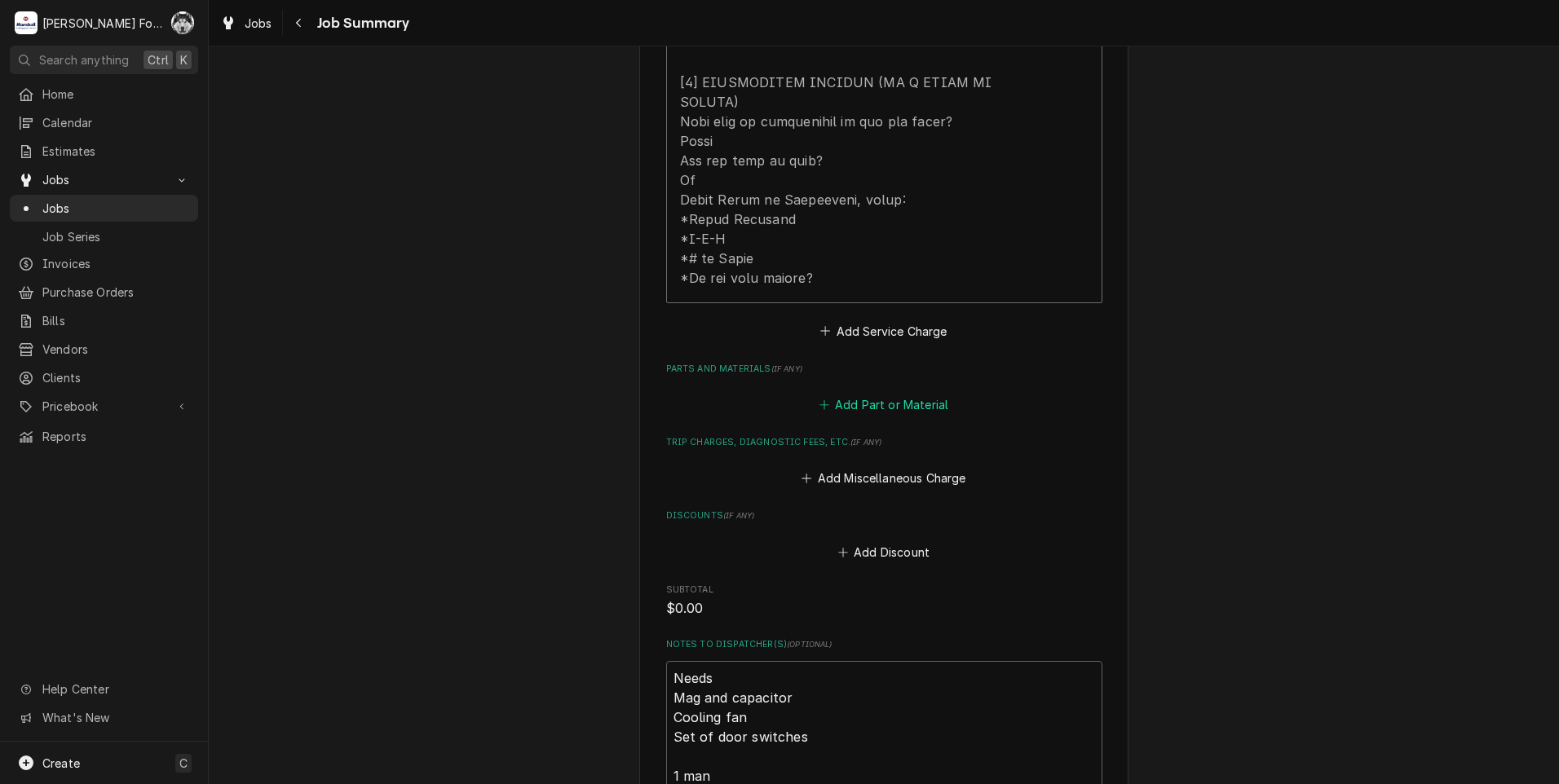
click at [902, 394] on button "Add Part or Material" at bounding box center [883, 405] width 135 height 23
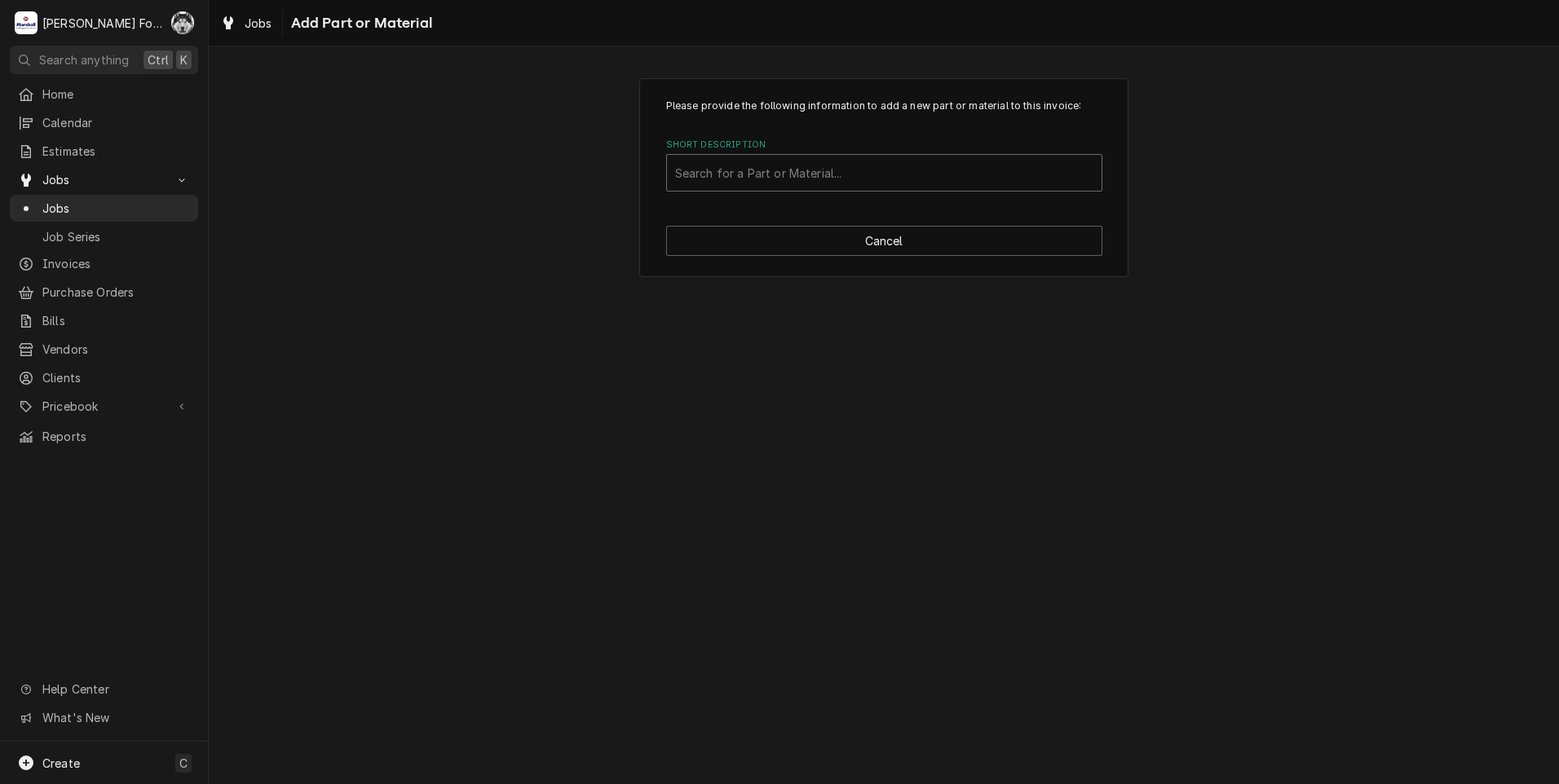
click at [787, 179] on div "Short Description" at bounding box center [884, 172] width 418 height 29
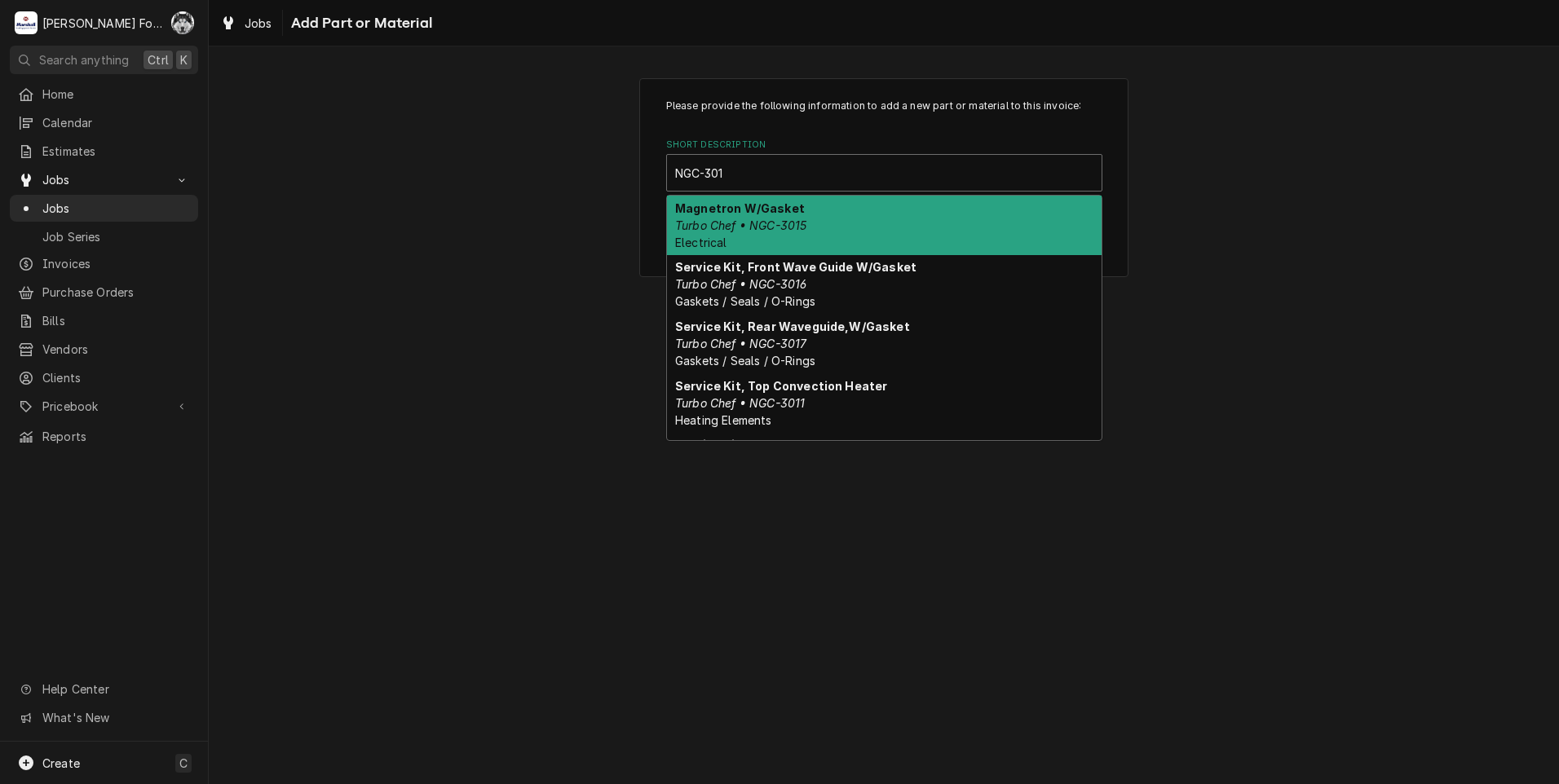
type input "NGC-3015"
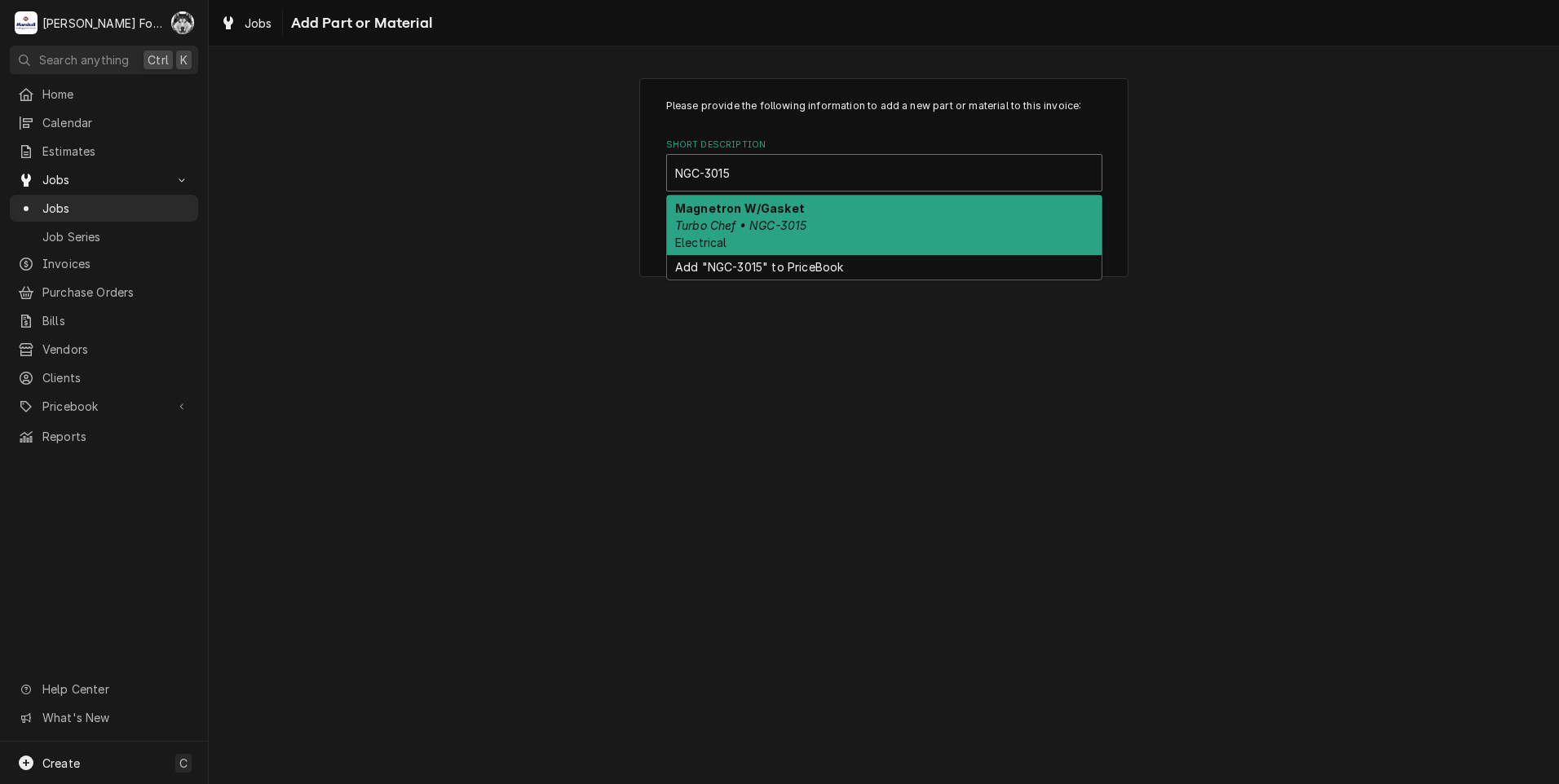
click at [758, 240] on div "Magnetron W/Gasket Turbo Chef • NGC-3015 Electrical" at bounding box center [884, 225] width 434 height 60
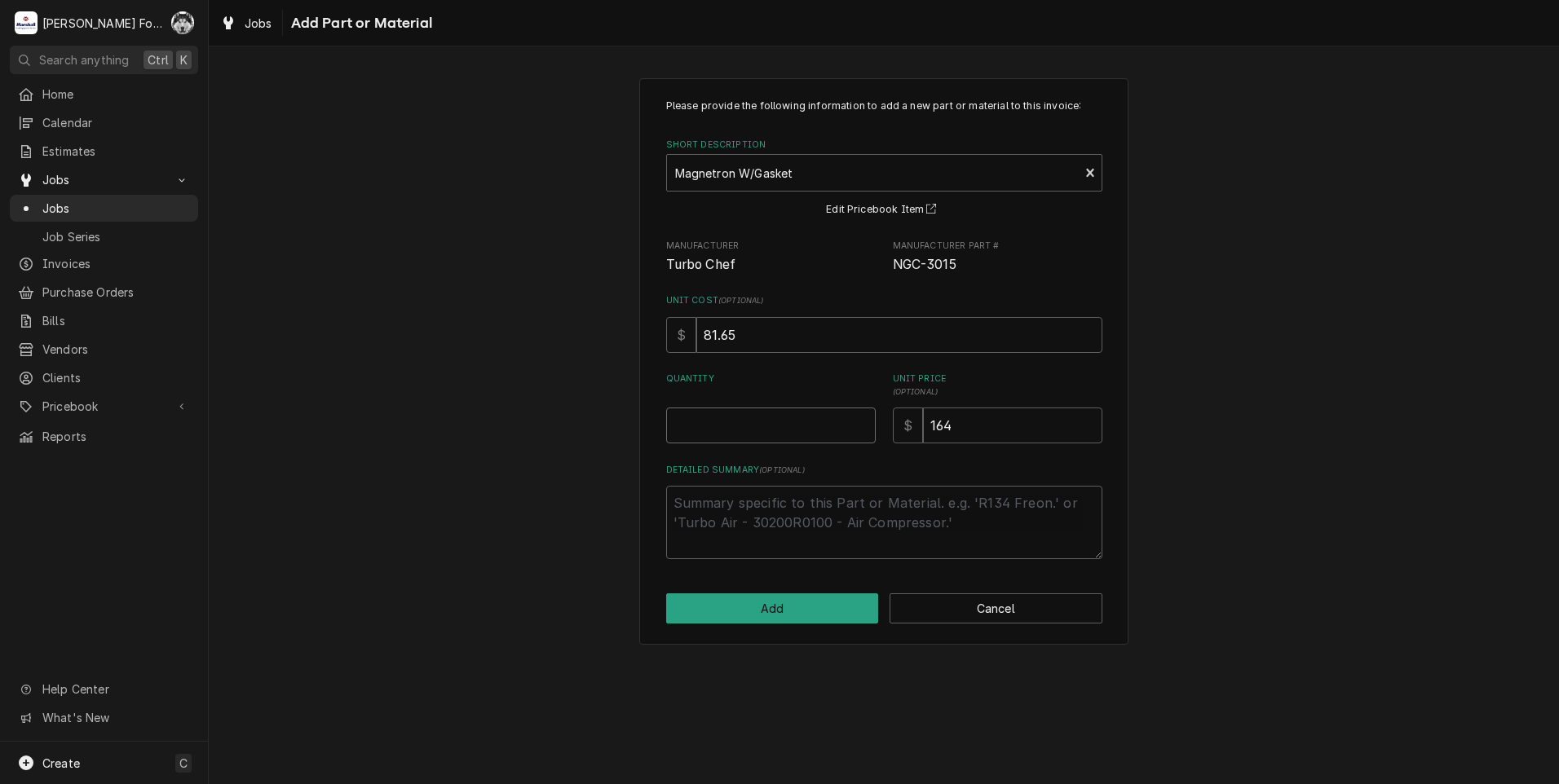
type textarea "x"
type input "0.5"
click at [863, 423] on input "0.5" at bounding box center [771, 426] width 210 height 36
type textarea "x"
type input "1"
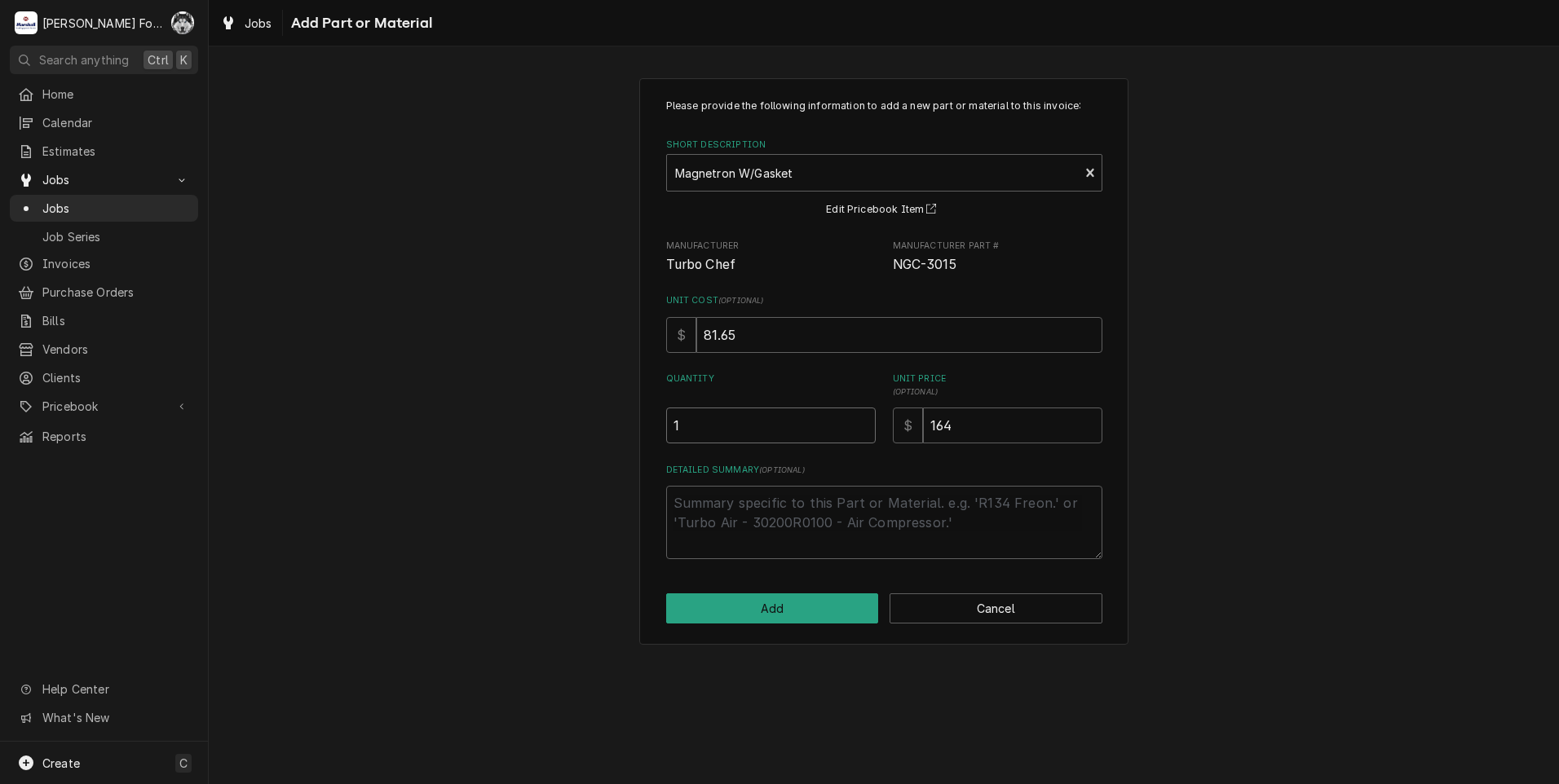
click at [863, 423] on input "1" at bounding box center [771, 426] width 210 height 36
type textarea "x"
type input "1"
type textarea "x"
type input "16"
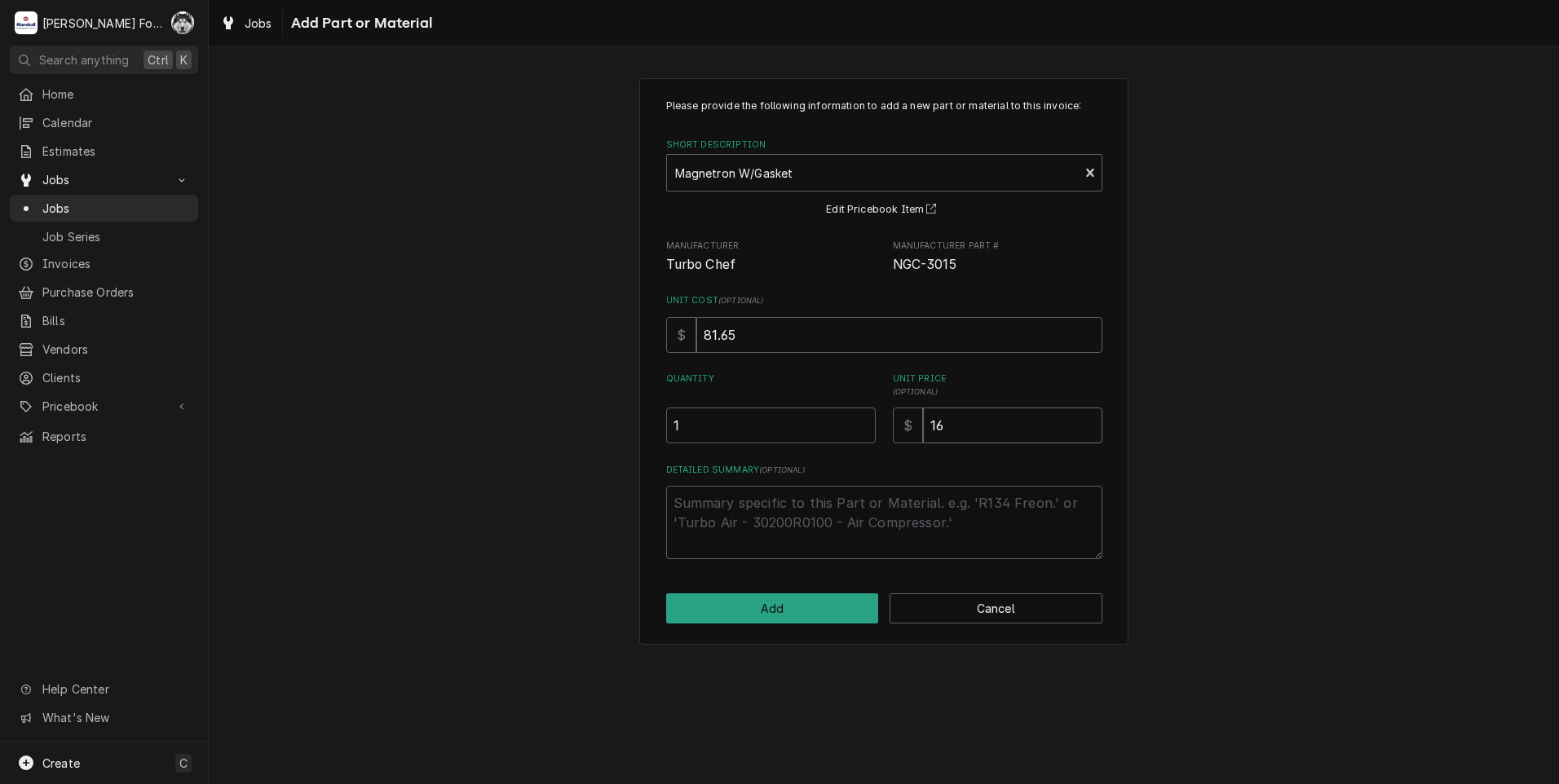
type textarea "x"
type input "168"
click at [774, 626] on div "Please provide the following information to add a new part or material to this …" at bounding box center [883, 362] width 489 height 566
click at [777, 617] on button "Add" at bounding box center [772, 608] width 212 height 30
type textarea "x"
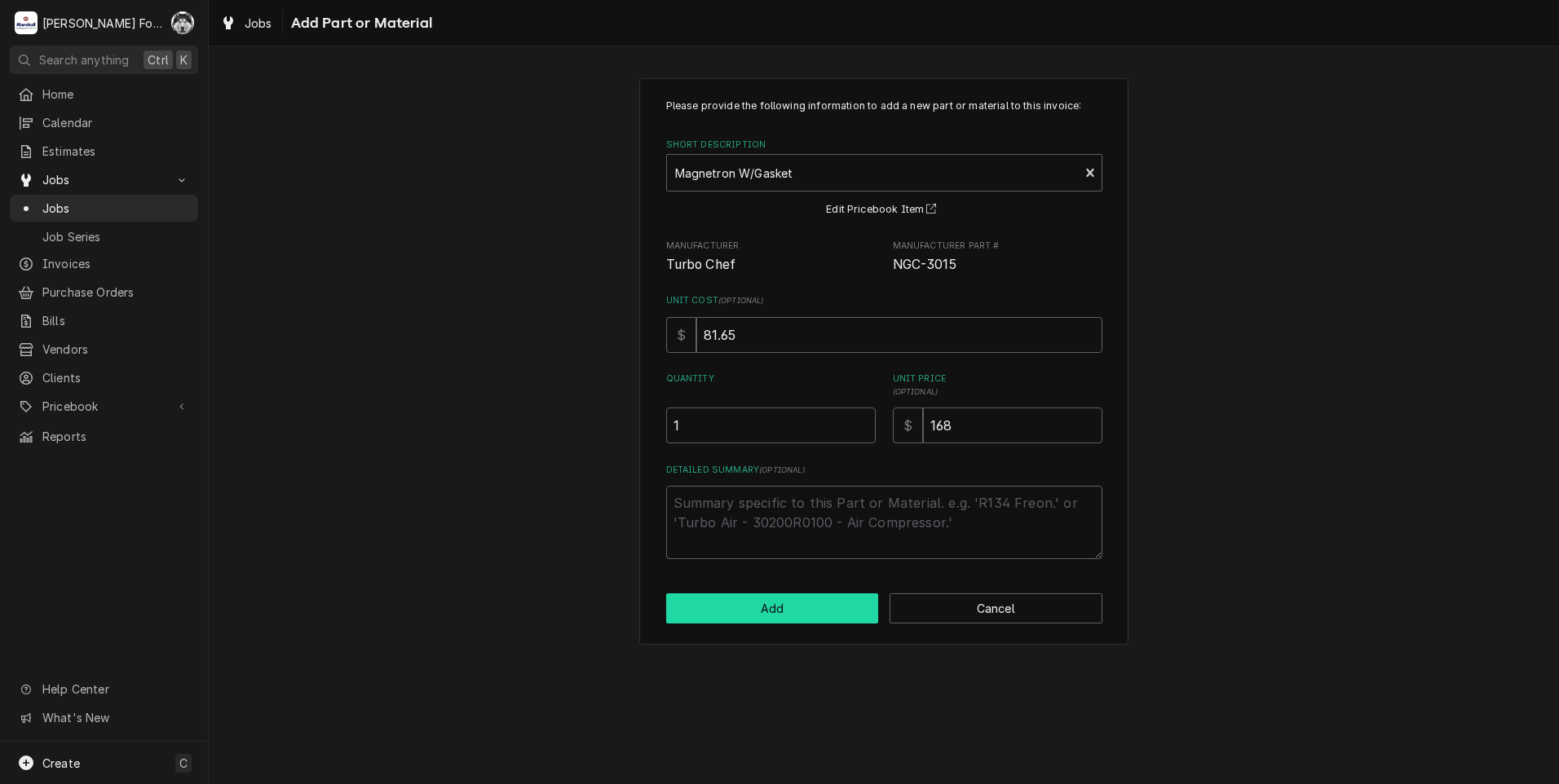
scroll to position [951, 0]
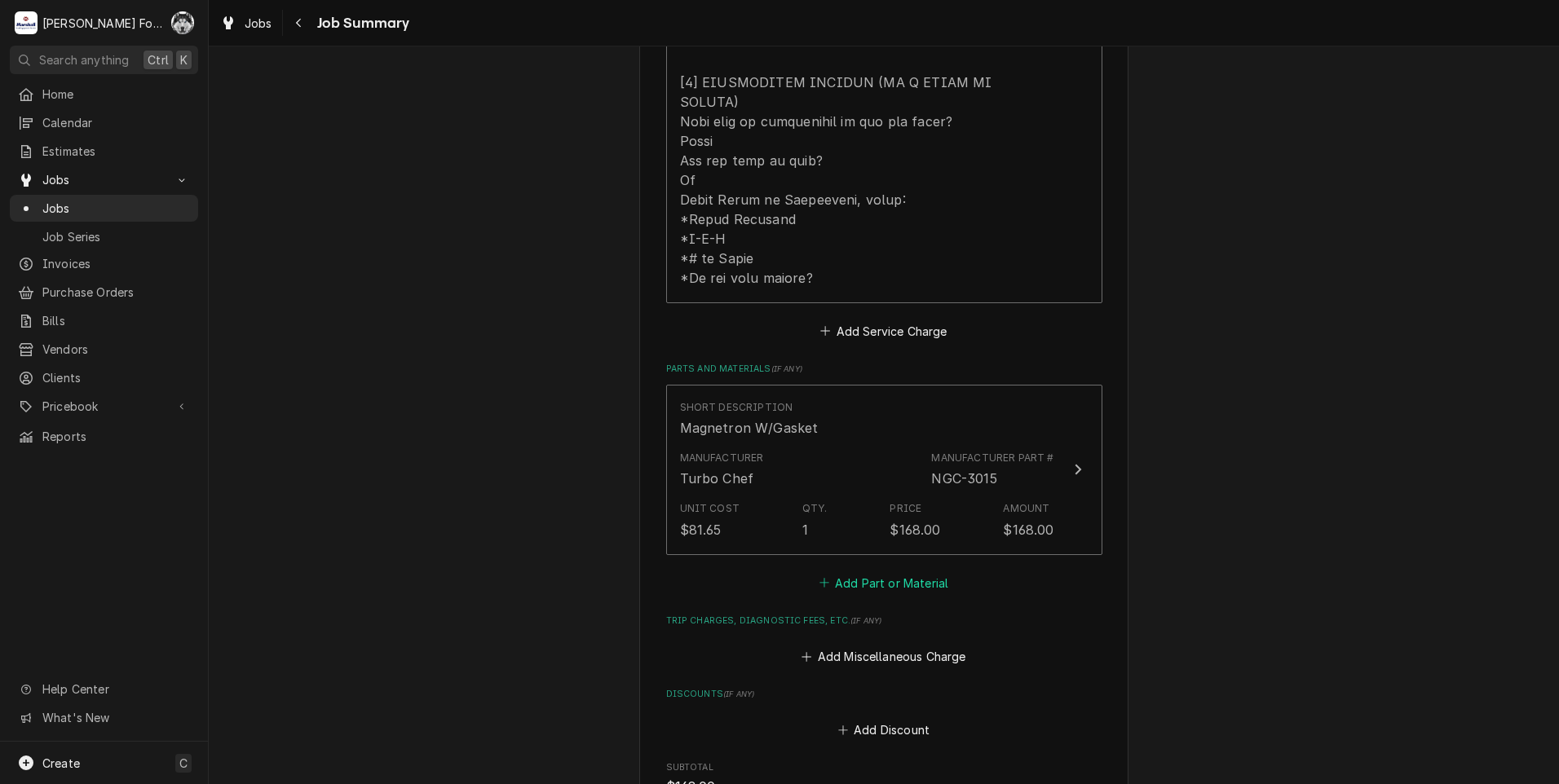
click at [881, 572] on button "Add Part or Material" at bounding box center [883, 583] width 135 height 23
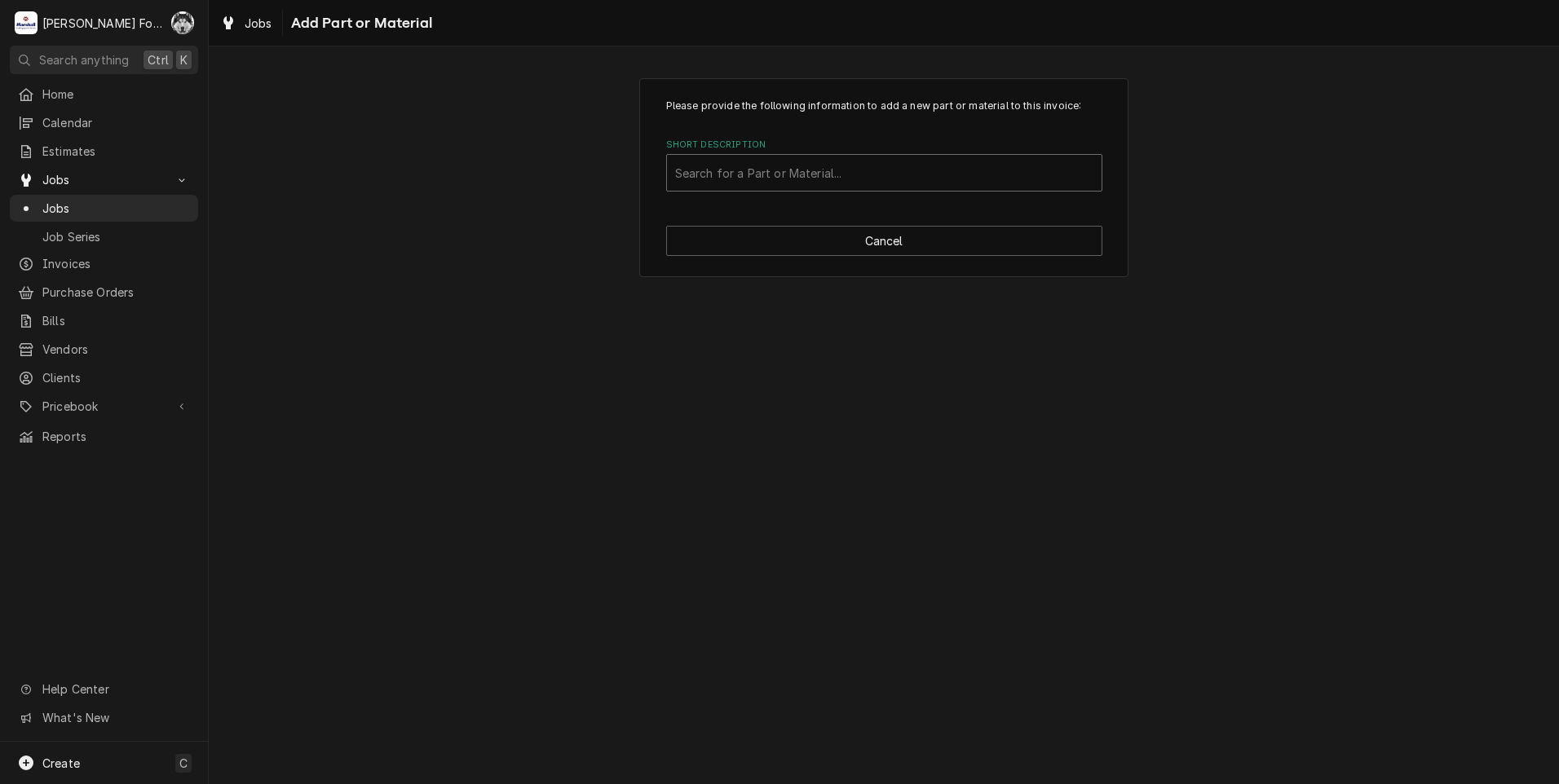
click at [851, 171] on div "Short Description" at bounding box center [884, 172] width 418 height 29
type input "NGC-3020"
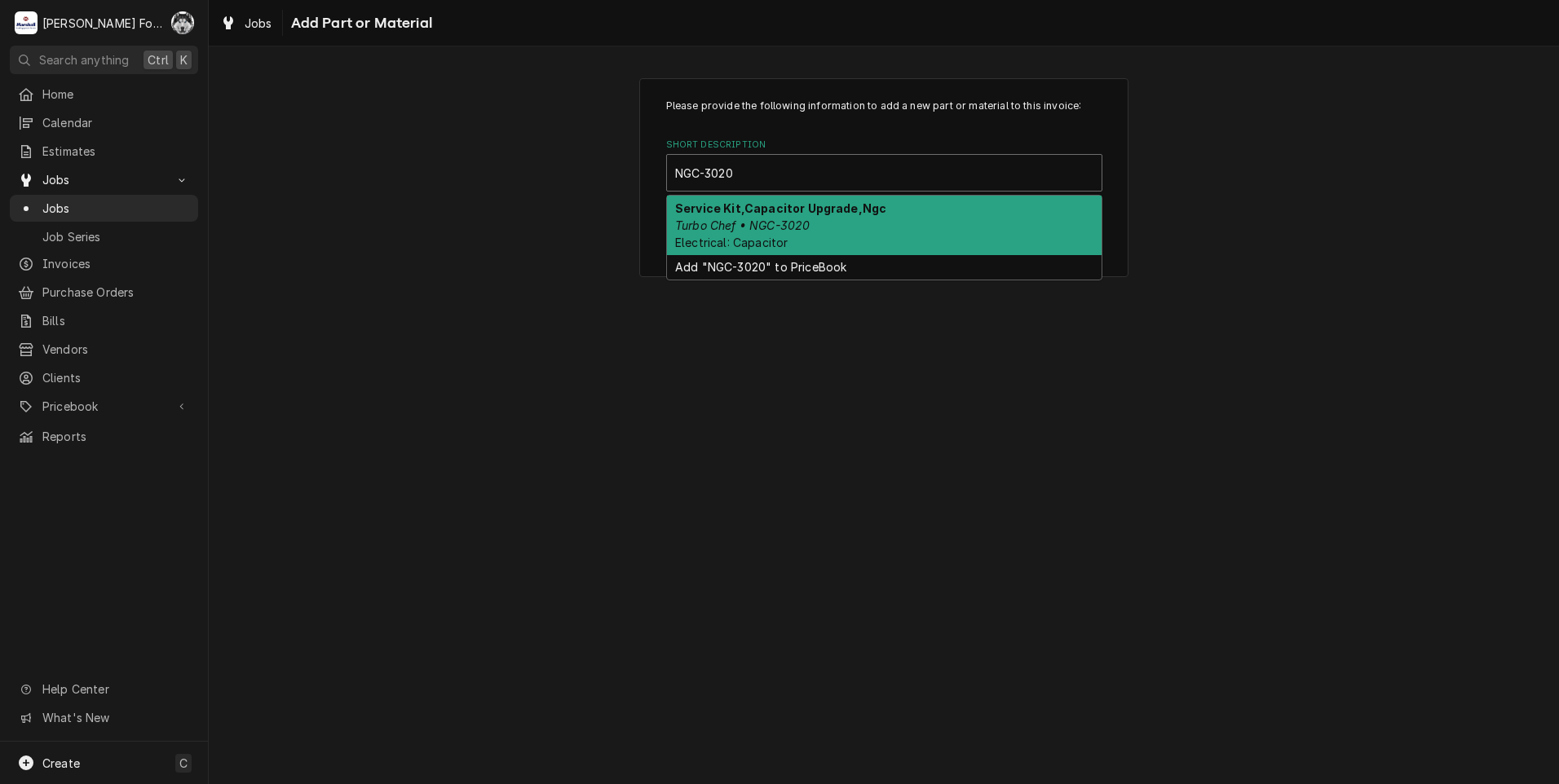
click at [778, 224] on em "Turbo Chef • NGC-3020" at bounding box center [742, 225] width 135 height 14
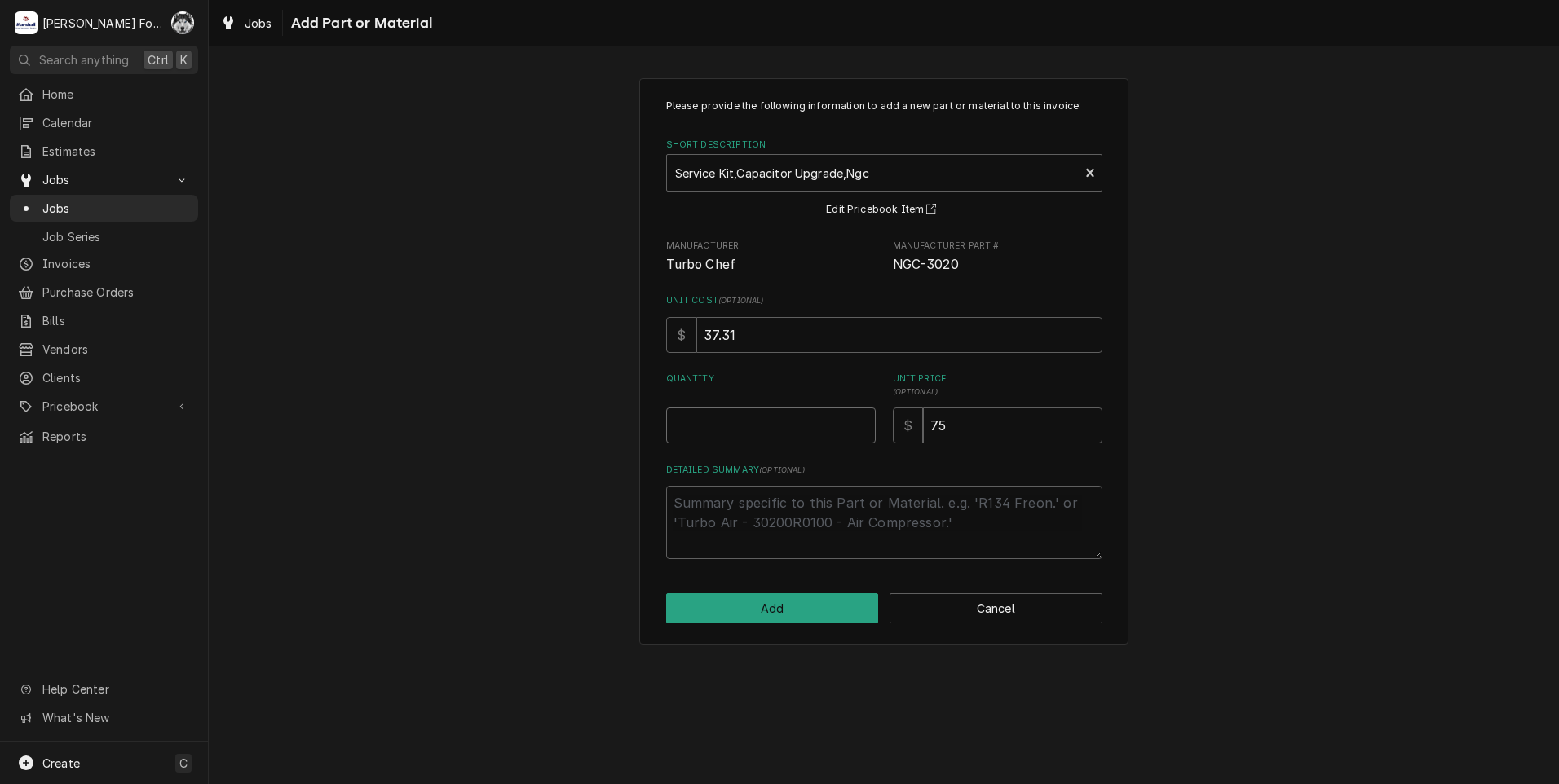
type textarea "x"
type input "0.5"
click at [863, 421] on input "0.5" at bounding box center [771, 426] width 210 height 36
type textarea "x"
type input "1"
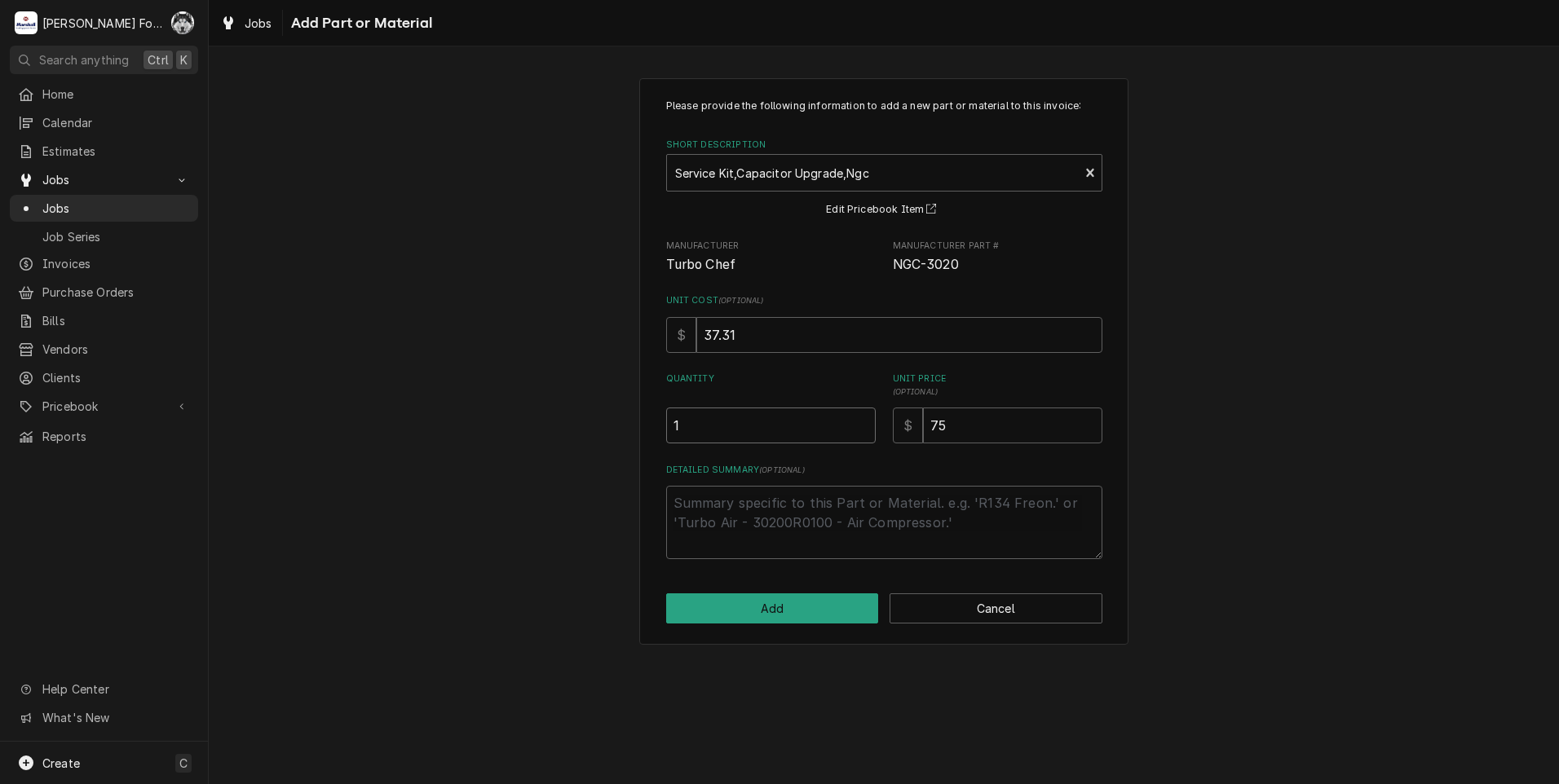
click at [863, 421] on input "1" at bounding box center [771, 426] width 210 height 36
type textarea "x"
type input "9"
type textarea "x"
type input "90"
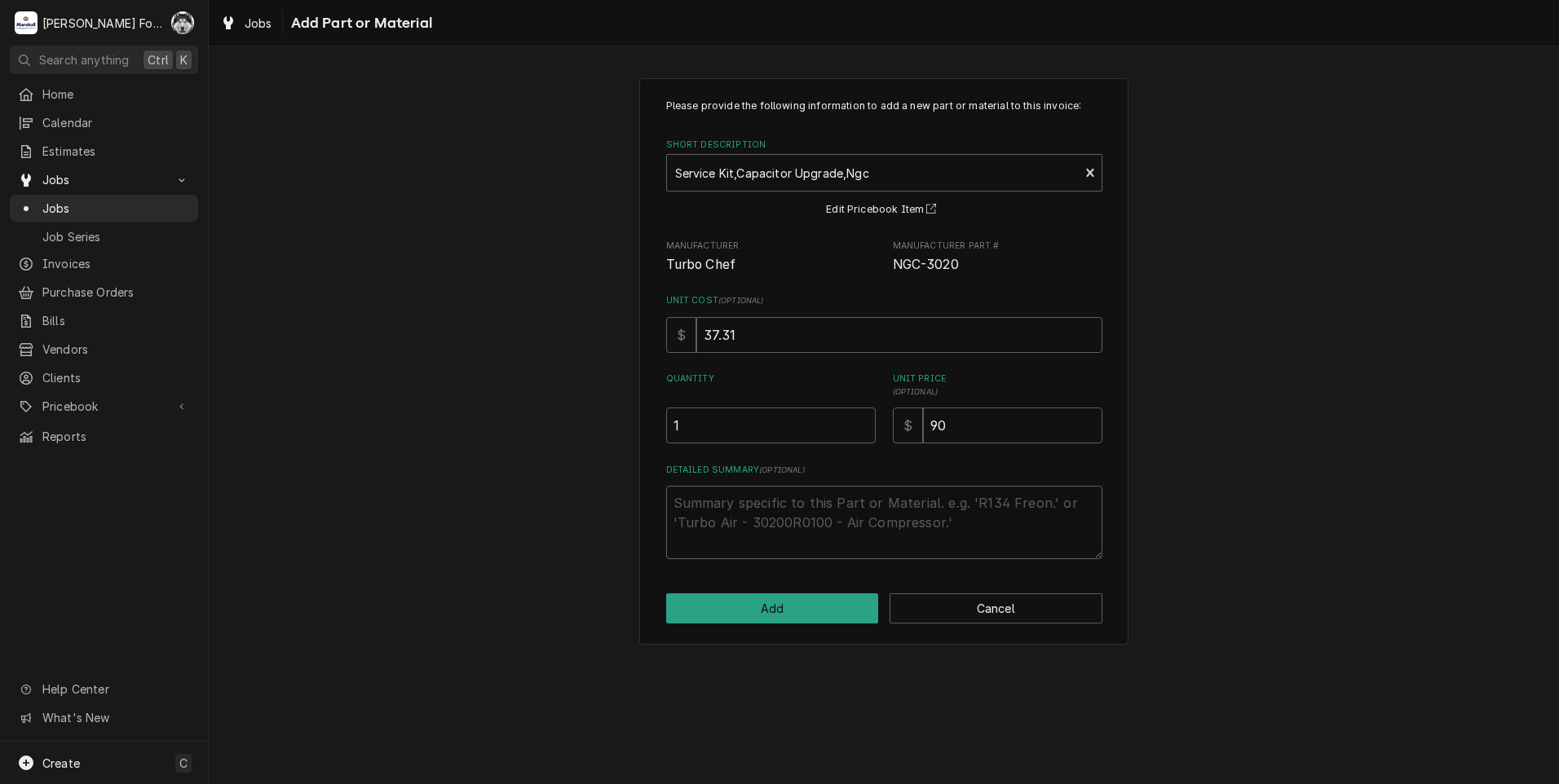
click at [714, 631] on div "Please provide the following information to add a new part or material to this …" at bounding box center [883, 362] width 489 height 566
click at [715, 615] on button "Add" at bounding box center [772, 608] width 212 height 30
type textarea "x"
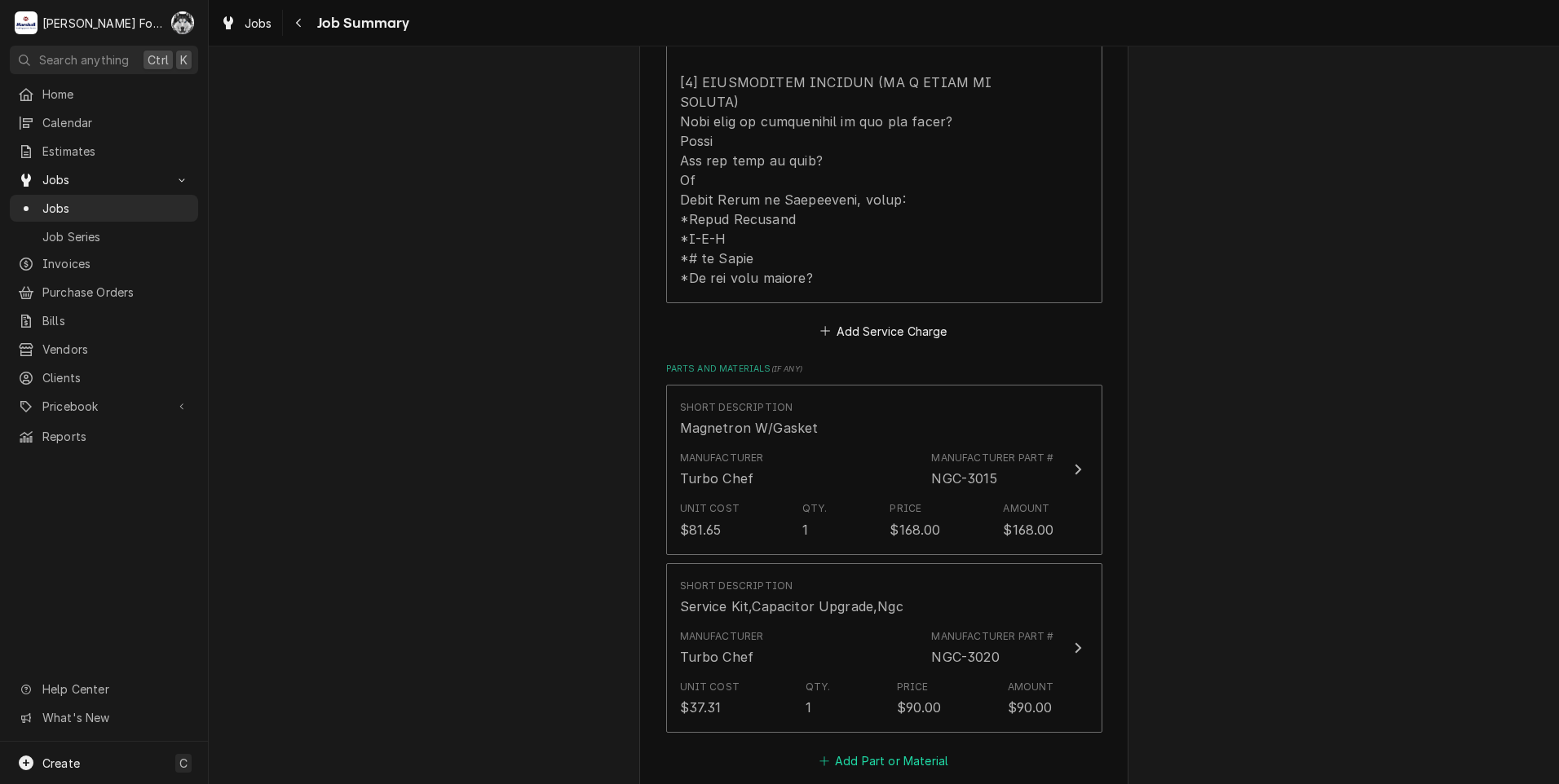
click at [875, 750] on button "Add Part or Material" at bounding box center [883, 761] width 135 height 23
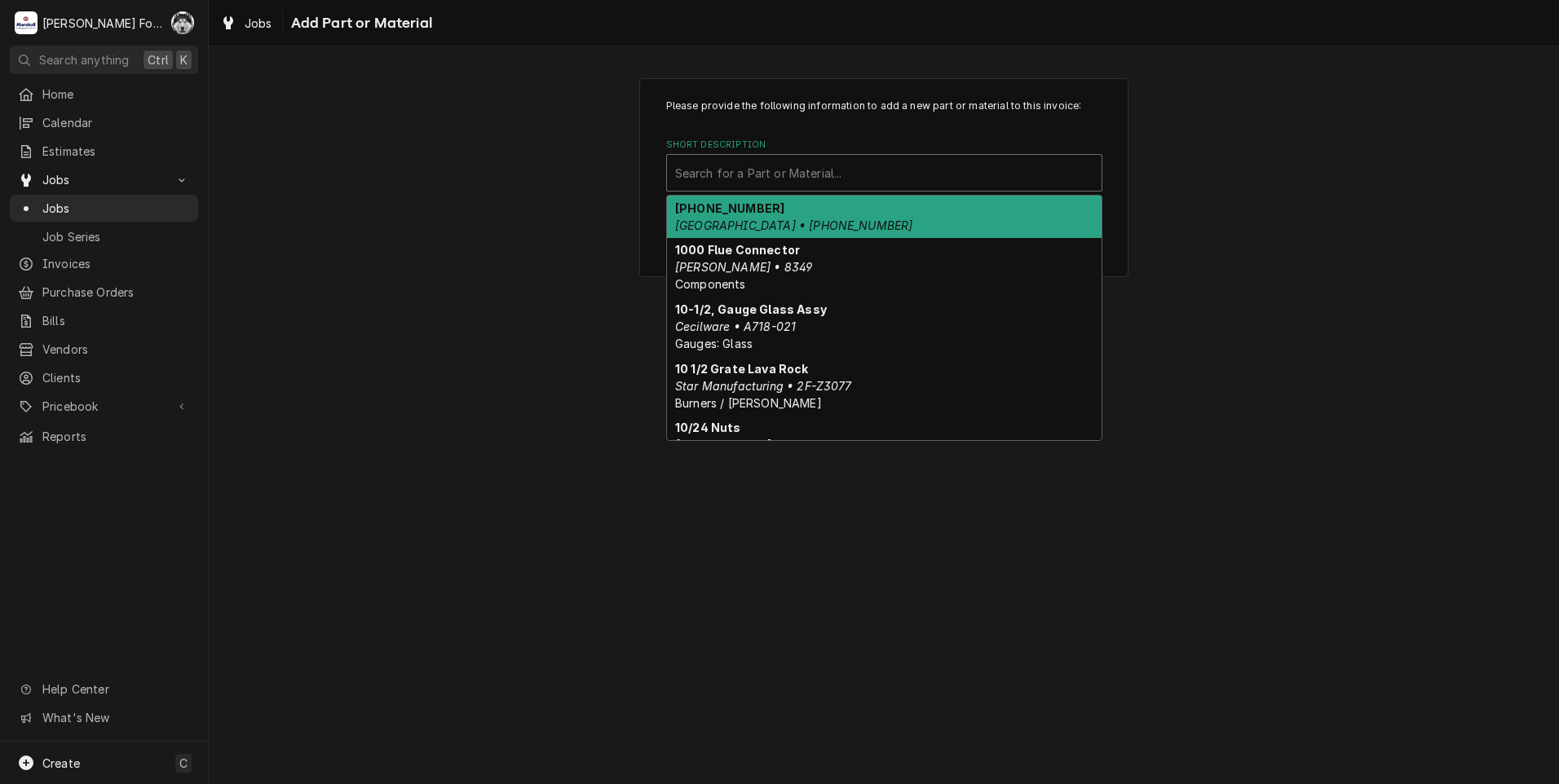
click at [902, 187] on div "Short Description" at bounding box center [884, 172] width 418 height 29
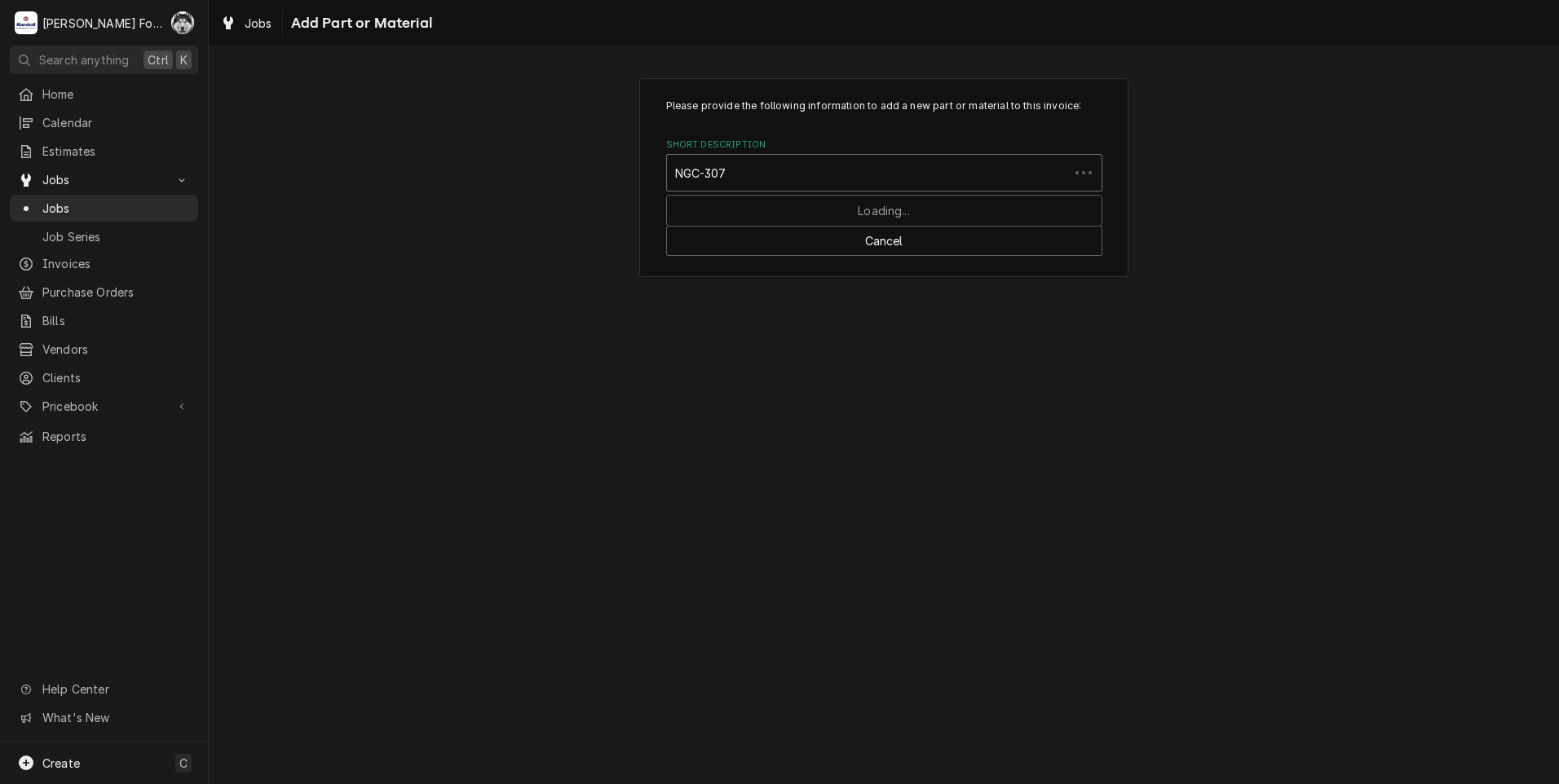
type input "NGC-3077"
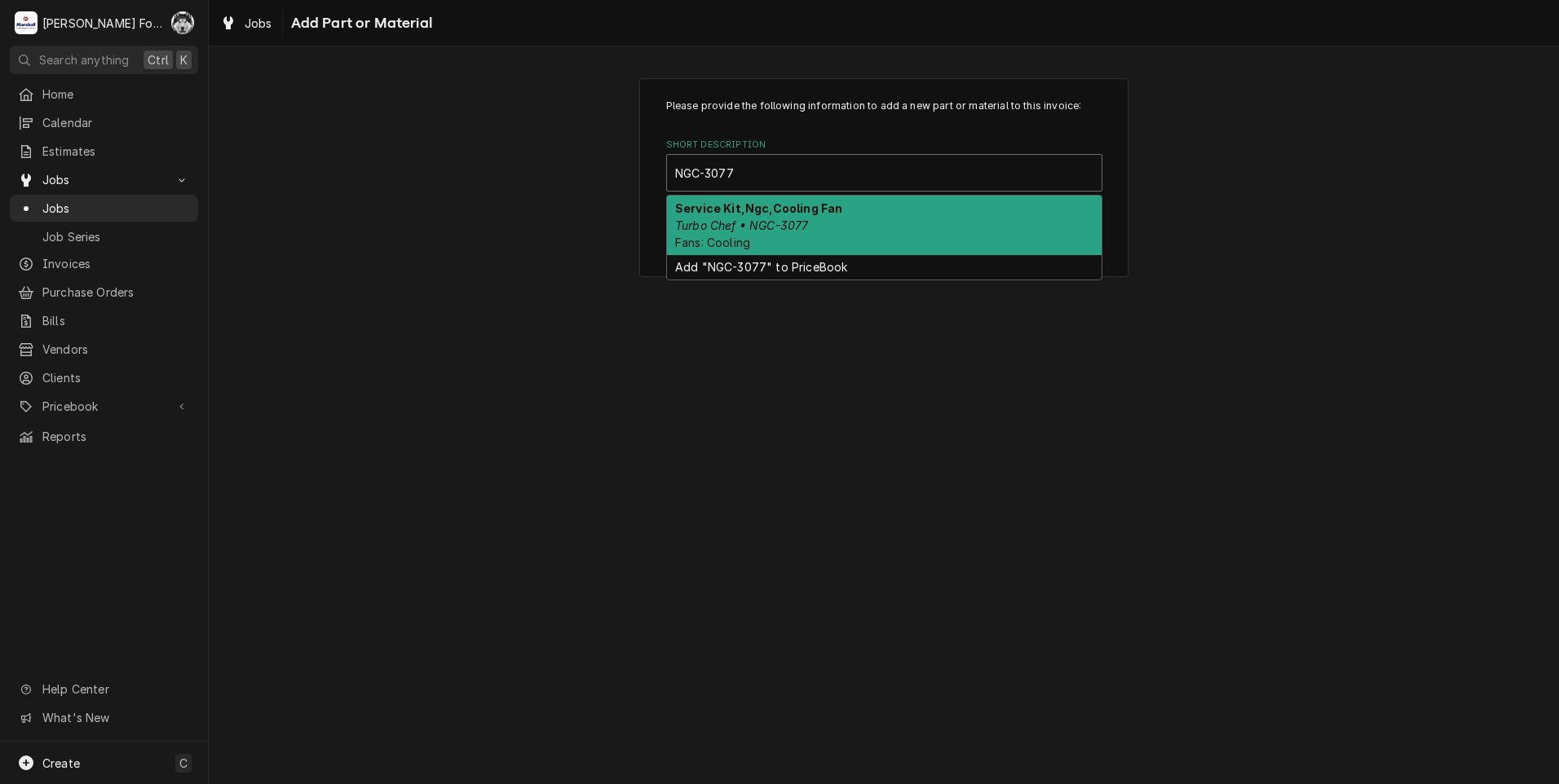
click at [798, 238] on div "Service Kit,Ngc,Cooling Fan Turbo Chef • NGC-3077 Fans: Cooling" at bounding box center [884, 225] width 434 height 60
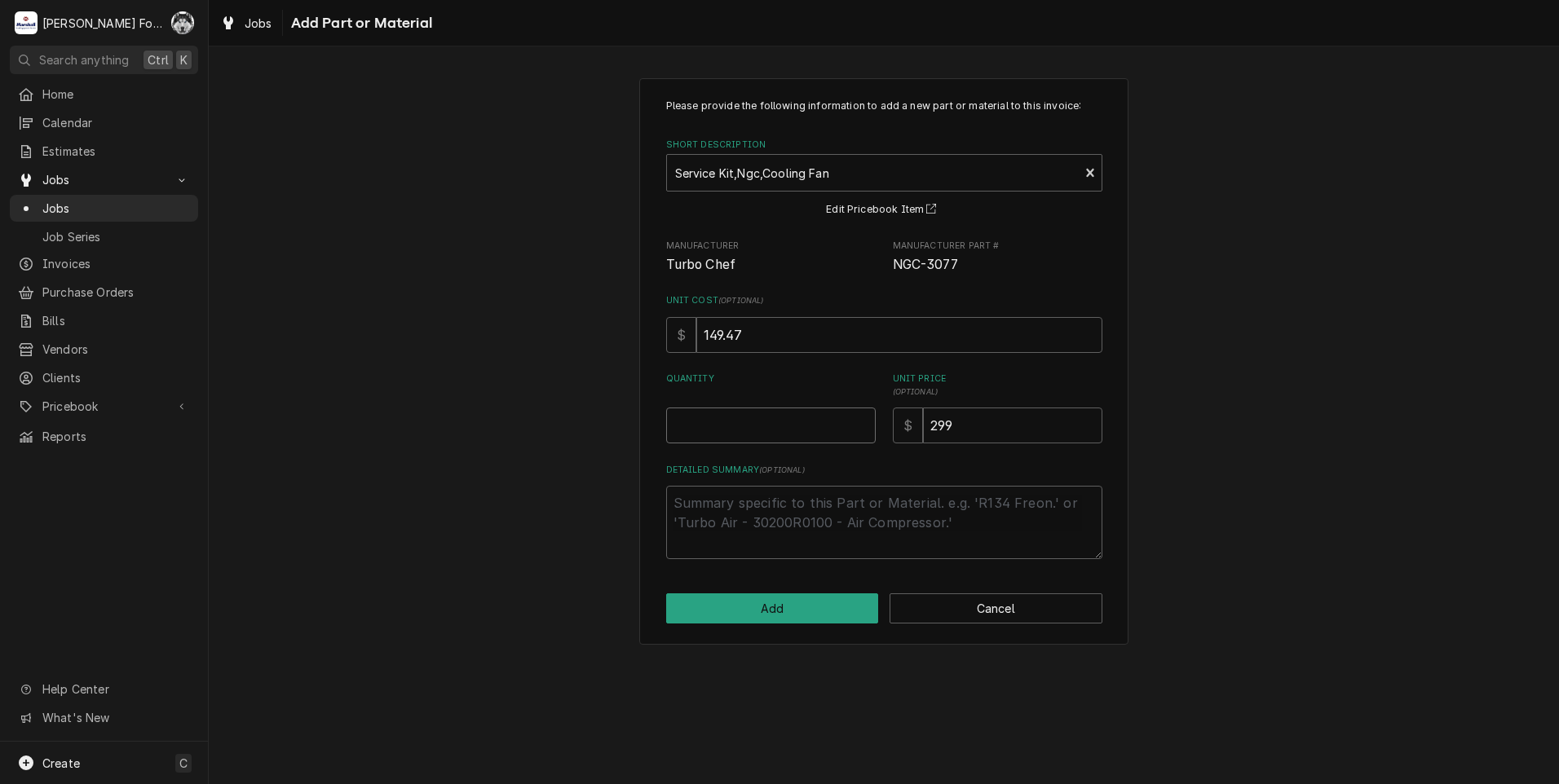
type textarea "x"
type input "0.5"
click at [859, 419] on input "0.5" at bounding box center [771, 426] width 210 height 36
type textarea "x"
type input "1"
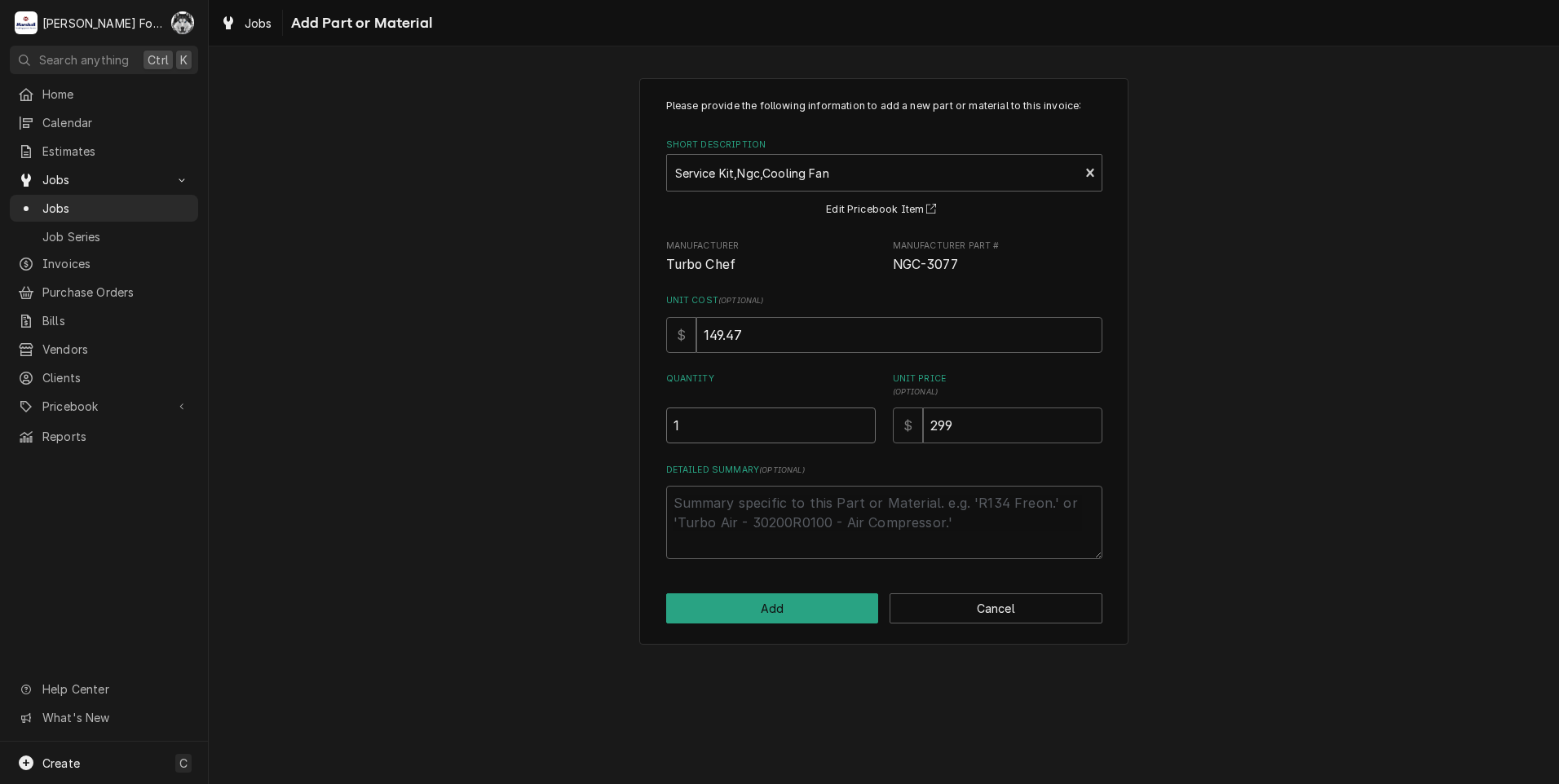
click at [859, 419] on input "1" at bounding box center [771, 426] width 210 height 36
click at [871, 449] on div "Please provide the following information to add a new part or material to this …" at bounding box center [884, 329] width 436 height 461
type textarea "x"
type input "3"
type textarea "x"
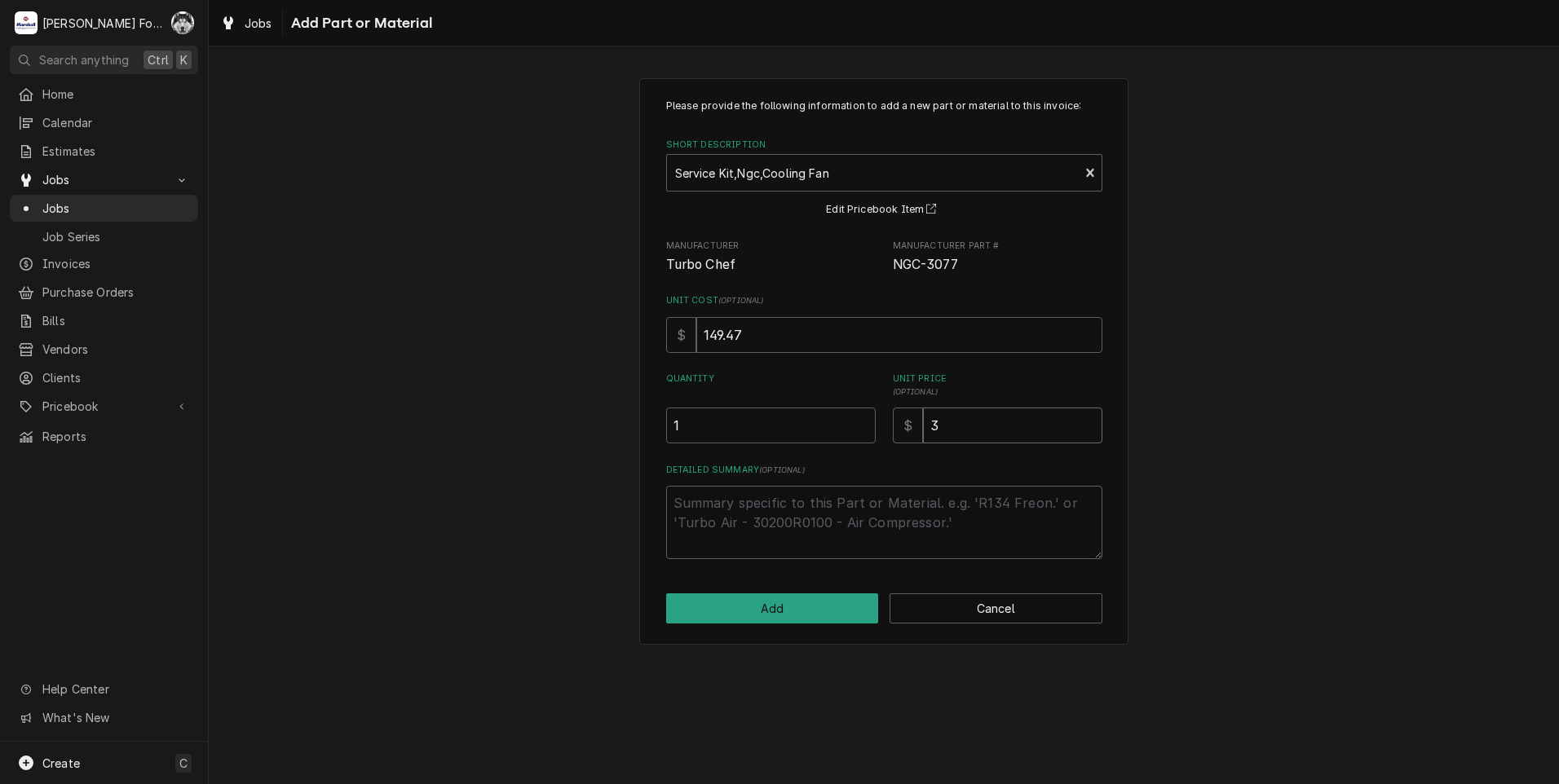
type input "32"
type textarea "x"
type input "321"
click at [799, 608] on button "Add" at bounding box center [772, 608] width 212 height 30
type textarea "x"
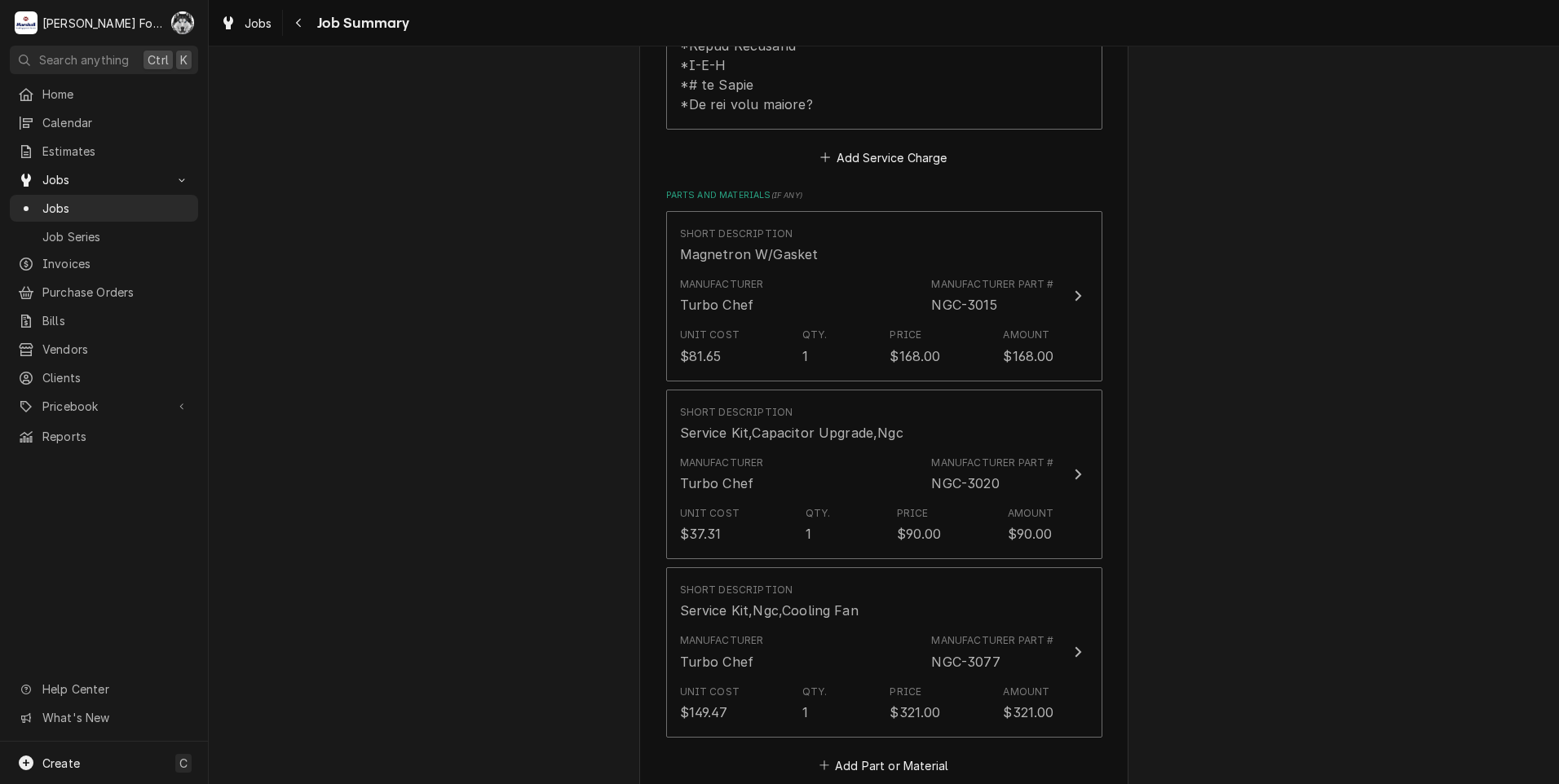
scroll to position [1495, 0]
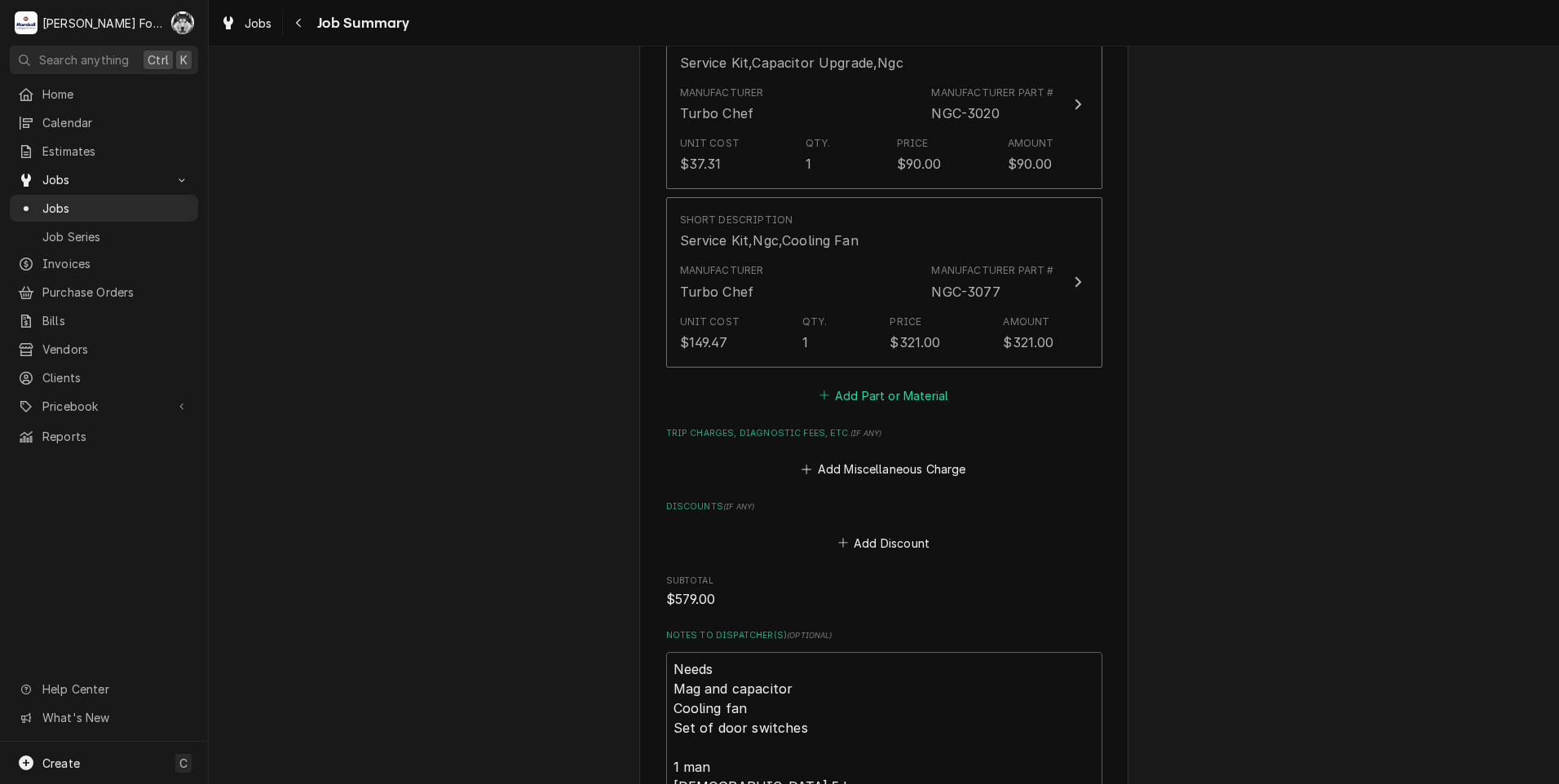
click at [878, 384] on button "Add Part or Material" at bounding box center [883, 395] width 135 height 23
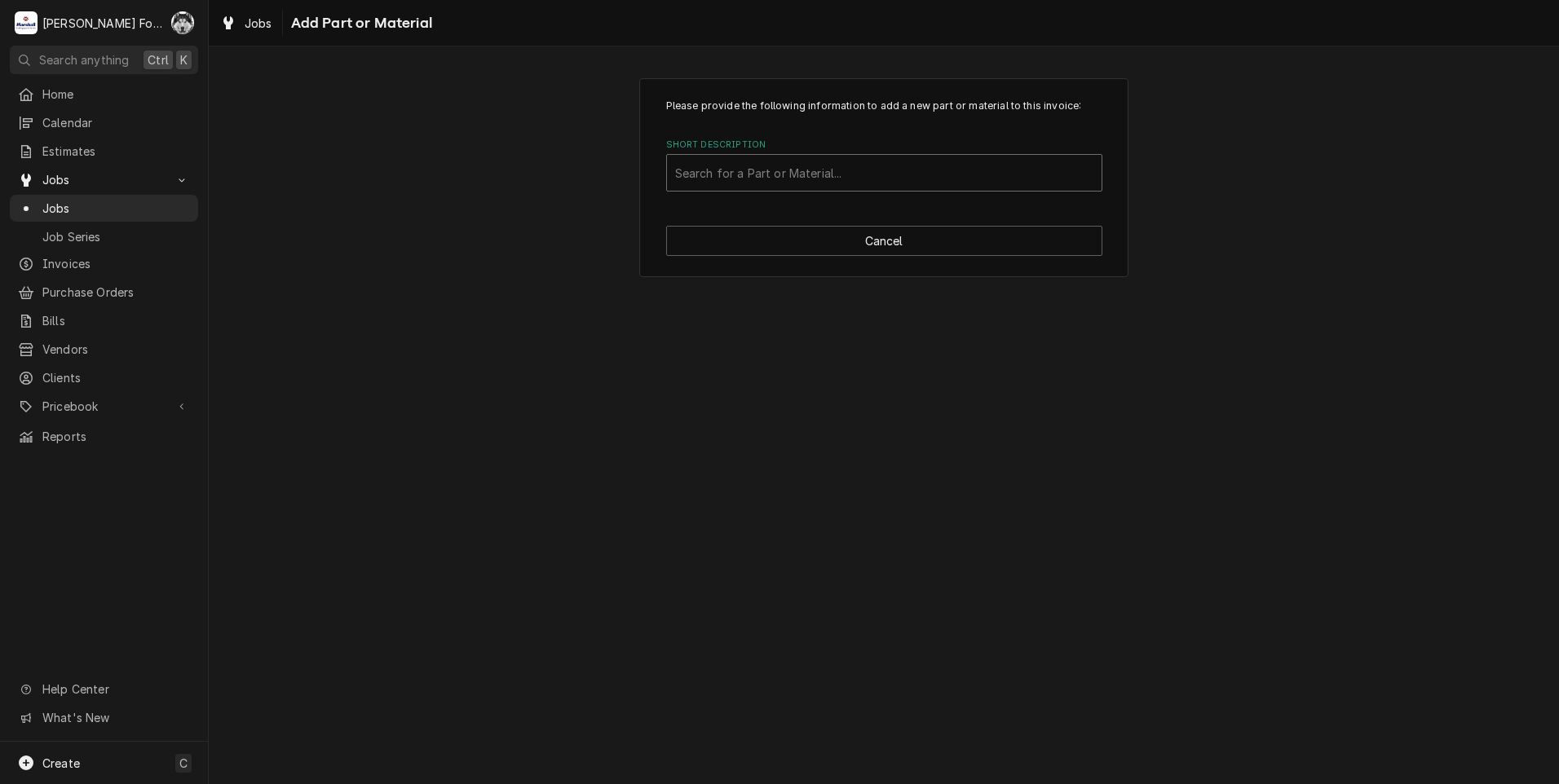
click at [888, 166] on div "Short Description" at bounding box center [884, 172] width 418 height 29
type input "102012"
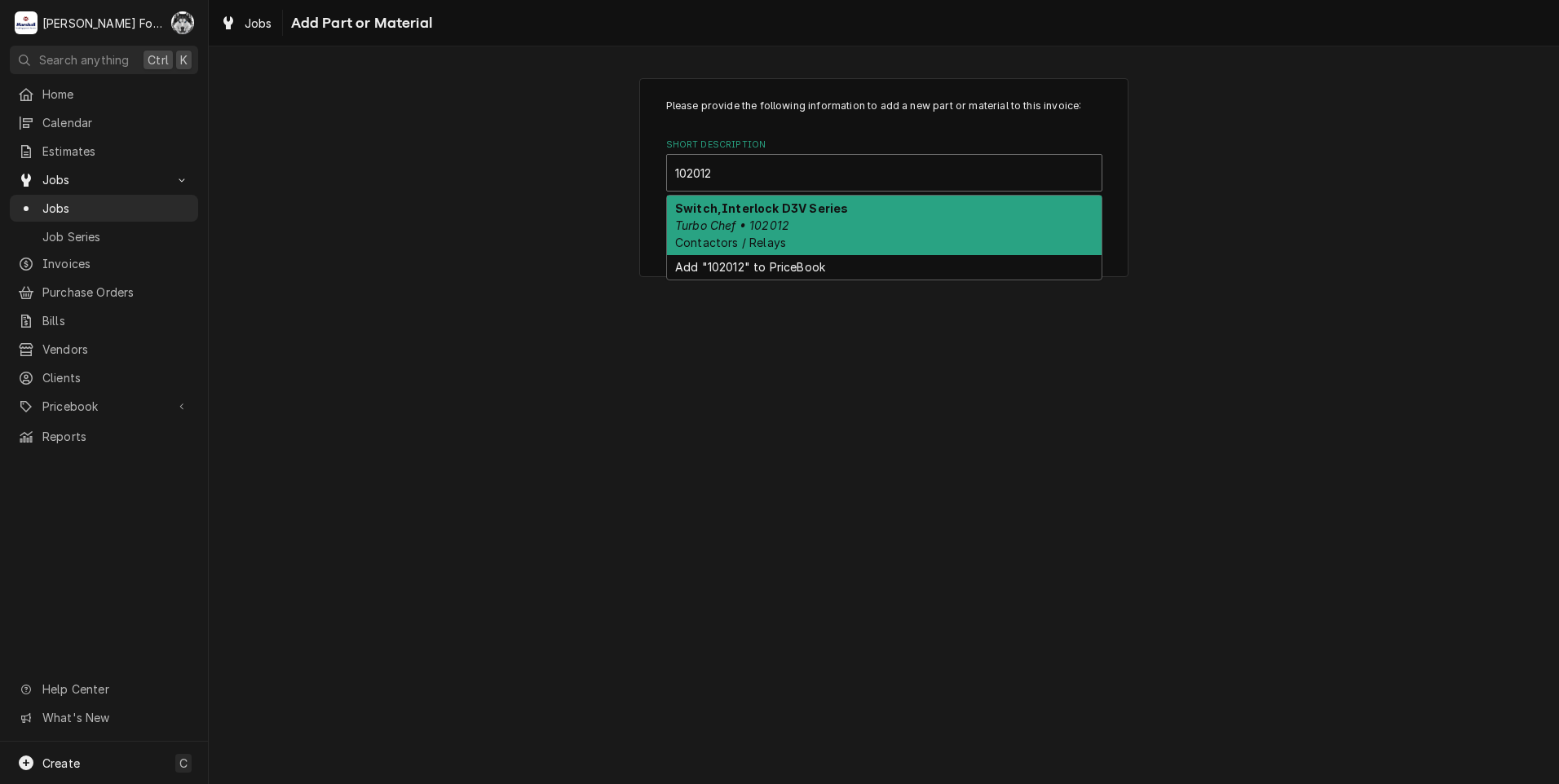
click at [818, 236] on div "Switch,Interlock D3V Series Turbo Chef • 102012 Contactors / Relays" at bounding box center [884, 225] width 434 height 60
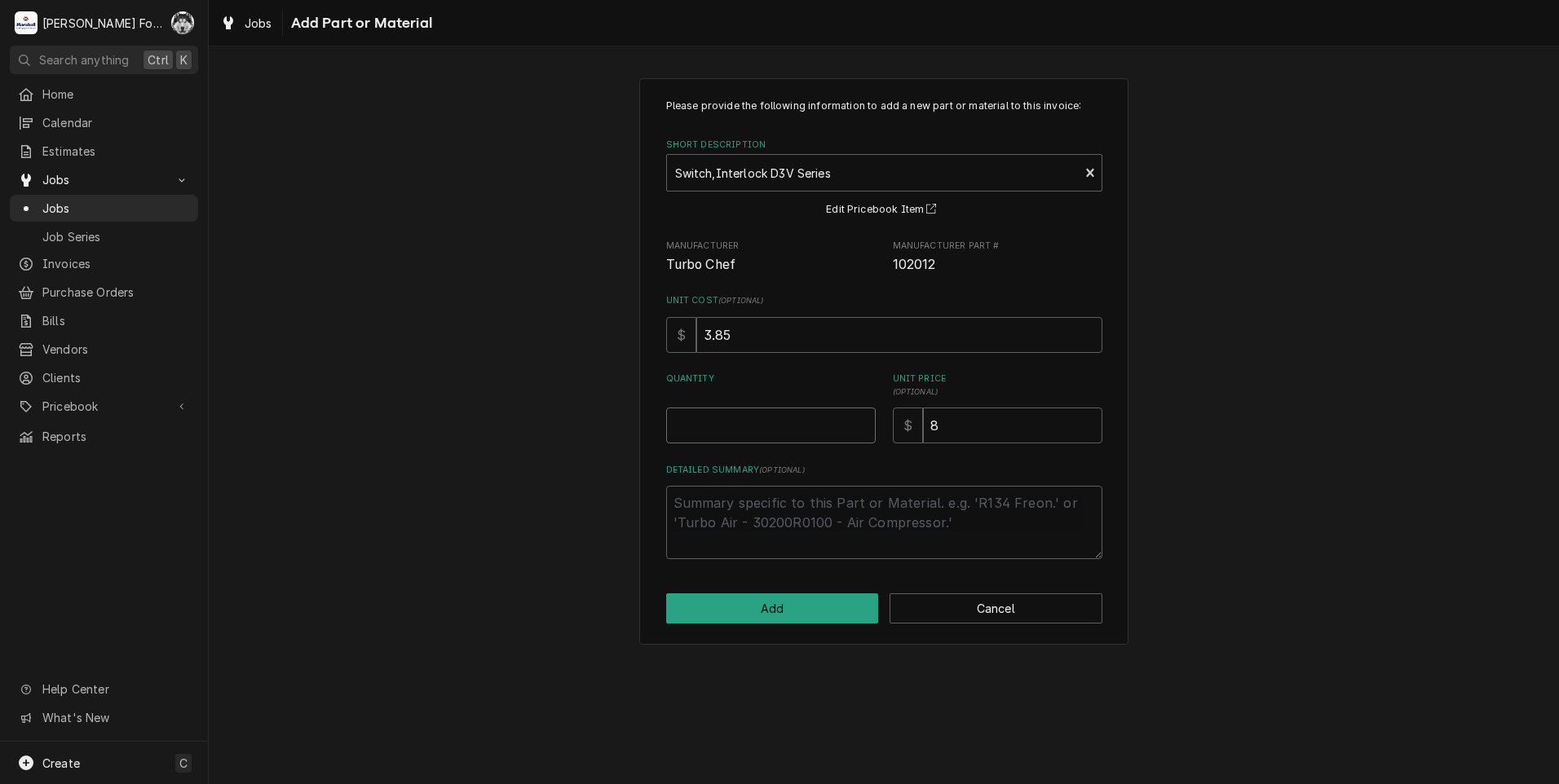
type textarea "x"
type input "0.5"
click at [860, 421] on input "0.5" at bounding box center [771, 426] width 210 height 36
type textarea "x"
type input "1"
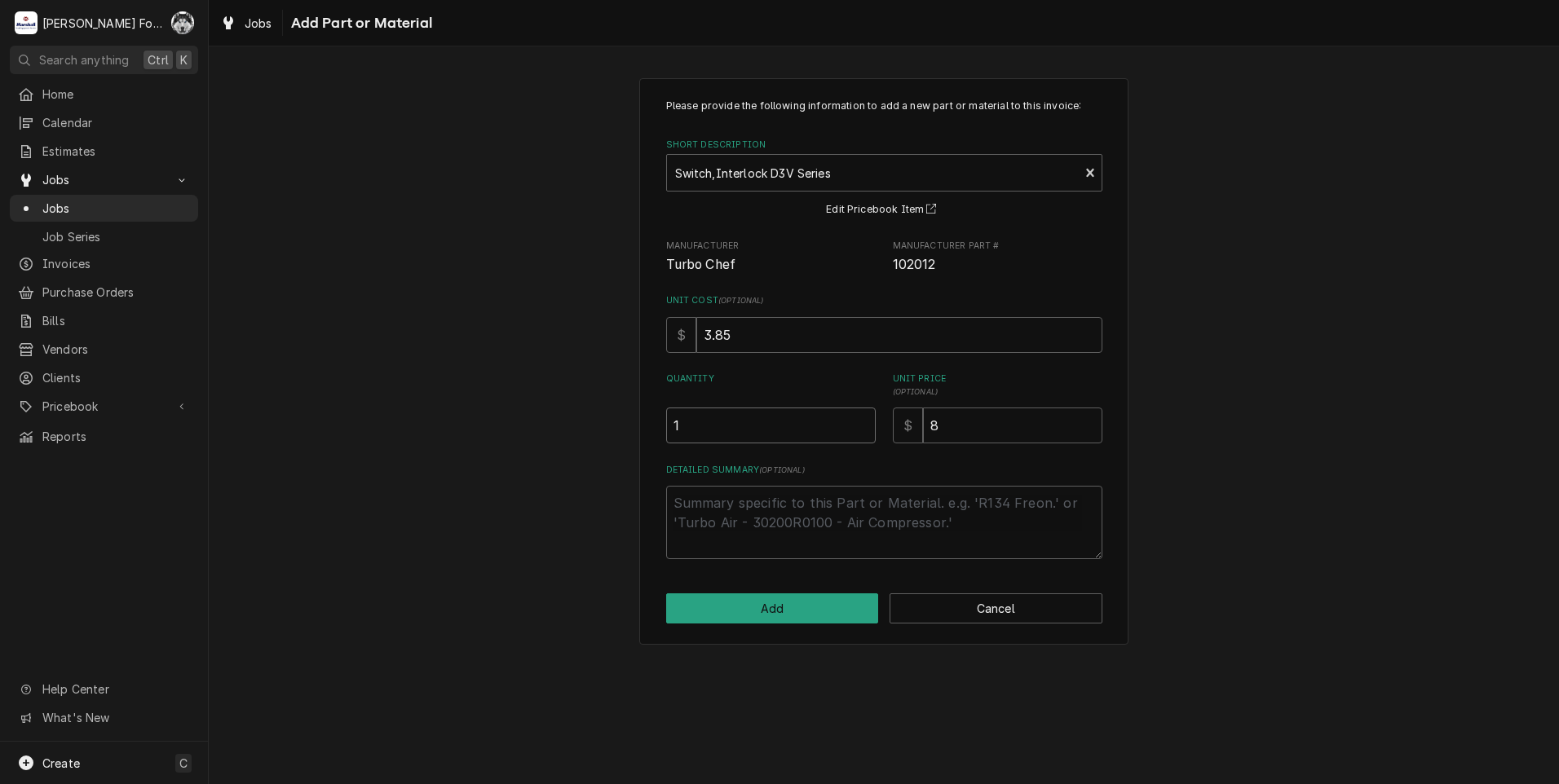
click at [860, 421] on input "1" at bounding box center [771, 426] width 210 height 36
type textarea "x"
type input "1.5"
click at [860, 421] on input "1.5" at bounding box center [771, 426] width 210 height 36
type textarea "x"
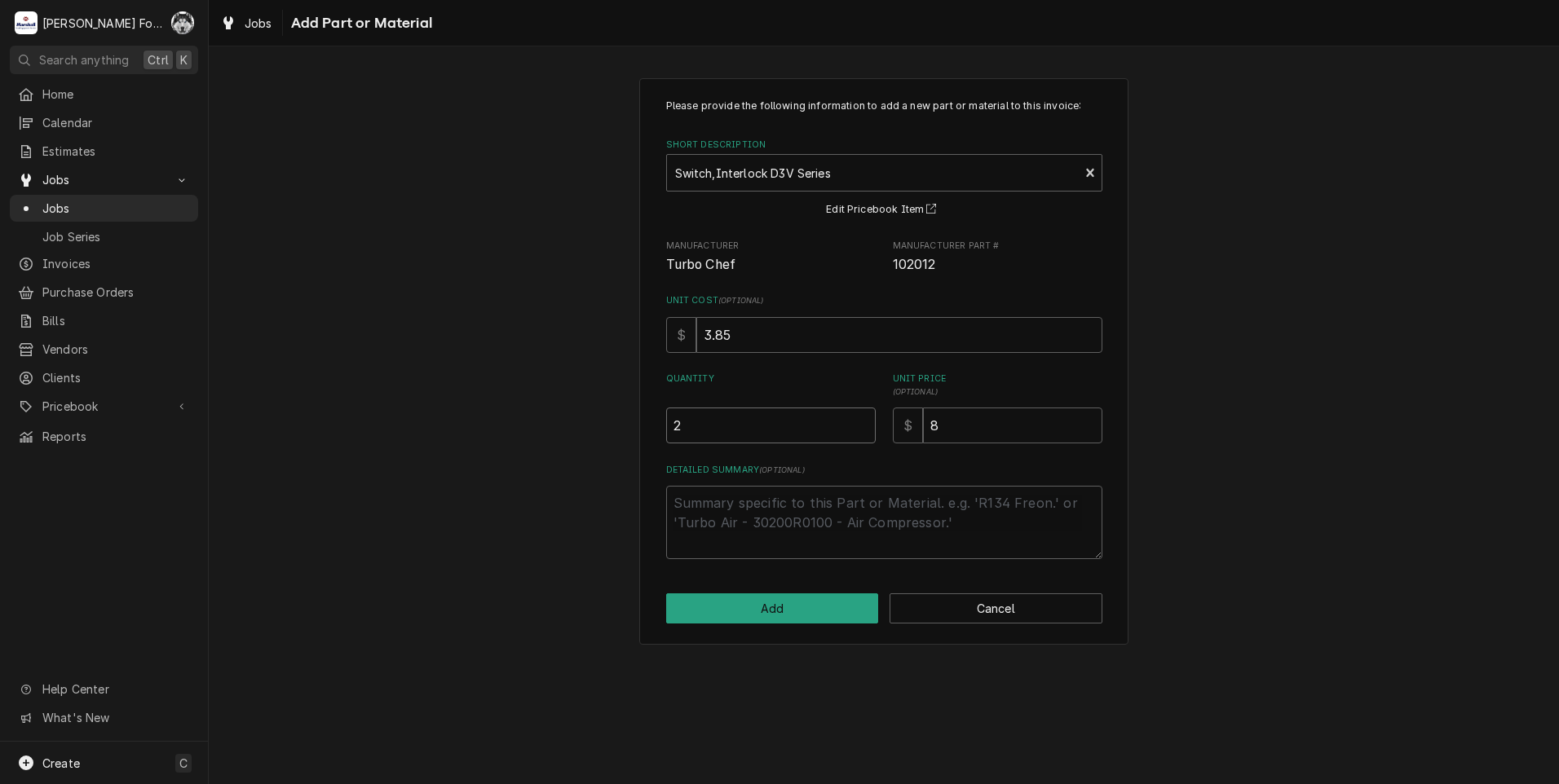
type input "2"
click at [860, 421] on input "2" at bounding box center [771, 426] width 210 height 36
type textarea "x"
type input "2.5"
click at [860, 421] on input "2.5" at bounding box center [771, 426] width 210 height 36
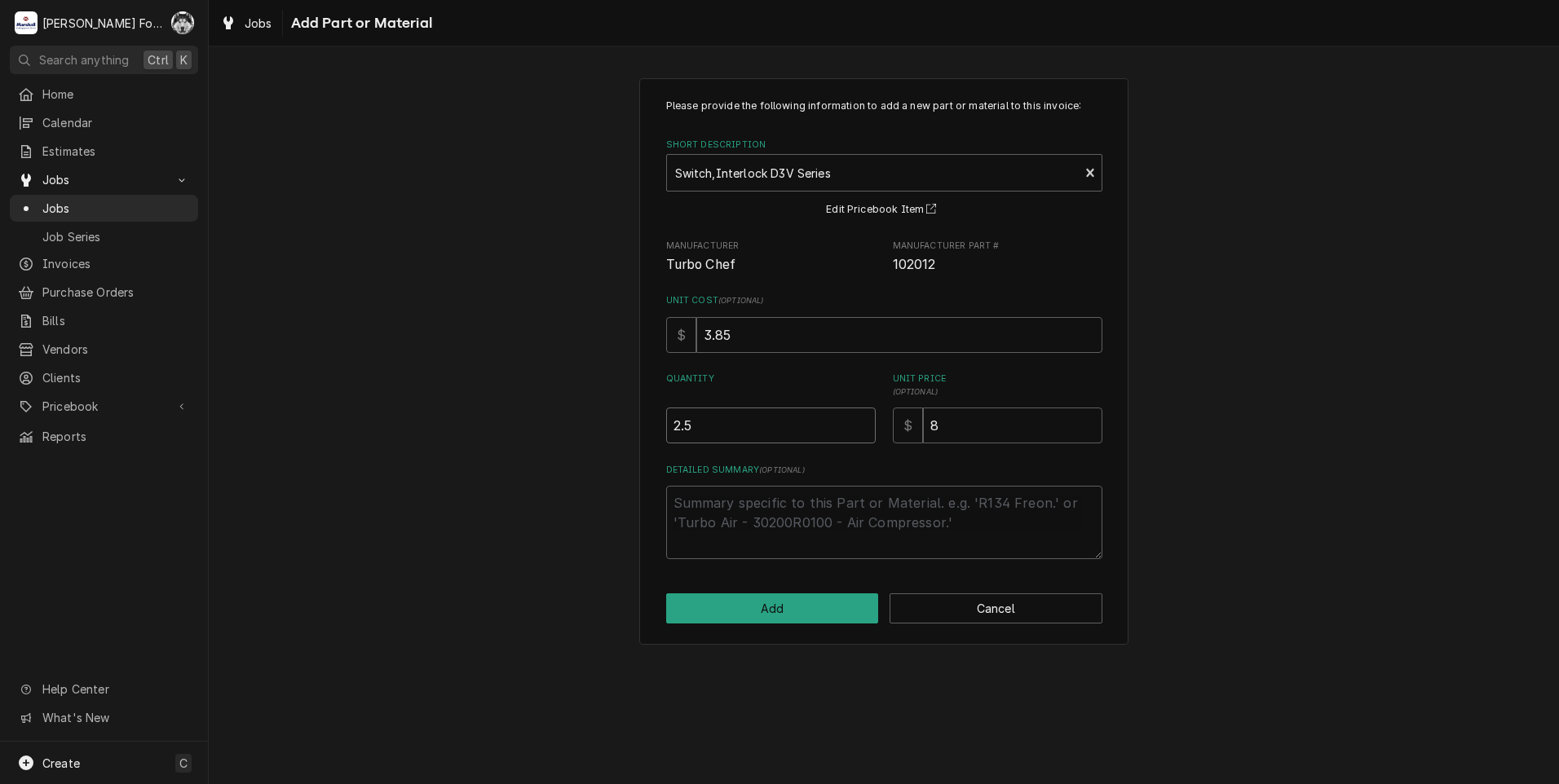
type textarea "x"
type input "3"
click at [860, 421] on input "3" at bounding box center [771, 426] width 210 height 36
drag, startPoint x: 977, startPoint y: 431, endPoint x: 871, endPoint y: 464, distance: 111.0
click at [879, 462] on div "Please provide the following information to add a new part or material to this …" at bounding box center [884, 329] width 436 height 461
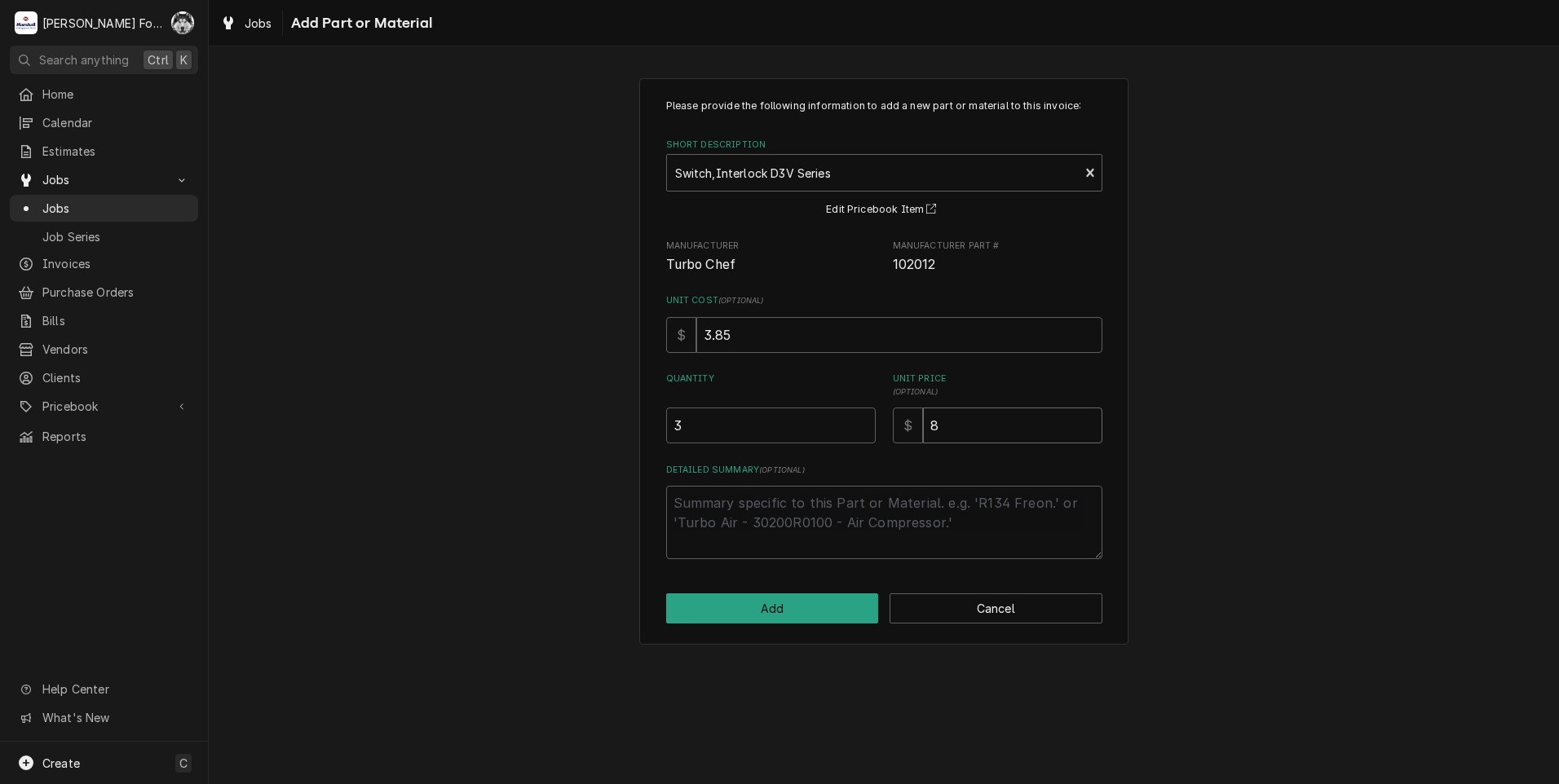
type textarea "x"
type input "9"
click at [806, 593] on div "Please provide the following information to add a new part or material to this …" at bounding box center [883, 362] width 489 height 566
click at [794, 608] on button "Add" at bounding box center [772, 608] width 212 height 30
type textarea "x"
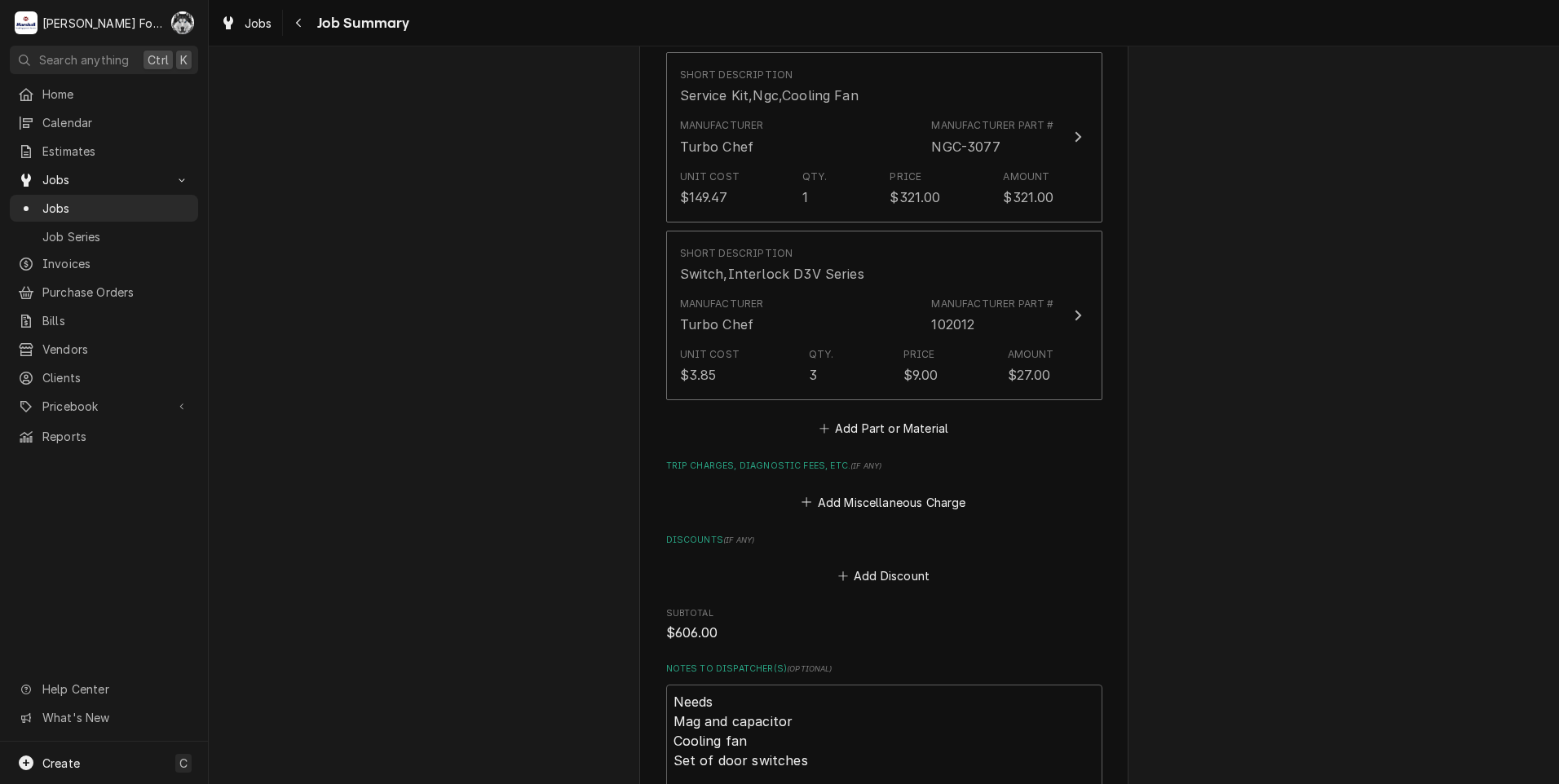
scroll to position [1514, 0]
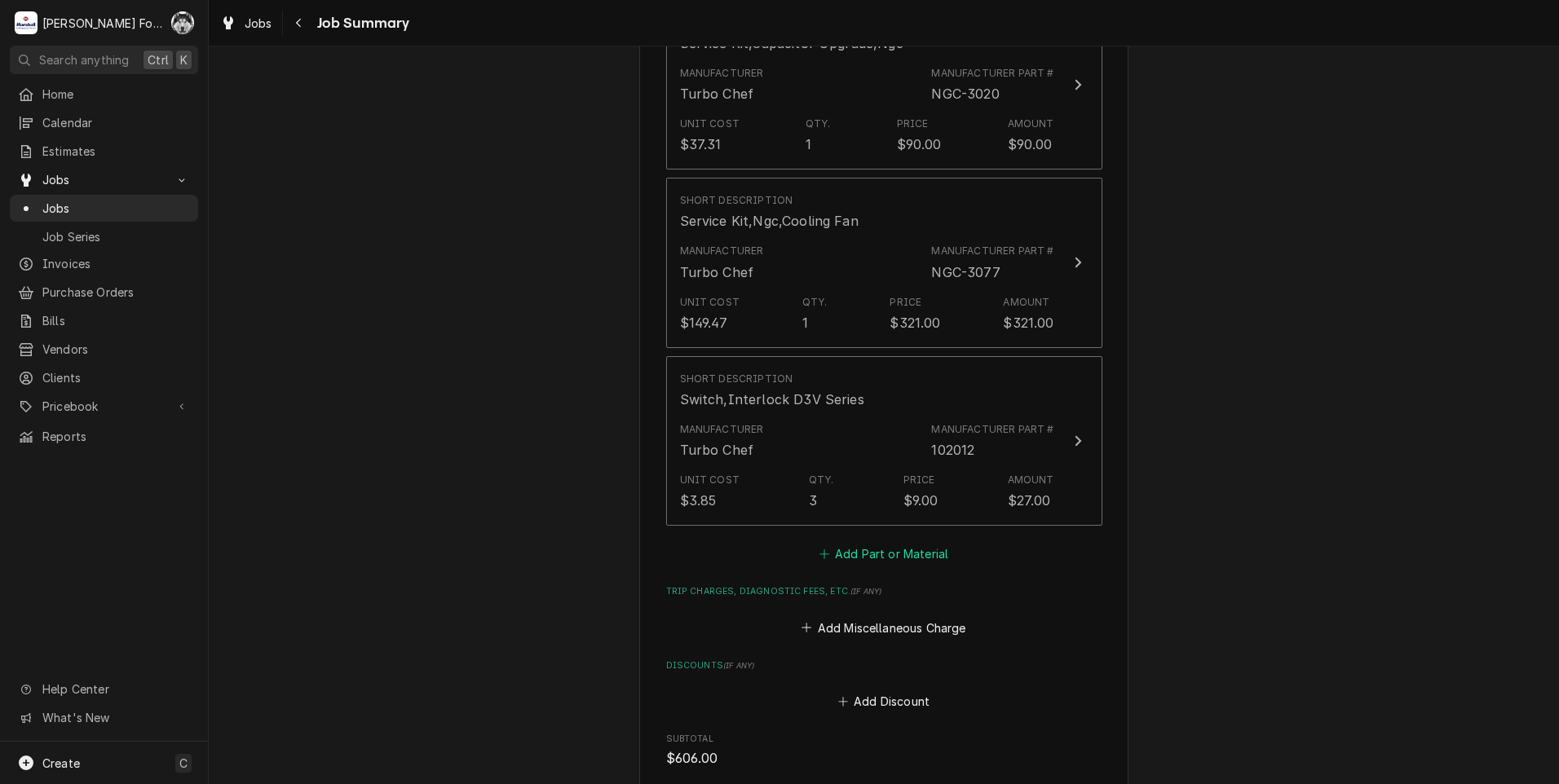
click at [864, 543] on button "Add Part or Material" at bounding box center [883, 554] width 135 height 23
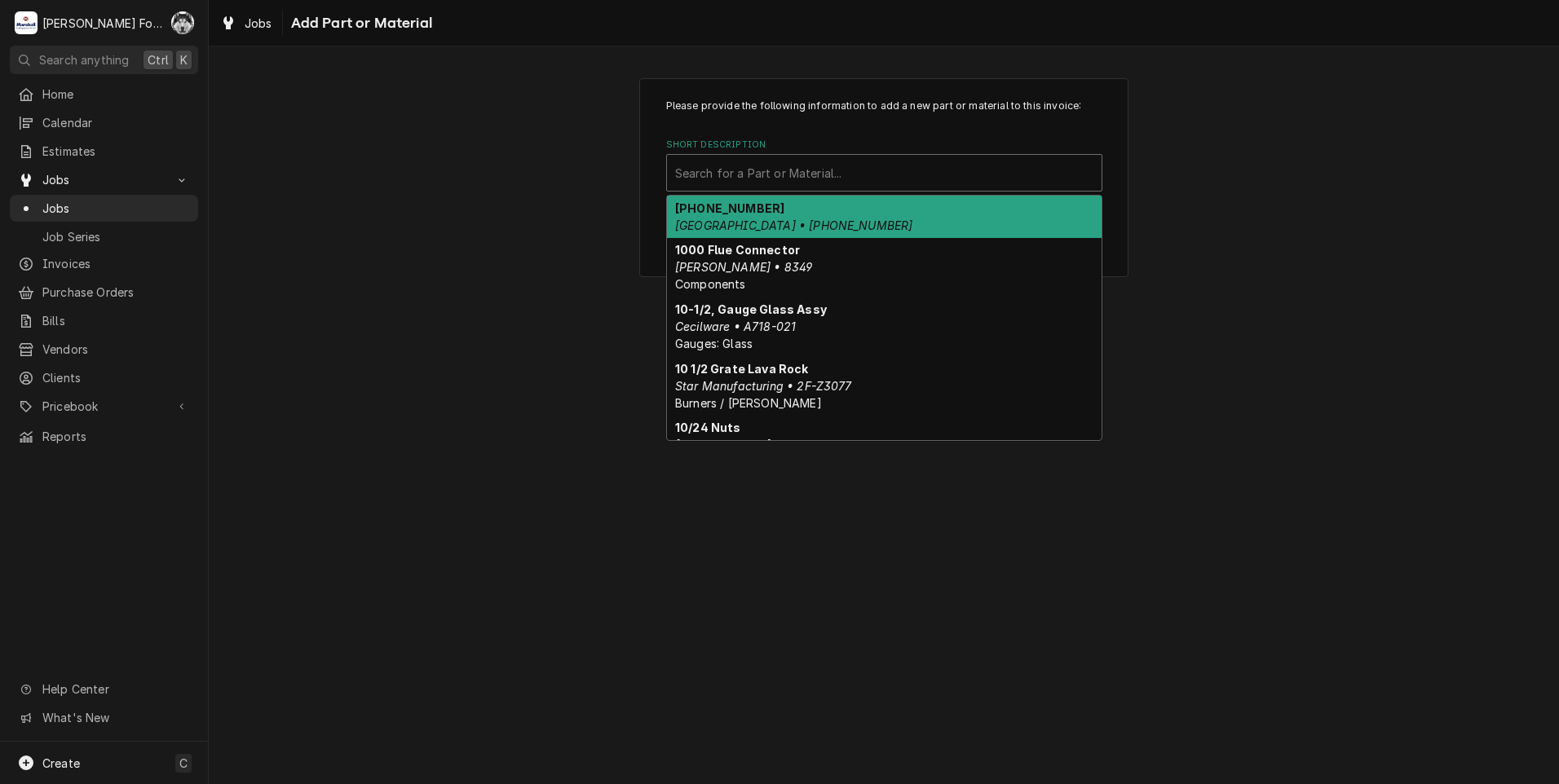
click at [813, 188] on div "Short Description" at bounding box center [884, 172] width 418 height 29
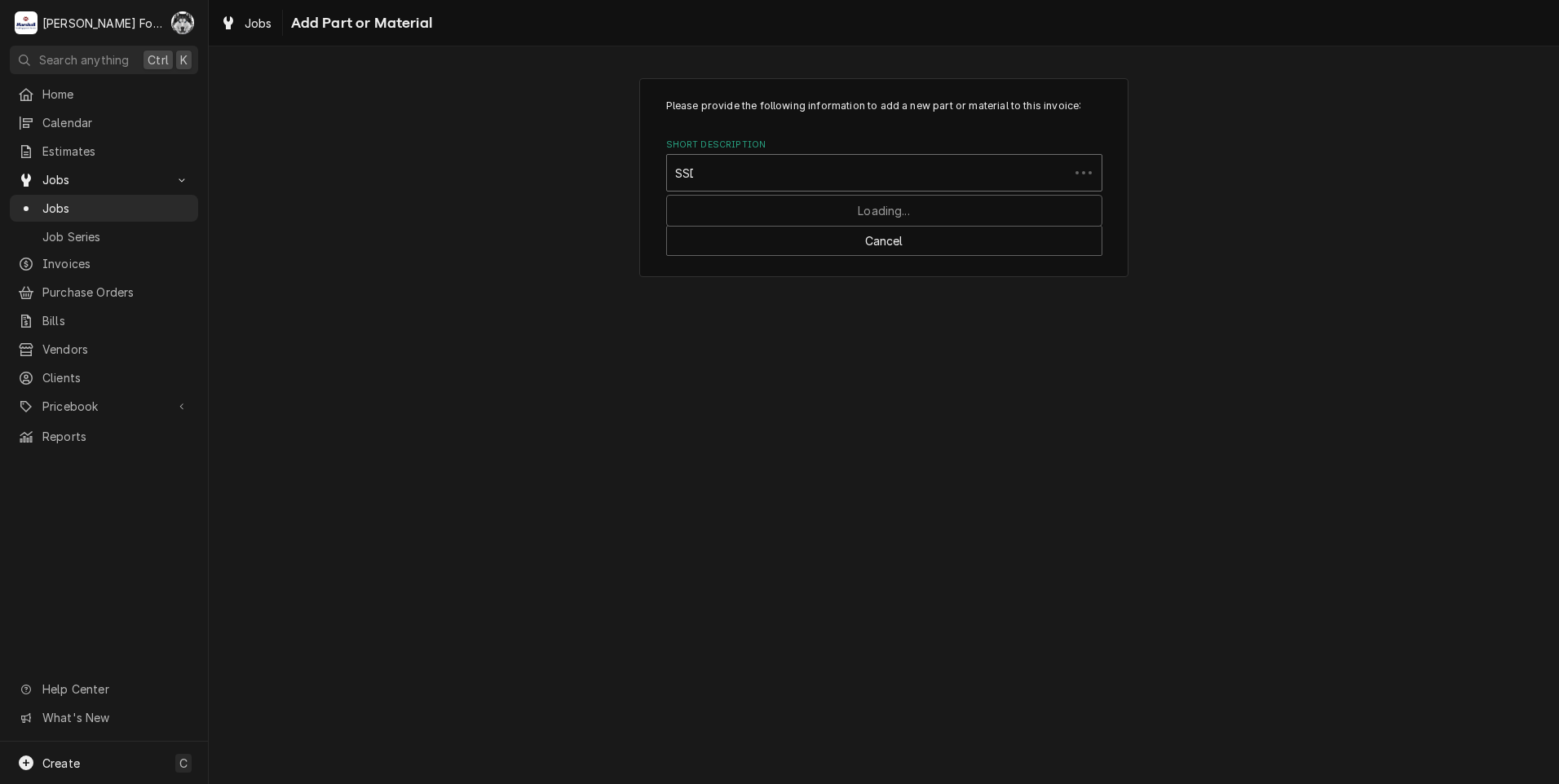
type input "SSDT"
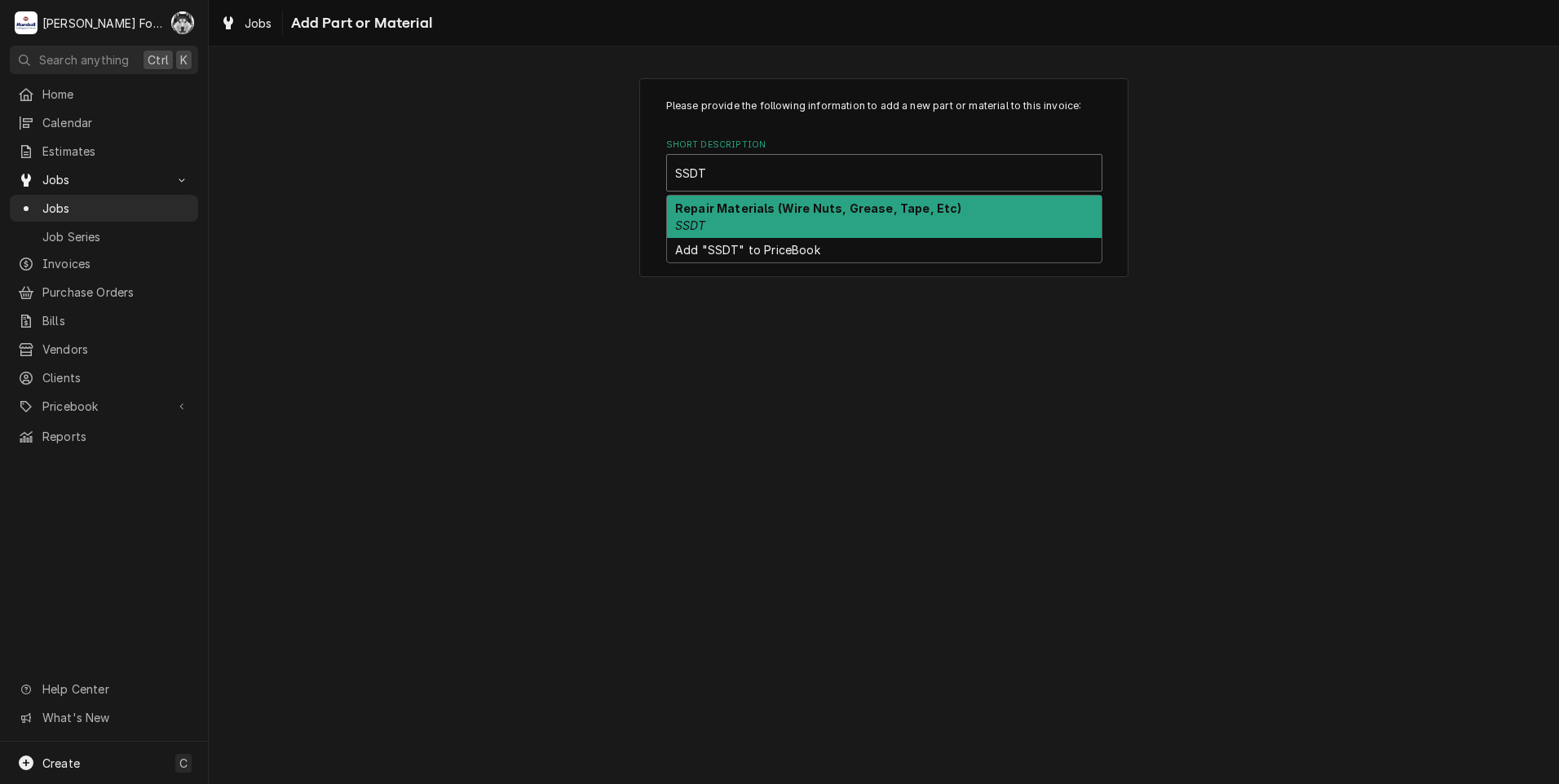
click at [787, 218] on div "Repair Materials (Wire Nuts, Grease, Tape, Etc) SSDT" at bounding box center [884, 217] width 434 height 43
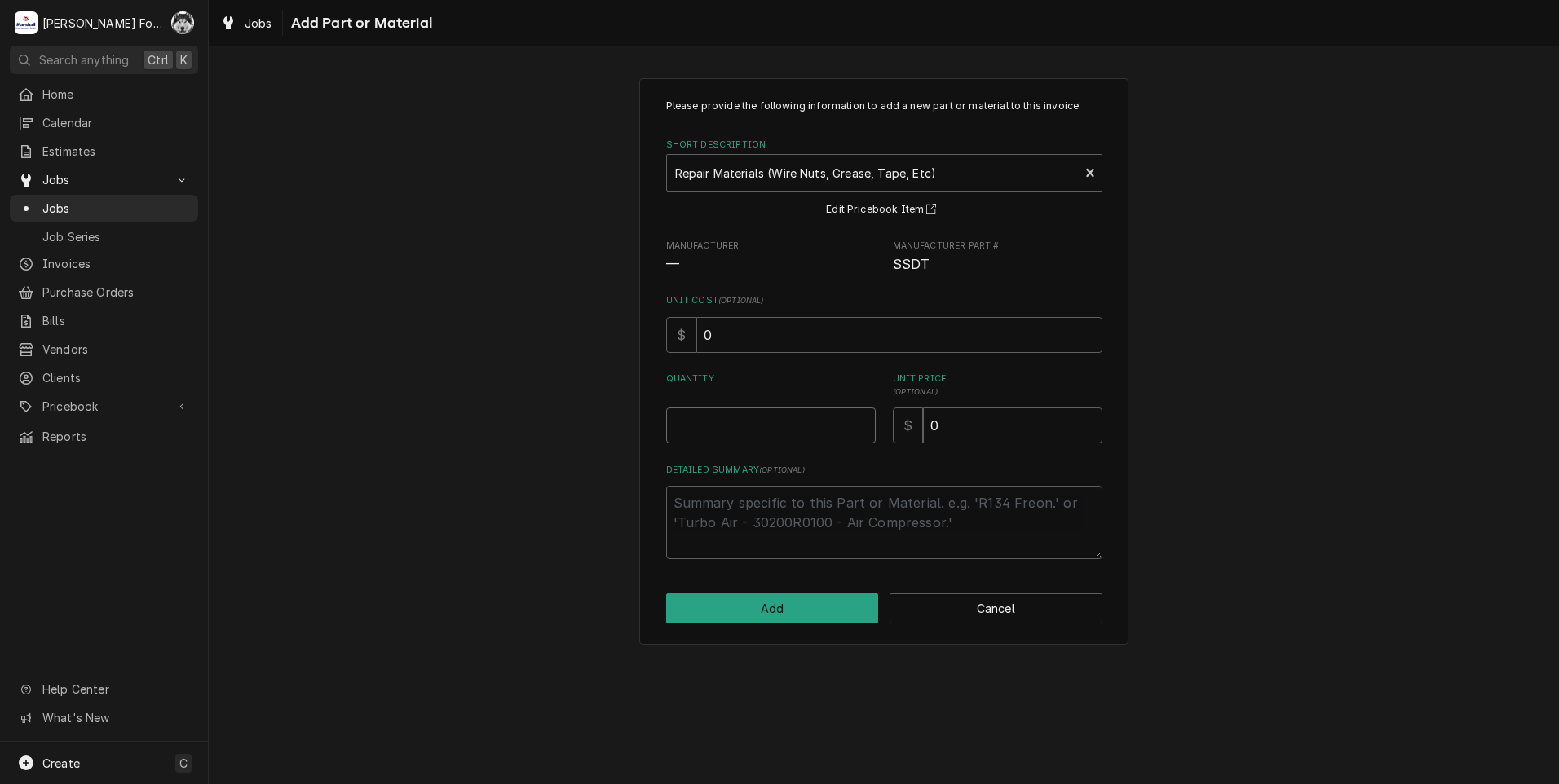
type textarea "x"
type input "0.5"
click at [857, 421] on input "0.5" at bounding box center [771, 426] width 210 height 36
type textarea "x"
type input "1"
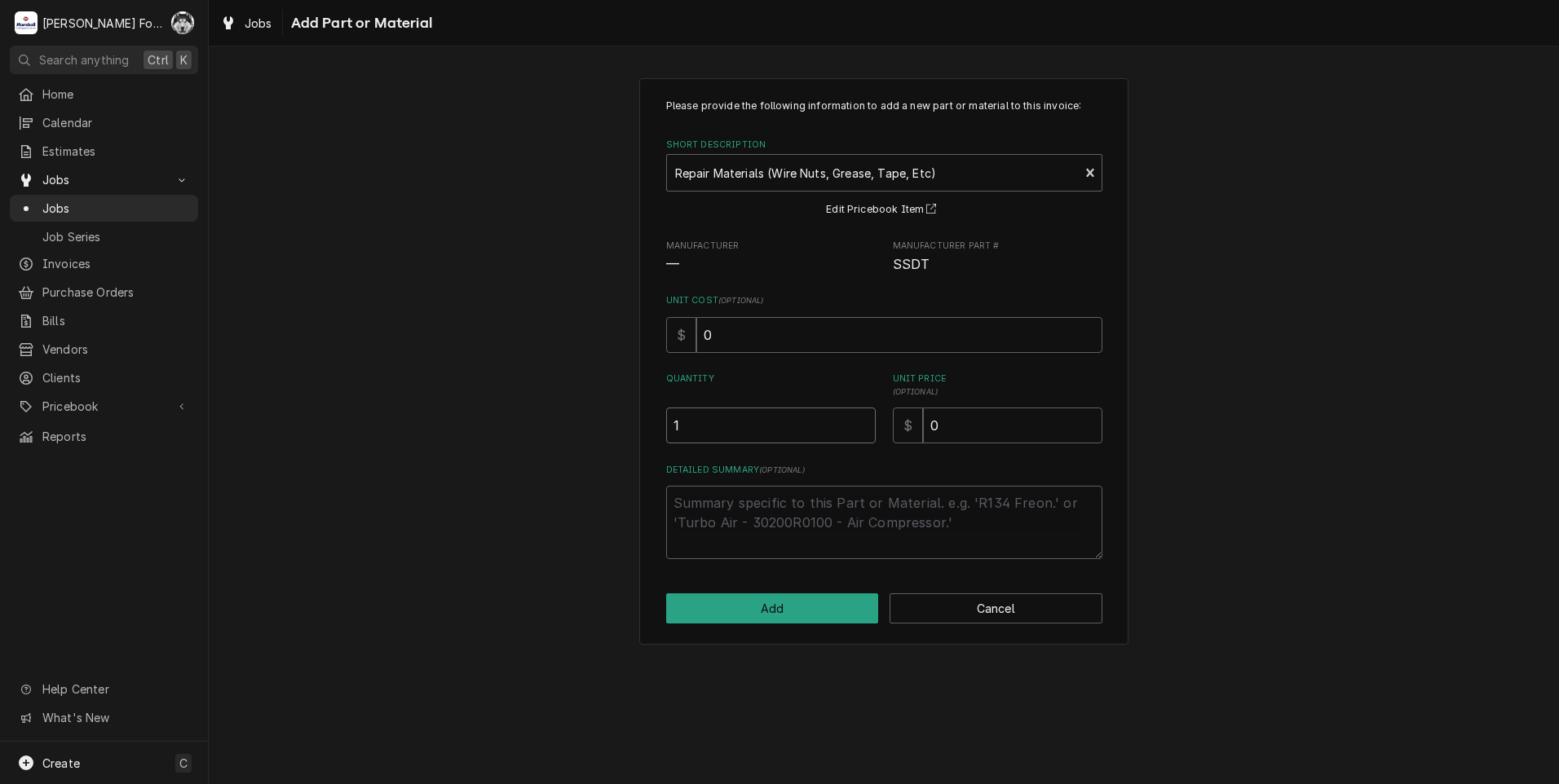
click at [857, 421] on input "1" at bounding box center [771, 426] width 210 height 36
drag, startPoint x: 962, startPoint y: 430, endPoint x: 907, endPoint y: 448, distance: 57.9
click at [909, 447] on div "Please provide the following information to add a new part or material to this …" at bounding box center [884, 329] width 436 height 461
type textarea "x"
type input "1"
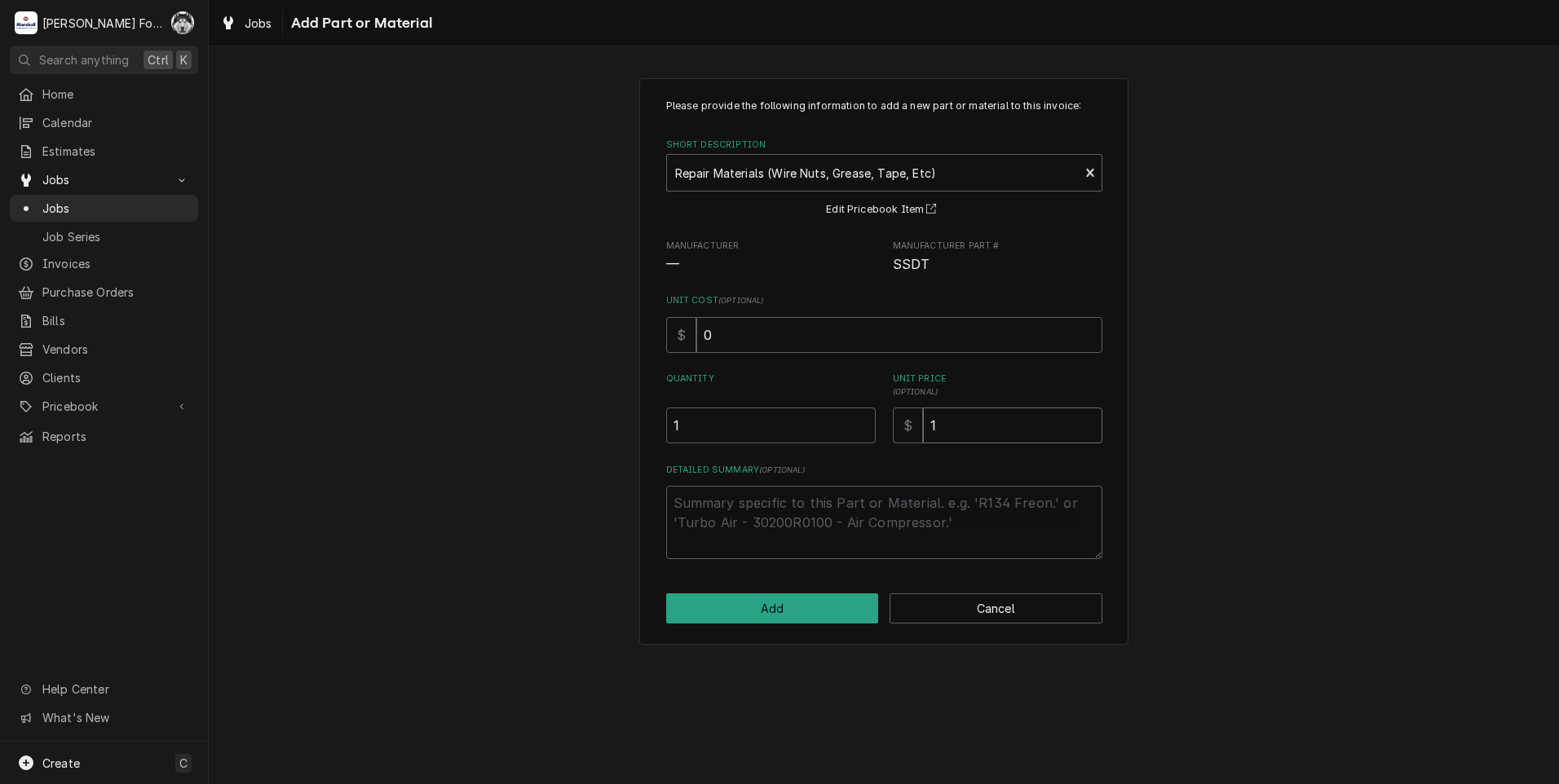
type textarea "x"
type input "16"
click at [811, 597] on button "Add" at bounding box center [772, 608] width 212 height 30
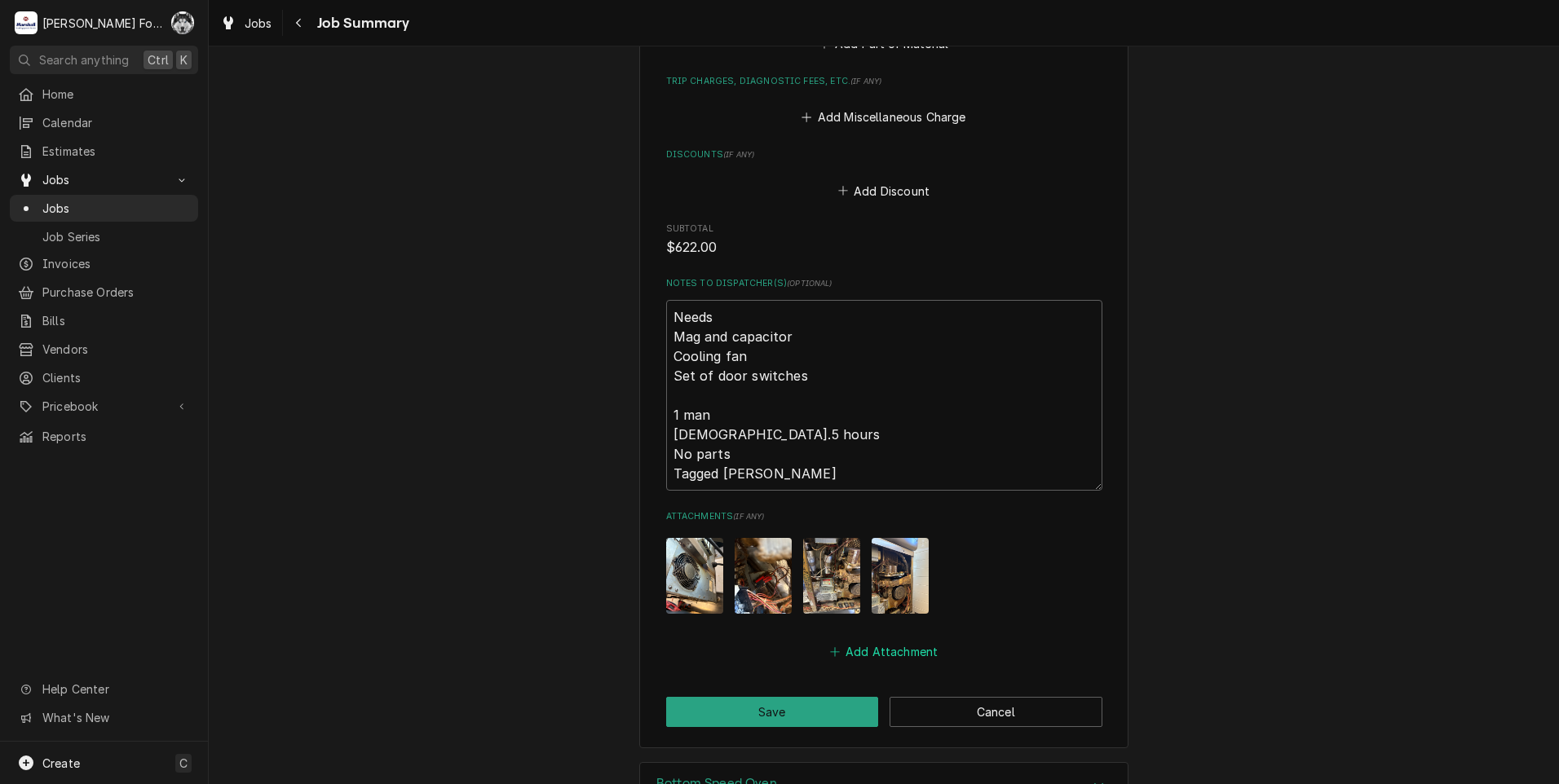
scroll to position [2213, 0]
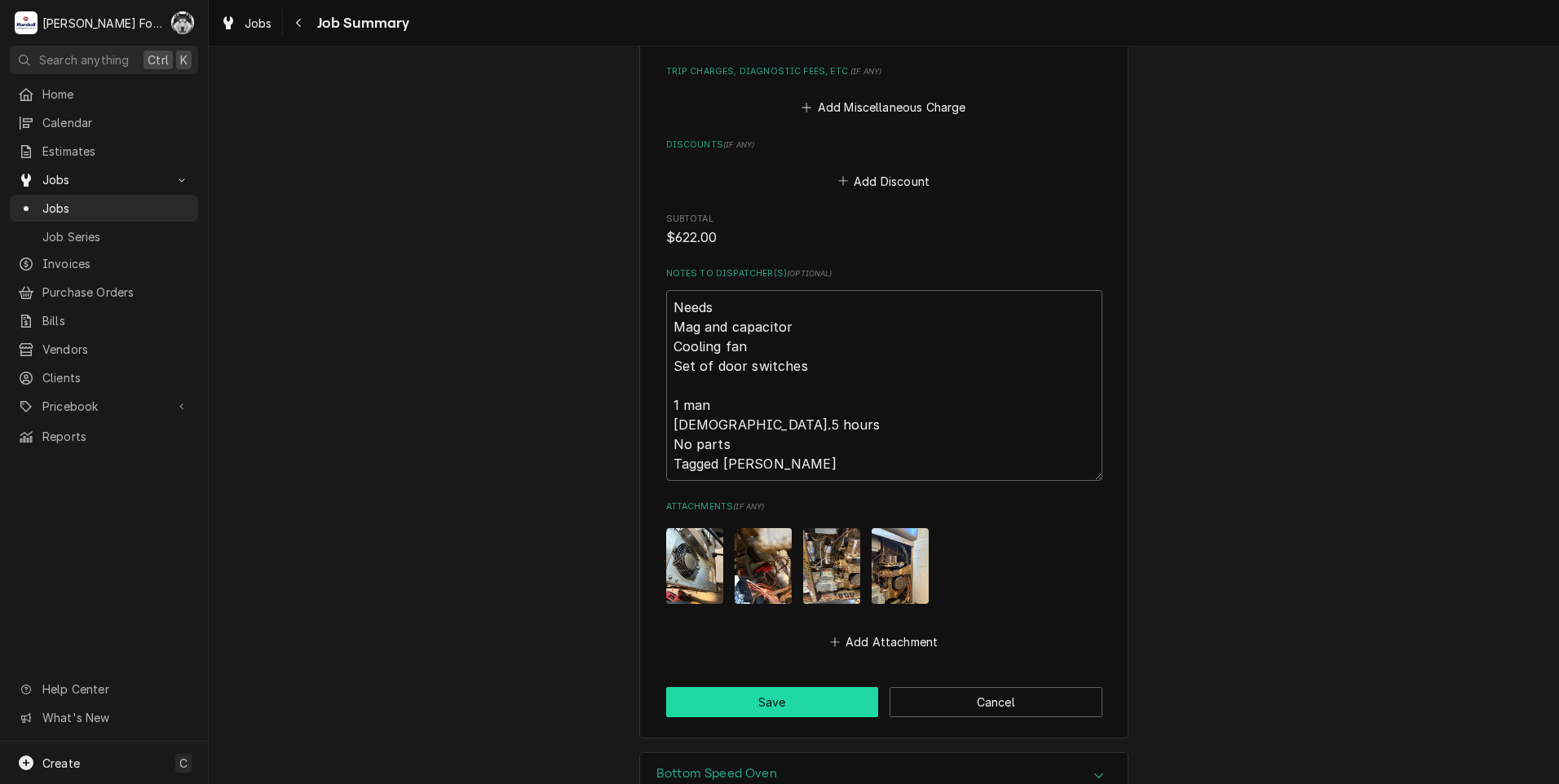
click at [789, 687] on button "Save" at bounding box center [772, 701] width 212 height 30
type textarea "x"
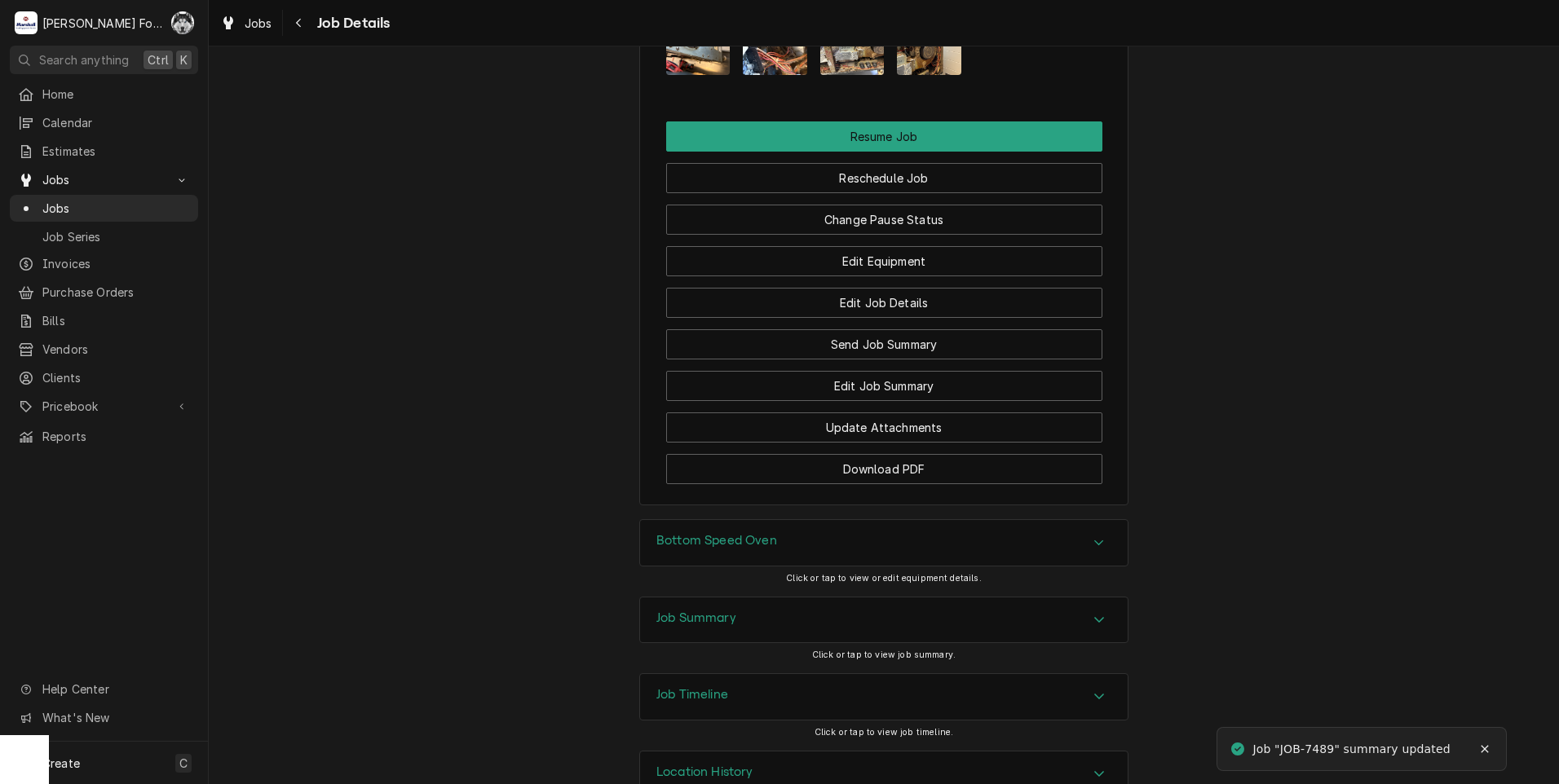
scroll to position [1728, 0]
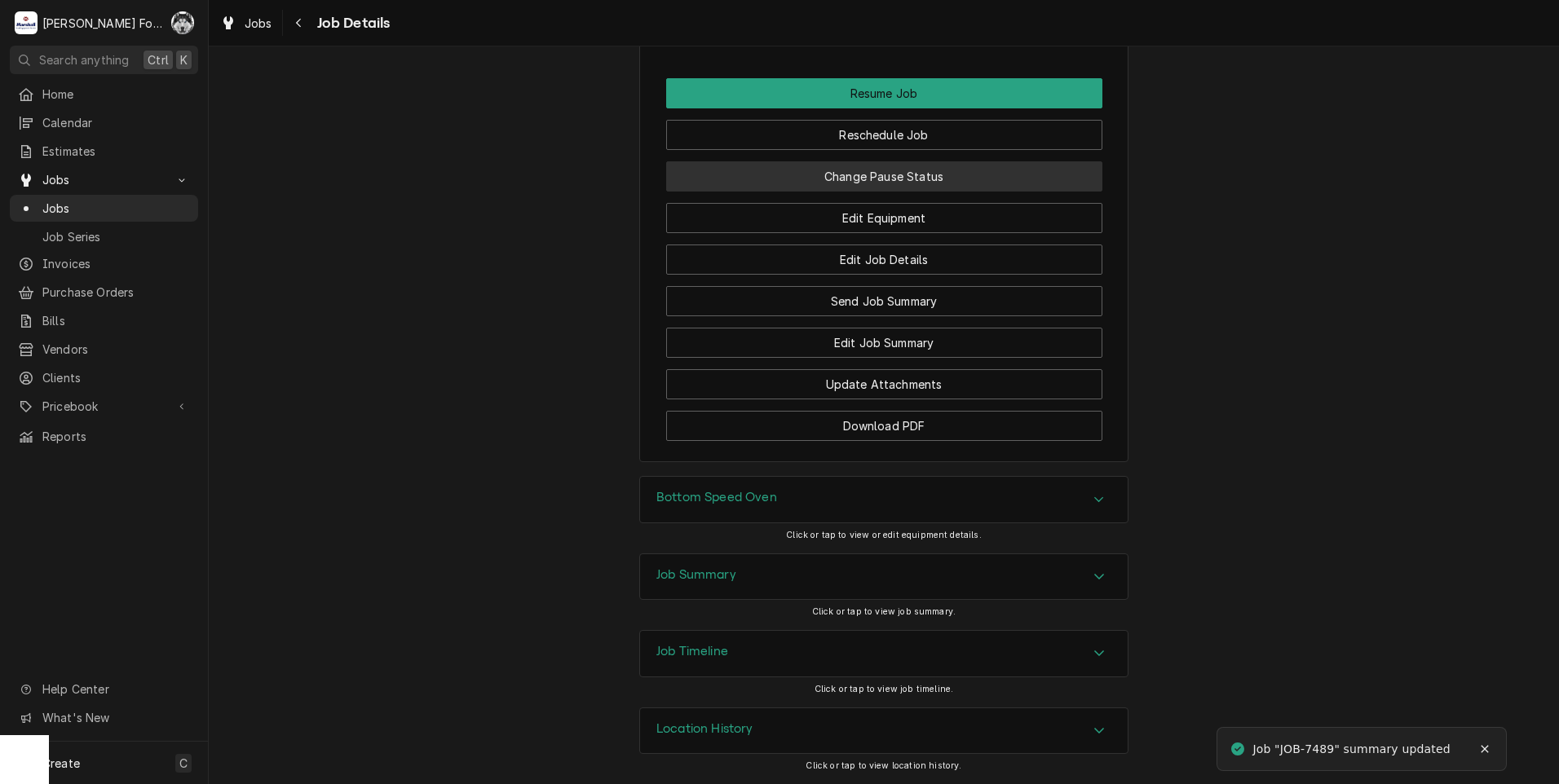
click at [900, 184] on button "Change Pause Status" at bounding box center [884, 176] width 436 height 30
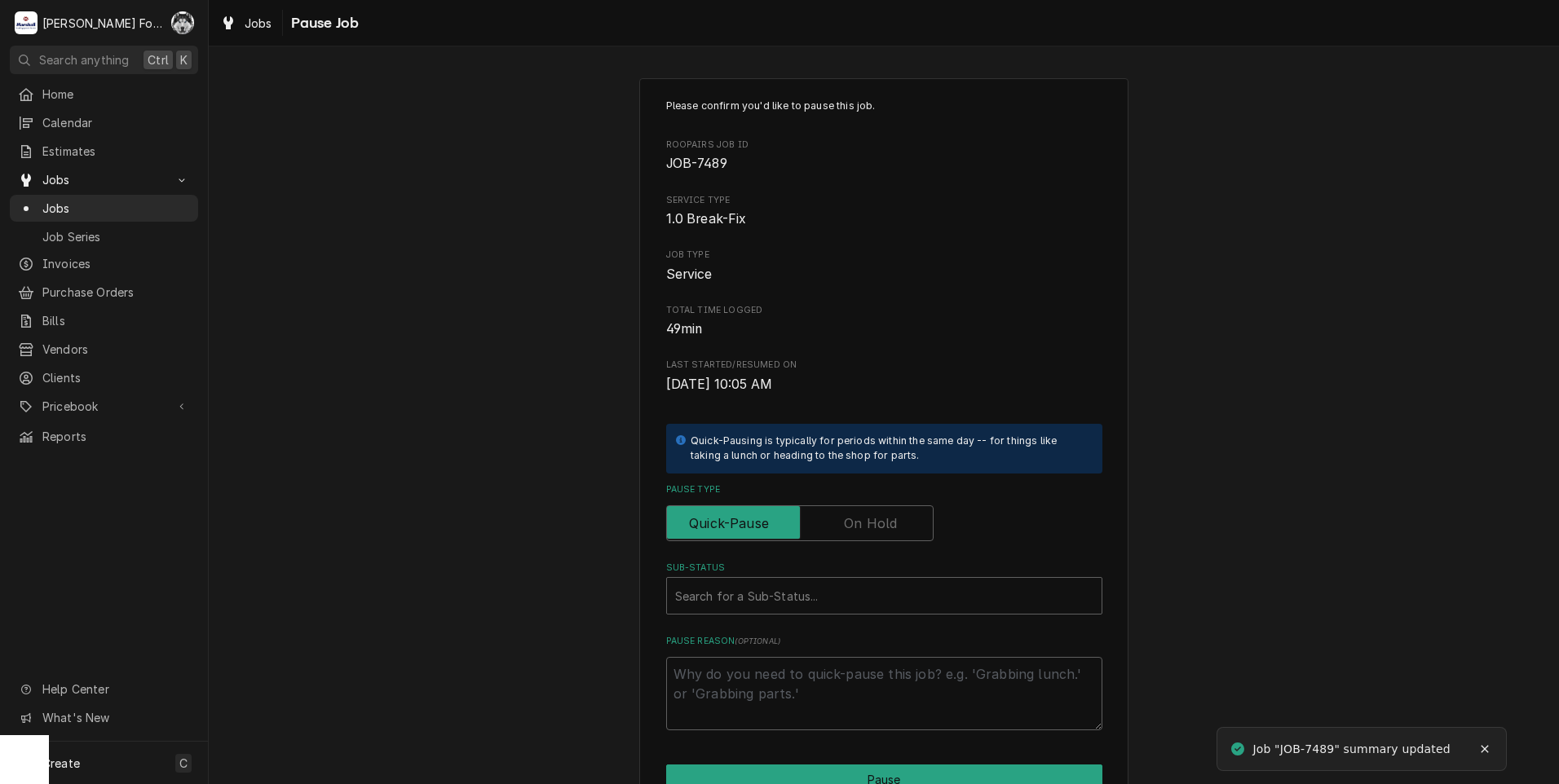
click at [867, 529] on label "Pause Type" at bounding box center [800, 523] width 267 height 36
click at [867, 529] on input "Pause Type" at bounding box center [800, 523] width 253 height 36
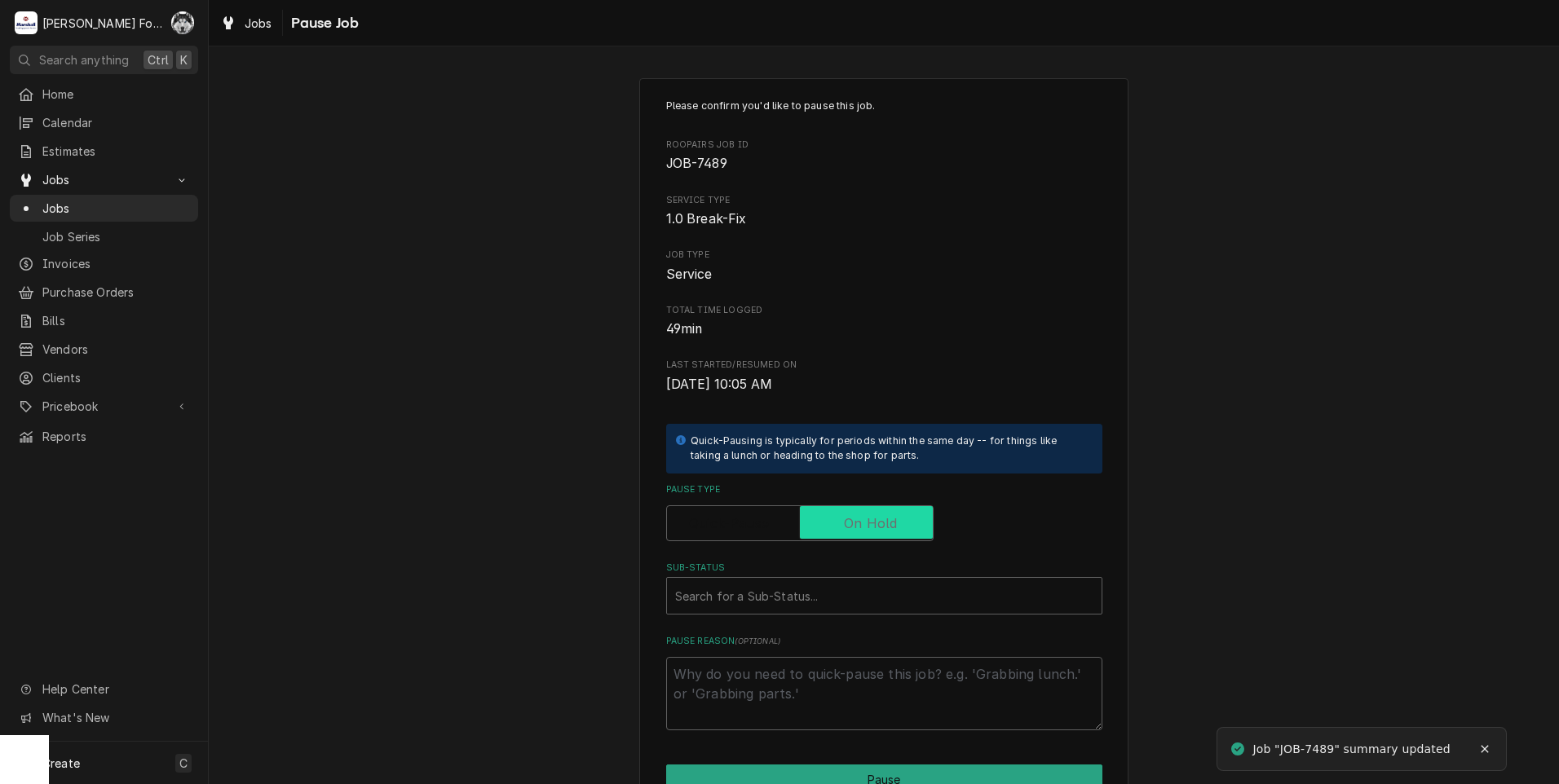
checkbox input "true"
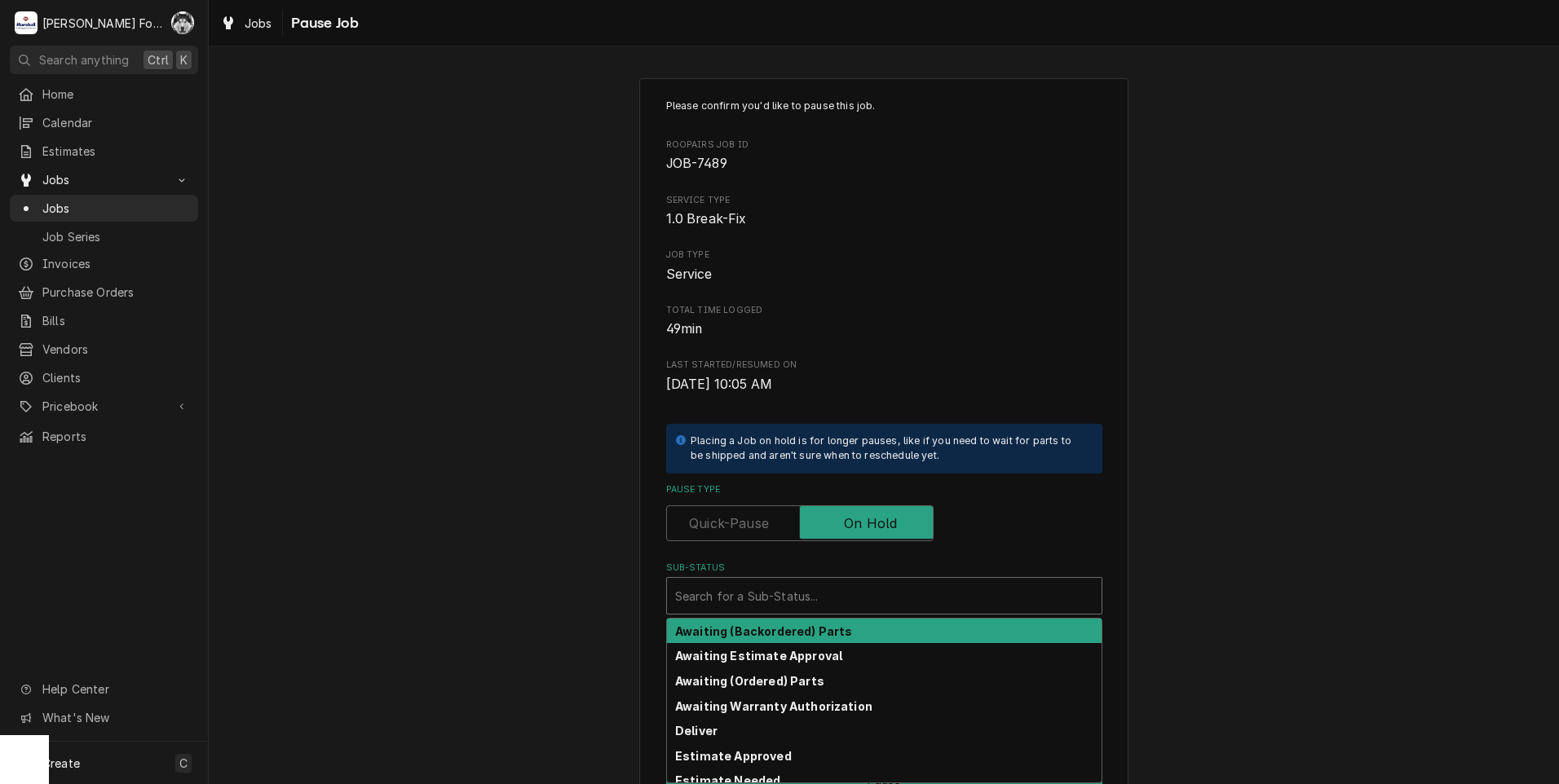
drag, startPoint x: 819, startPoint y: 602, endPoint x: 797, endPoint y: 665, distance: 66.7
click at [819, 604] on div "Sub-Status" at bounding box center [884, 595] width 418 height 29
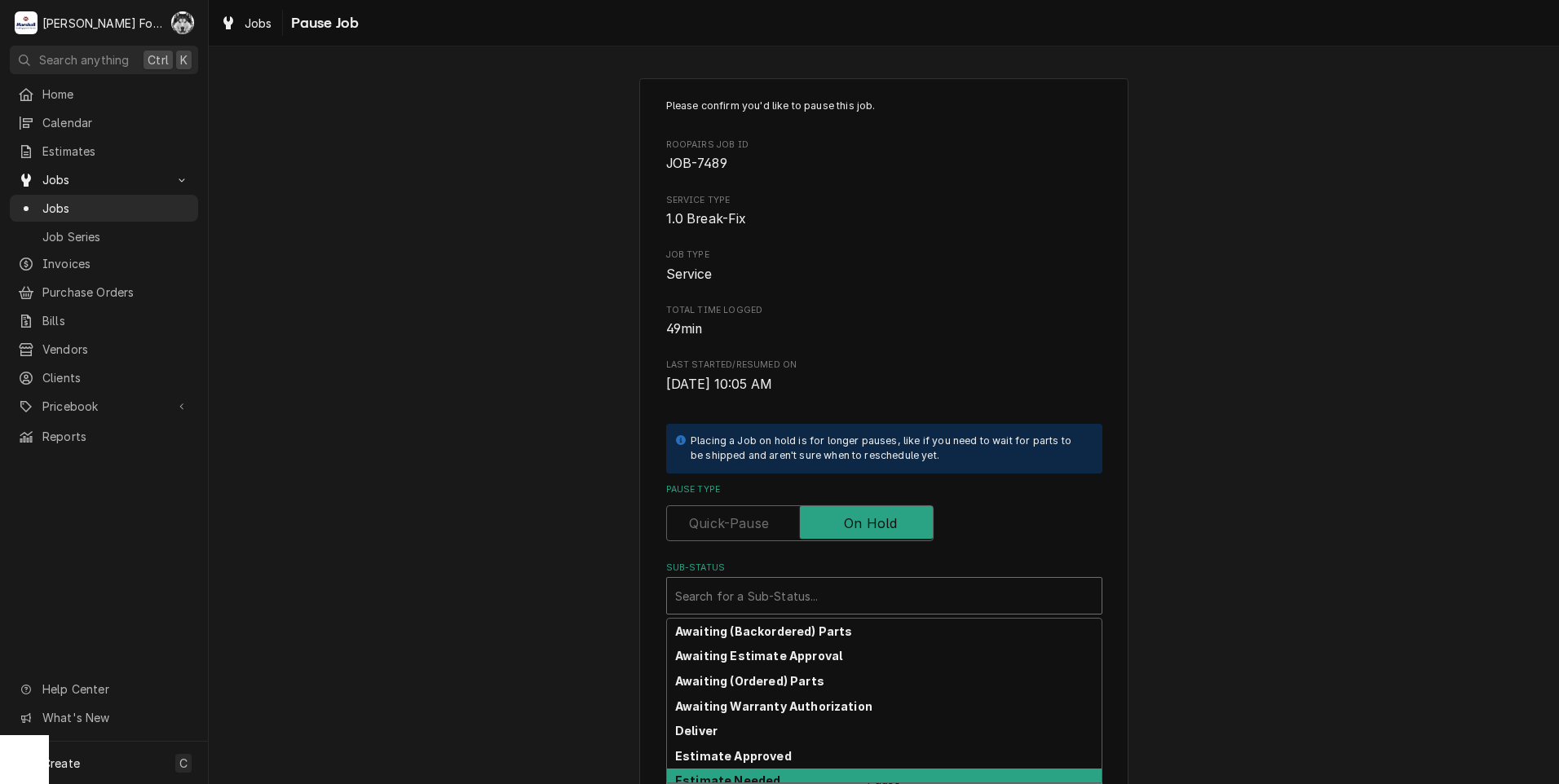
click at [777, 769] on div "Estimate Needed" at bounding box center [884, 781] width 434 height 26
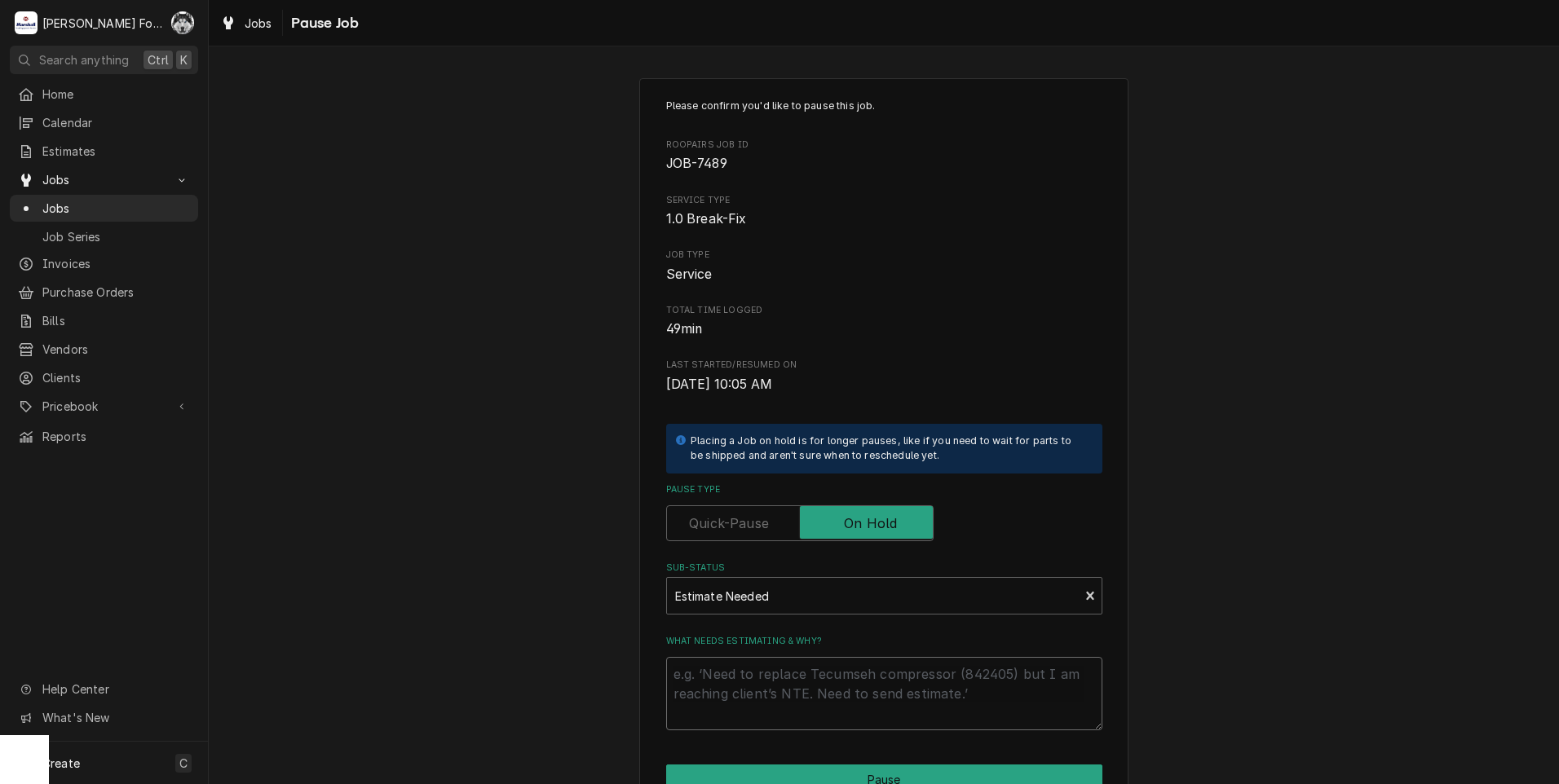
click at [734, 701] on textarea "What needs estimating & why?" at bounding box center [884, 694] width 436 height 73
type textarea "x"
type textarea "P"
type textarea "x"
type textarea "PA"
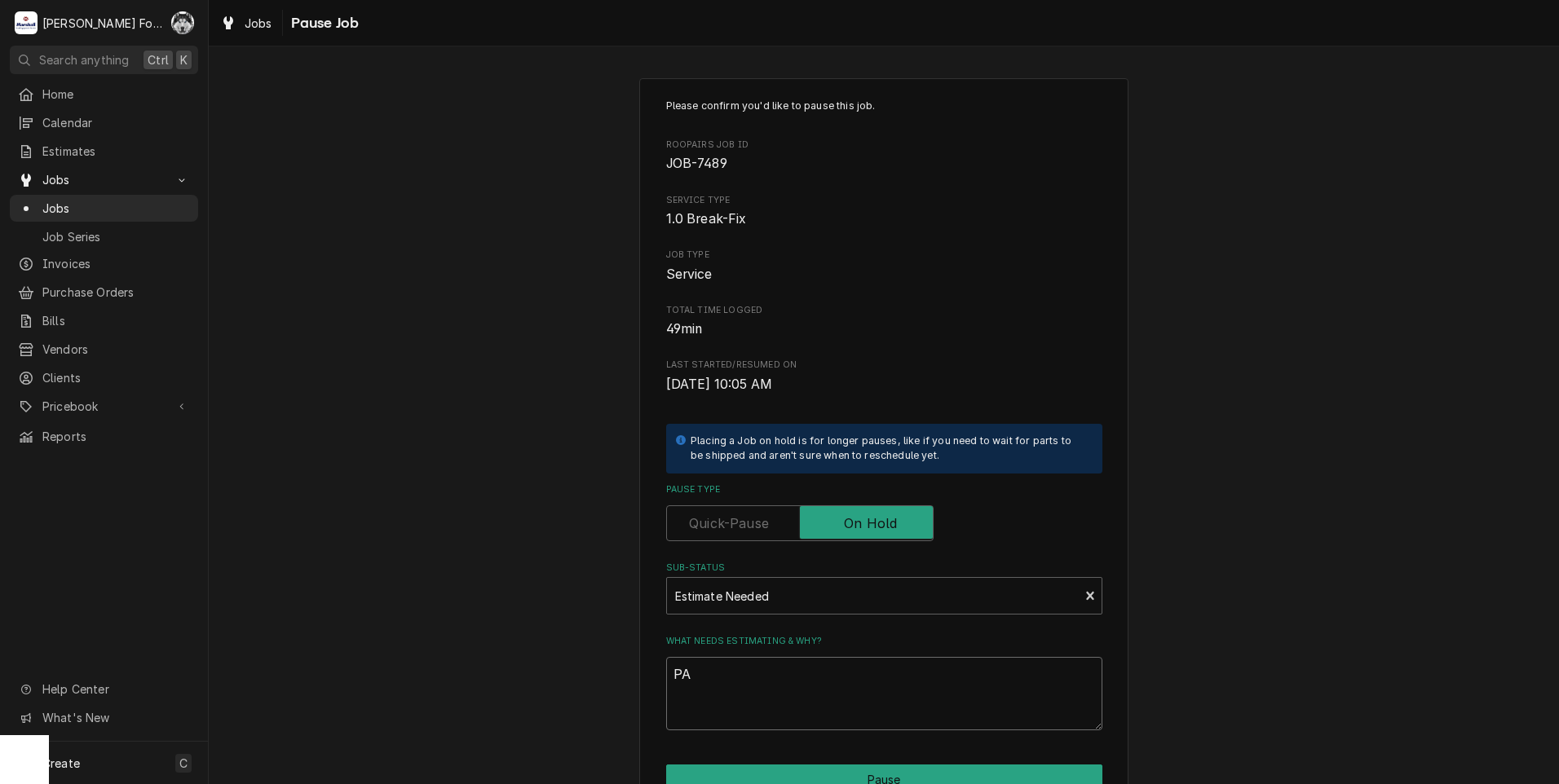
type textarea "x"
type textarea "PAR"
type textarea "x"
type textarea "PART"
type textarea "x"
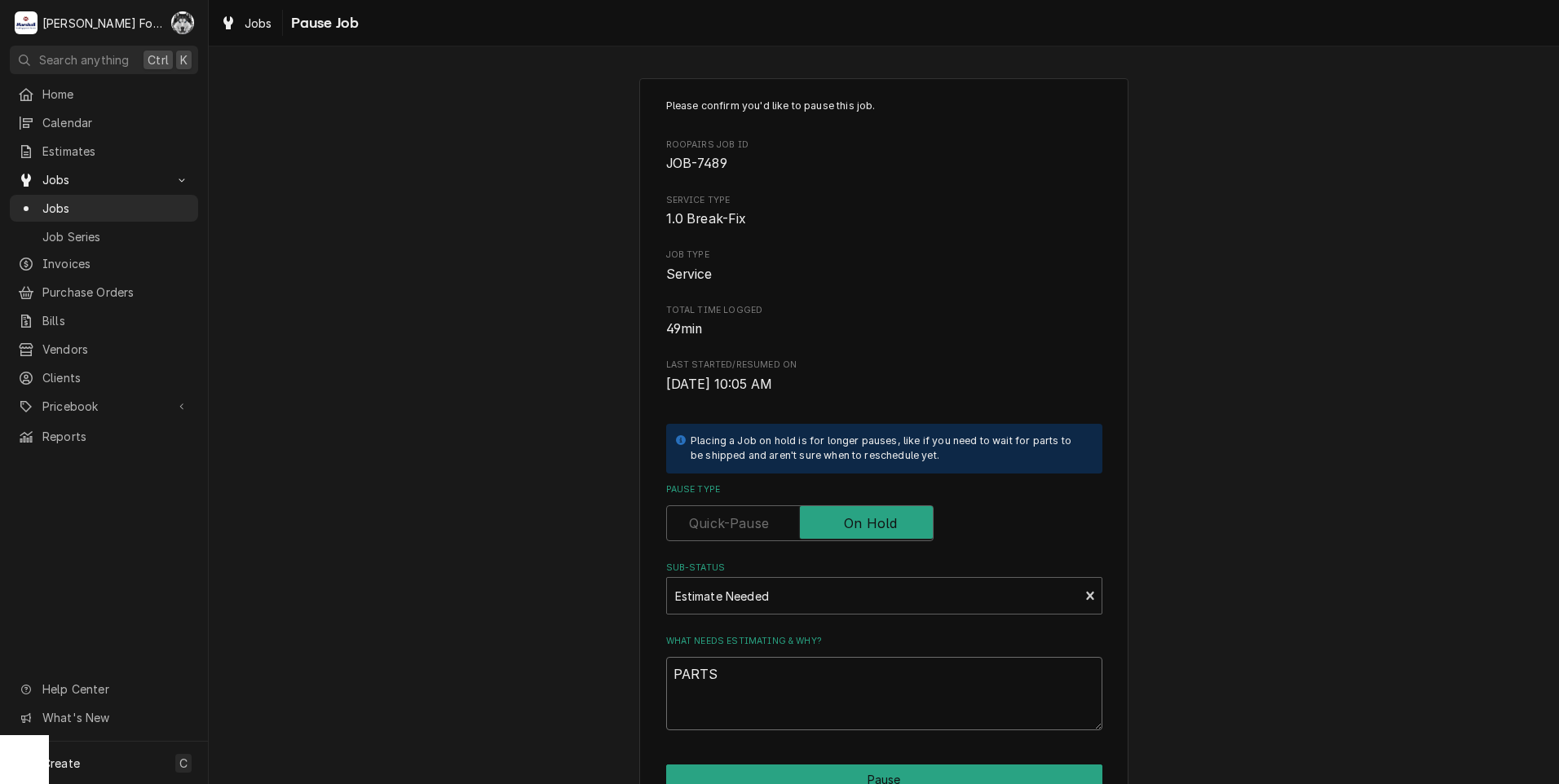
type textarea "PARTS"
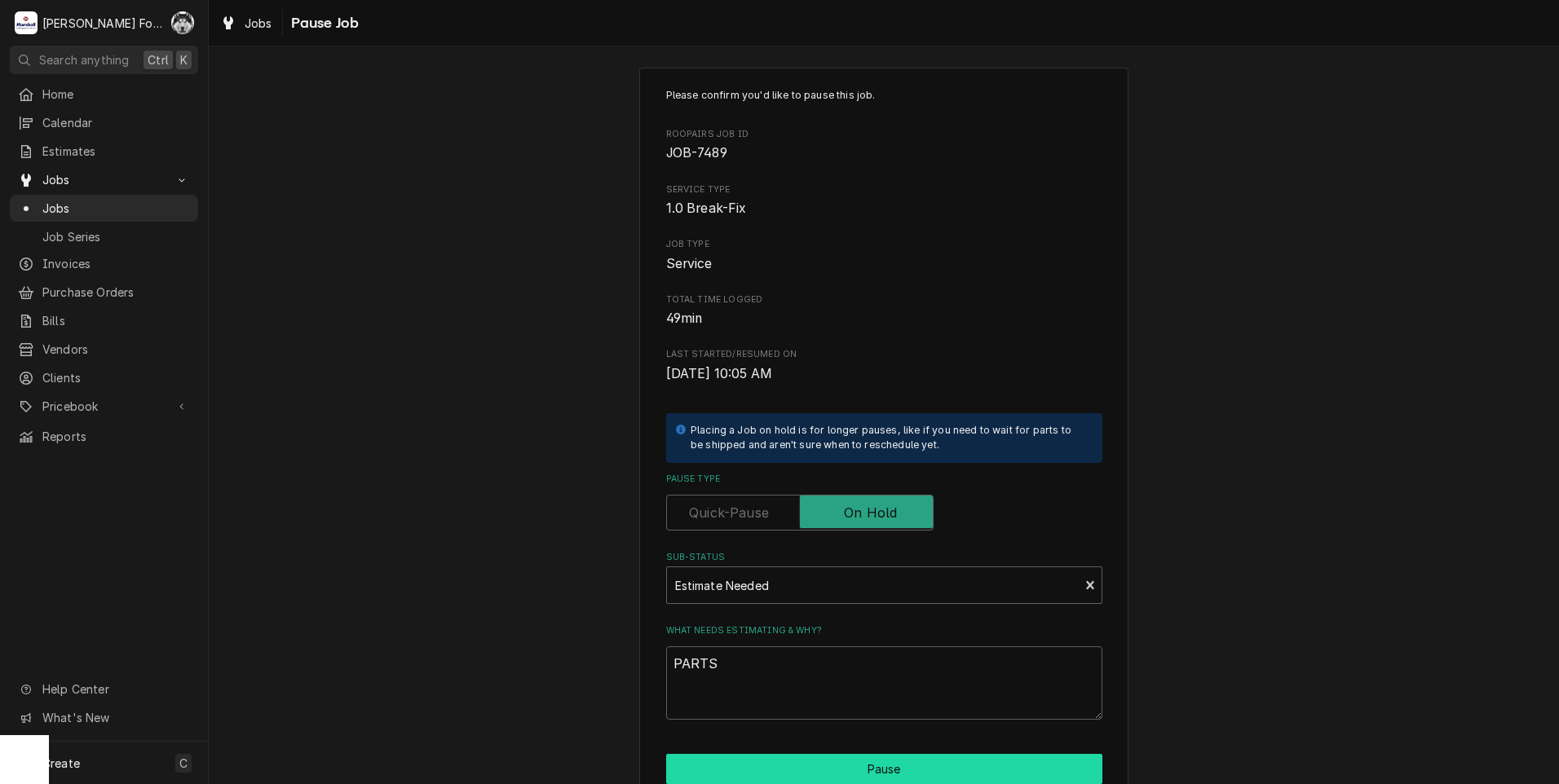
click at [759, 769] on button "Pause" at bounding box center [884, 769] width 436 height 30
type textarea "x"
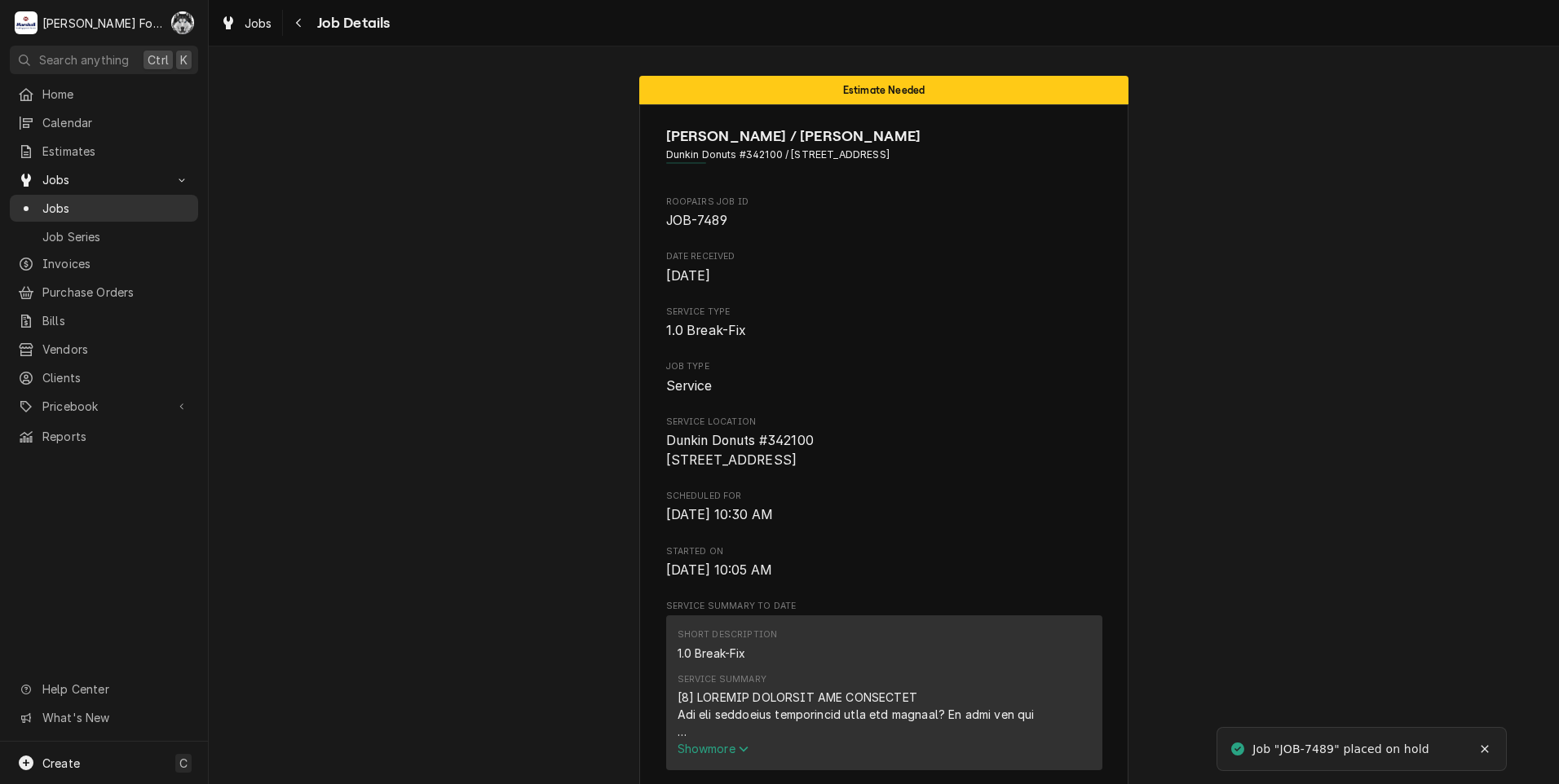
click at [41, 200] on div "Jobs" at bounding box center [104, 208] width 172 height 17
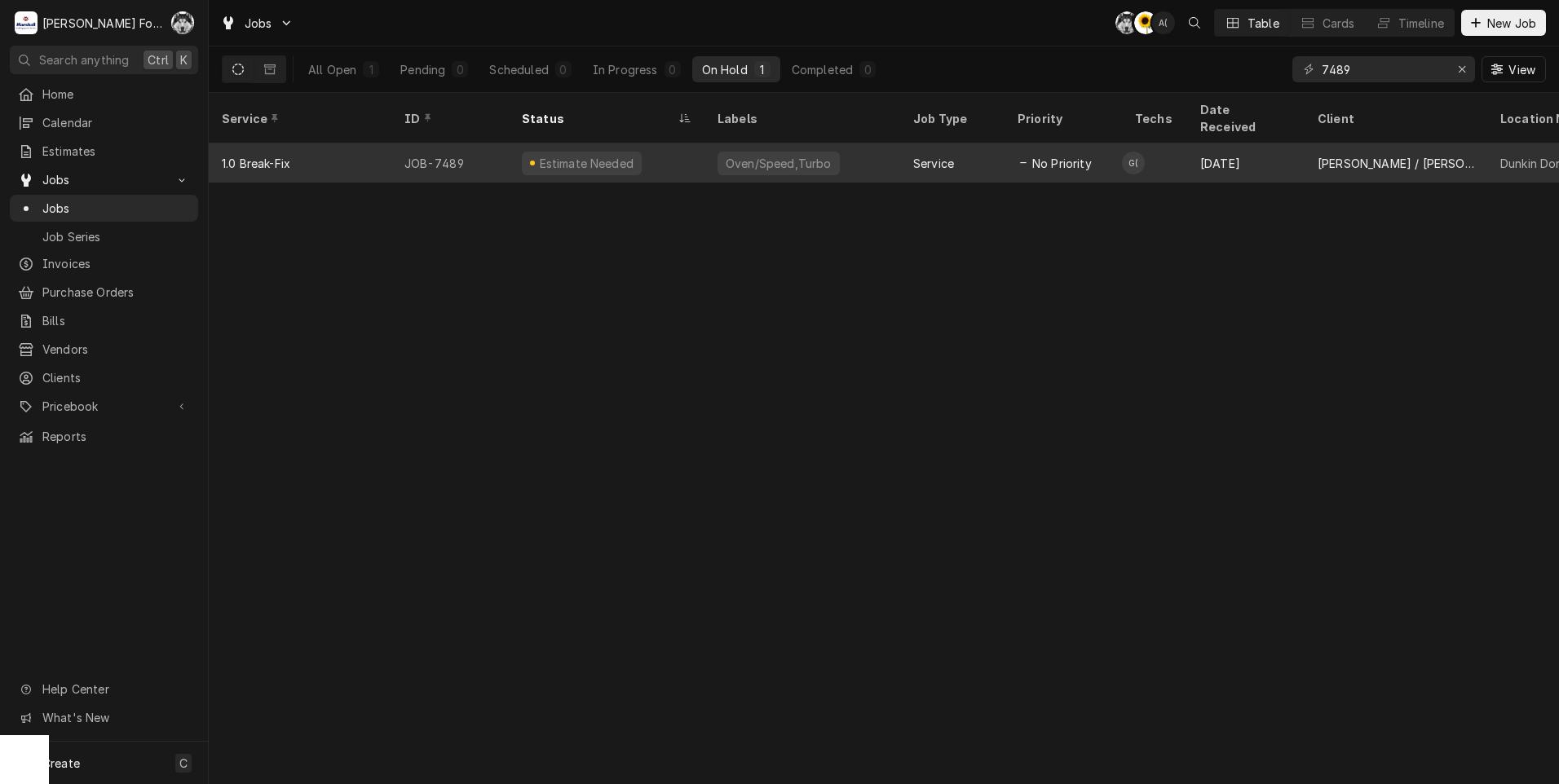
click at [637, 151] on div "Estimate Needed" at bounding box center [606, 163] width 195 height 39
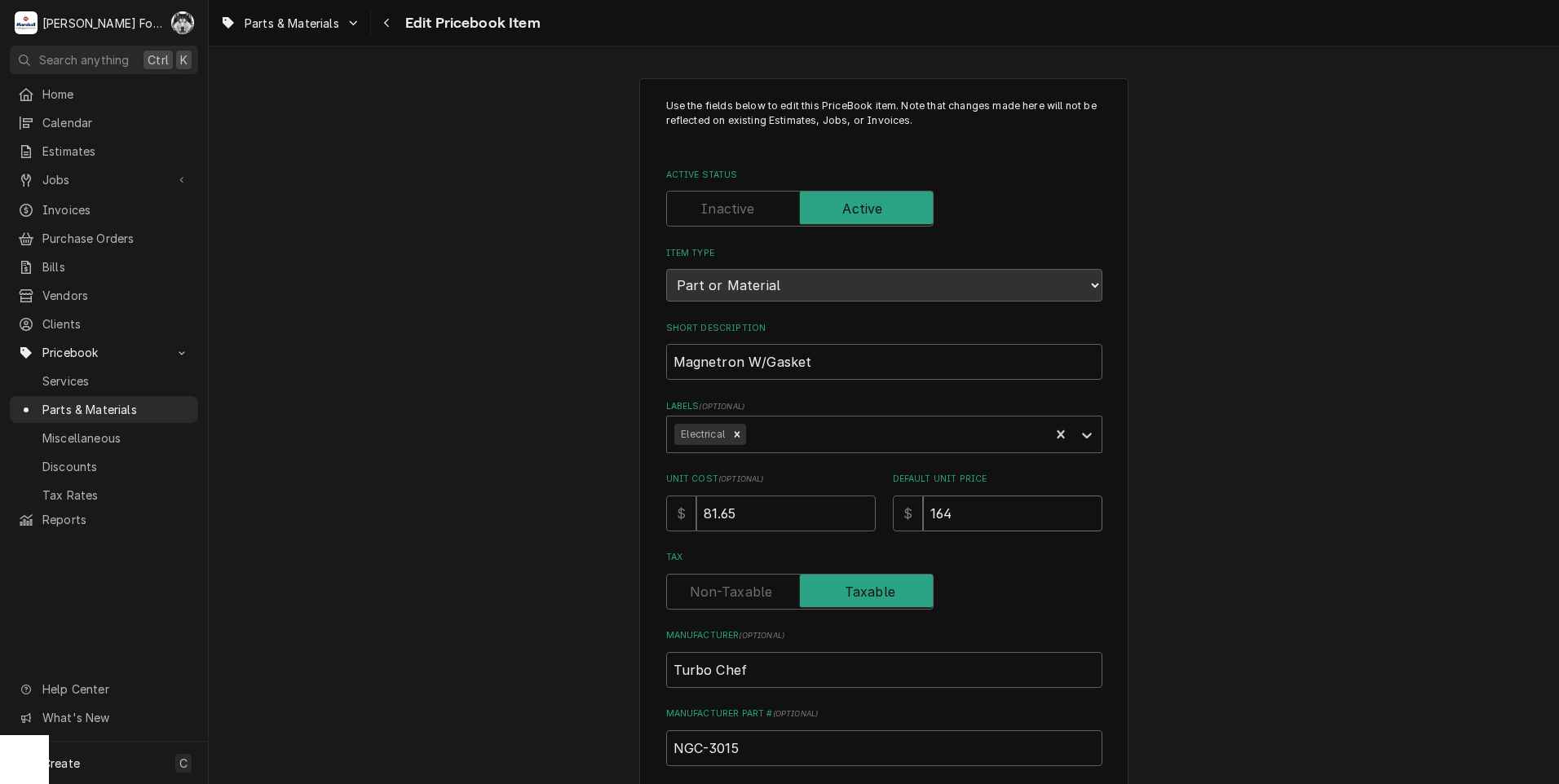
drag, startPoint x: 978, startPoint y: 529, endPoint x: 781, endPoint y: 566, distance: 200.4
click at [786, 560] on div "Use the fields below to edit this PriceBook item. Note that changes made here w…" at bounding box center [884, 585] width 436 height 973
type textarea "x"
type input "1"
type textarea "x"
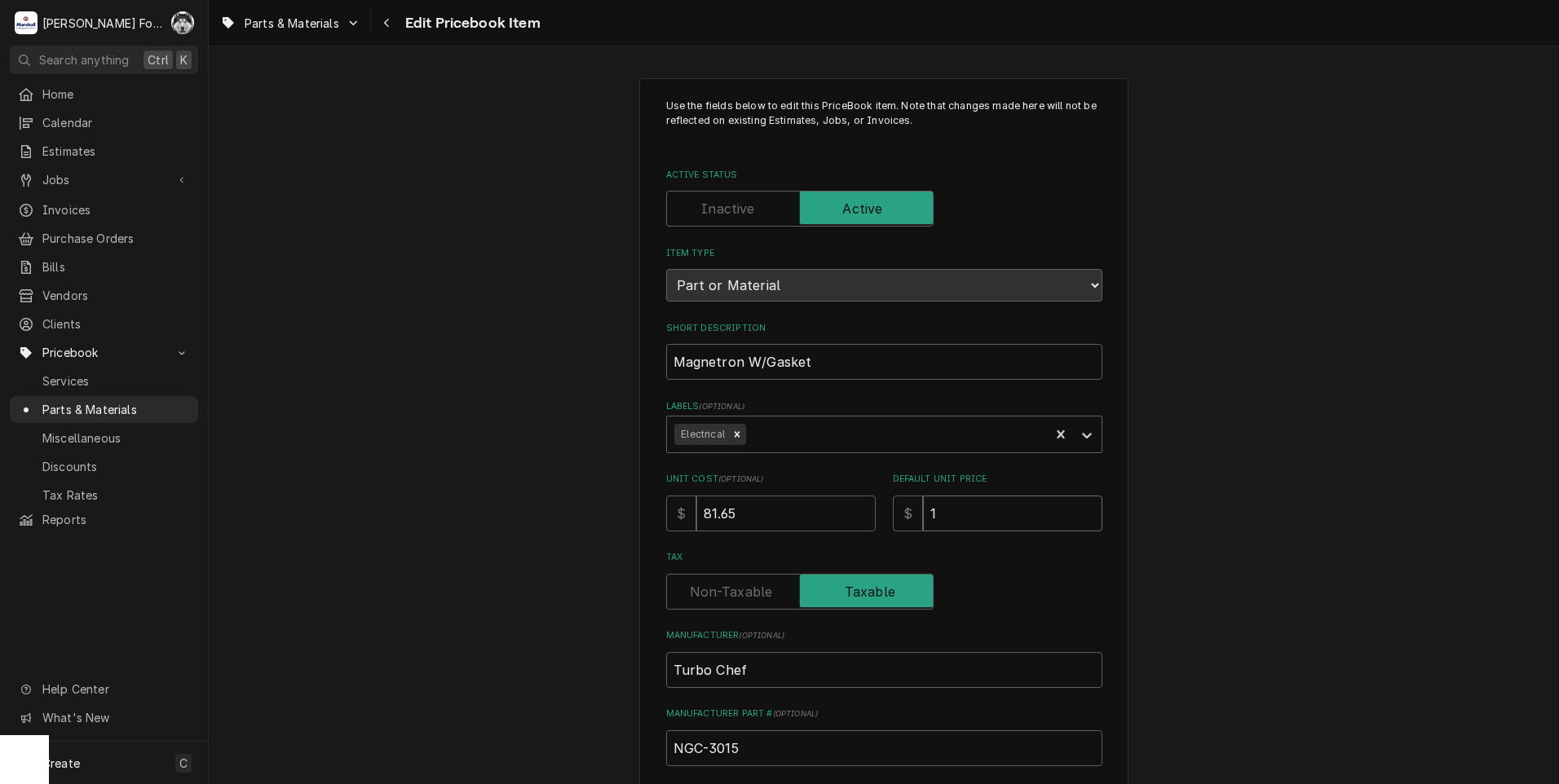
type input "16"
type textarea "x"
type input "168"
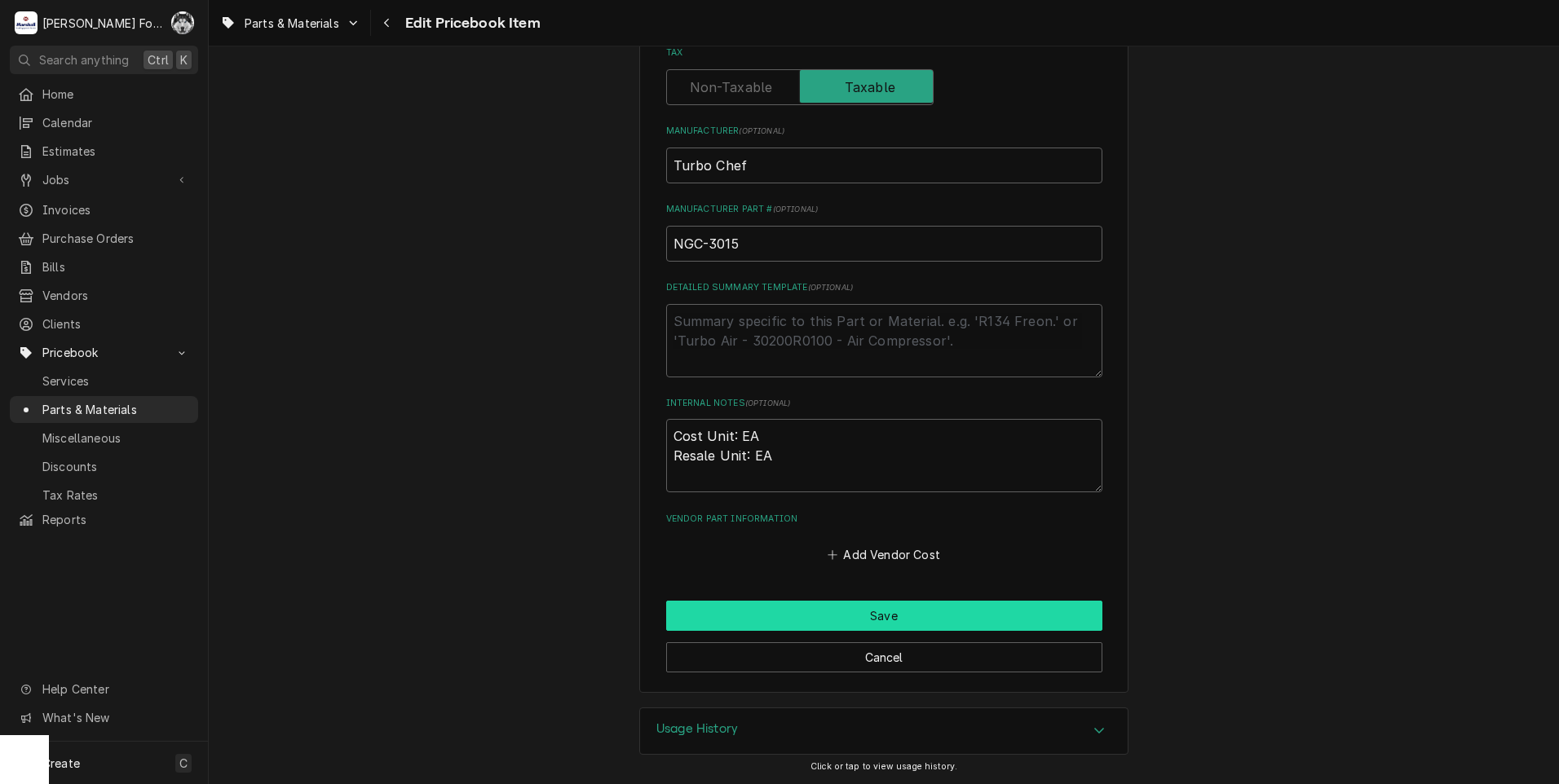
click at [762, 613] on button "Save" at bounding box center [884, 615] width 436 height 30
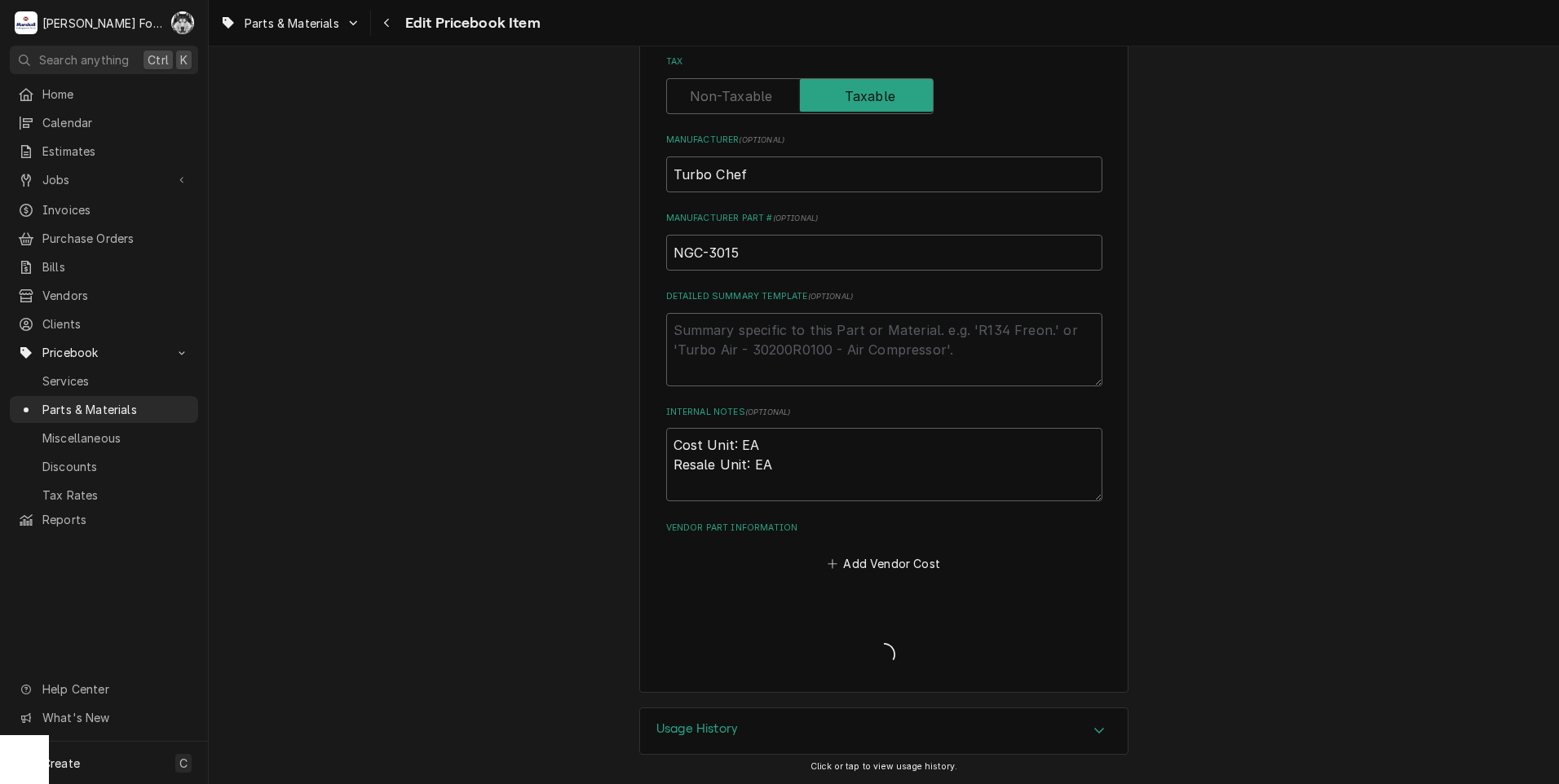
type textarea "x"
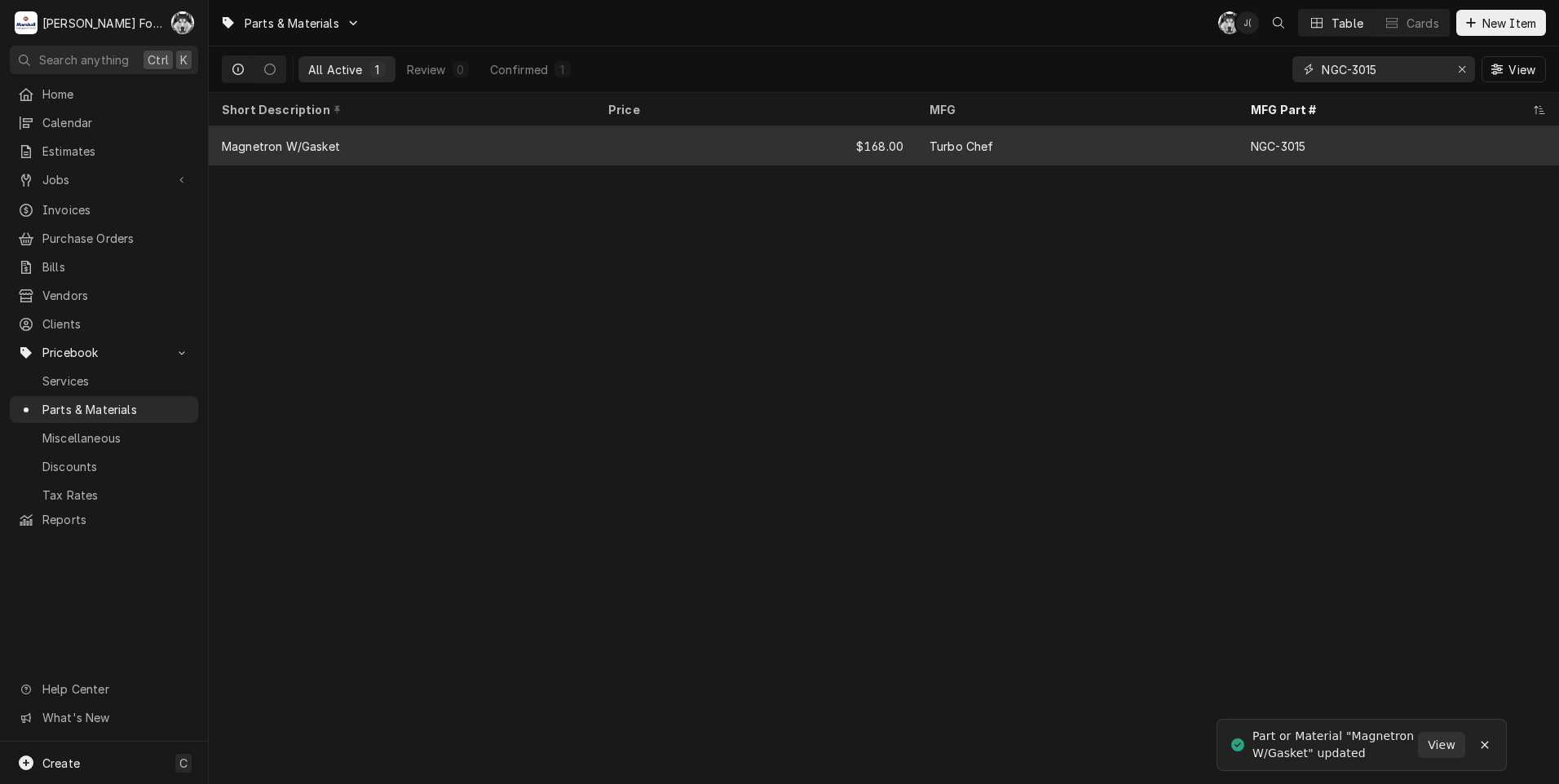
drag, startPoint x: 1391, startPoint y: 75, endPoint x: 1067, endPoint y: 125, distance: 327.8
click at [1083, 121] on div "Parts & Materials C( J( Table Cards New Item All Active 1 Review 0 Confirmed 1 …" at bounding box center [884, 392] width 1350 height 784
type input "NGC-3020"
click at [914, 136] on div "$75.00" at bounding box center [756, 146] width 321 height 39
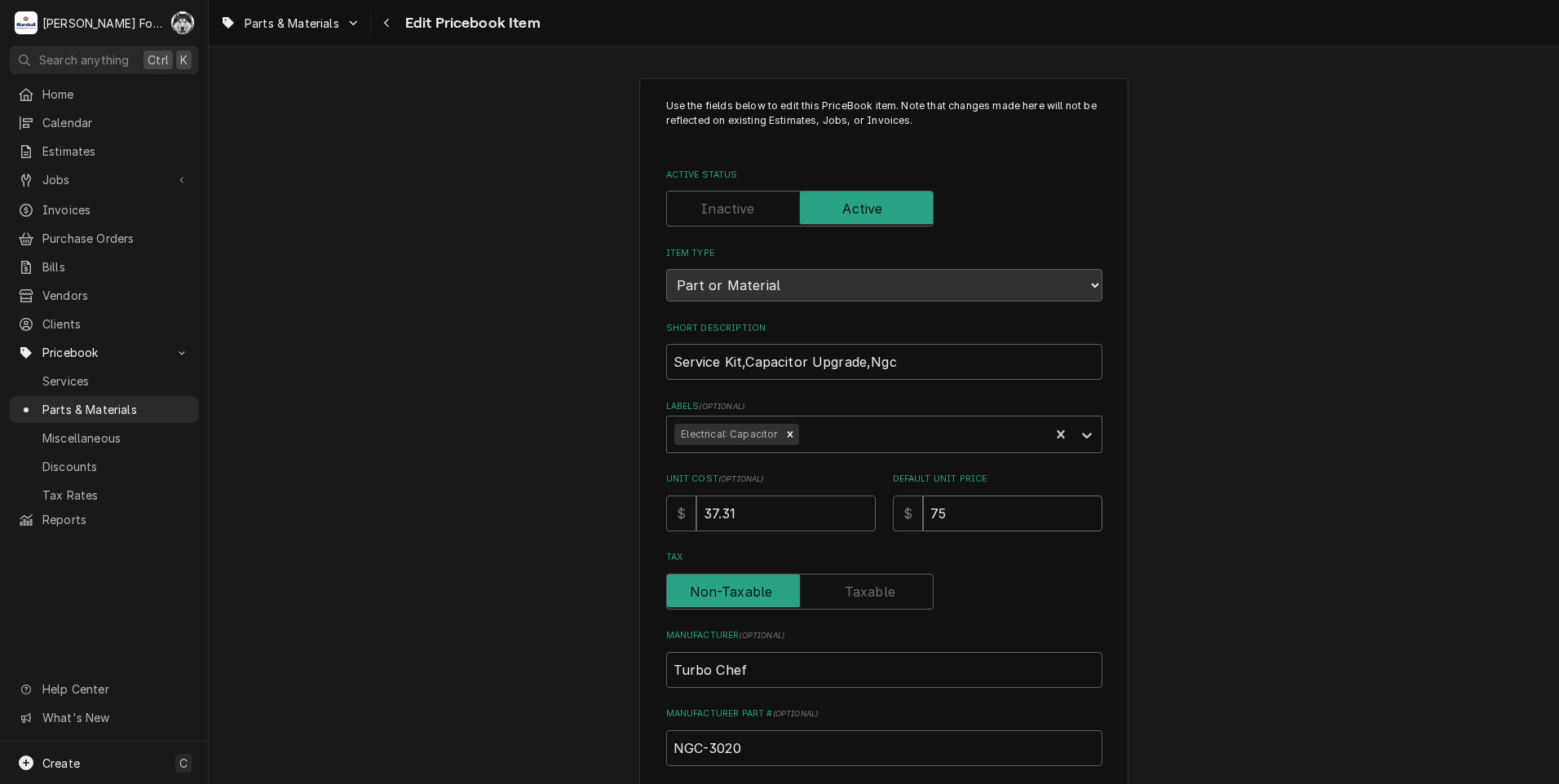
drag, startPoint x: 981, startPoint y: 514, endPoint x: 758, endPoint y: 549, distance: 225.7
click at [791, 560] on div "Use the fields below to edit this PriceBook item. Note that changes made here w…" at bounding box center [884, 585] width 436 height 973
type textarea "x"
type input "9"
type textarea "x"
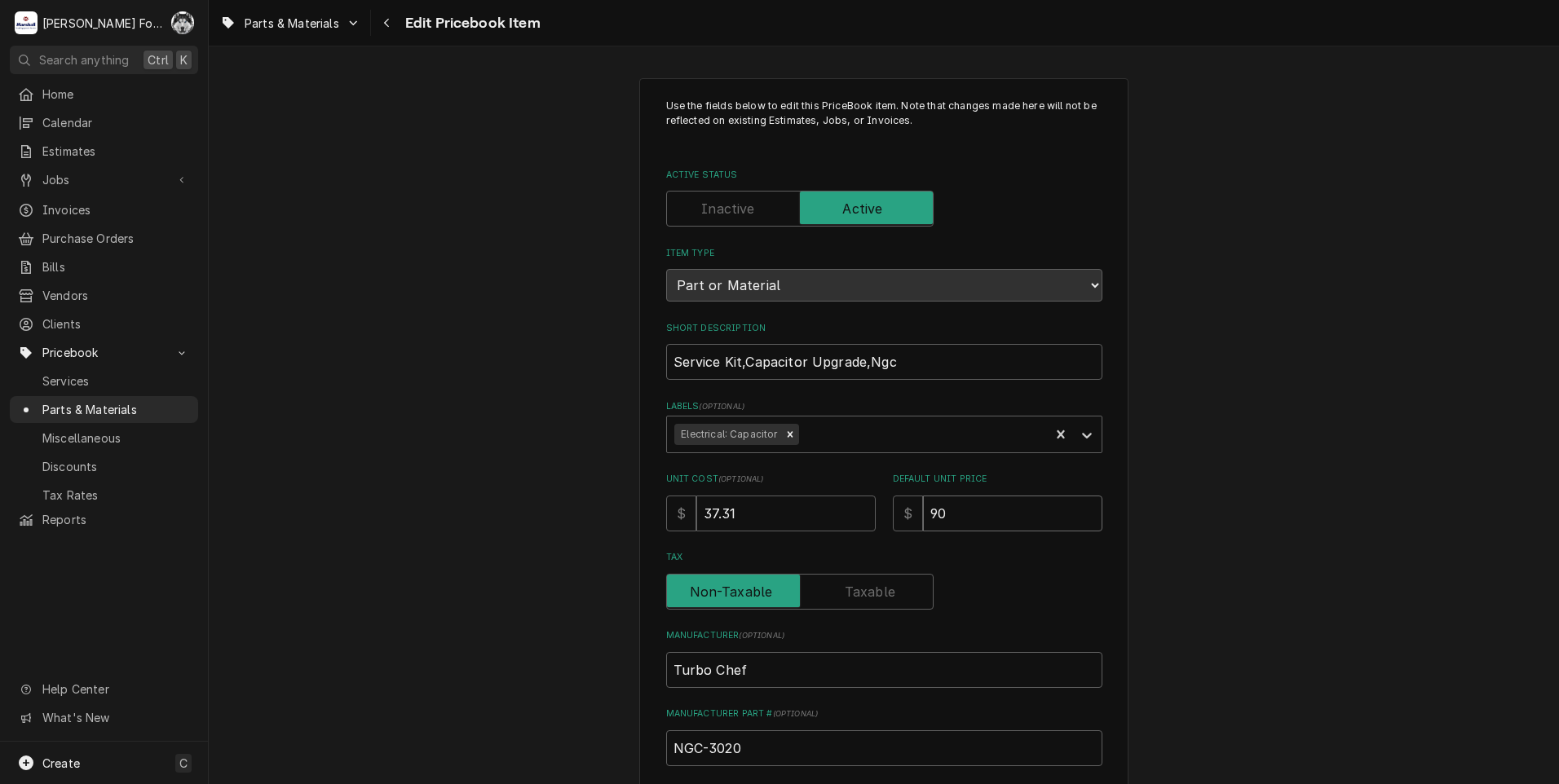
type input "90"
drag, startPoint x: 875, startPoint y: 627, endPoint x: 875, endPoint y: 612, distance: 15.0
click at [875, 625] on div "Use the fields below to edit this PriceBook item. Note that changes made here w…" at bounding box center [884, 585] width 436 height 973
click at [871, 598] on label "Tax" at bounding box center [800, 592] width 267 height 36
click at [871, 598] on input "Tax" at bounding box center [800, 592] width 253 height 36
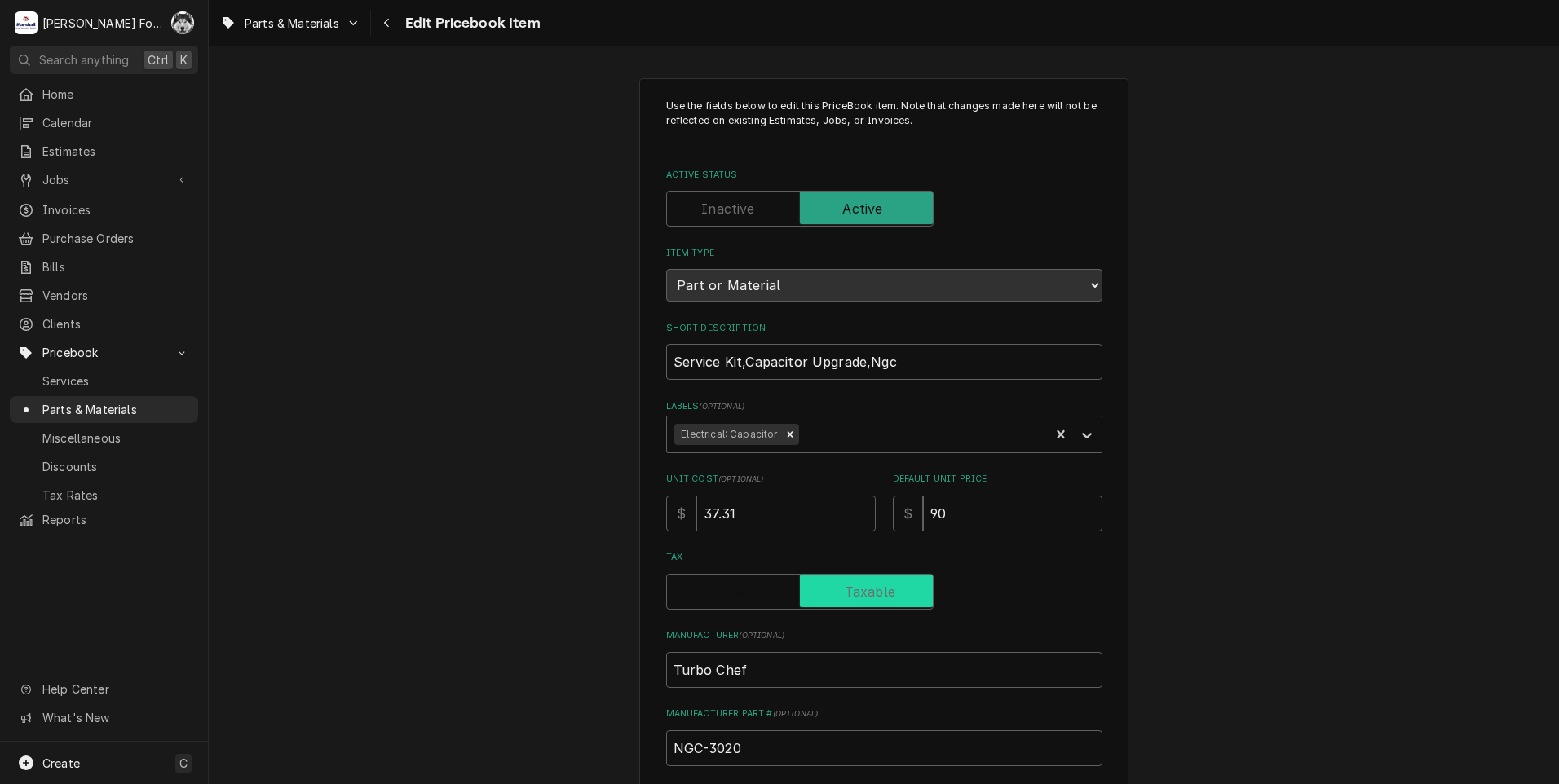
checkbox input "true"
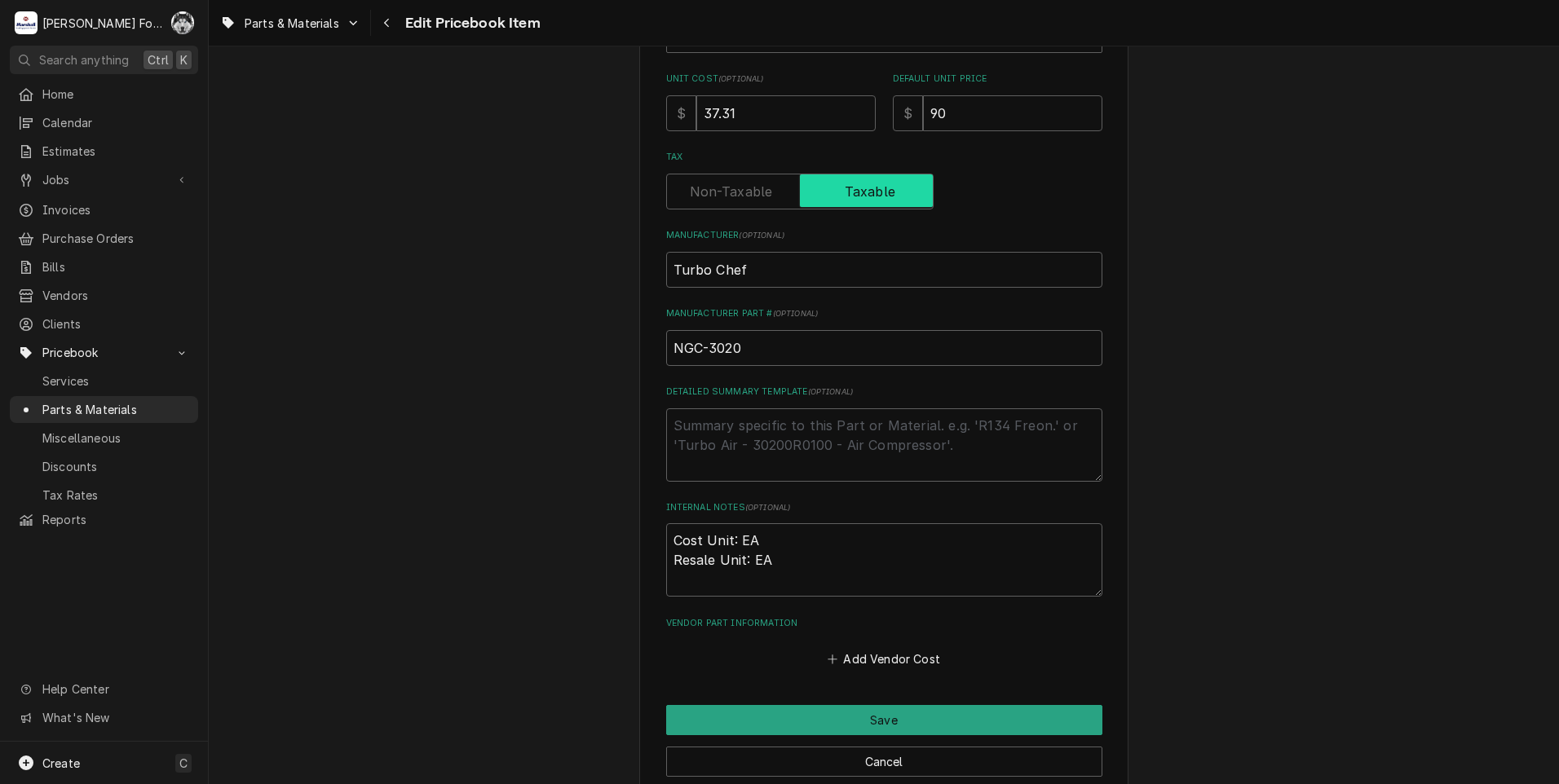
scroll to position [408, 0]
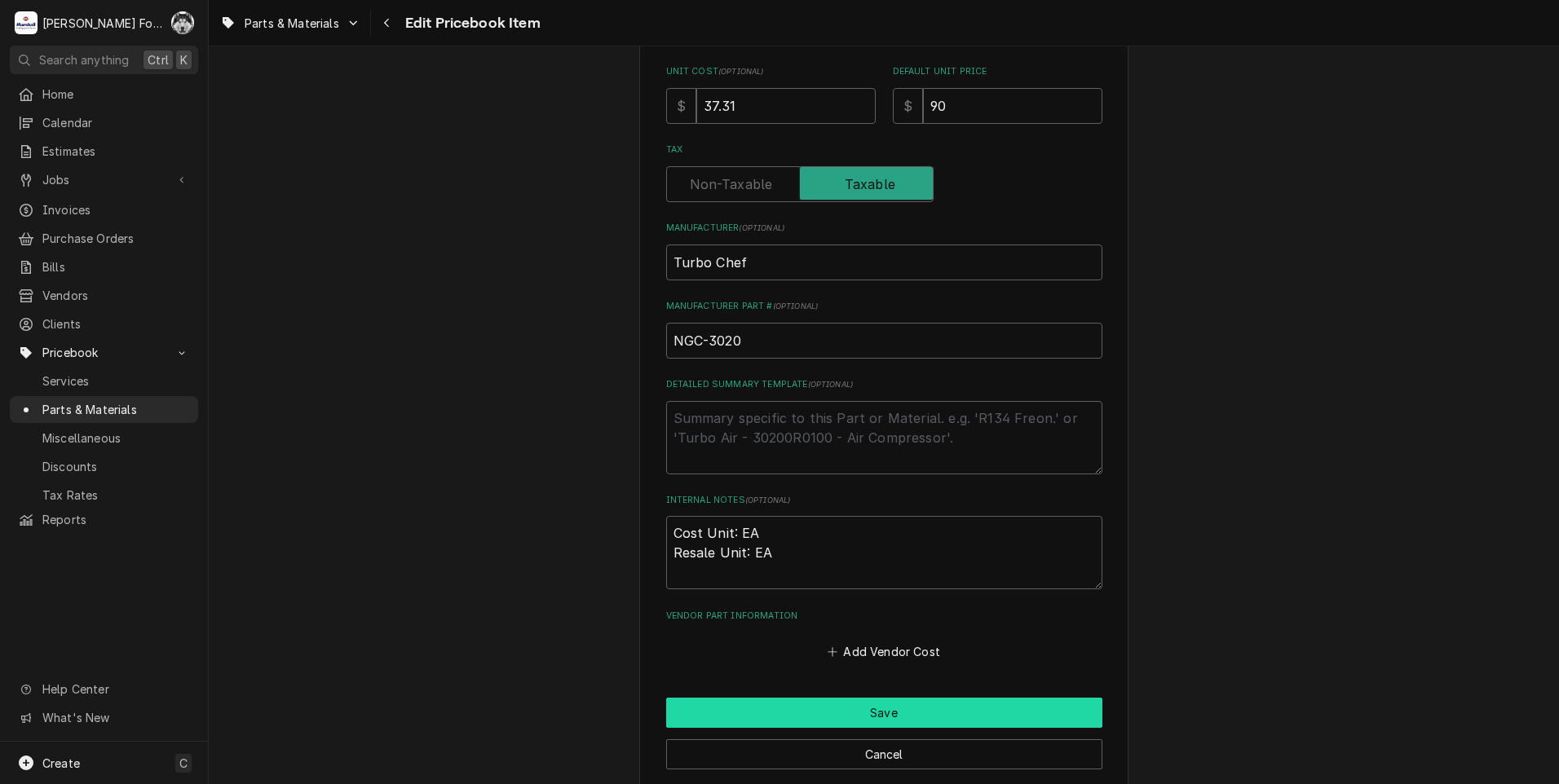
click at [852, 711] on button "Save" at bounding box center [884, 712] width 436 height 30
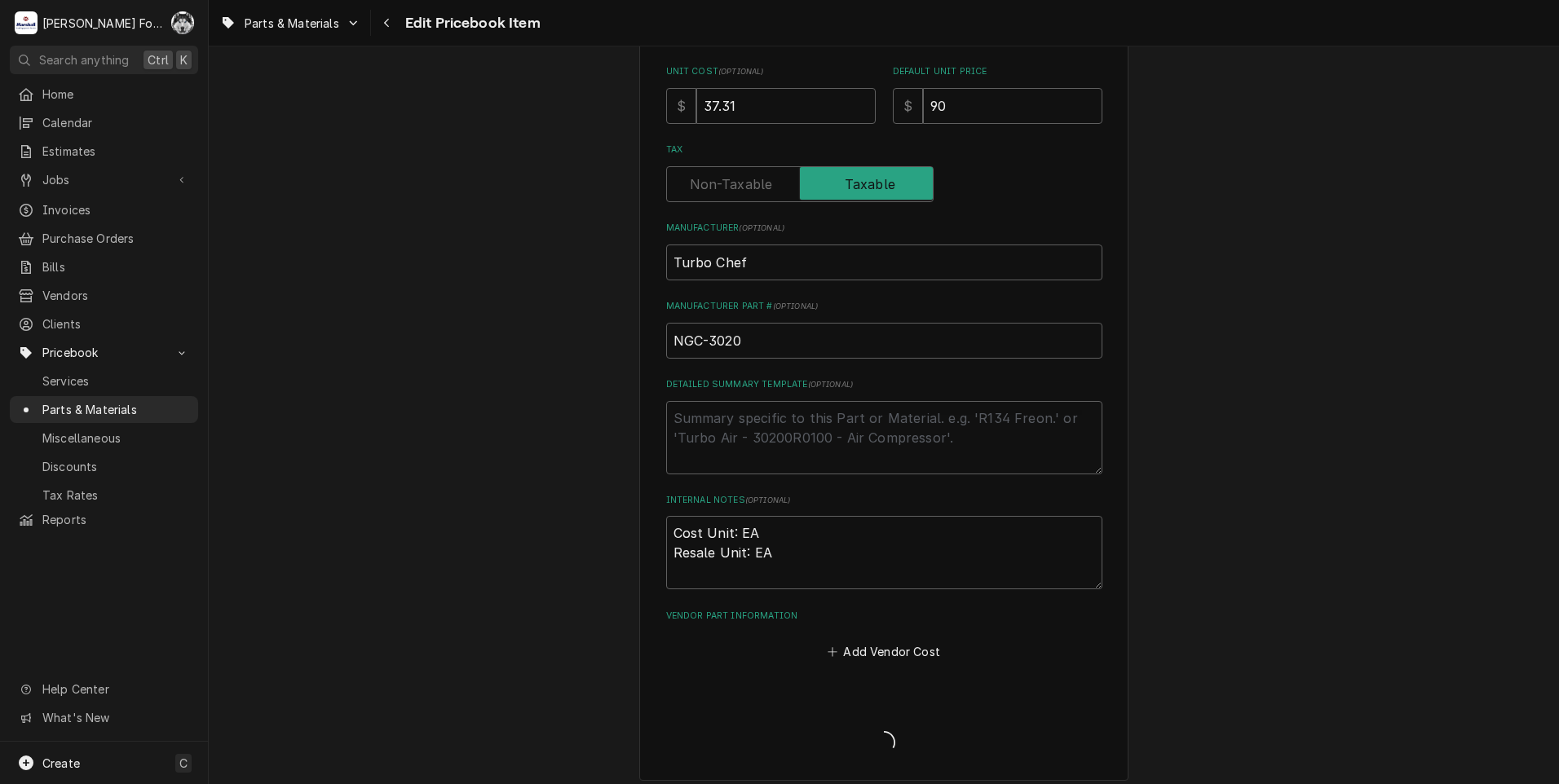
type textarea "x"
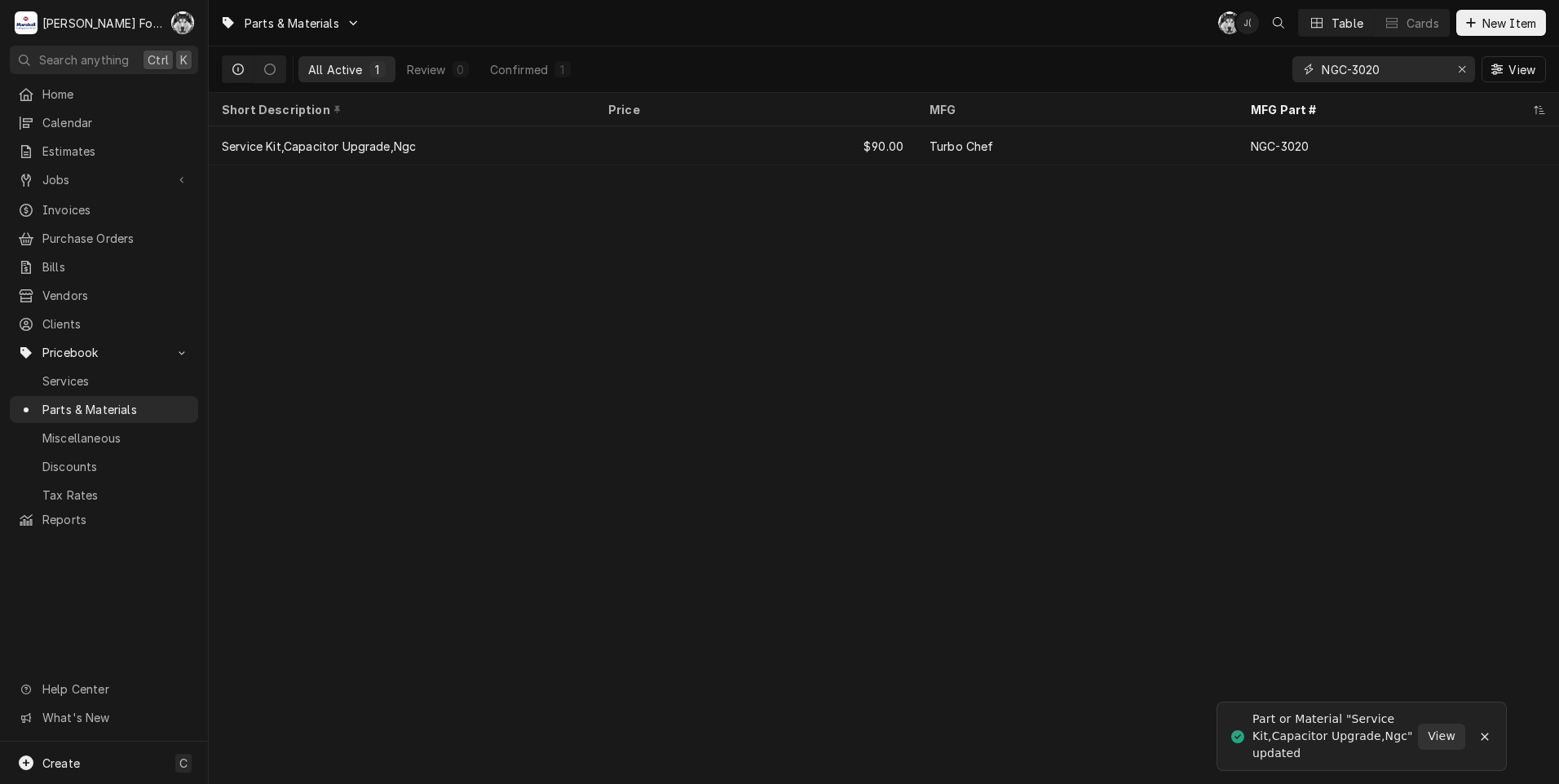
click at [1421, 69] on input "NGC-3020" at bounding box center [1382, 69] width 122 height 26
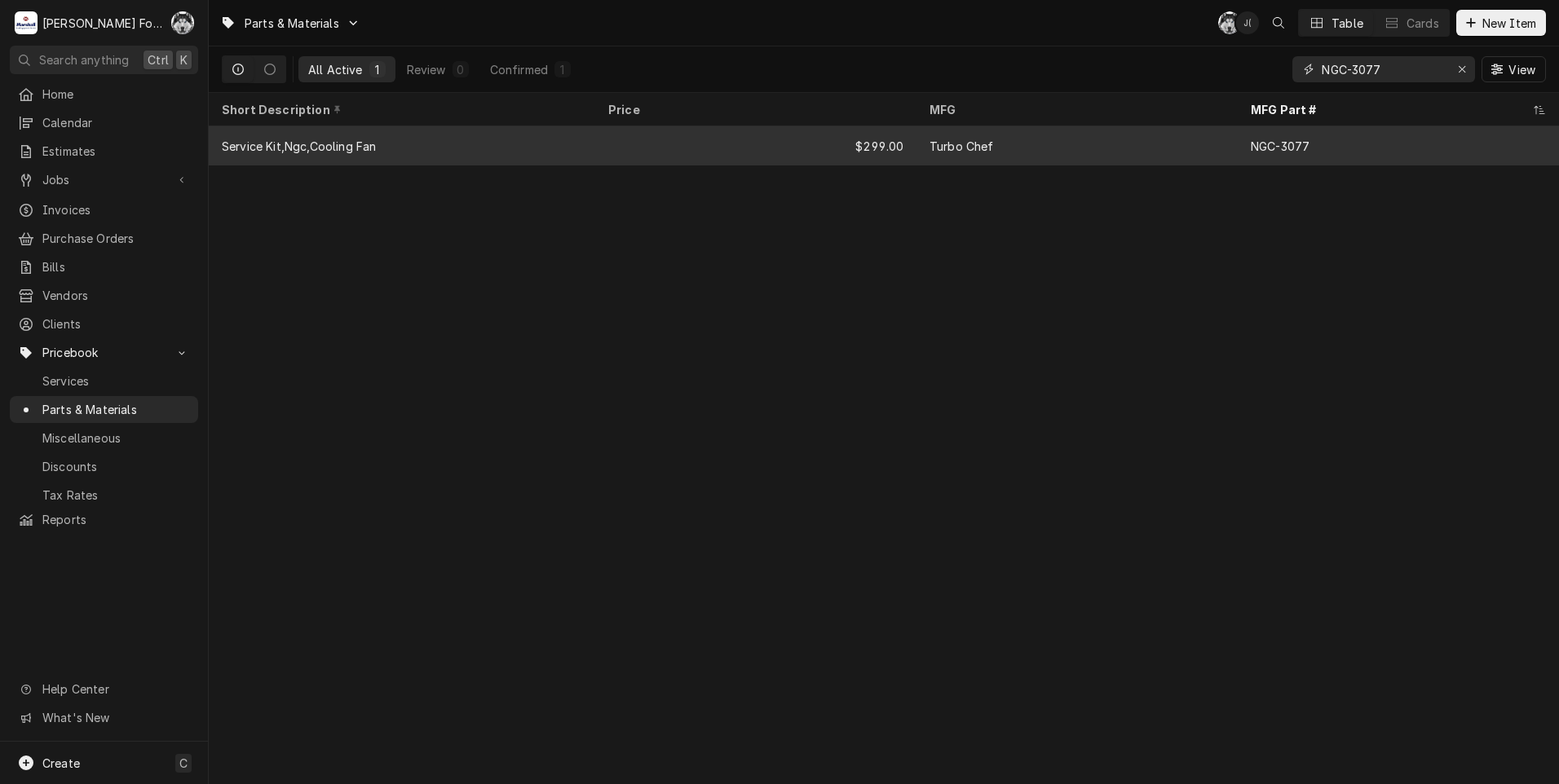
type input "NGC-3077"
click at [939, 131] on div "Turbo Chef" at bounding box center [1077, 146] width 321 height 39
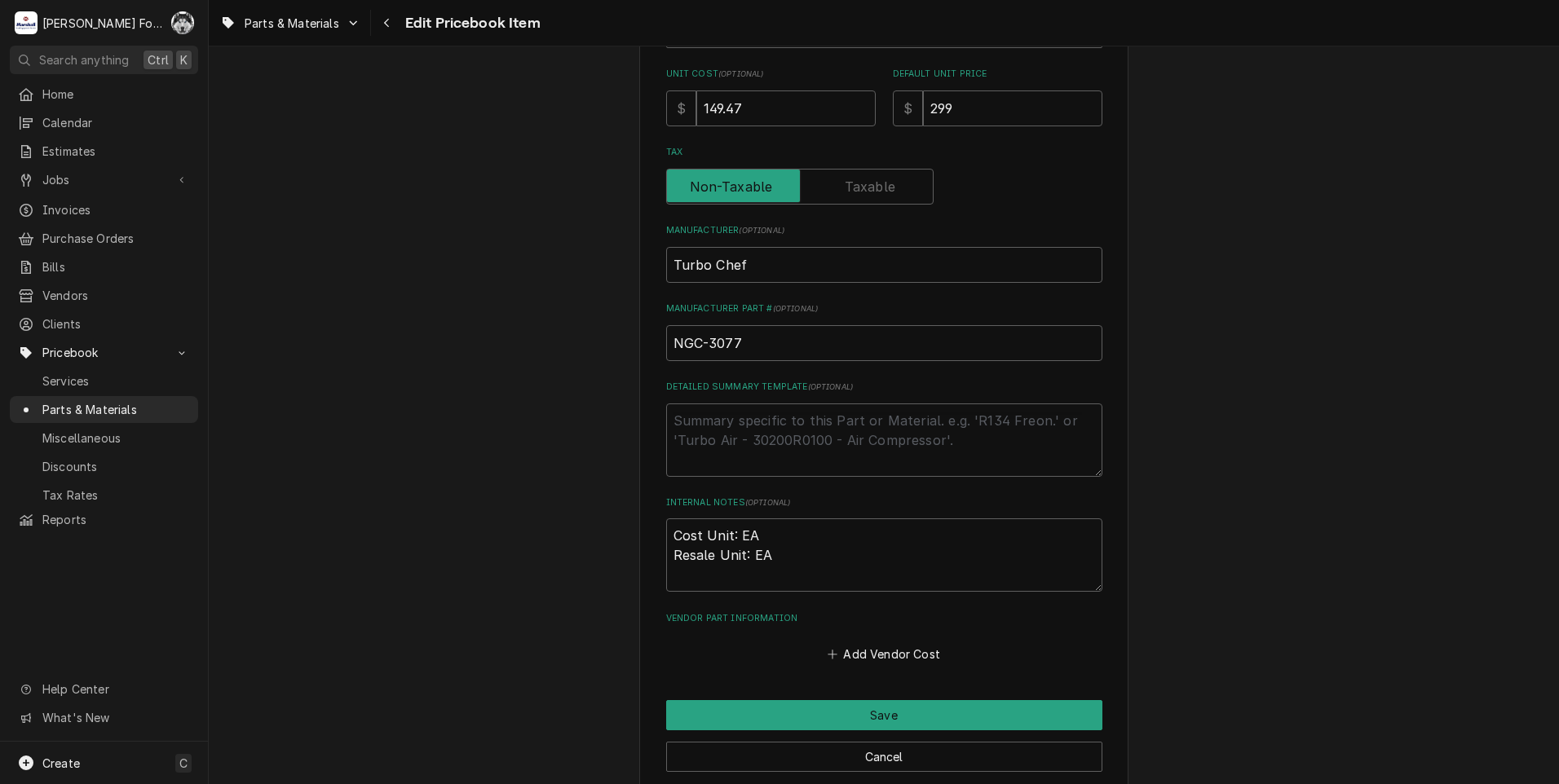
scroll to position [233, 0]
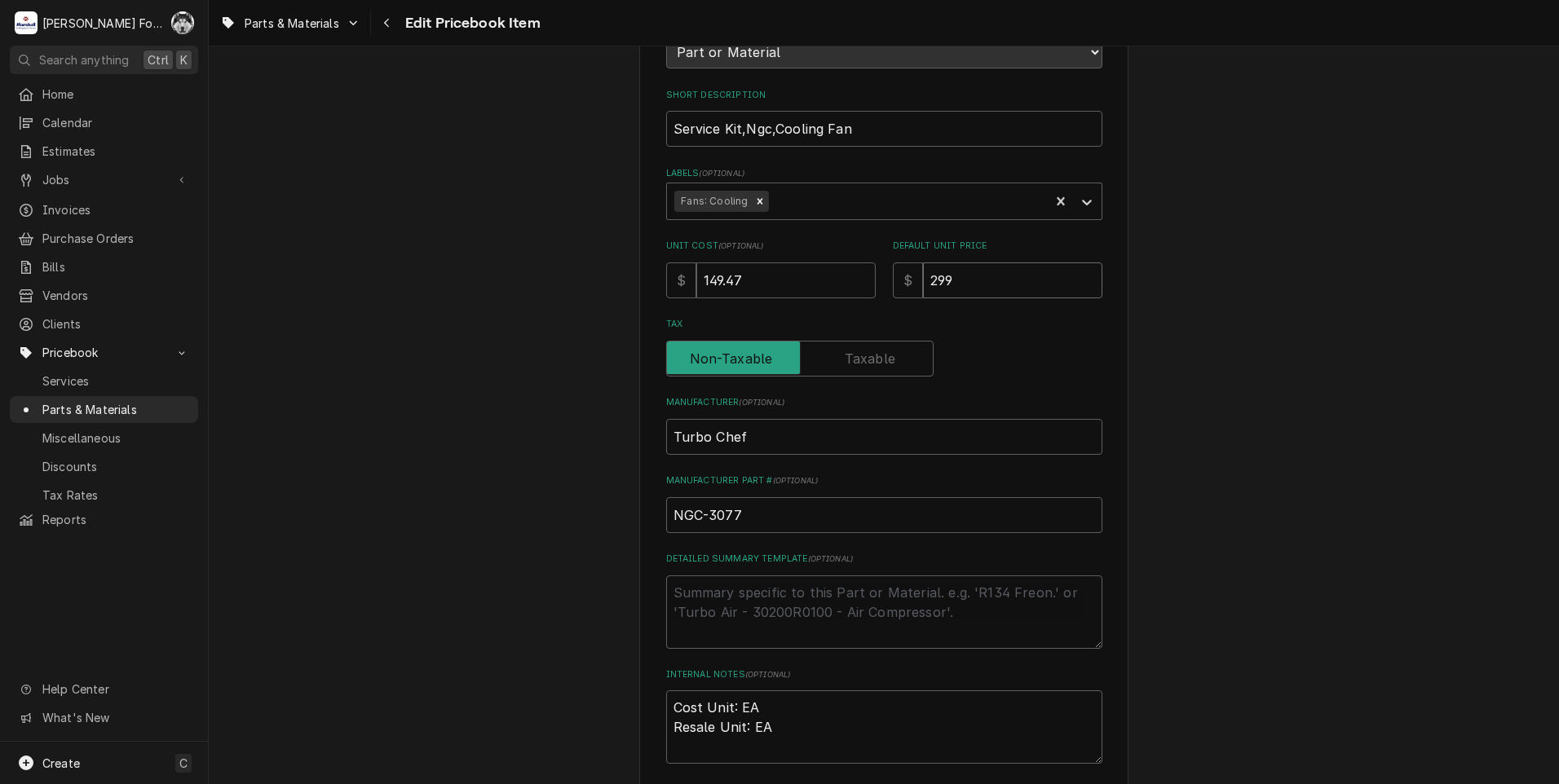
drag, startPoint x: 1012, startPoint y: 273, endPoint x: 805, endPoint y: 304, distance: 209.3
click at [805, 304] on div "Use the fields below to edit this PriceBook item. Note that changes made here w…" at bounding box center [884, 351] width 436 height 973
type textarea "x"
type input "3"
type textarea "x"
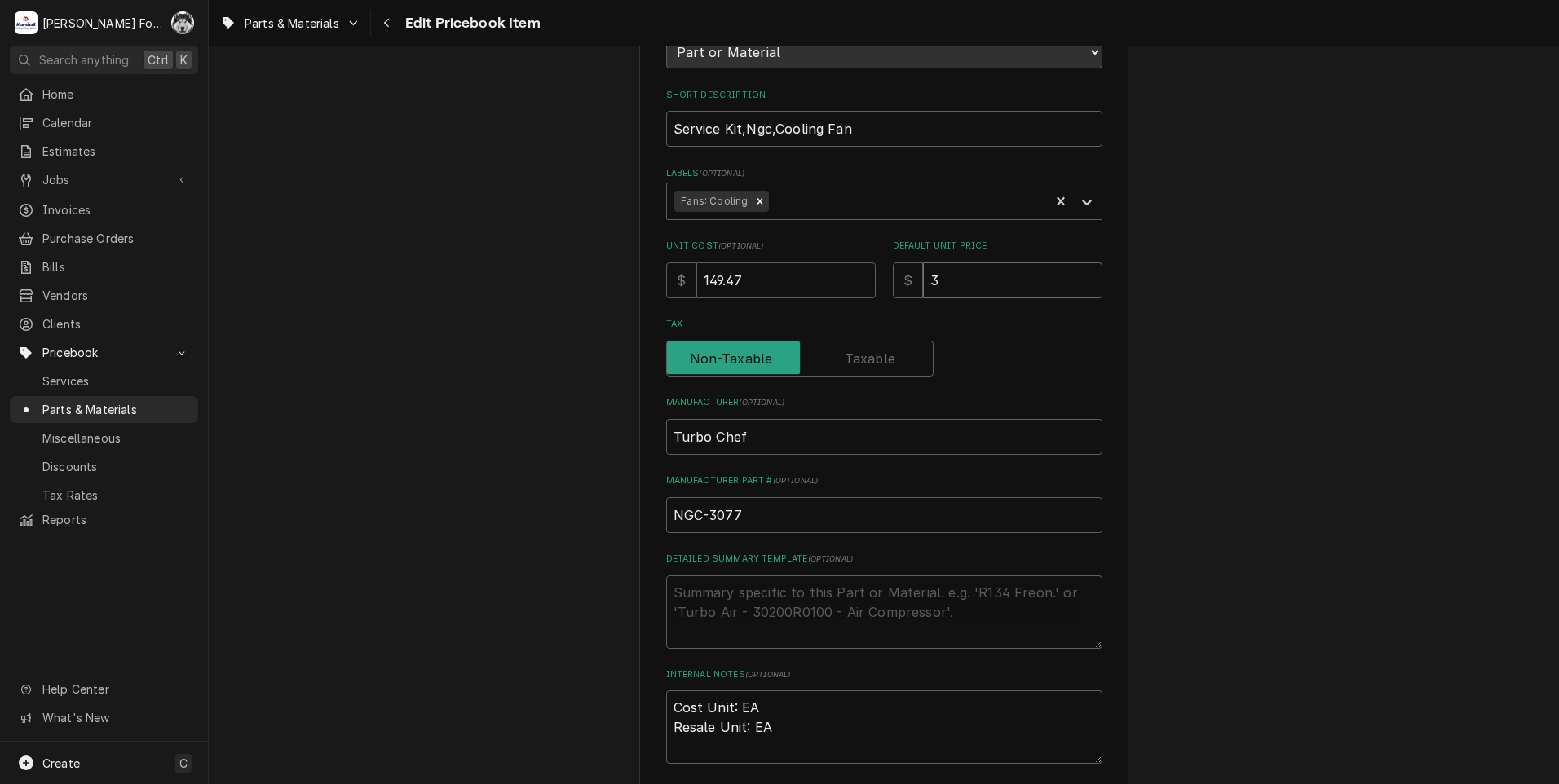
type input "32"
type textarea "x"
type input "321"
click at [839, 360] on input "Tax" at bounding box center [800, 358] width 253 height 36
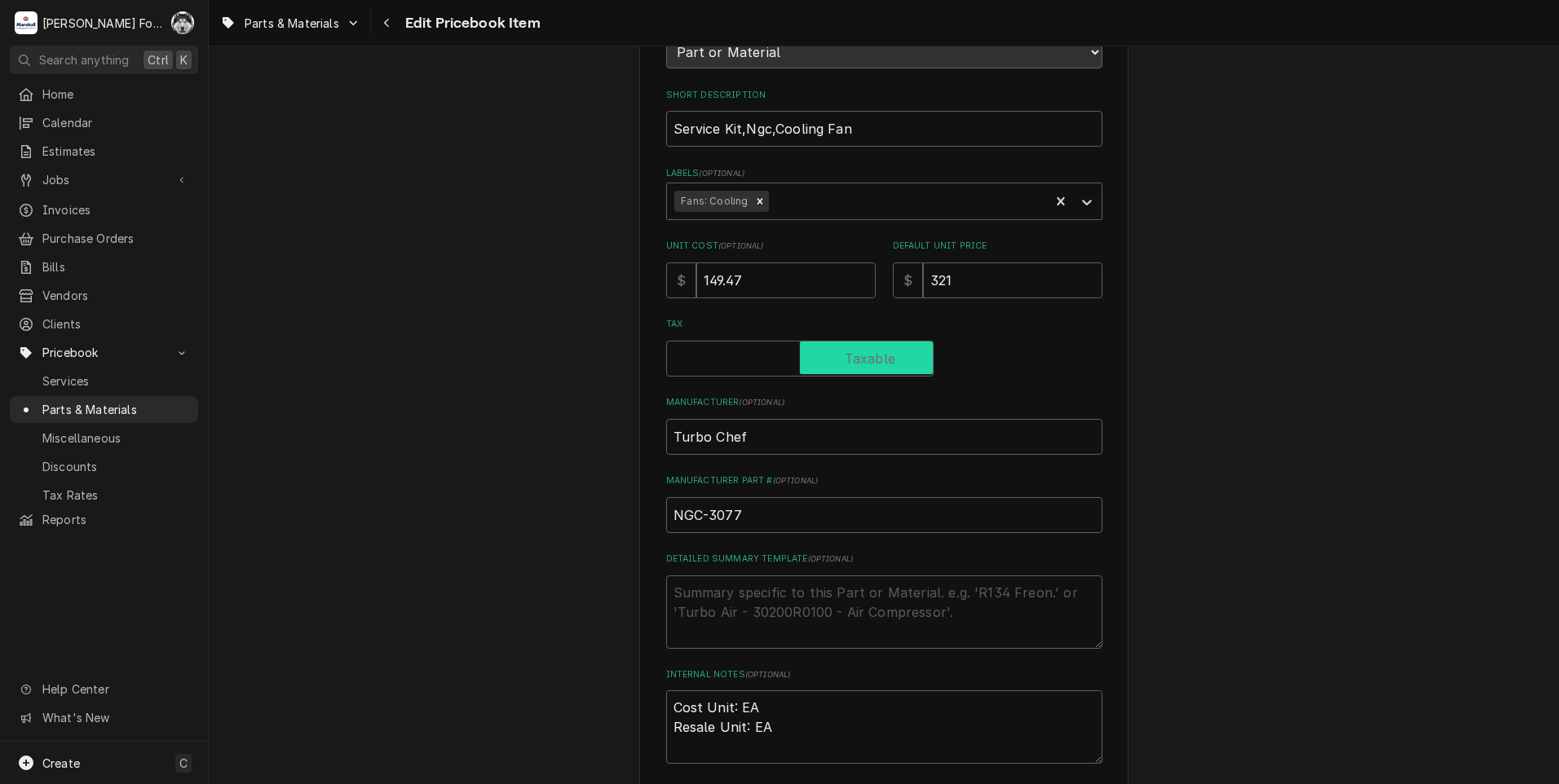
checkbox input "true"
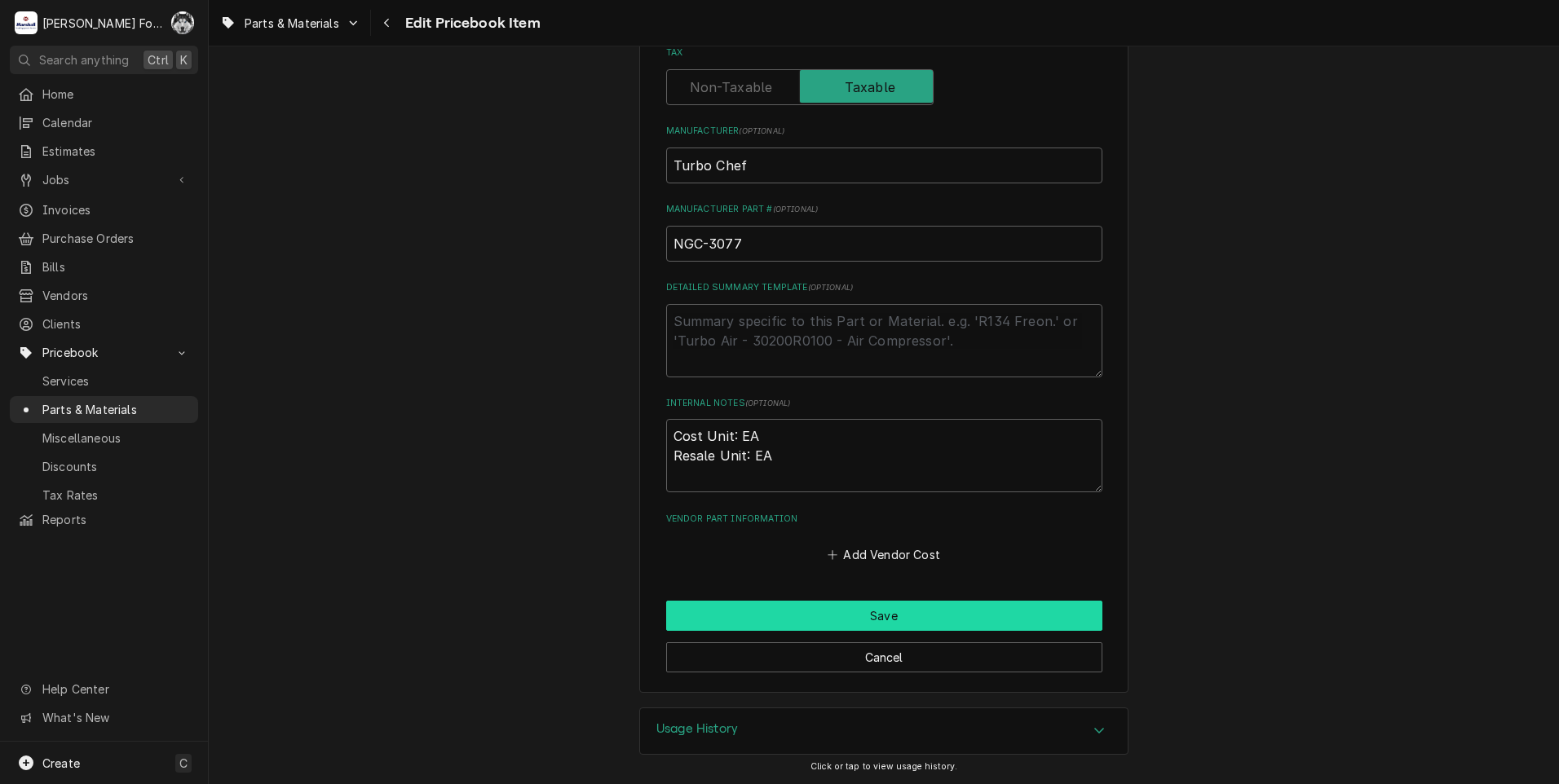
click at [834, 601] on div "Use the fields below to edit this PriceBook item. Note that changes made here w…" at bounding box center [883, 133] width 489 height 1120
click at [836, 607] on button "Save" at bounding box center [884, 615] width 436 height 30
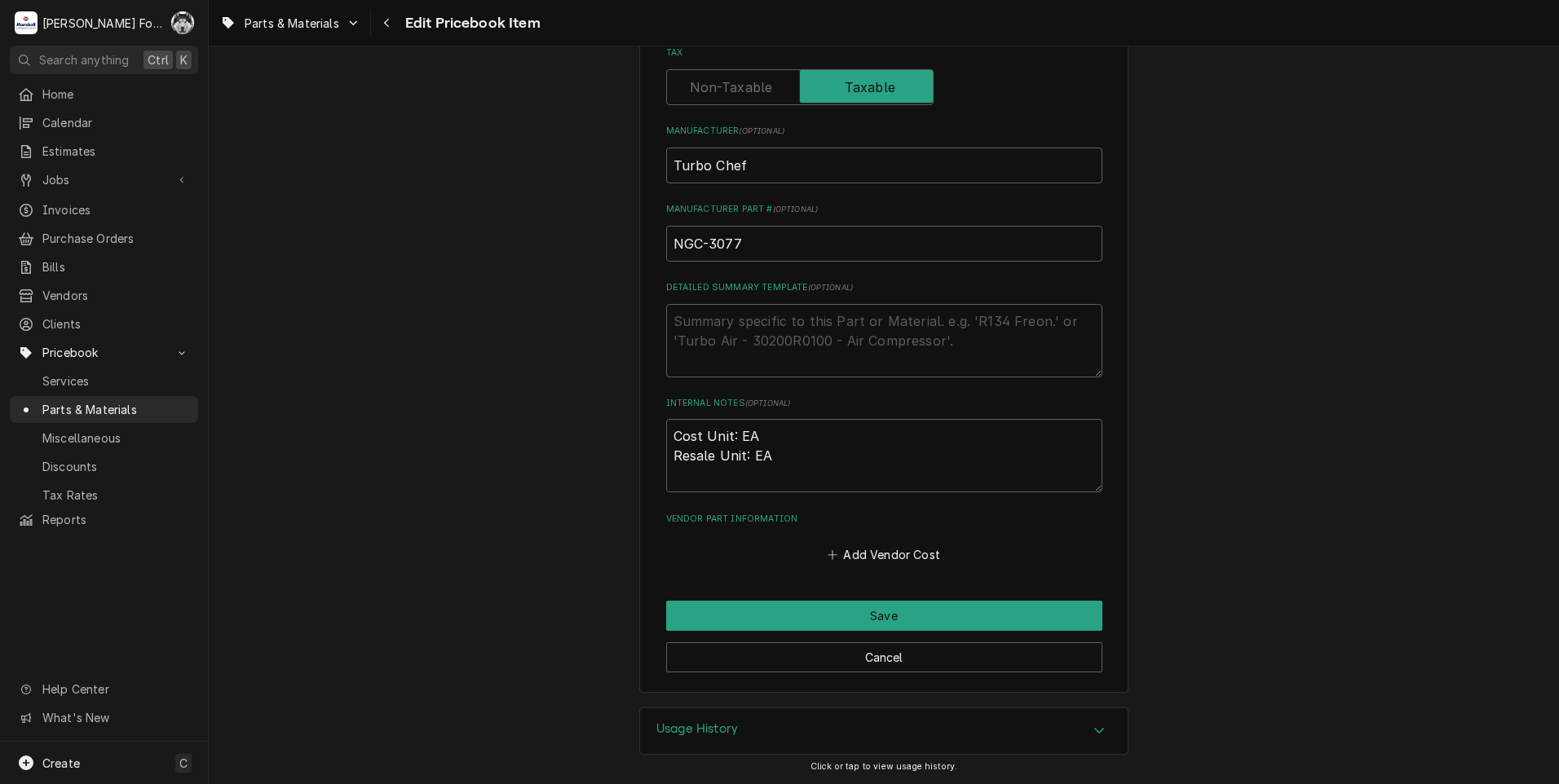
scroll to position [496, 0]
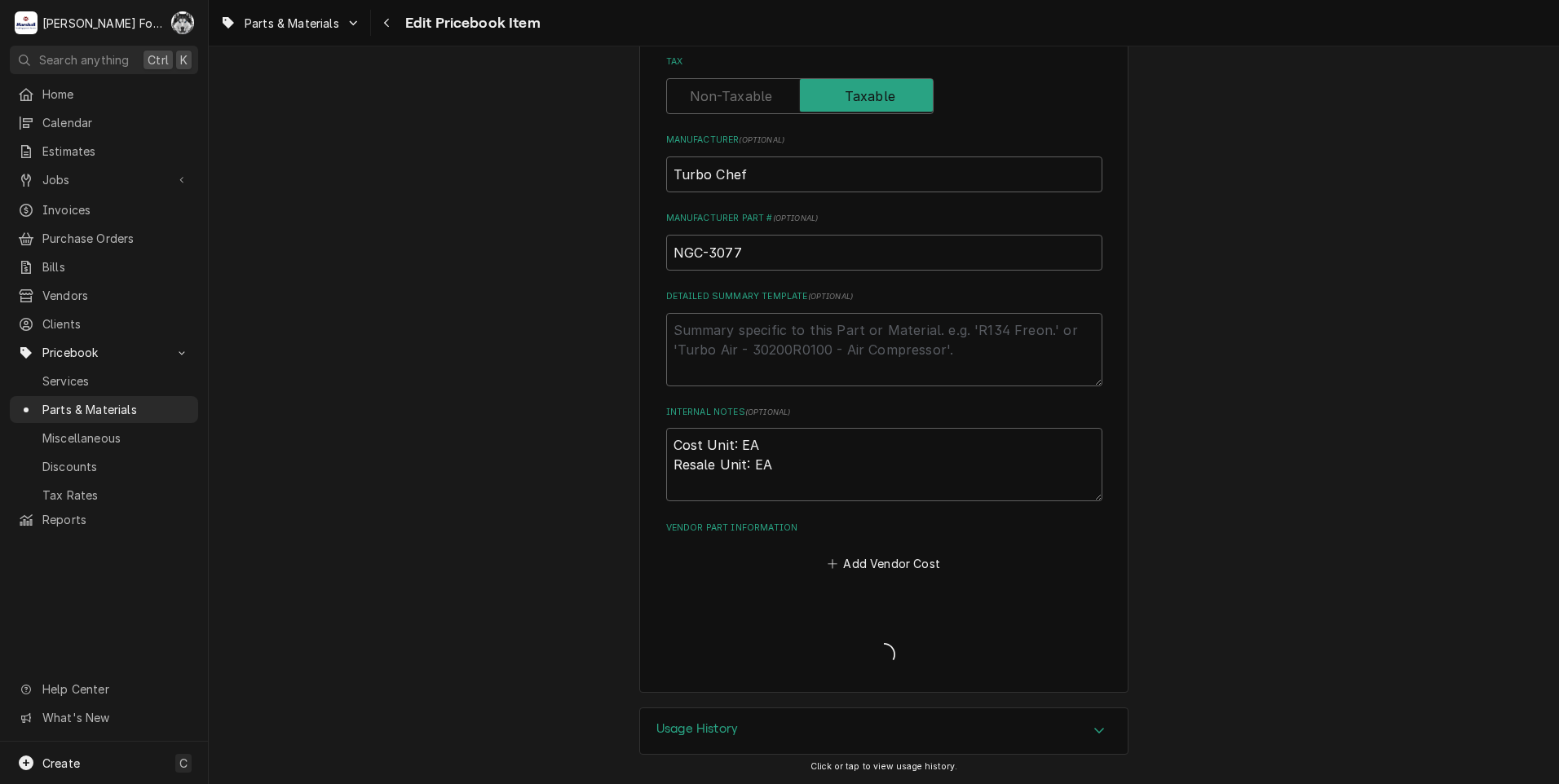
type textarea "x"
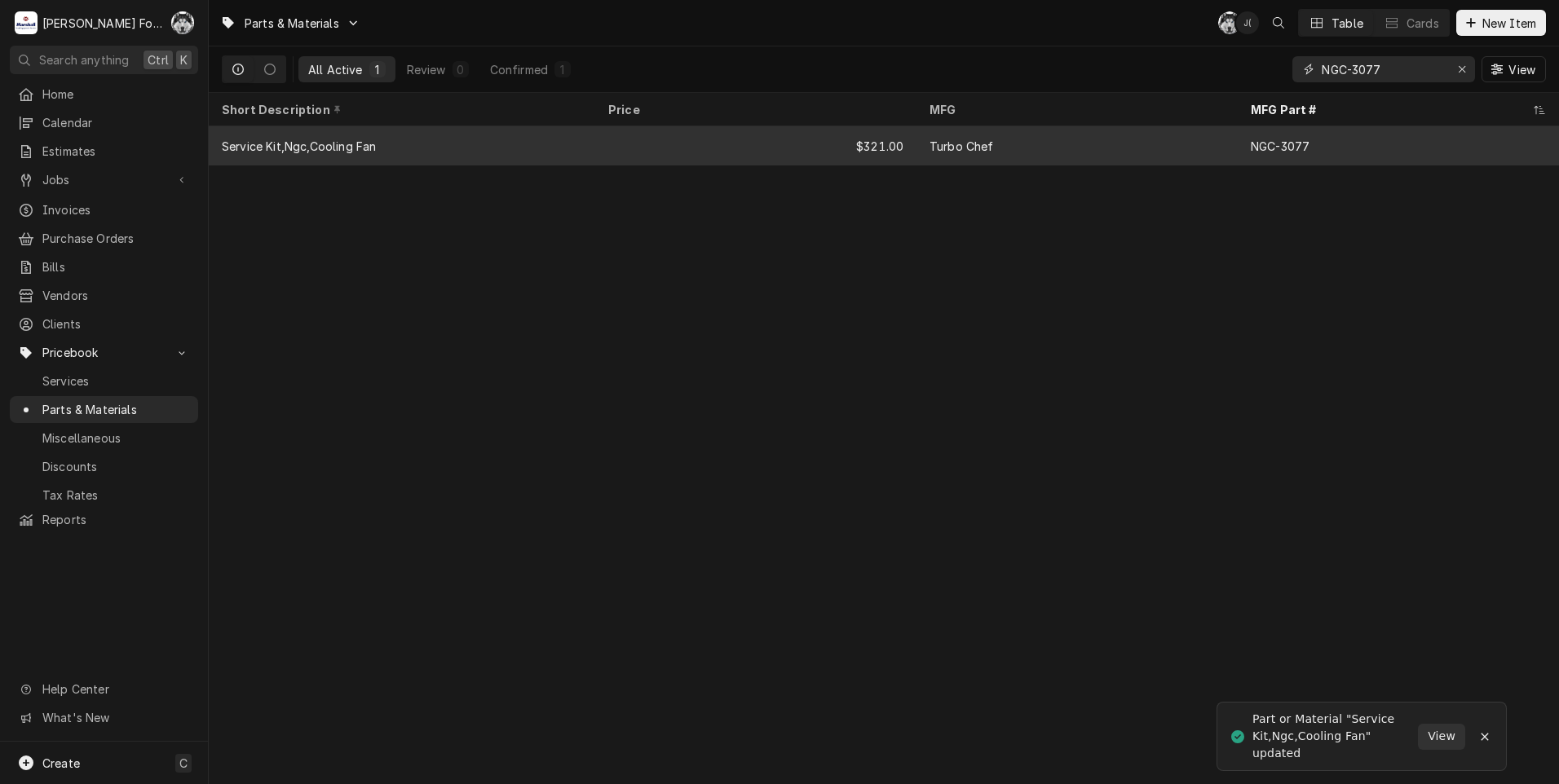
drag, startPoint x: 1398, startPoint y: 74, endPoint x: 1075, endPoint y: 136, distance: 328.9
click at [1085, 136] on div "Parts & Materials C( J( Table Cards New Item All Active 1 Review 0 Confirmed 1 …" at bounding box center [884, 392] width 1350 height 784
type input "102012"
click at [795, 128] on div "$8.00" at bounding box center [756, 146] width 321 height 39
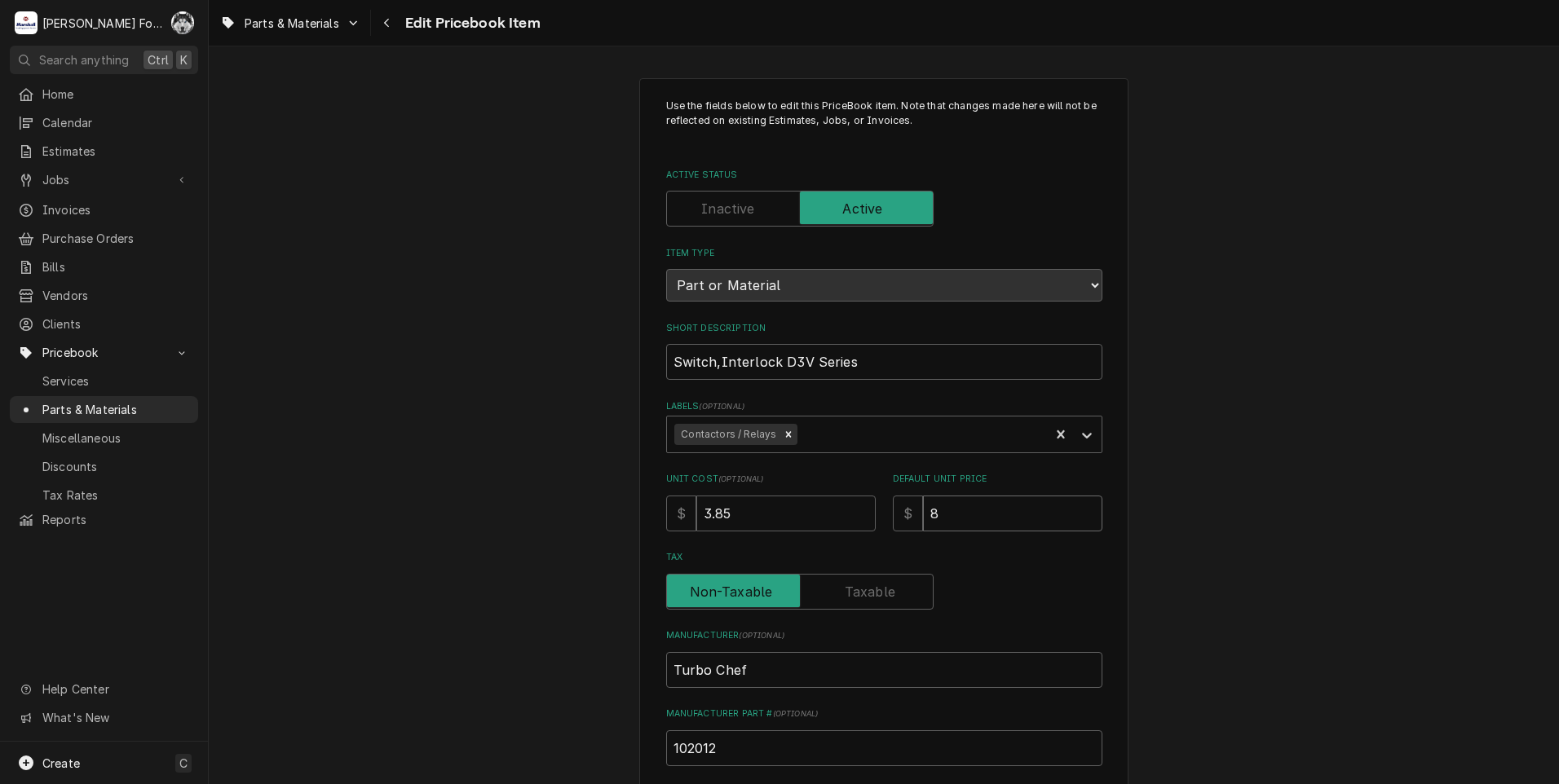
drag, startPoint x: 971, startPoint y: 519, endPoint x: 826, endPoint y: 540, distance: 146.5
click at [893, 529] on div "$ 8" at bounding box center [998, 514] width 210 height 36
type textarea "x"
type input "9"
click at [834, 595] on input "Tax" at bounding box center [800, 592] width 253 height 36
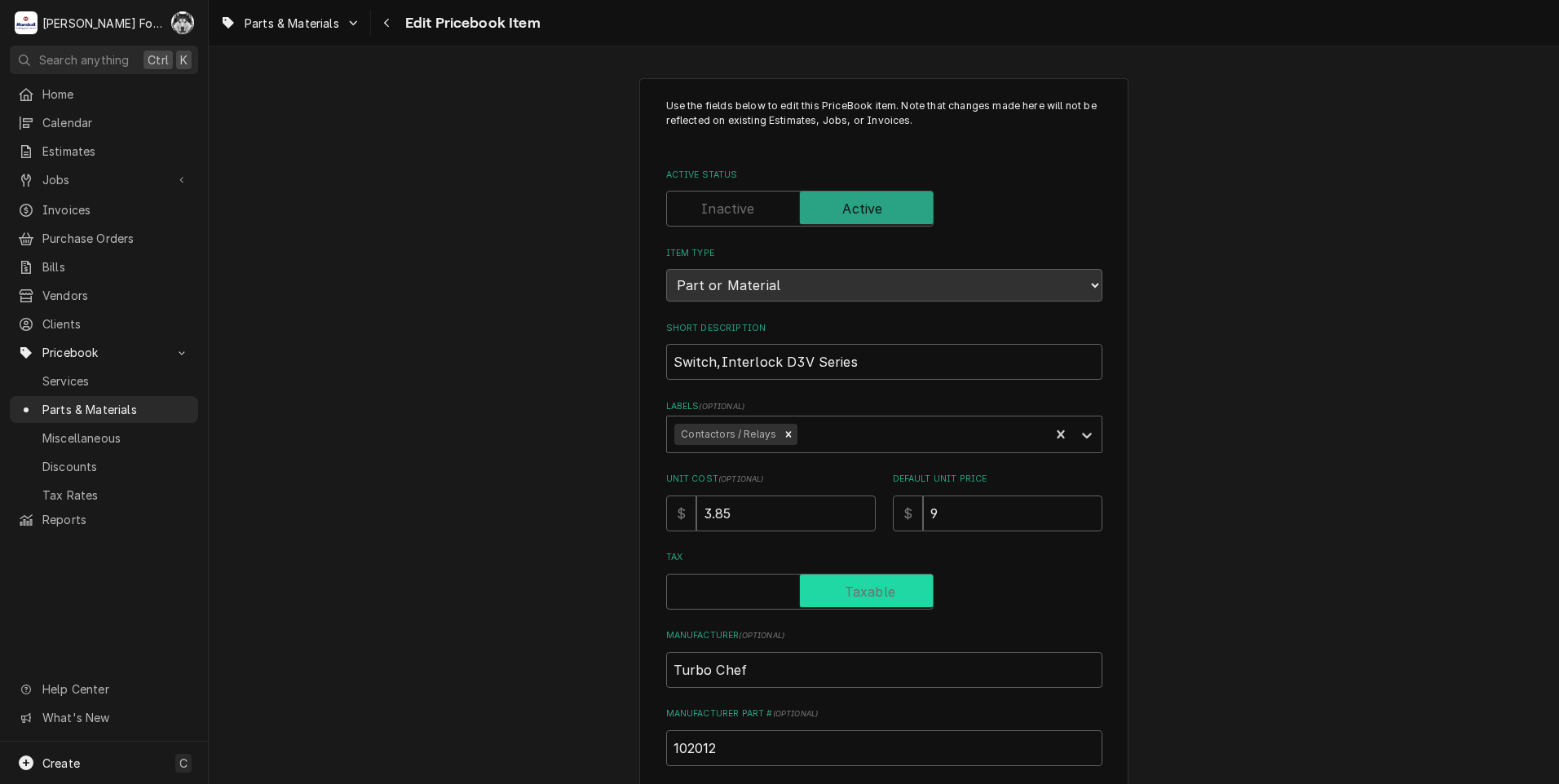
checkbox input "true"
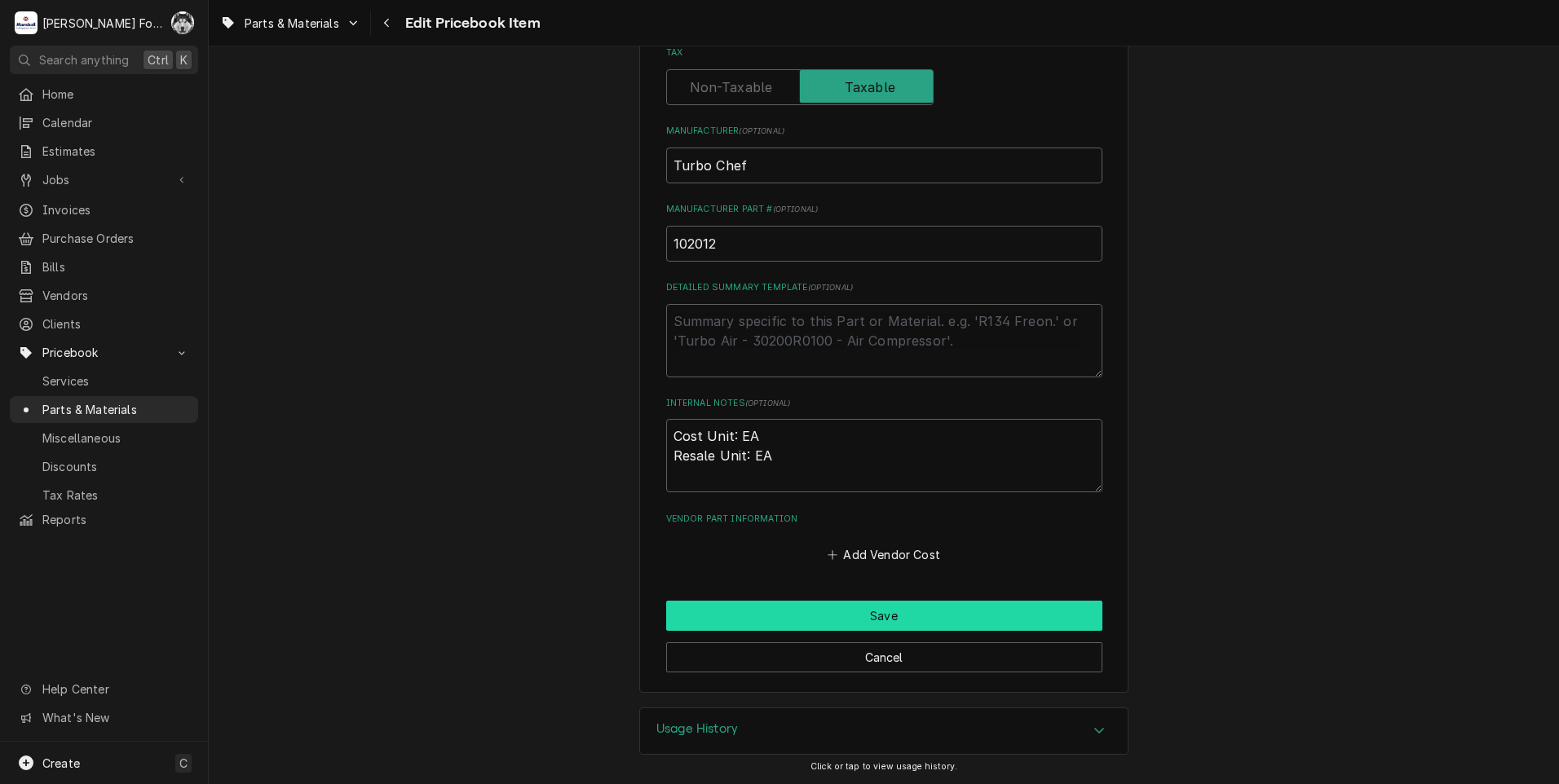
click at [757, 613] on button "Save" at bounding box center [884, 615] width 436 height 30
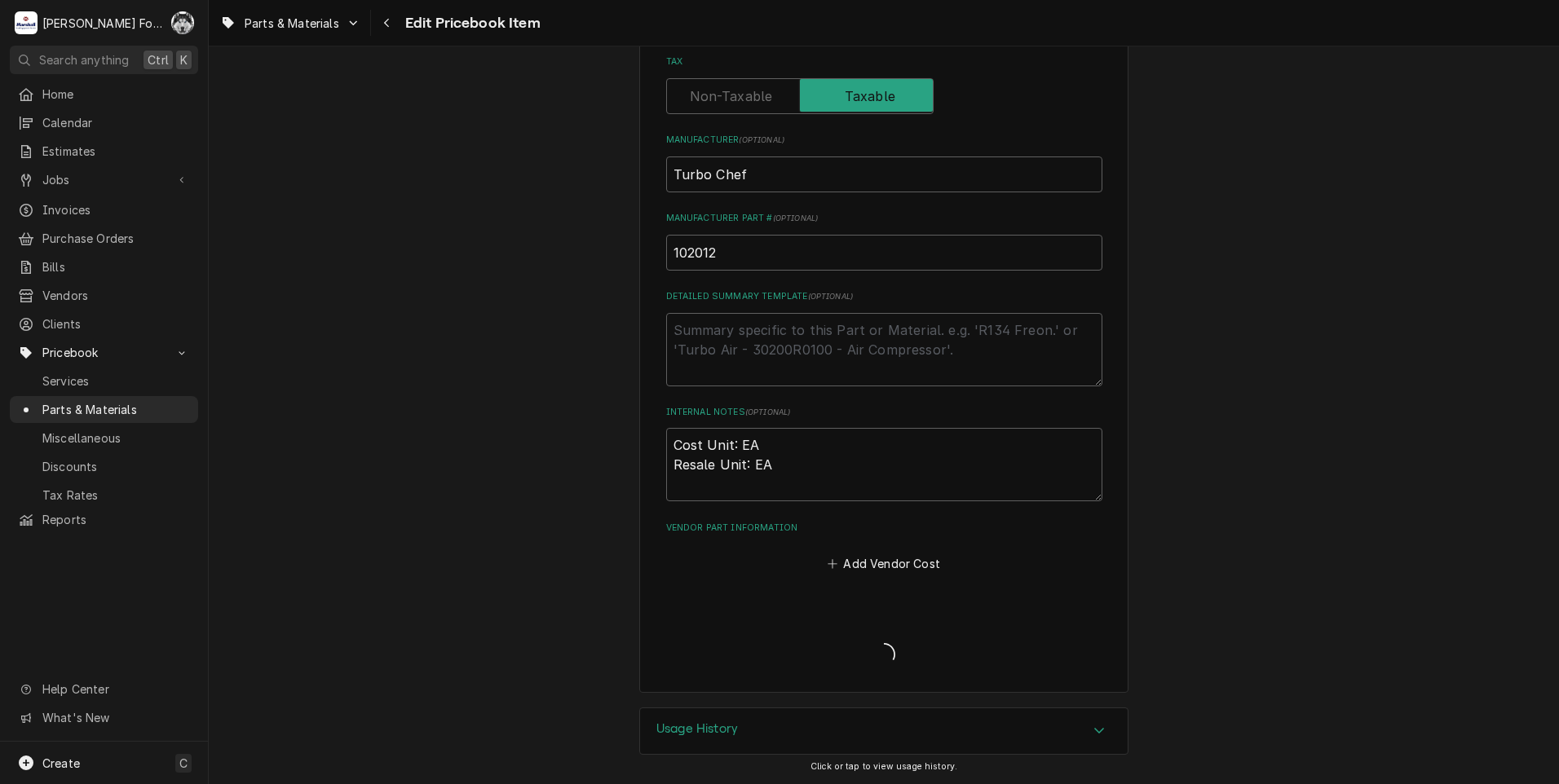
scroll to position [496, 0]
type textarea "x"
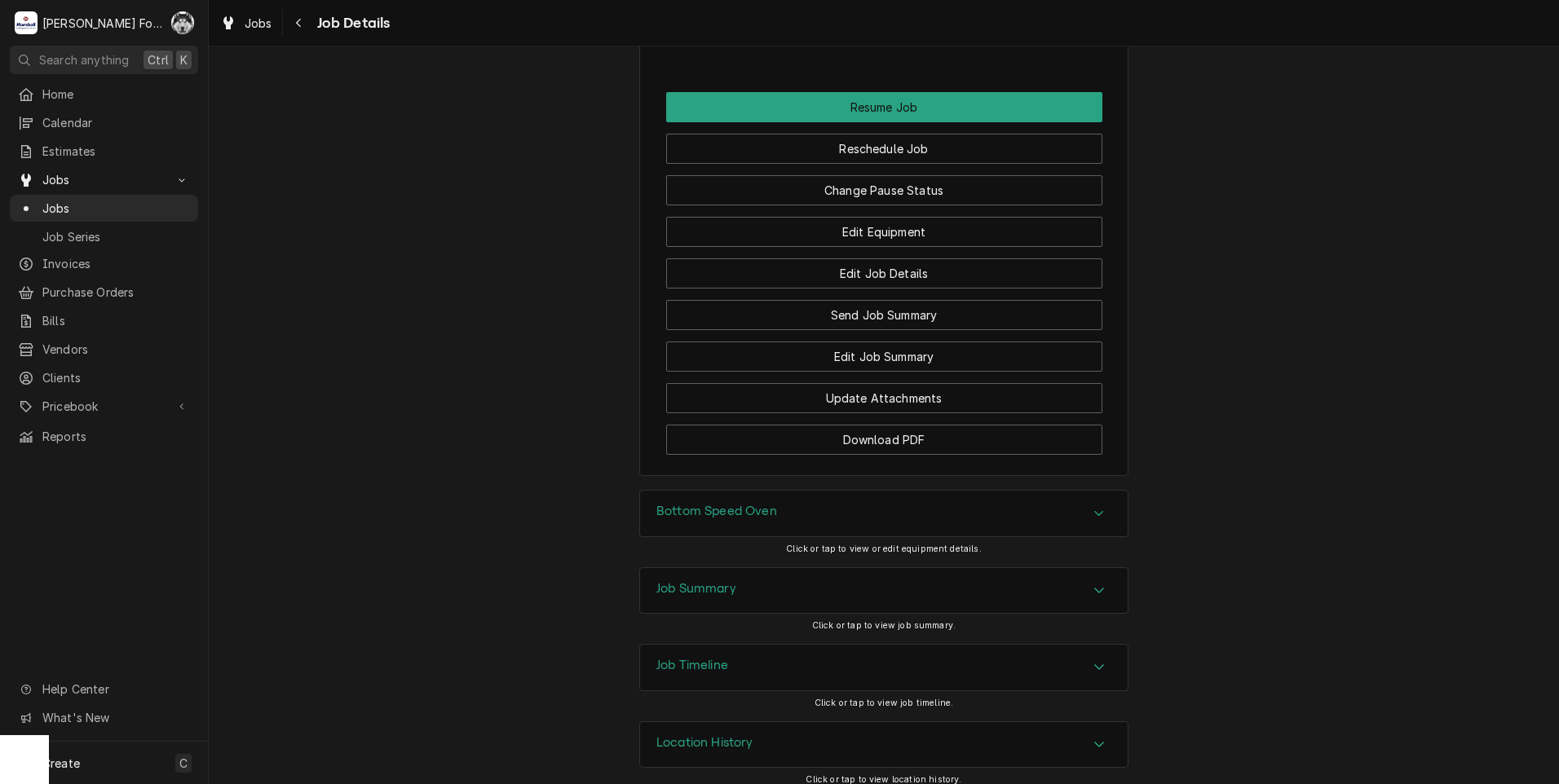
scroll to position [1728, 0]
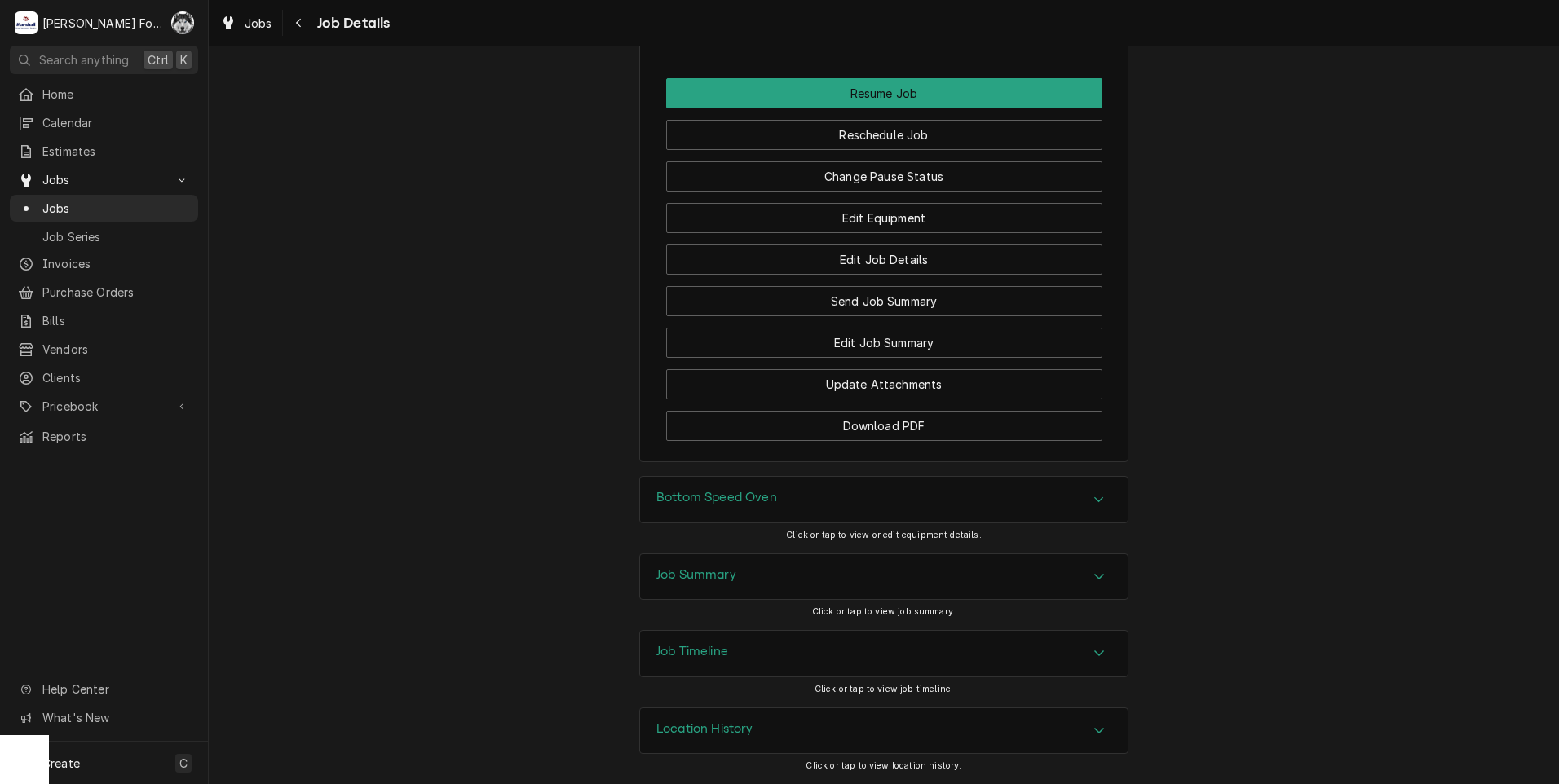
click at [774, 511] on div "Bottom Speed Oven" at bounding box center [883, 500] width 487 height 46
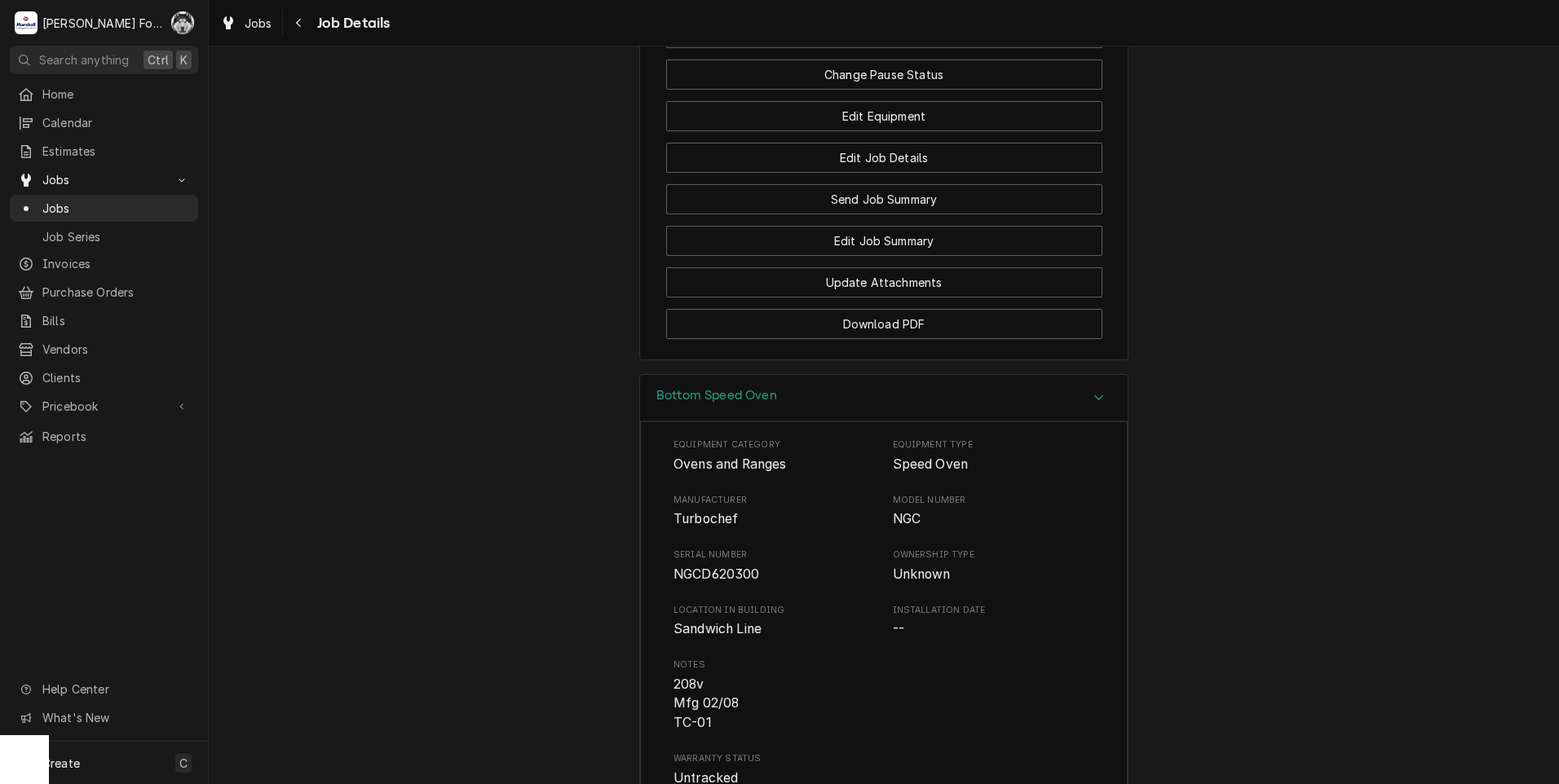
scroll to position [1864, 0]
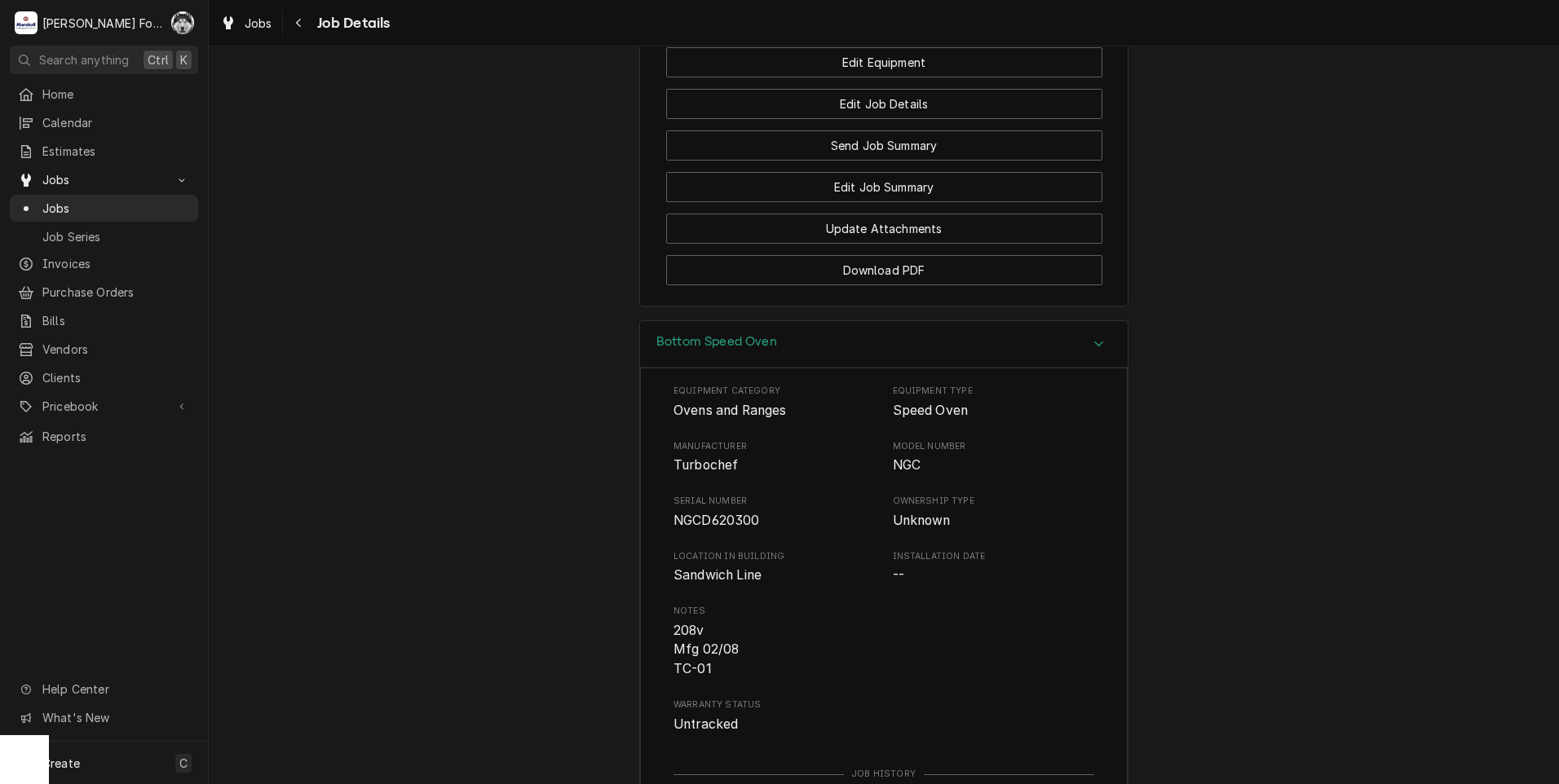
click at [718, 528] on span "NGCD620300" at bounding box center [716, 520] width 86 height 15
click at [49, 206] on span "Jobs" at bounding box center [116, 208] width 148 height 17
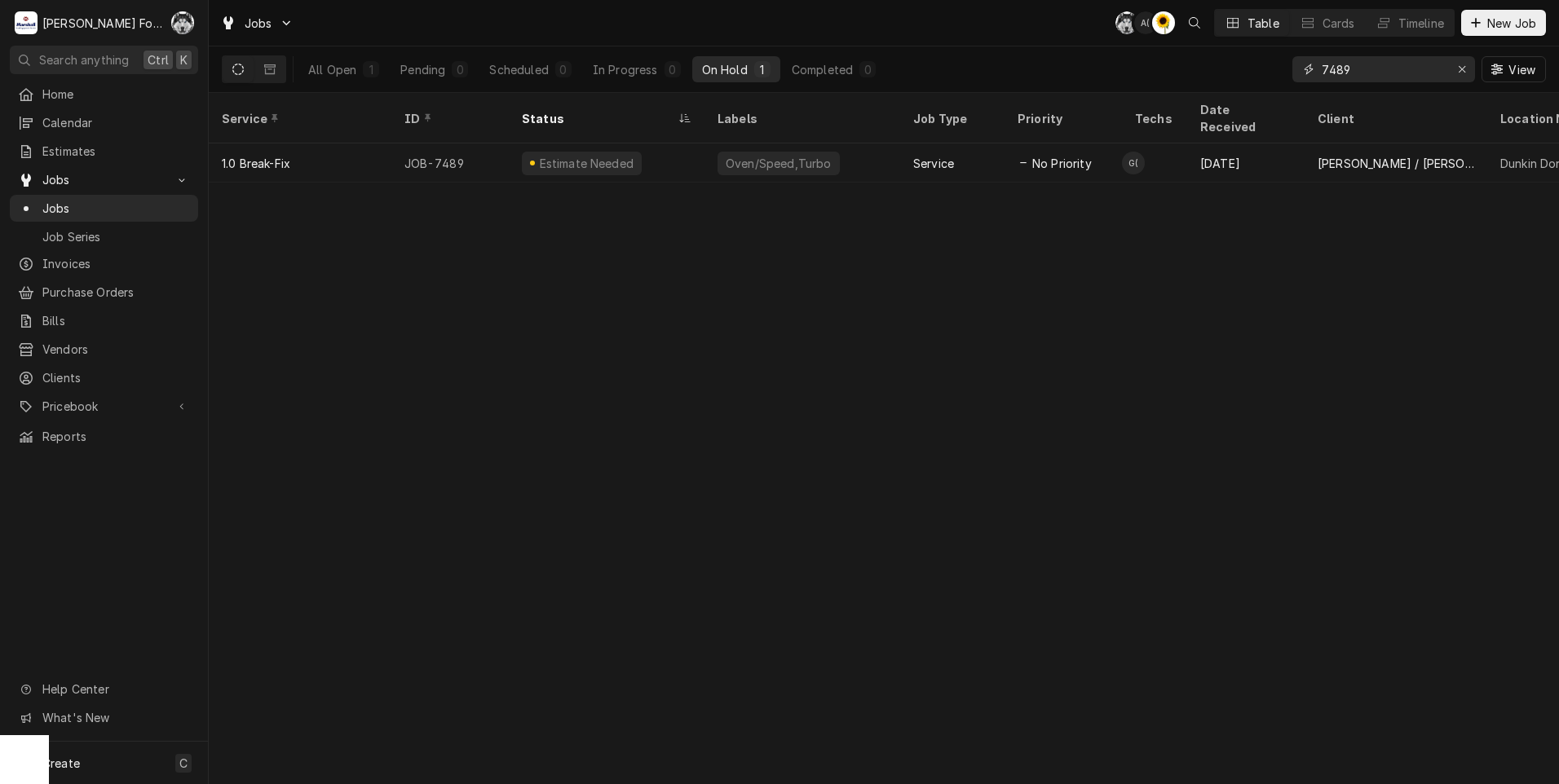
click at [1378, 72] on input "7489" at bounding box center [1382, 69] width 122 height 26
drag, startPoint x: 1318, startPoint y: 78, endPoint x: 1236, endPoint y: 92, distance: 83.2
click at [1236, 92] on div "All Open 1 Pending 0 Scheduled 0 In Progress 0 On Hold 1 Completed 0 7489 View" at bounding box center [884, 69] width 1350 height 46
type input "7497"
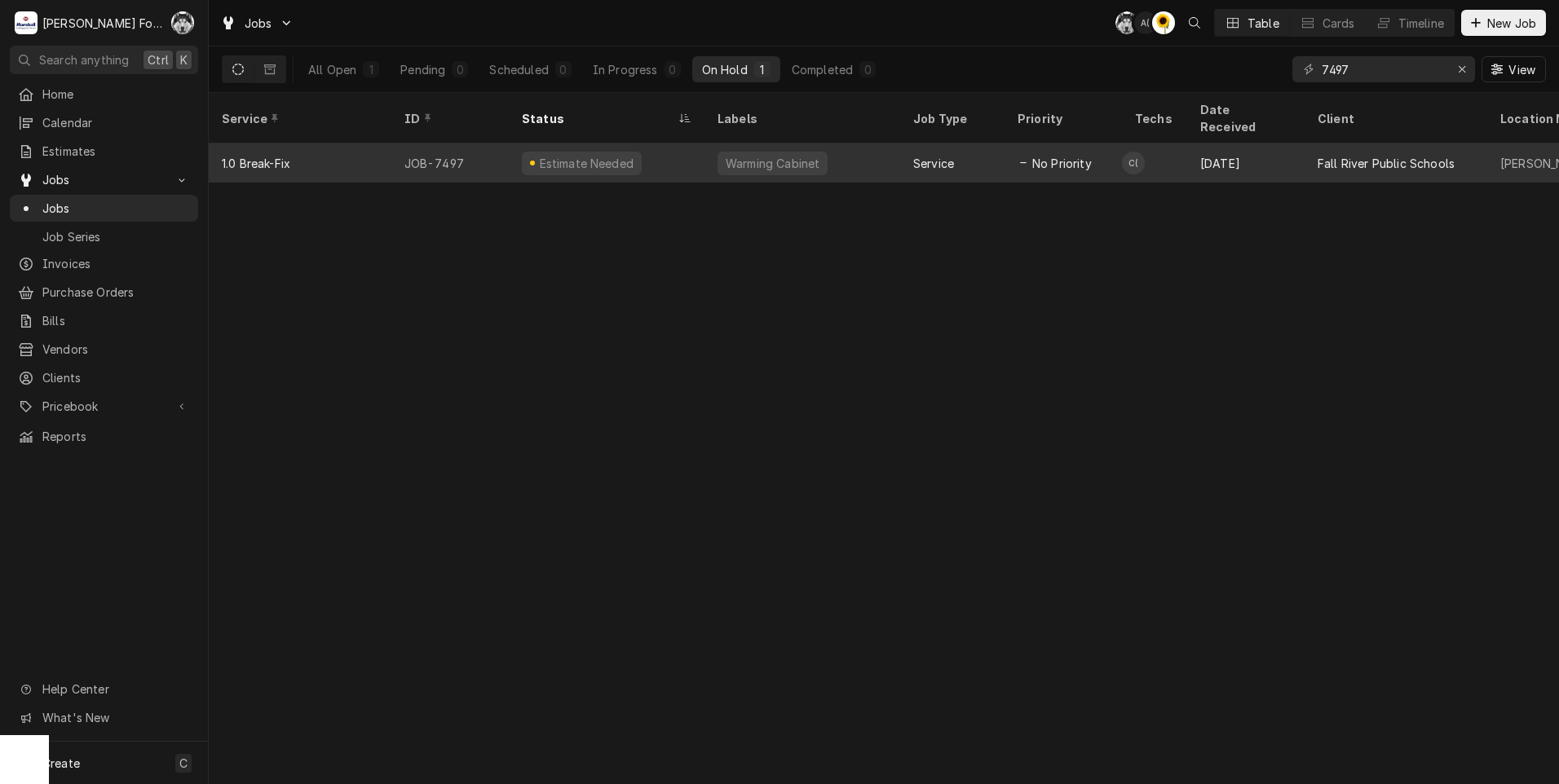
click at [760, 152] on div "Warming Cabinet" at bounding box center [772, 164] width 110 height 24
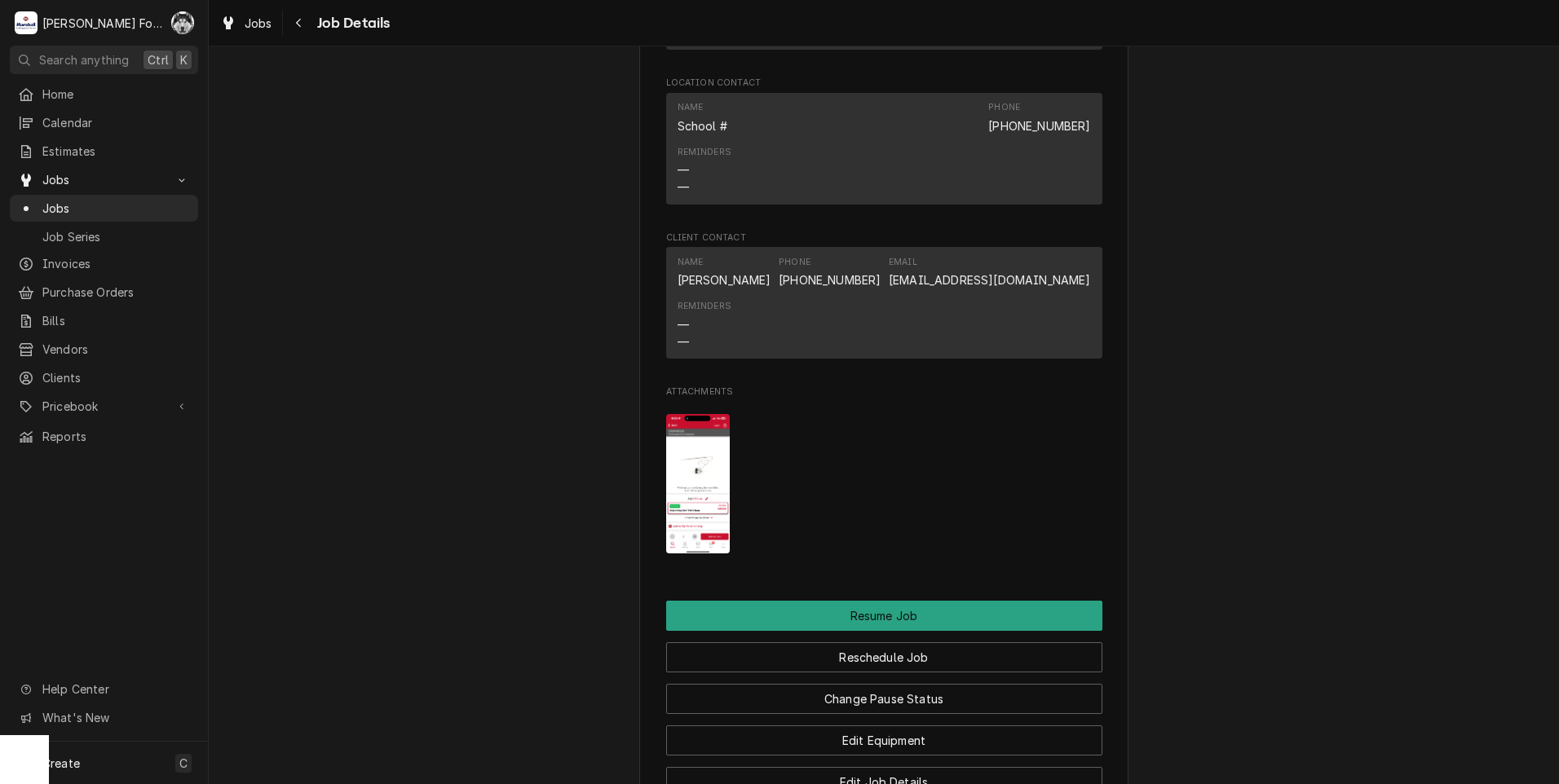
scroll to position [1630, 0]
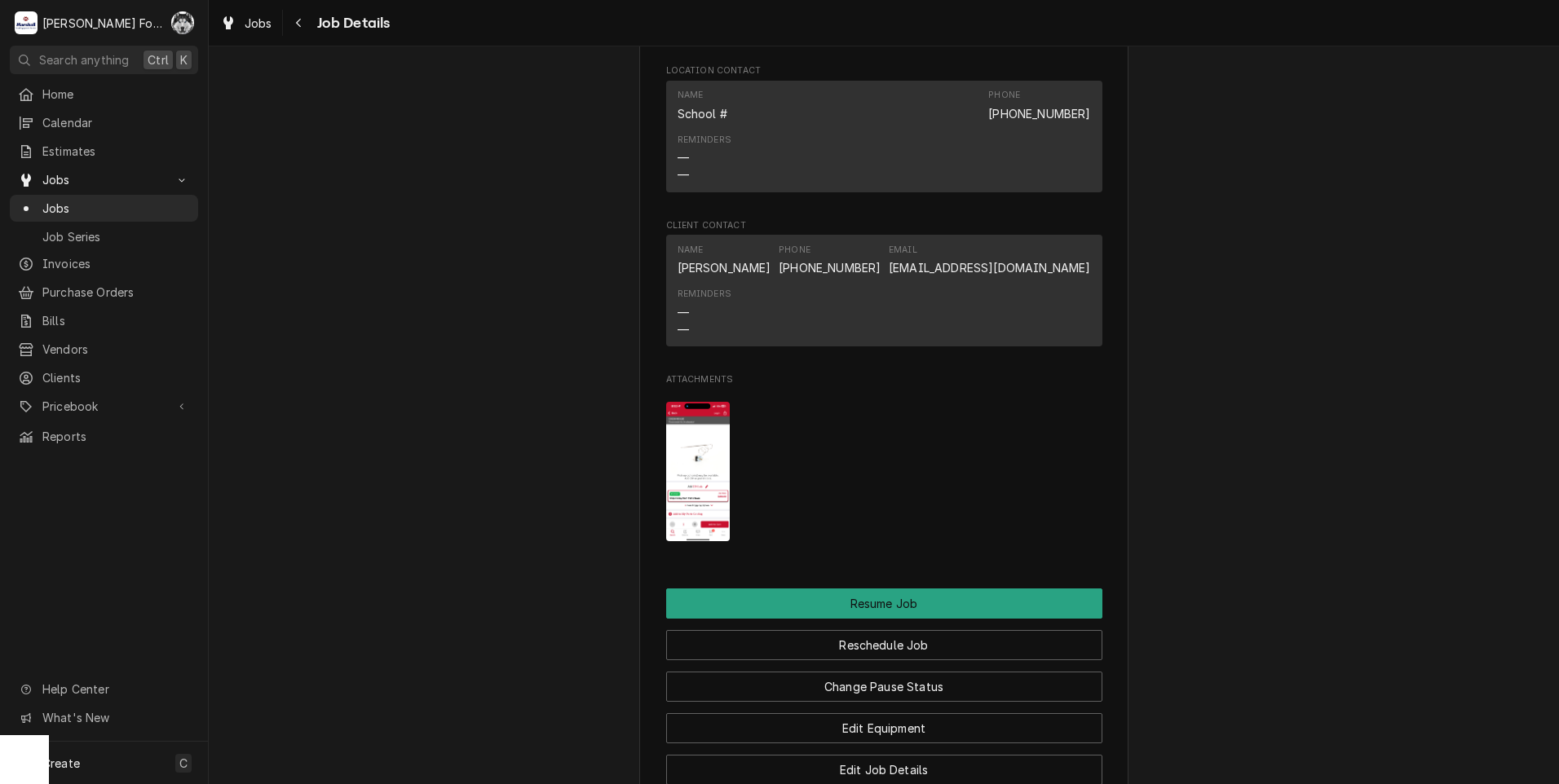
click at [687, 473] on img "Attachments" at bounding box center [698, 471] width 64 height 139
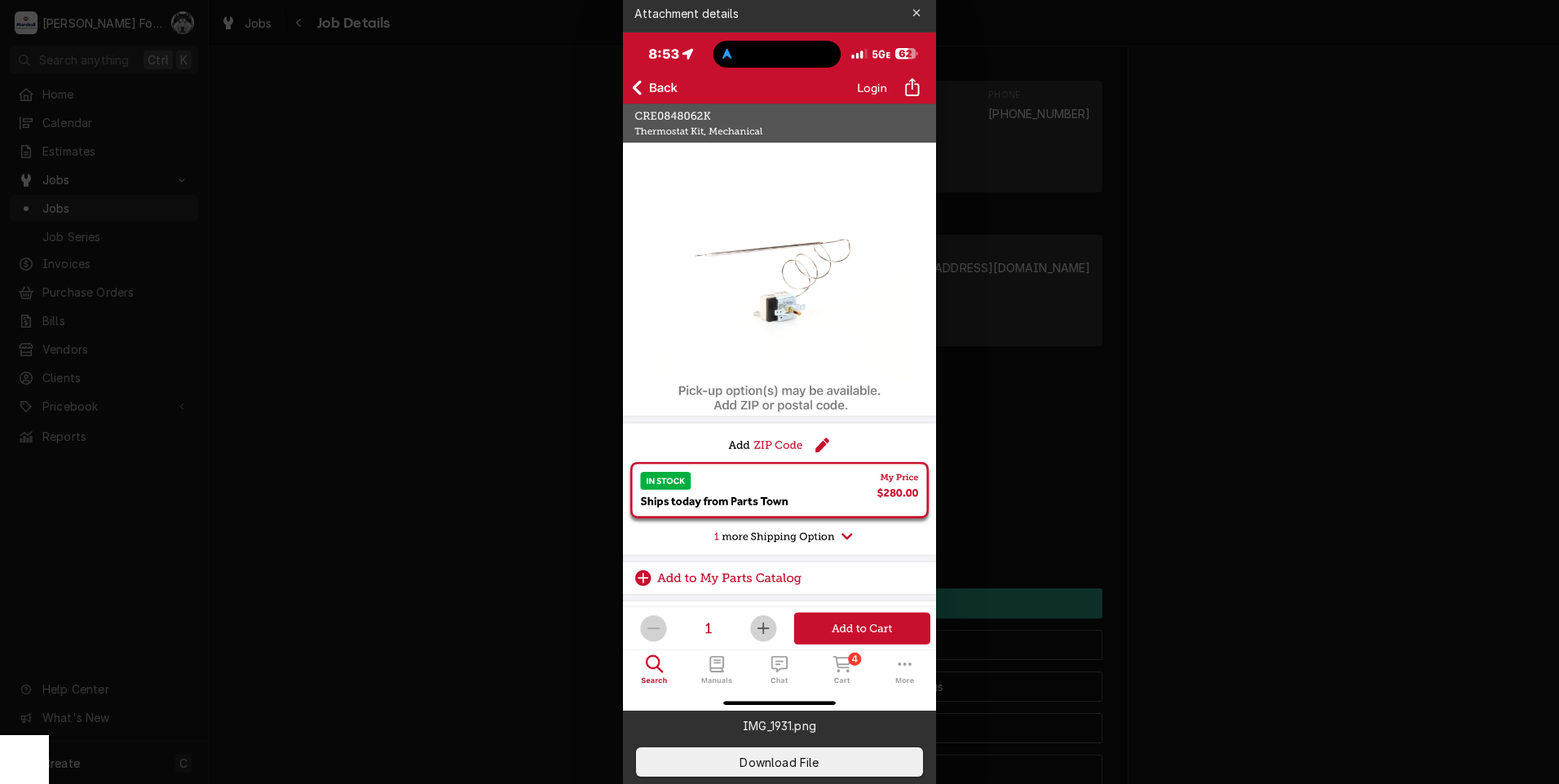
drag, startPoint x: 614, startPoint y: 328, endPoint x: 590, endPoint y: 331, distance: 24.2
click at [609, 328] on div at bounding box center [779, 392] width 1559 height 784
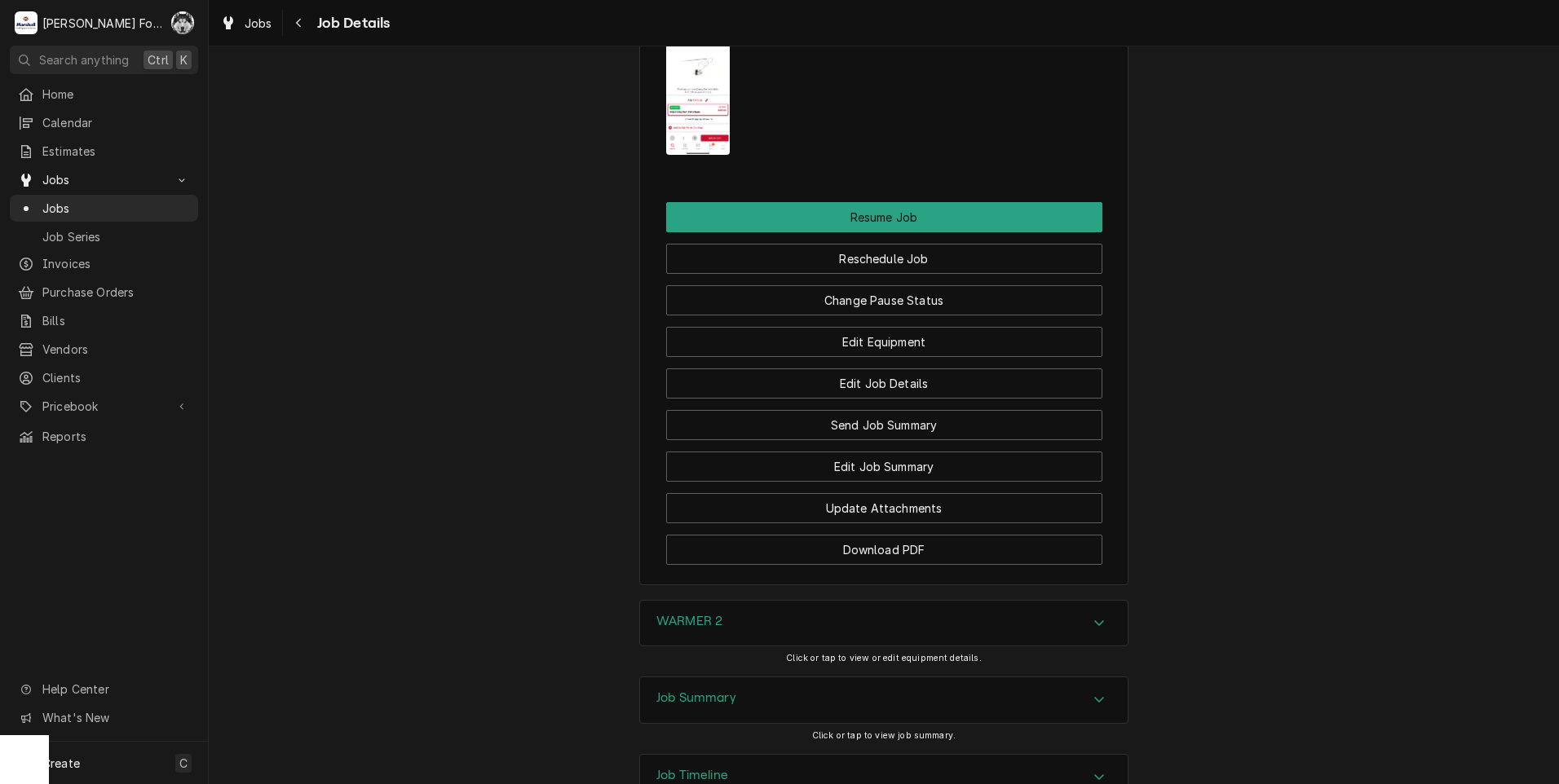
scroll to position [2038, 0]
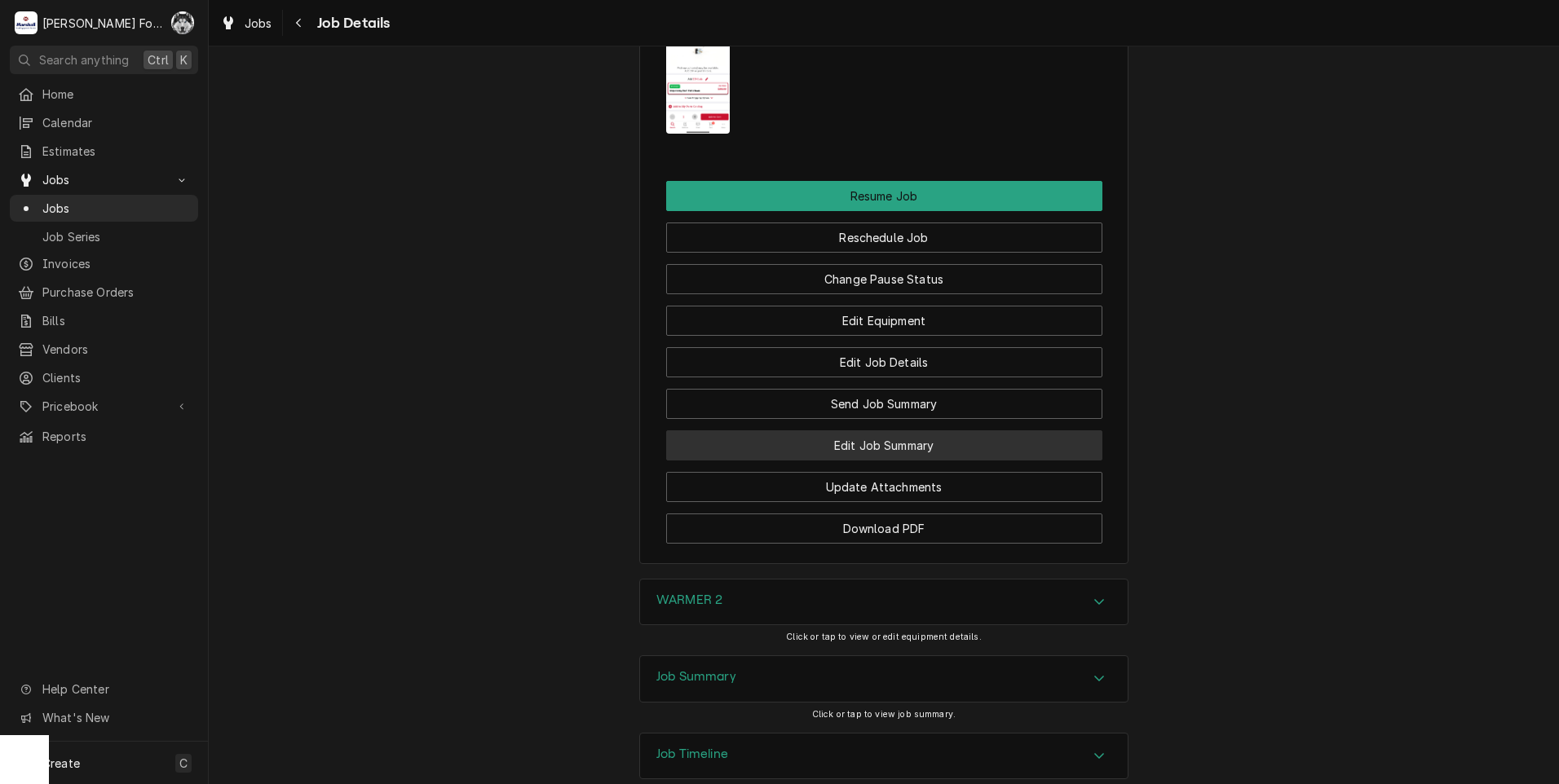
click at [849, 461] on button "Edit Job Summary" at bounding box center [884, 444] width 436 height 30
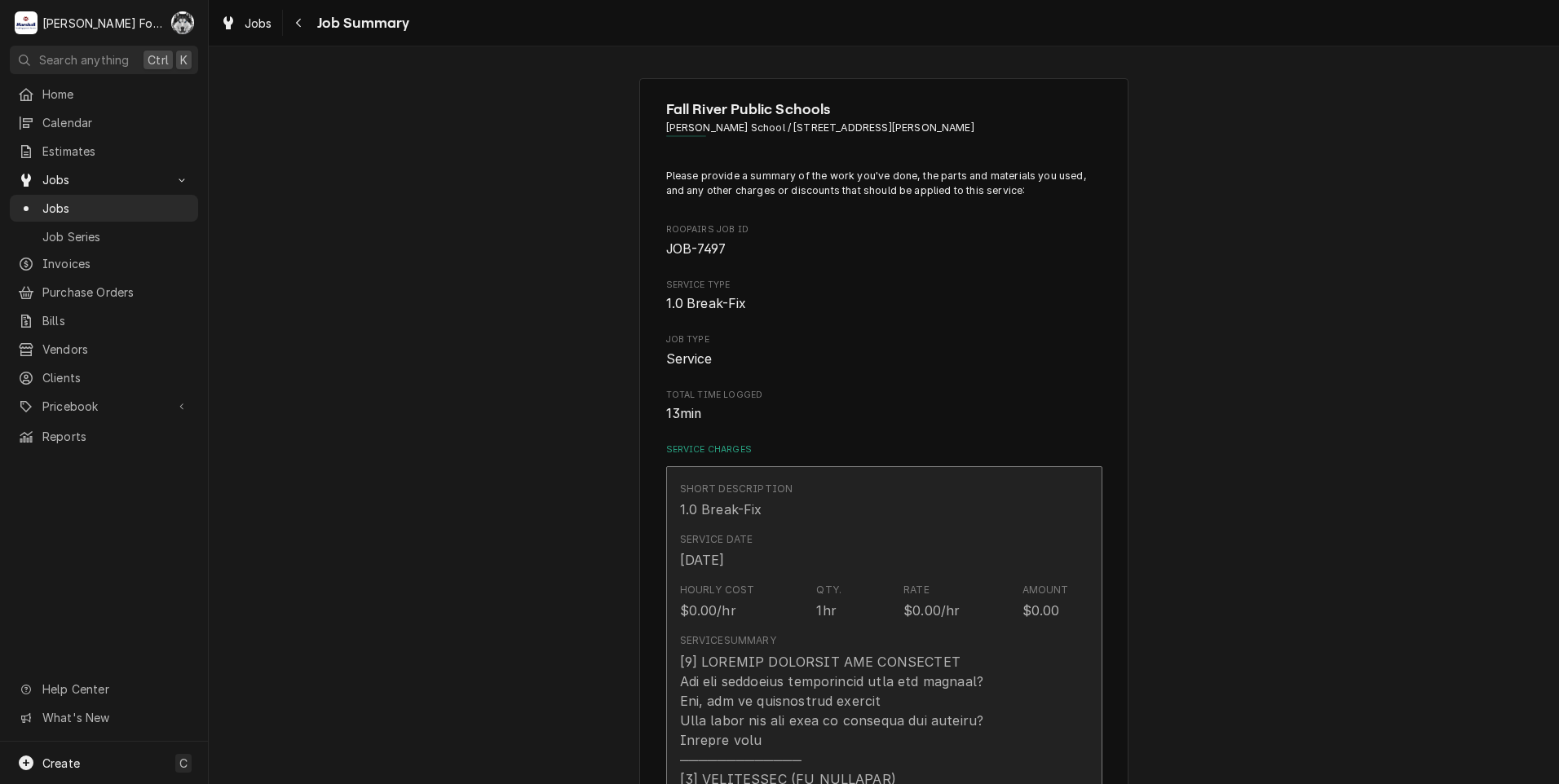
type textarea "x"
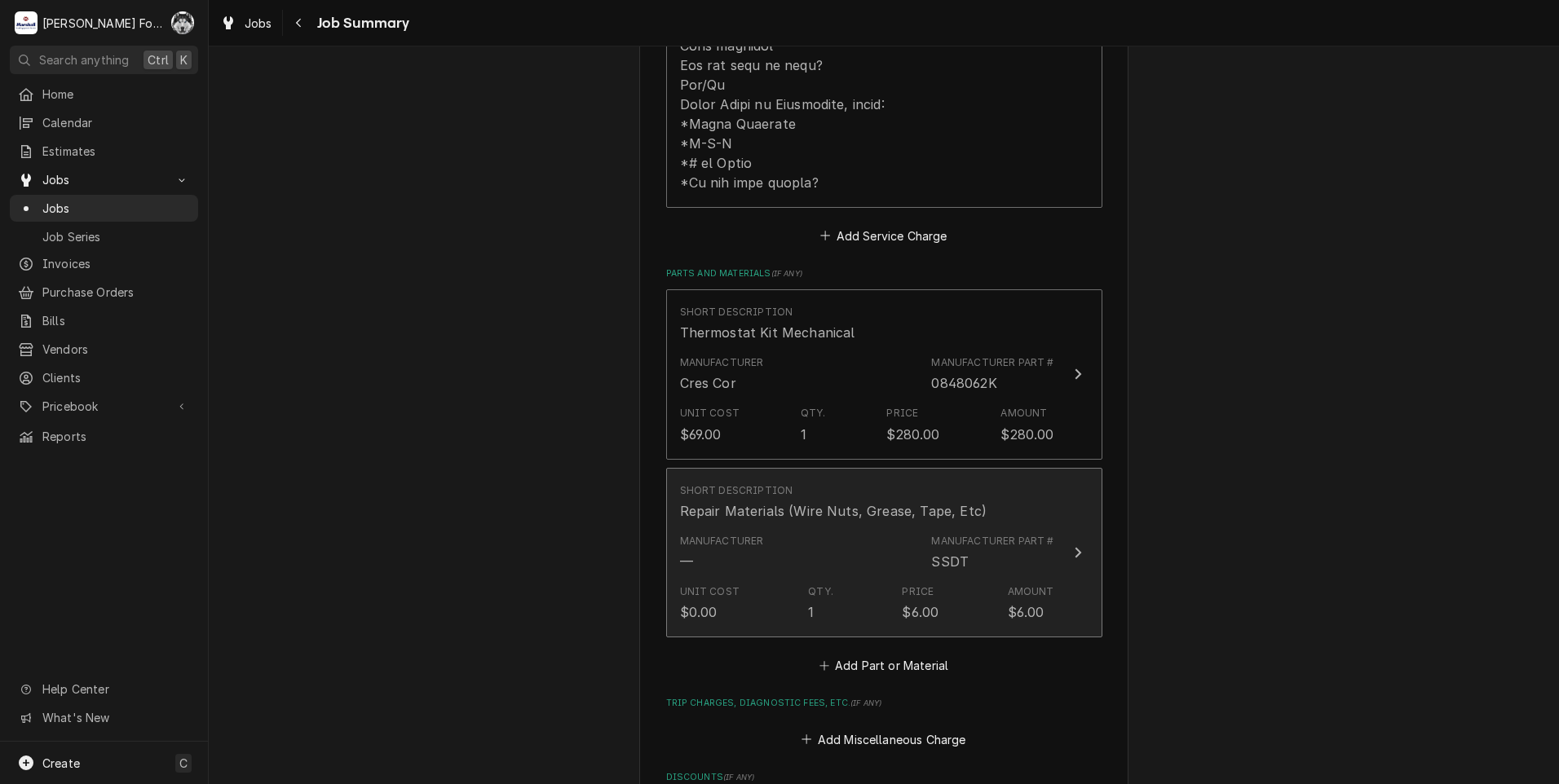
scroll to position [951, 0]
